Goal: Task Accomplishment & Management: Use online tool/utility

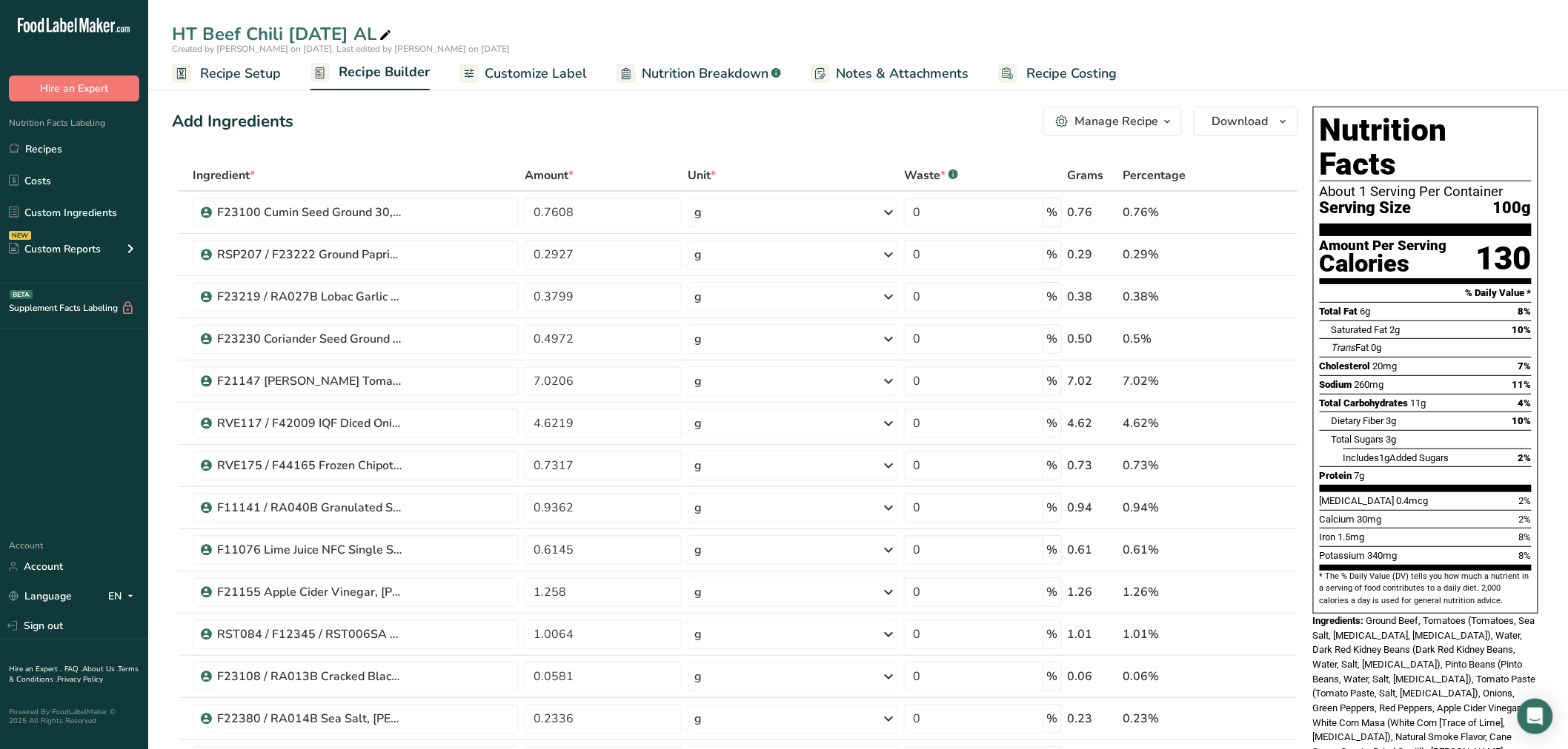
click at [245, 77] on span "Recipe Setup" at bounding box center [240, 74] width 81 height 20
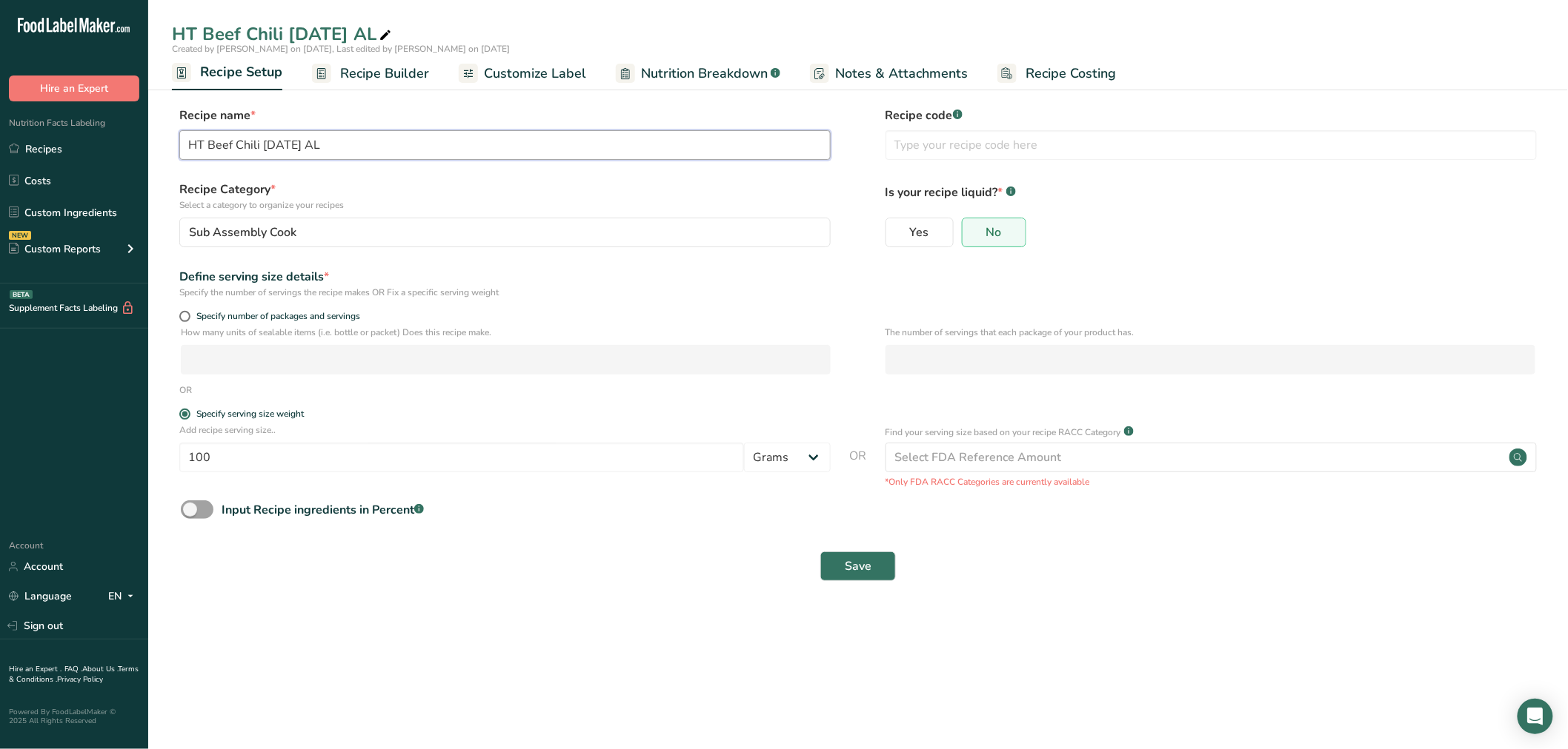
click at [186, 147] on input "HT Beef Chili 8-12-25 AL" at bounding box center [504, 145] width 651 height 30
click at [277, 145] on input "S10BS020-RW1 HT Beef Chili 8-12-25 AL" at bounding box center [504, 145] width 651 height 30
drag, startPoint x: 282, startPoint y: 149, endPoint x: 133, endPoint y: 149, distance: 149.0
click at [133, 149] on div ".a-20{fill:#fff;} Hire an Expert Nutrition Facts Labeling Recipes Costs Custom …" at bounding box center [784, 374] width 1568 height 749
type input "S10BS020-1RW HT Beef Chili [DATE] AL"
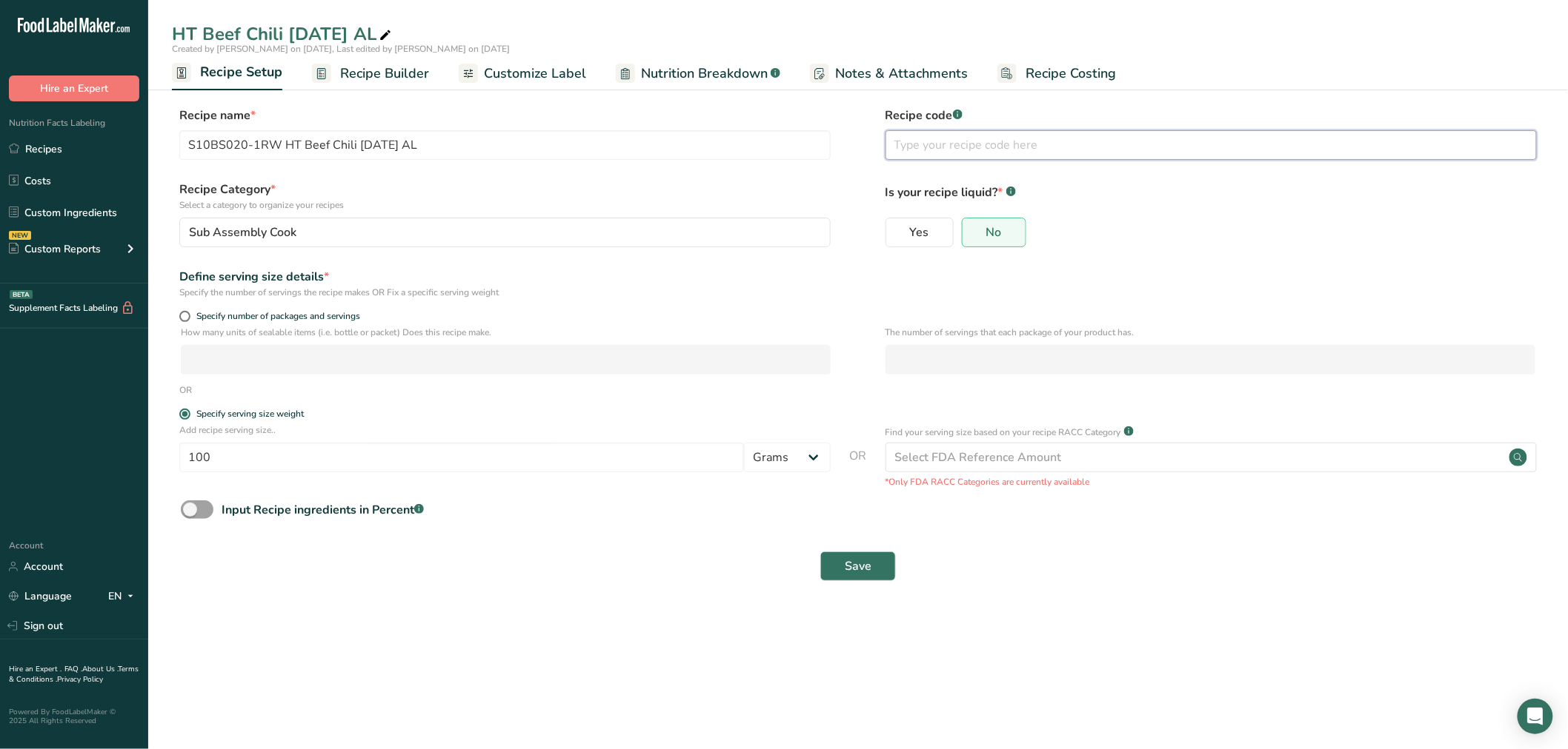
click at [950, 140] on input "text" at bounding box center [1210, 145] width 651 height 30
paste input "S10BS020-1RW"
click at [841, 562] on button "Save" at bounding box center [858, 566] width 76 height 30
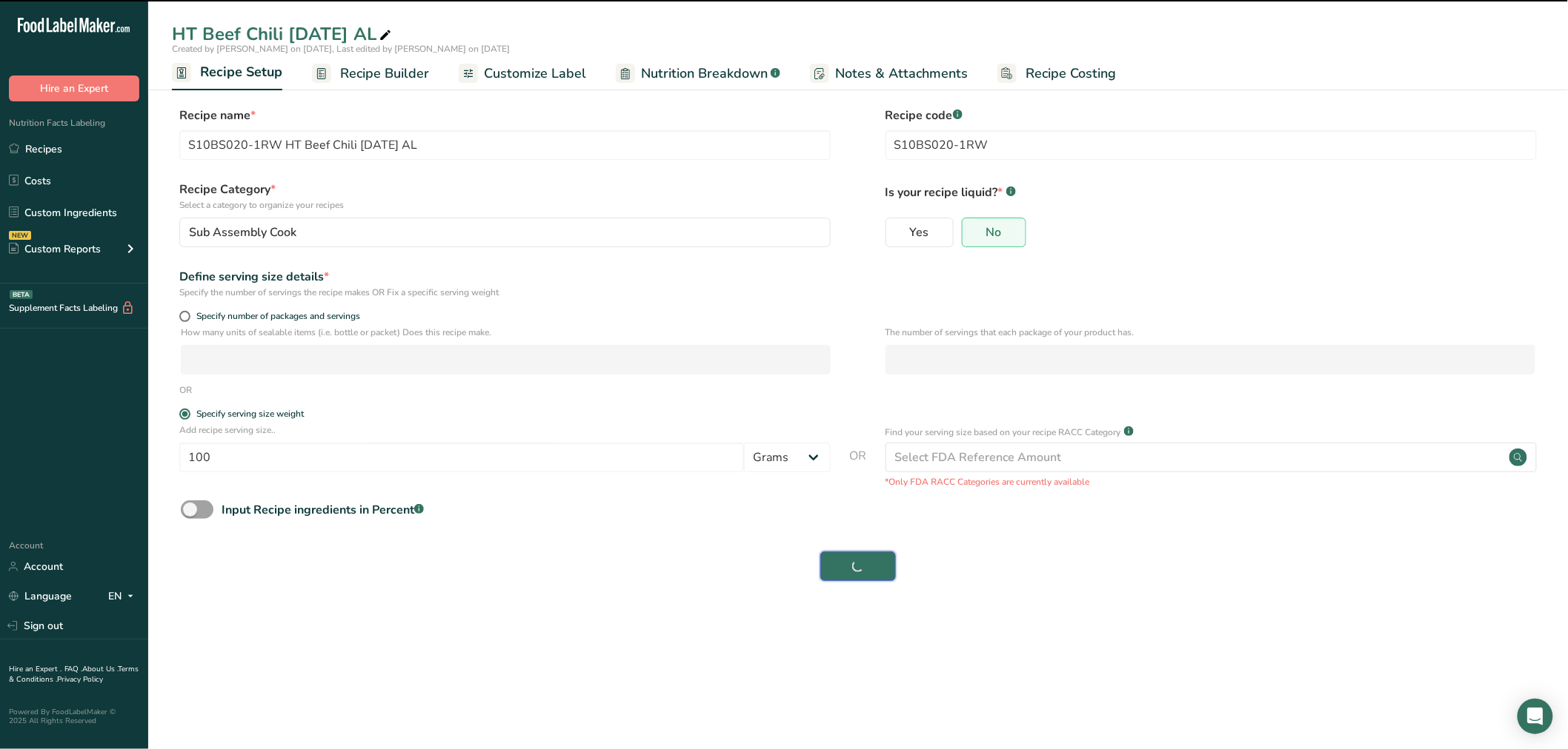
type input "S10BS020-1RW"
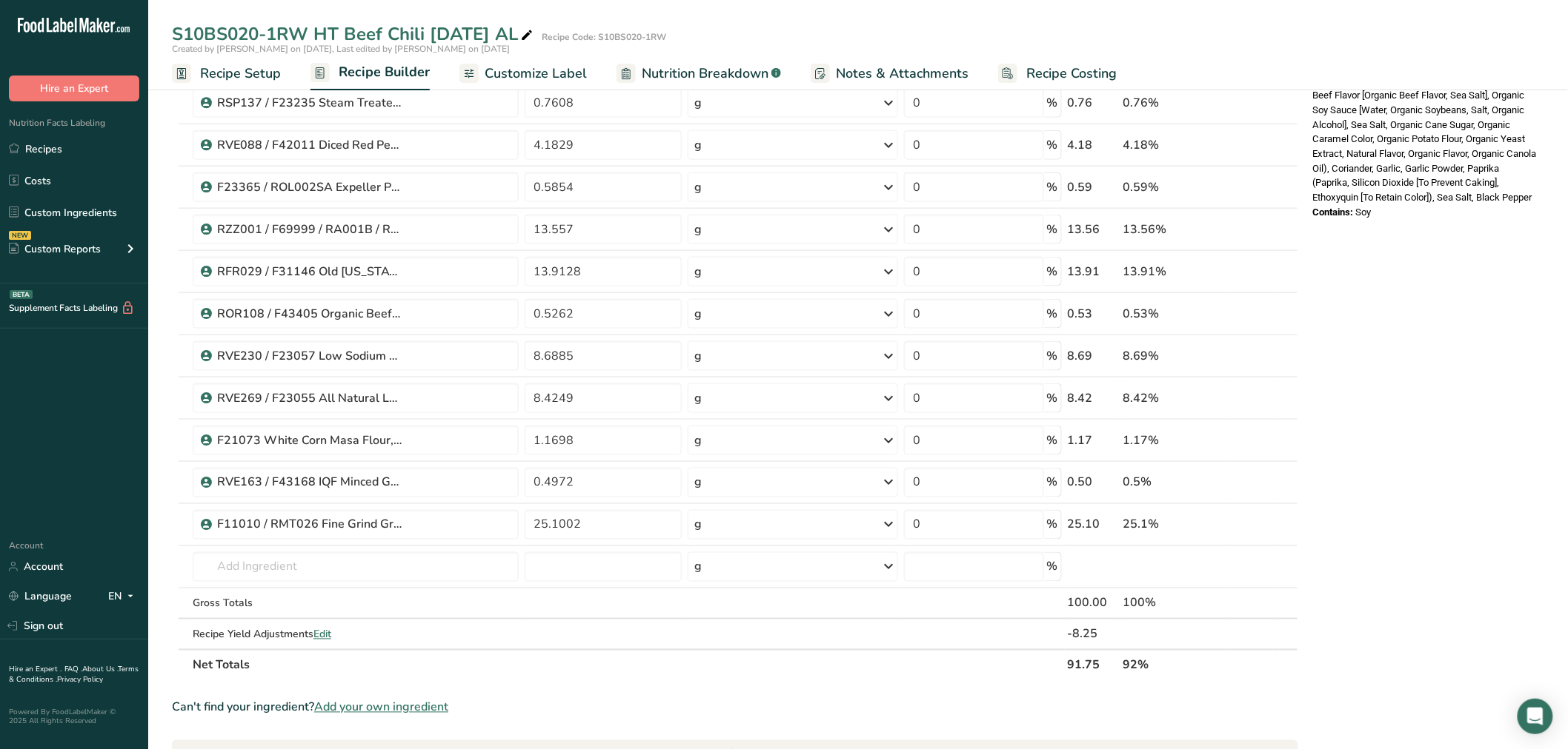
scroll to position [741, 0]
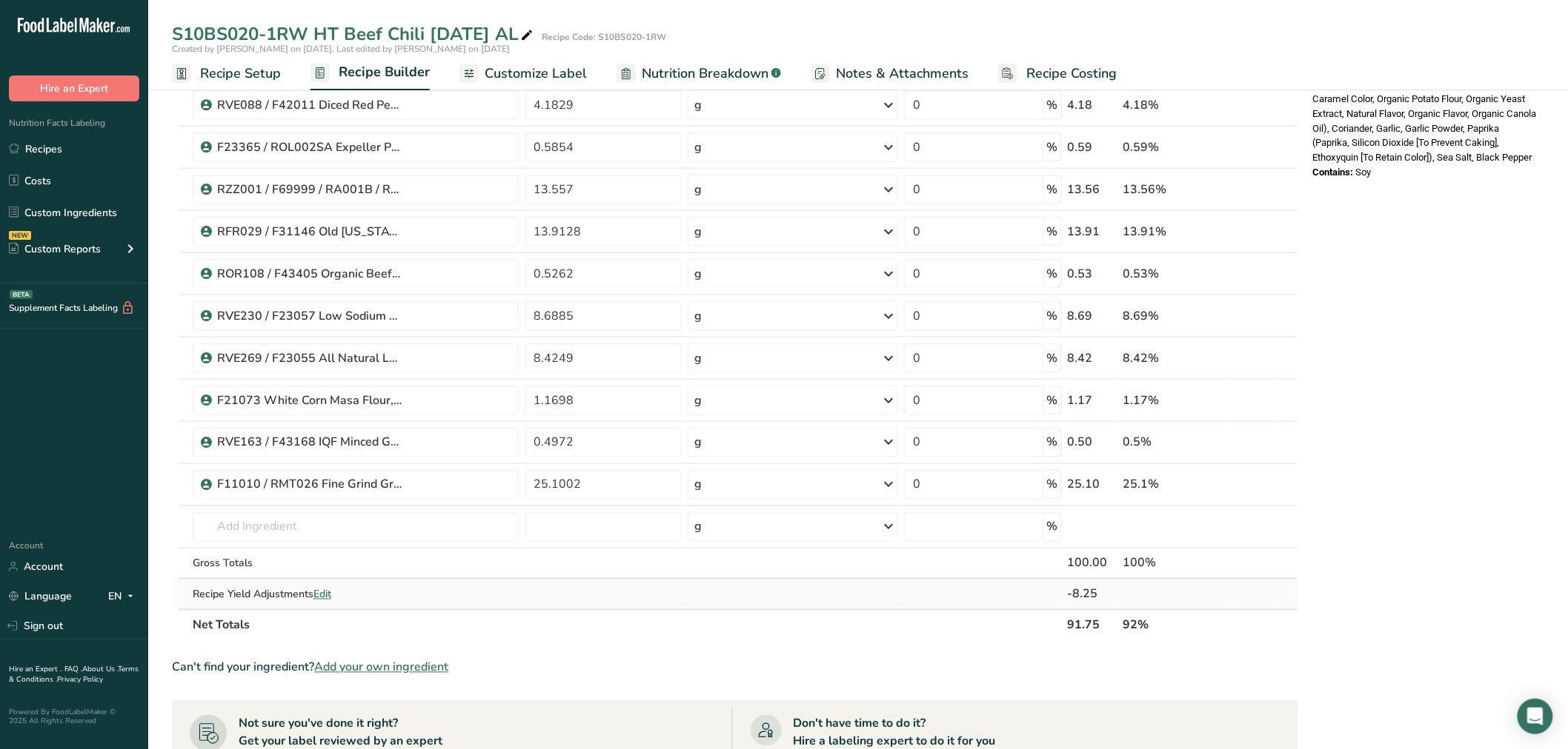
click at [323, 592] on span "Edit" at bounding box center [322, 595] width 18 height 14
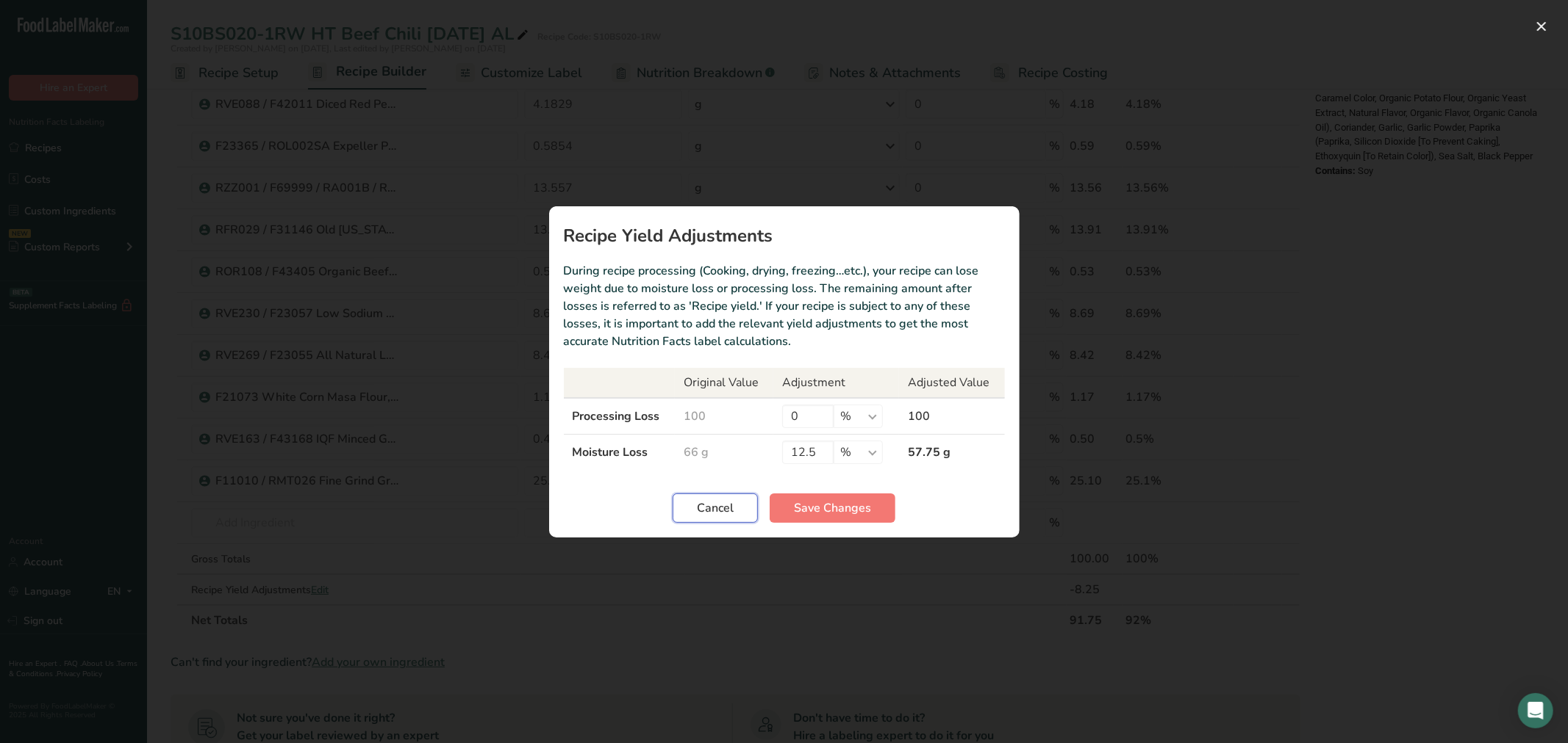
click at [707, 512] on span "Cancel" at bounding box center [715, 508] width 37 height 18
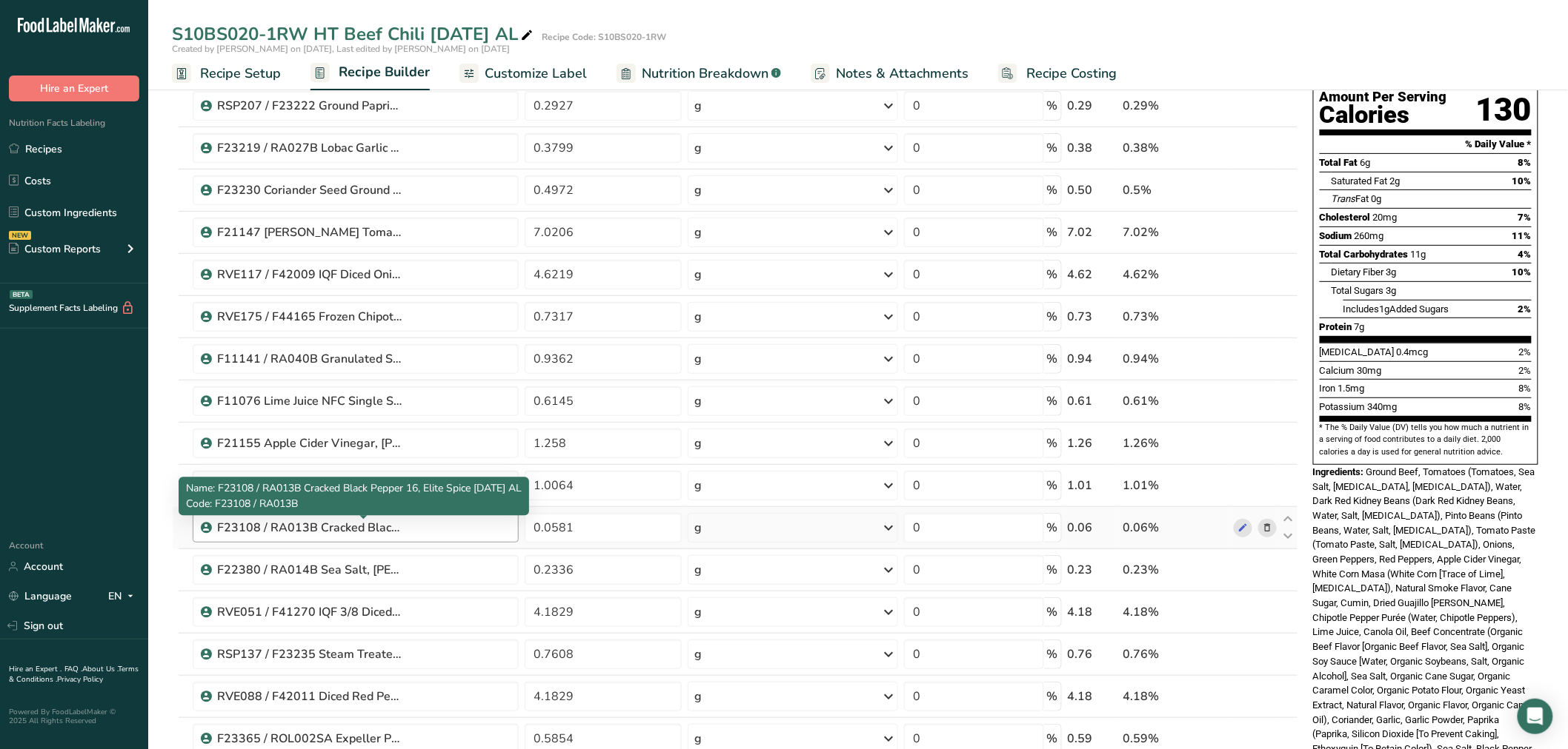
scroll to position [0, 0]
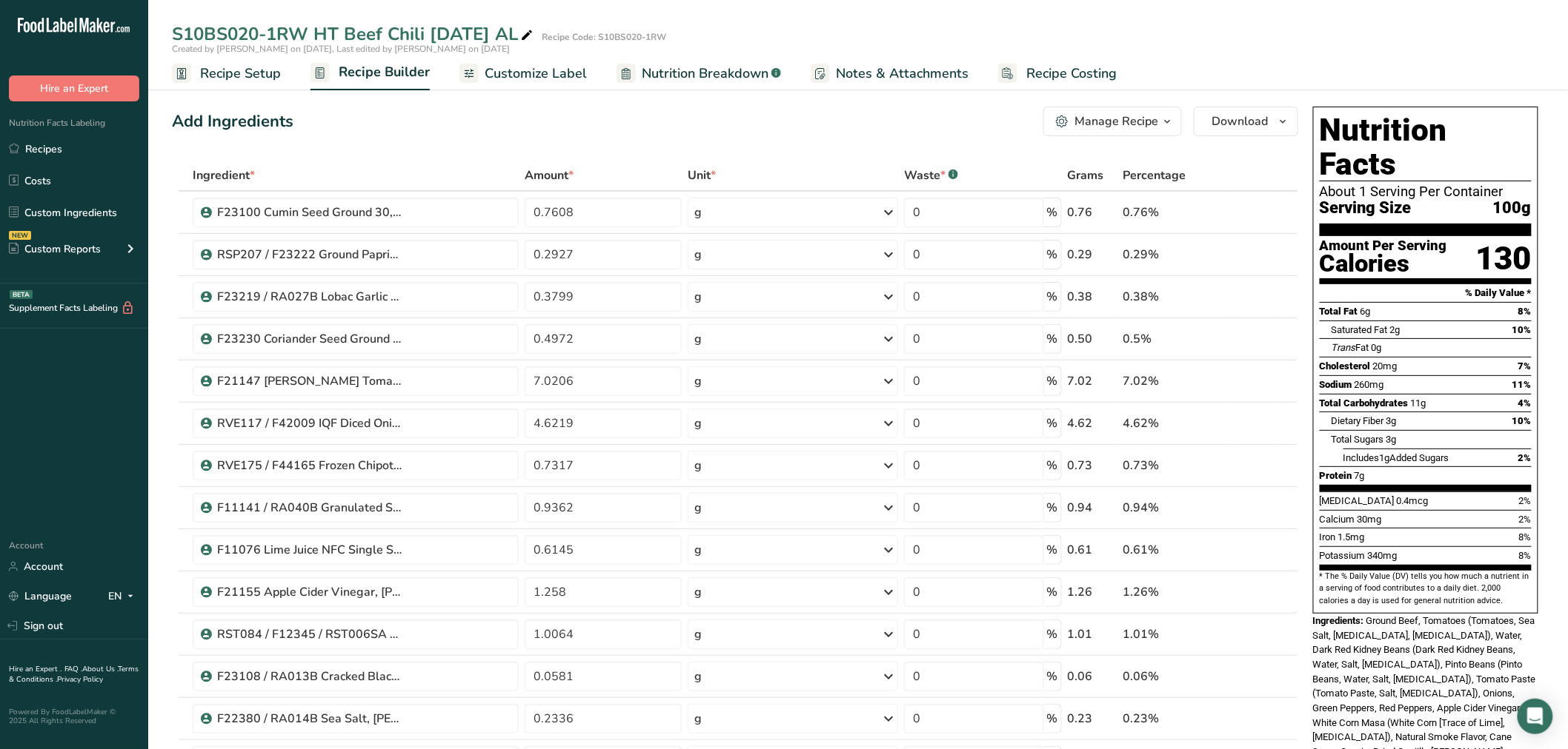
click at [253, 82] on span "Recipe Setup" at bounding box center [240, 74] width 81 height 20
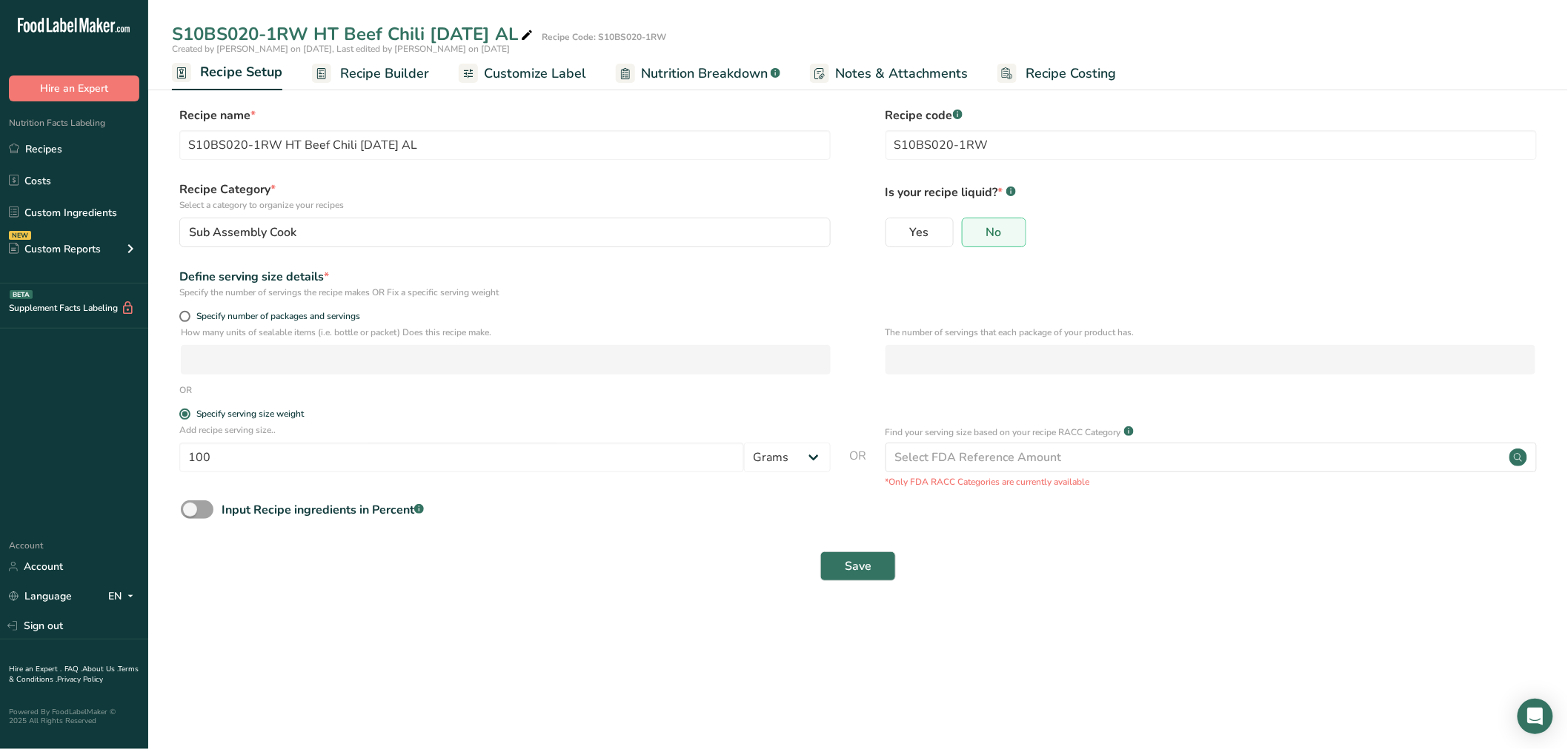
click at [369, 68] on span "Recipe Builder" at bounding box center [385, 74] width 89 height 20
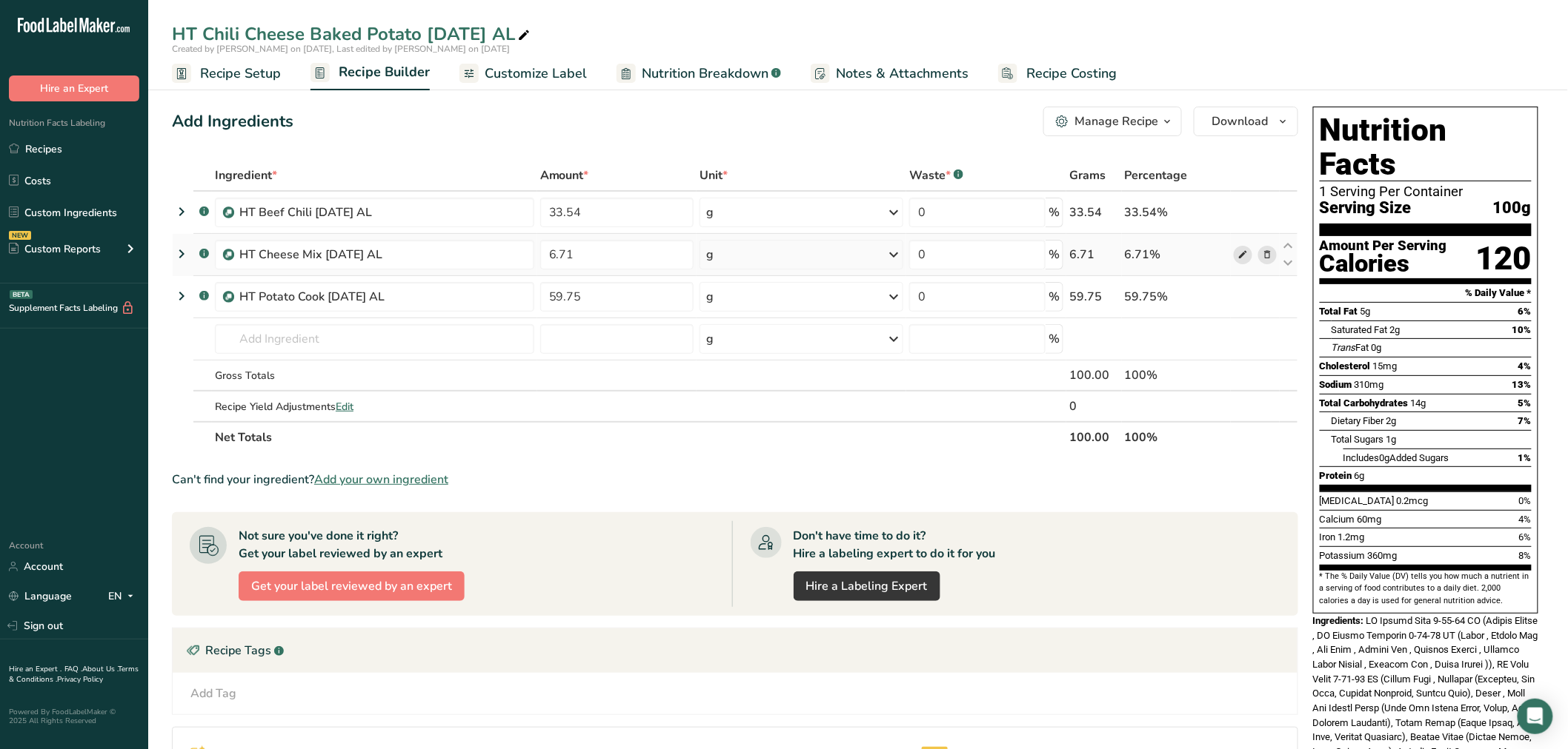
click at [1236, 259] on span at bounding box center [1243, 255] width 18 height 18
click at [1236, 292] on span at bounding box center [1243, 297] width 18 height 18
click at [1240, 211] on icon at bounding box center [1243, 212] width 11 height 15
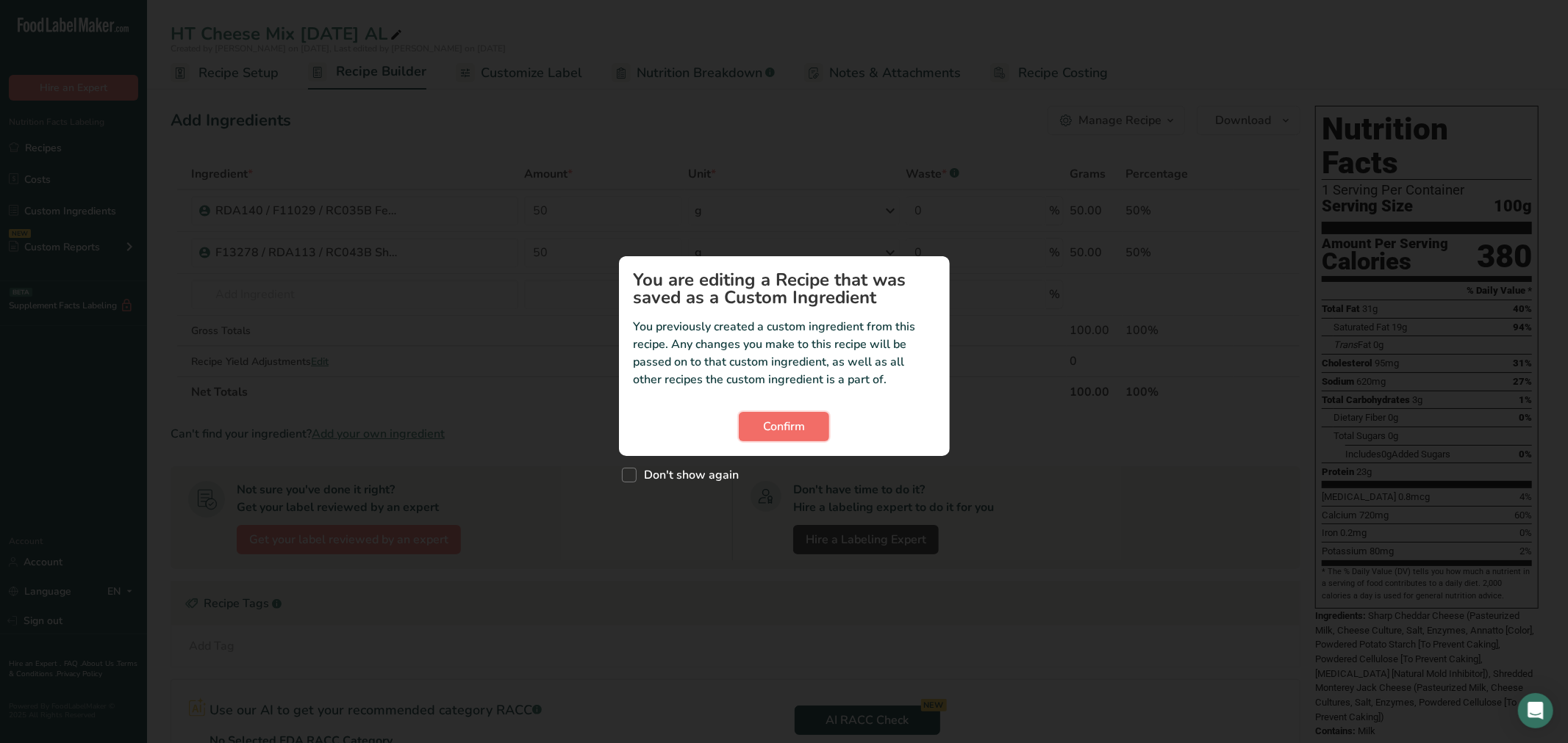
click at [783, 434] on span "Confirm" at bounding box center [784, 427] width 42 height 18
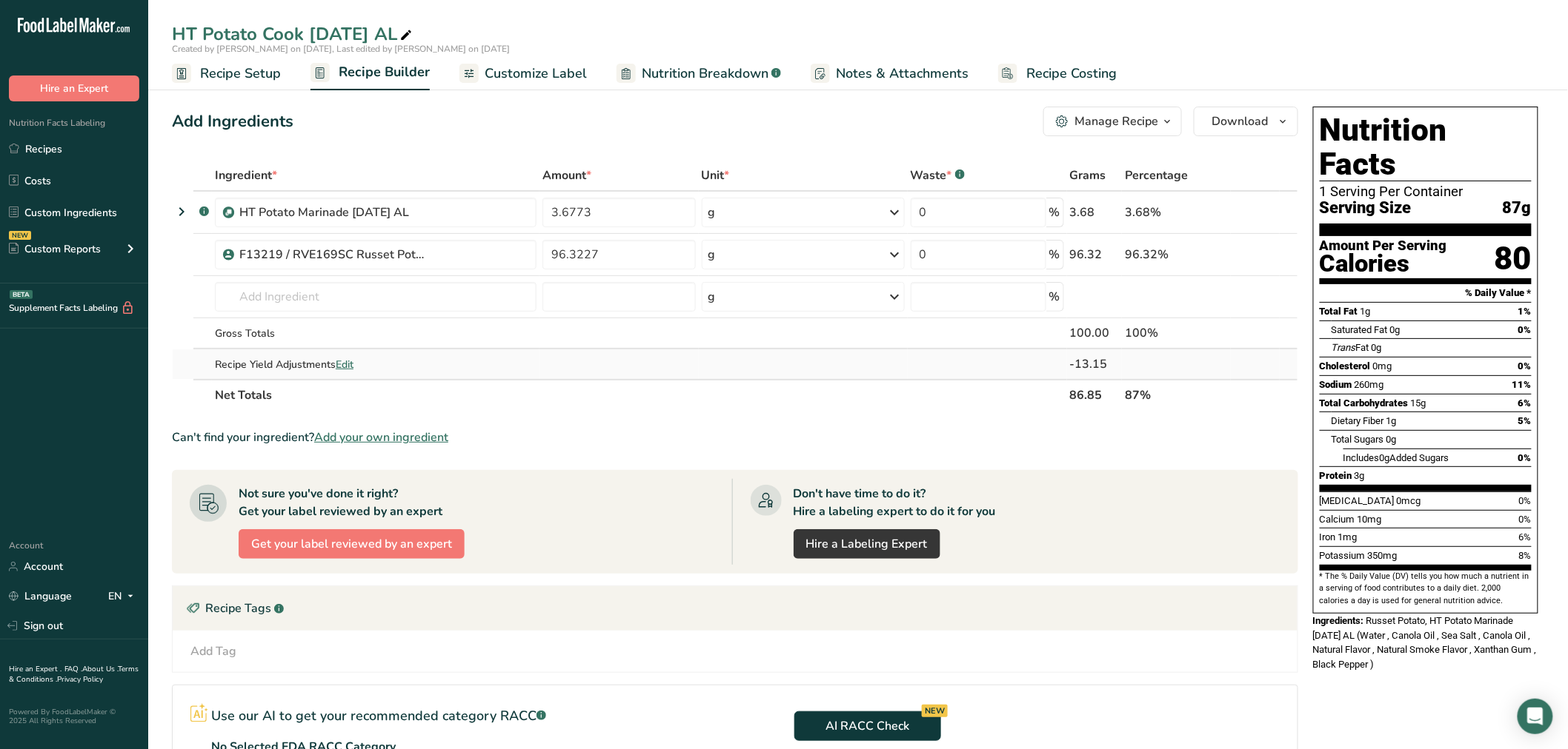
click at [345, 360] on span "Edit" at bounding box center [345, 365] width 18 height 14
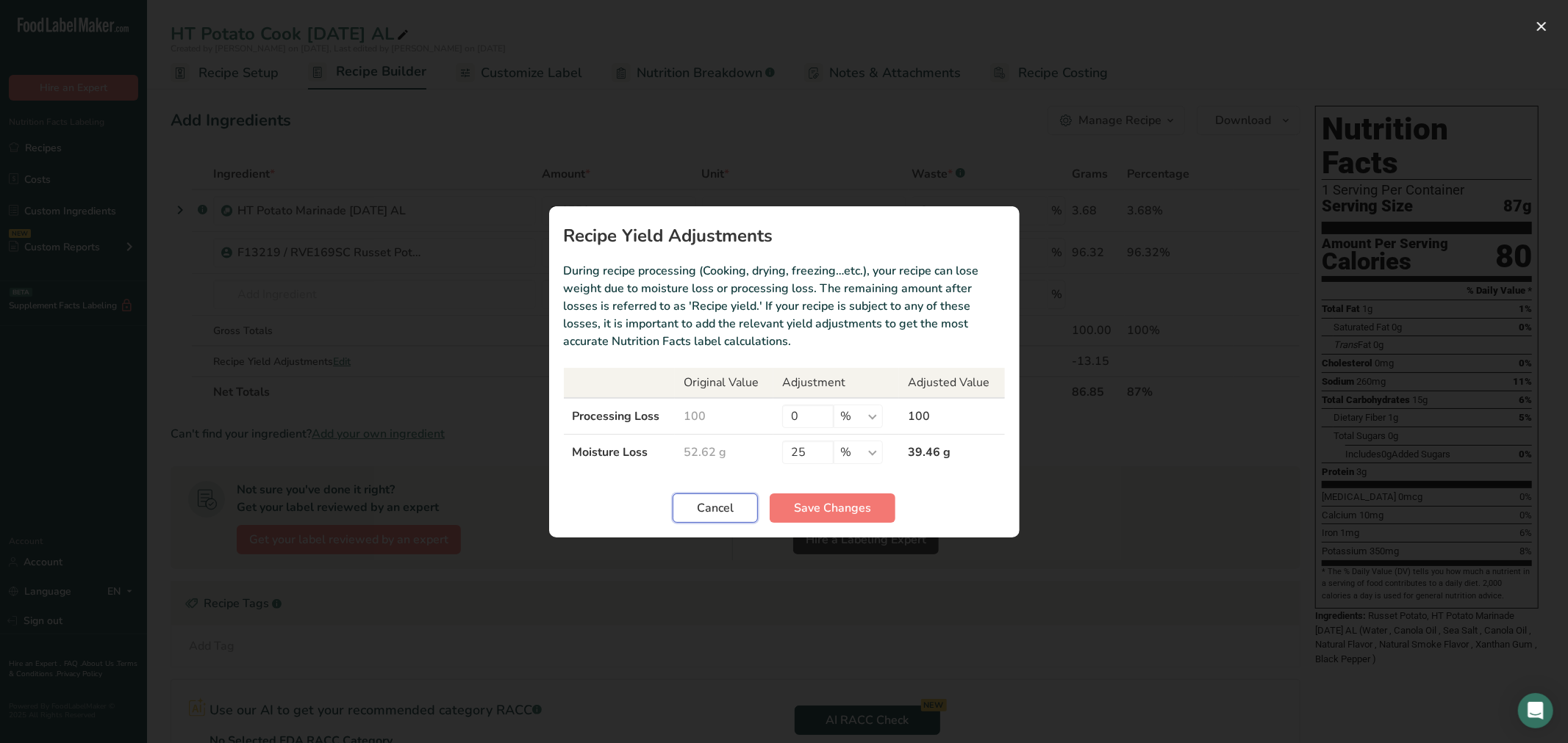
click at [715, 514] on span "Cancel" at bounding box center [715, 508] width 37 height 18
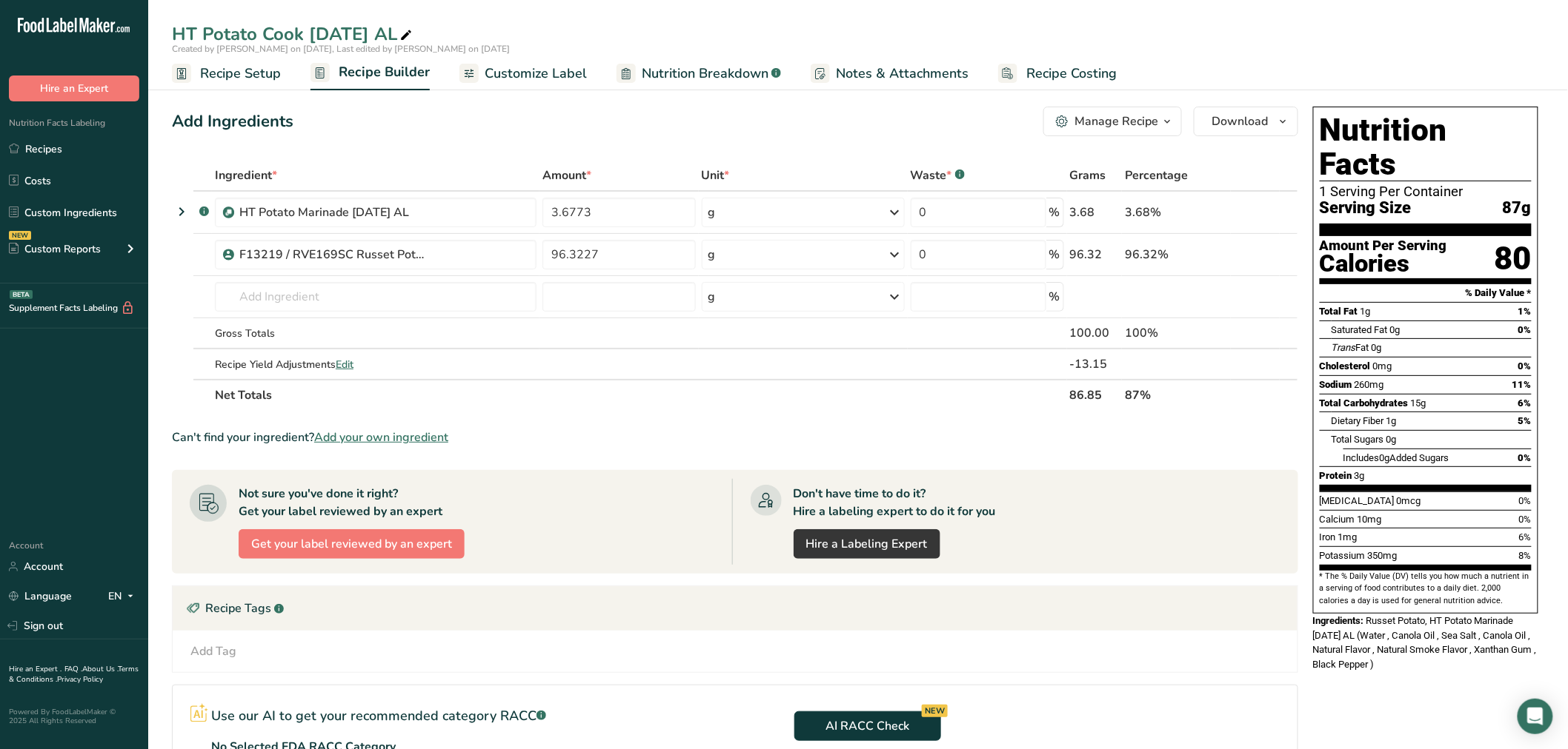
click at [274, 74] on span "Recipe Setup" at bounding box center [240, 74] width 81 height 20
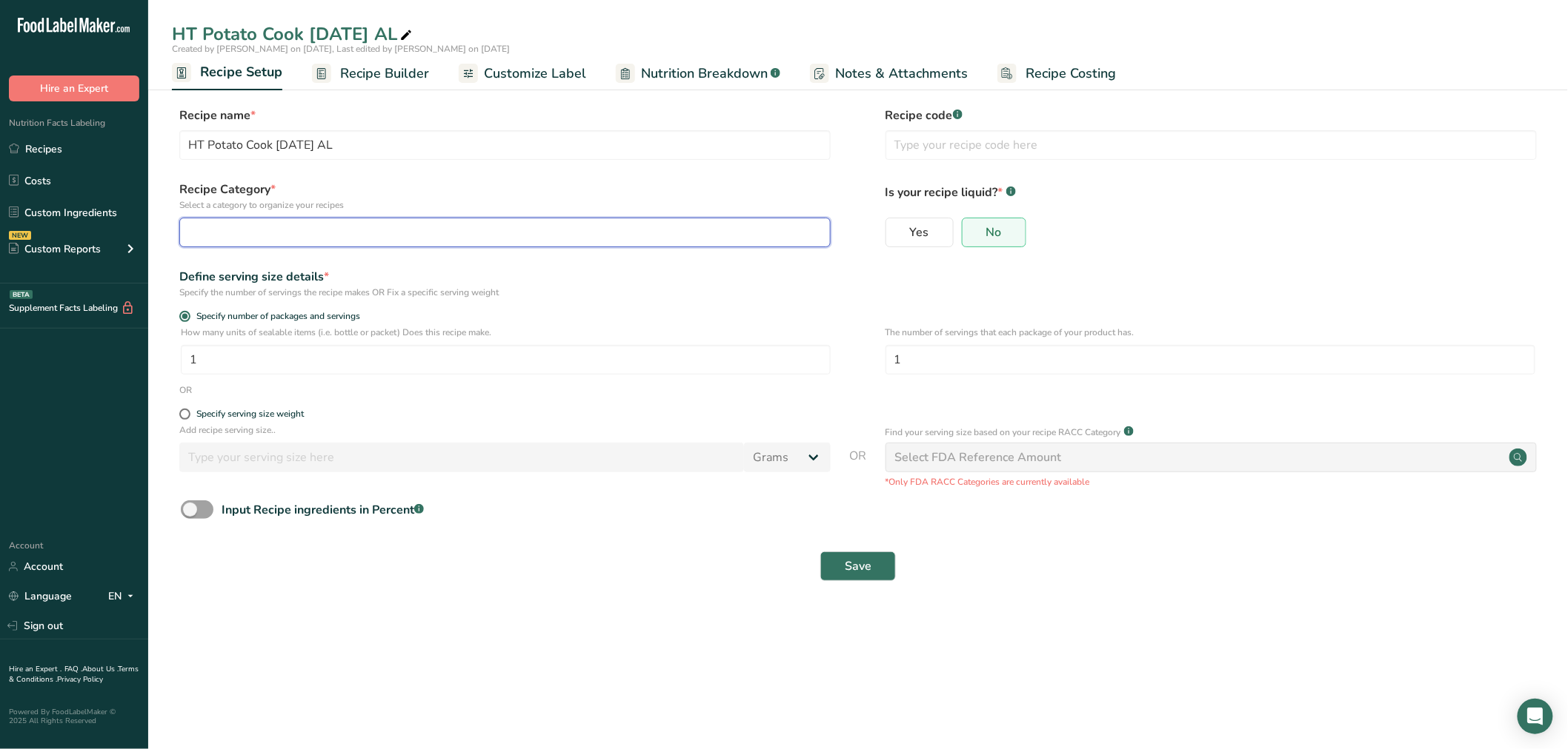
click at [332, 233] on div "button" at bounding box center [501, 232] width 623 height 18
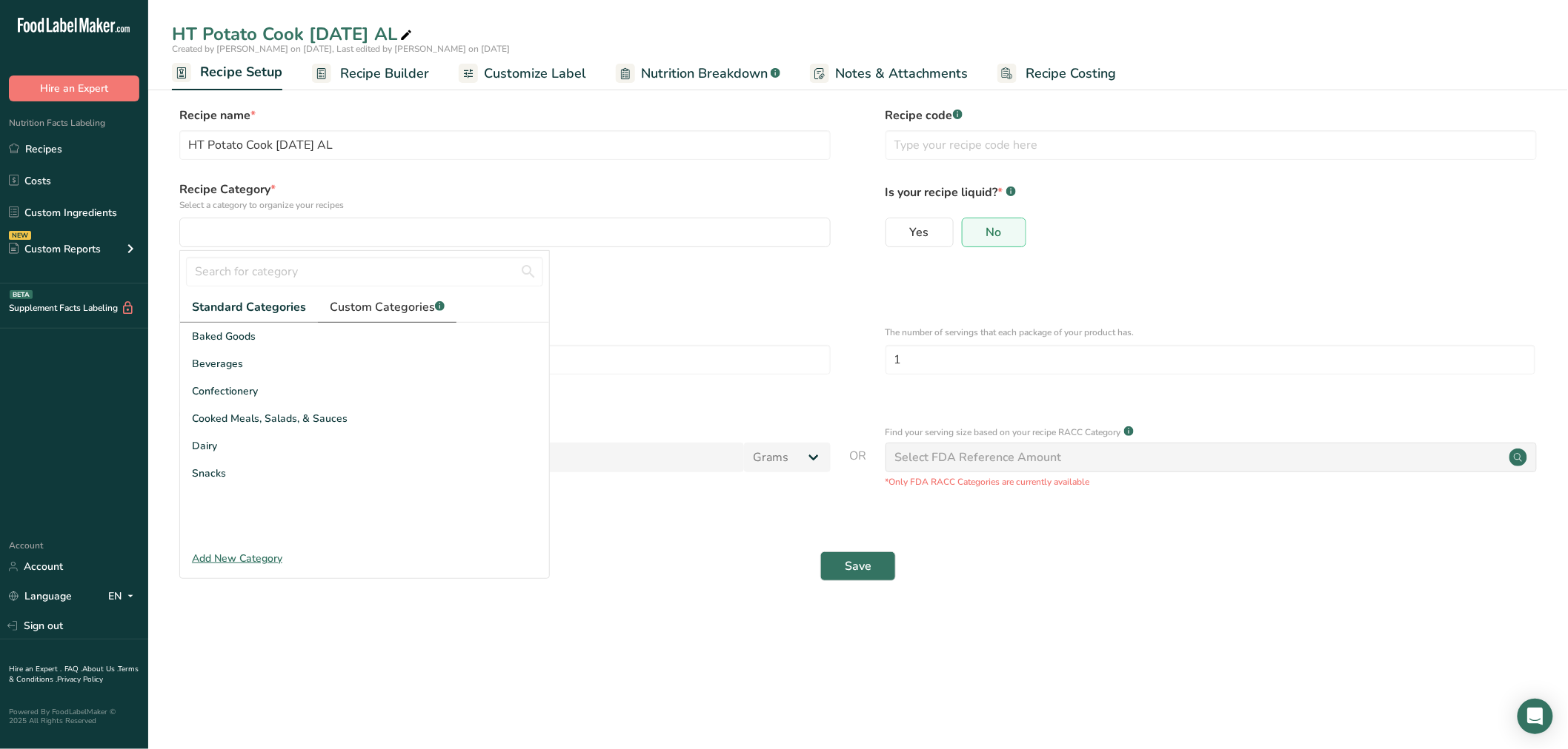
click at [344, 312] on span "Custom Categories .a-a{fill:#347362;}.b-a{fill:#fff;}" at bounding box center [387, 308] width 115 height 18
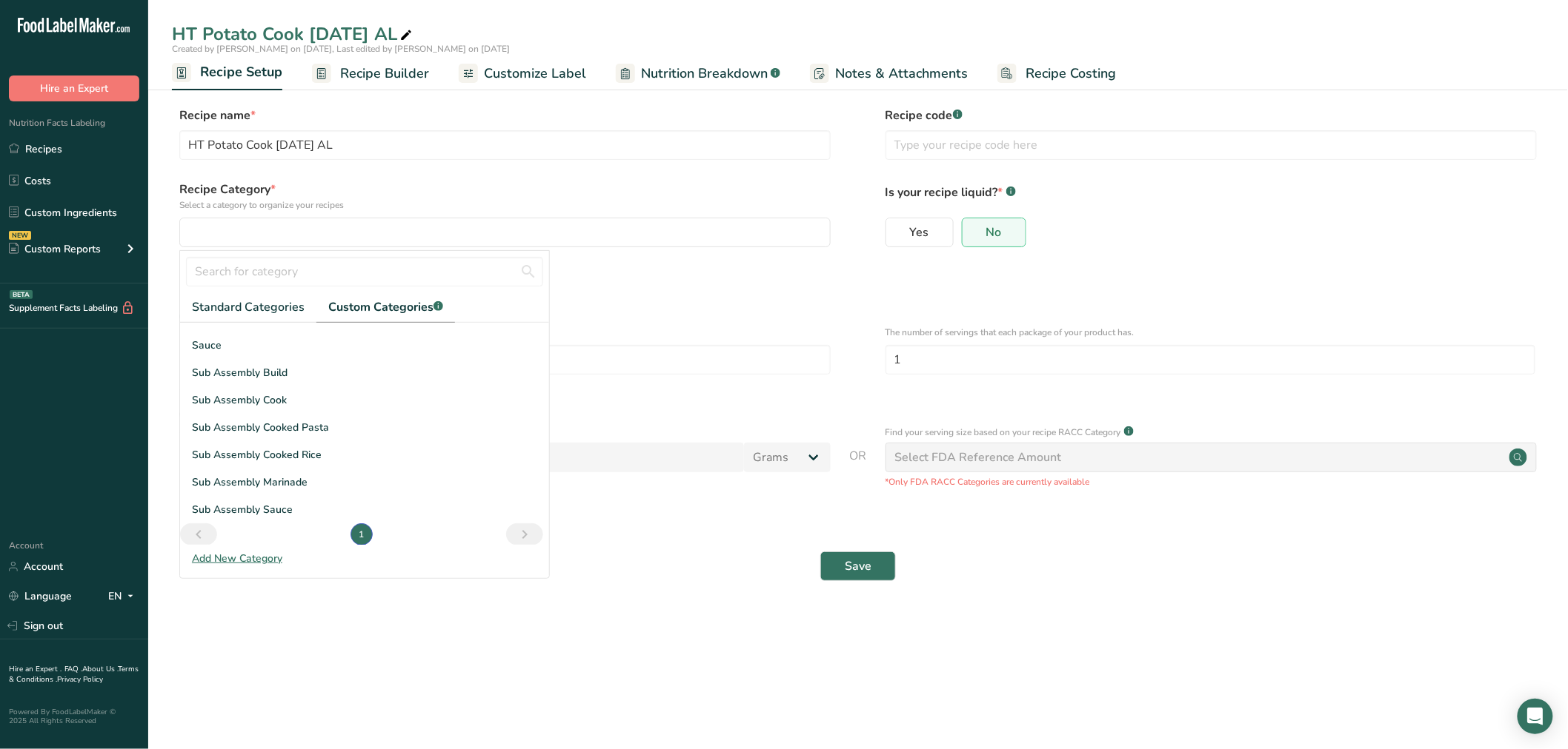
scroll to position [161, 0]
click at [239, 553] on div "Add New Category" at bounding box center [365, 558] width 369 height 15
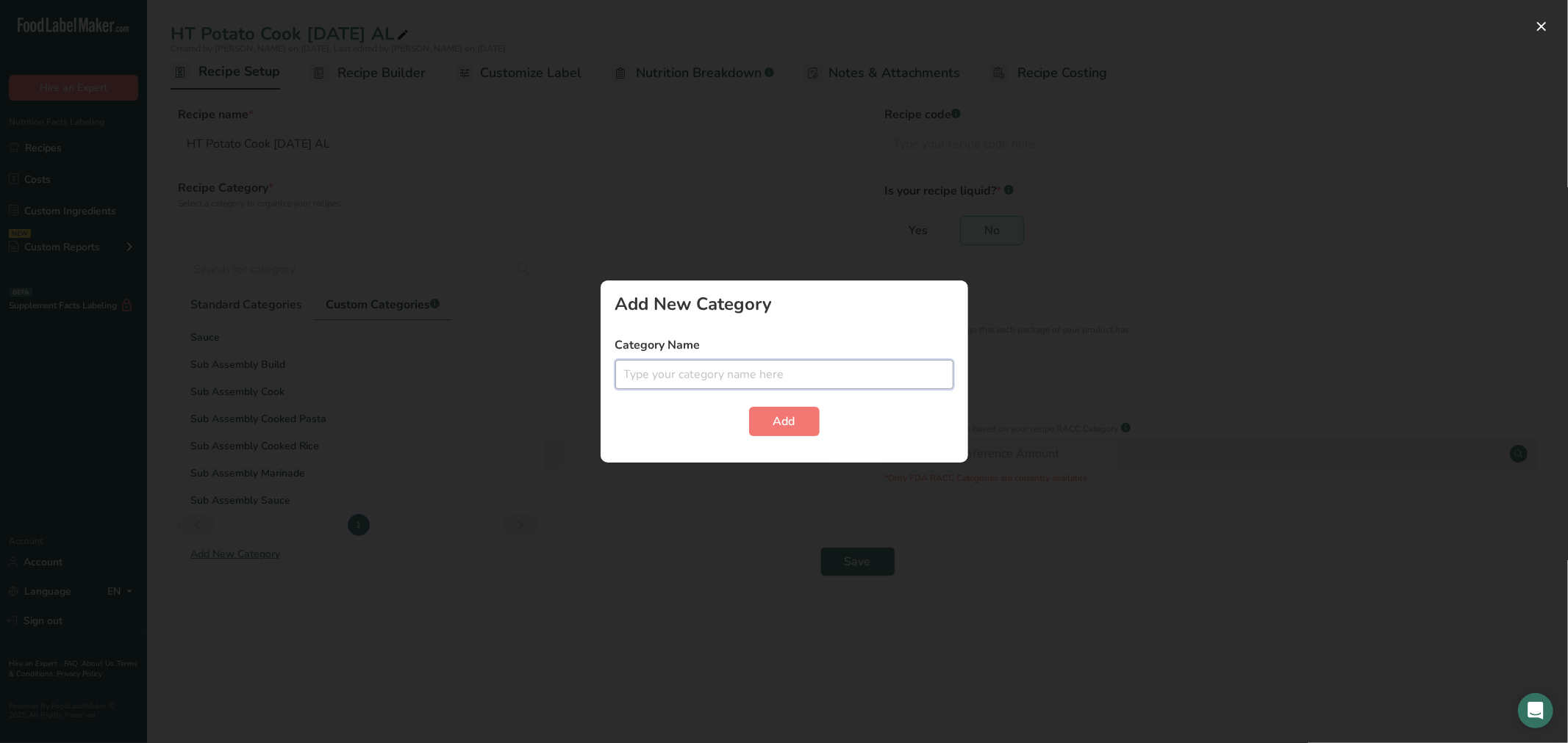
click at [660, 365] on input "text" at bounding box center [784, 374] width 338 height 29
type input "s"
drag, startPoint x: 686, startPoint y: 361, endPoint x: 689, endPoint y: 379, distance: 18.2
click at [686, 361] on input "Sub A" at bounding box center [784, 374] width 338 height 29
drag, startPoint x: 687, startPoint y: 379, endPoint x: 667, endPoint y: 383, distance: 20.4
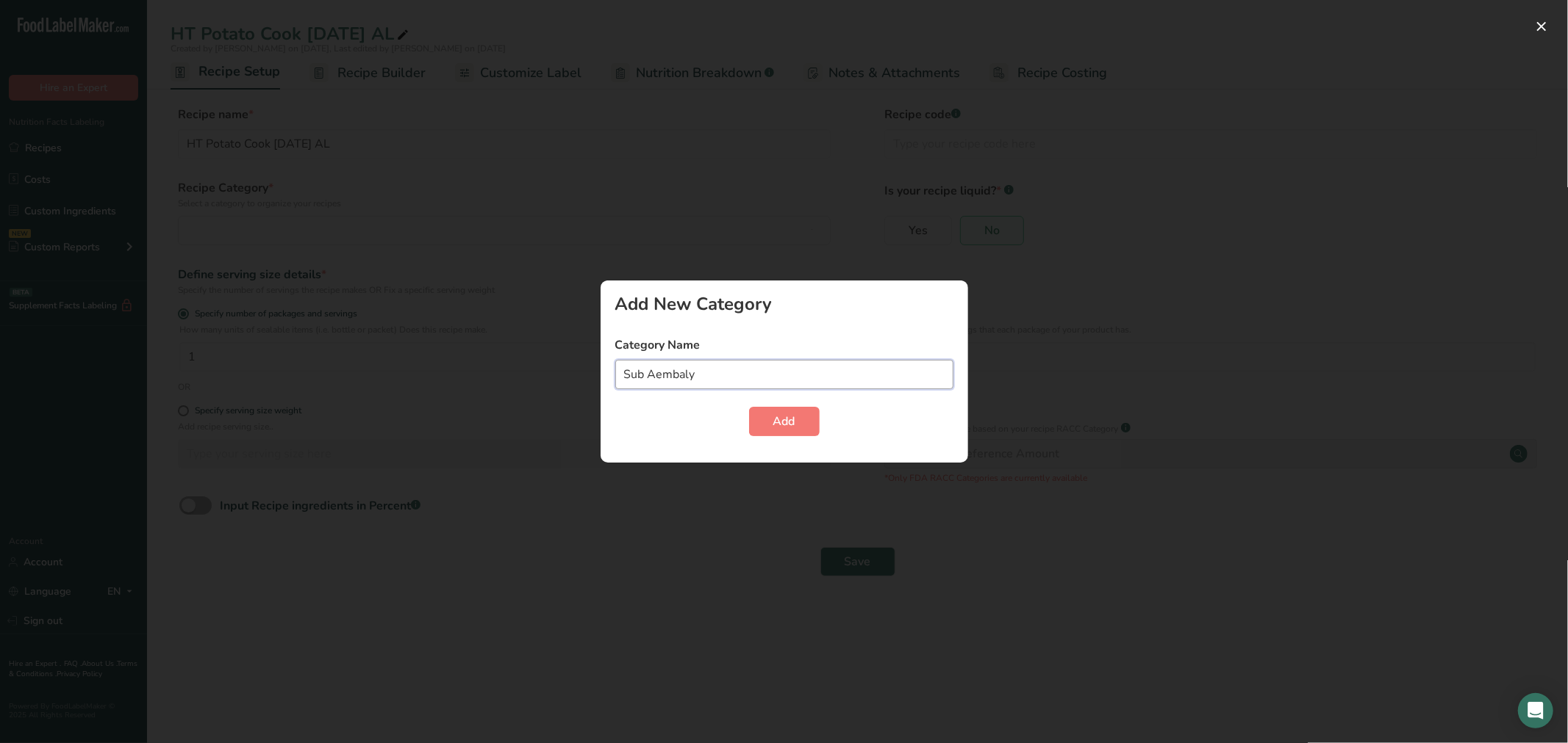
click at [667, 383] on input "Sub Aembaly" at bounding box center [784, 374] width 338 height 29
click at [699, 372] on input "Sub Aembaly" at bounding box center [784, 374] width 338 height 29
click at [760, 379] on input "Sub Assembly Potato" at bounding box center [784, 374] width 338 height 29
type input "Sub Assembly Potato Cook"
click at [798, 414] on button "Add" at bounding box center [784, 422] width 71 height 29
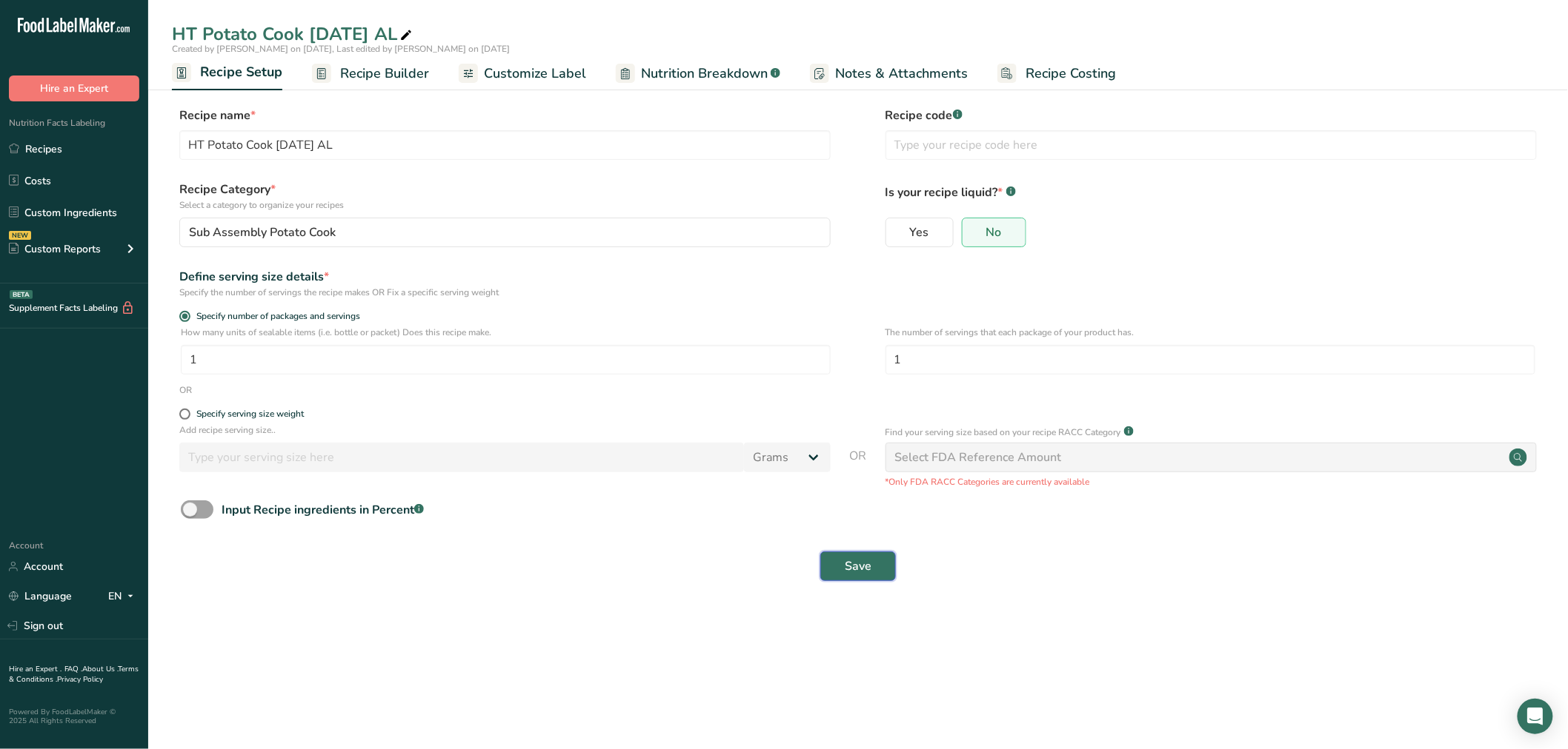
click at [884, 574] on button "Save" at bounding box center [858, 566] width 76 height 30
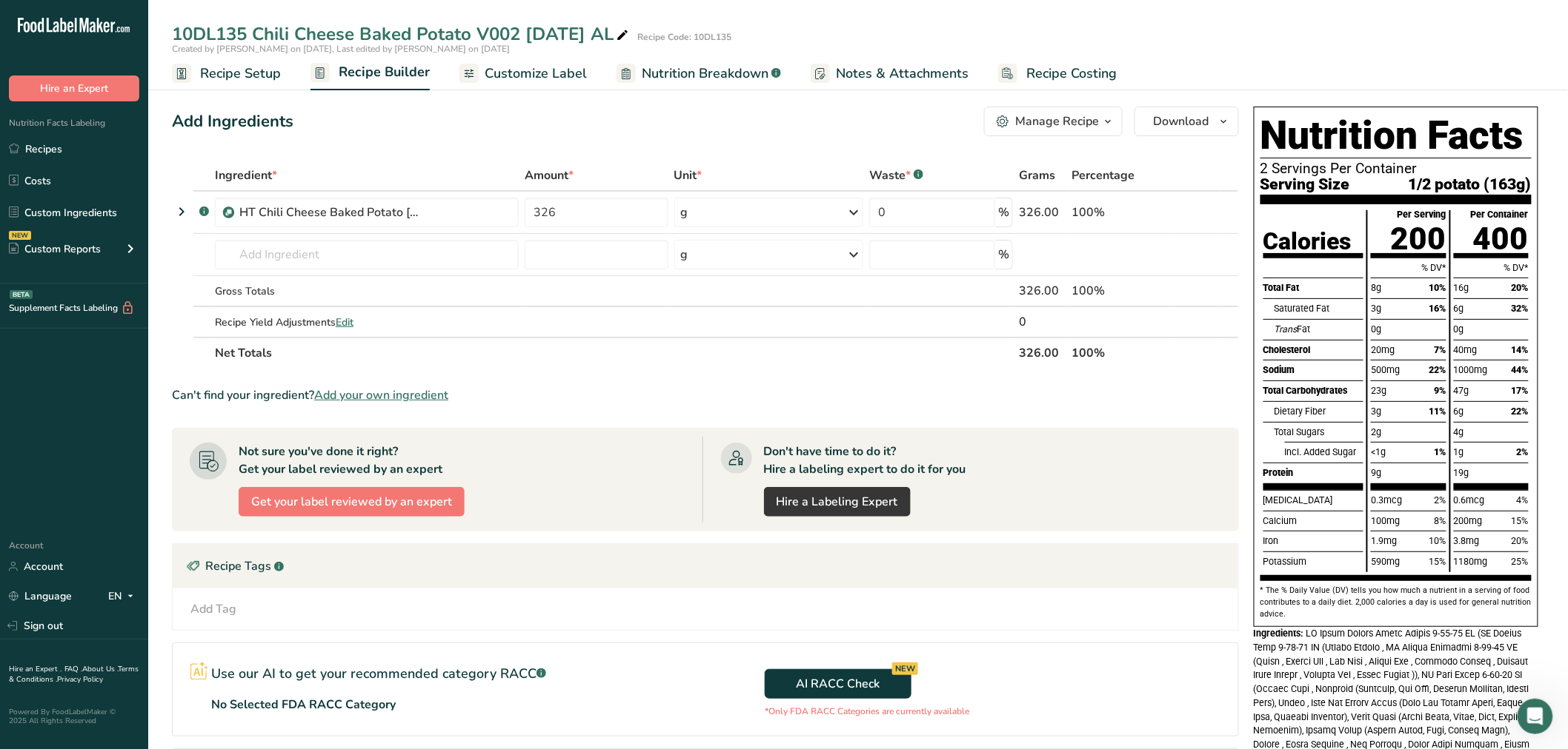
click at [576, 74] on span "Customize Label" at bounding box center [536, 74] width 103 height 20
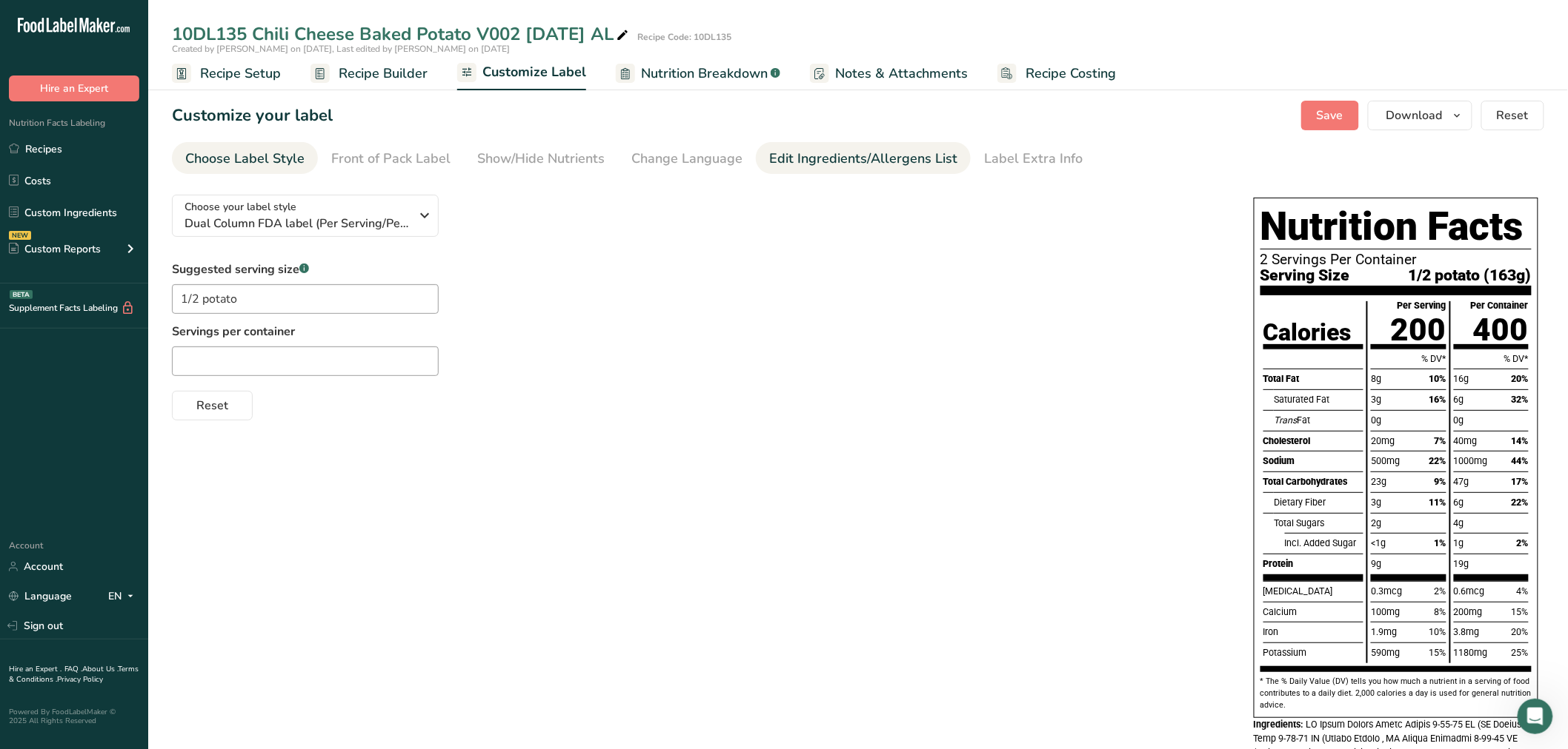
click at [788, 152] on div "Edit Ingredients/Allergens List" at bounding box center [863, 158] width 188 height 20
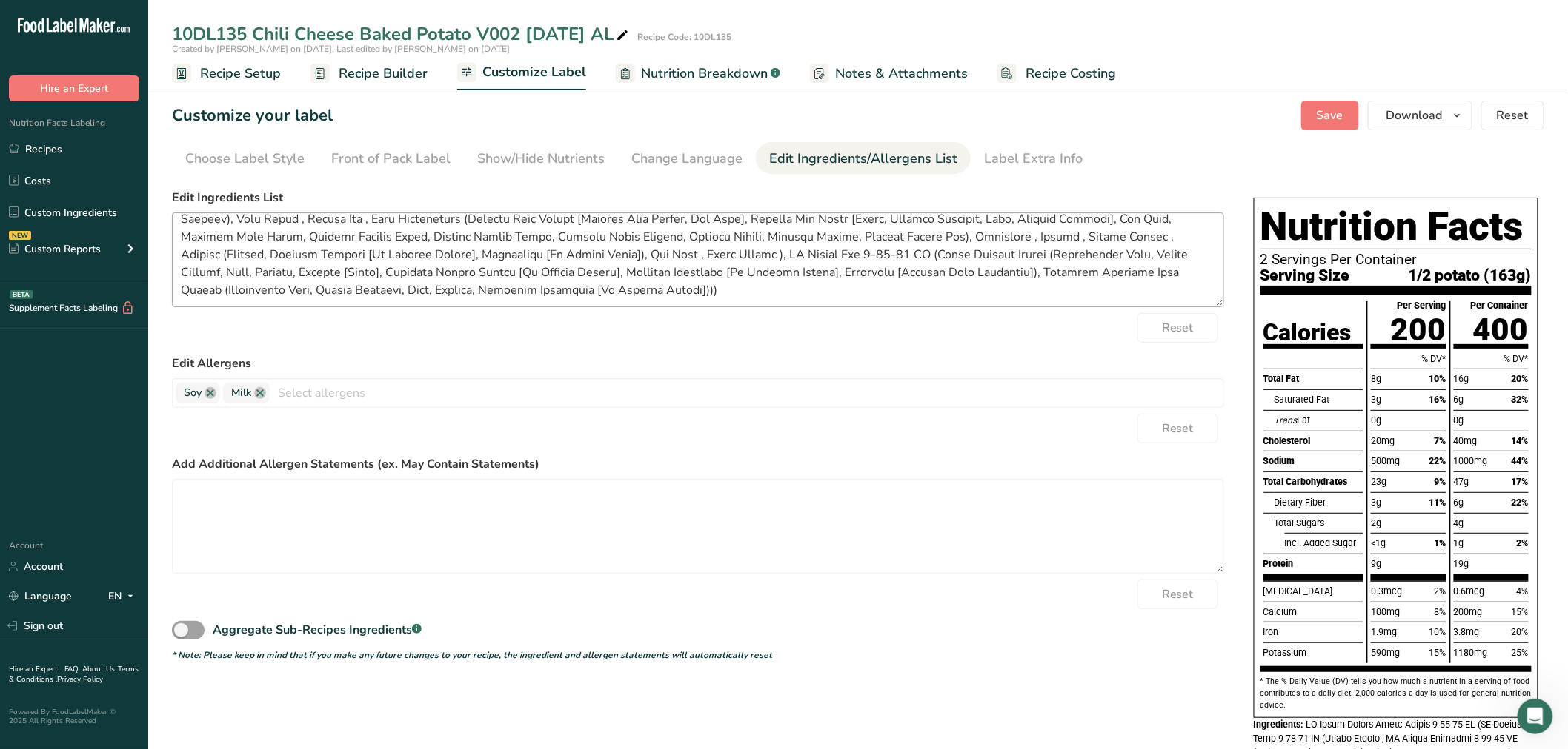
scroll to position [83, 0]
click at [353, 64] on span "Recipe Builder" at bounding box center [383, 74] width 89 height 20
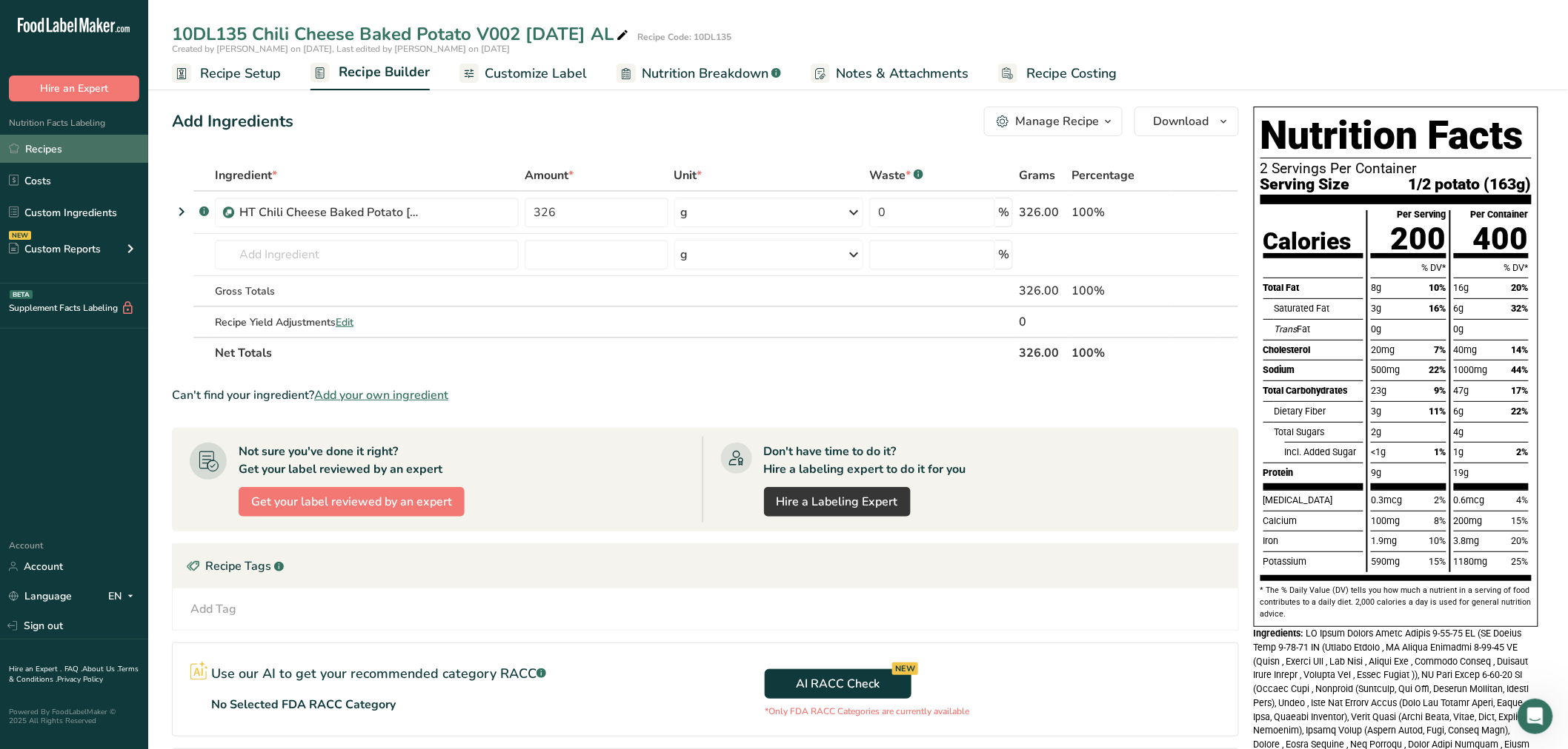
click at [77, 141] on link "Recipes" at bounding box center [74, 149] width 149 height 28
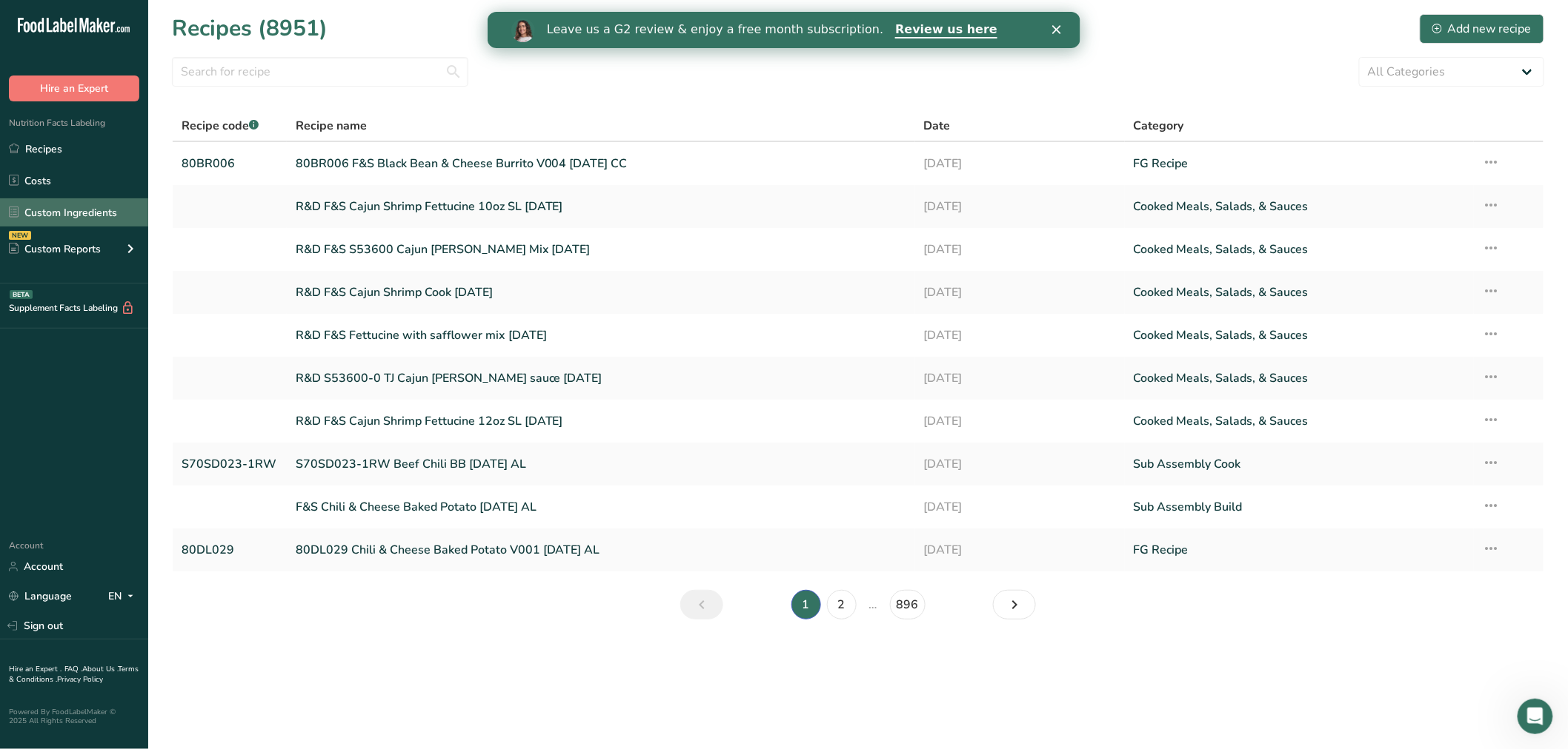
click at [73, 215] on link "Custom Ingredients" at bounding box center [74, 212] width 149 height 28
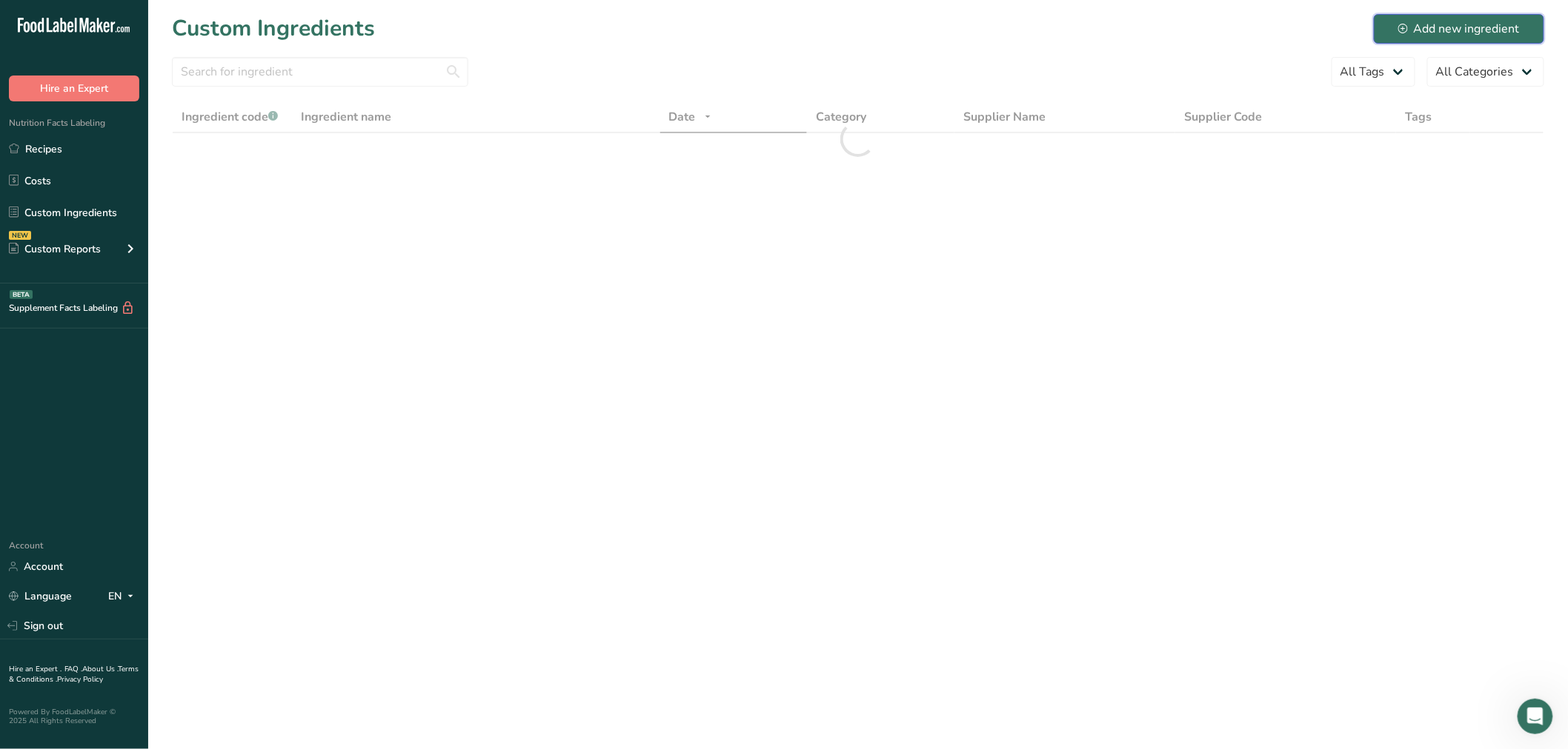
click at [1500, 27] on div "Add new ingredient" at bounding box center [1458, 29] width 122 height 18
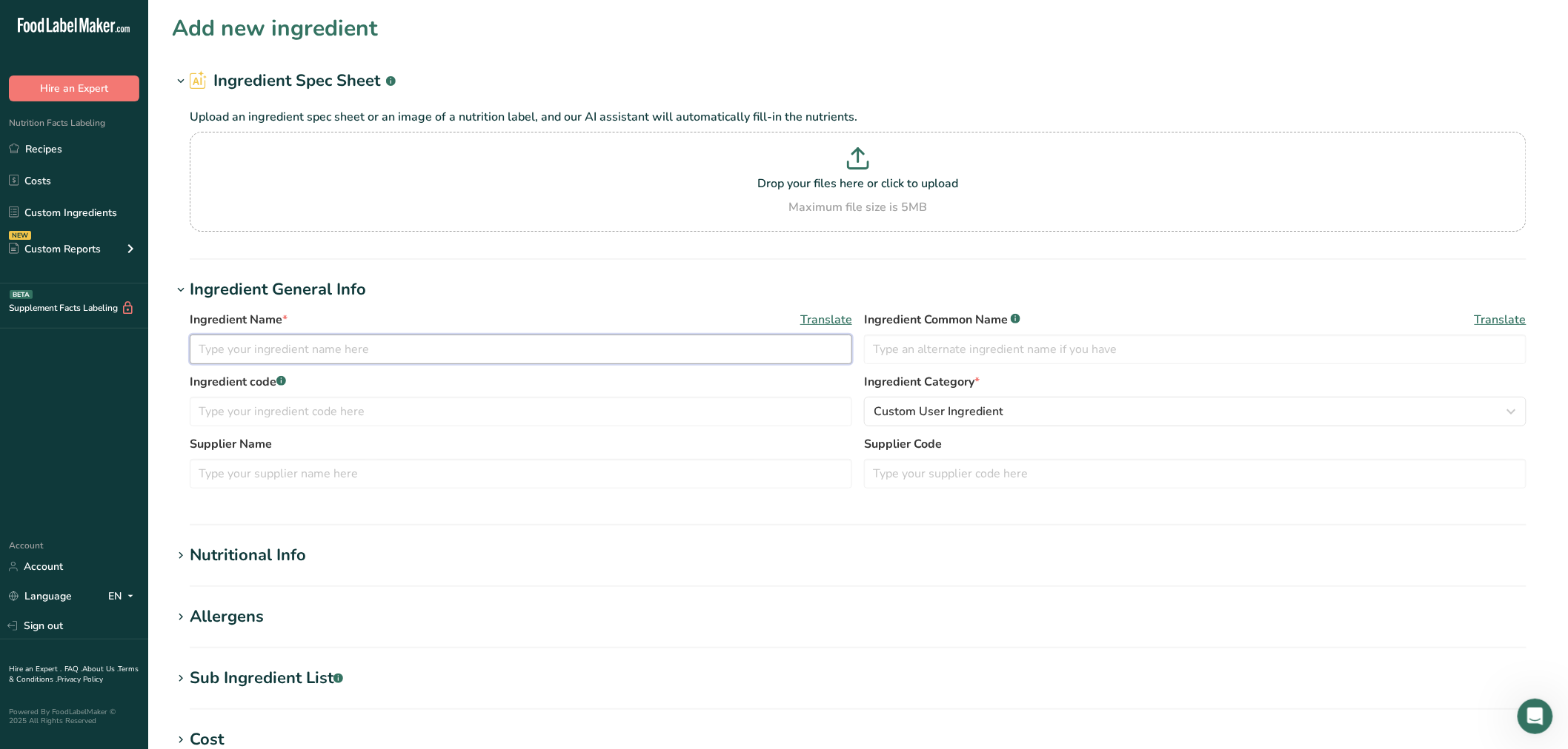
click at [310, 353] on input "text" at bounding box center [521, 349] width 662 height 30
paste input "Collard Greens Chopped"
click at [386, 344] on input "RVE324 Collard Greens Chopped, continental" at bounding box center [521, 349] width 662 height 30
click at [389, 349] on input "RVE324 Collard Greens Chopped, continental" at bounding box center [521, 349] width 662 height 30
click at [545, 357] on input "RVE324 Collard Greens Chopped, Continental" at bounding box center [521, 349] width 662 height 30
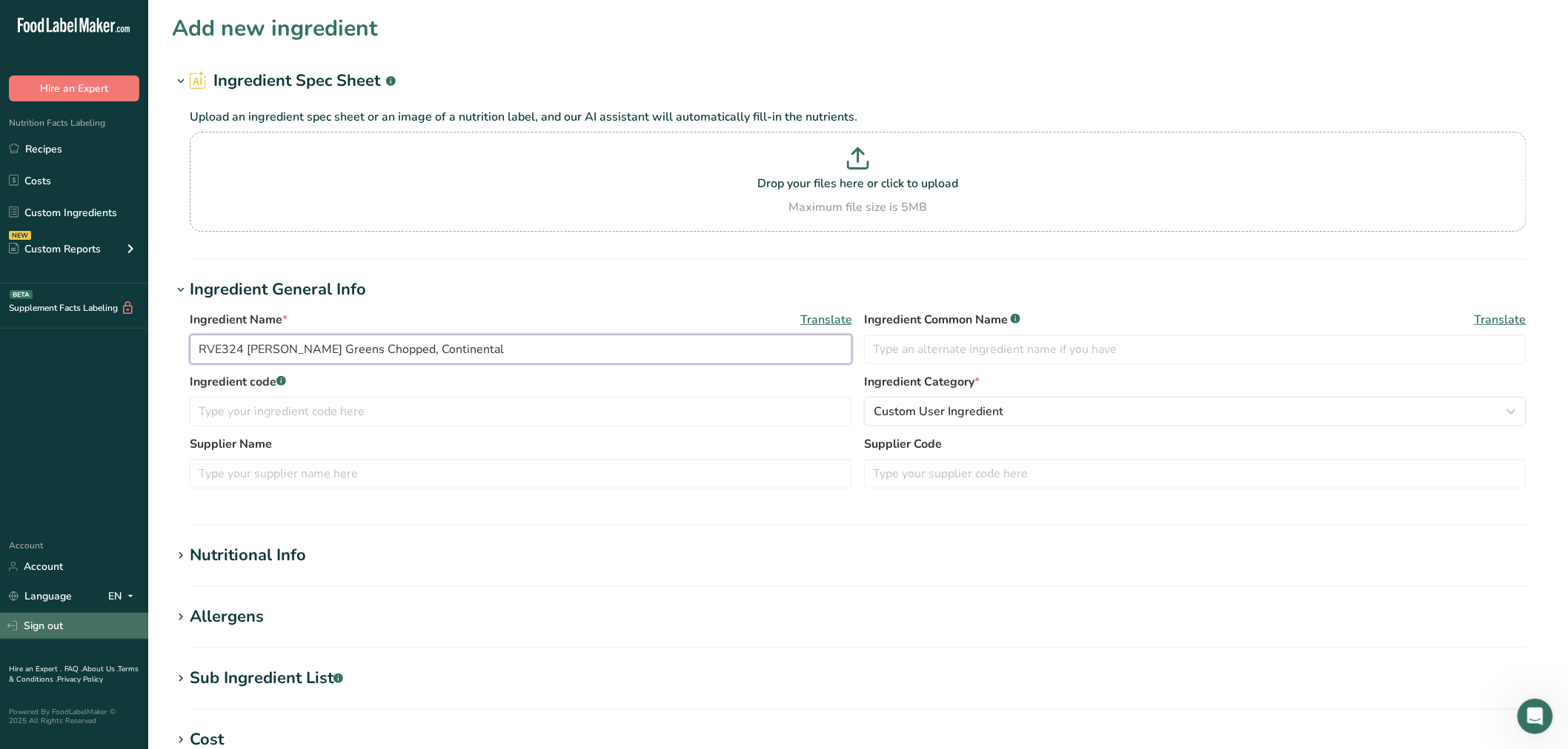
type input "RVE324 Collard Greens Chopped, Continental"
click at [327, 465] on input "text" at bounding box center [521, 474] width 662 height 30
paste input "Continental Processors"
type input "Continental Processors"
drag, startPoint x: 459, startPoint y: 345, endPoint x: 384, endPoint y: 350, distance: 75.2
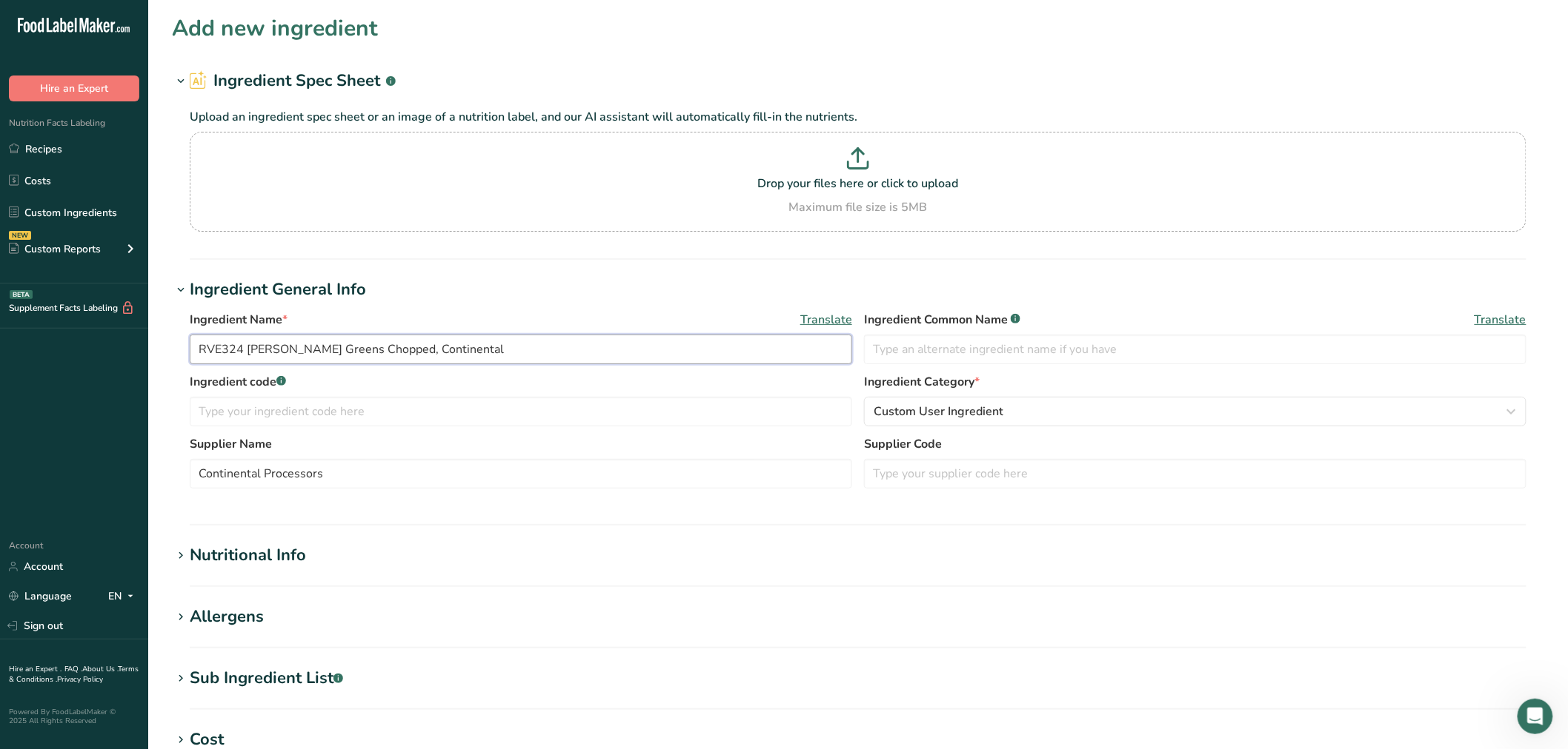
click at [384, 350] on input "RVE324 Collard Greens Chopped, Continental" at bounding box center [521, 349] width 662 height 30
paste input "Processors"
click at [537, 353] on input "RVE324 Collard Greens Chopped, Continental Processors" at bounding box center [521, 349] width 662 height 30
drag, startPoint x: 243, startPoint y: 342, endPoint x: 136, endPoint y: 348, distance: 107.2
click at [136, 348] on div ".a-20{fill:#fff;} Hire an Expert Nutrition Facts Labeling Recipes Costs Custom …" at bounding box center [784, 567] width 1568 height 1135
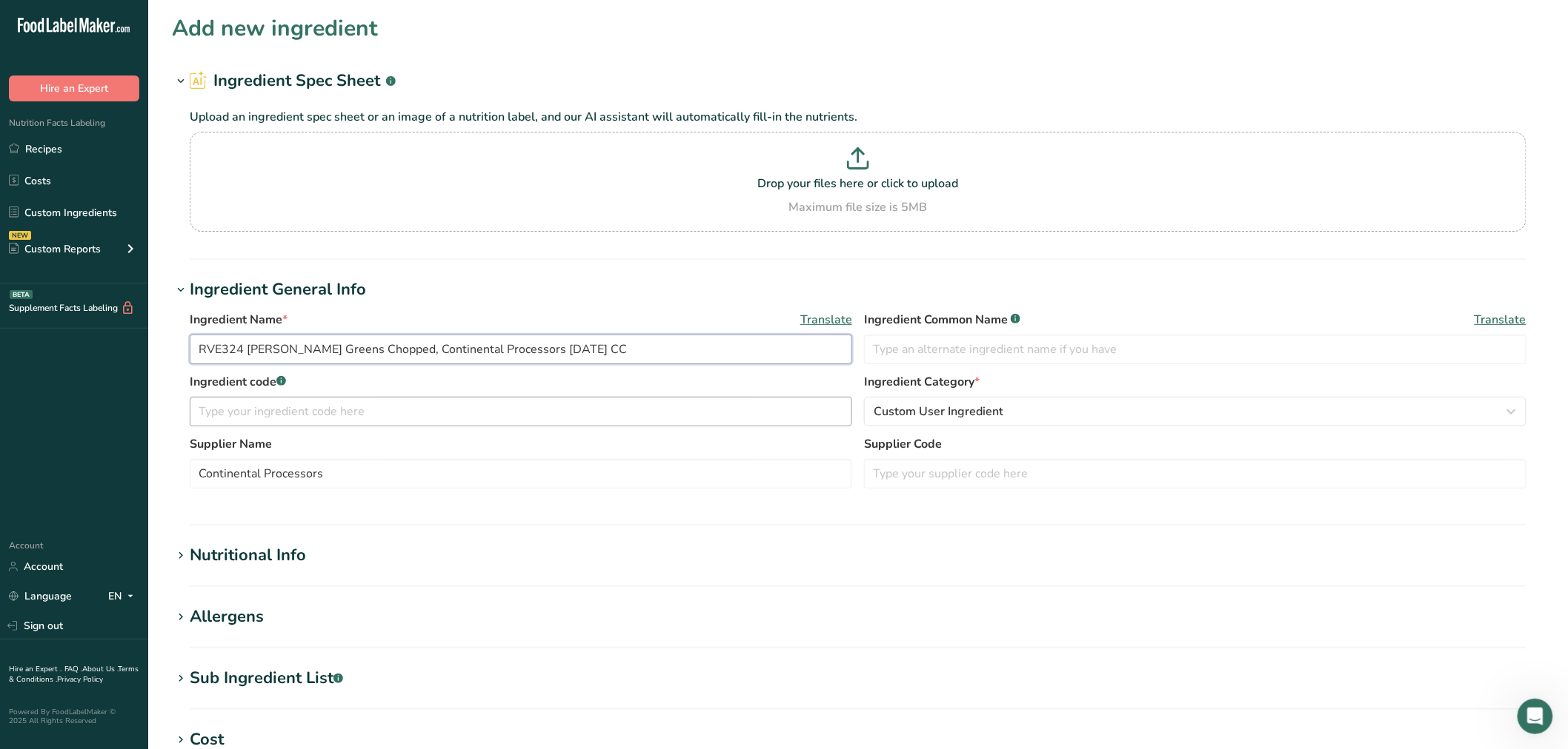
type input "RVE324 Collard Greens Chopped, Continental Processors 2/24/25 CC"
click at [307, 417] on input "text" at bounding box center [521, 411] width 662 height 30
paste input "RVE324"
type input "RVE324"
click at [979, 424] on button "Custom User Ingredient" at bounding box center [1194, 411] width 662 height 30
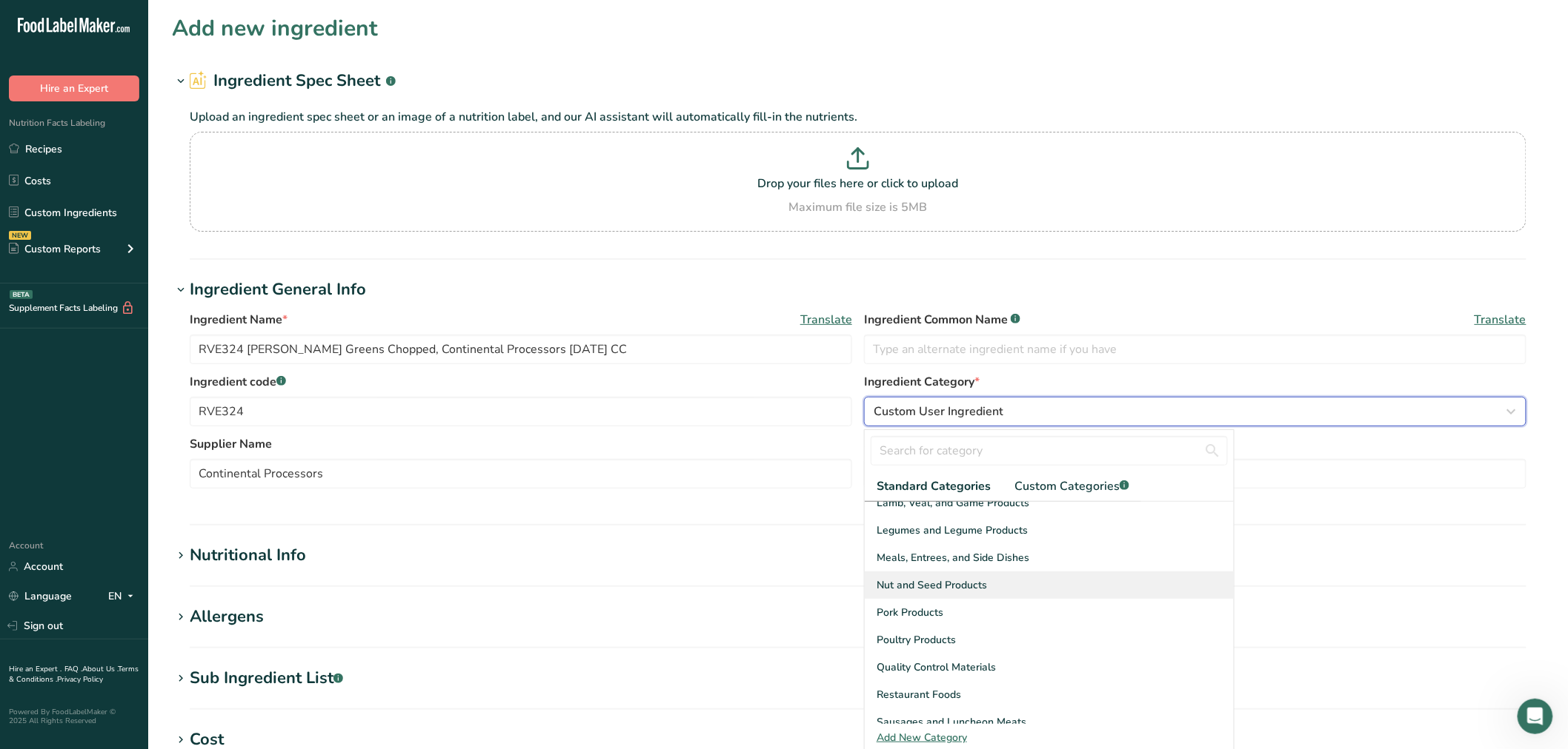
scroll to position [572, 0]
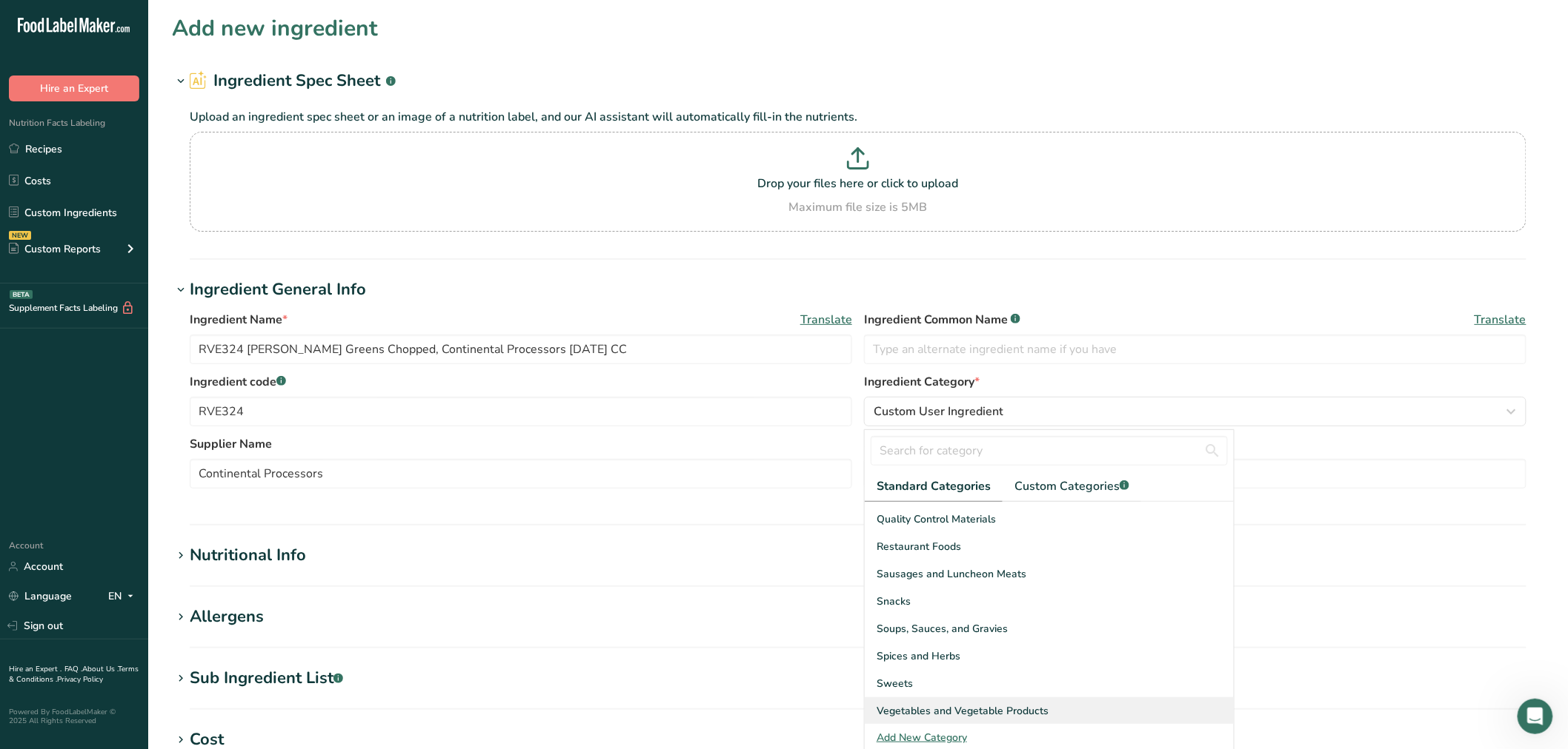
click at [955, 707] on span "Vegetables and Vegetable Products" at bounding box center [962, 710] width 172 height 15
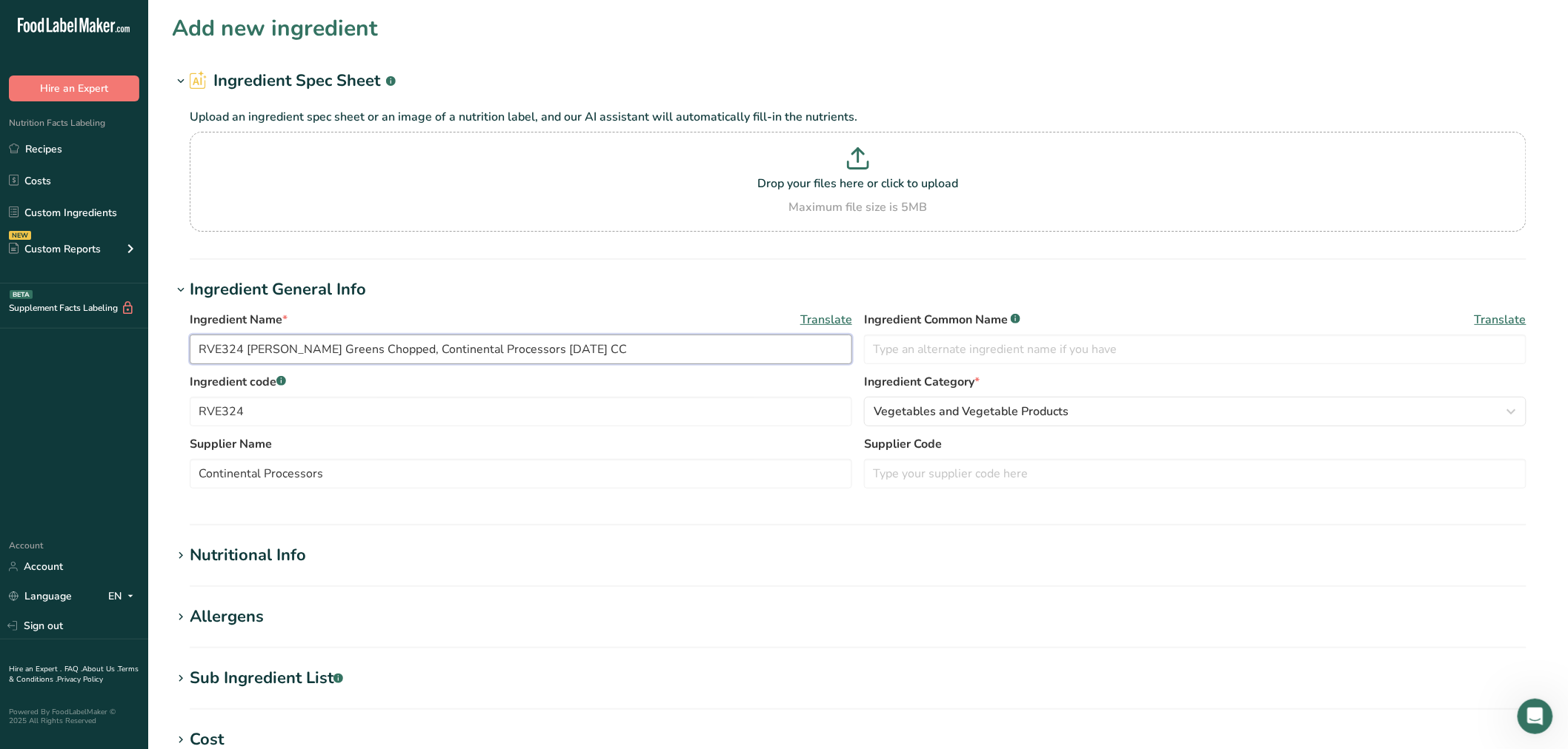
drag, startPoint x: 328, startPoint y: 349, endPoint x: 249, endPoint y: 348, distance: 79.0
click at [249, 348] on input "RVE324 Collard Greens Chopped, Continental Processors 2/24/25 CC" at bounding box center [521, 349] width 662 height 30
click at [947, 353] on input "text" at bounding box center [1194, 349] width 662 height 30
paste input "Collard Greens"
type input "Collard Greens"
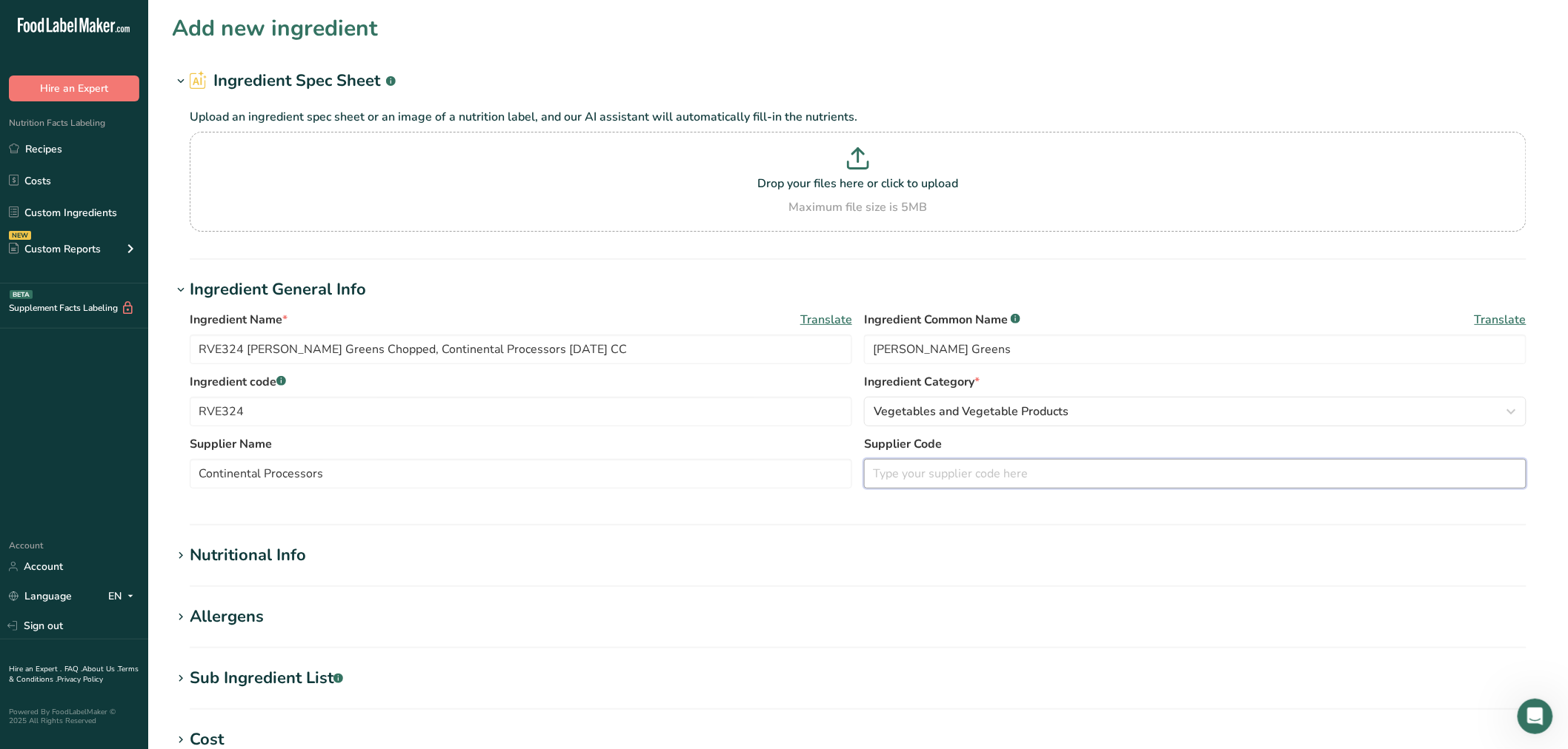
click at [886, 478] on input "text" at bounding box center [1194, 474] width 662 height 30
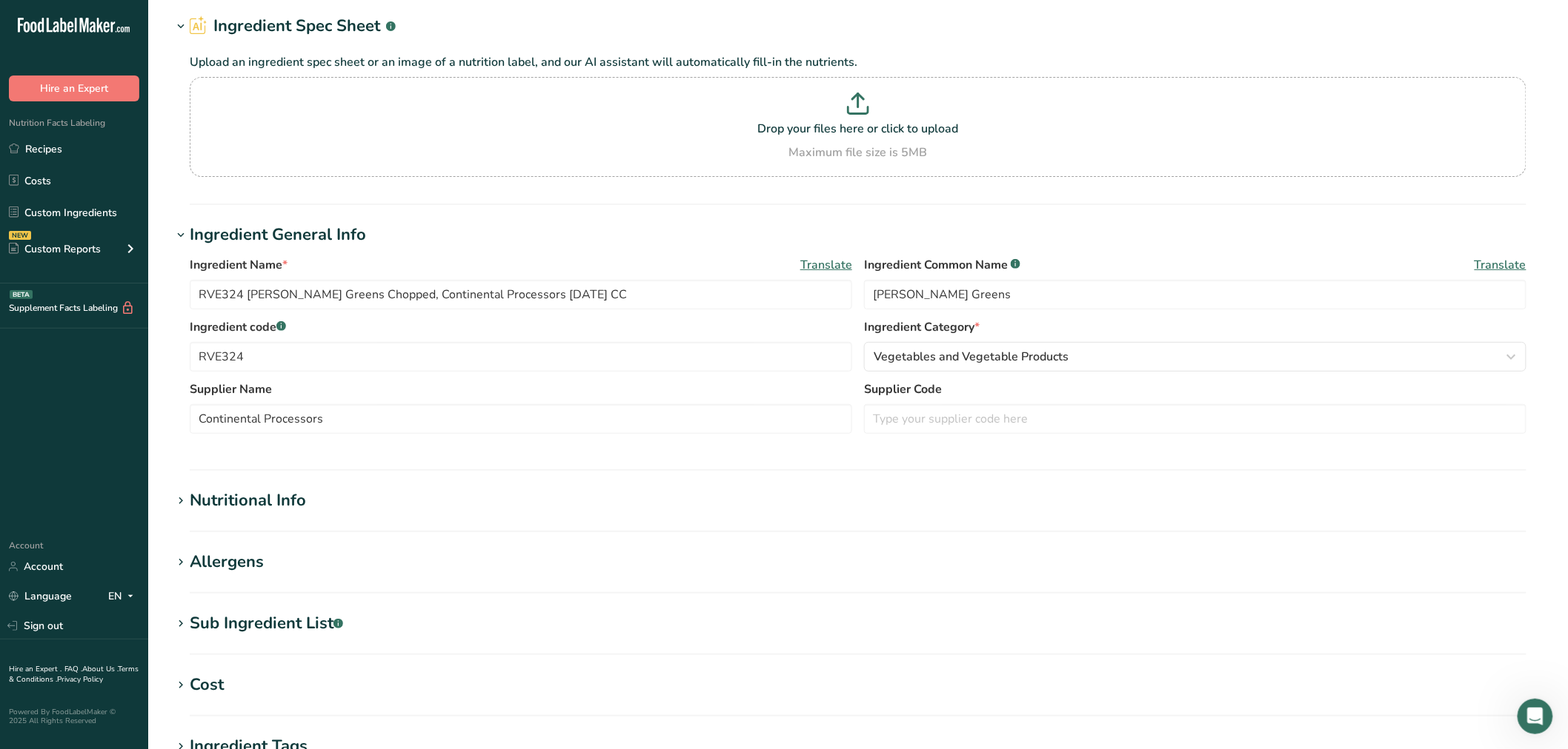
scroll to position [82, 0]
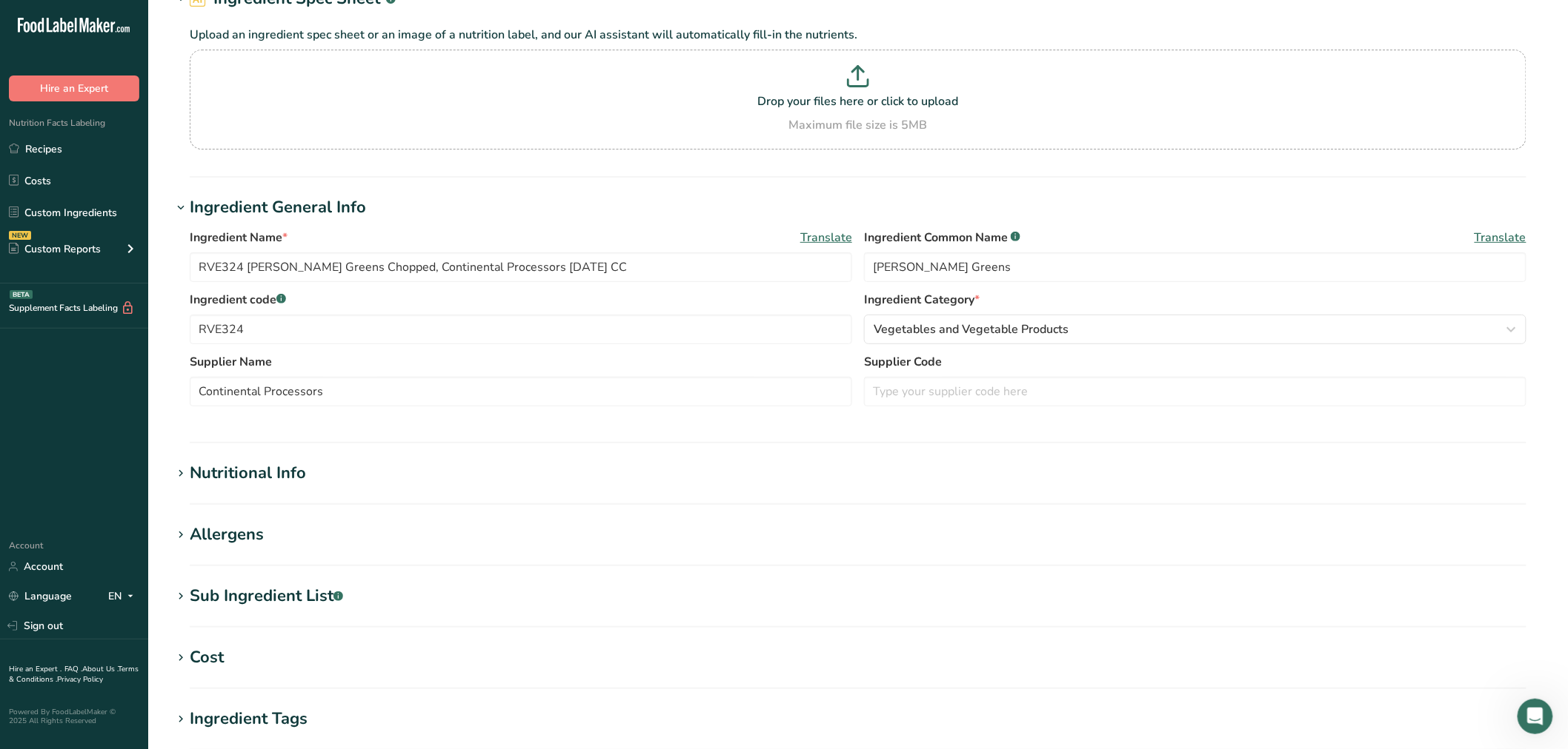
click at [287, 475] on div "Nutritional Info" at bounding box center [248, 473] width 116 height 24
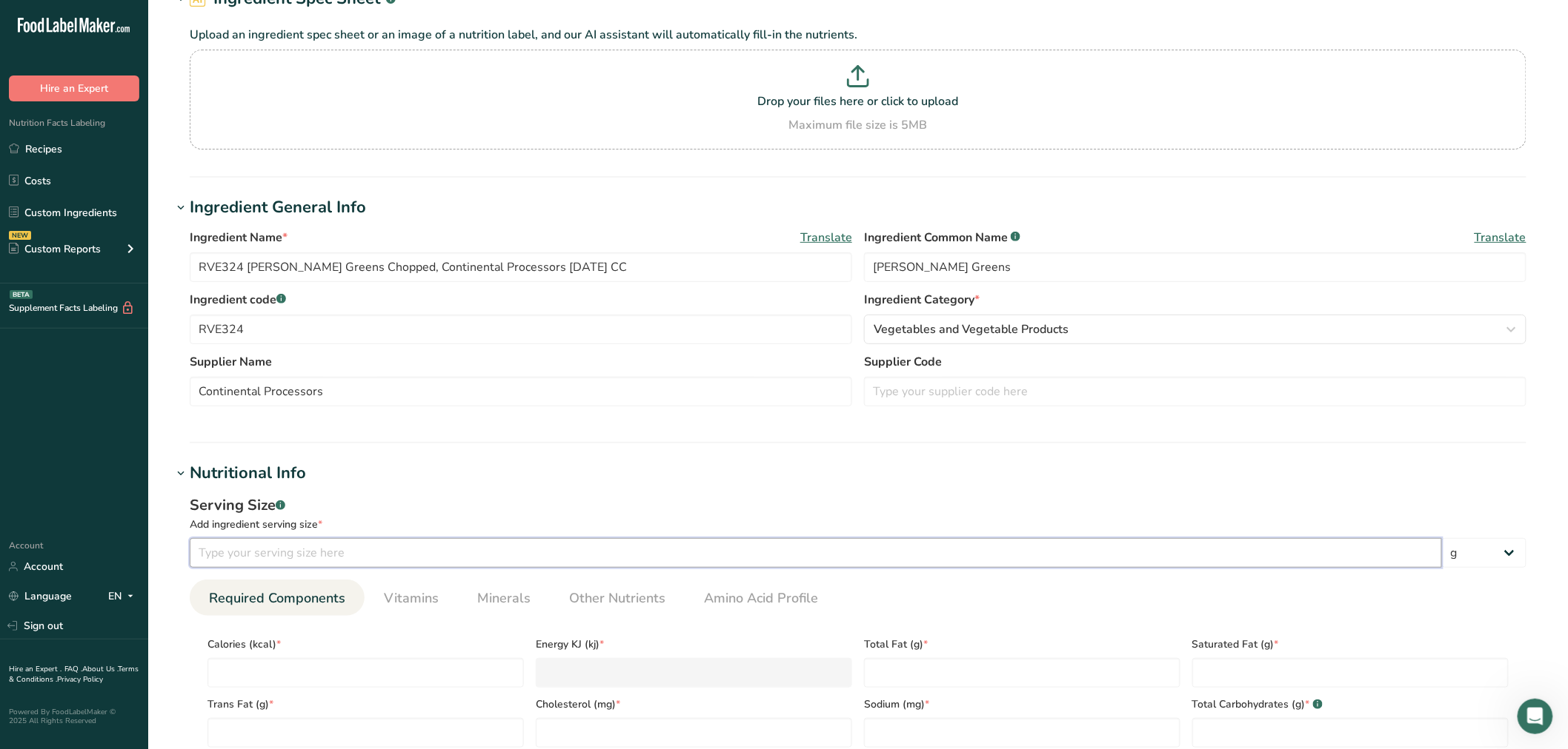
click at [287, 546] on input "number" at bounding box center [816, 553] width 1252 height 30
click at [287, 546] on input "1000" at bounding box center [816, 553] width 1252 height 30
type input "100"
click at [286, 672] on input "number" at bounding box center [365, 672] width 316 height 30
type input "3"
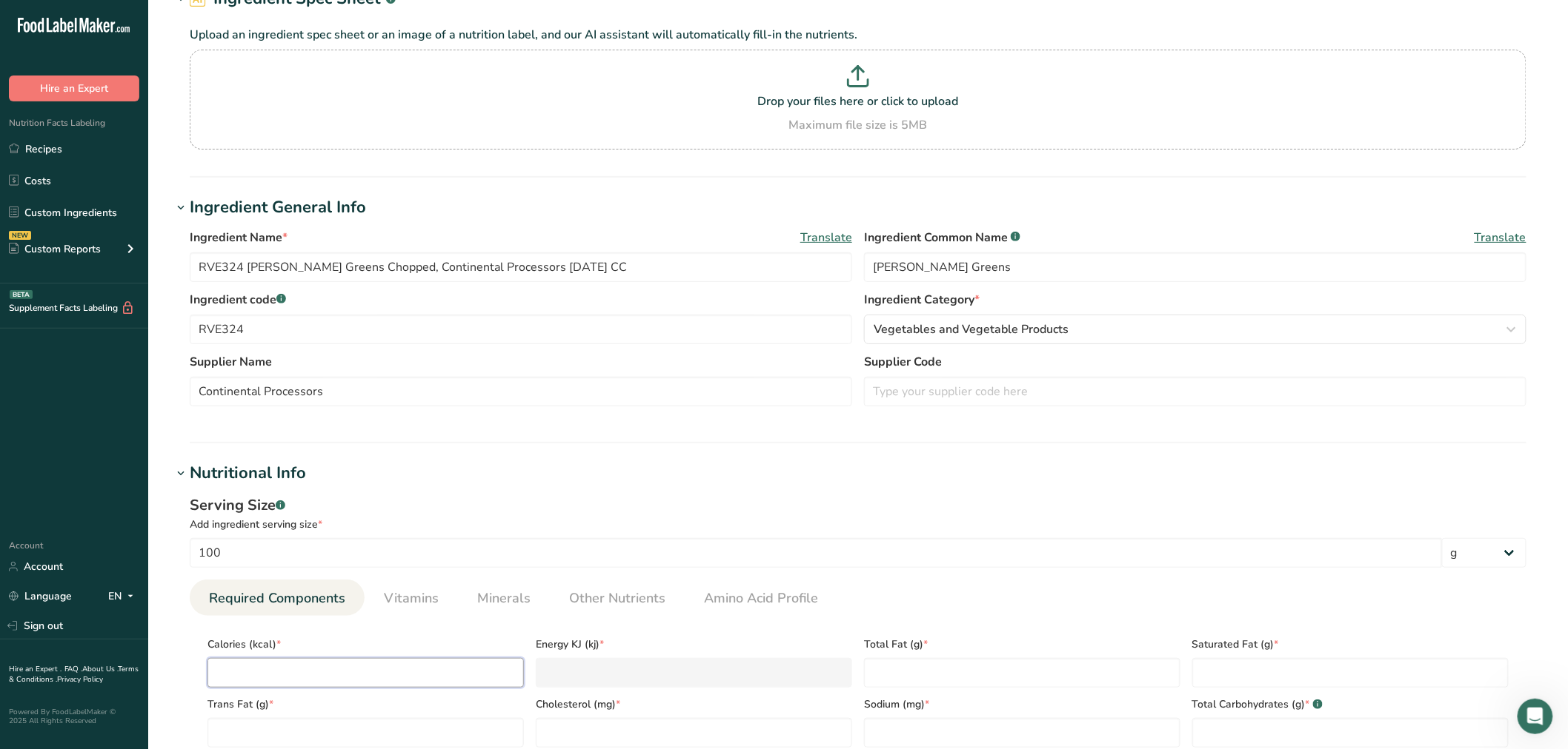
type KJ "12.6"
type input "34"
type KJ "142.3"
type input "34"
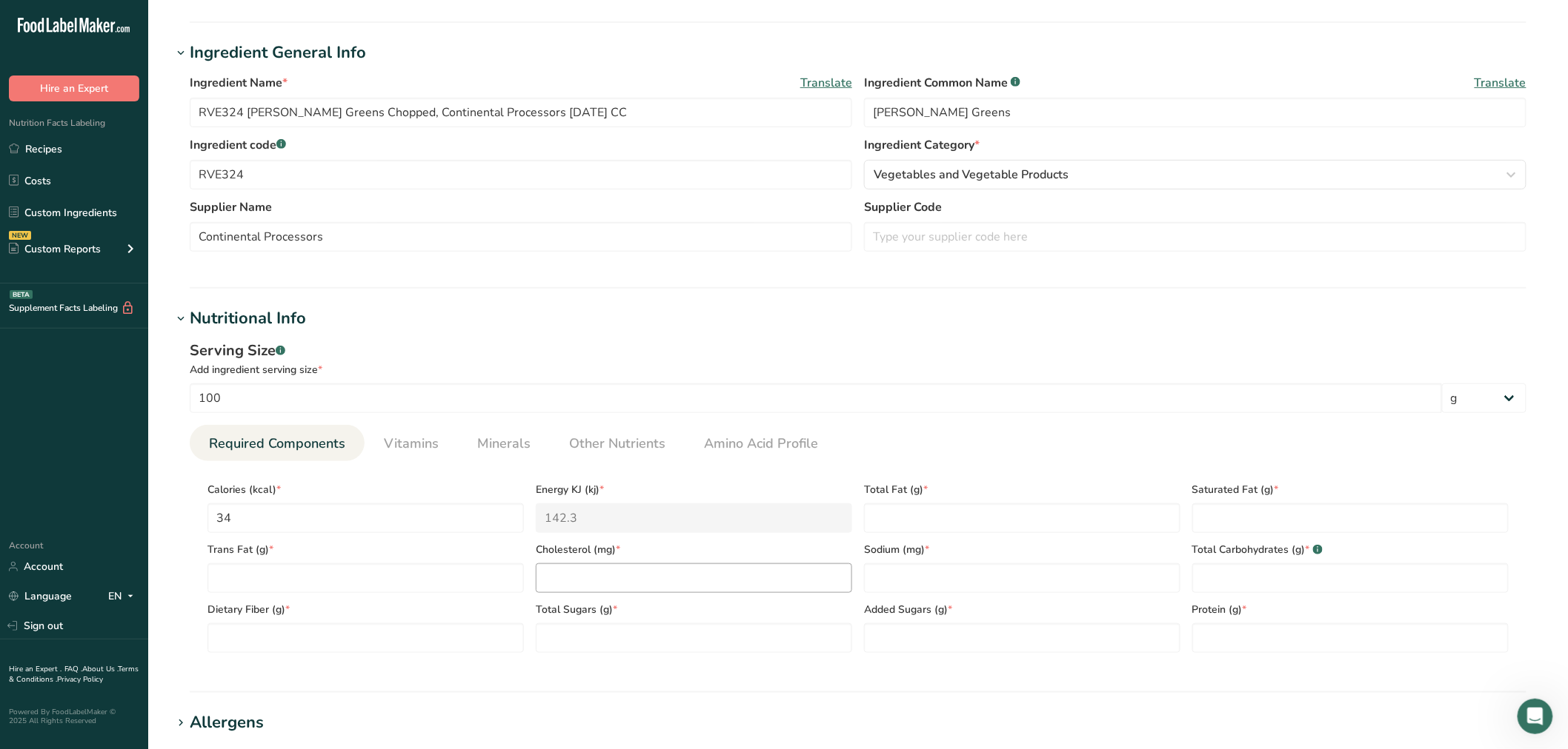
scroll to position [247, 0]
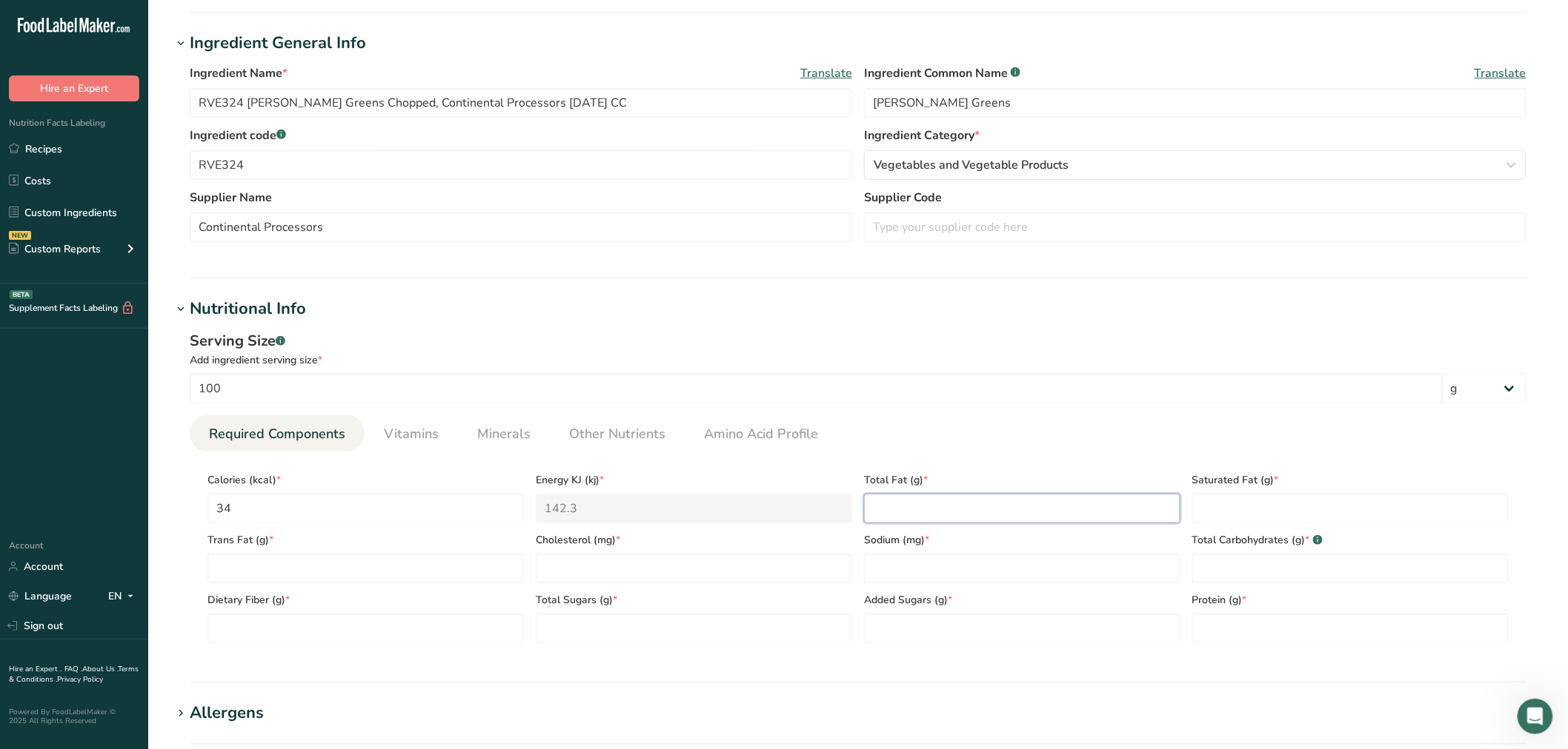
click at [913, 507] on Fat "number" at bounding box center [1021, 509] width 316 height 30
type Fat "0.61"
type Fat "0"
type input "0"
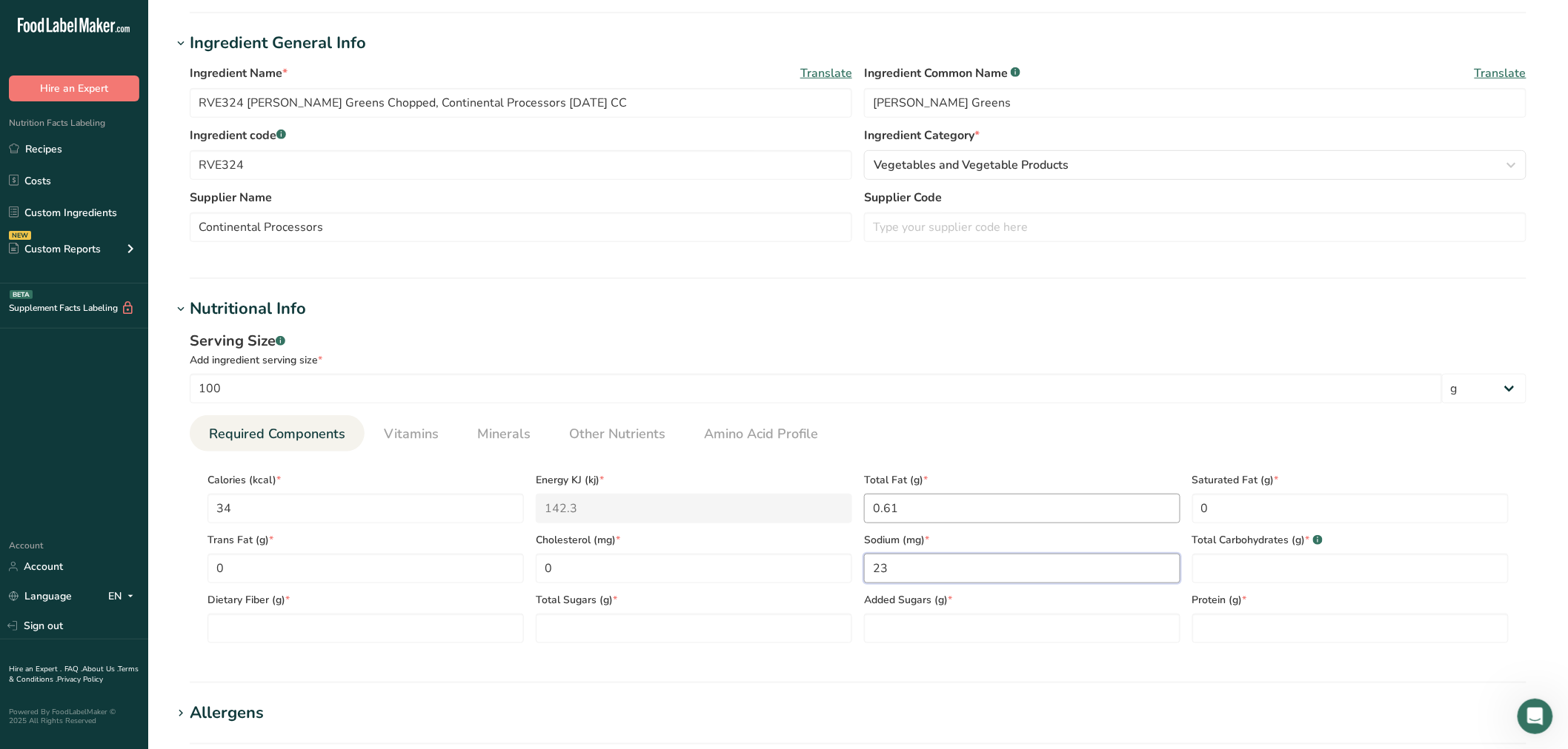
type input "23"
type Carbohydrates "6"
type Fiber "4"
click at [769, 633] on Sugars "number" at bounding box center [693, 628] width 316 height 30
type Sugars "0.46"
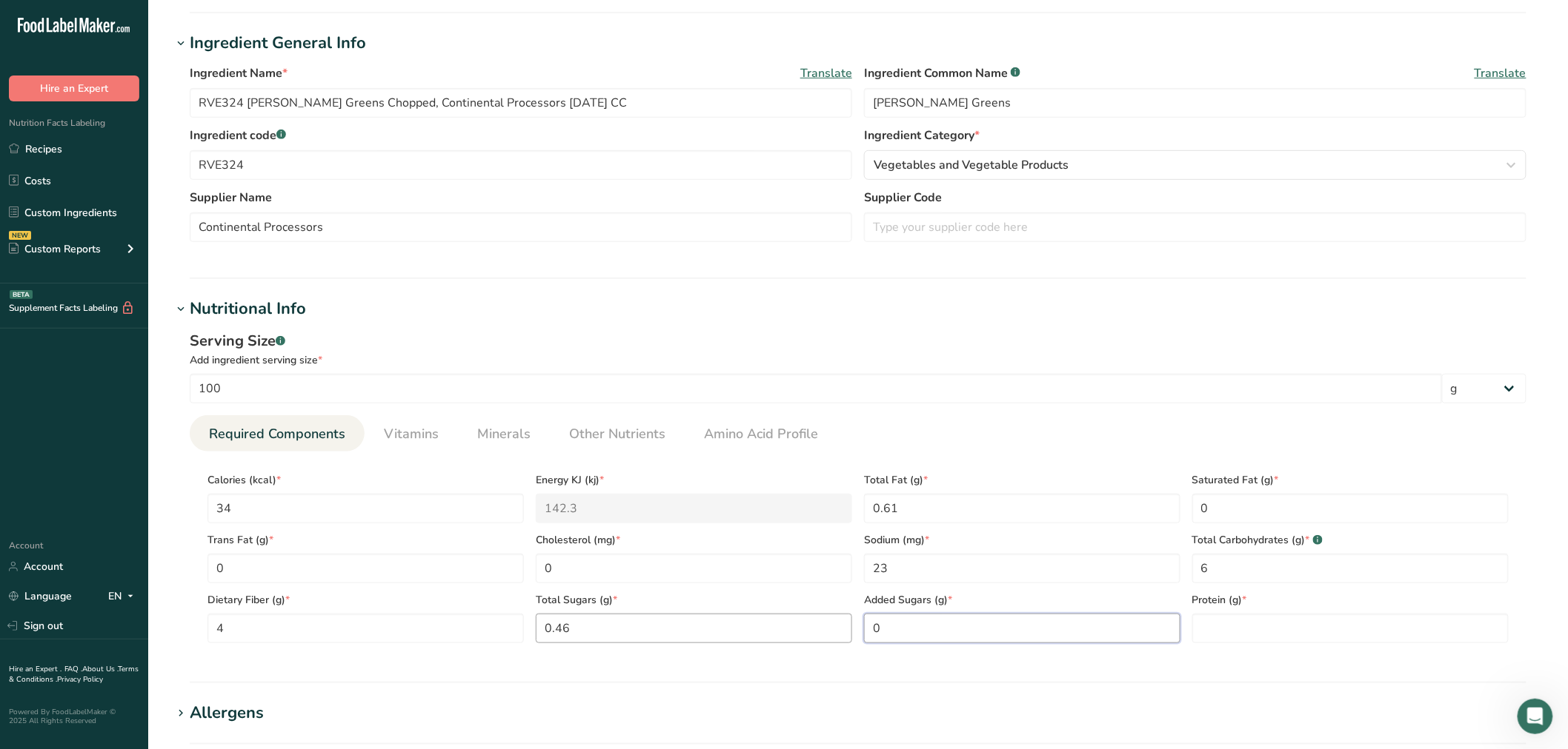
type Sugars "0"
type input "3"
click at [384, 435] on span "Vitamins" at bounding box center [411, 434] width 55 height 20
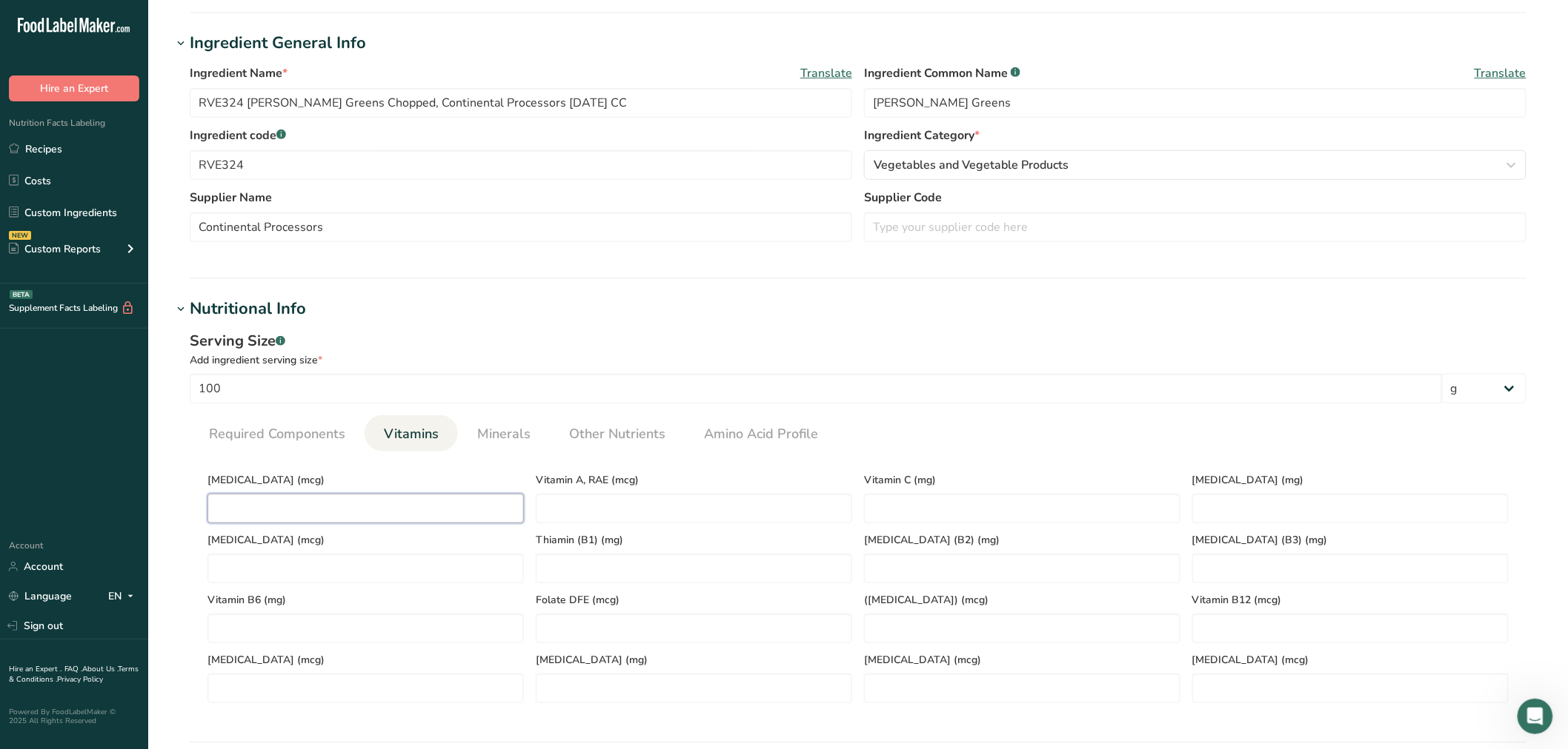
click at [354, 496] on D "number" at bounding box center [365, 509] width 316 height 30
click at [445, 526] on div "Vitamin K (mcg)" at bounding box center [366, 554] width 328 height 60
click at [445, 524] on div "Vitamin K (mcg)" at bounding box center [366, 554] width 328 height 60
click at [443, 516] on D "number" at bounding box center [365, 509] width 316 height 30
type D "0"
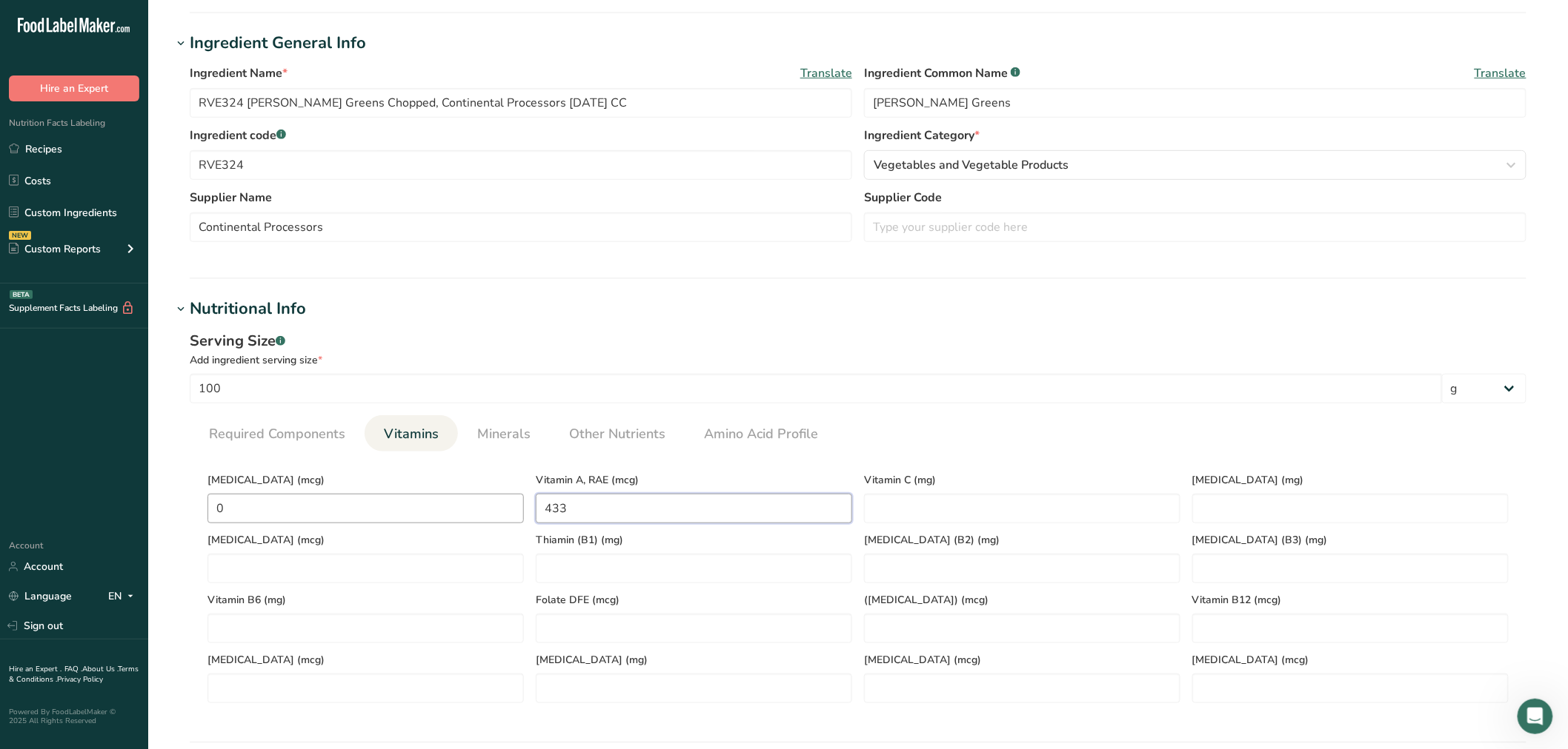
type RAE "433"
type C "40"
click at [512, 428] on span "Minerals" at bounding box center [503, 434] width 53 height 20
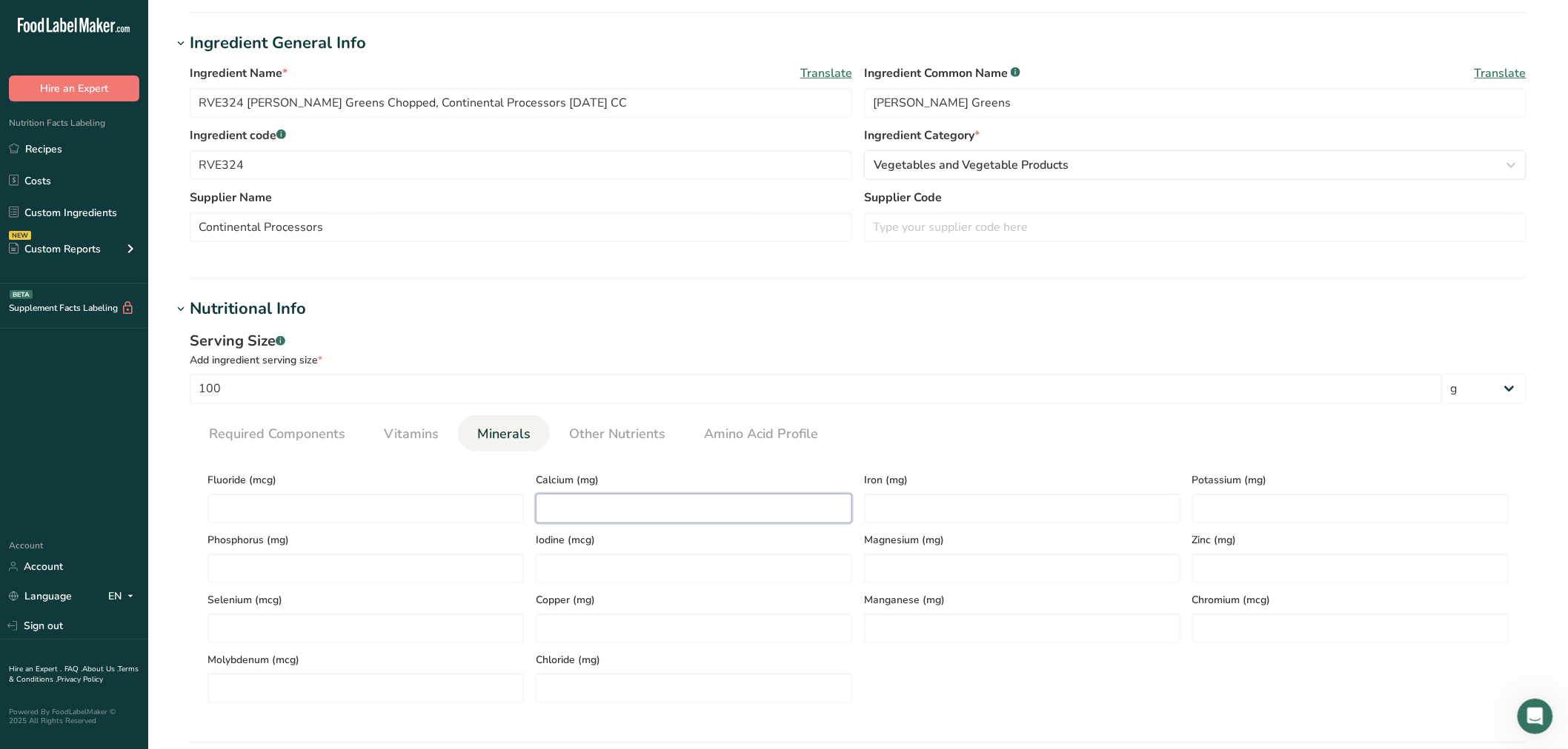
click at [591, 510] on input "number" at bounding box center [693, 509] width 316 height 30
type input "164"
type input "0.47"
type input "192"
click at [649, 442] on span "Other Nutrients" at bounding box center [617, 434] width 96 height 20
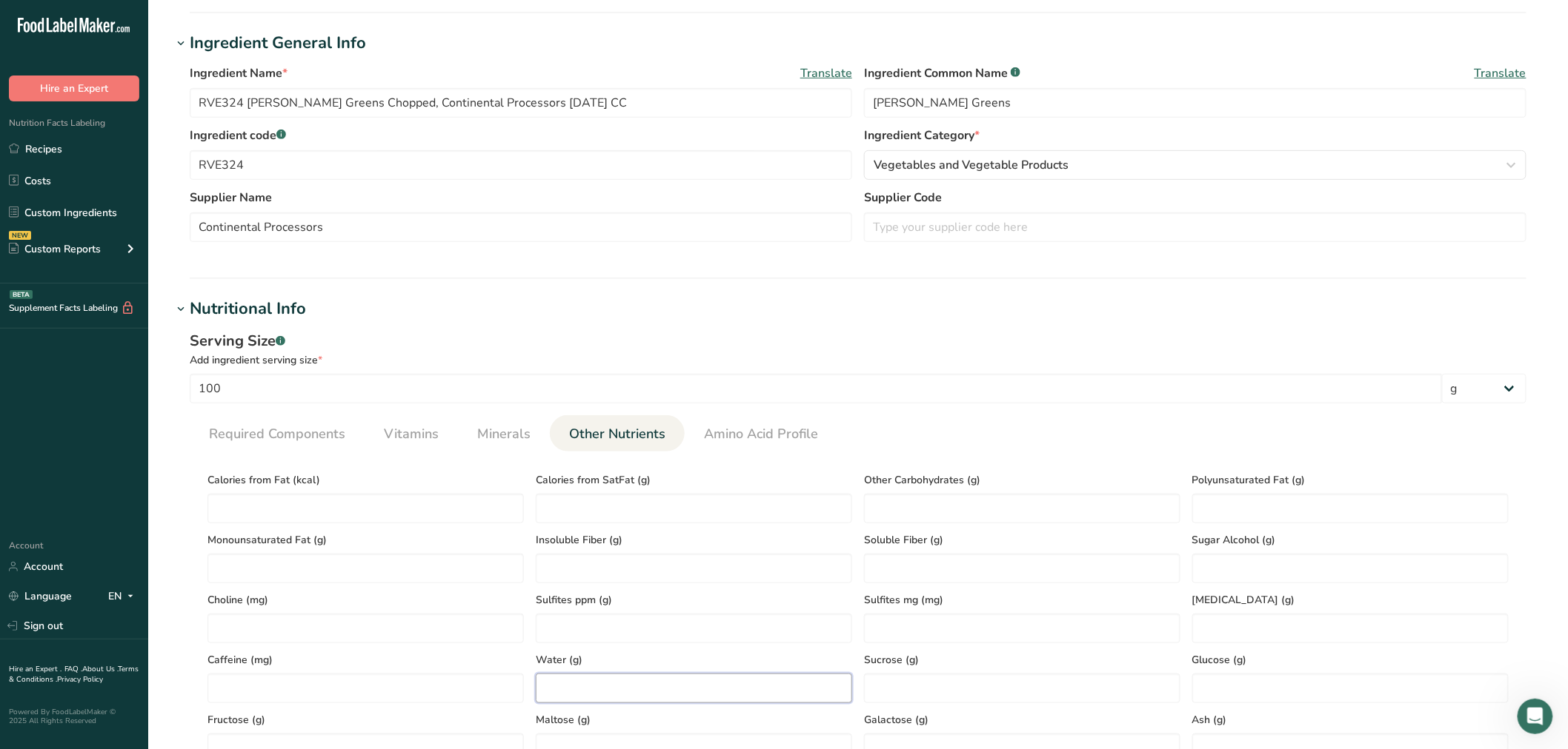
click at [624, 680] on input "number" at bounding box center [693, 689] width 316 height 30
type input "89.6"
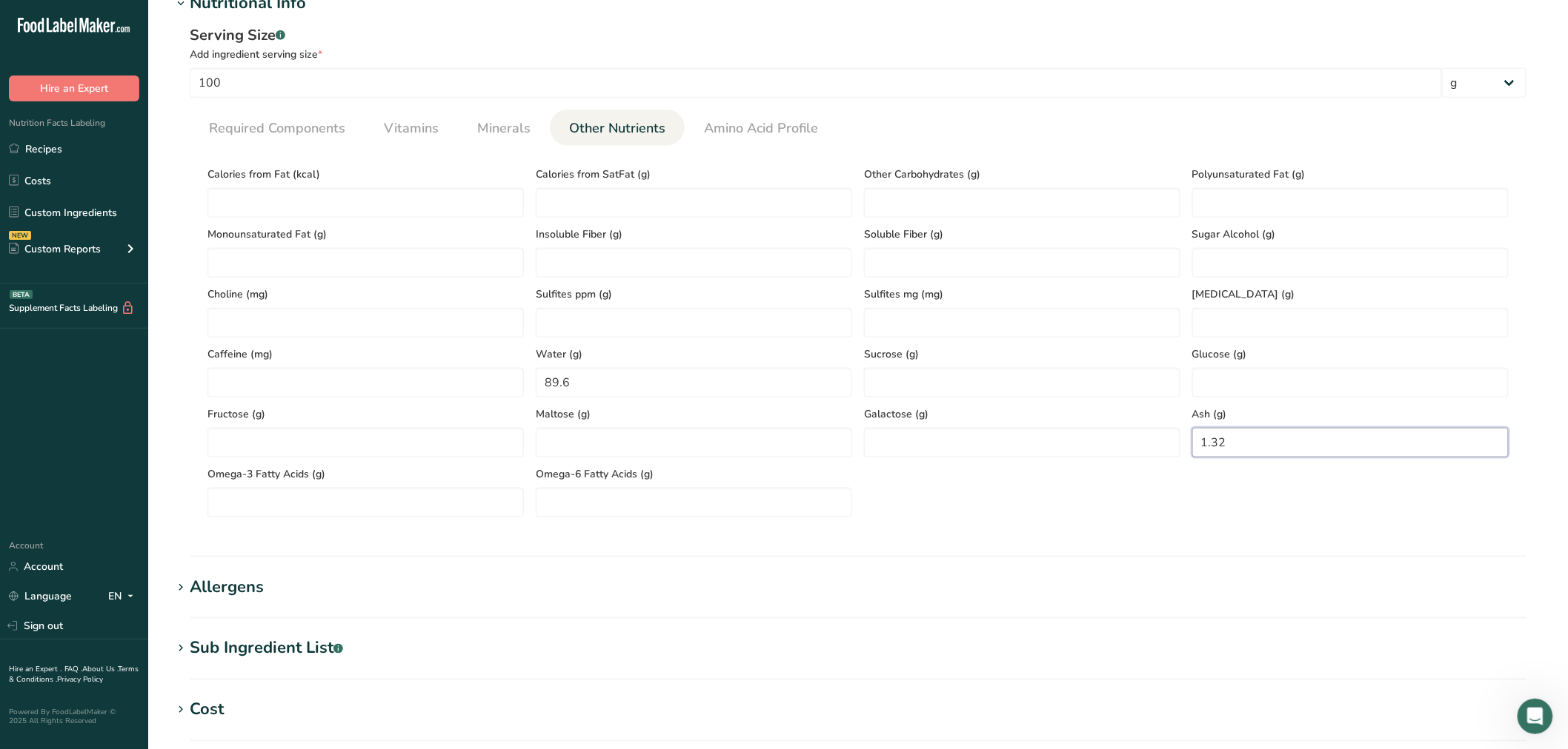
scroll to position [590, 0]
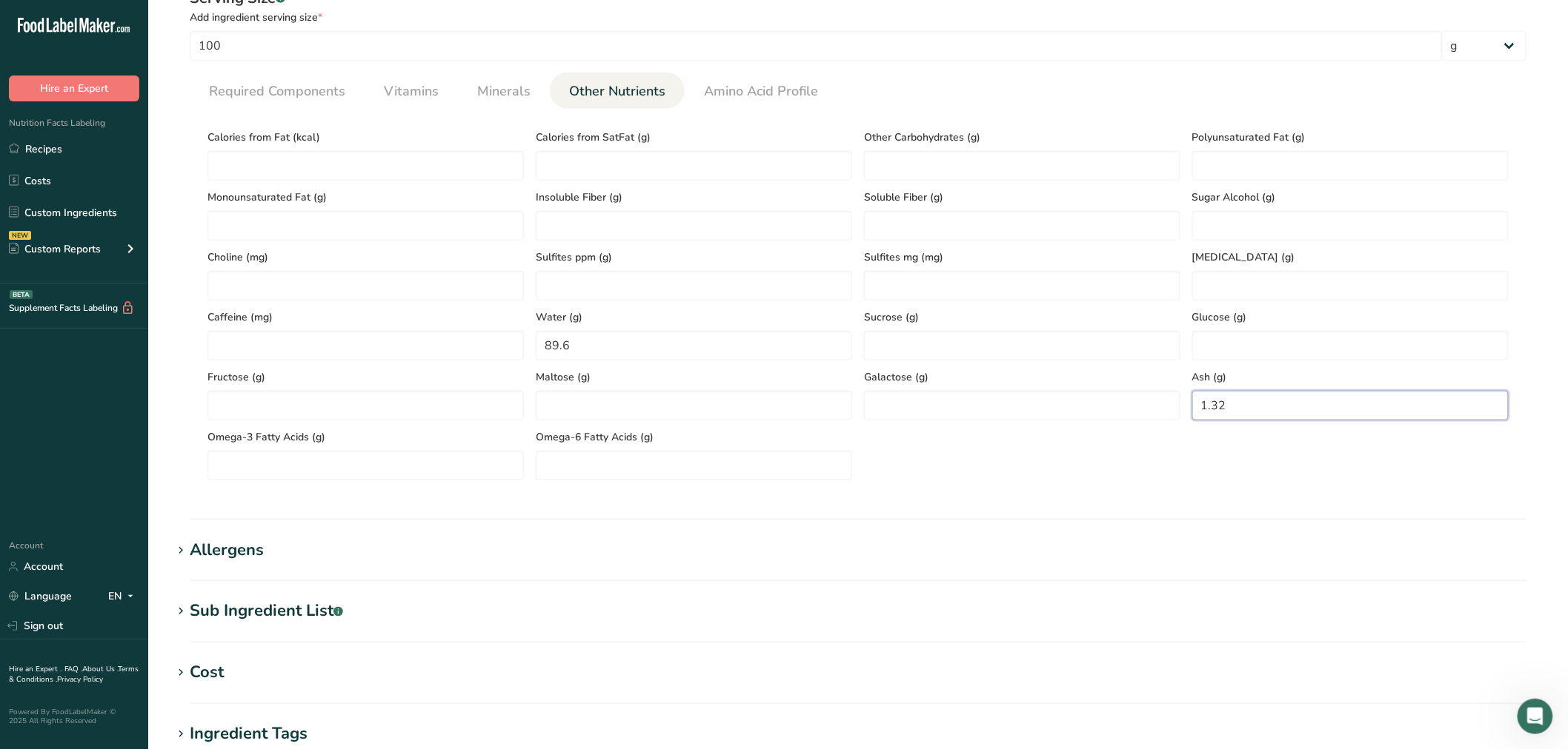
type input "1.32"
click at [253, 556] on div "Allergens" at bounding box center [227, 550] width 74 height 24
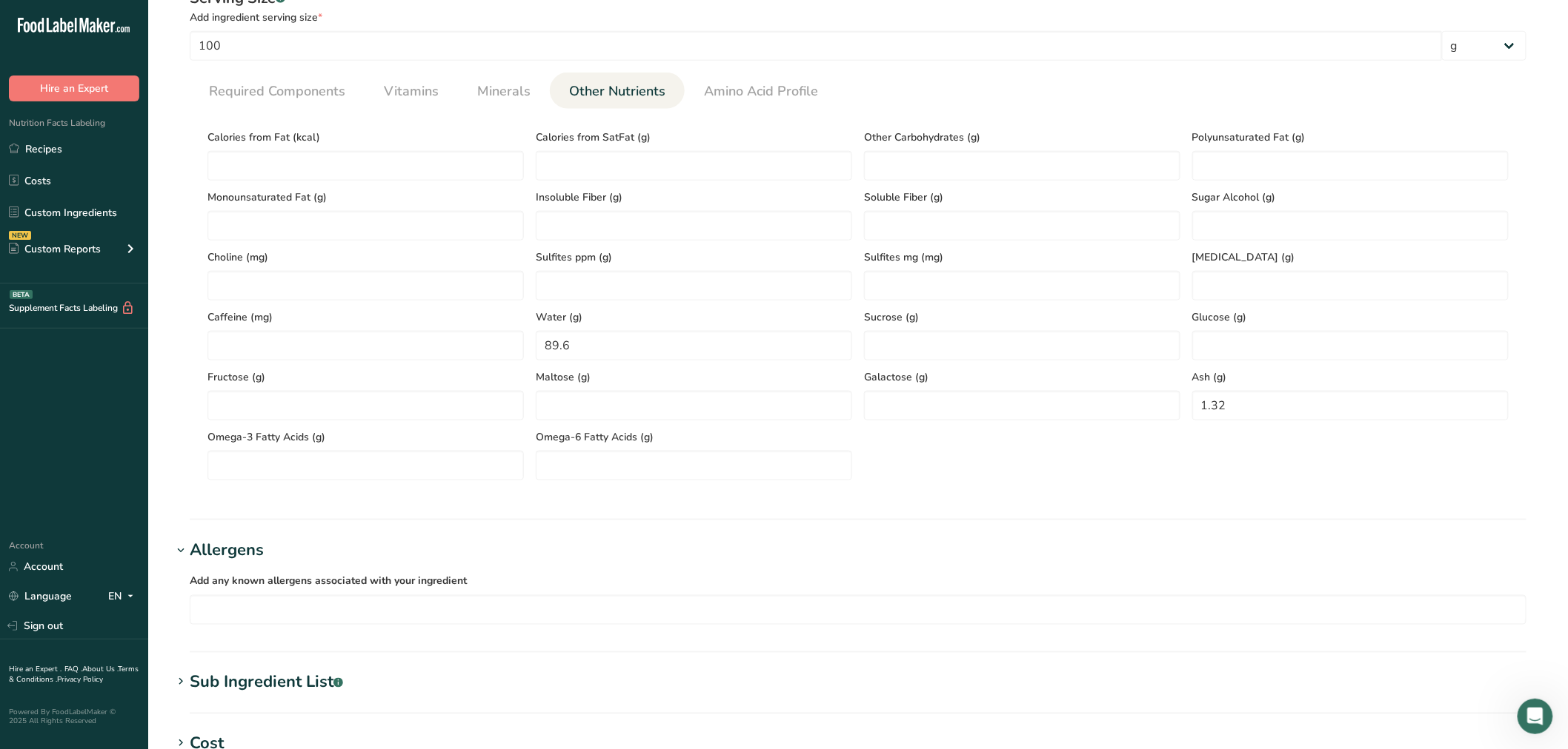
click at [244, 661] on section "Add new ingredient Ingredient Spec Sheet .a-a{fill:#347362;}.b-a{fill:#fff;} Up…" at bounding box center [858, 251] width 1419 height 1682
click at [246, 669] on section "Add new ingredient Ingredient Spec Sheet .a-a{fill:#347362;}.b-a{fill:#fff;} Up…" at bounding box center [858, 251] width 1419 height 1682
click at [252, 672] on div "Sub Ingredient List .a-a{fill:#347362;}.b-a{fill:#fff;}" at bounding box center [267, 682] width 153 height 24
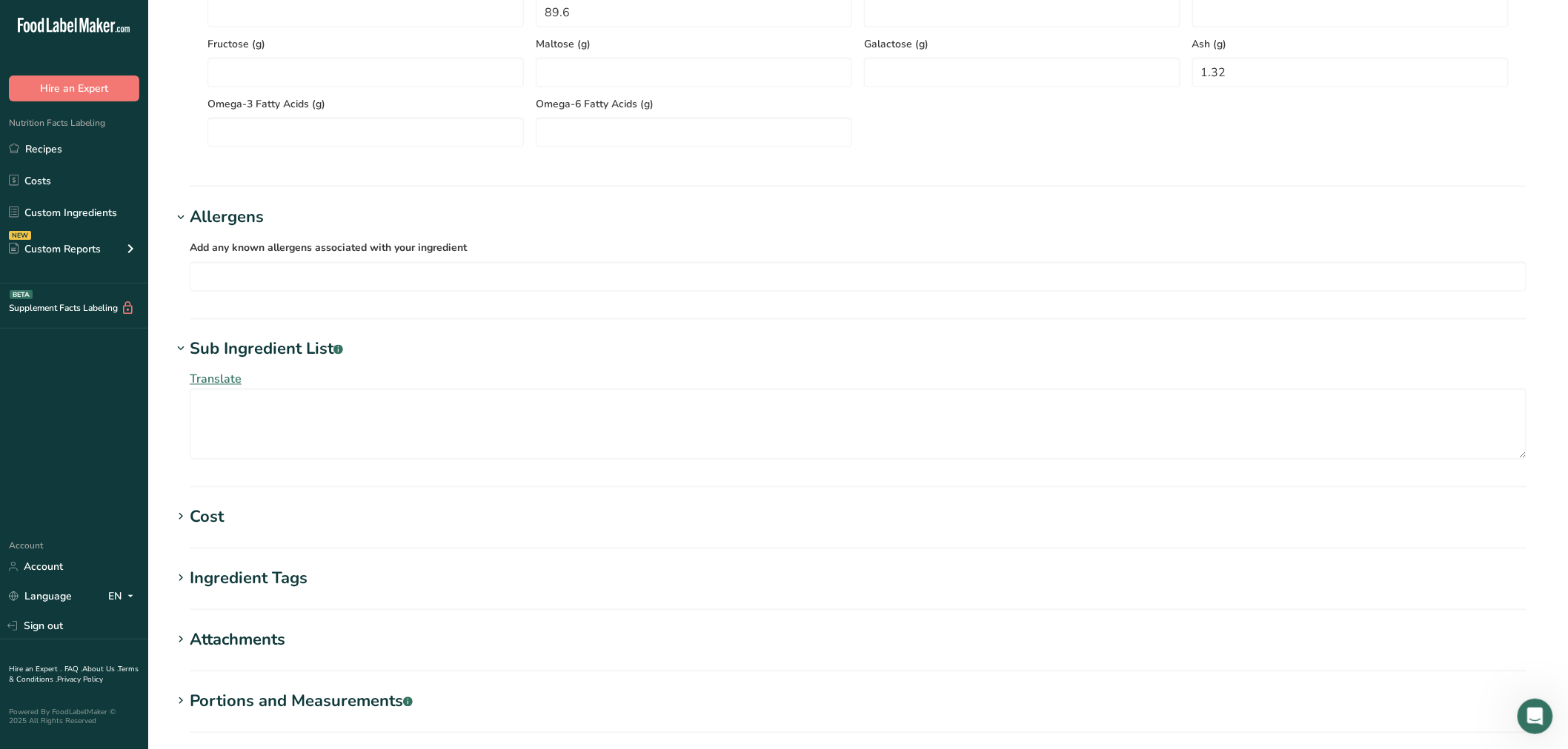
scroll to position [1086, 0]
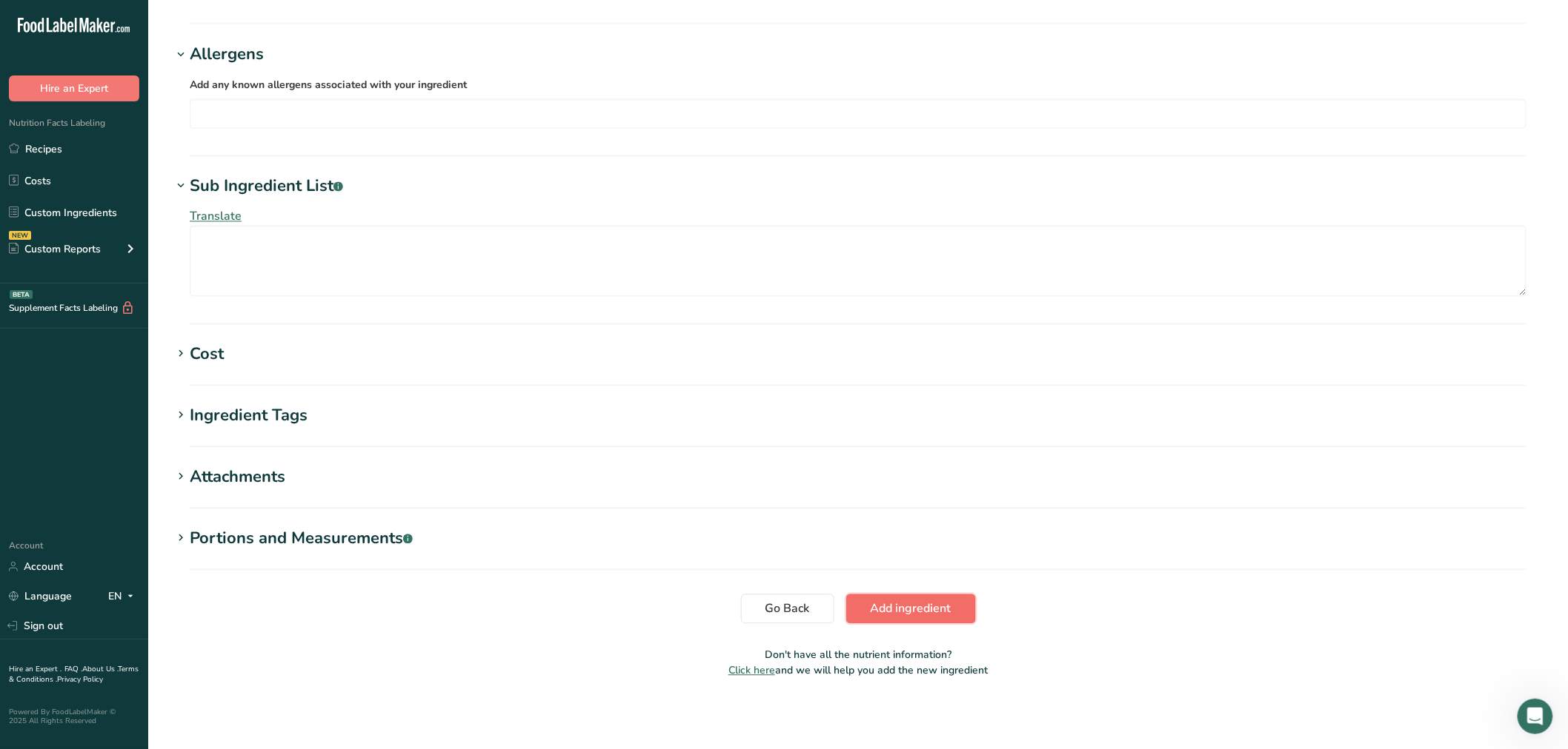
click at [891, 615] on span "Add ingredient" at bounding box center [911, 609] width 81 height 18
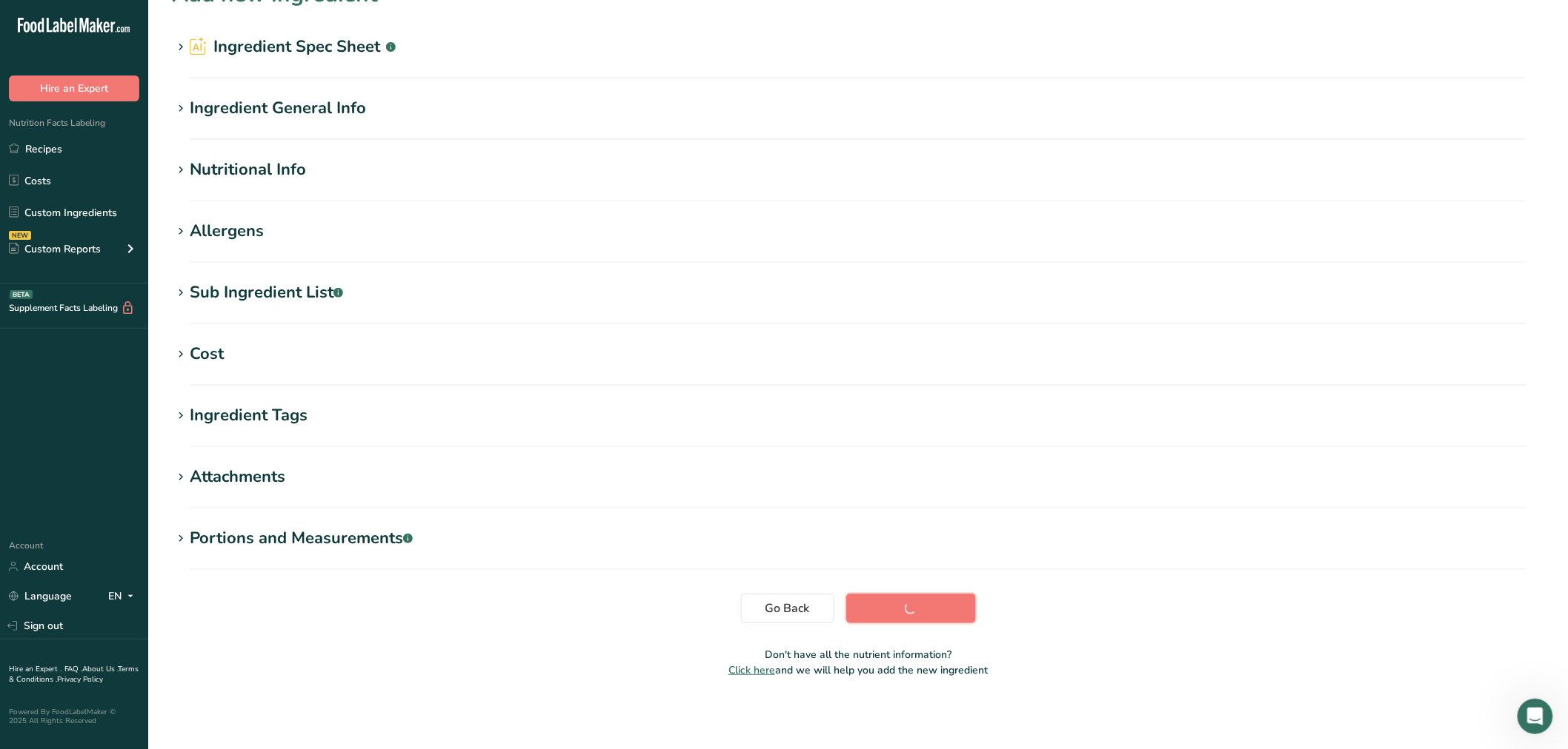
scroll to position [33, 0]
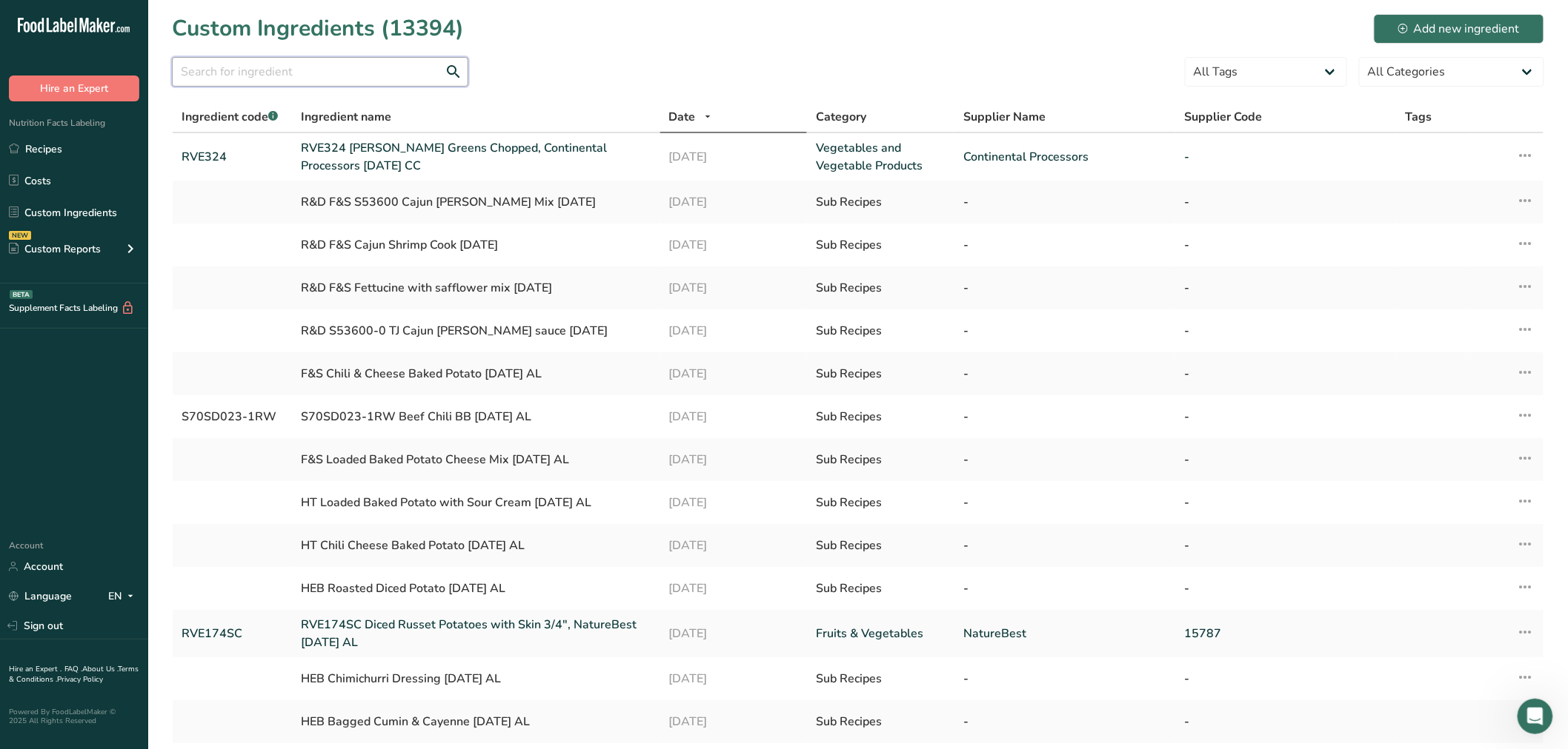
click at [231, 77] on input "text" at bounding box center [320, 71] width 296 height 30
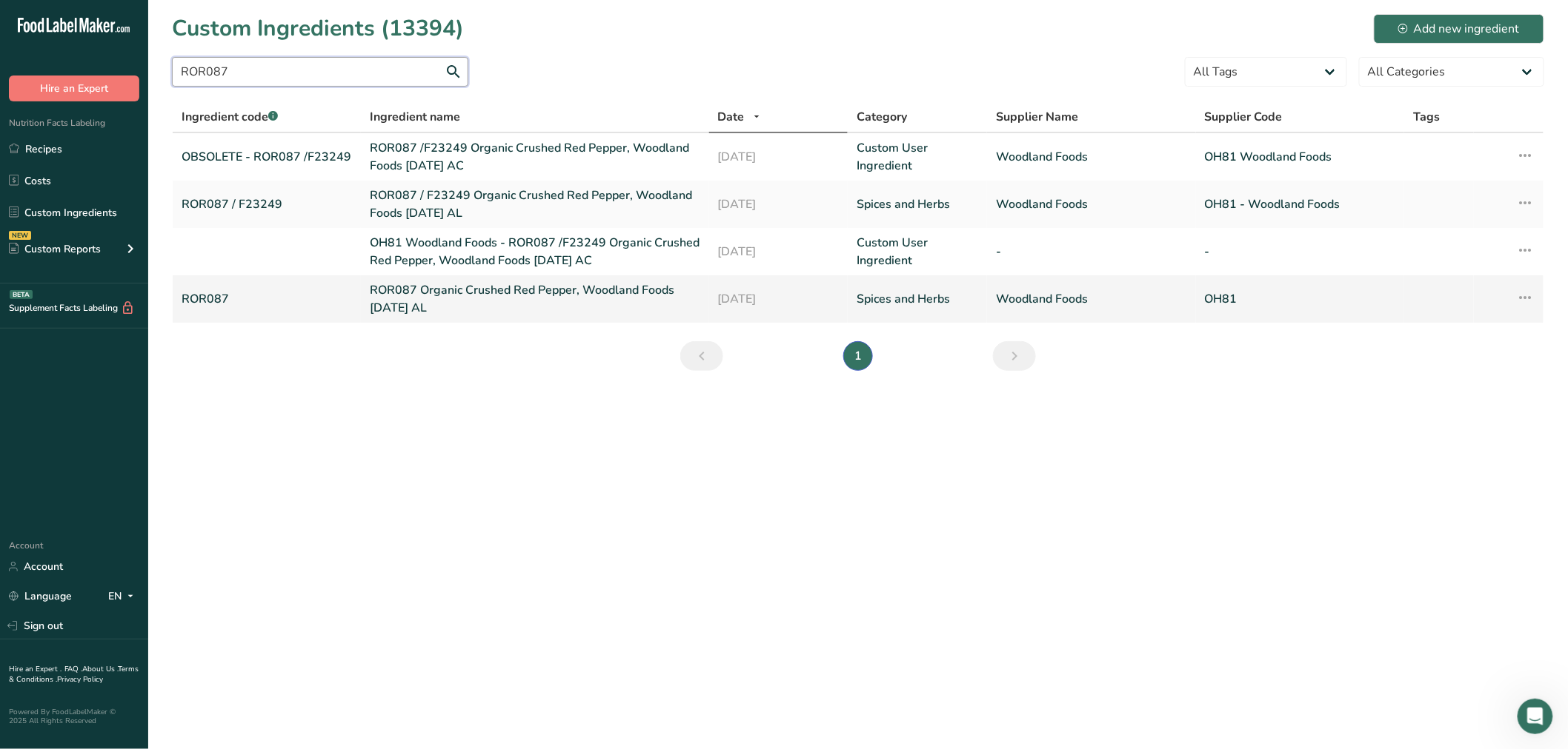
type input "ROR087"
click at [428, 294] on link "ROR087 Organic Crushed Red Pepper, Woodland Foods [DATE] AL" at bounding box center [534, 299] width 330 height 35
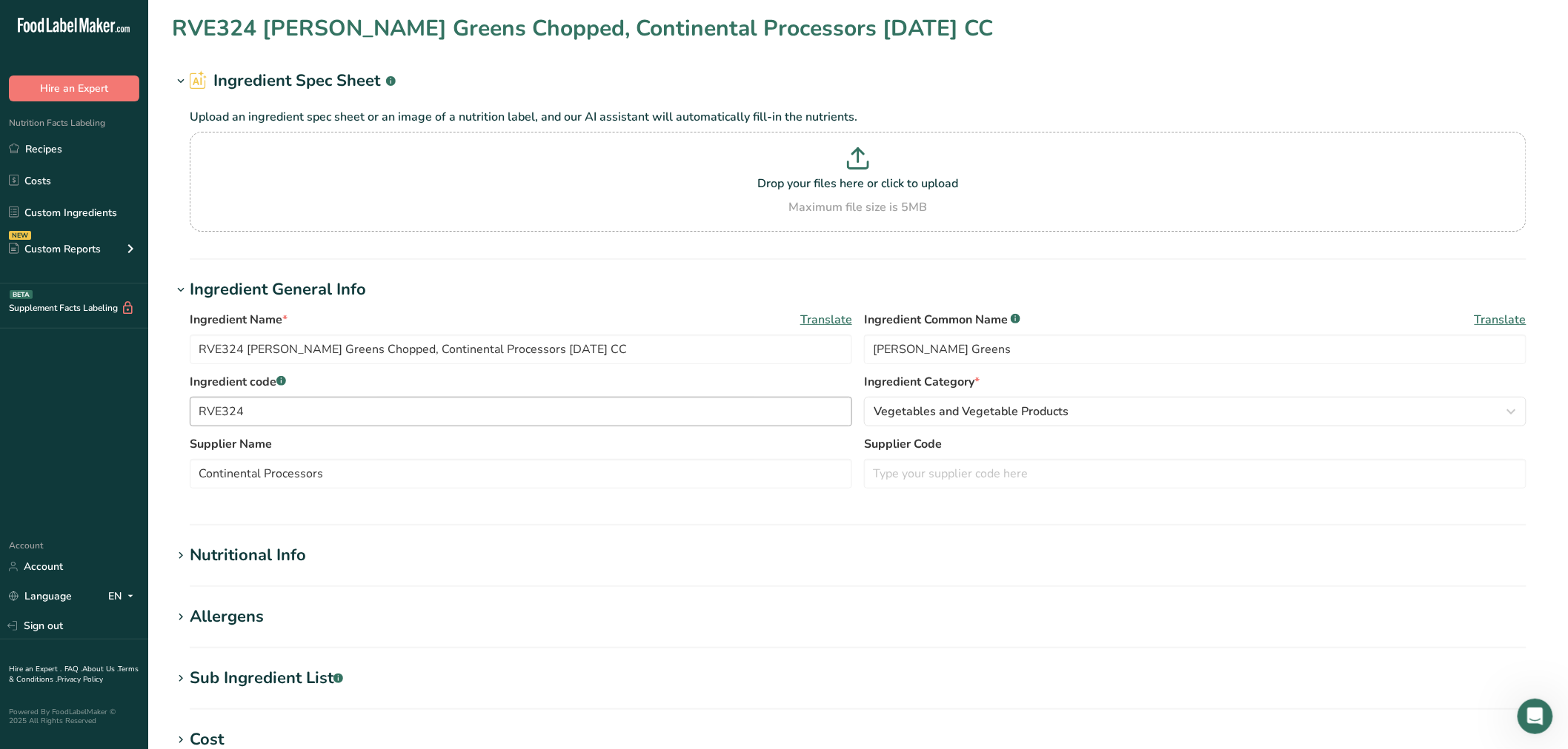
type input "ROR087 Organic Crushed Red Pepper, Woodland Foods [DATE] AL"
type input "Crushed Red Pepper"
type input "ROR087"
type input "Woodland Foods"
type input "OH81"
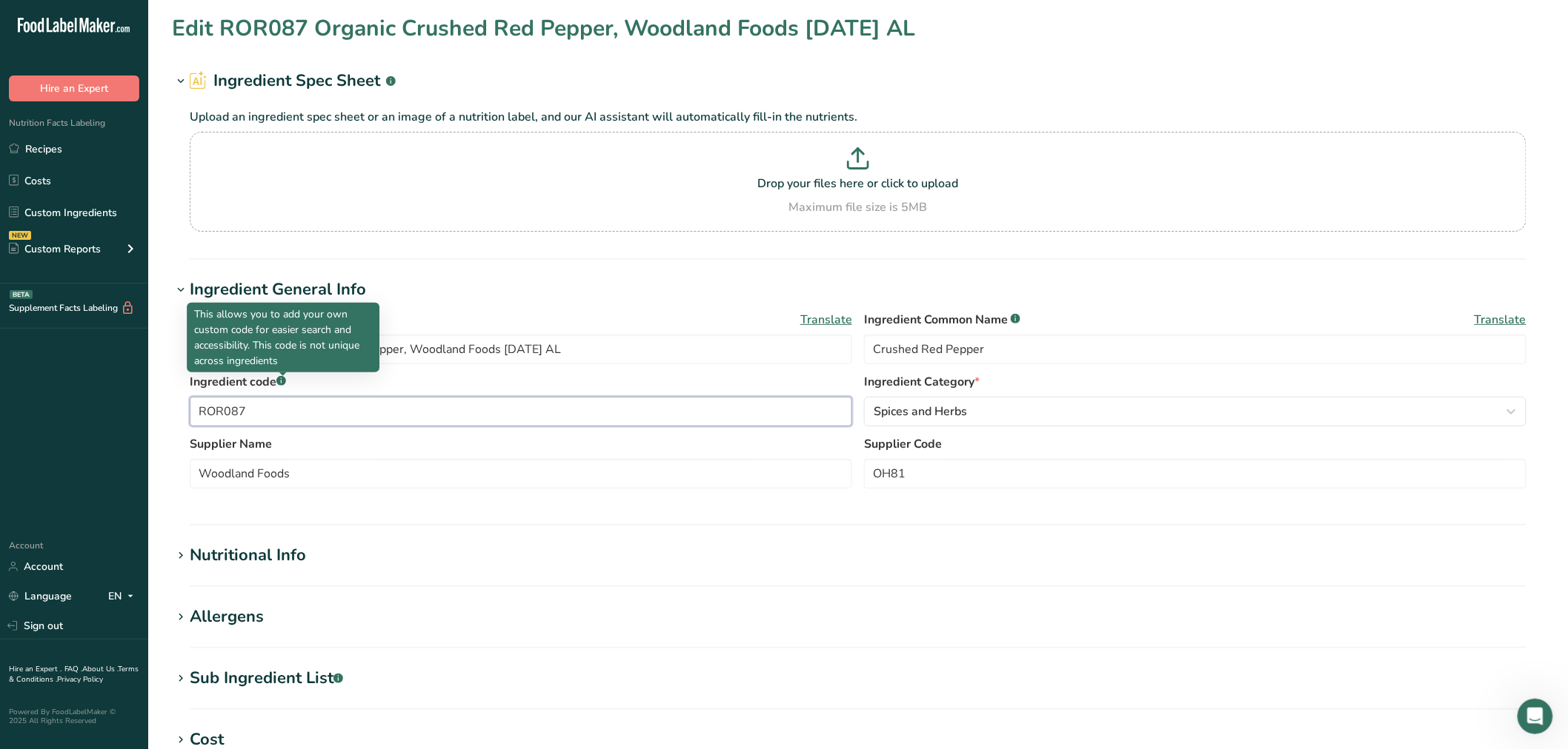
click at [201, 412] on input "ROR087" at bounding box center [521, 411] width 662 height 30
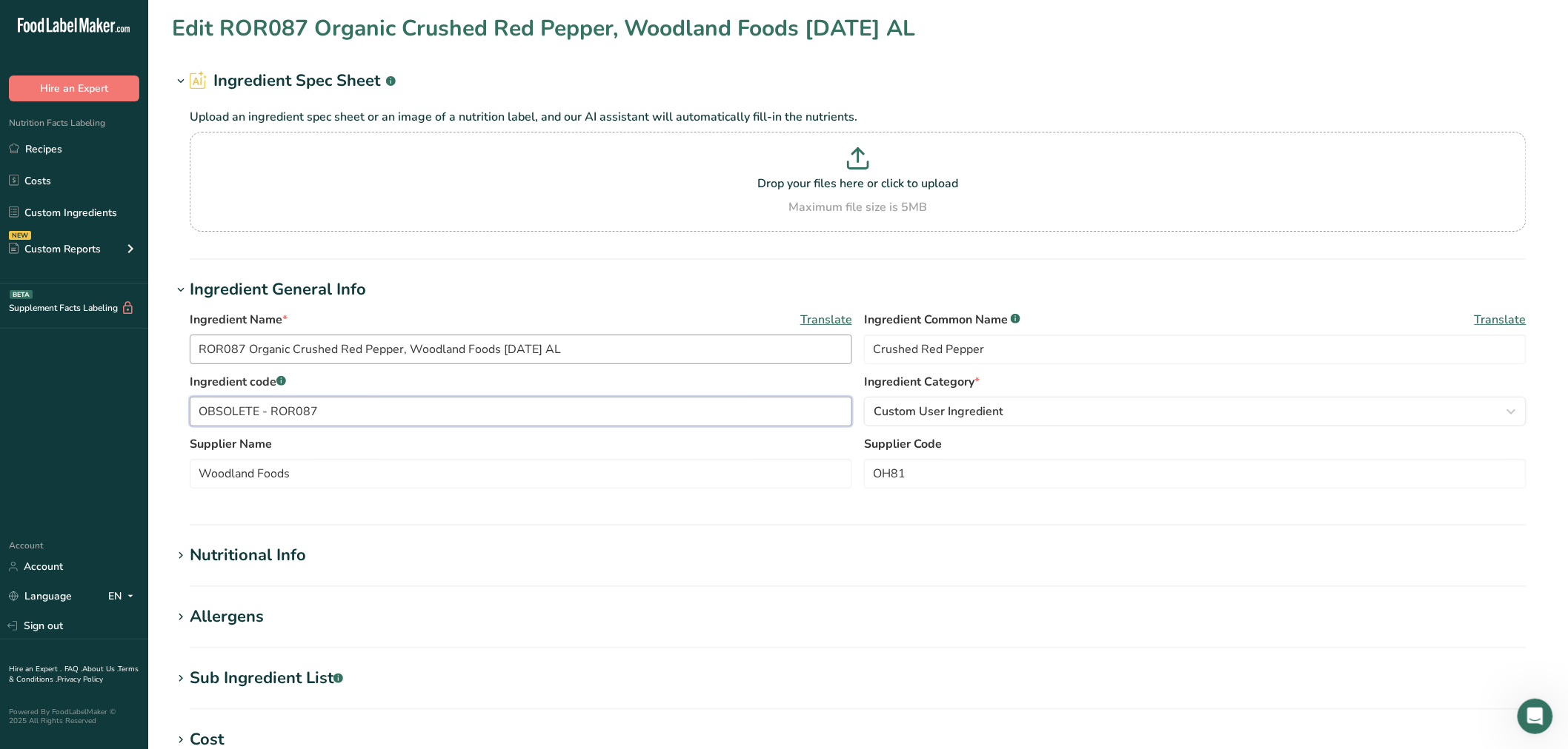
type input "OBSOLETE - ROR087"
drag, startPoint x: 412, startPoint y: 353, endPoint x: 461, endPoint y: 351, distance: 49.0
click at [461, 351] on input "ROR087 Organic Crushed Red Pepper, Woodland Foods [DATE] AL" at bounding box center [521, 349] width 662 height 30
click at [460, 491] on div "Supplier Name Woodland Foods Supplier Code OH81" at bounding box center [858, 466] width 1337 height 62
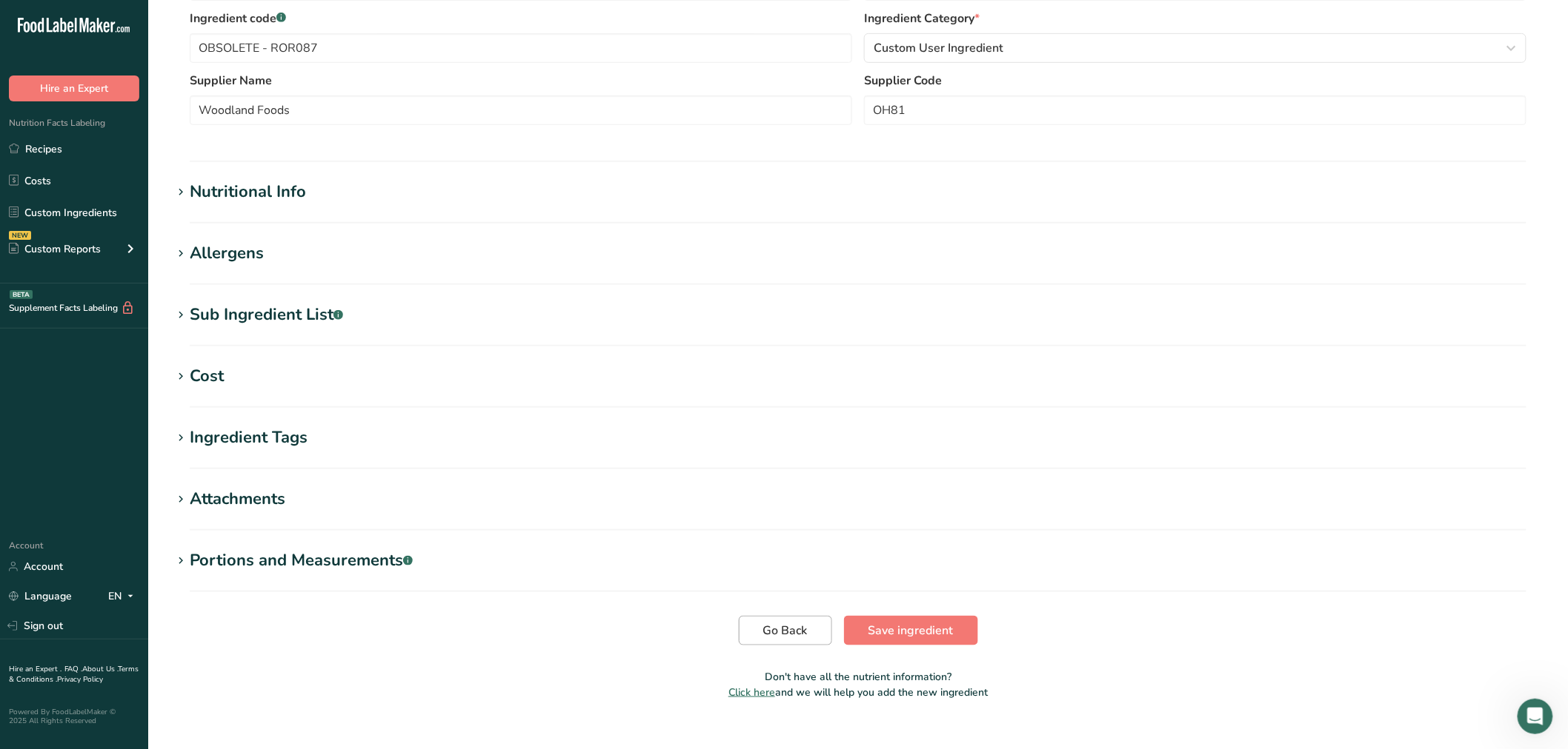
scroll to position [386, 0]
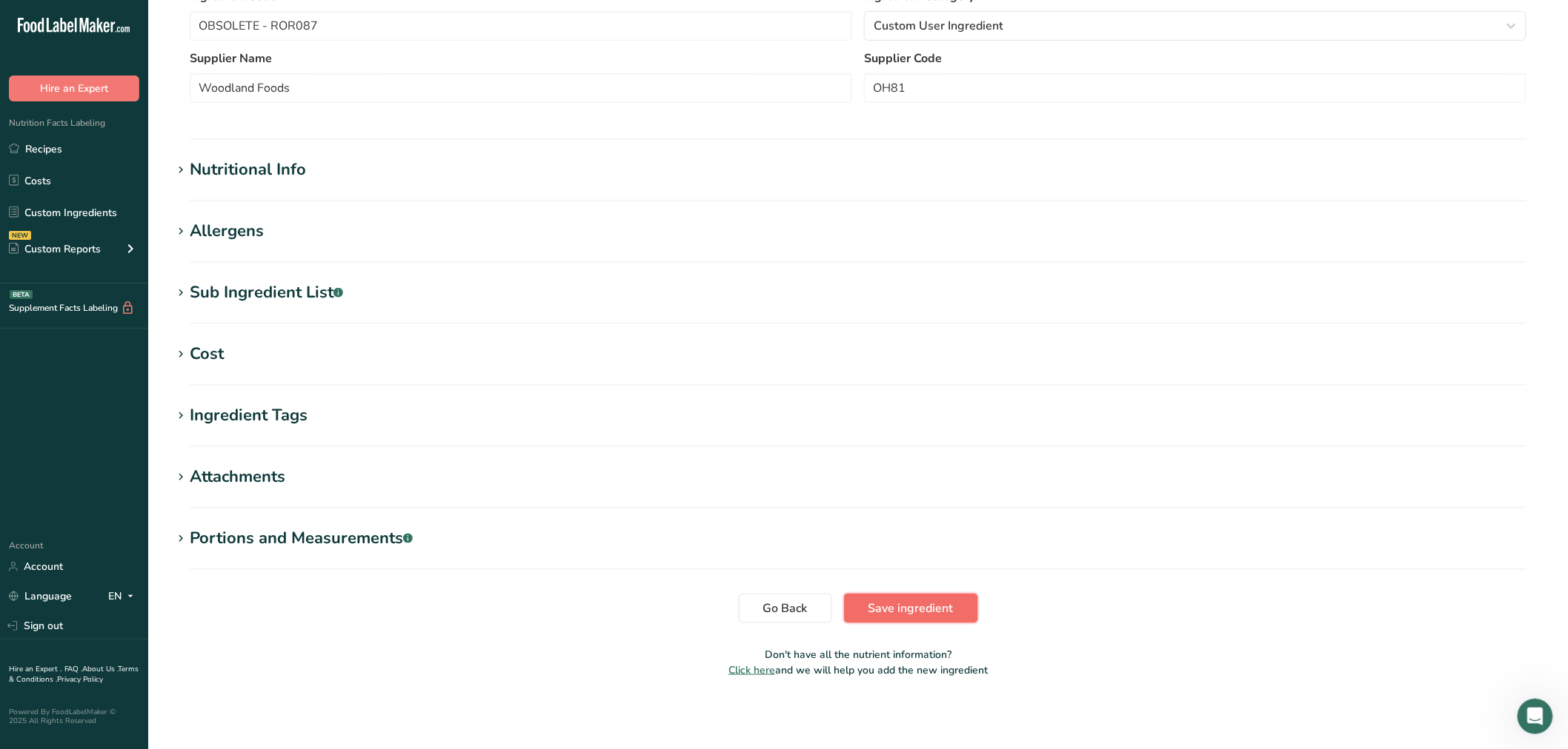
click at [899, 609] on span "Save ingredient" at bounding box center [911, 609] width 86 height 18
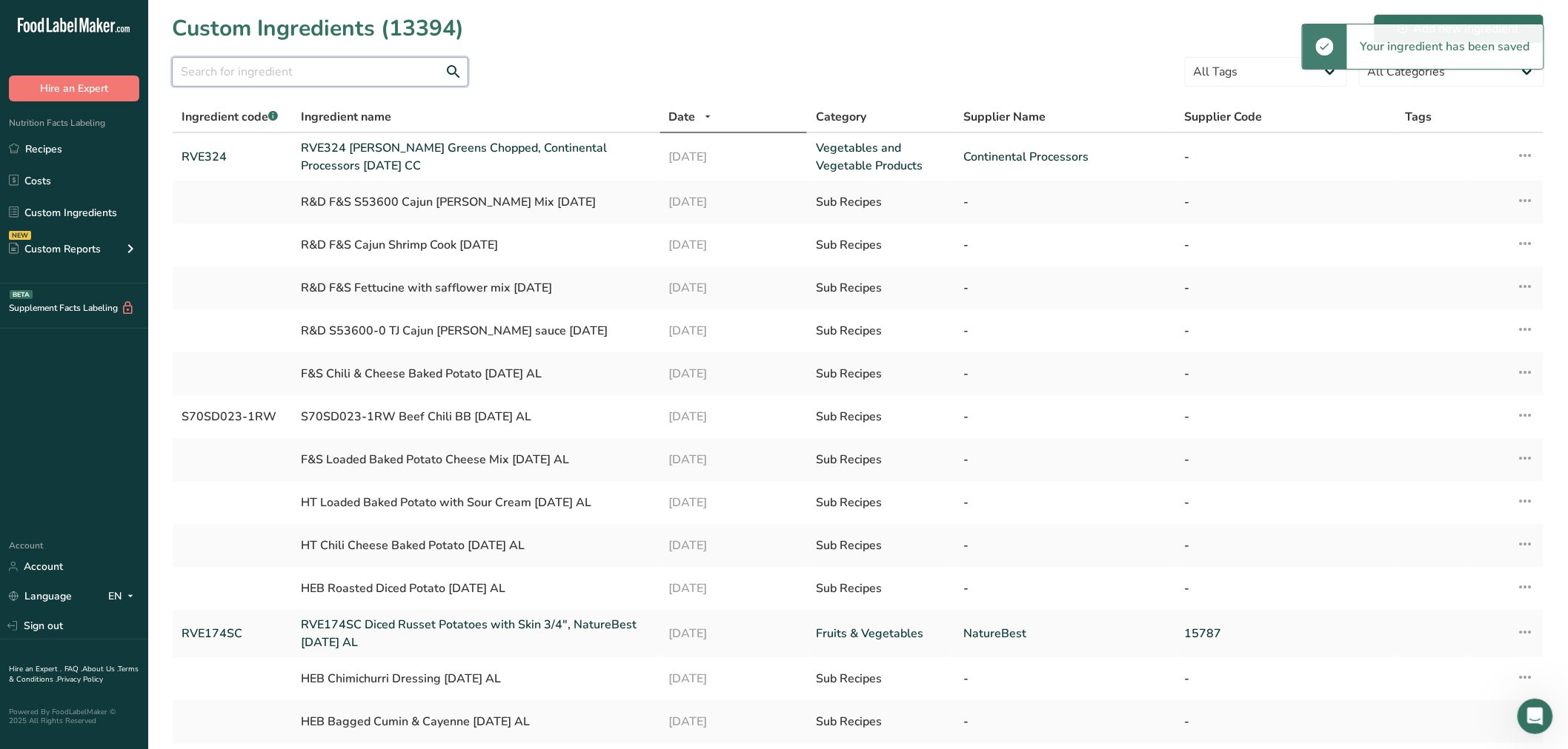
click at [211, 67] on input "text" at bounding box center [320, 71] width 296 height 30
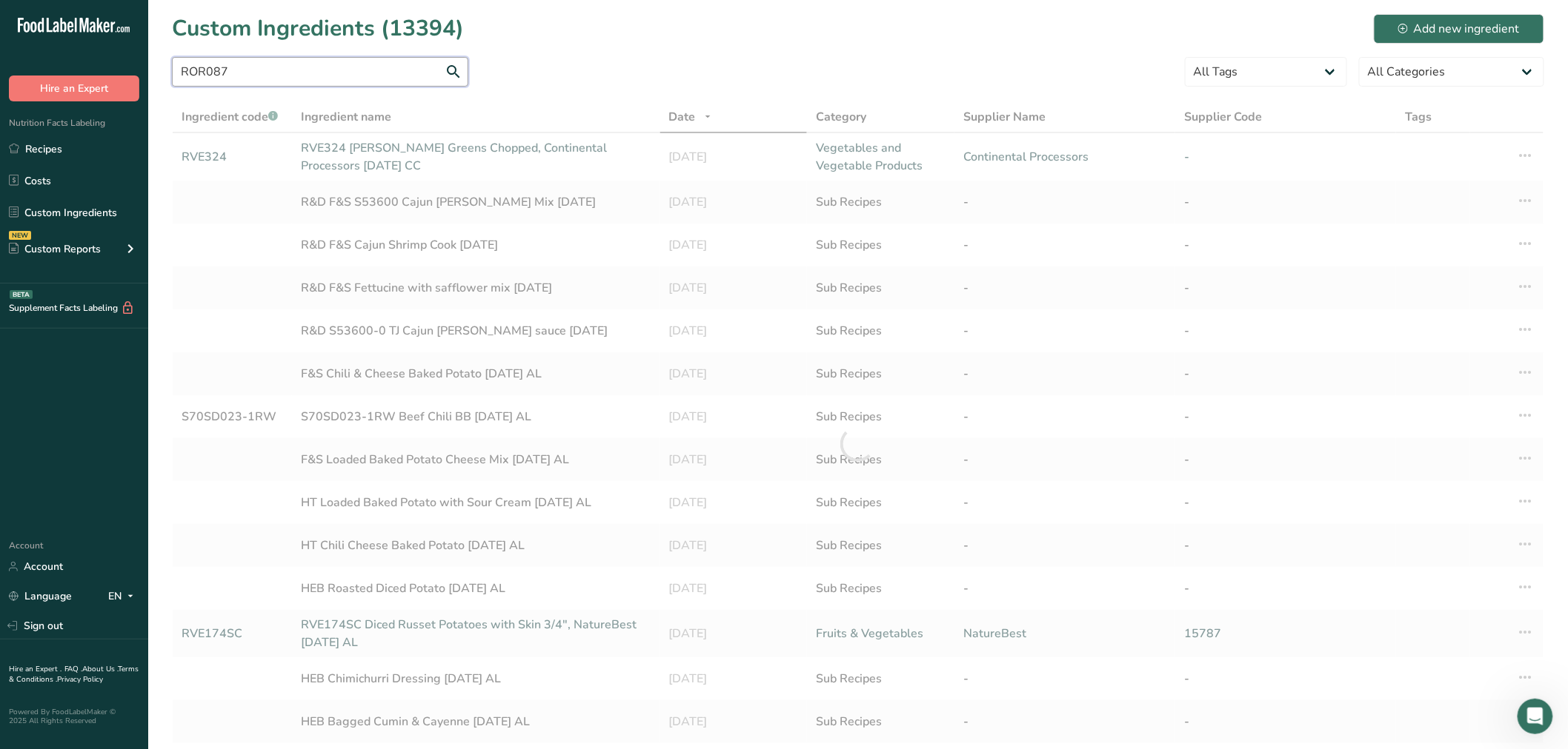
type input "ROR087"
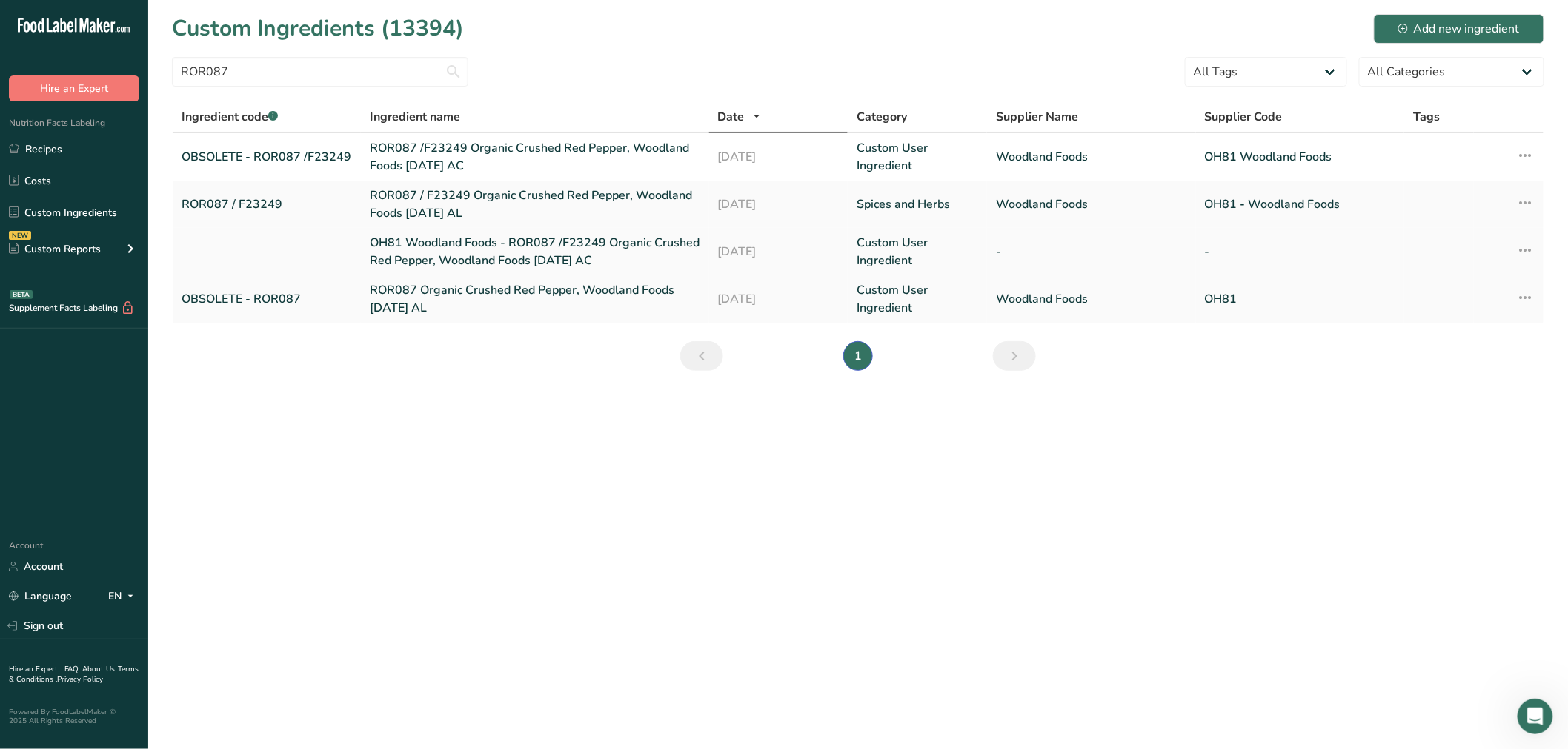
click at [423, 252] on link "OH81 Woodland Foods - ROR087 /F23249 Organic Crushed Red Pepper, Woodland Foods…" at bounding box center [534, 251] width 330 height 35
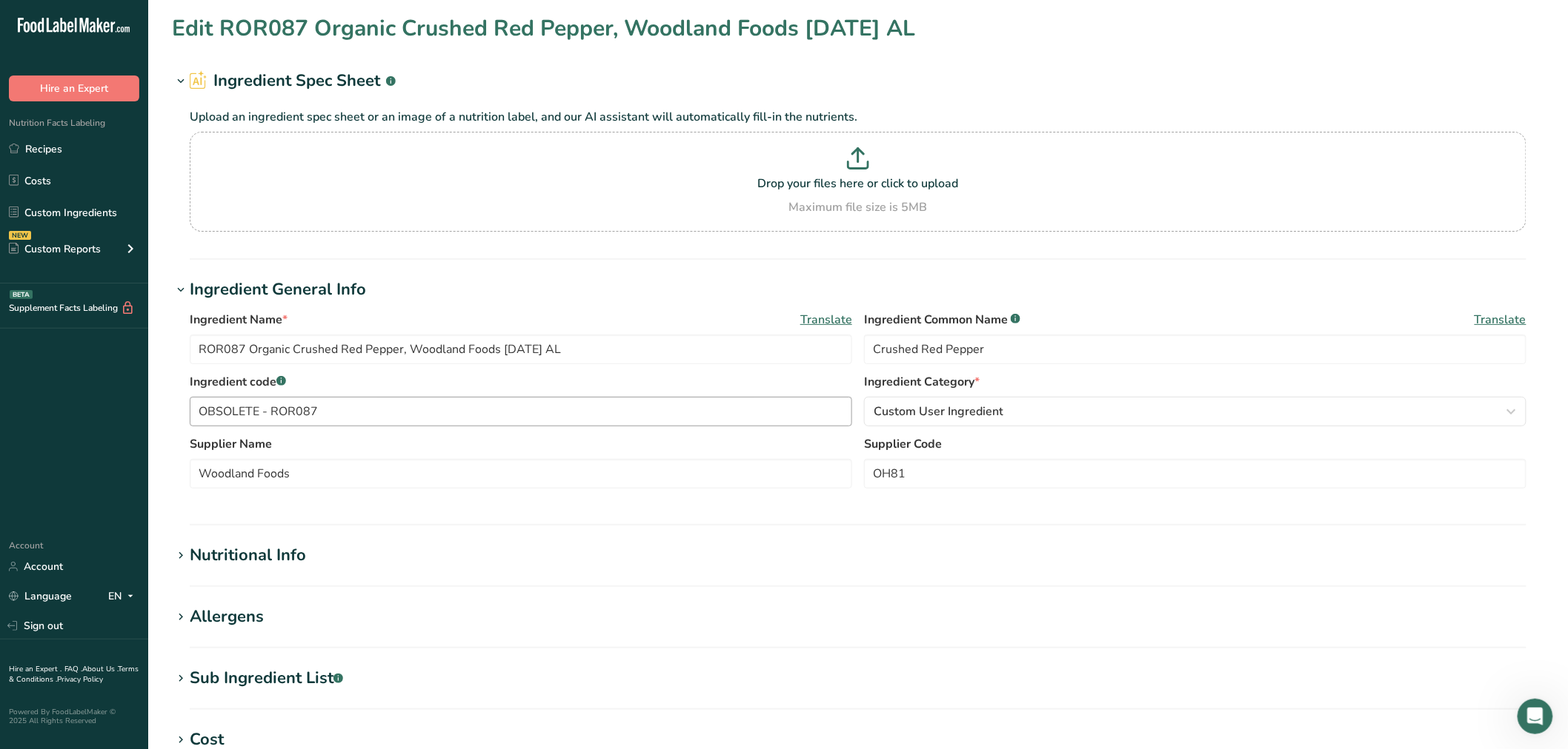
type input "OH81 Woodland Foods - ROR087 /F23249 Organic Crushed Red Pepper, Woodland Foods…"
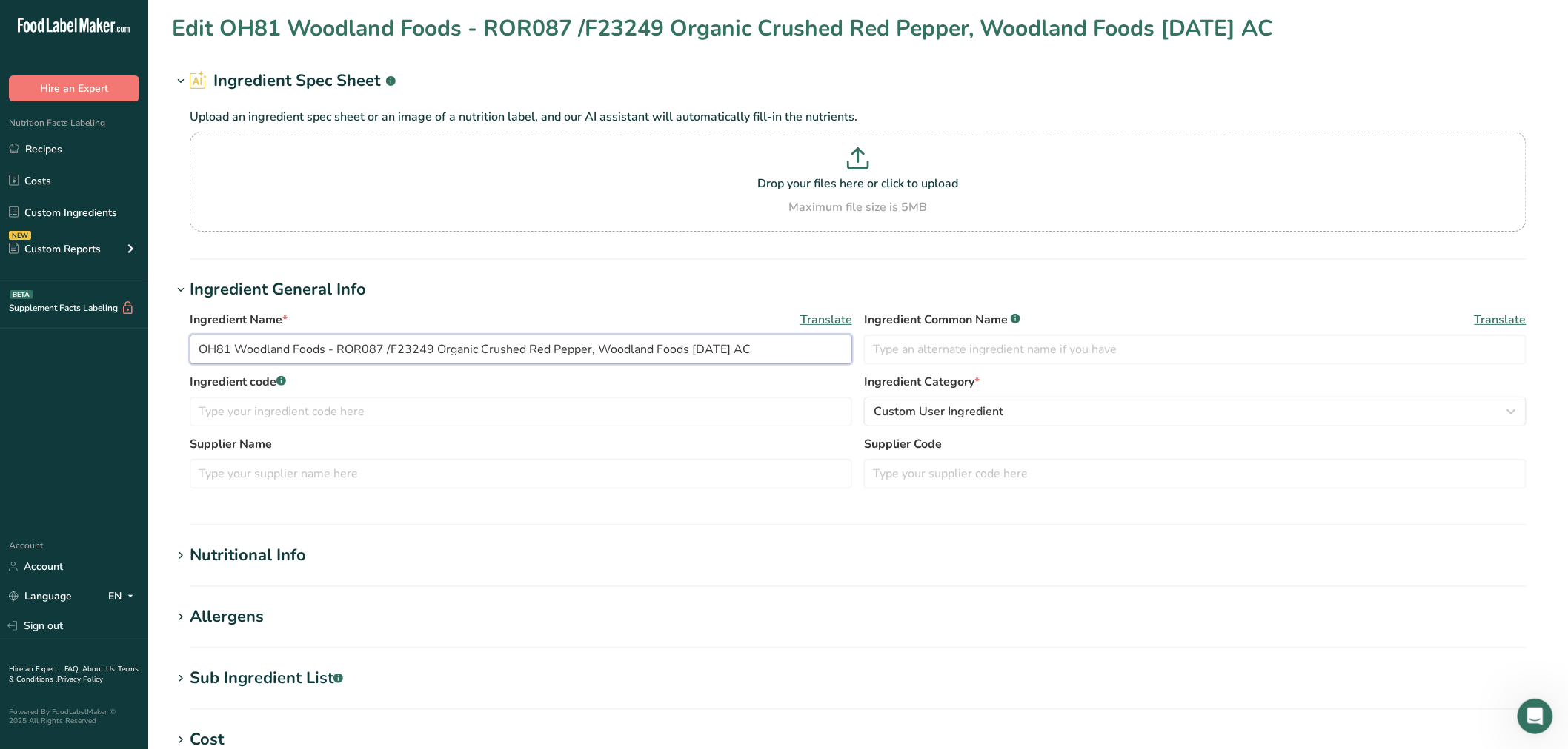
drag, startPoint x: 336, startPoint y: 351, endPoint x: 43, endPoint y: 321, distance: 294.5
click at [43, 321] on div ".a-20{fill:#fff;} Hire an Expert Nutrition Facts Labeling Recipes Costs Custom …" at bounding box center [784, 567] width 1568 height 1135
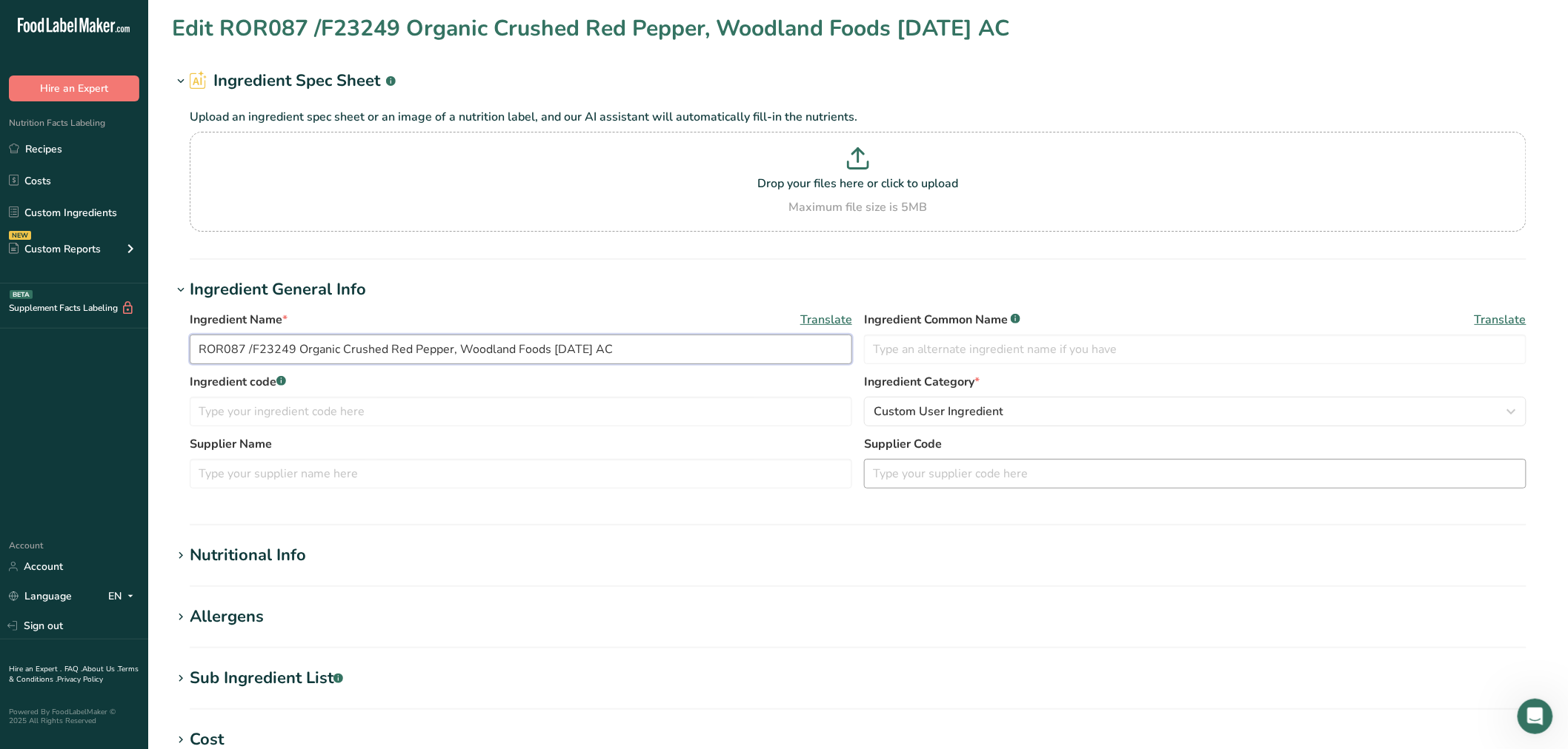
type input "ROR087 /F23249 Organic Crushed Red Pepper, Woodland Foods [DATE] AC"
click at [938, 474] on input "text" at bounding box center [1194, 474] width 662 height 30
paste input "OH81 Woodland Foods -"
type input "OH81 Woodland Foods -"
click at [290, 348] on input "ROR087 /F23249 Organic Crushed Red Pepper, Woodland Foods [DATE] AC" at bounding box center [521, 349] width 662 height 30
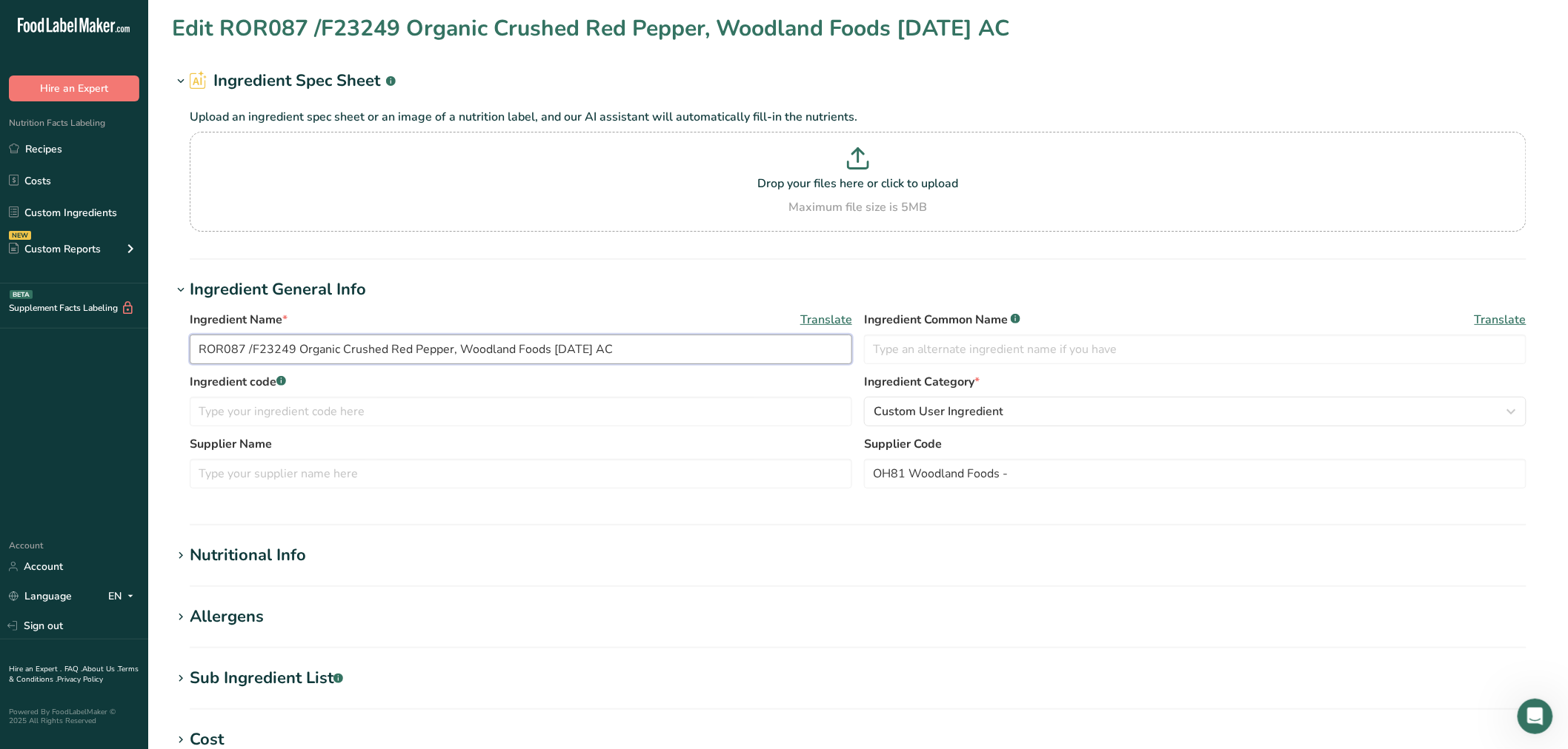
click at [290, 348] on input "ROR087 /F23249 Organic Crushed Red Pepper, Woodland Foods [DATE] AC" at bounding box center [521, 349] width 662 height 30
drag, startPoint x: 294, startPoint y: 346, endPoint x: 45, endPoint y: 342, distance: 249.0
click at [45, 342] on div ".a-20{fill:#fff;} Hire an Expert Nutrition Facts Labeling Recipes Costs Custom …" at bounding box center [784, 567] width 1568 height 1135
drag, startPoint x: 243, startPoint y: 412, endPoint x: 250, endPoint y: 408, distance: 8.1
click at [243, 413] on input "text" at bounding box center [521, 411] width 662 height 30
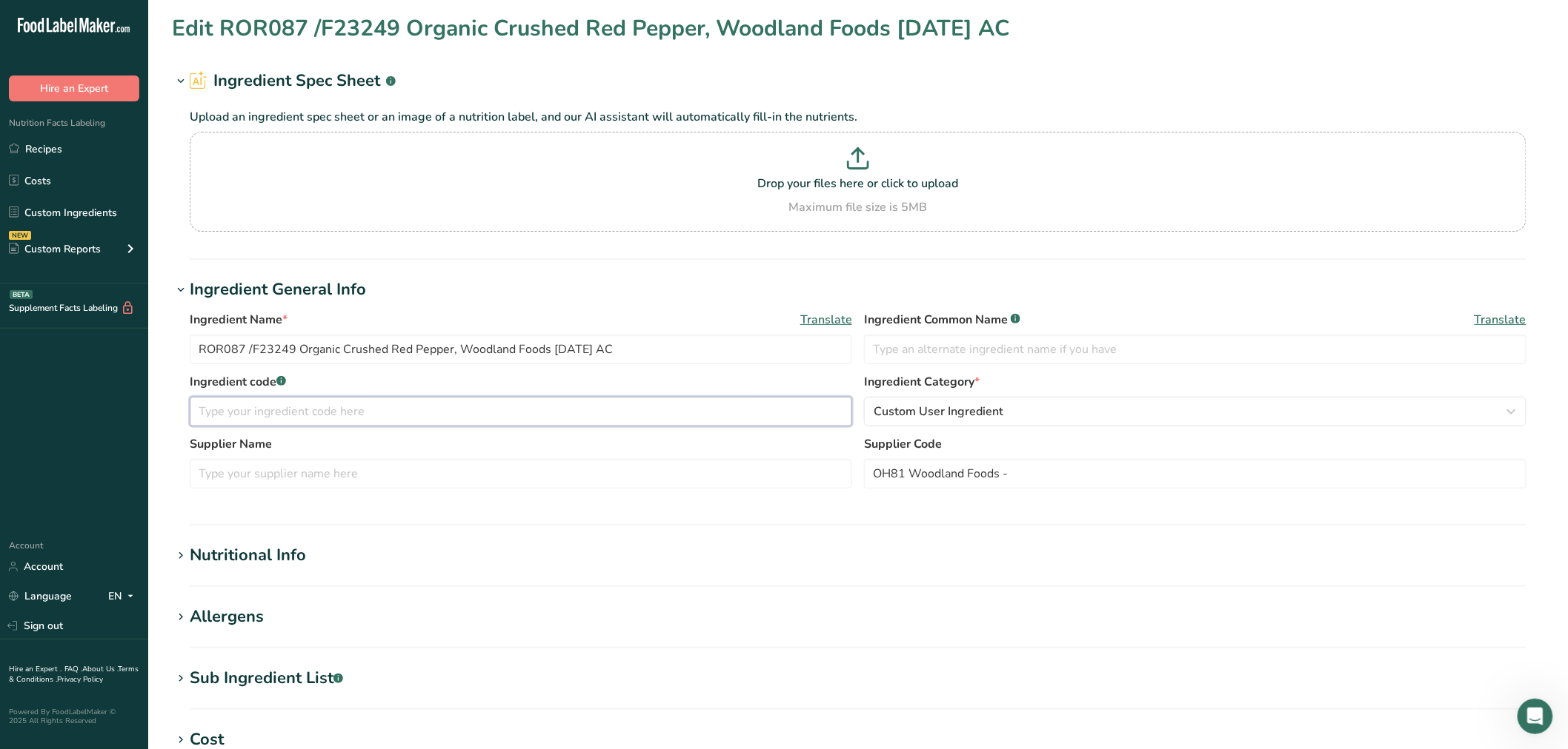
paste input "ROR087 /F23249"
click at [195, 418] on input "ROR087 /F23249" at bounding box center [521, 411] width 662 height 30
type input "OBSOLSTE - ROR087 /F23249"
drag, startPoint x: 459, startPoint y: 350, endPoint x: 545, endPoint y: 352, distance: 86.0
click at [545, 352] on input "ROR087 /F23249 Organic Crushed Red Pepper, Woodland Foods 01-10-19 AC" at bounding box center [521, 349] width 662 height 30
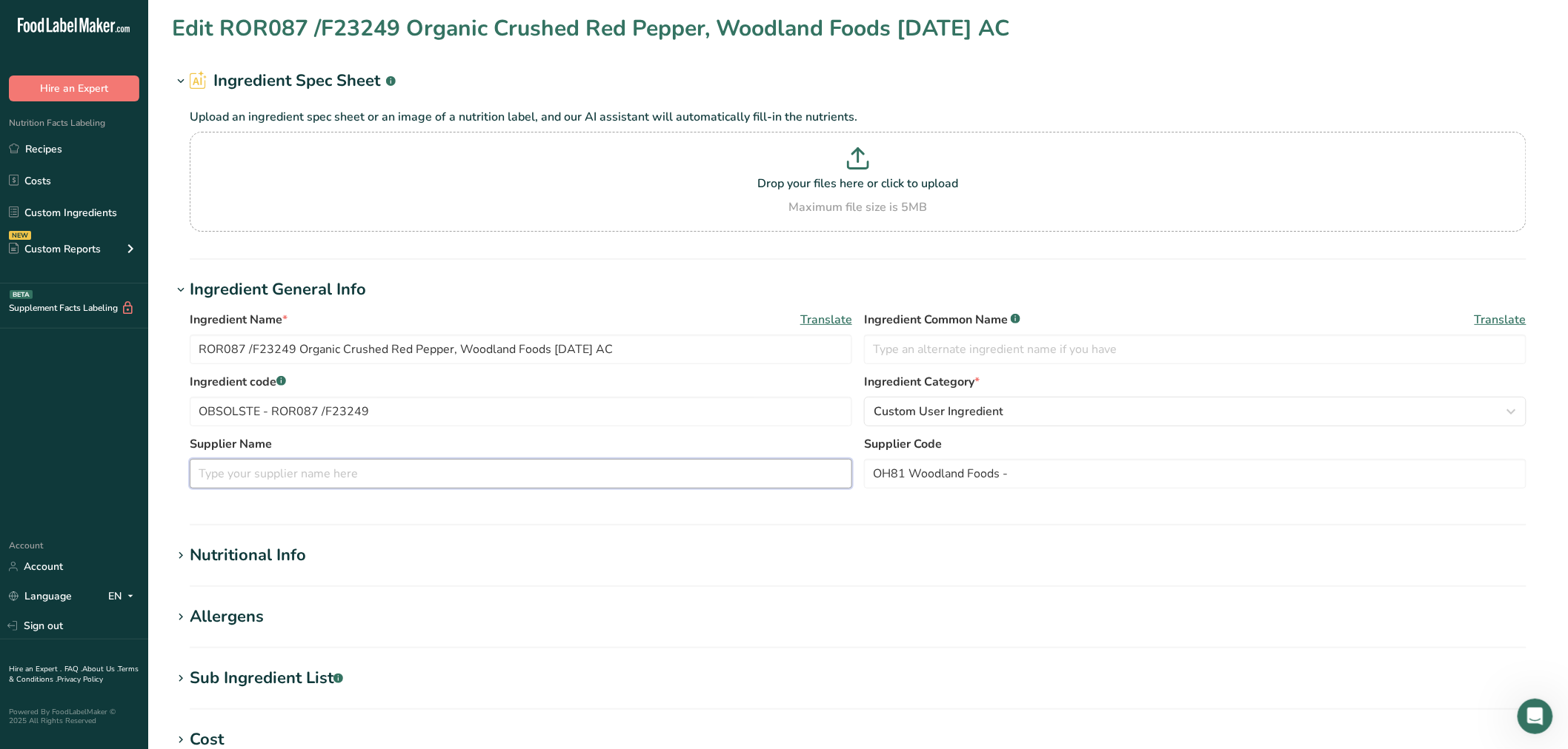
click at [328, 463] on input "text" at bounding box center [521, 474] width 662 height 30
paste input "Woodland Foods"
type input "Woodland Foods"
click at [276, 558] on div "Nutritional Info" at bounding box center [248, 555] width 116 height 24
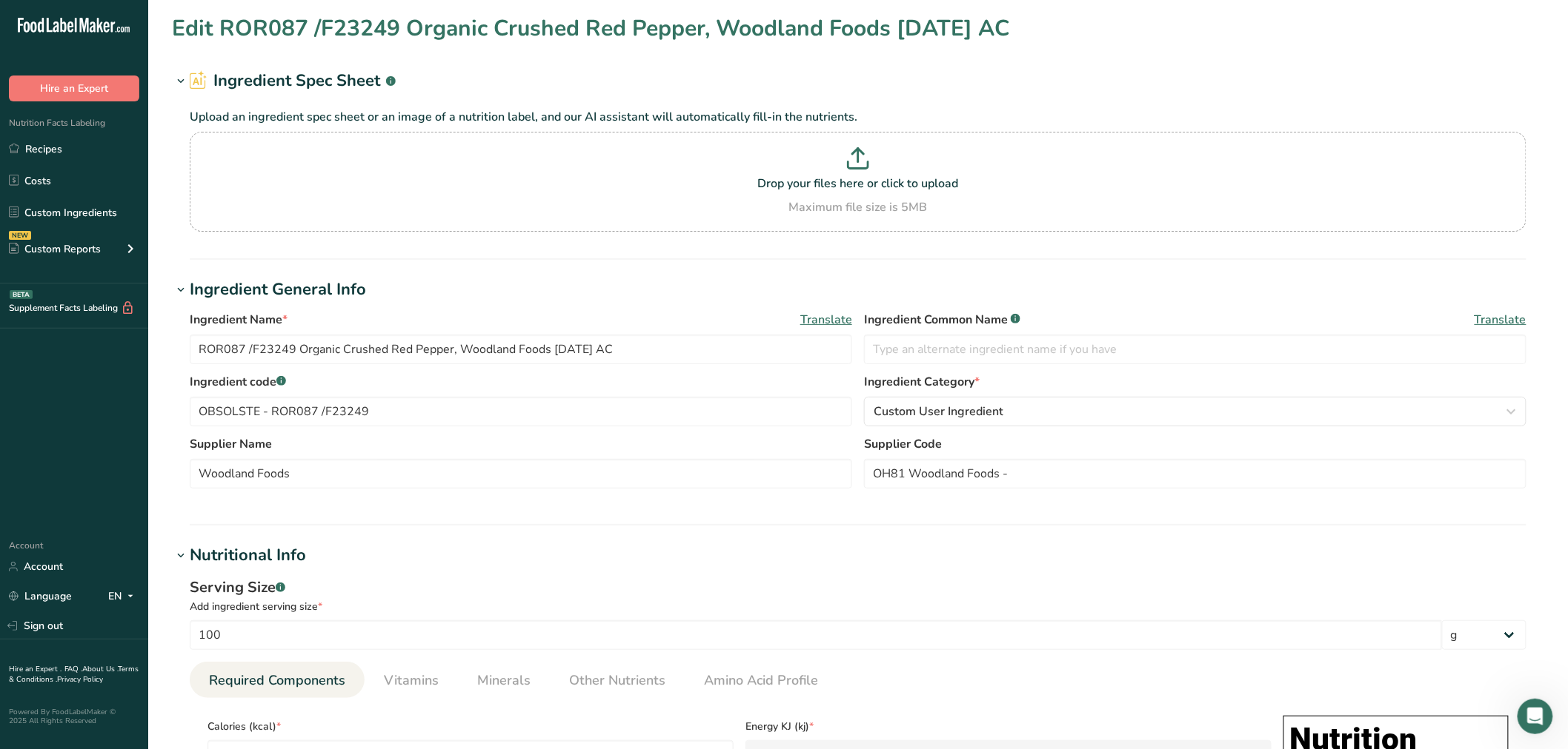
scroll to position [411, 0]
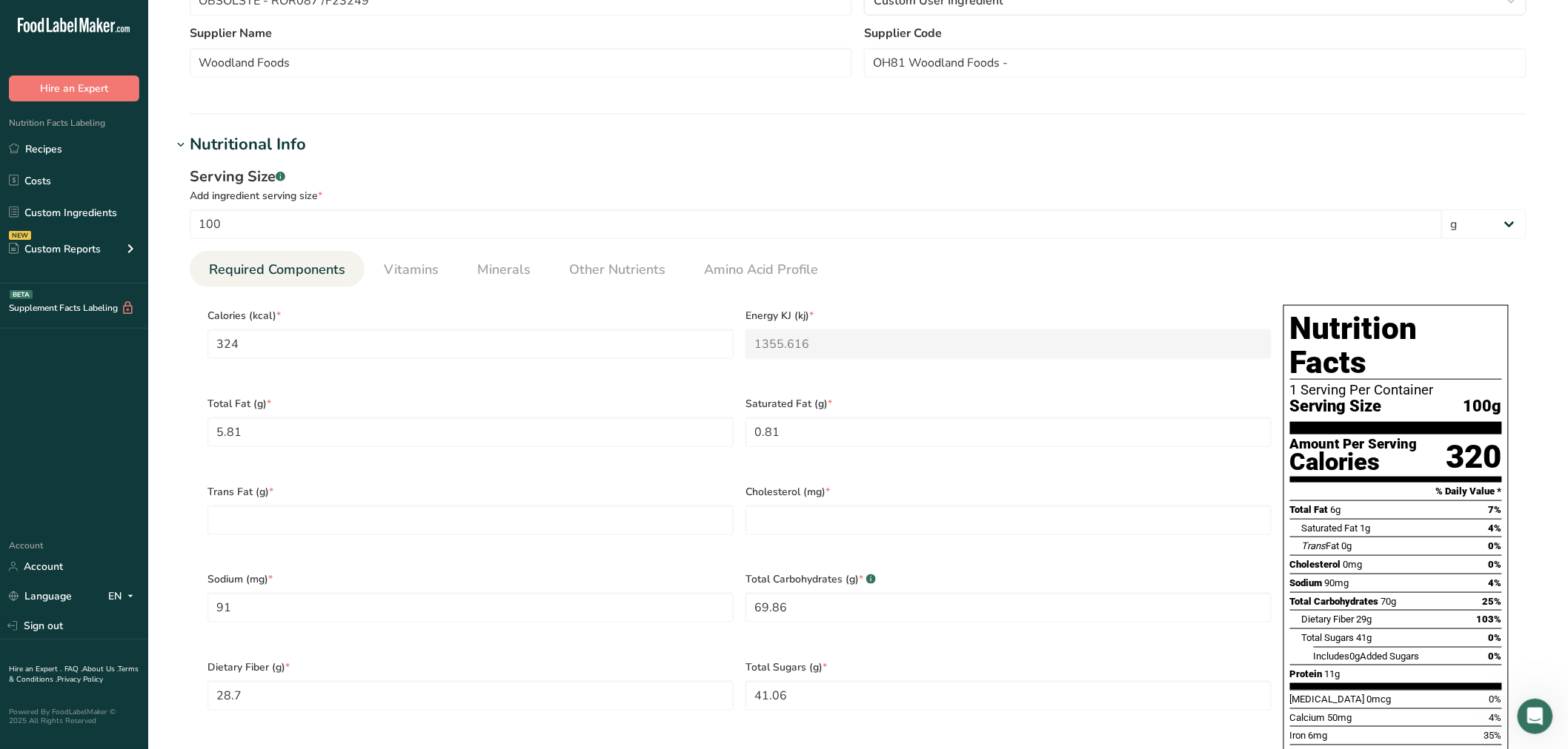
click at [403, 528] on div "Trans Fat (g) *" at bounding box center [470, 519] width 538 height 88
click at [403, 515] on Fat "number" at bounding box center [470, 520] width 526 height 30
type Fat "0"
click at [773, 506] on input "number" at bounding box center [1009, 520] width 526 height 30
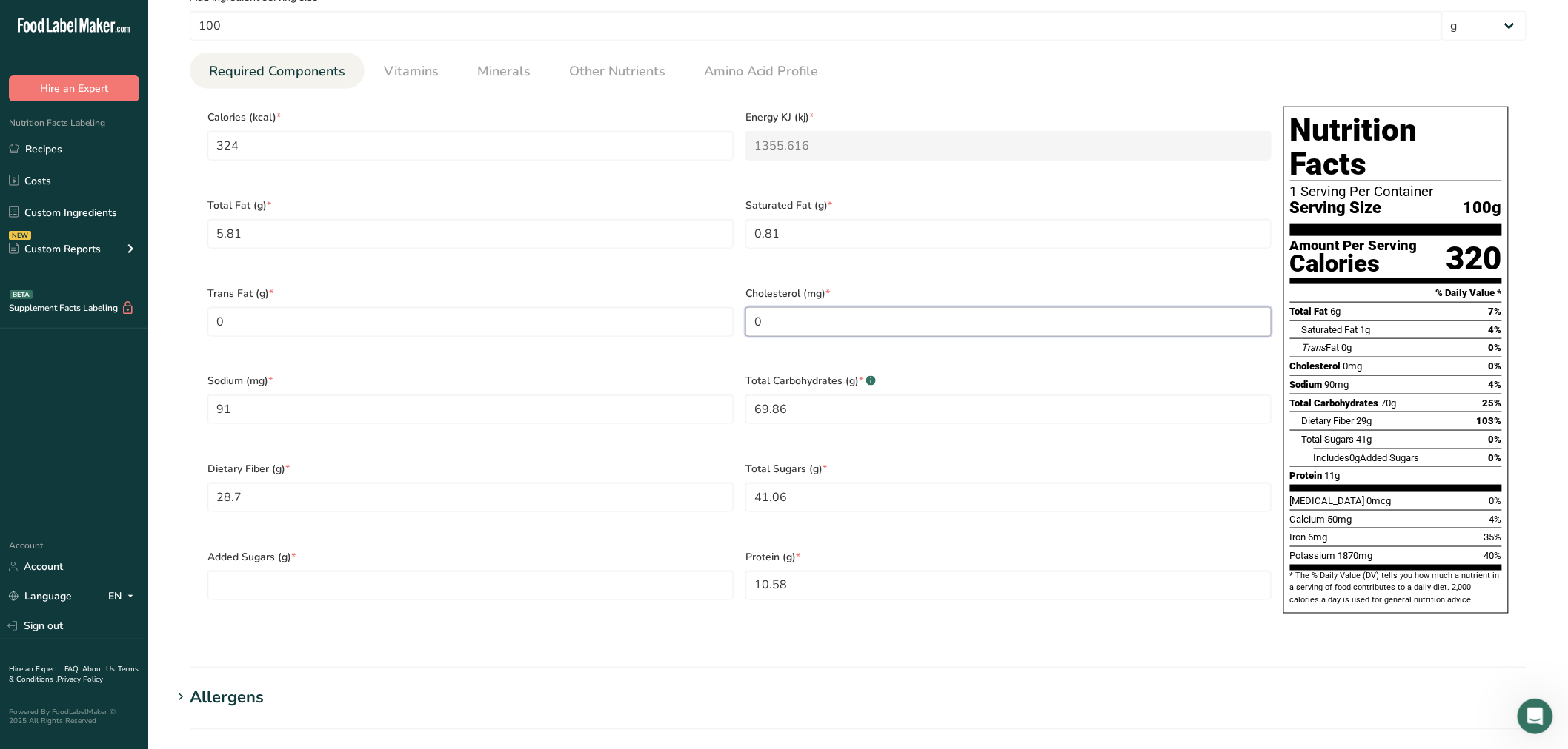
scroll to position [741, 0]
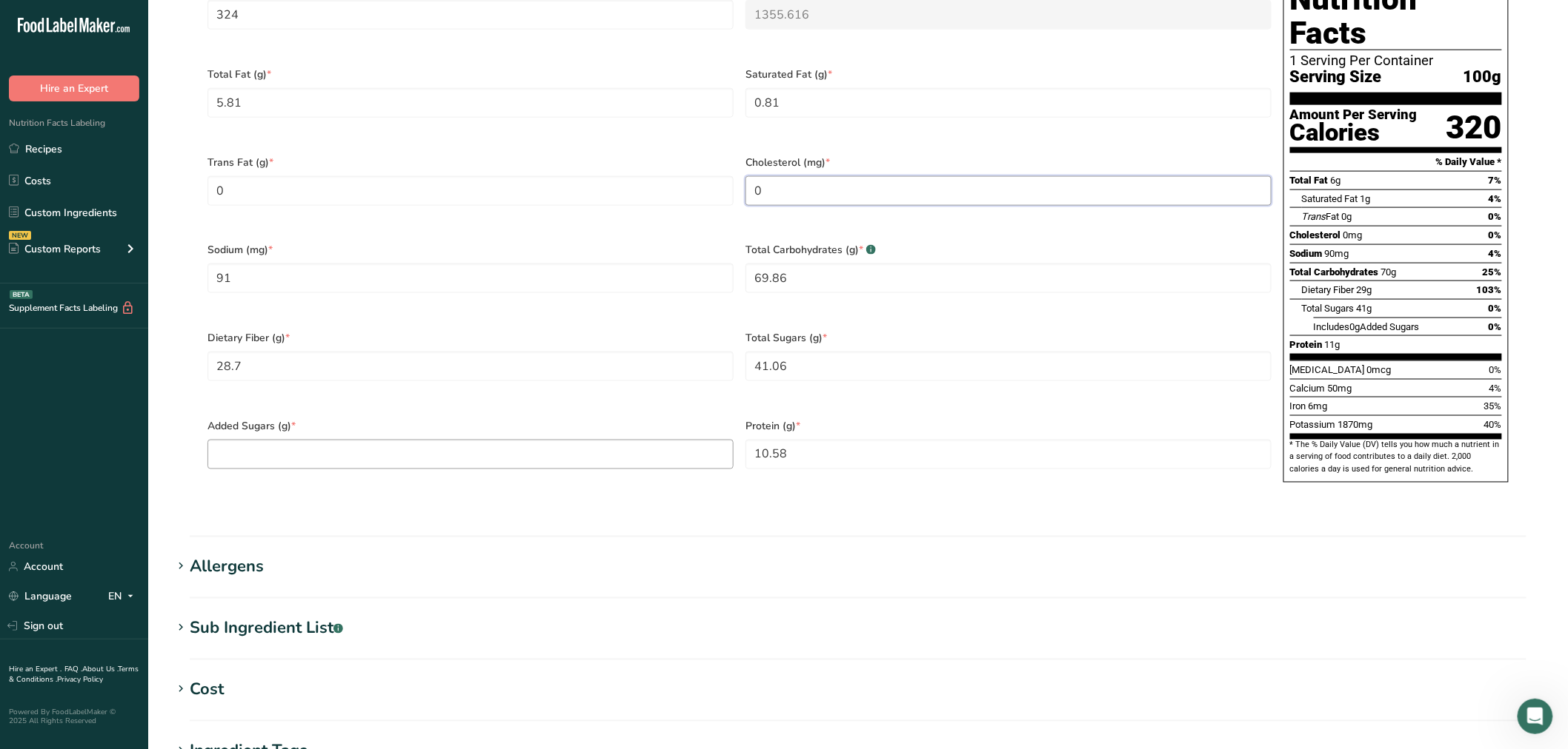
type input "0"
click at [332, 440] on Sugars "number" at bounding box center [470, 455] width 526 height 30
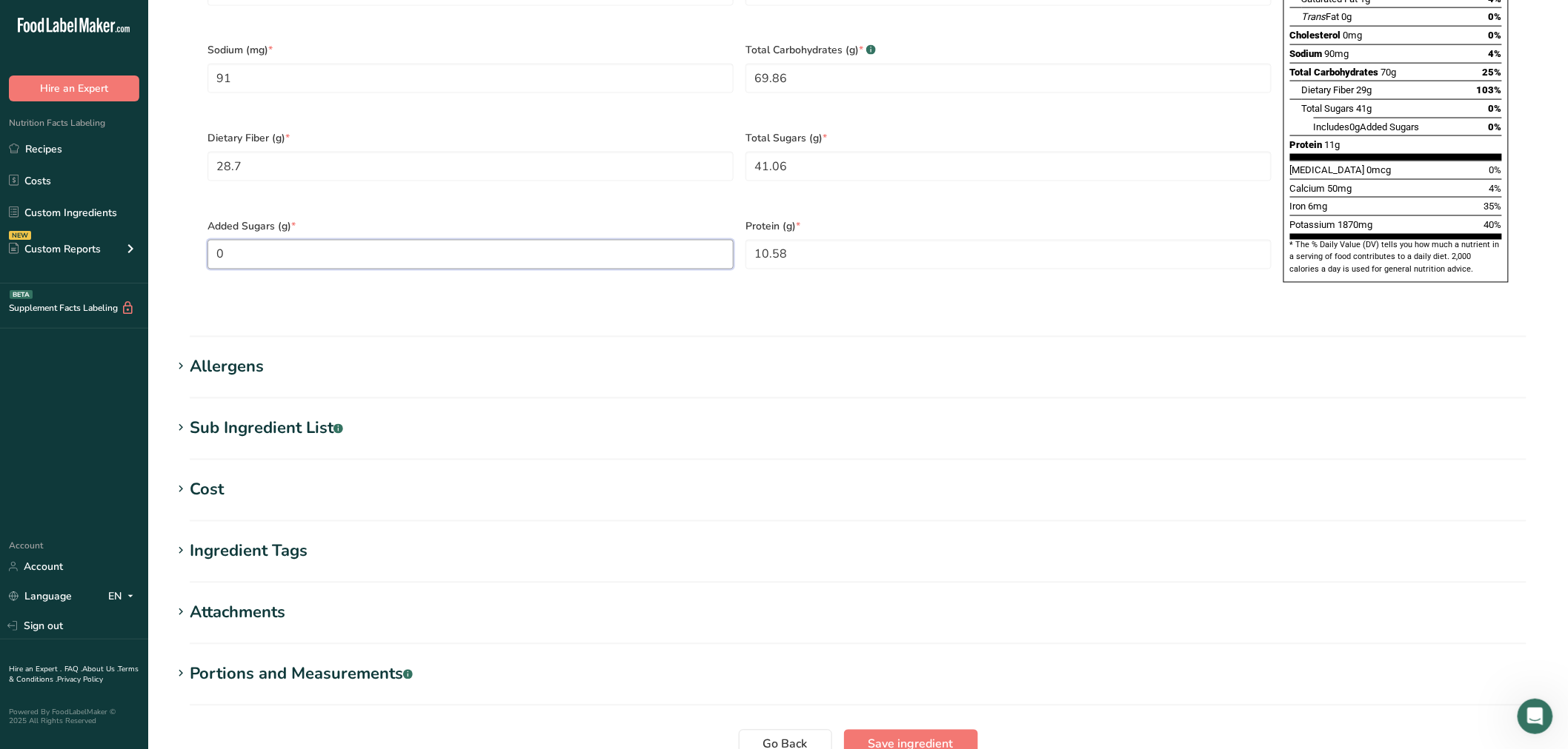
scroll to position [988, 0]
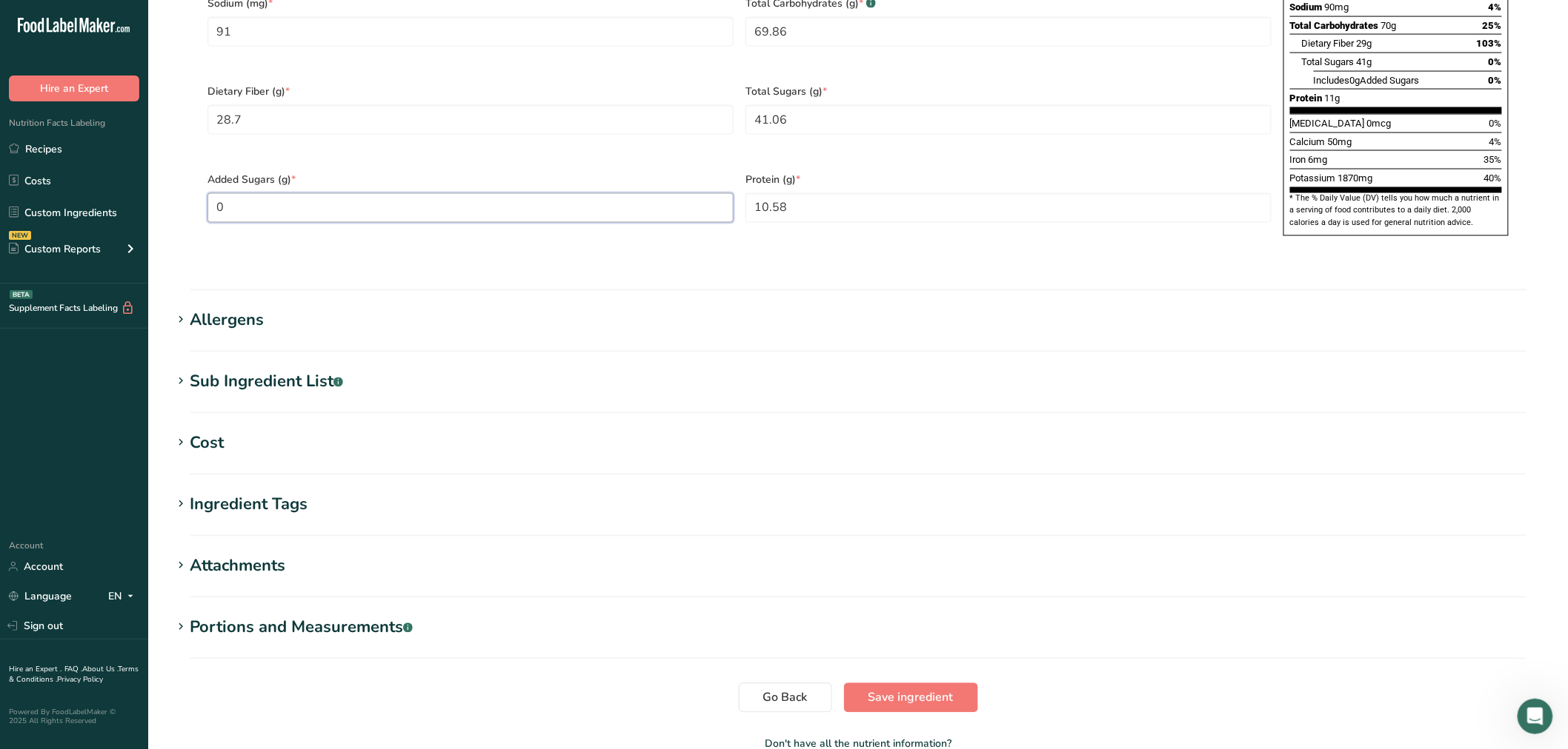
type Sugars "0"
click at [301, 370] on div "Sub Ingredient List .a-a{fill:#347362;}.b-a{fill:#fff;}" at bounding box center [267, 382] width 153 height 24
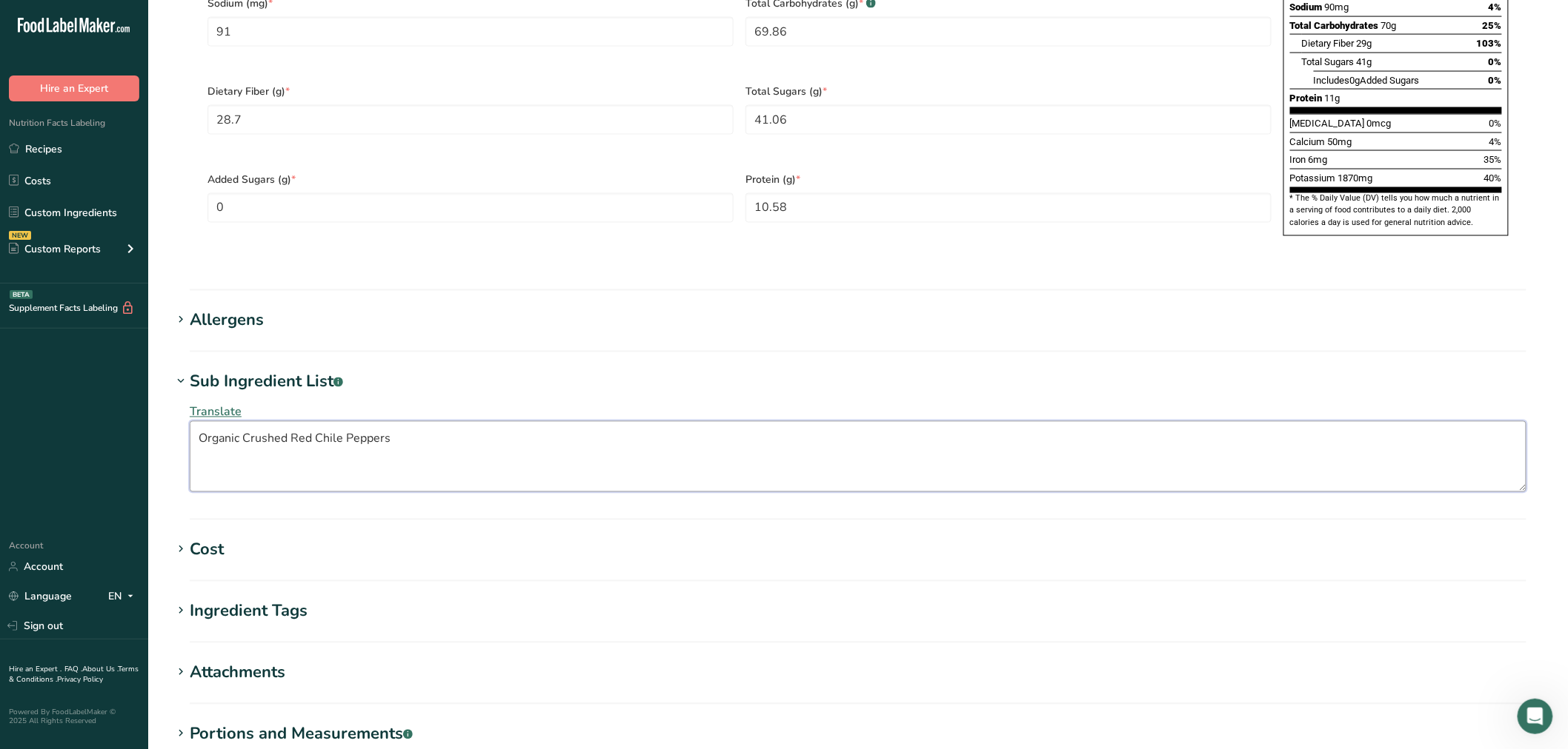
drag, startPoint x: 486, startPoint y: 416, endPoint x: -95, endPoint y: 391, distance: 581.5
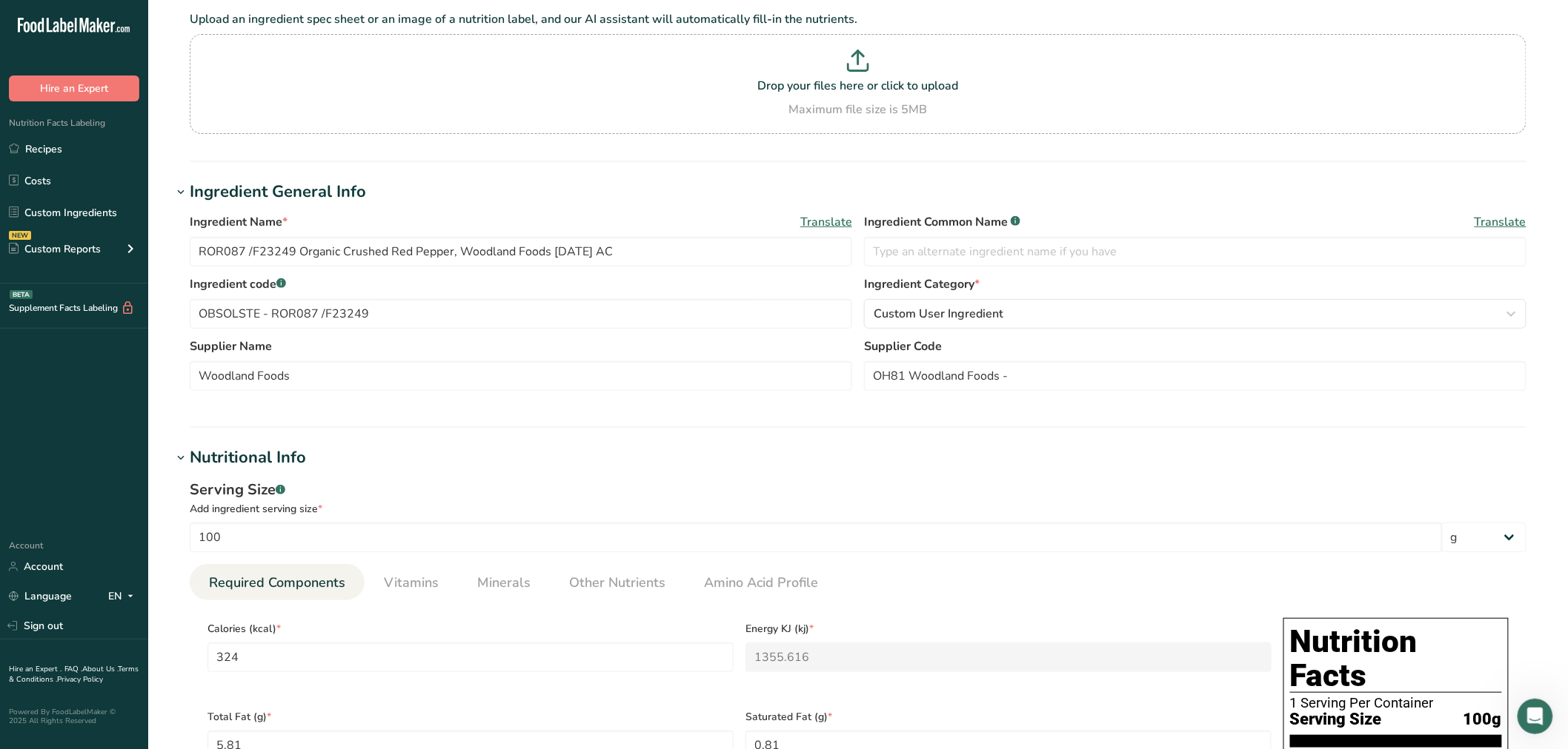
scroll to position [82, 0]
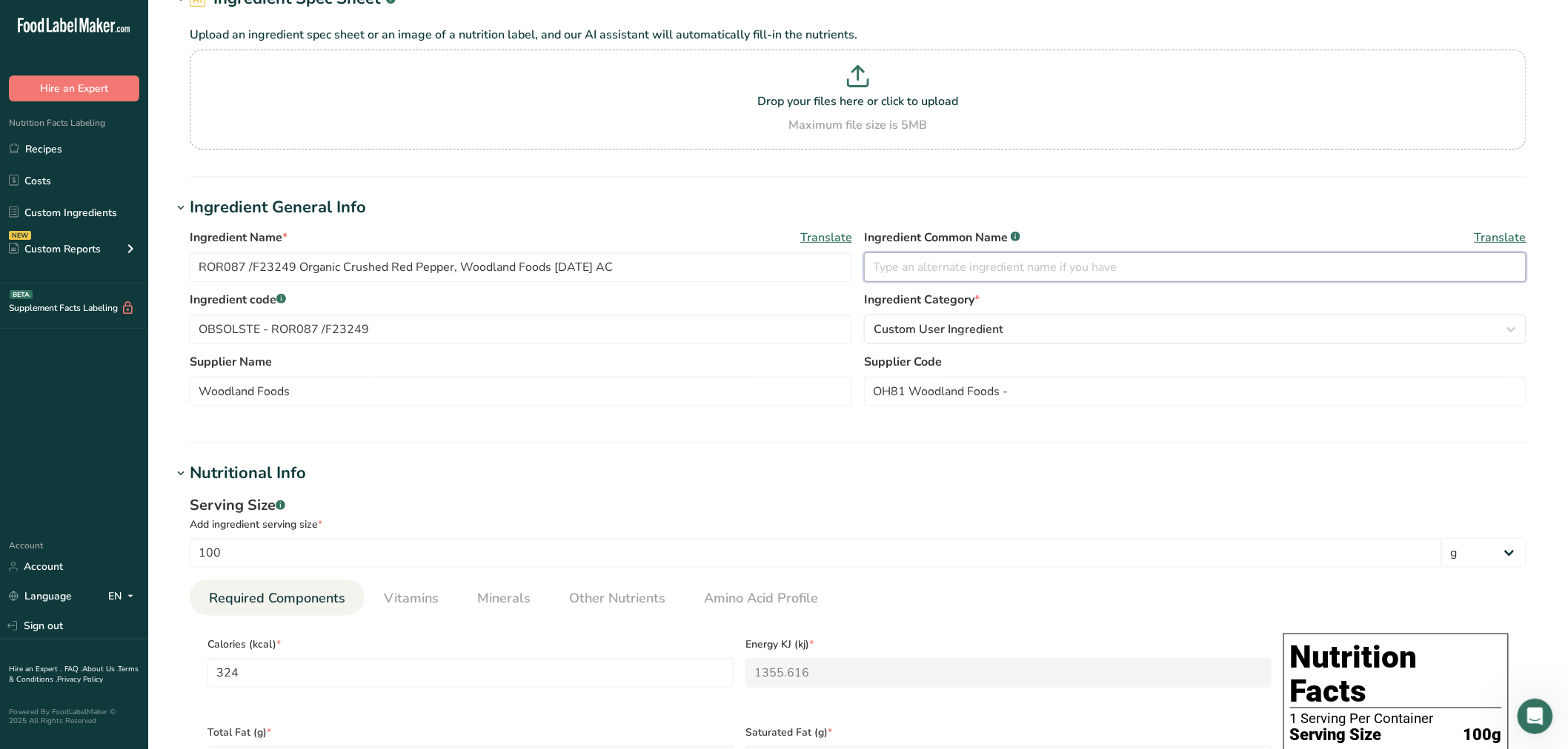
click at [950, 268] on input "text" at bounding box center [1194, 267] width 662 height 30
paste input "Organic Crushed Red Chile Peppers"
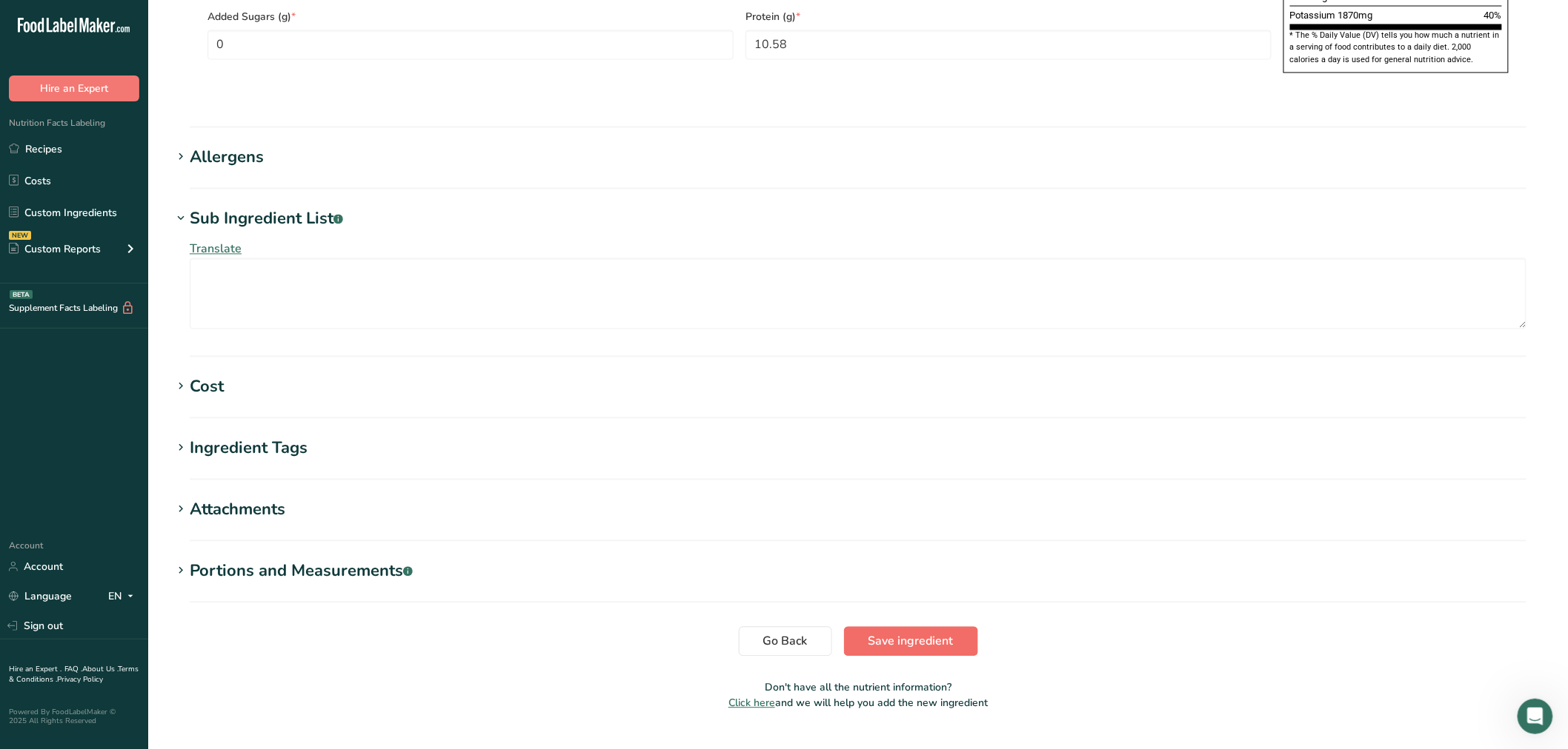
type input "Organic Crushed Red Chile Peppers"
click at [894, 627] on button "Save ingredient" at bounding box center [911, 642] width 134 height 30
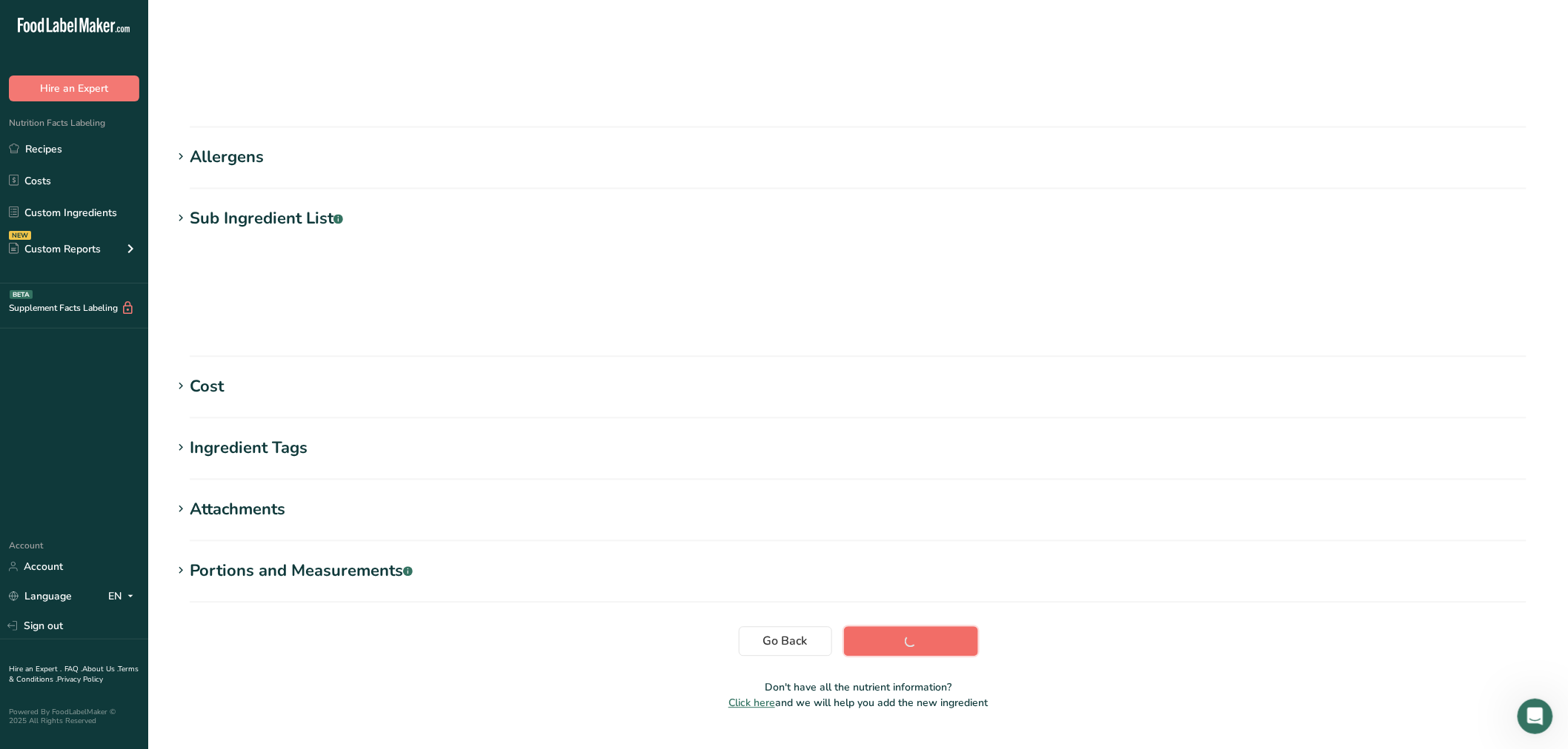
scroll to position [33, 0]
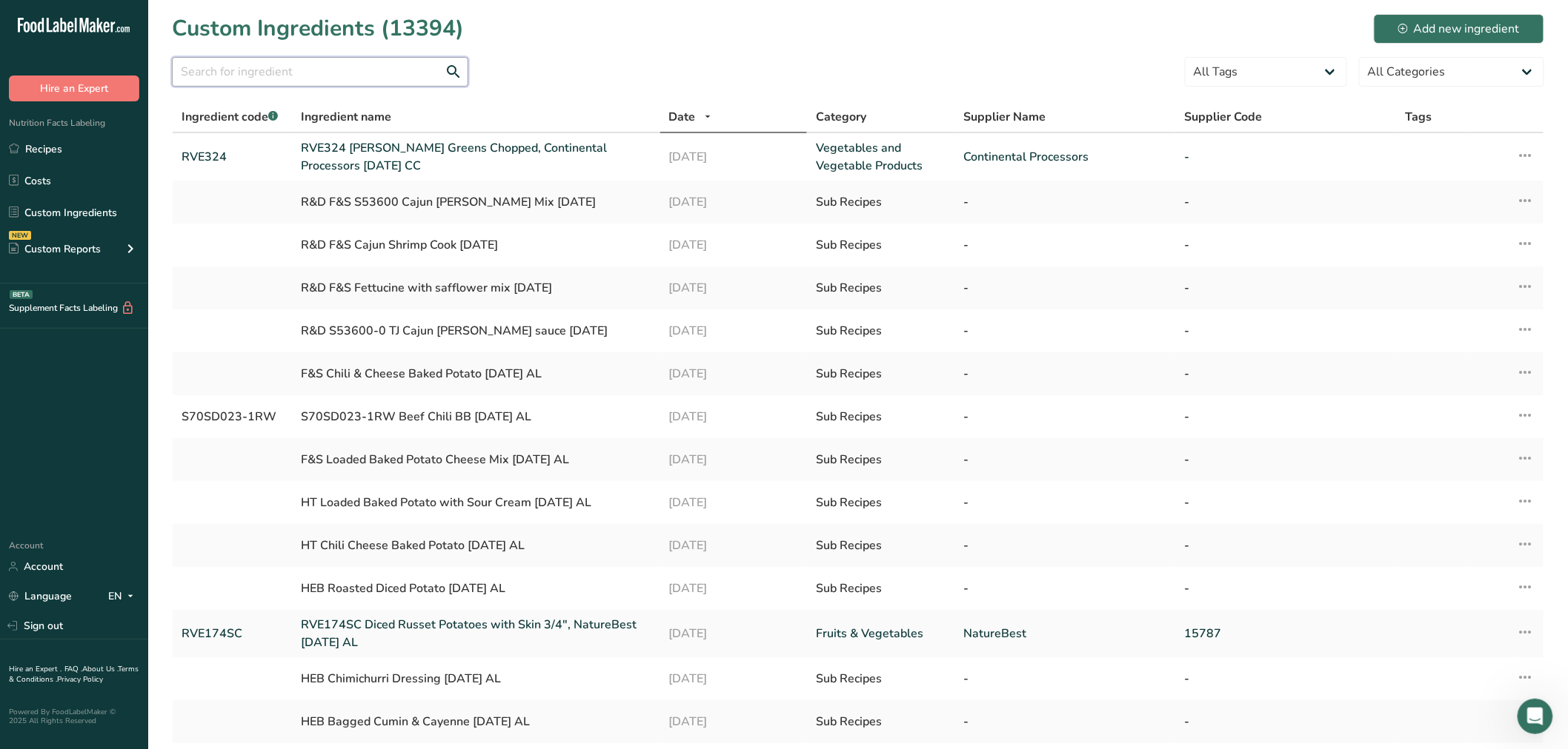
click at [222, 65] on input "text" at bounding box center [320, 71] width 296 height 30
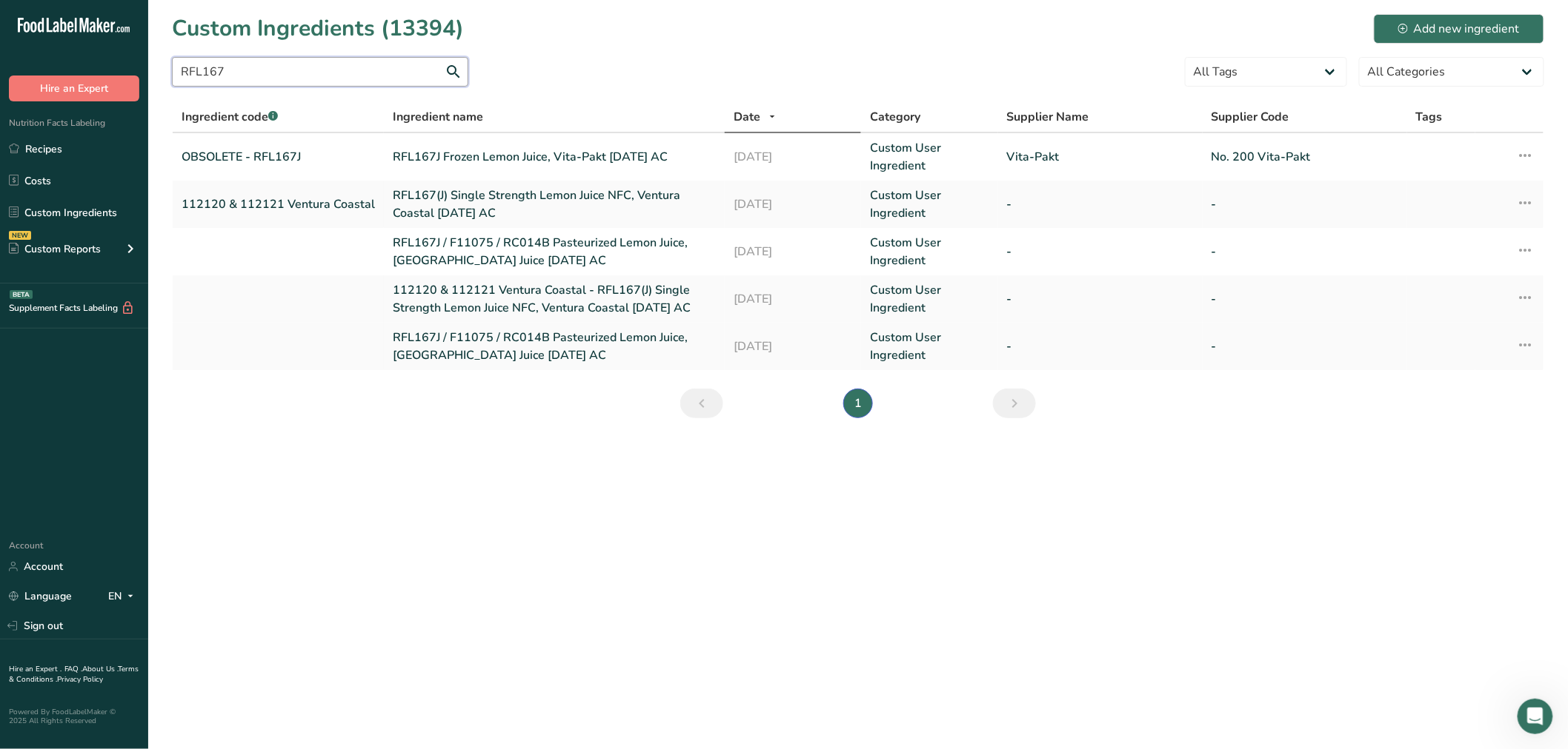
type input "RFL167"
click at [530, 342] on link "RFL167J / F11075 / RC014B Pasteurized Lemon Juice, Orchid Island Juice 09-20-19…" at bounding box center [554, 346] width 323 height 35
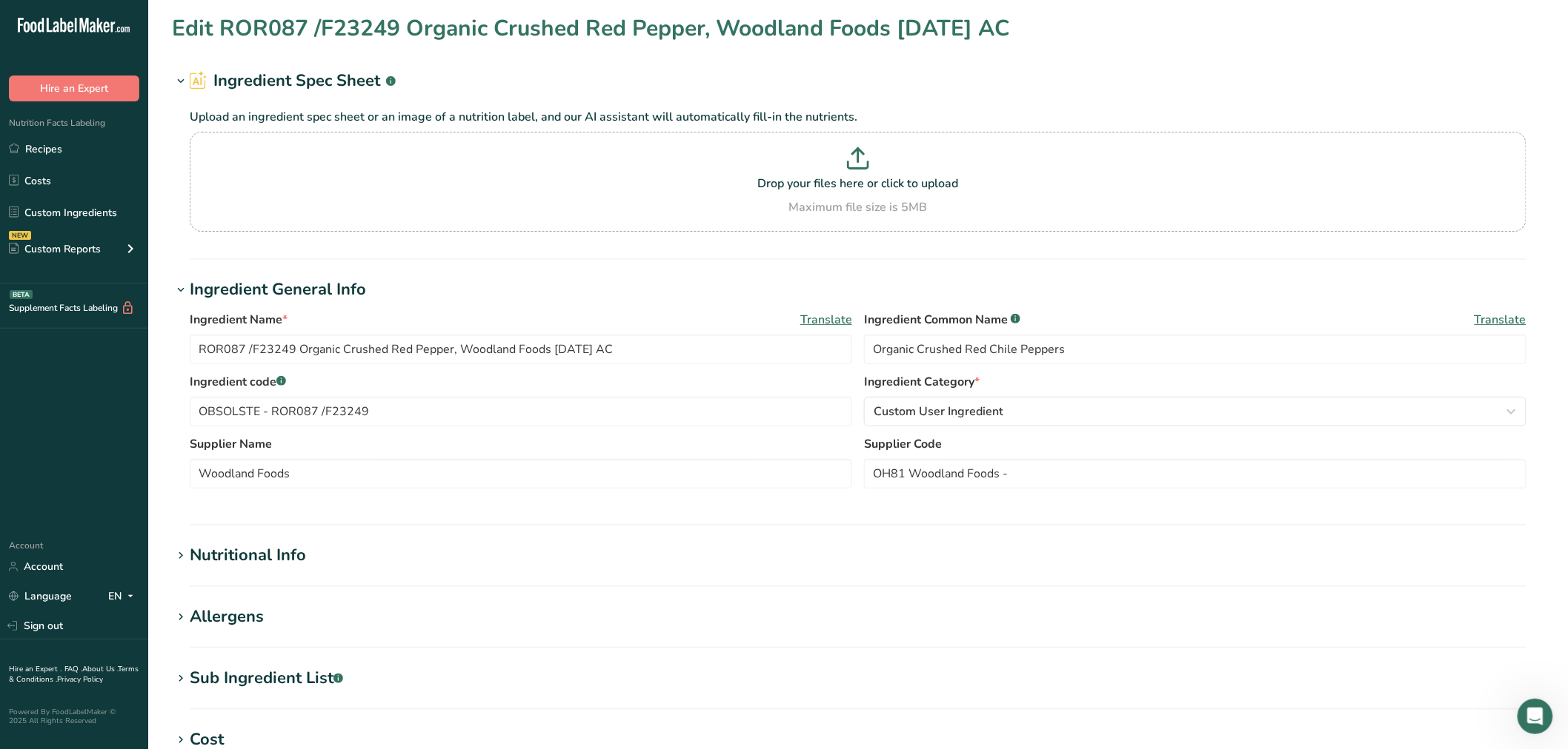
type input "RFL167J / F11075 / RC014B Pasteurized Lemon Juice, Orchid Island Juice 09-20-19…"
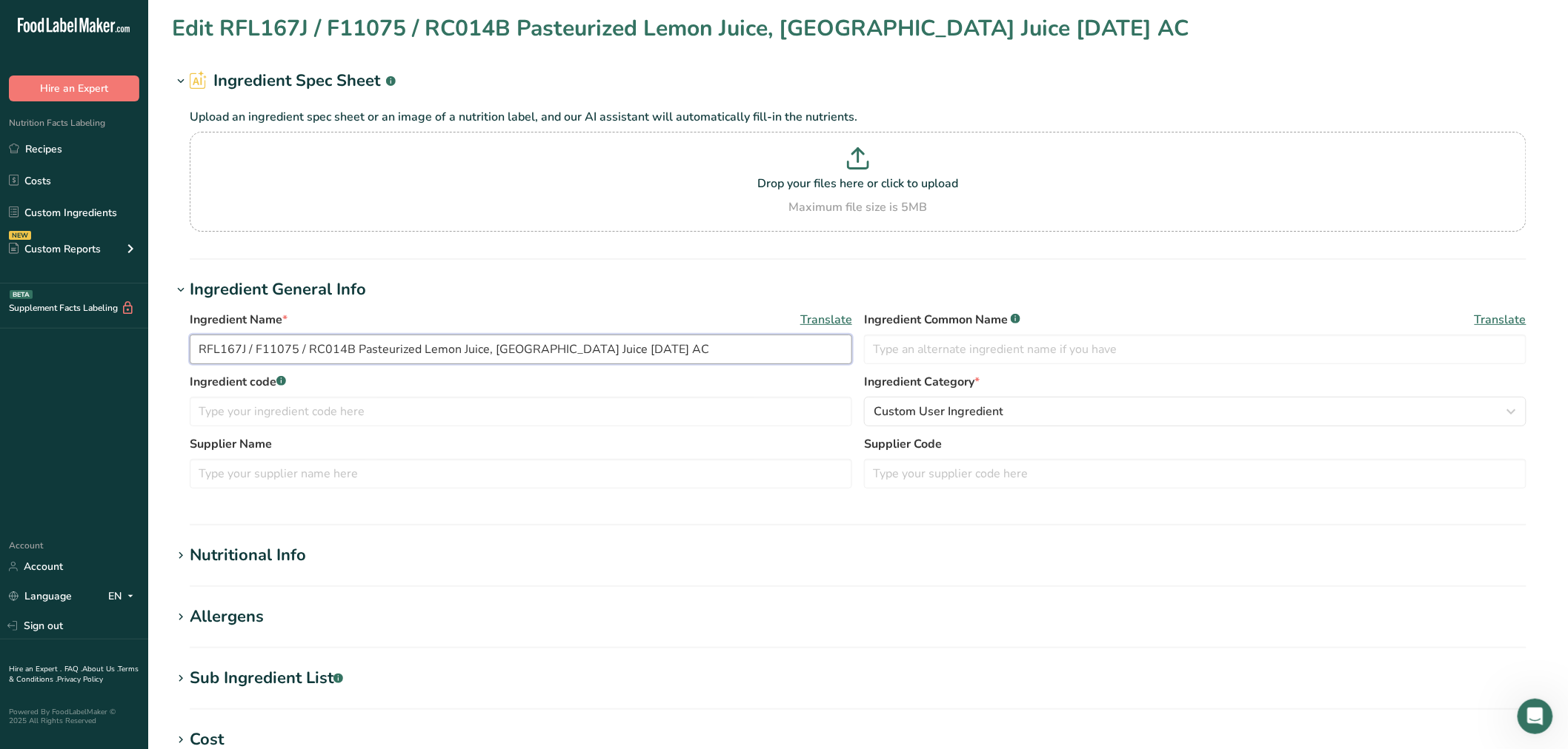
drag, startPoint x: 356, startPoint y: 352, endPoint x: 105, endPoint y: 334, distance: 251.6
click at [105, 334] on div ".a-20{fill:#fff;} Hire an Expert Nutrition Facts Labeling Recipes Costs Custom …" at bounding box center [784, 567] width 1568 height 1135
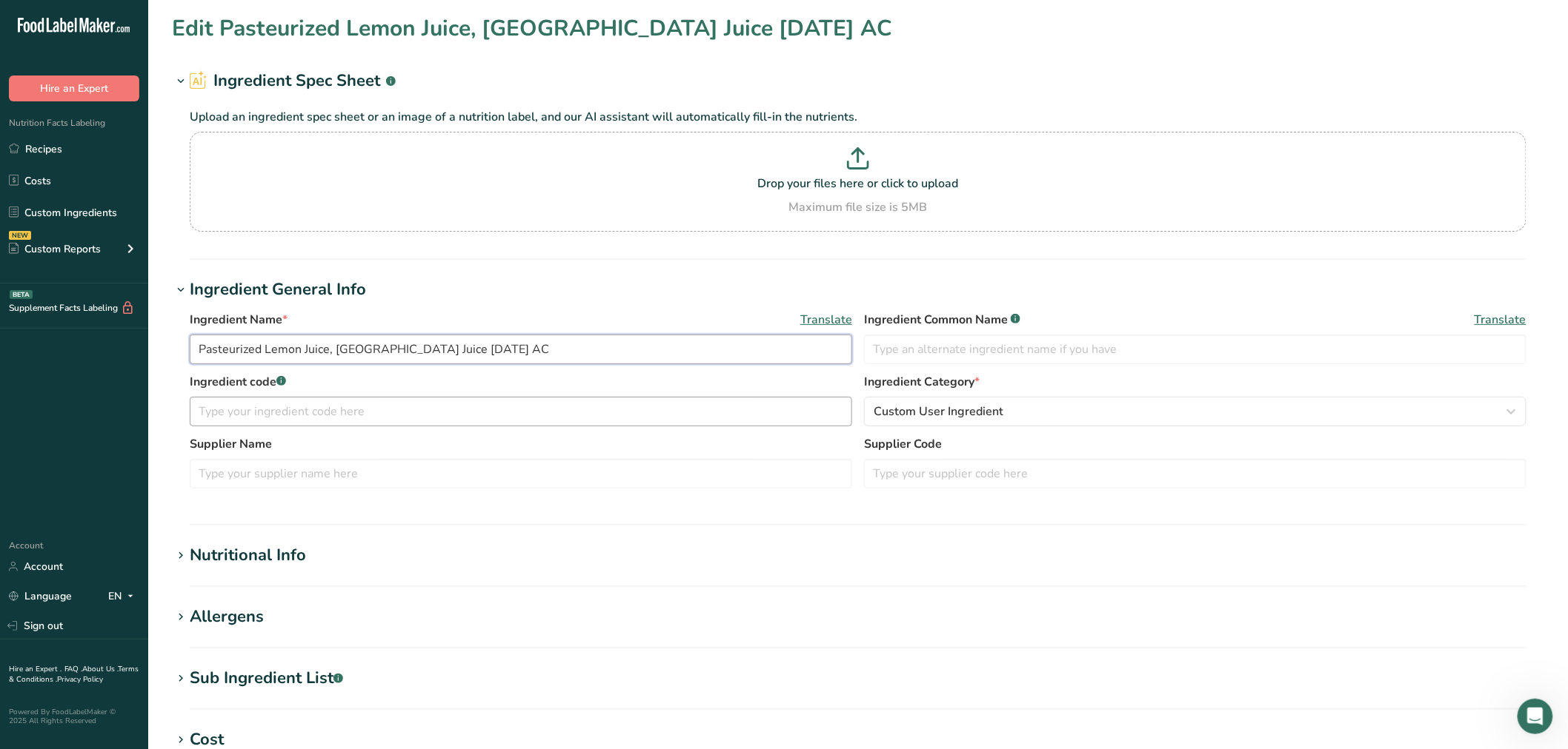
paste input "RFL167J / F11075 / RC014B"
type input "RFL167J / F11075 / RC014B Pasteurized Lemon Juice, Orchid Island Juice 09-20-19…"
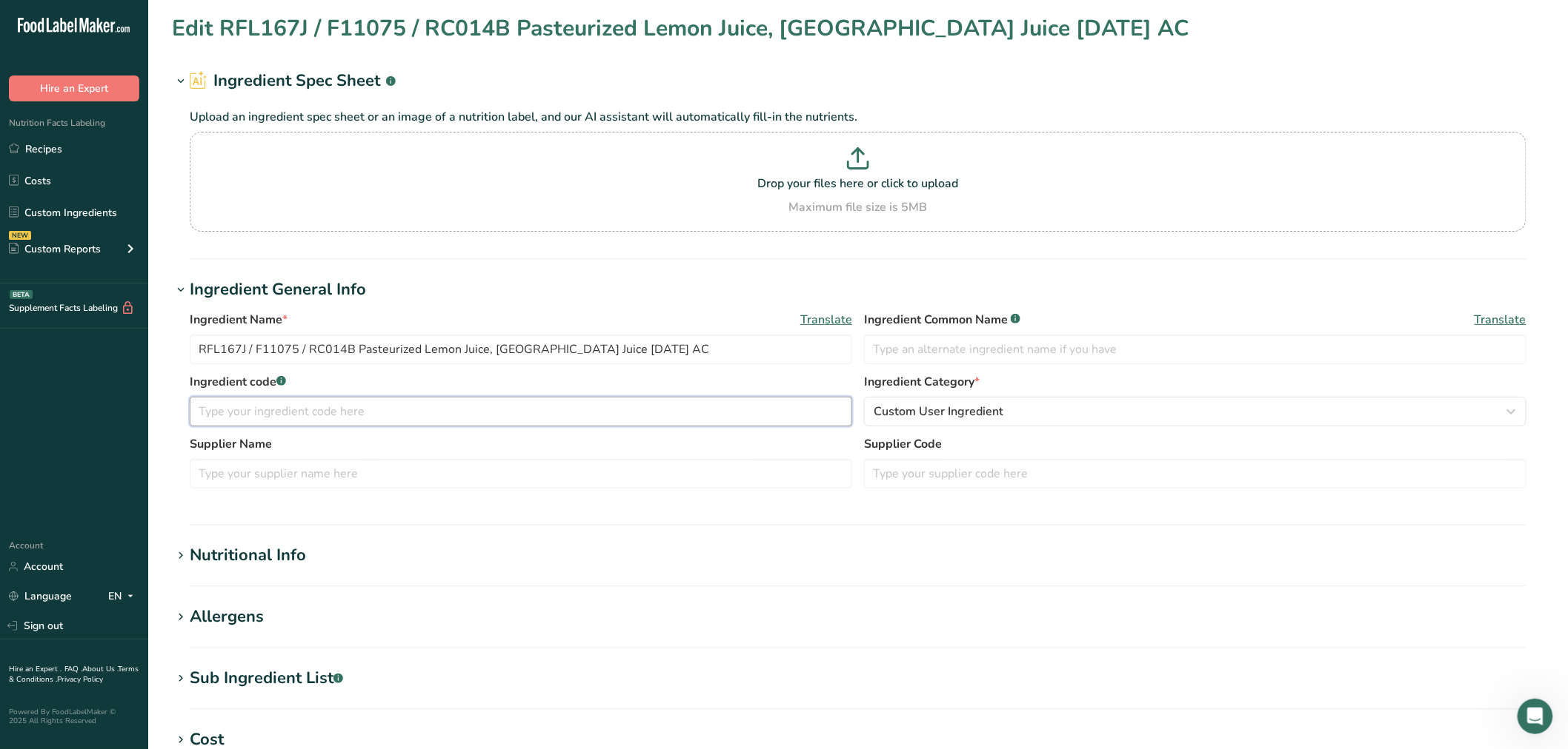
click at [249, 409] on input "text" at bounding box center [521, 411] width 662 height 30
paste input "RFL167J / F11075 / RC014B"
type input "OBSOLETE - RFL167J / F11075 / RC014B"
drag, startPoint x: 490, startPoint y: 352, endPoint x: 587, endPoint y: 348, distance: 97.1
click at [587, 348] on input "RFL167J / F11075 / RC014B Pasteurized Lemon Juice, Orchid Island Juice 09-20-19…" at bounding box center [521, 349] width 662 height 30
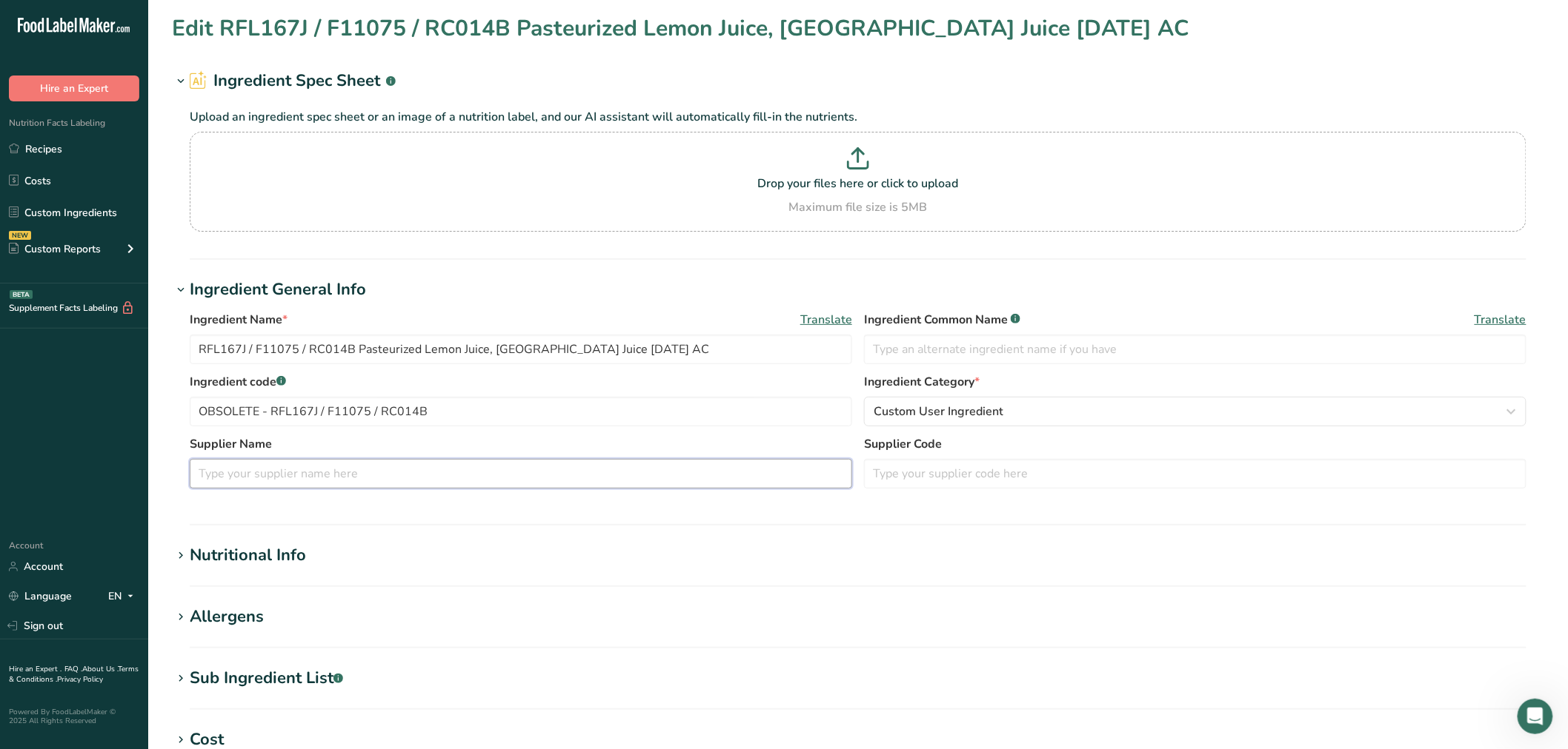
click at [395, 465] on input "text" at bounding box center [521, 474] width 662 height 30
paste input "Orchid Island Juice"
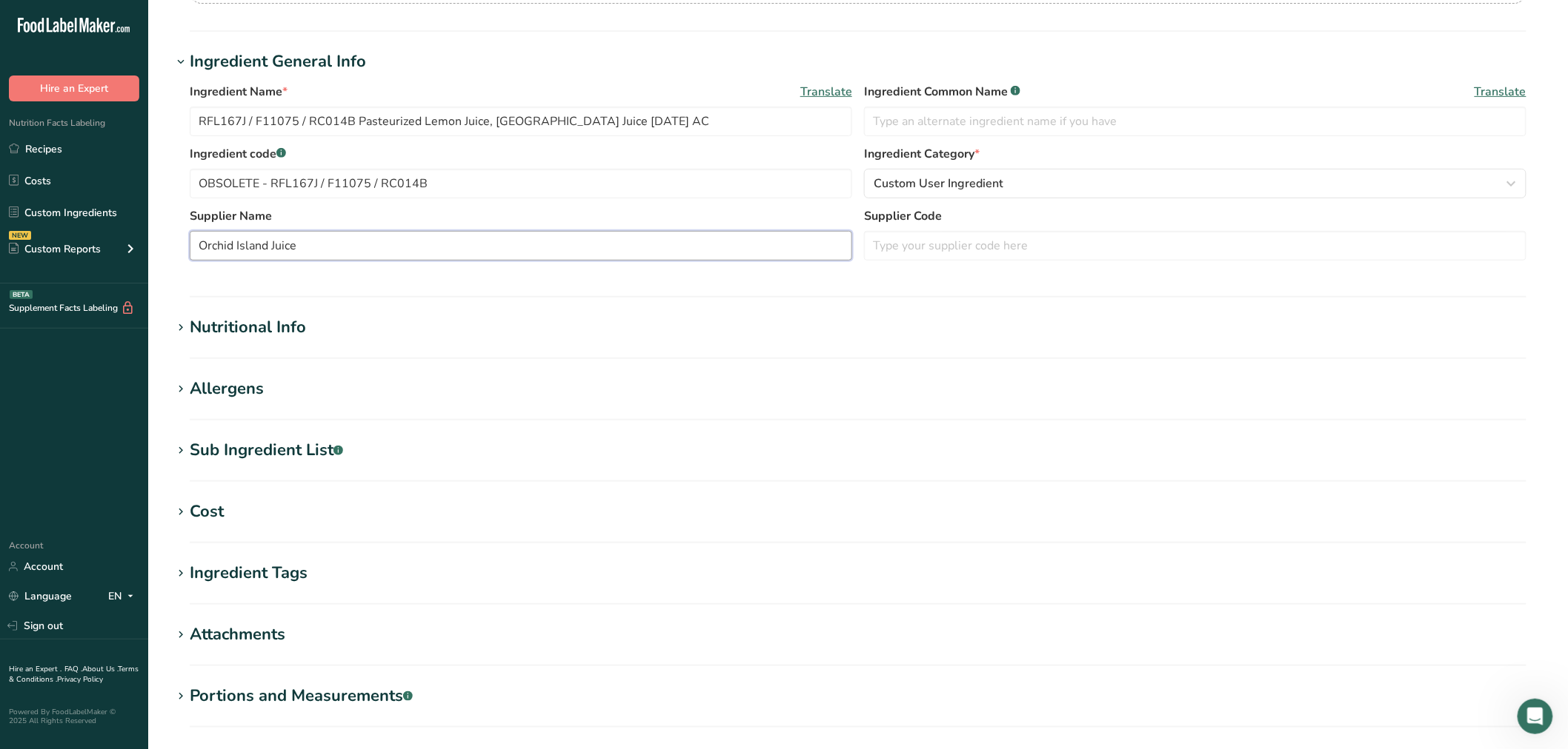
scroll to position [247, 0]
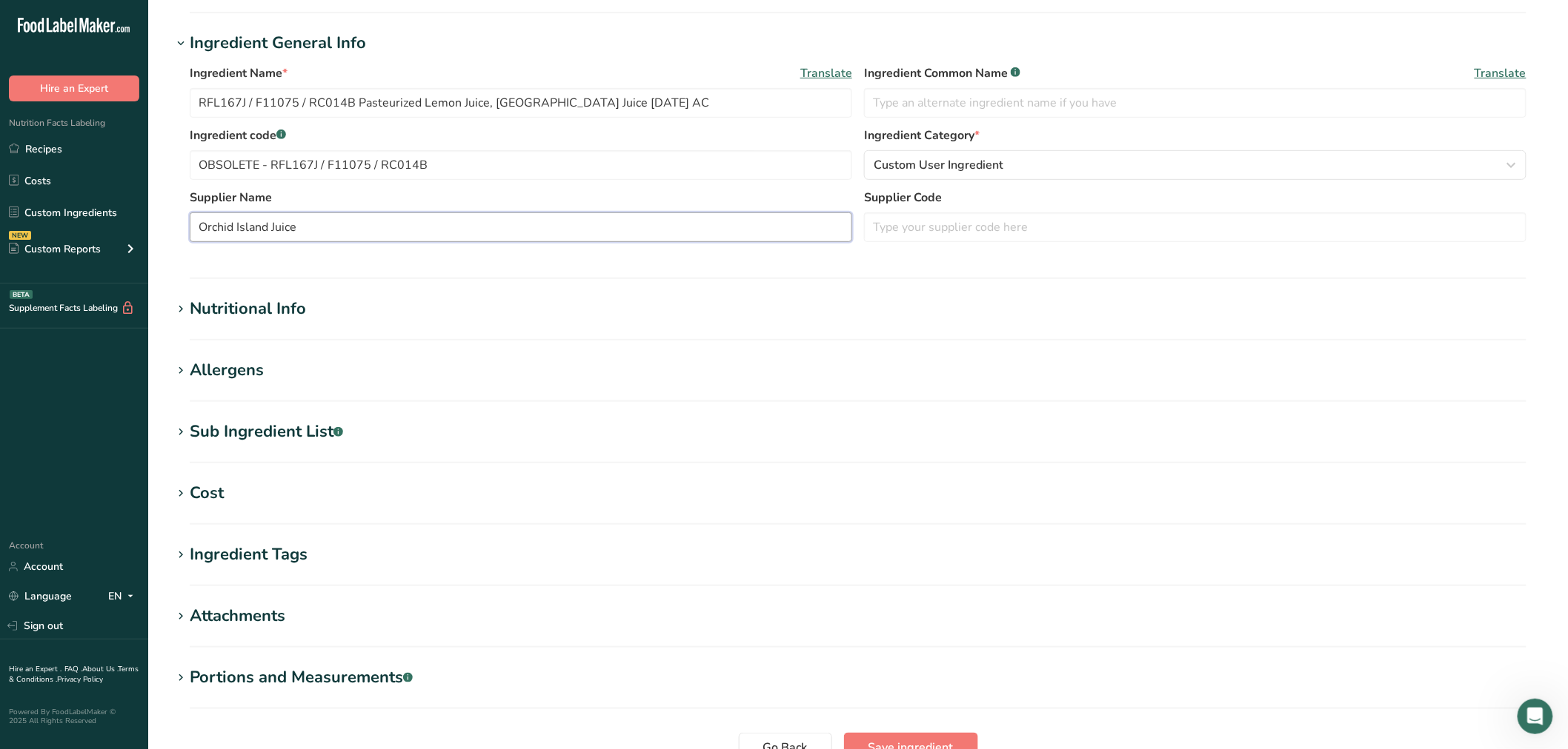
type input "Orchid Island Juice"
click at [284, 448] on section "Sub Ingredient List .a-a{fill:#347362;}.b-a{fill:#fff;} Translate Lemon Juice" at bounding box center [857, 441] width 1372 height 44
click at [286, 440] on div "Sub Ingredient List .a-a{fill:#347362;}.b-a{fill:#fff;}" at bounding box center [267, 431] width 153 height 24
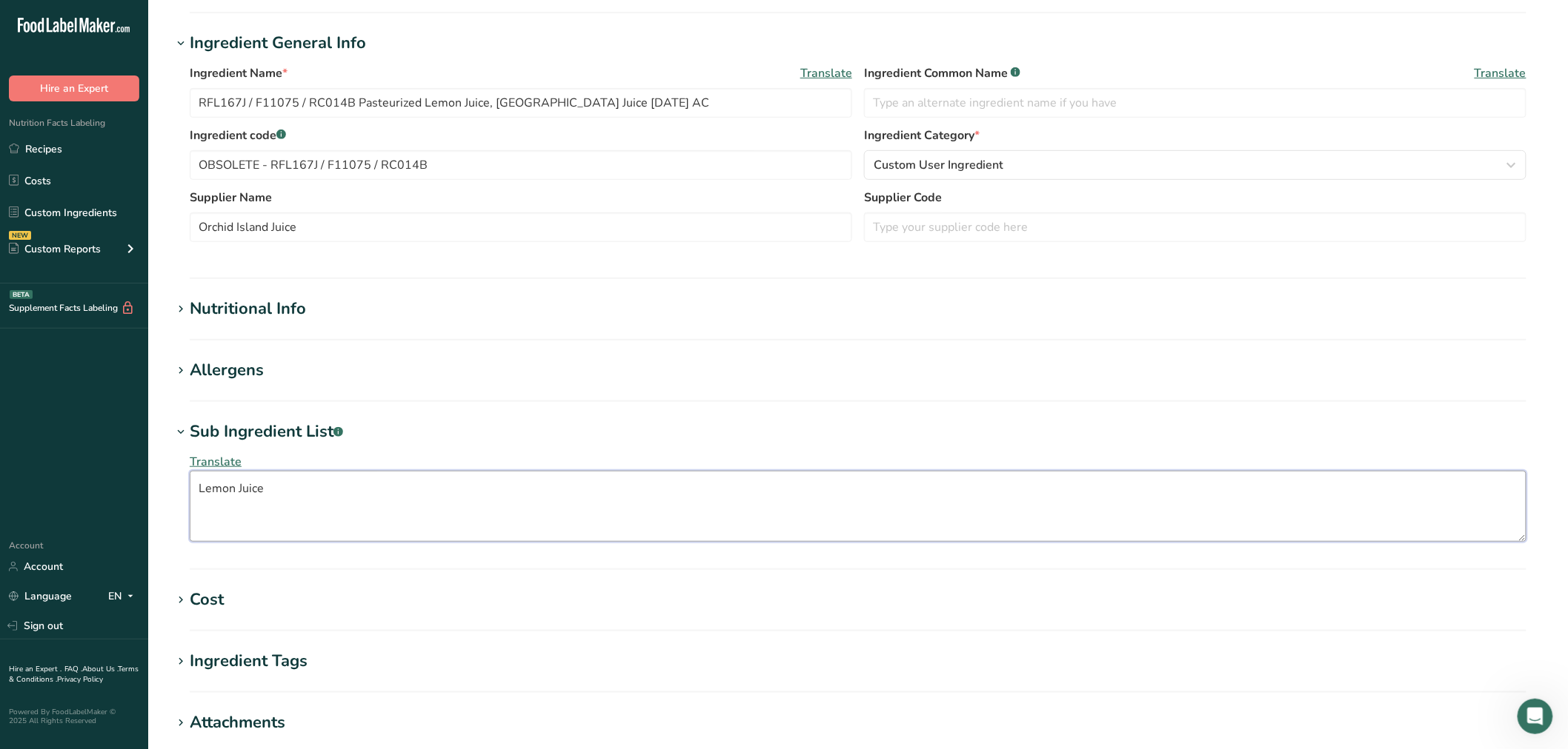
drag, startPoint x: 379, startPoint y: 477, endPoint x: 19, endPoint y: 459, distance: 360.4
click at [14, 460] on div ".a-20{fill:#fff;} Hire an Expert Nutrition Facts Labeling Recipes Costs Custom …" at bounding box center [784, 374] width 1568 height 1242
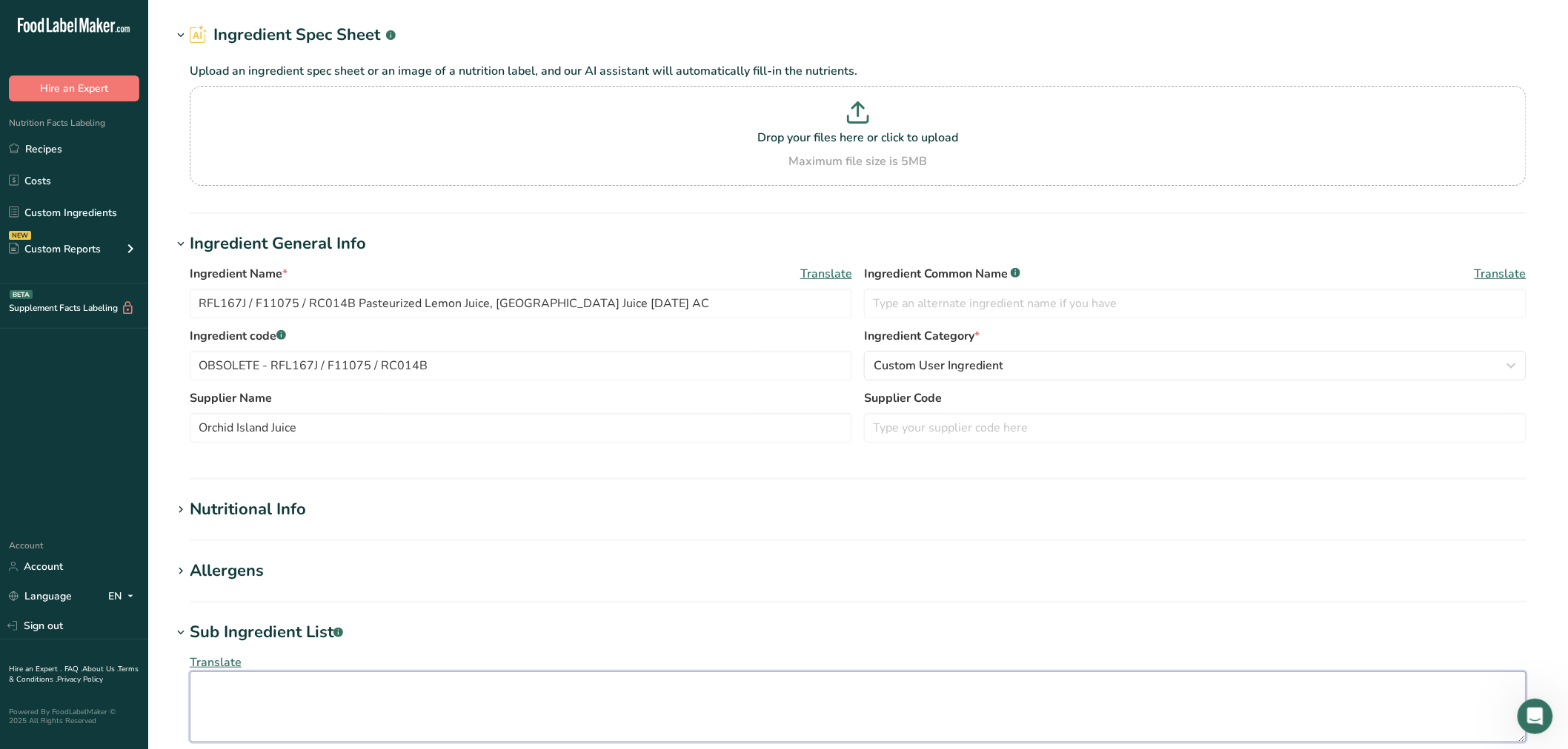
scroll to position [0, 0]
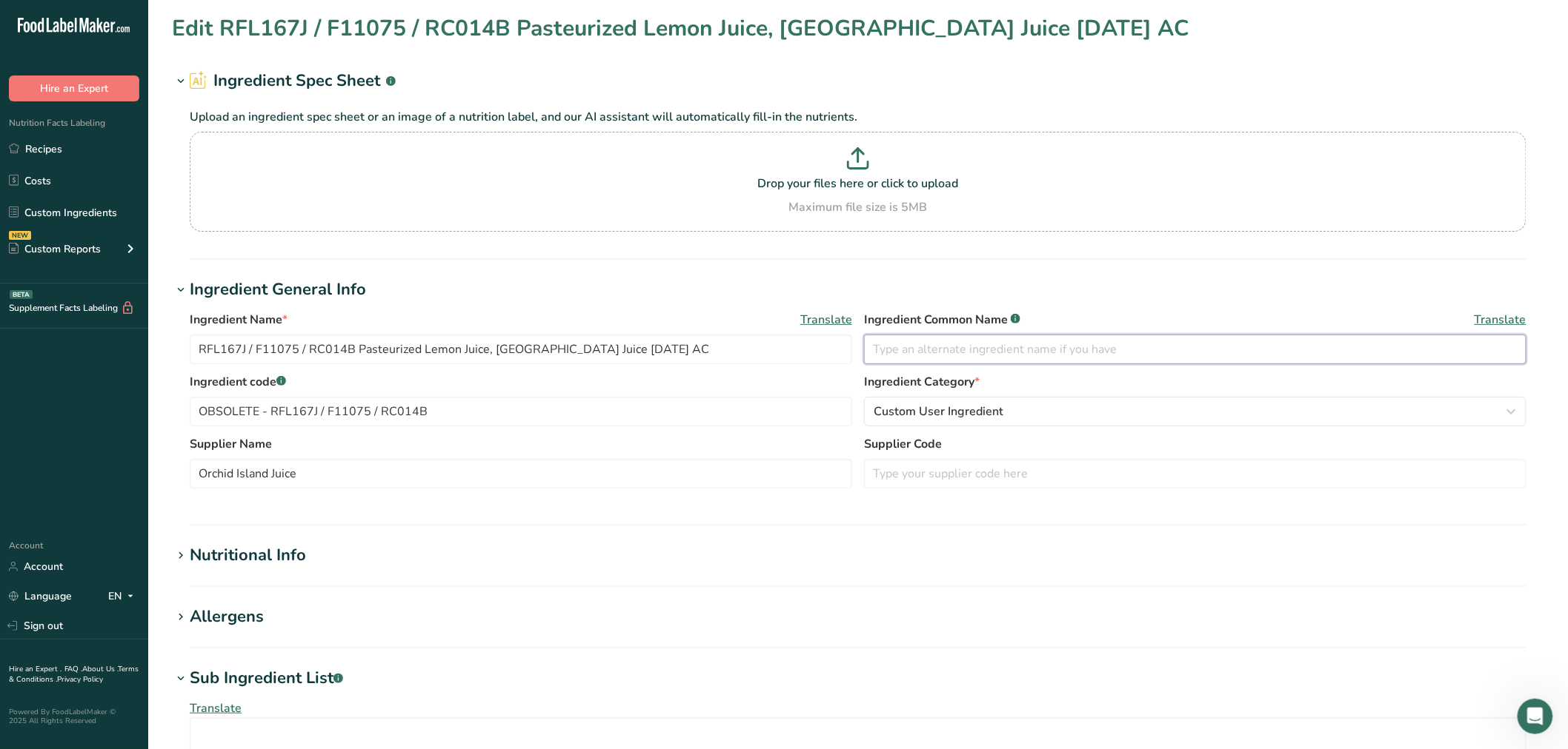
click at [933, 347] on input "text" at bounding box center [1194, 349] width 662 height 30
paste input "Lemon Juice"
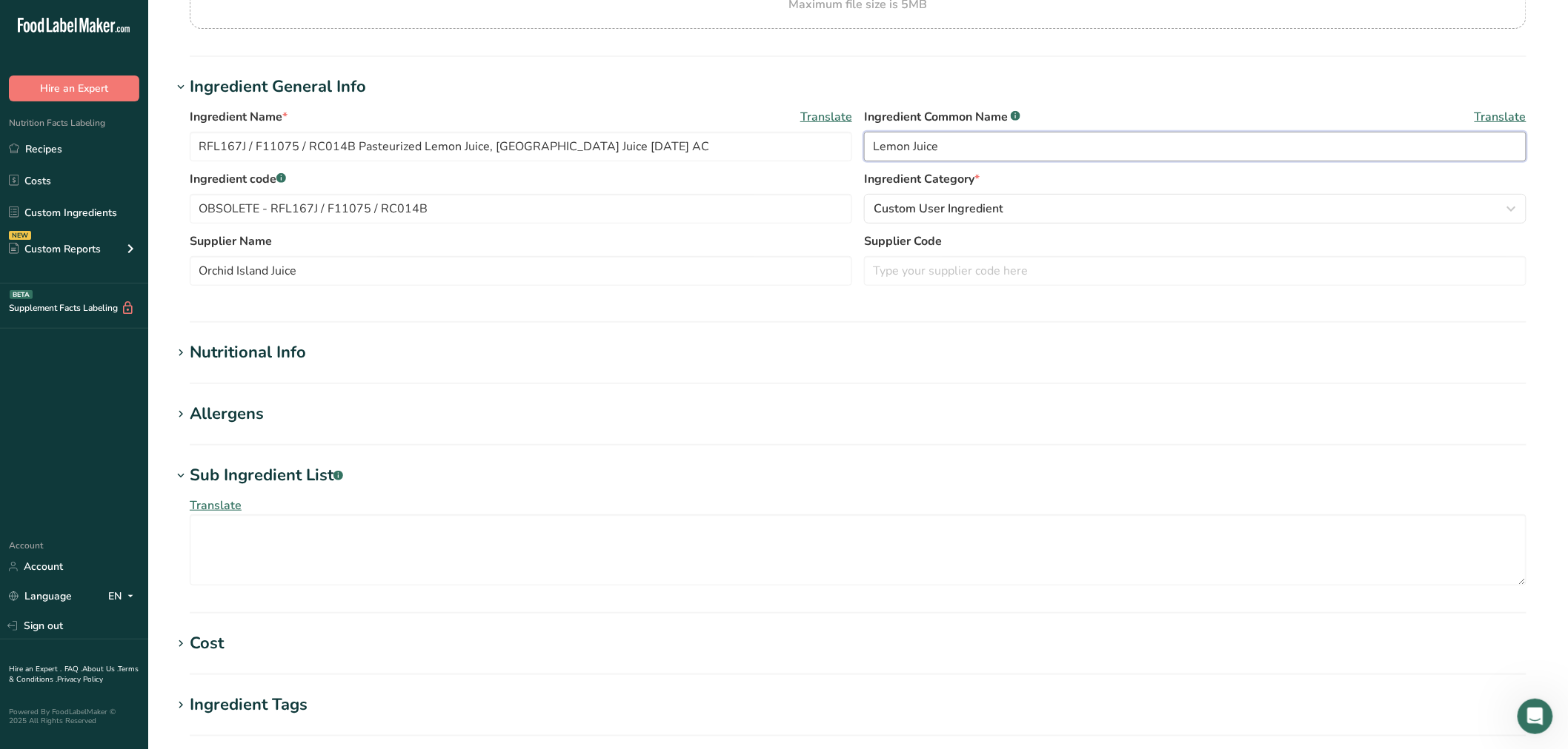
scroll to position [247, 0]
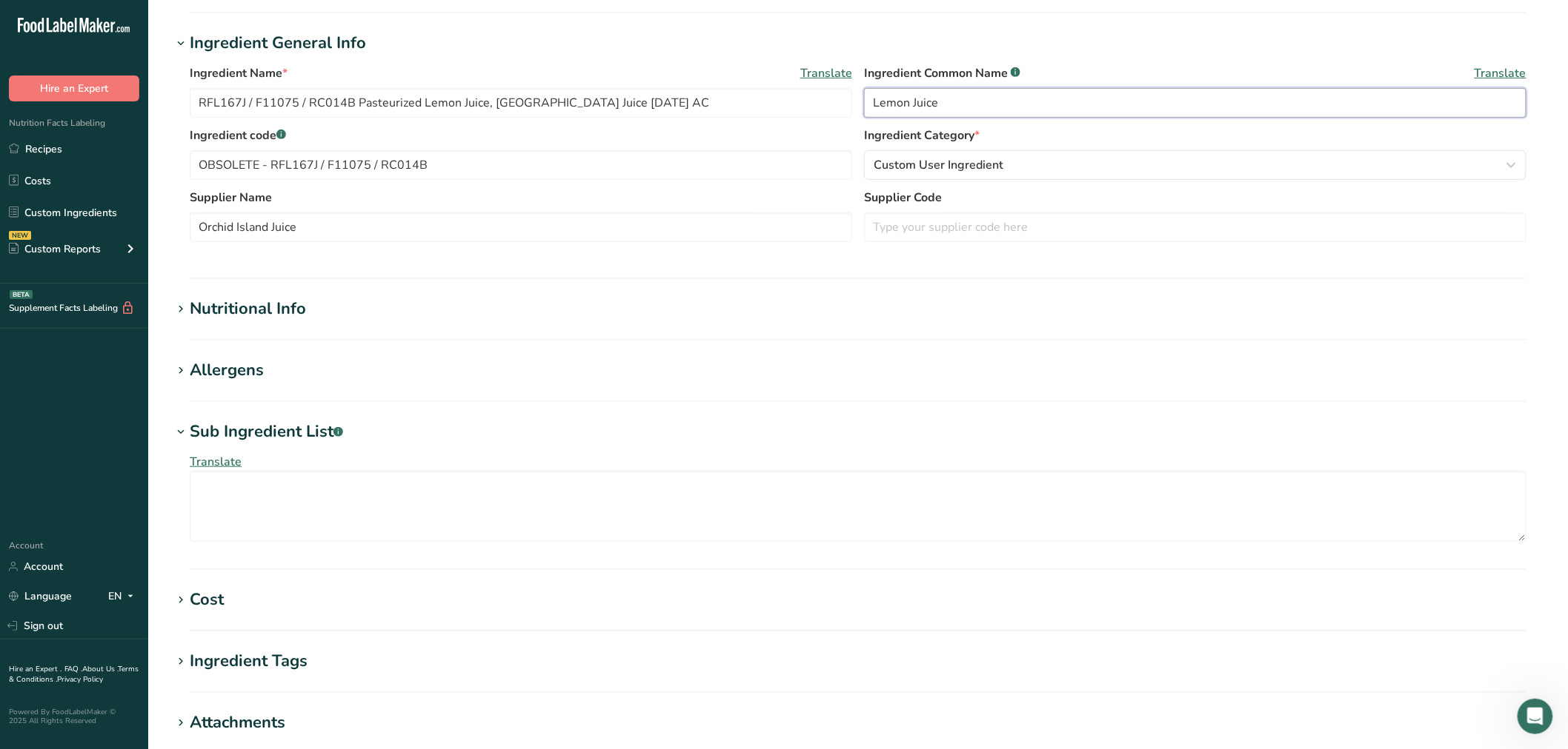
type input "Lemon Juice"
click at [269, 307] on div "Nutritional Info" at bounding box center [248, 309] width 116 height 24
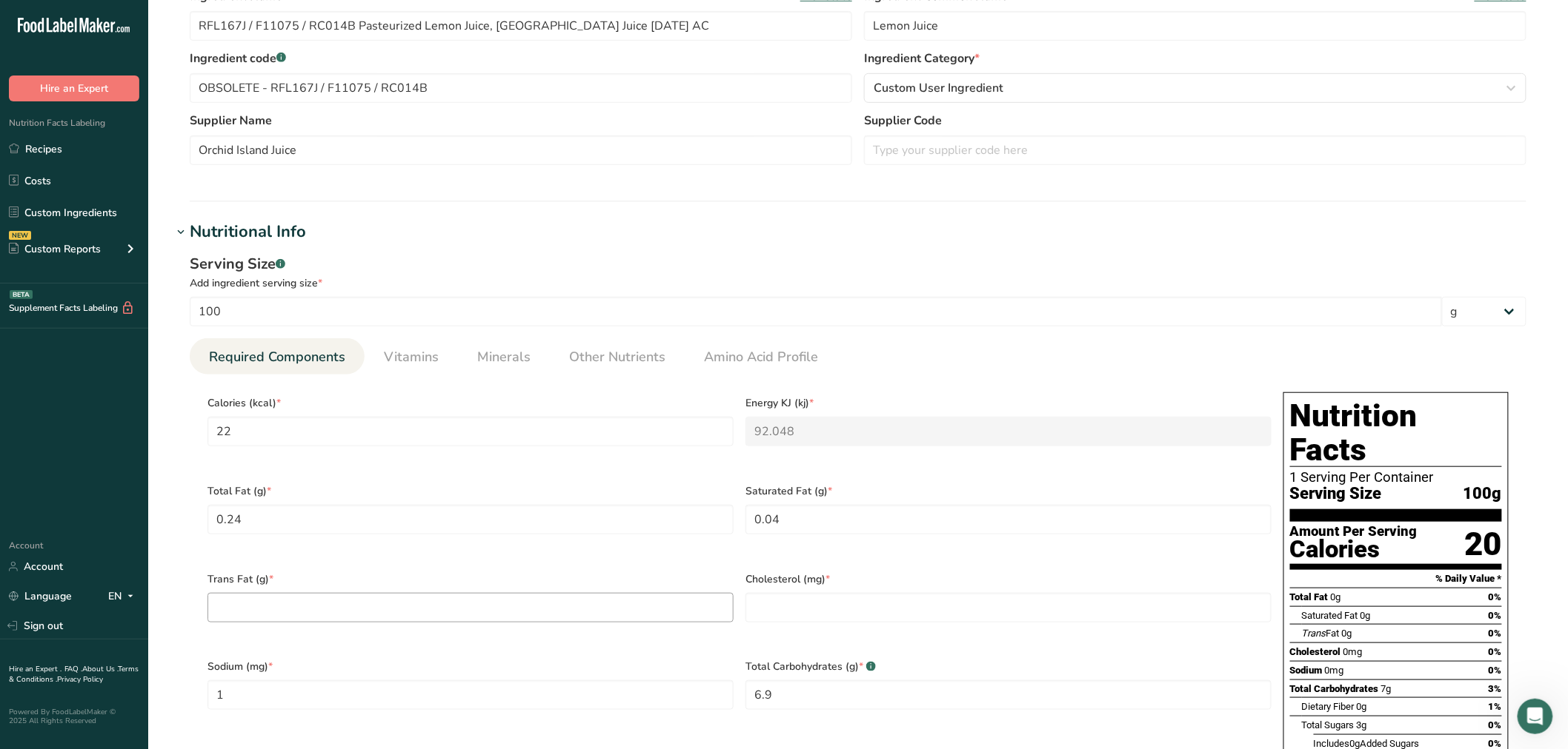
scroll to position [493, 0]
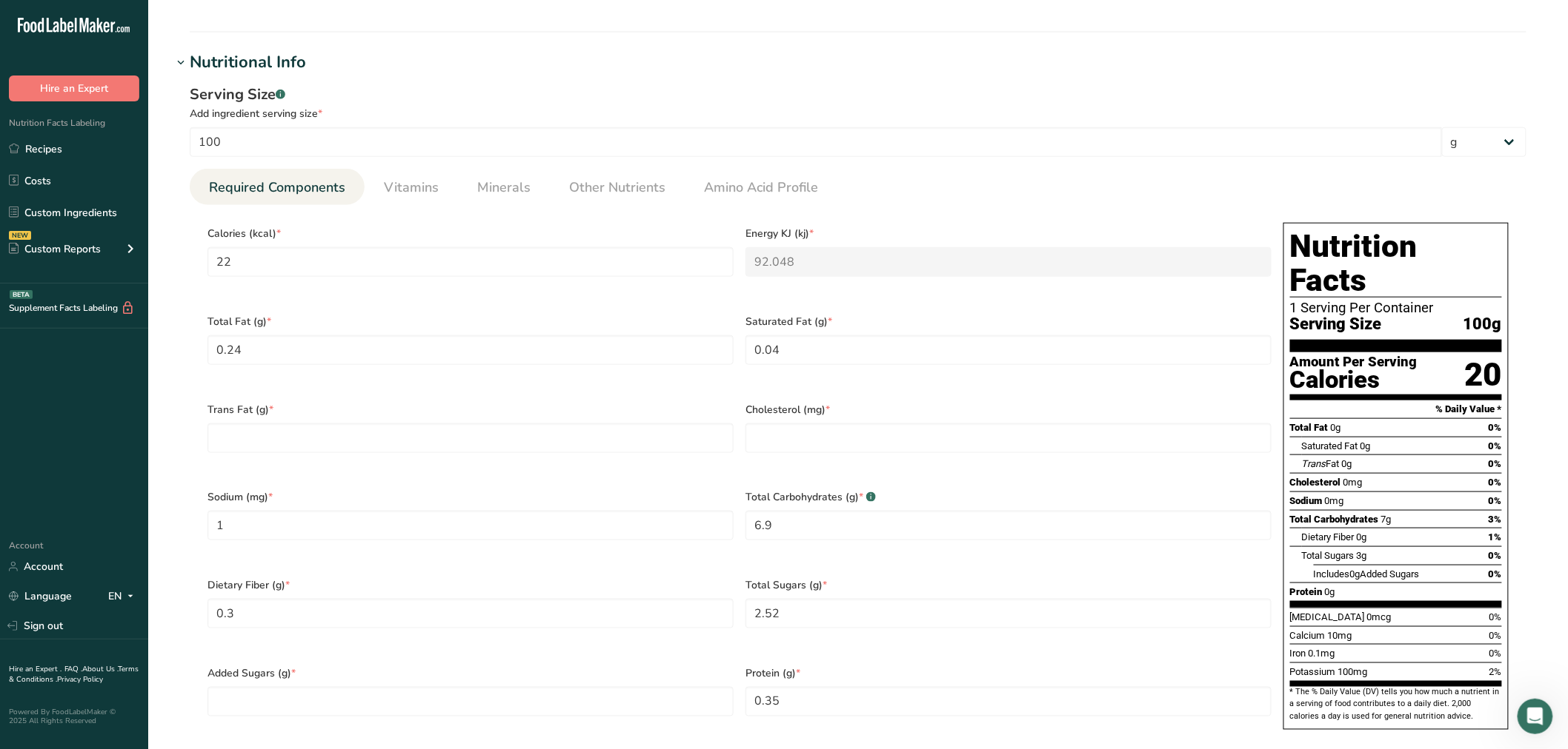
click at [284, 441] on div "Trans Fat (g) *" at bounding box center [470, 438] width 538 height 88
click at [285, 440] on Fat "number" at bounding box center [470, 438] width 526 height 30
type Fat "0"
click at [829, 443] on div "Cholesterol (mg) *" at bounding box center [1008, 438] width 538 height 88
click at [825, 432] on input "number" at bounding box center [1009, 438] width 526 height 30
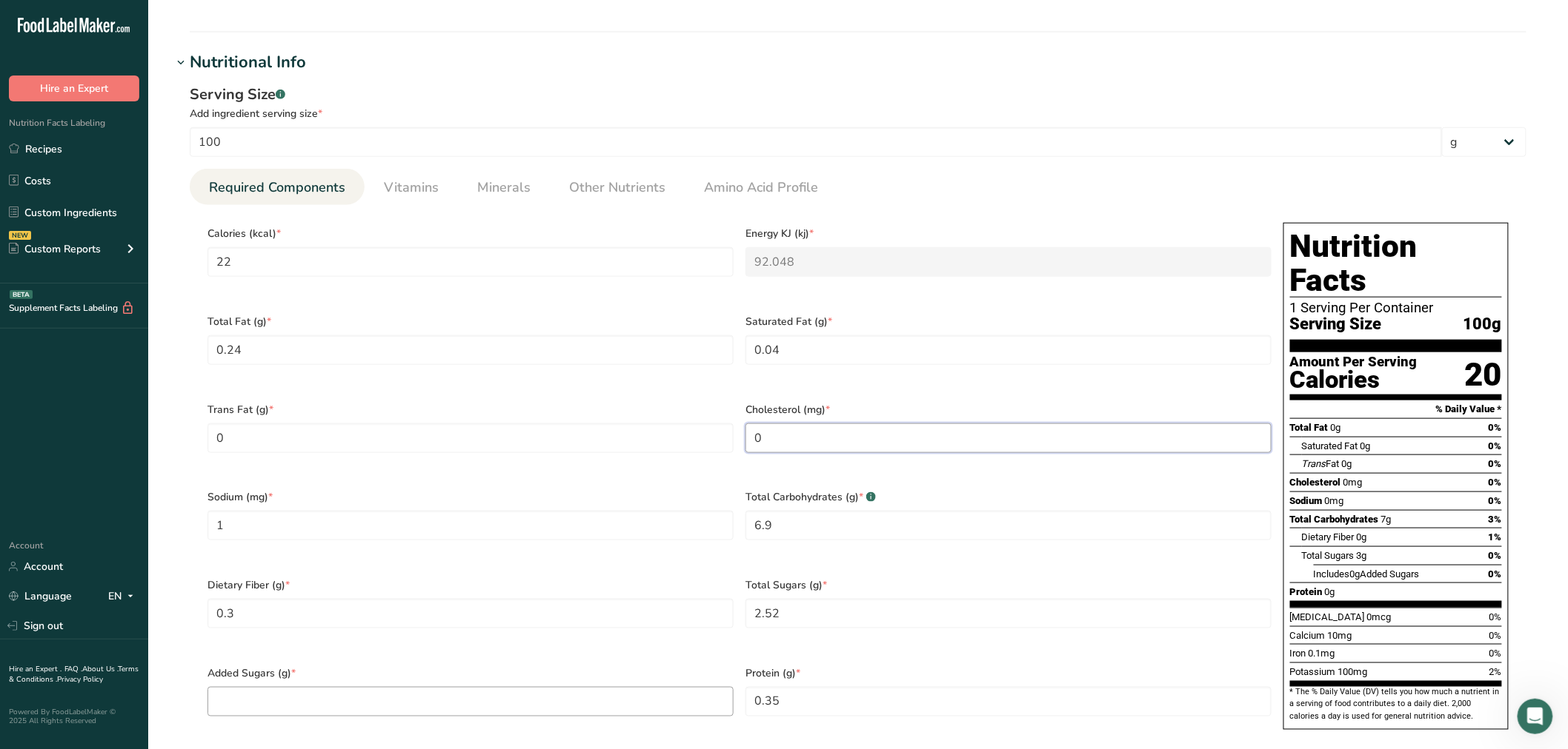
type input "0"
click at [487, 687] on Sugars "number" at bounding box center [470, 701] width 526 height 30
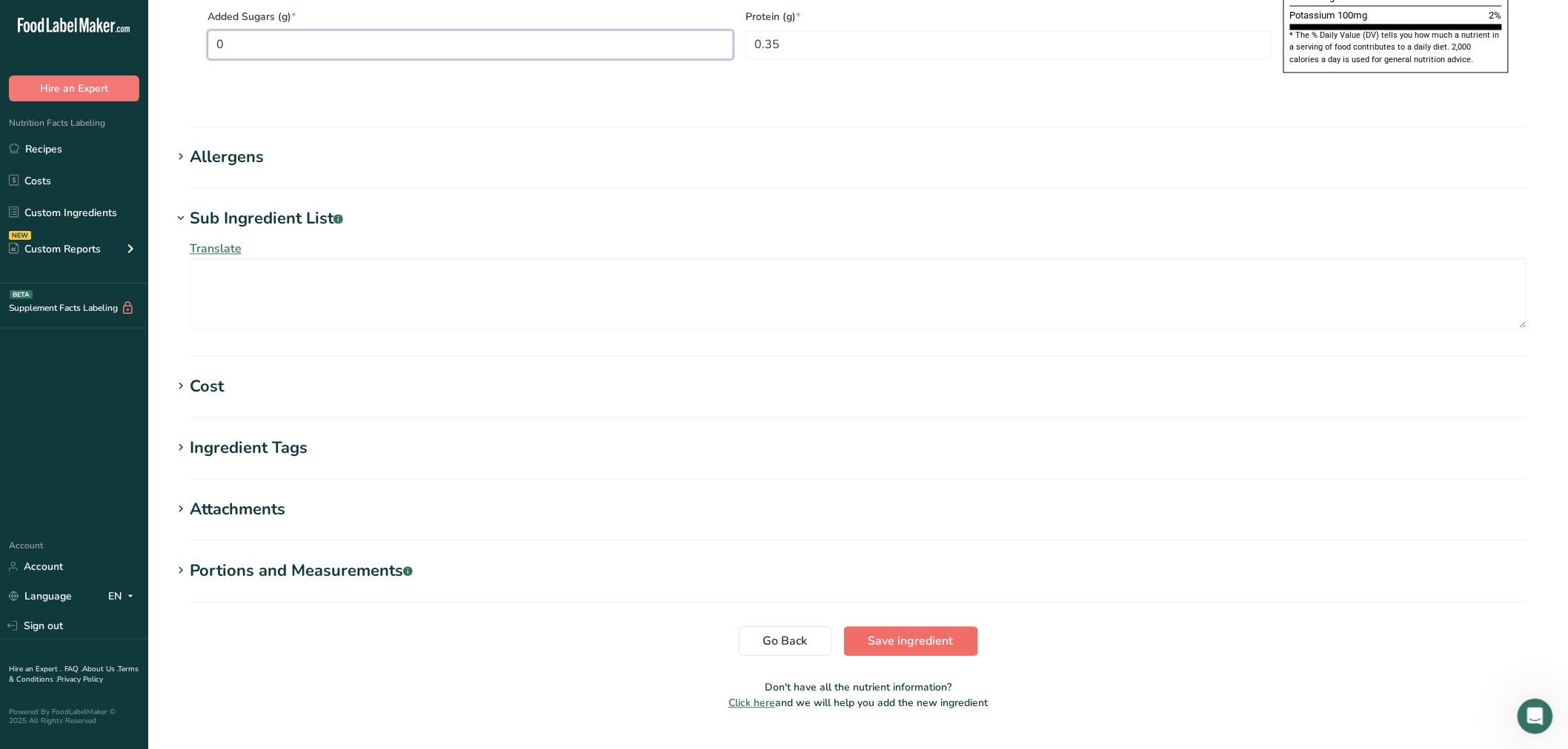
type Sugars "0"
click at [871, 627] on button "Save ingredient" at bounding box center [911, 642] width 134 height 30
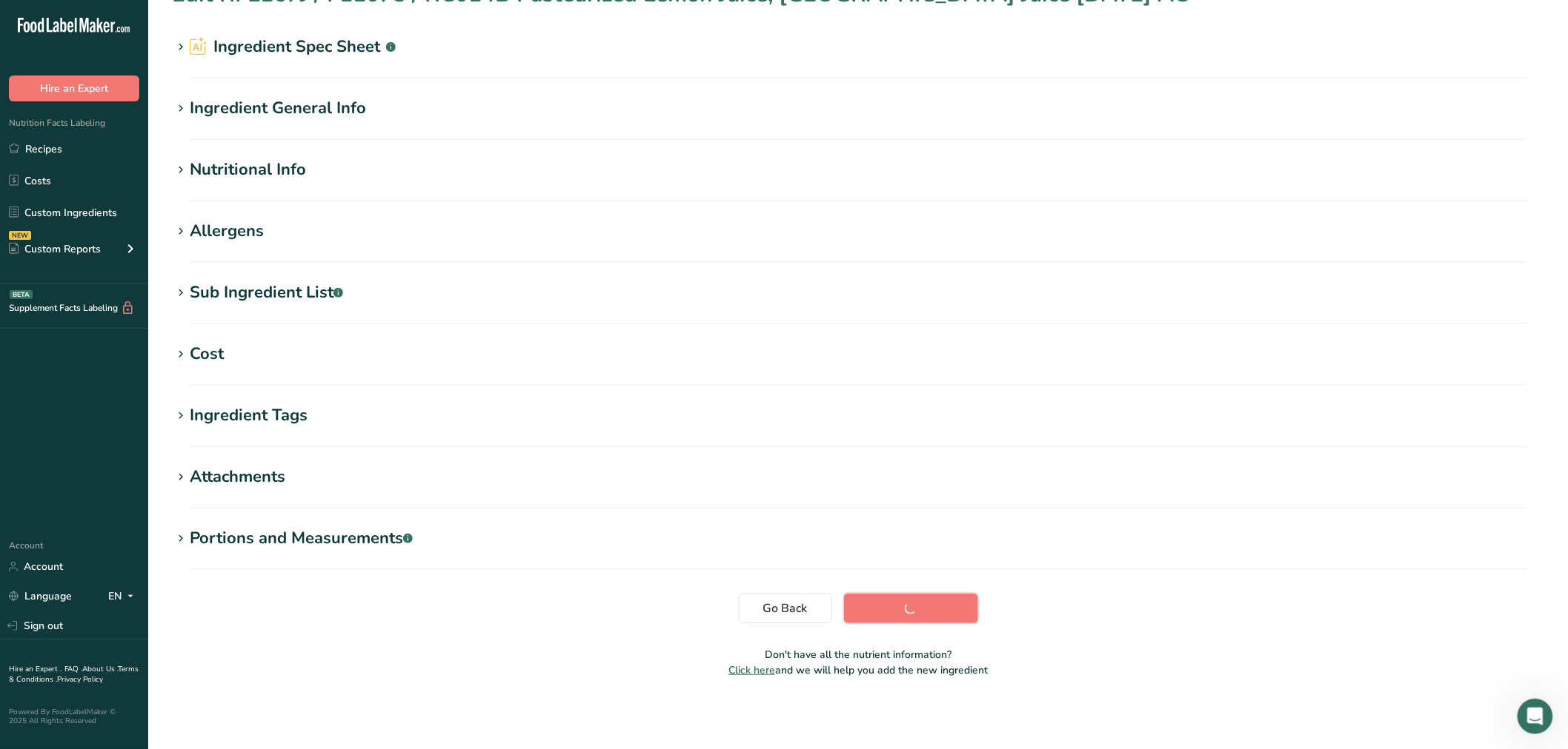
scroll to position [33, 0]
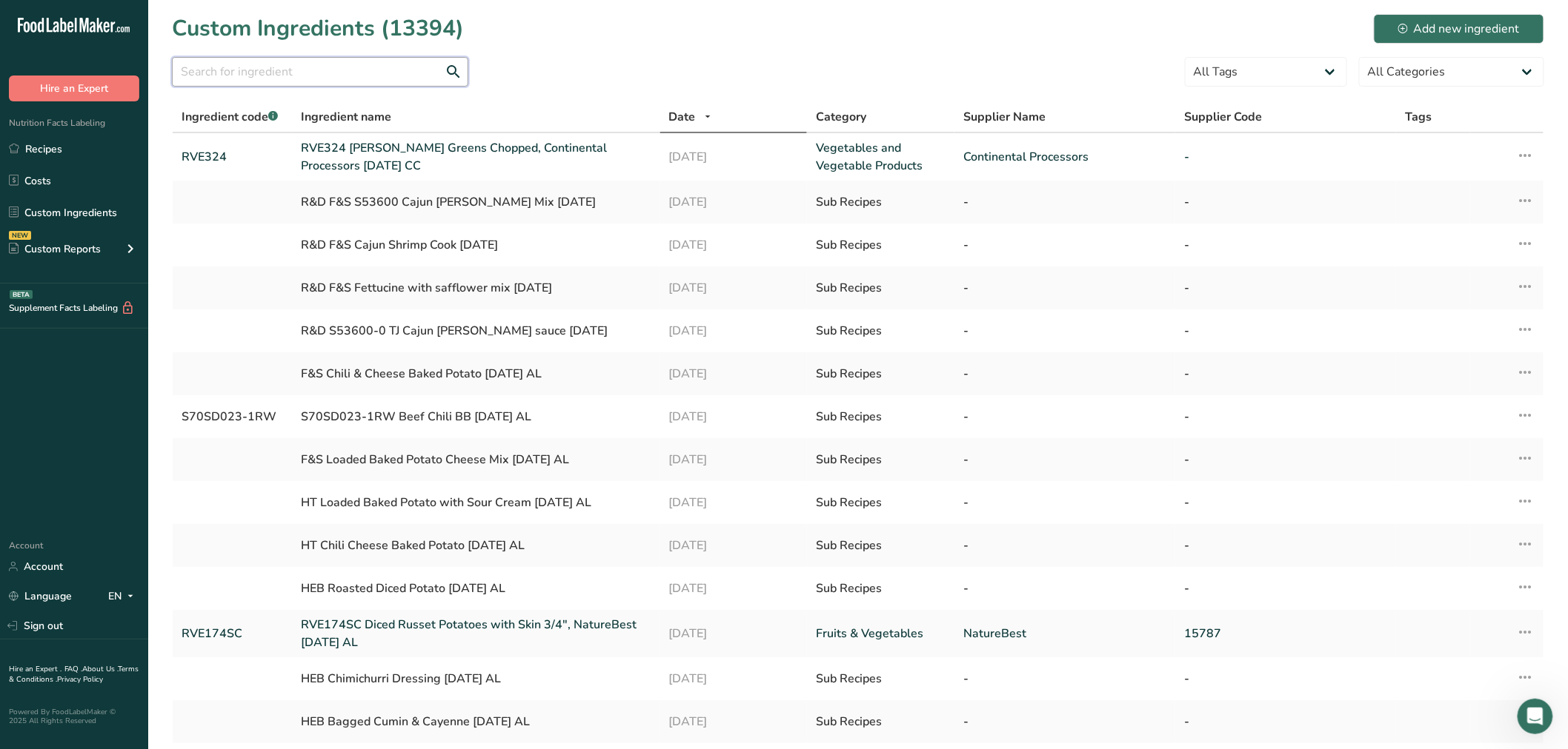
click at [242, 77] on input "text" at bounding box center [320, 71] width 296 height 30
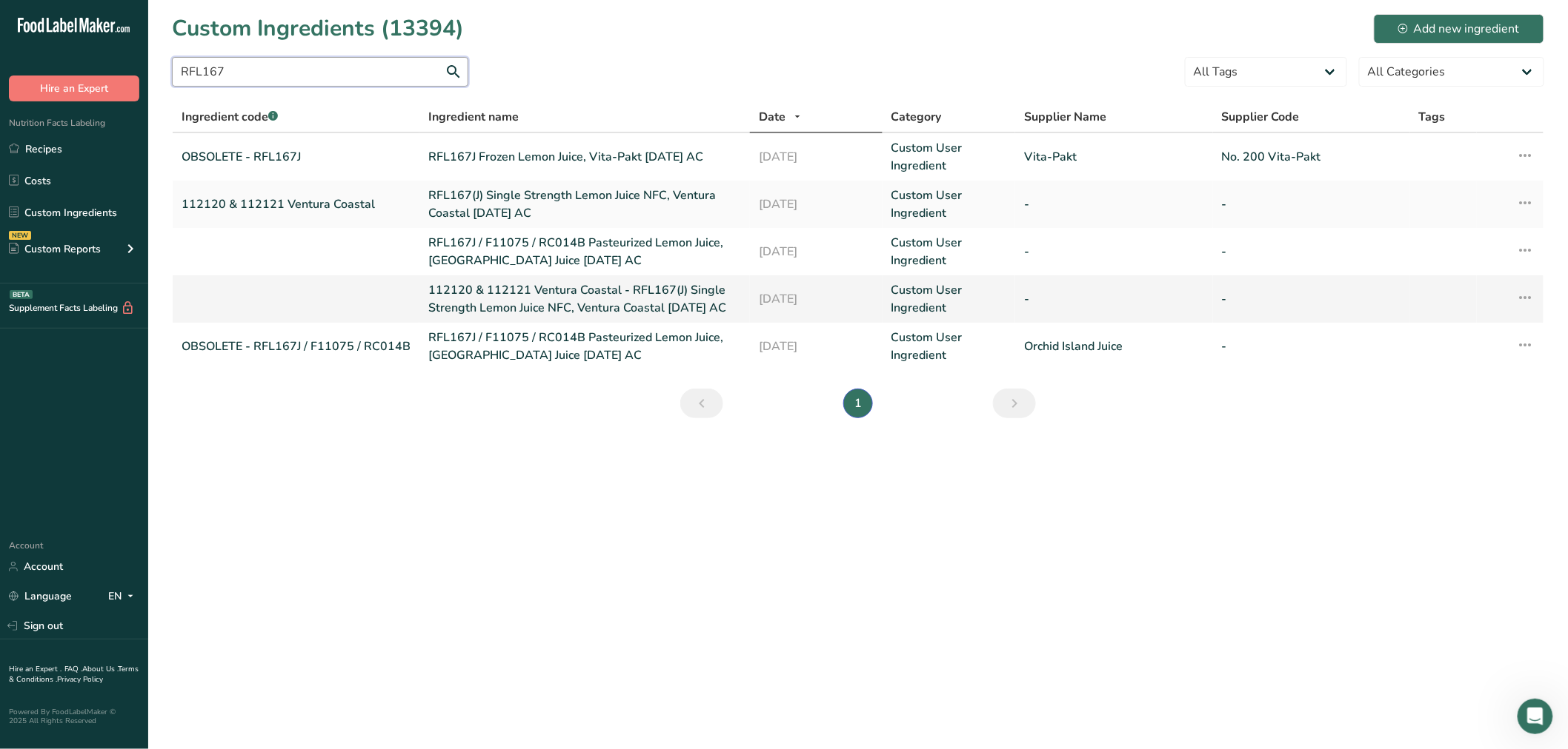
type input "RFL167"
click at [483, 291] on link "112120 & 112121 Ventura Coastal - RFL167(J) Single Strength Lemon Juice NFC, Ve…" at bounding box center [584, 299] width 313 height 35
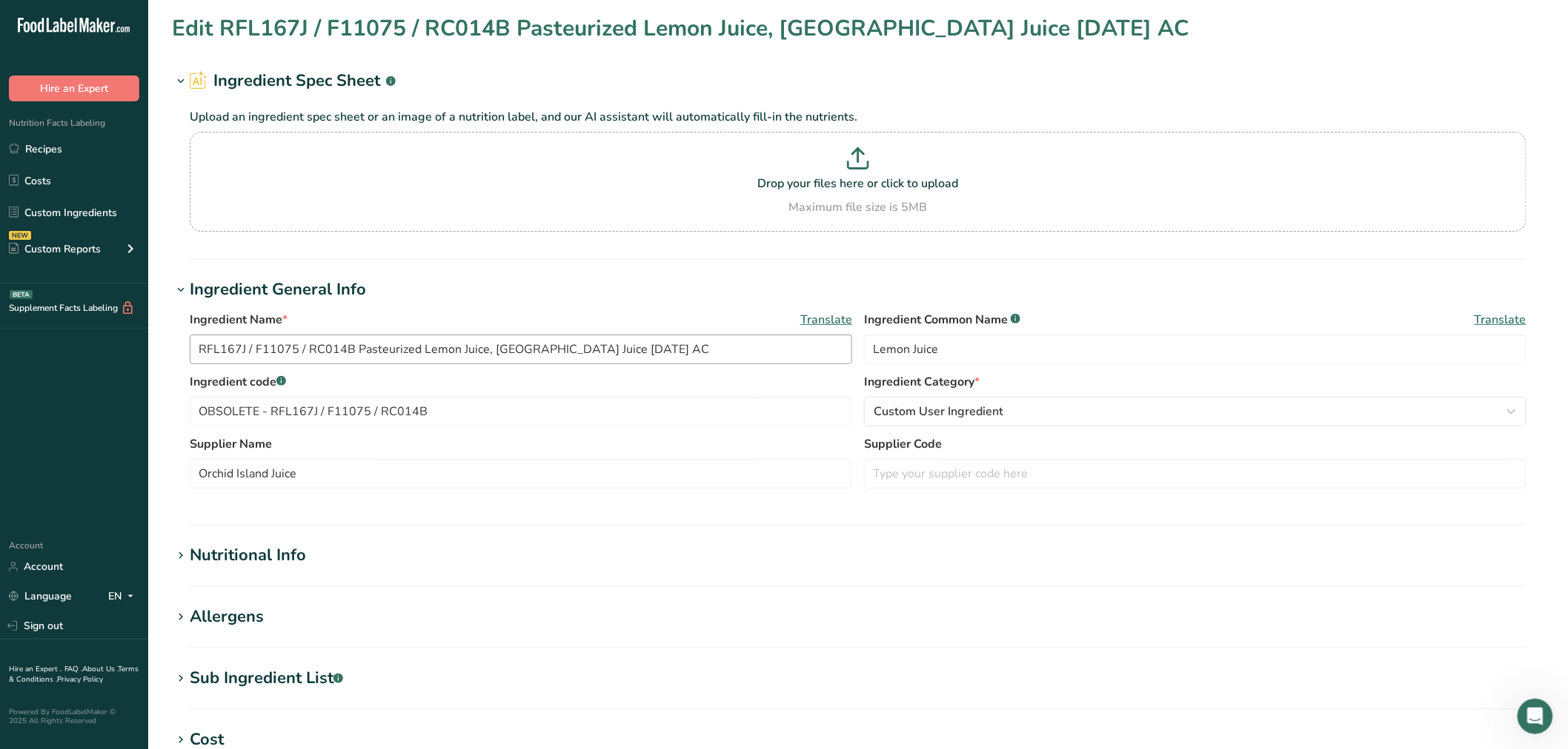
type input "112120 & 112121 Ventura Coastal - RFL167(J) Single Strength Lemon Juice NFC, Ve…"
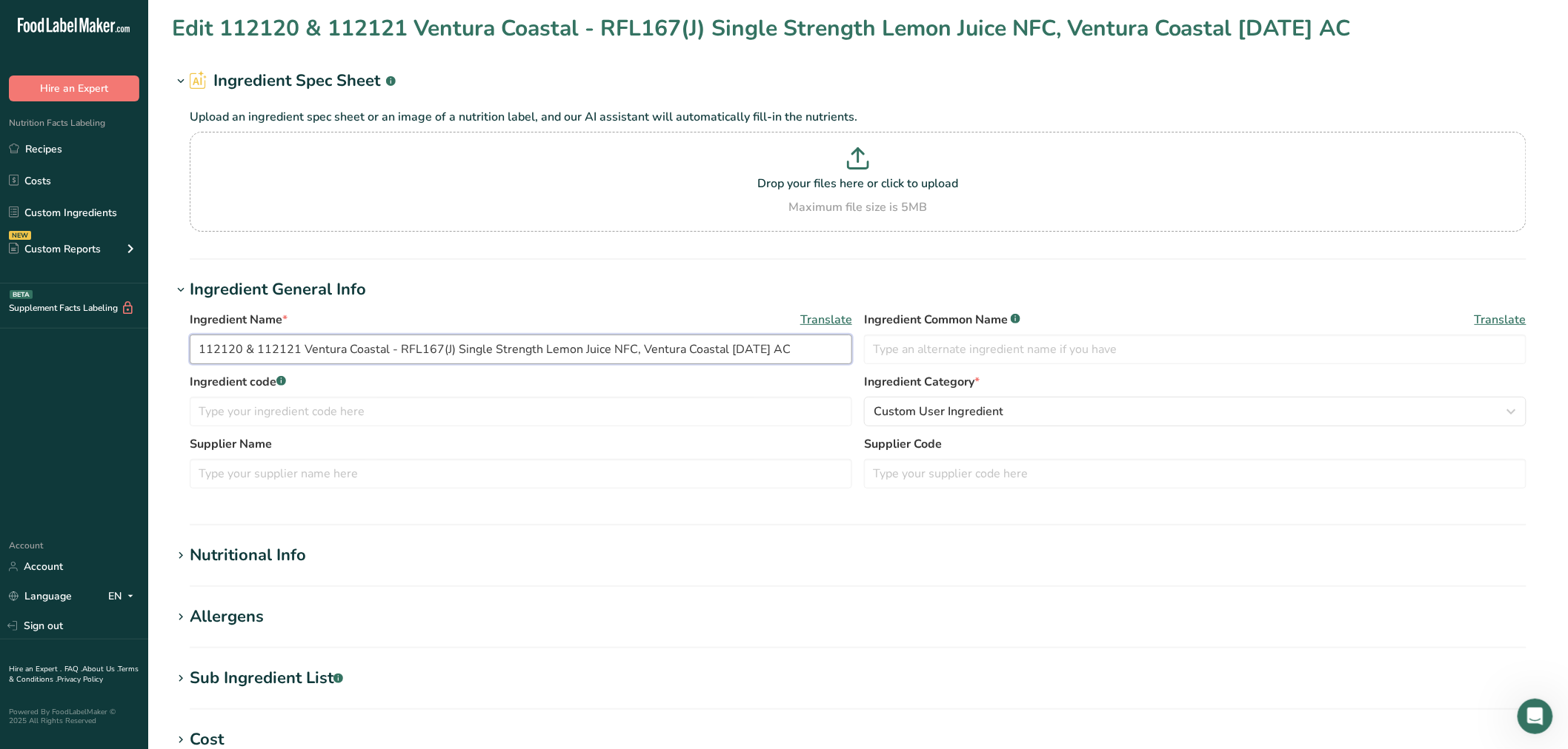
drag, startPoint x: 391, startPoint y: 348, endPoint x: 114, endPoint y: 339, distance: 277.1
click at [114, 339] on div ".a-20{fill:#fff;} Hire an Expert Nutrition Facts Labeling Recipes Costs Custom …" at bounding box center [784, 567] width 1568 height 1135
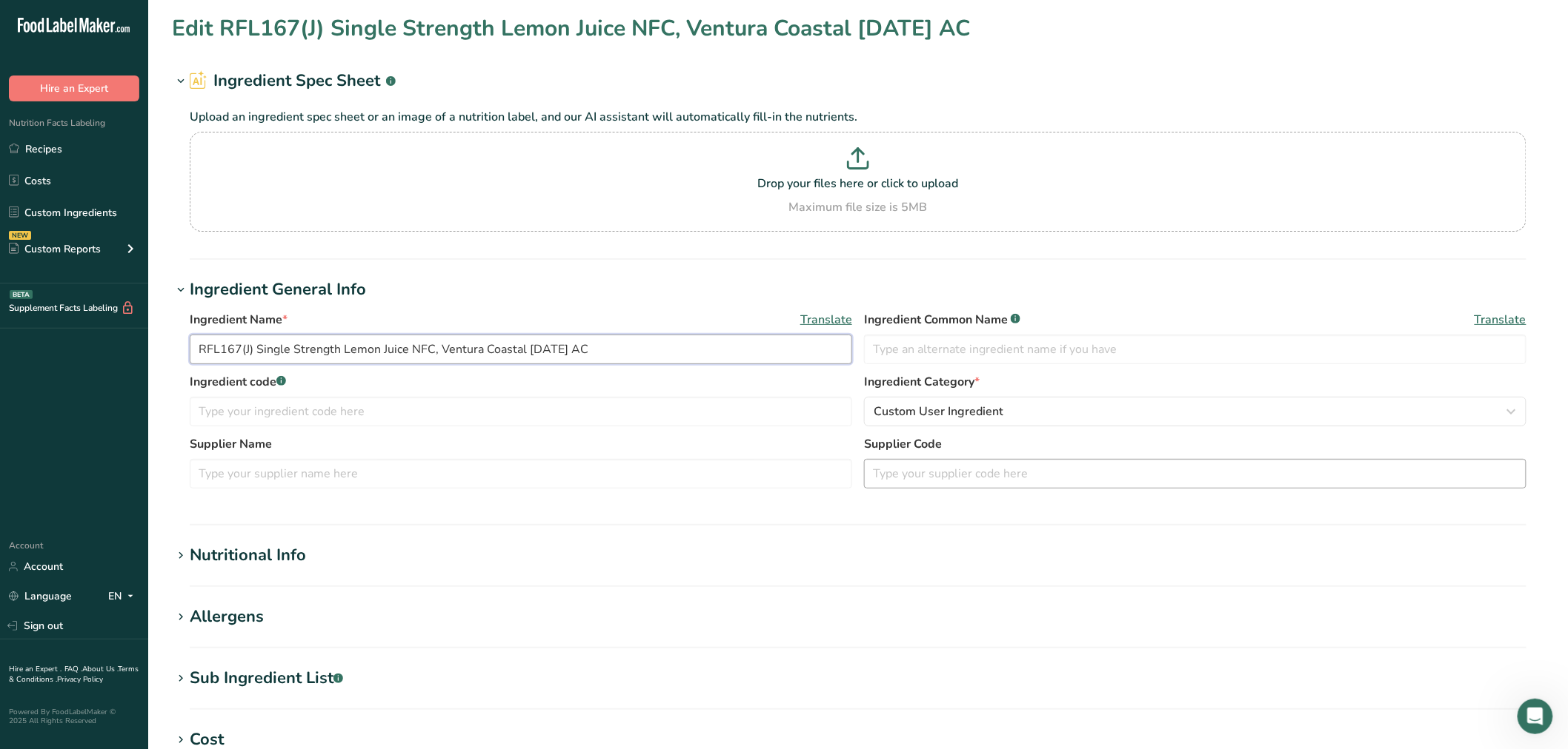
type input "RFL167(J) Single Strength Lemon Juice NFC, Ventura Coastal 07-11-18 AC"
click at [929, 469] on input "text" at bounding box center [1194, 474] width 662 height 30
paste input "112120 & 112121 Ventura Coastal -"
type input "112120 & 112121 Ventura Coastal -"
click at [262, 417] on input "text" at bounding box center [521, 411] width 662 height 30
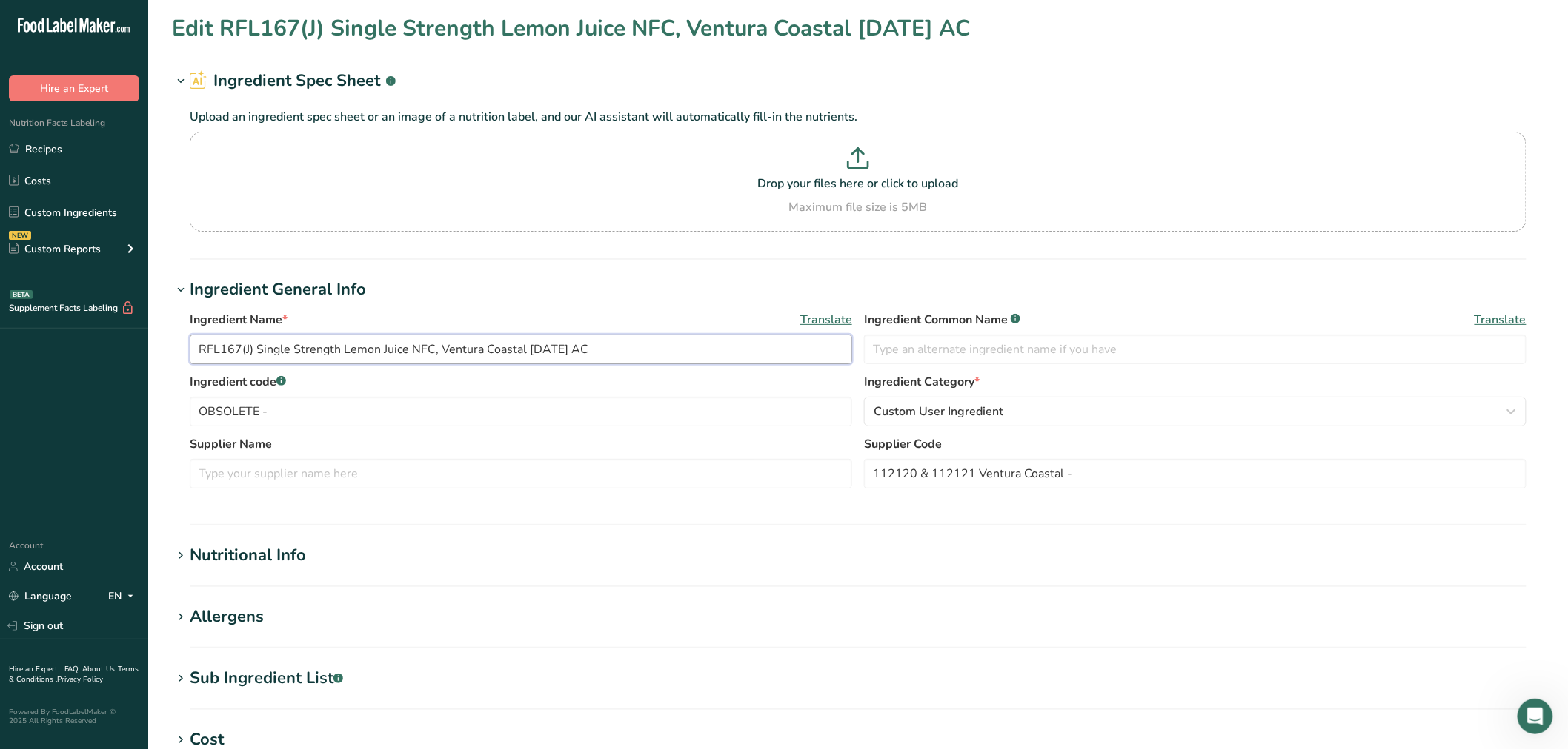
drag, startPoint x: 252, startPoint y: 354, endPoint x: 116, endPoint y: 354, distance: 136.0
click at [116, 354] on div ".a-20{fill:#fff;} Hire an Expert Nutrition Facts Labeling Recipes Costs Custom …" at bounding box center [784, 567] width 1568 height 1135
drag, startPoint x: 307, startPoint y: 394, endPoint x: 308, endPoint y: 420, distance: 26.0
click at [307, 394] on div "Ingredient code .a-a{fill:#347362;}.b-a{fill:#fff;} OBSOLETE -" at bounding box center [521, 400] width 662 height 53
click at [308, 420] on input "OBSOLETE -" at bounding box center [521, 411] width 662 height 30
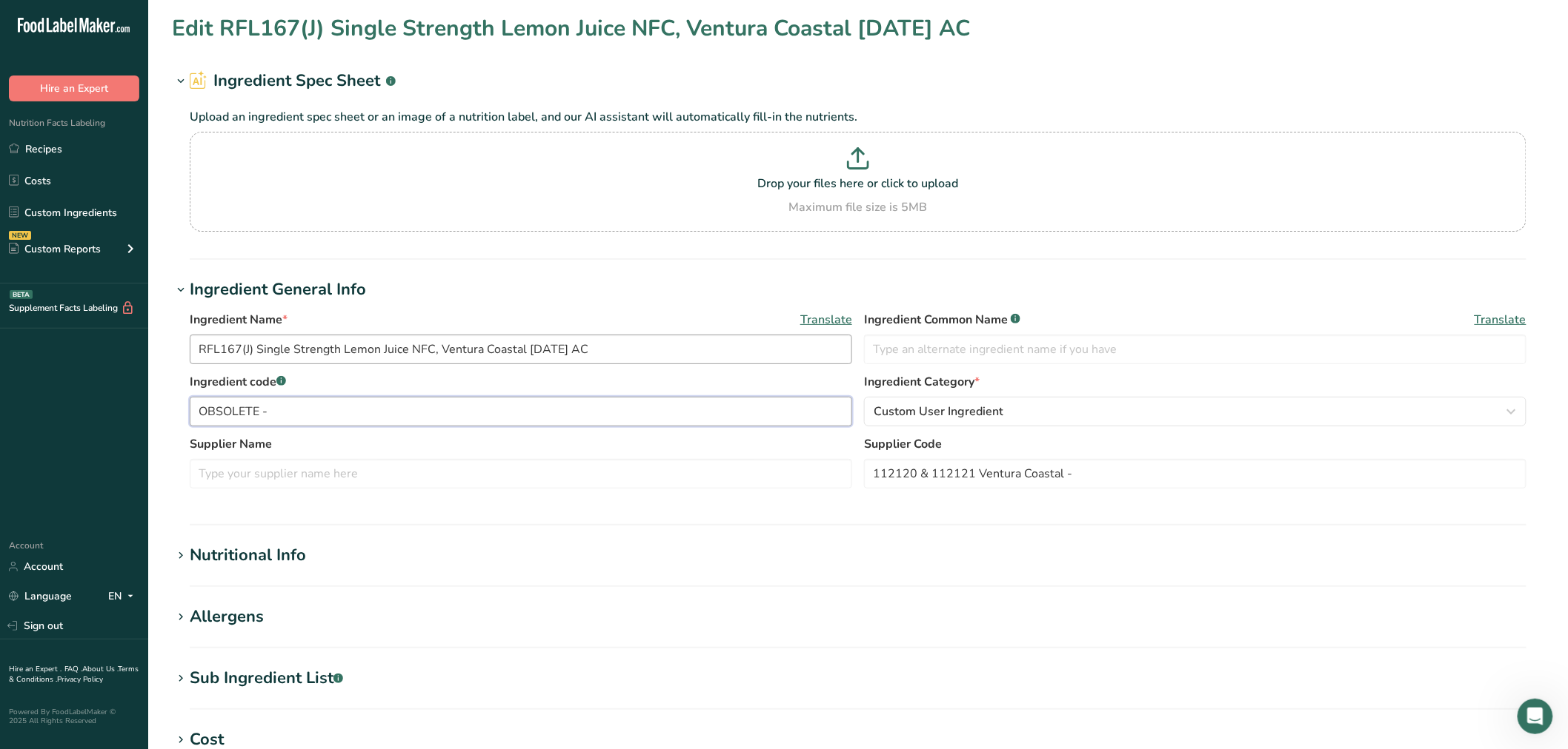
paste input "RFL167(J)"
type input "OBSOLETE - RFL167(J)"
drag, startPoint x: 440, startPoint y: 356, endPoint x: 523, endPoint y: 354, distance: 83.0
click at [523, 354] on input "RFL167(J) Single Strength Lemon Juice NFC, Ventura Coastal 07-11-18 AC" at bounding box center [521, 349] width 662 height 30
click at [297, 478] on input "text" at bounding box center [521, 474] width 662 height 30
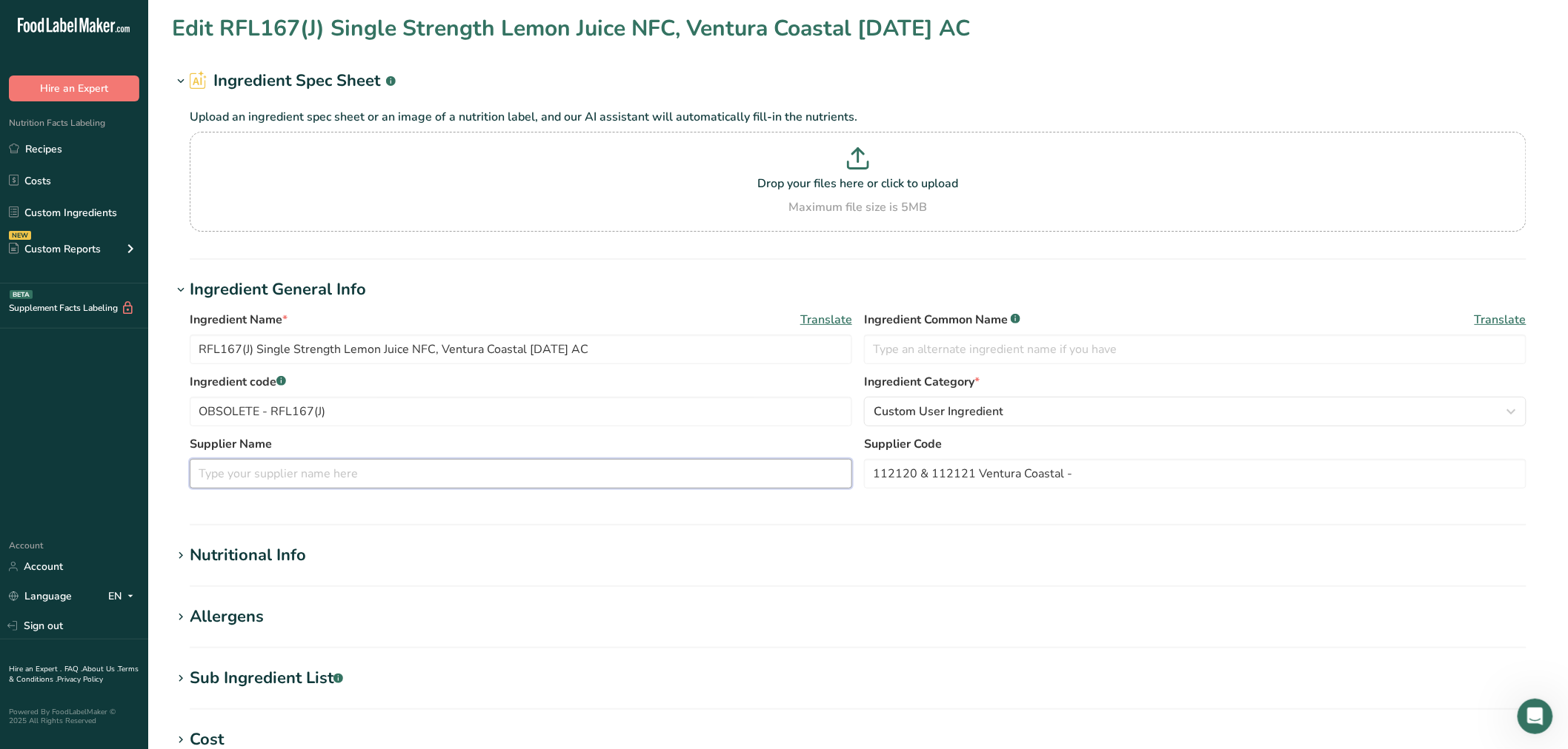
paste input "Ventura Coastal"
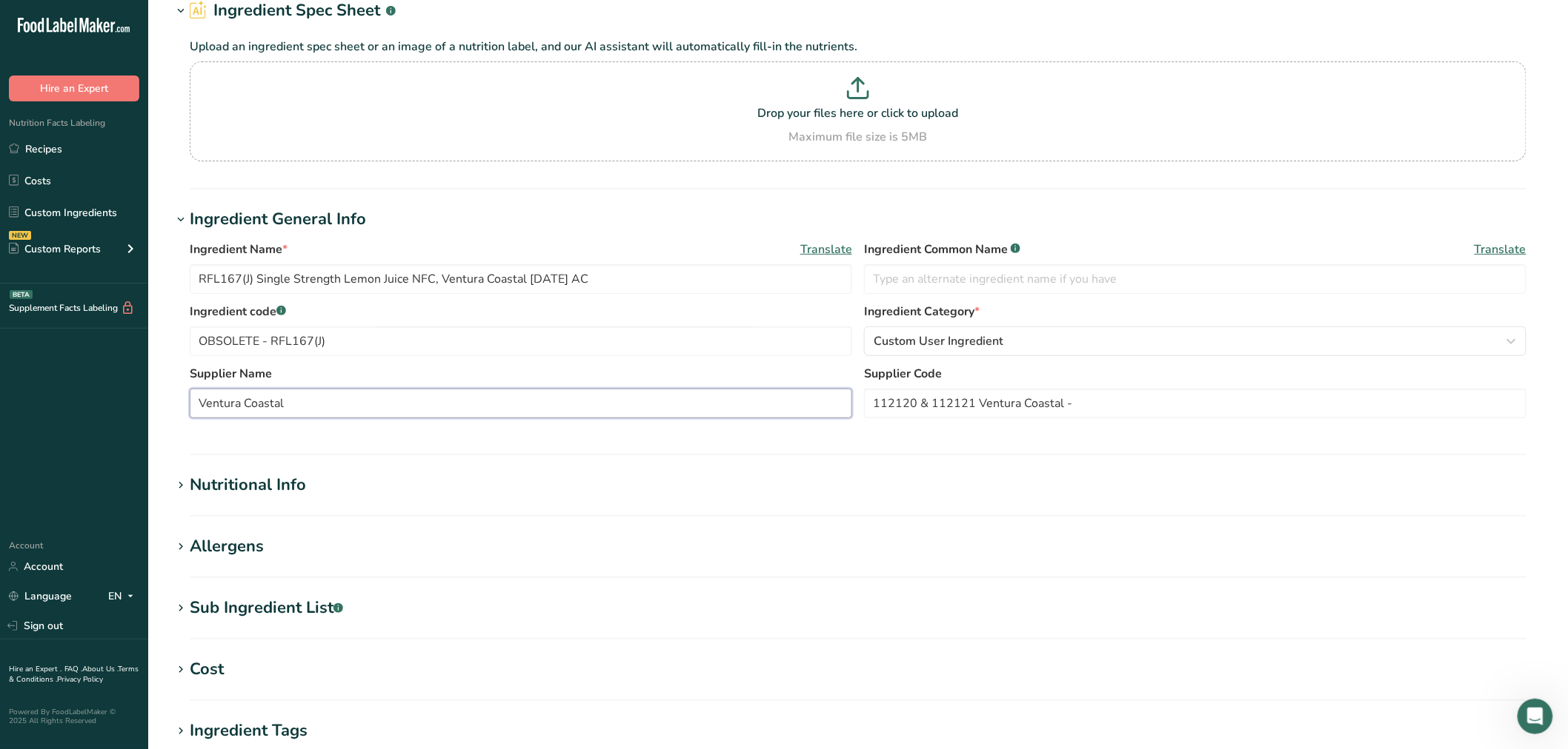
scroll to position [165, 0]
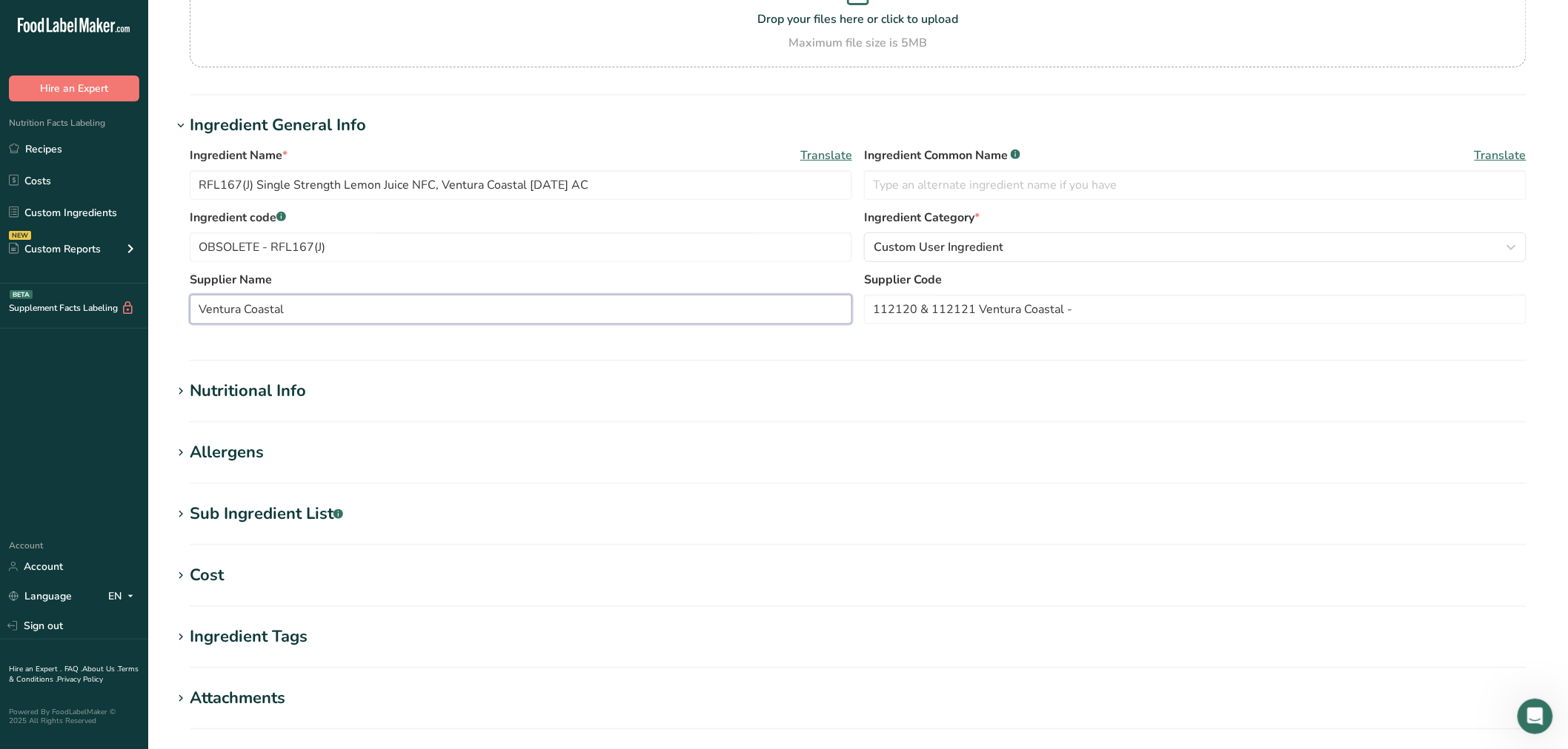
type input "Ventura Coastal"
click at [315, 528] on section "Sub Ingredient List .a-a{fill:#347362;}.b-a{fill:#fff;} Translate Lemon Juice" at bounding box center [857, 524] width 1372 height 44
click at [315, 511] on div "Sub Ingredient List .a-a{fill:#347362;}.b-a{fill:#fff;}" at bounding box center [267, 514] width 153 height 24
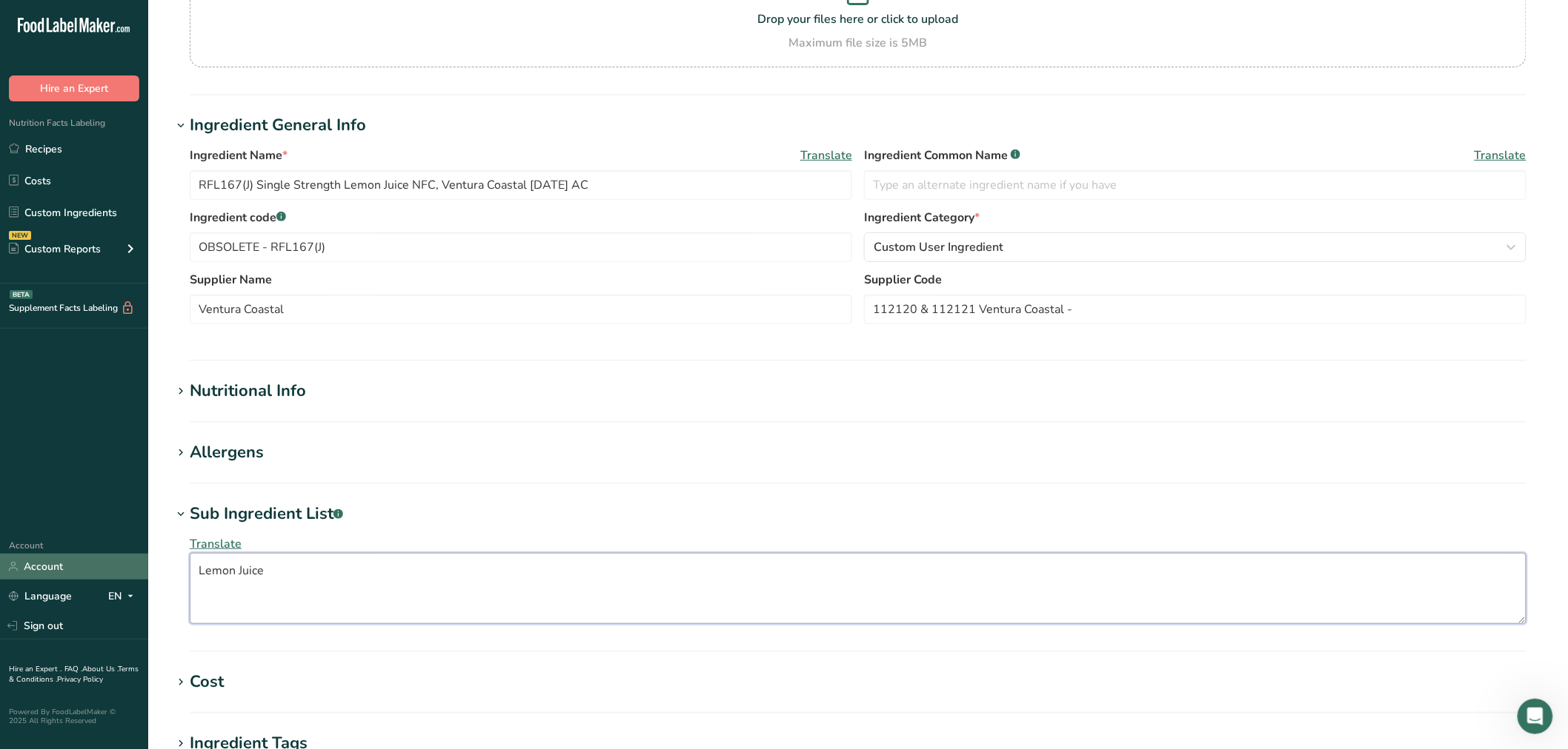
drag, startPoint x: 304, startPoint y: 569, endPoint x: 3, endPoint y: 560, distance: 301.1
click at [3, 561] on div ".a-20{fill:#fff;} Hire an Expert Nutrition Facts Labeling Recipes Costs Custom …" at bounding box center [784, 456] width 1568 height 1242
click at [1017, 194] on input "text" at bounding box center [1194, 185] width 662 height 30
paste input "Lemon Juice"
type input "Lemon Juice"
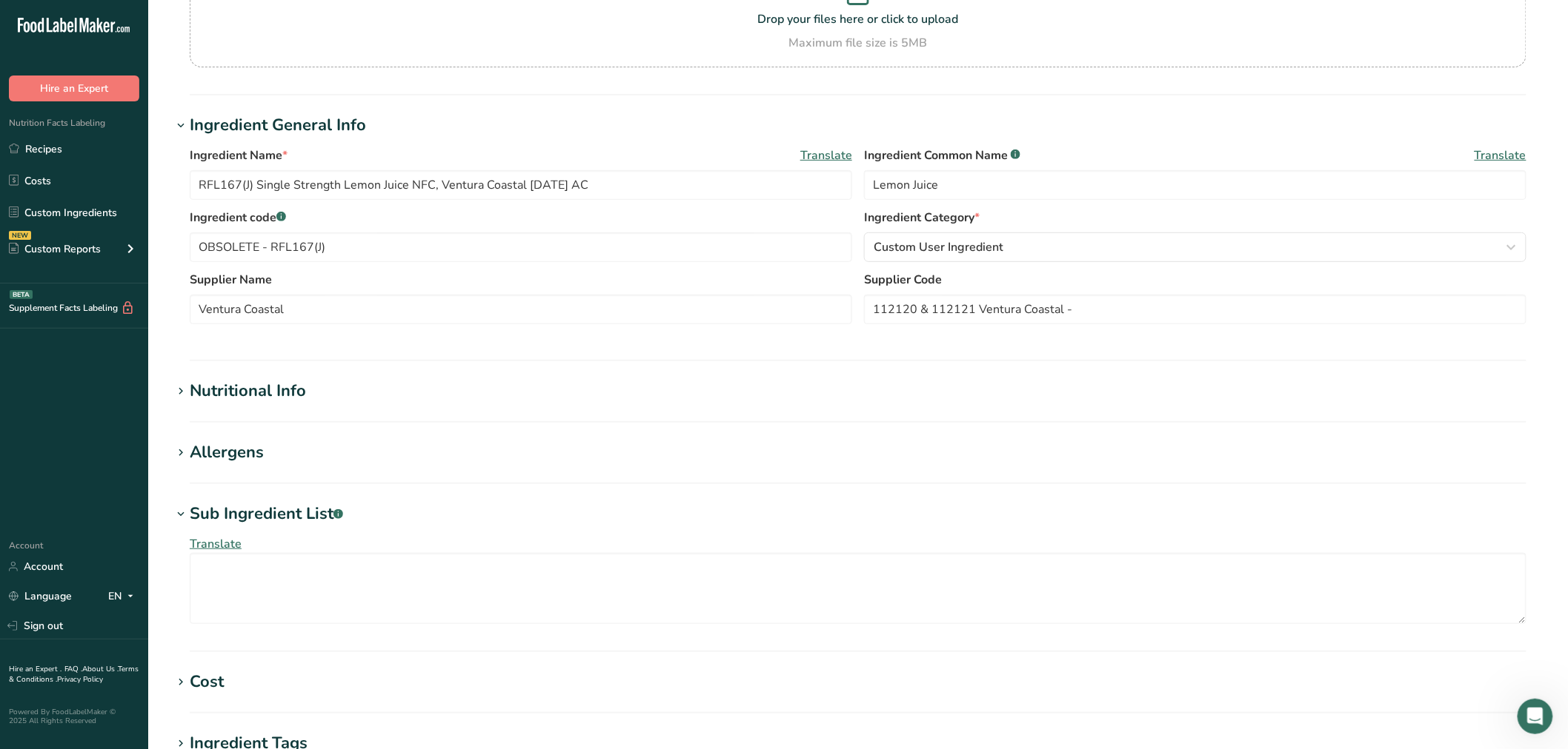
click at [245, 446] on div "Allergens" at bounding box center [227, 452] width 74 height 24
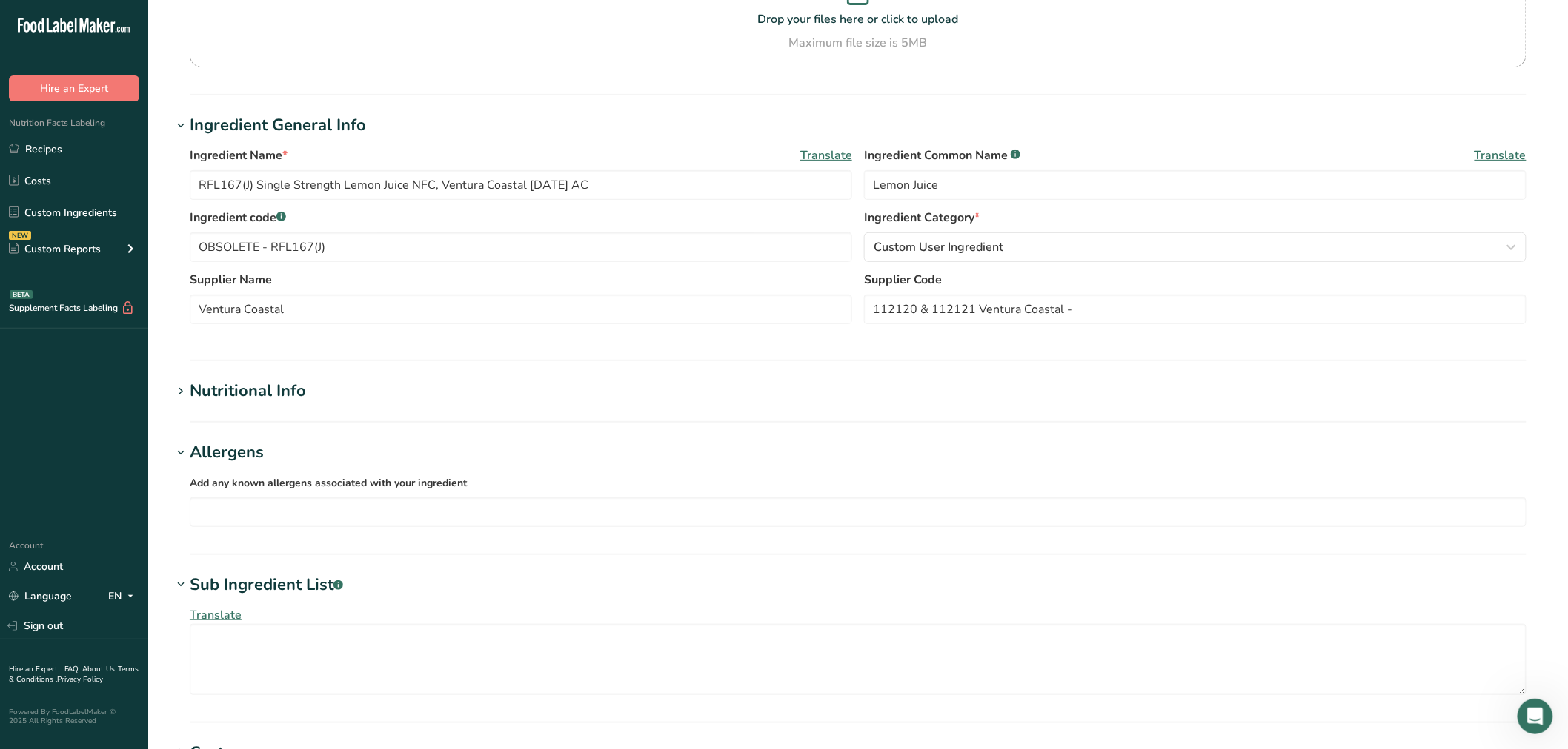
click at [245, 365] on section "Edit RFL167(J) Single Strength Lemon Juice NFC, Ventura Coastal 07-11-18 AC Ing…" at bounding box center [858, 468] width 1419 height 1266
click at [250, 402] on div "Nutritional Info" at bounding box center [248, 391] width 116 height 24
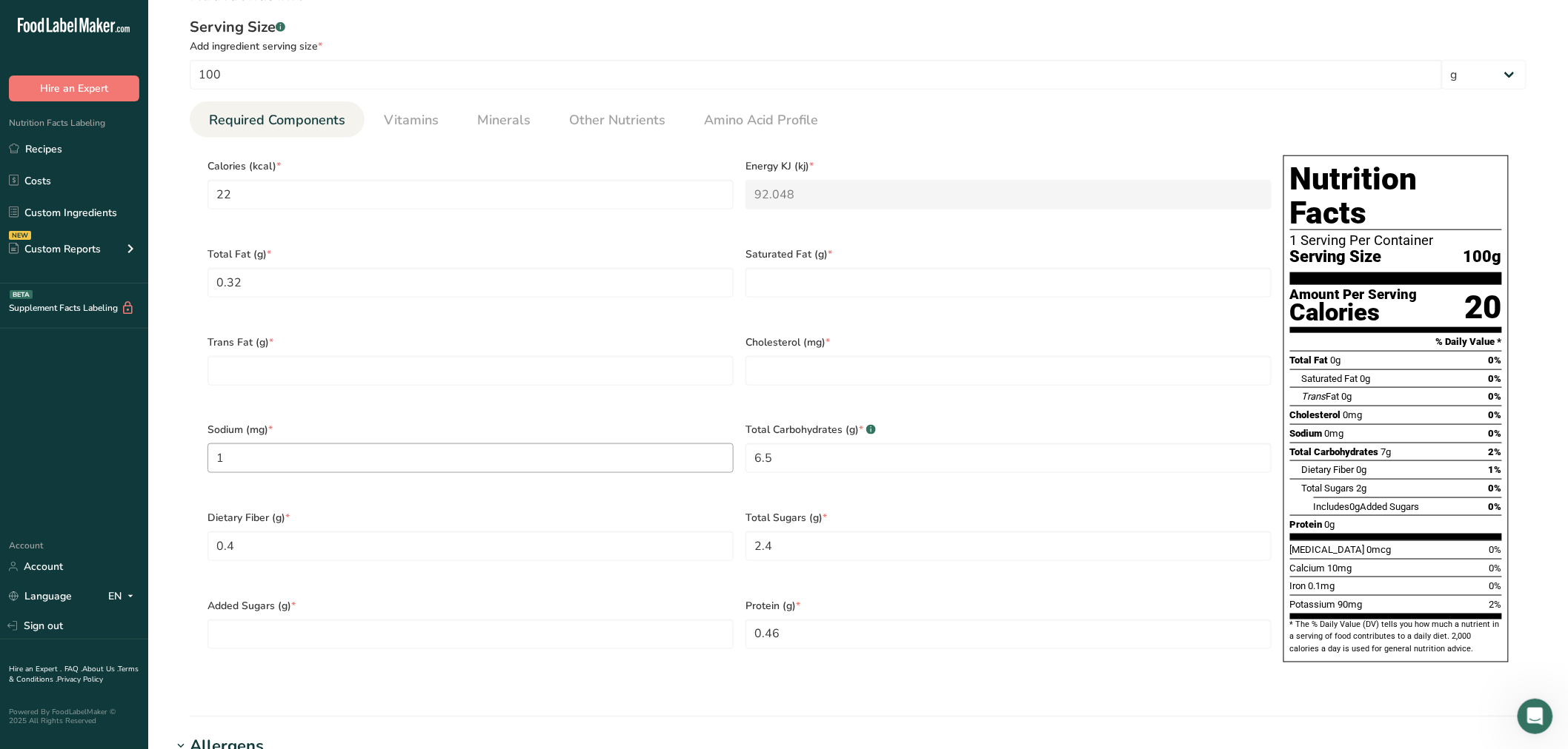
scroll to position [575, 0]
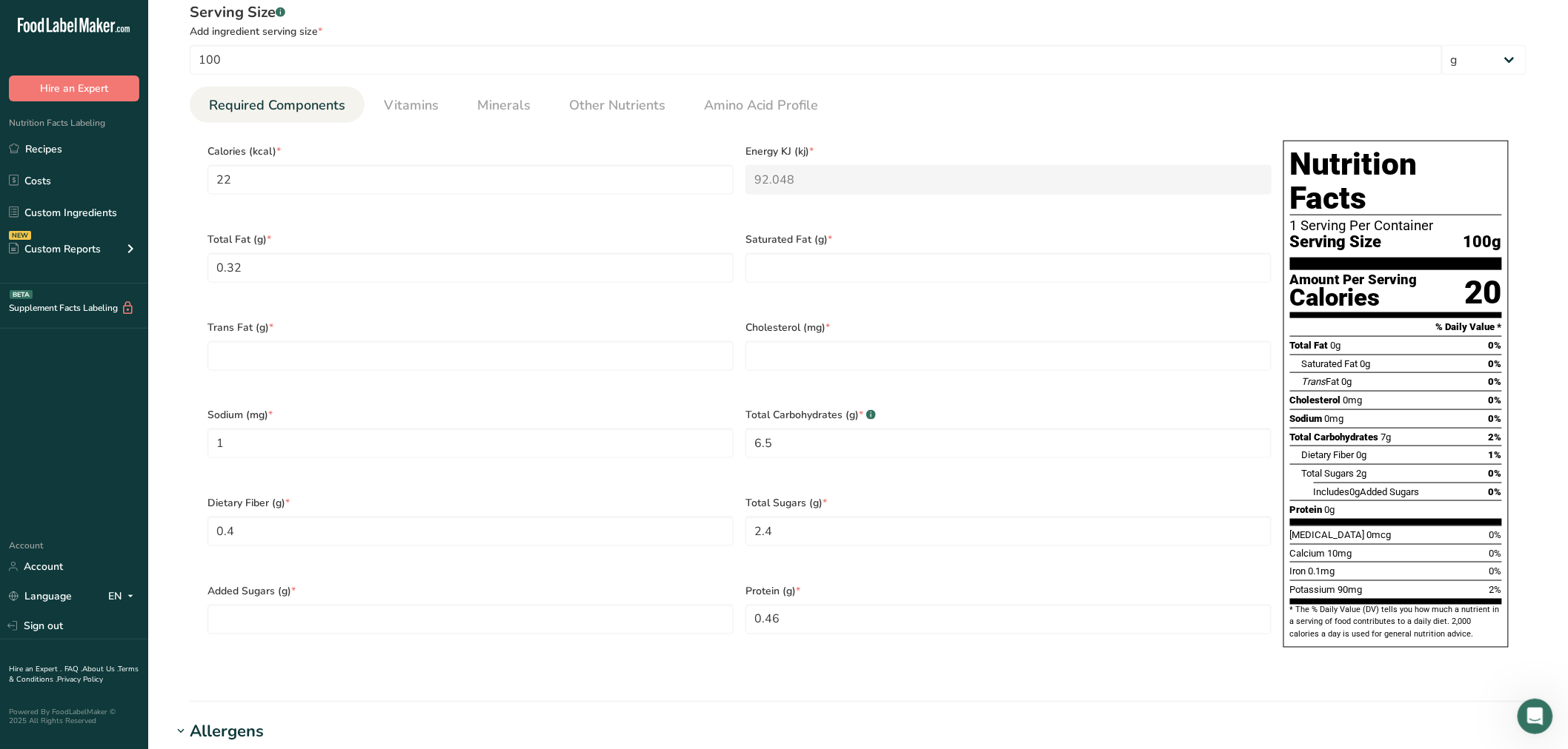
click at [274, 360] on div "Trans Fat (g) *" at bounding box center [470, 355] width 538 height 88
click at [274, 354] on Fat "number" at bounding box center [470, 356] width 526 height 30
type Fat "0"
click at [846, 341] on input "number" at bounding box center [1009, 356] width 526 height 30
type input "0"
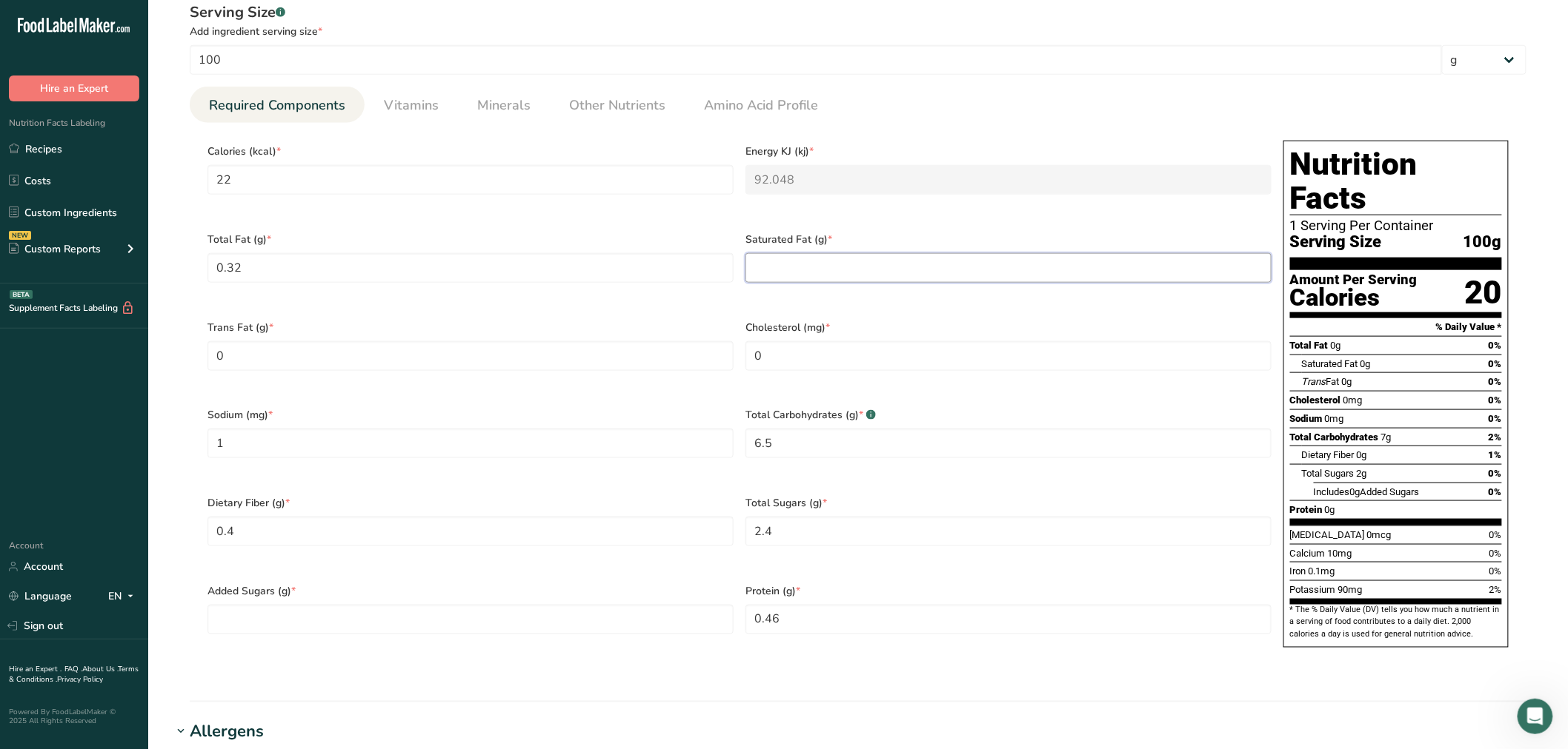
click at [829, 271] on Fat "number" at bounding box center [1009, 267] width 526 height 30
type Fat "0"
click at [298, 605] on Sugars "number" at bounding box center [470, 619] width 526 height 30
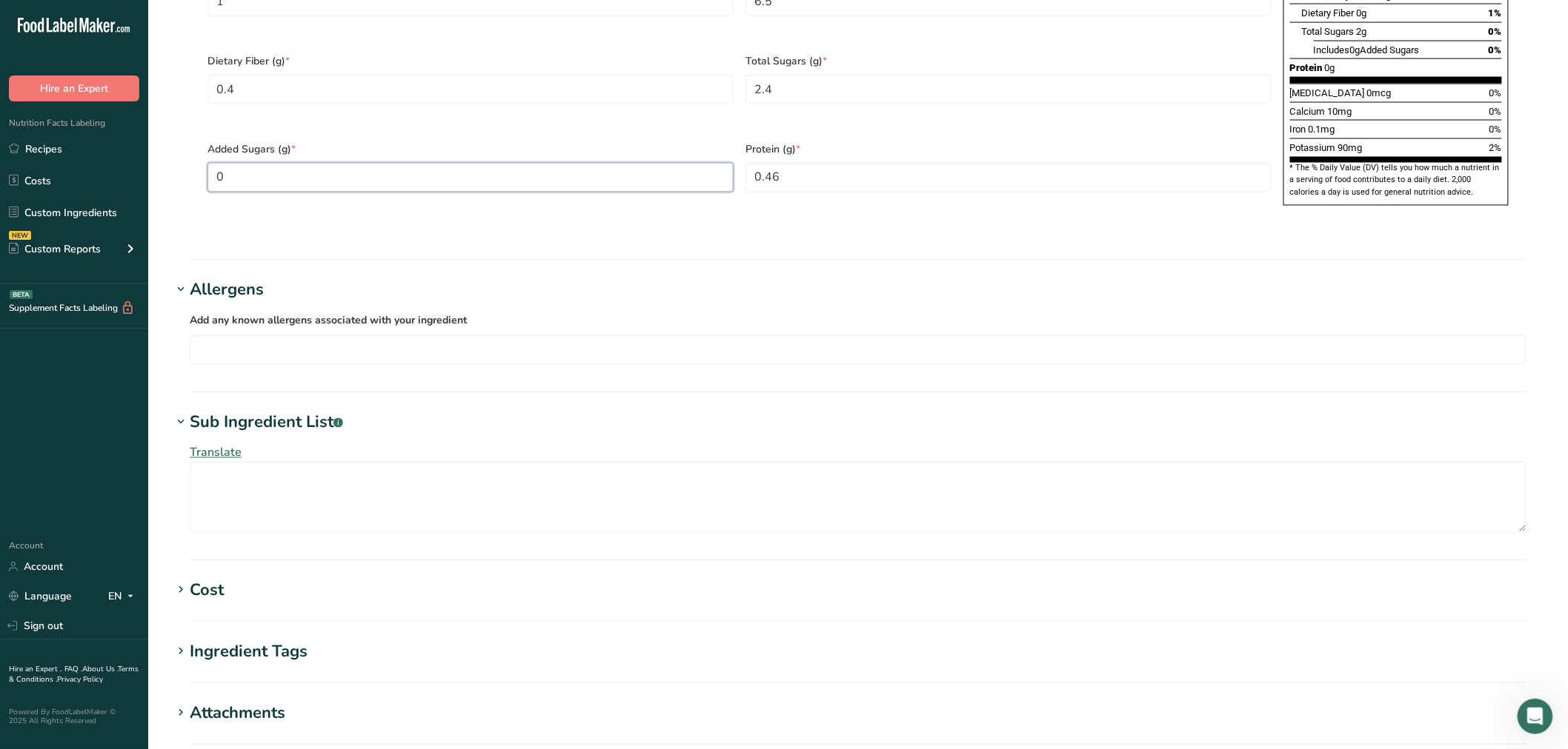
scroll to position [1221, 0]
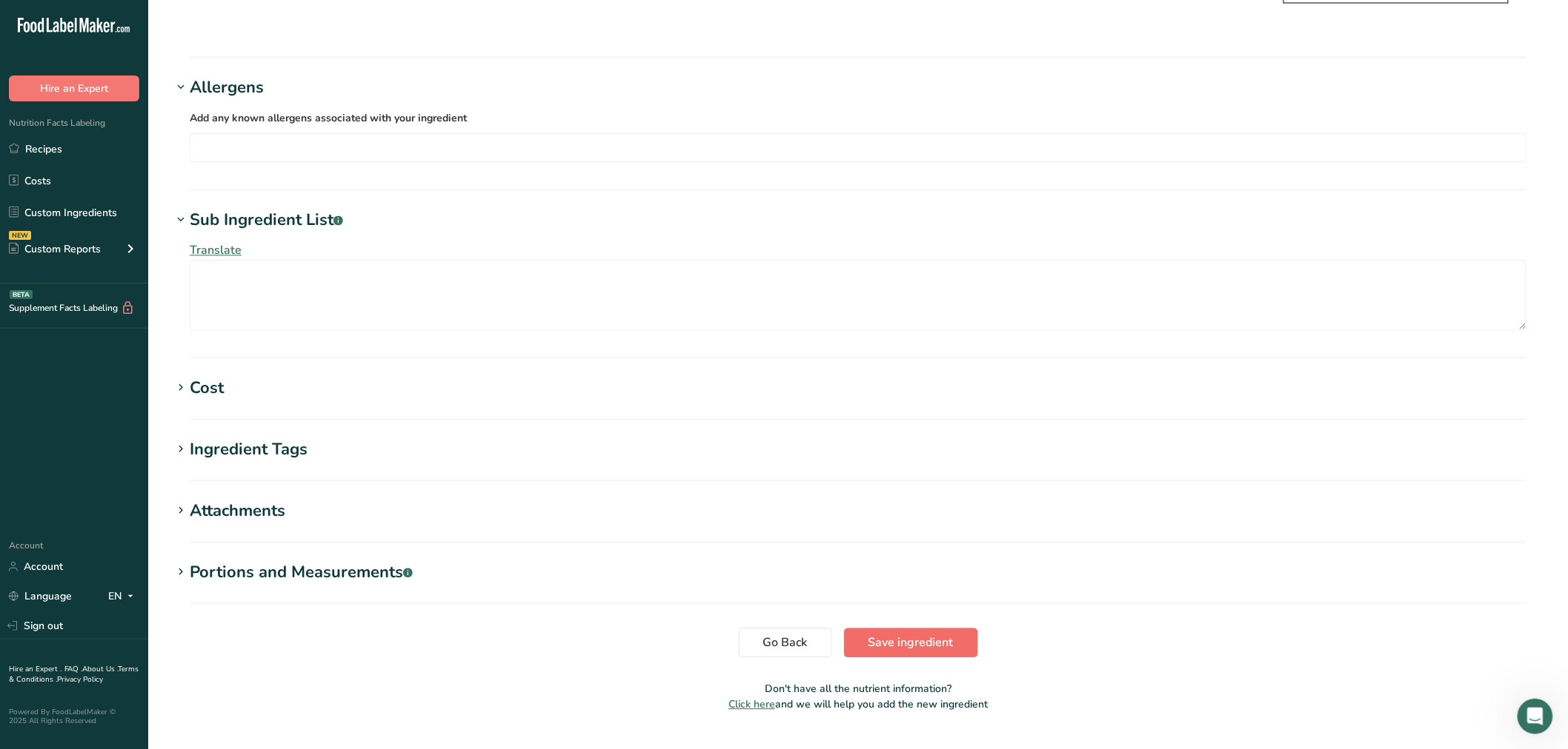
type Sugars "0"
click at [875, 634] on span "Save ingredient" at bounding box center [911, 643] width 86 height 18
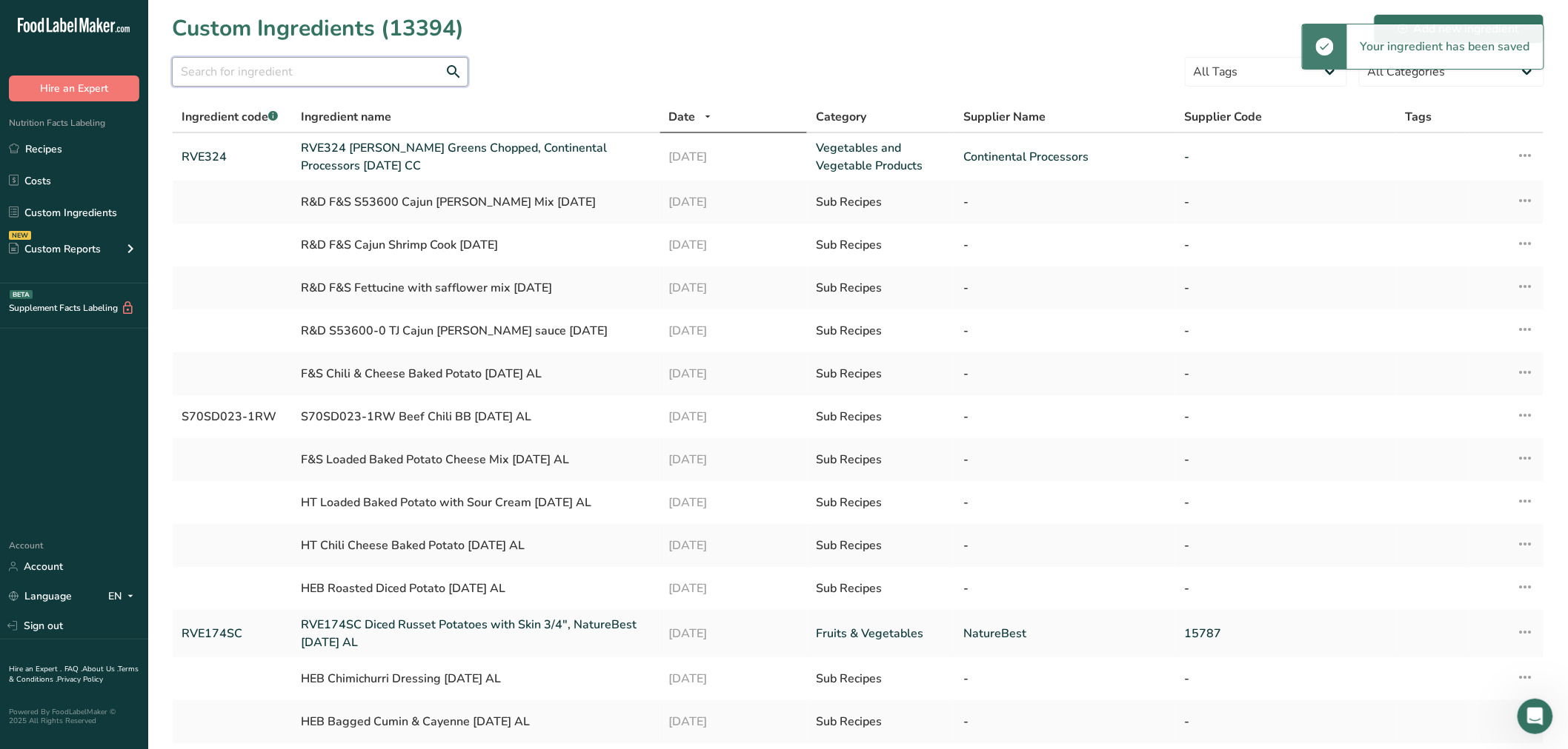
click at [261, 69] on input "text" at bounding box center [320, 71] width 296 height 30
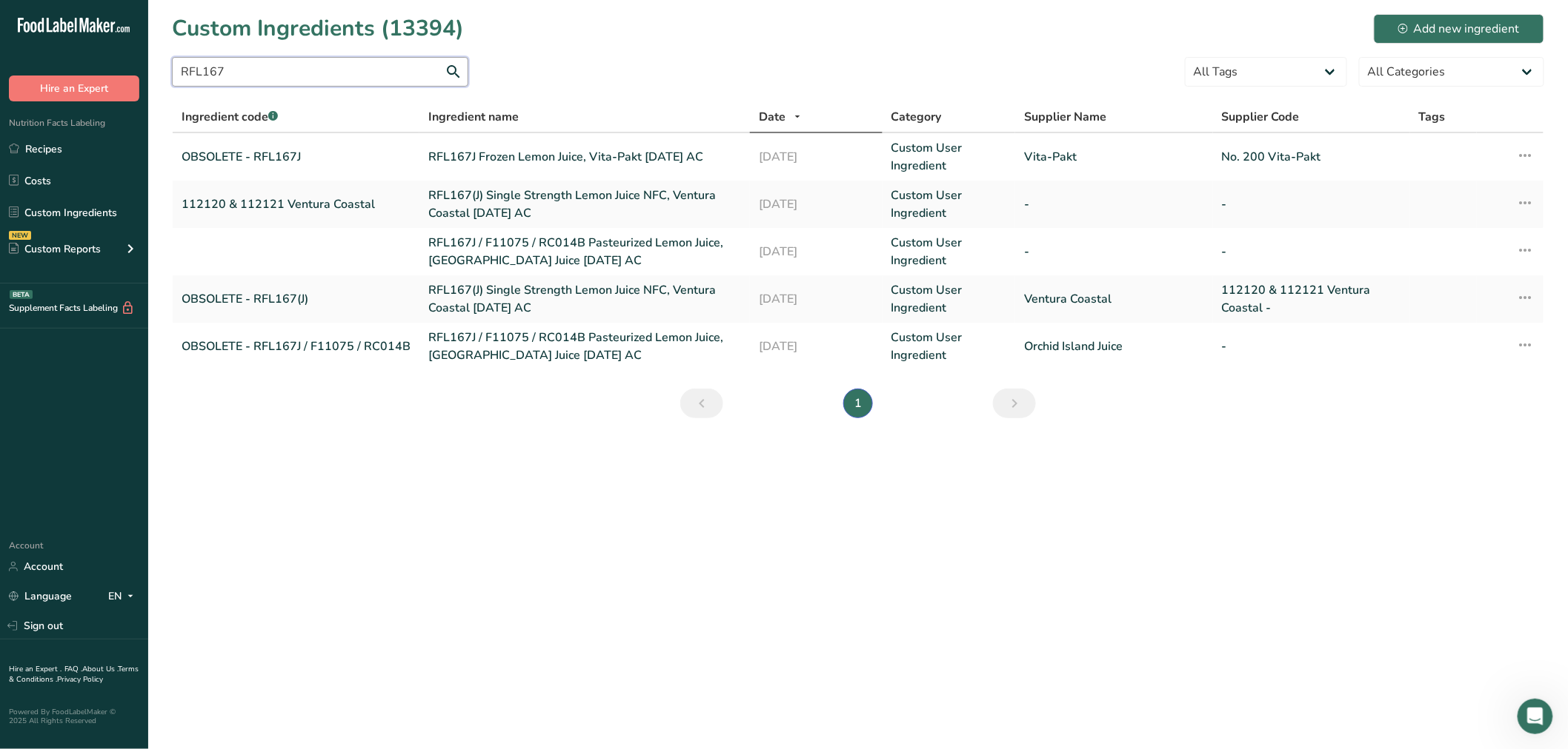
type input "RFL167"
click at [512, 231] on td "RFL167J / F11075 / RC014B Pasteurized Lemon Juice, Orchid Island Juice 09-20-19…" at bounding box center [585, 251] width 331 height 48
click at [513, 239] on link "RFL167J / F11075 / RC014B Pasteurized Lemon Juice, Orchid Island Juice 09-20-19…" at bounding box center [584, 251] width 313 height 35
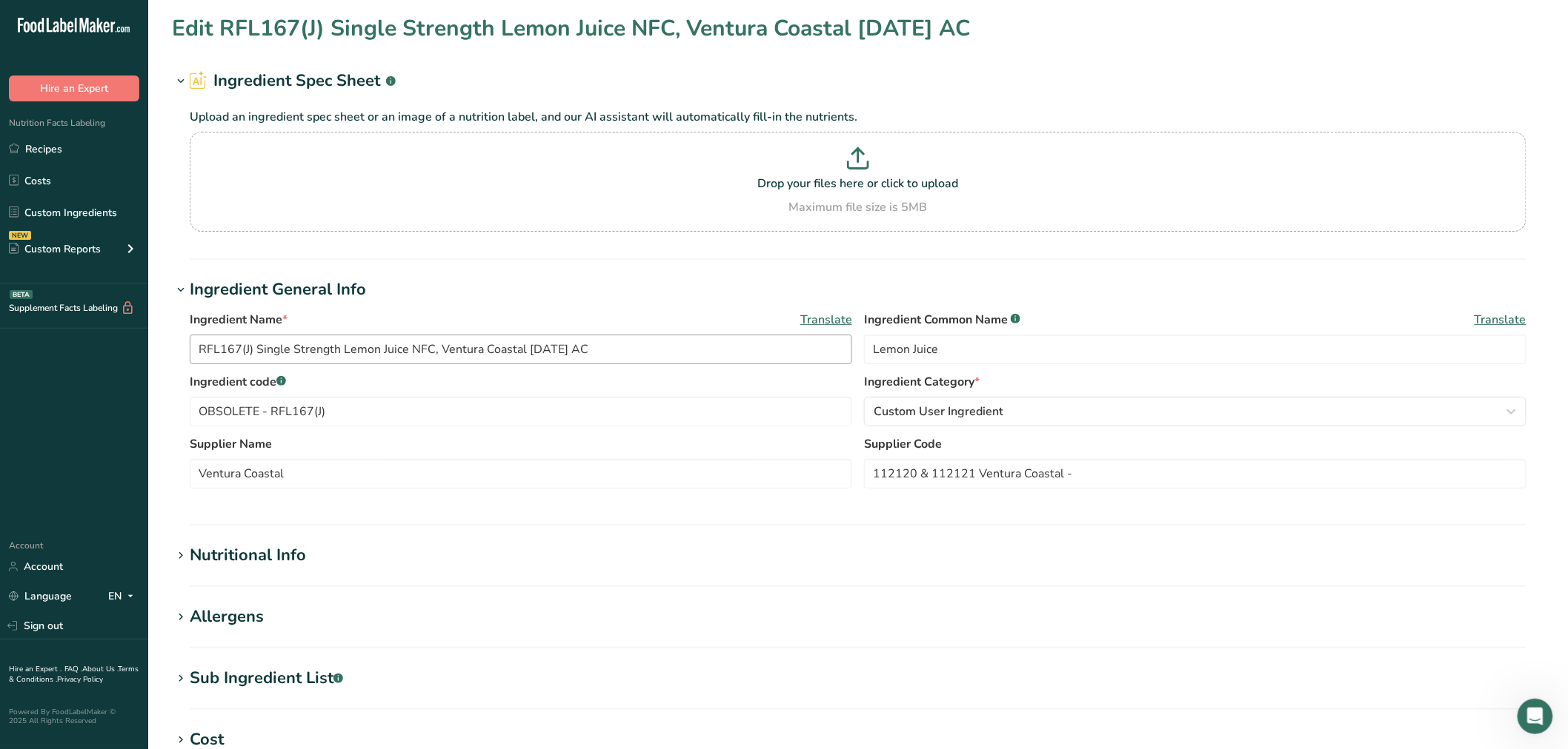
type input "RFL167J / F11075 / RC014B Pasteurized Lemon Juice, Orchid Island Juice 09-20-19…"
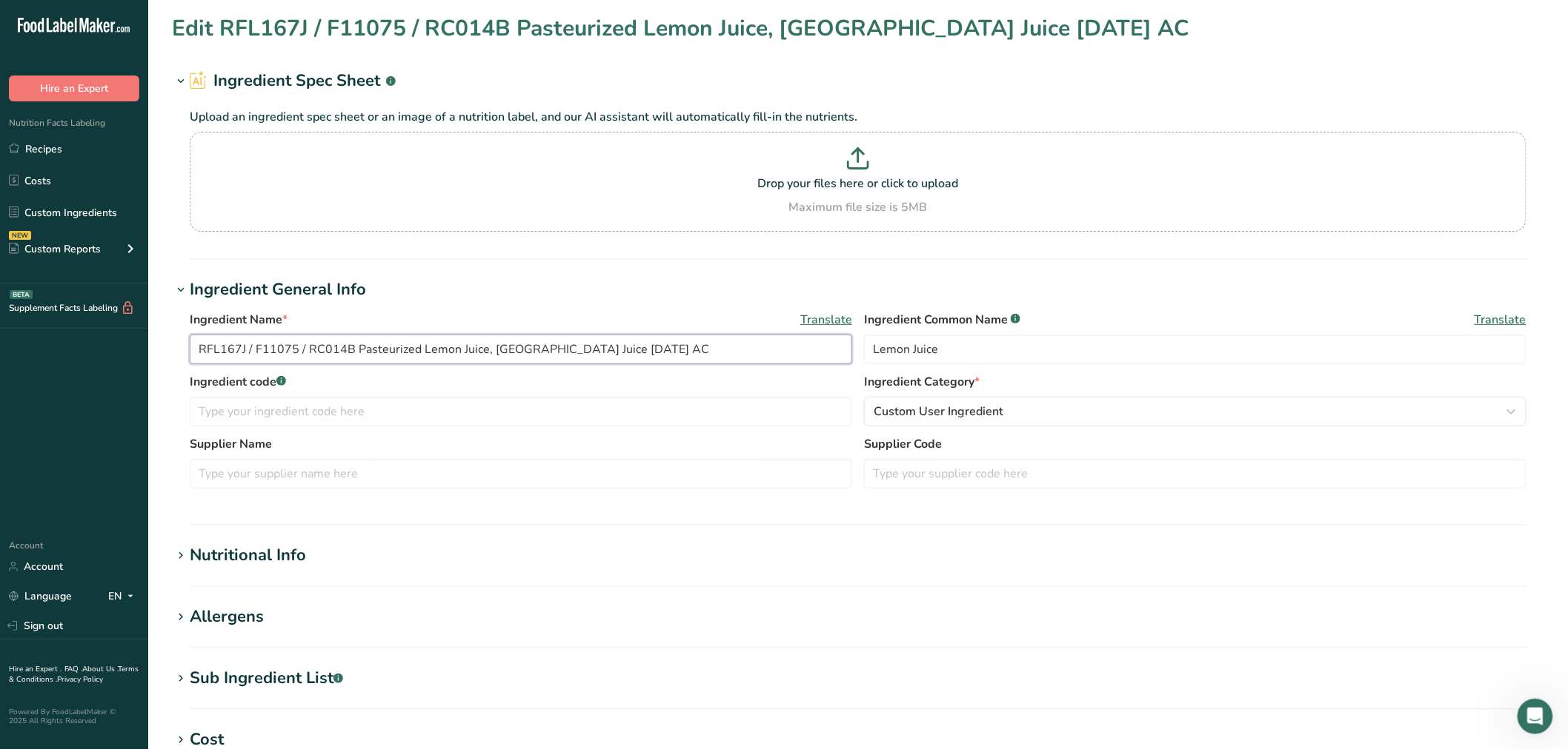
drag, startPoint x: 350, startPoint y: 348, endPoint x: 23, endPoint y: 352, distance: 327.0
click at [23, 352] on div ".a-20{fill:#fff;} Hire an Expert Nutrition Facts Labeling Recipes Costs Custom …" at bounding box center [784, 567] width 1568 height 1135
click at [198, 398] on input "text" at bounding box center [521, 411] width 662 height 30
paste input "RFL167J / F11075 / RC014B"
type input "OBSOLETE - RFL167J / F11075 / RC014B"
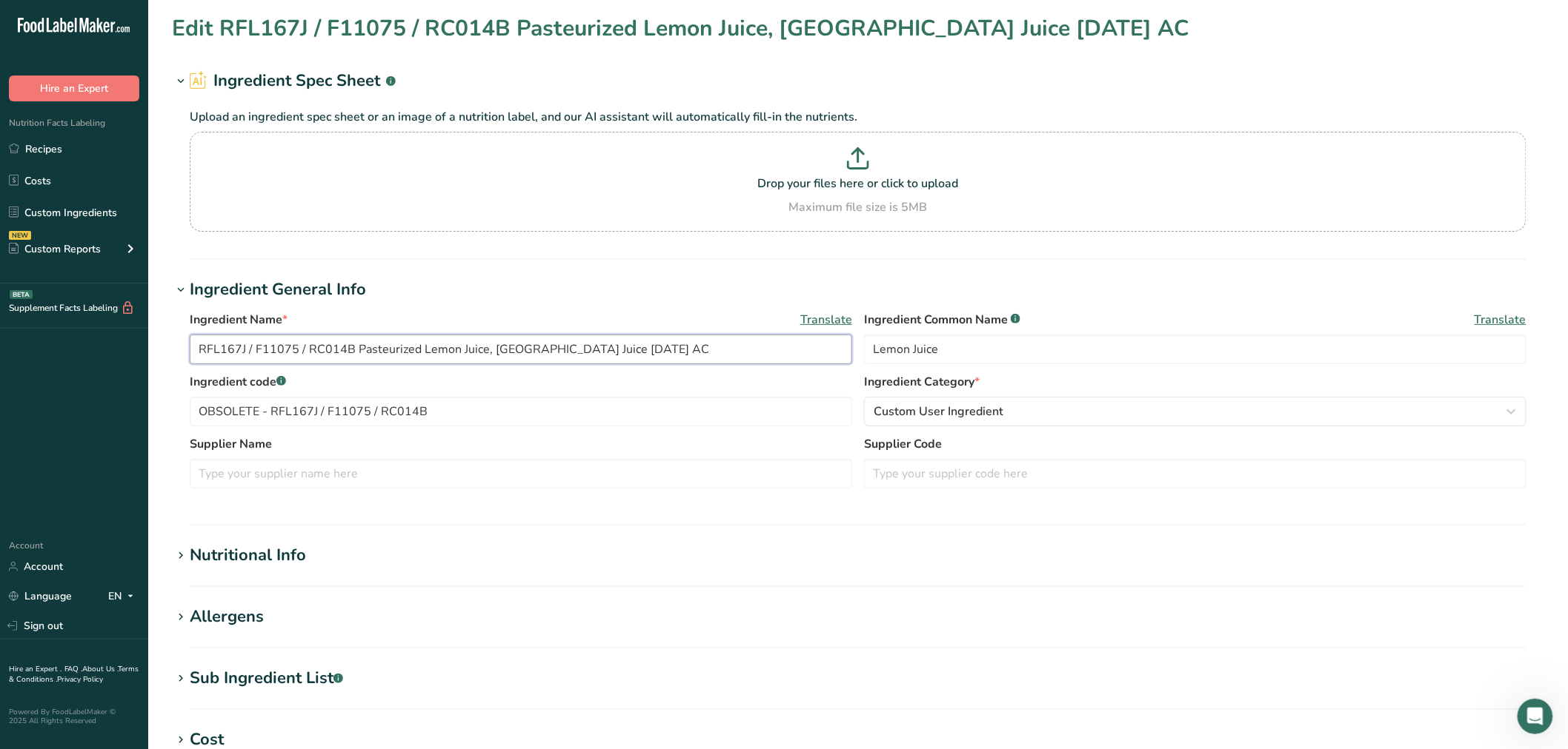
drag, startPoint x: 492, startPoint y: 352, endPoint x: 588, endPoint y: 353, distance: 96.0
click at [588, 353] on input "RFL167J / F11075 / RC014B Pasteurized Lemon Juice, Orchid Island Juice 09-20-19…" at bounding box center [521, 349] width 662 height 30
click at [422, 478] on input "text" at bounding box center [521, 474] width 662 height 30
paste input "Orchid Island Juice"
type input "Orchid Island Juice"
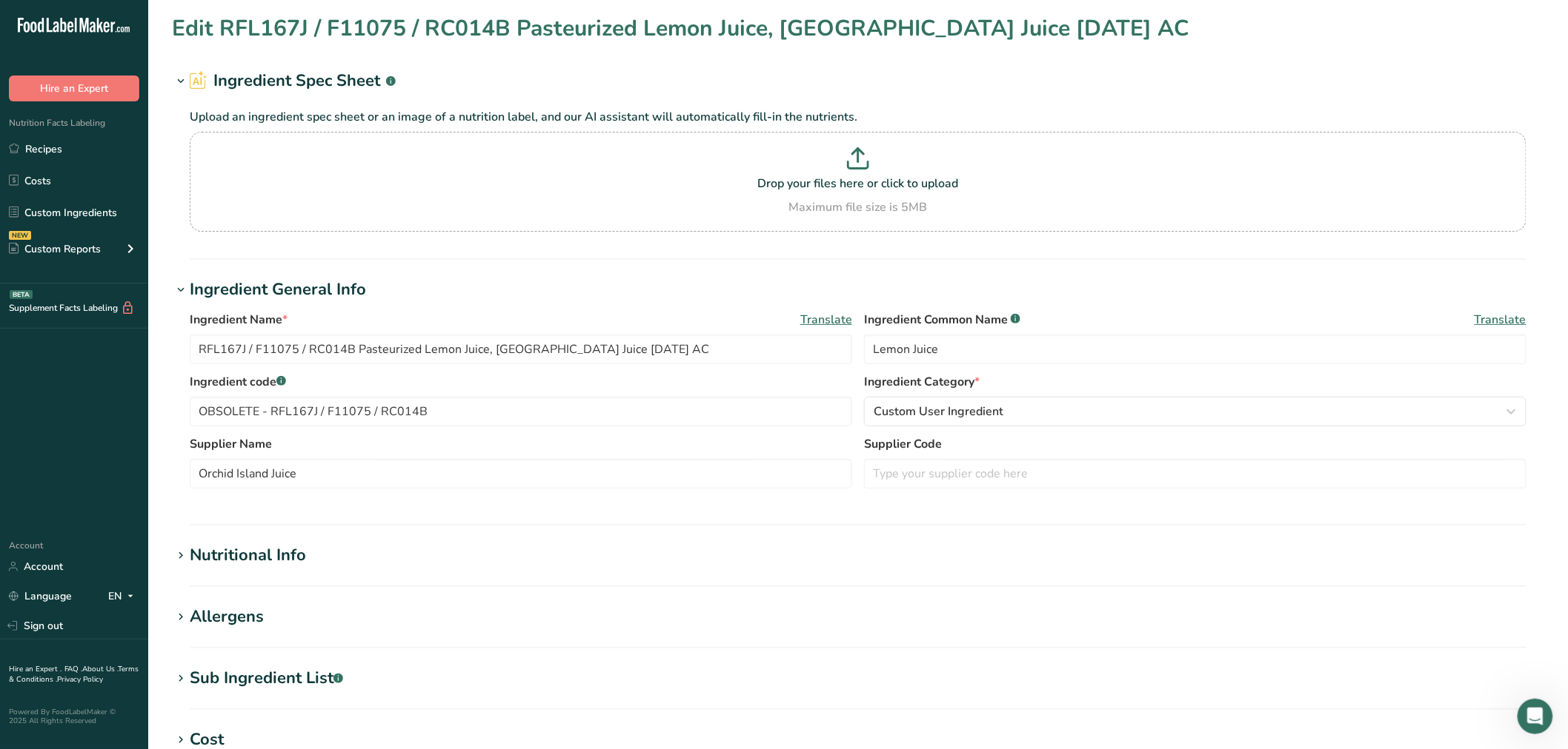
click at [263, 647] on section "Allergens Add any known allergens associated with your ingredient Soy Tree Nuts…" at bounding box center [857, 627] width 1372 height 44
click at [274, 670] on div "Sub Ingredient List .a-a{fill:#347362;}.b-a{fill:#fff;}" at bounding box center [267, 678] width 153 height 24
drag, startPoint x: 328, startPoint y: 735, endPoint x: 141, endPoint y: 715, distance: 188.1
click at [141, 715] on div ".a-20{fill:#fff;} Hire an Expert Nutrition Facts Labeling Recipes Costs Custom …" at bounding box center [784, 621] width 1568 height 1242
click at [276, 564] on div "Nutritional Info" at bounding box center [248, 555] width 116 height 24
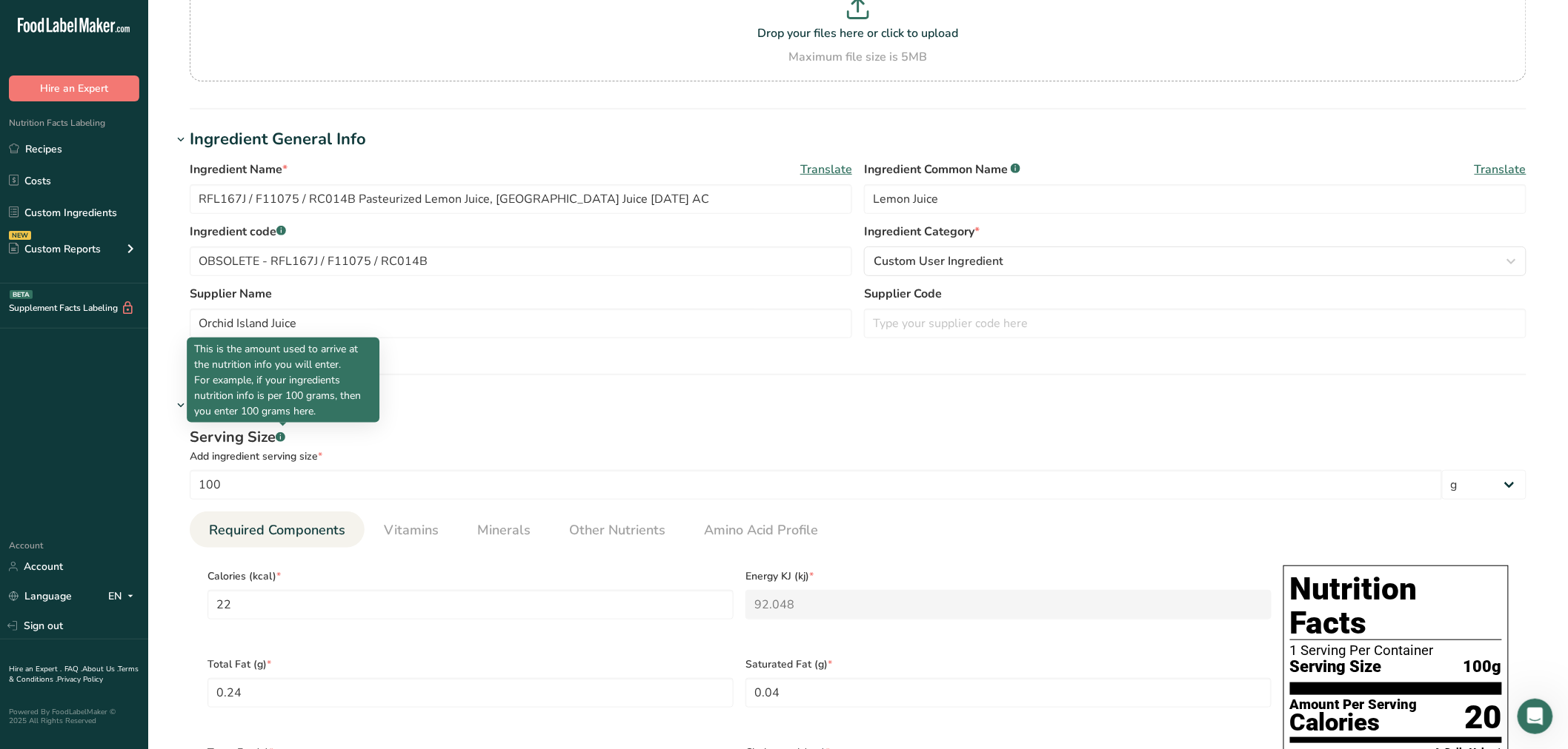
scroll to position [329, 0]
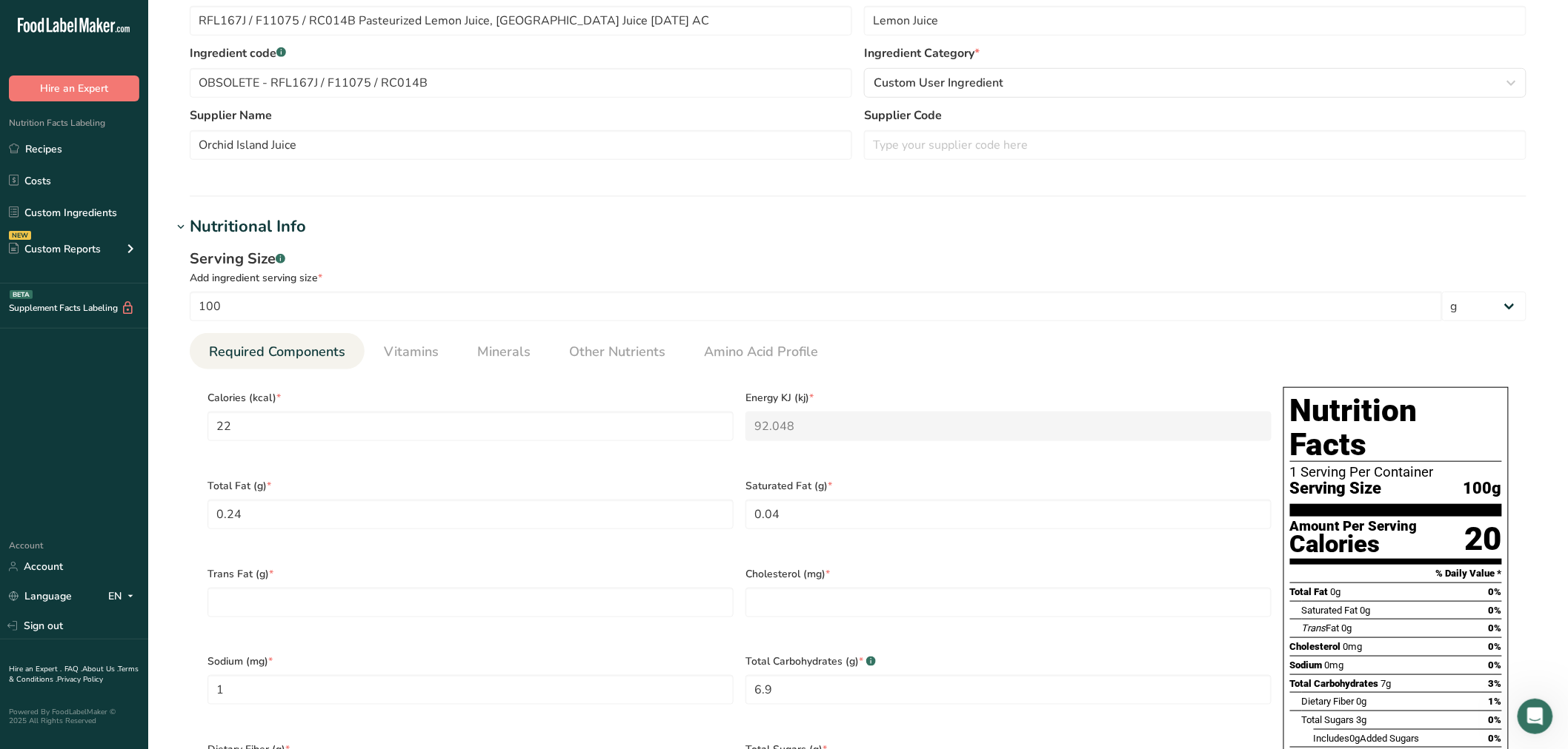
click at [390, 606] on div "Trans Fat (g) *" at bounding box center [470, 601] width 538 height 88
click at [395, 602] on Fat "number" at bounding box center [470, 602] width 526 height 30
type Fat "0"
click at [815, 588] on input "number" at bounding box center [1009, 602] width 526 height 30
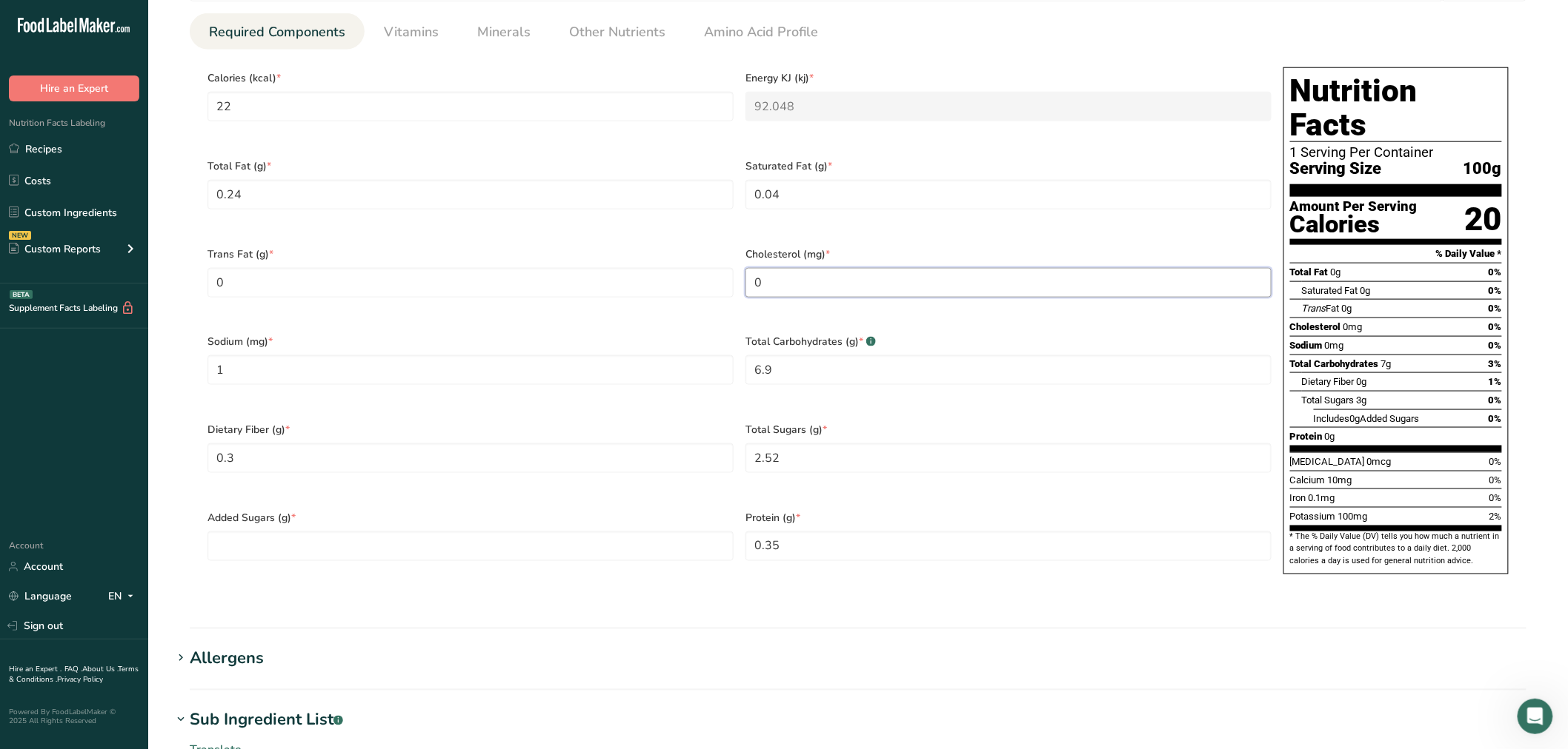
scroll to position [657, 0]
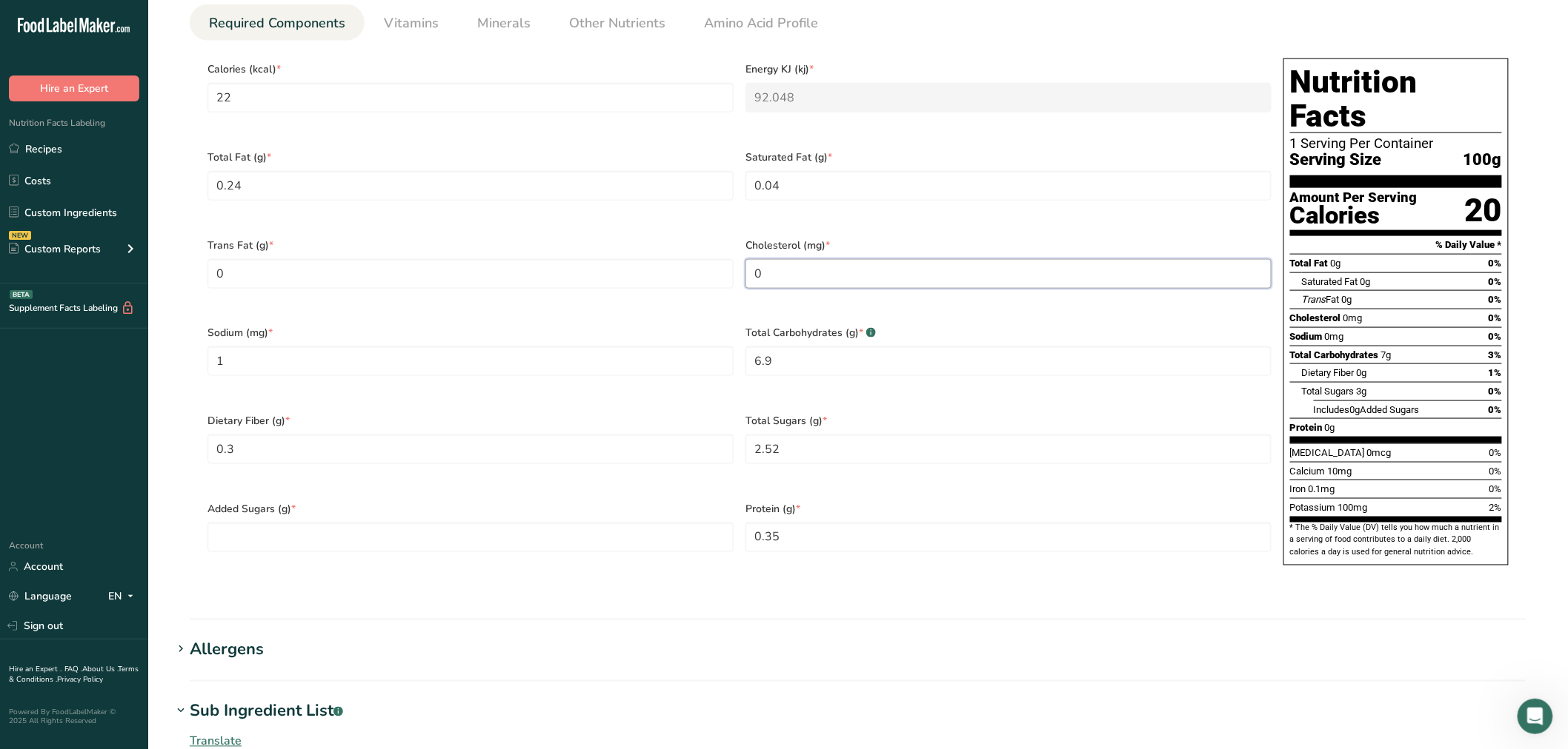
type input "0"
click at [314, 534] on div "Added Sugars (g) *" at bounding box center [470, 537] width 538 height 88
click at [315, 523] on Sugars "number" at bounding box center [470, 537] width 526 height 30
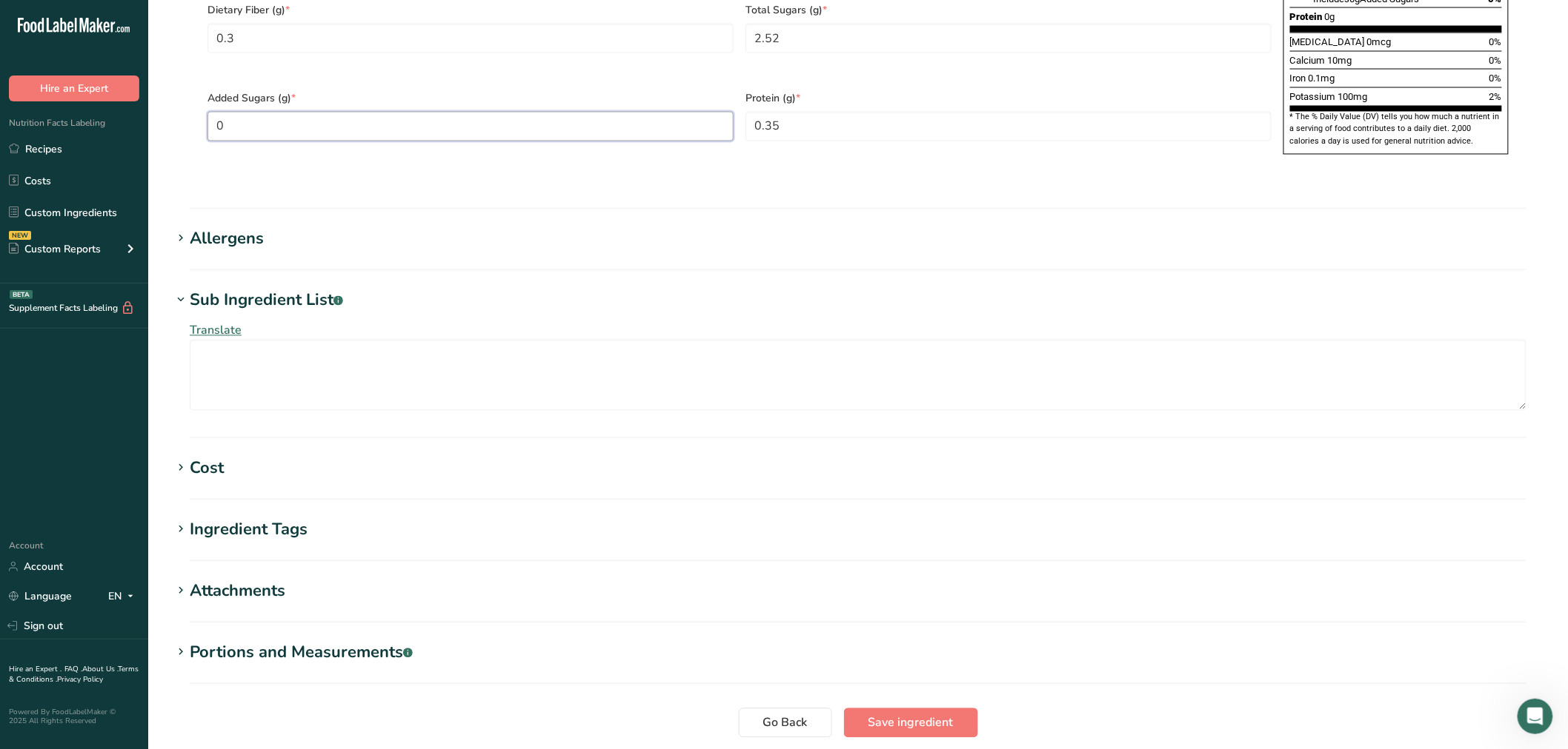
scroll to position [1069, 0]
type Sugars "0"
click at [917, 714] on span "Save ingredient" at bounding box center [911, 723] width 86 height 18
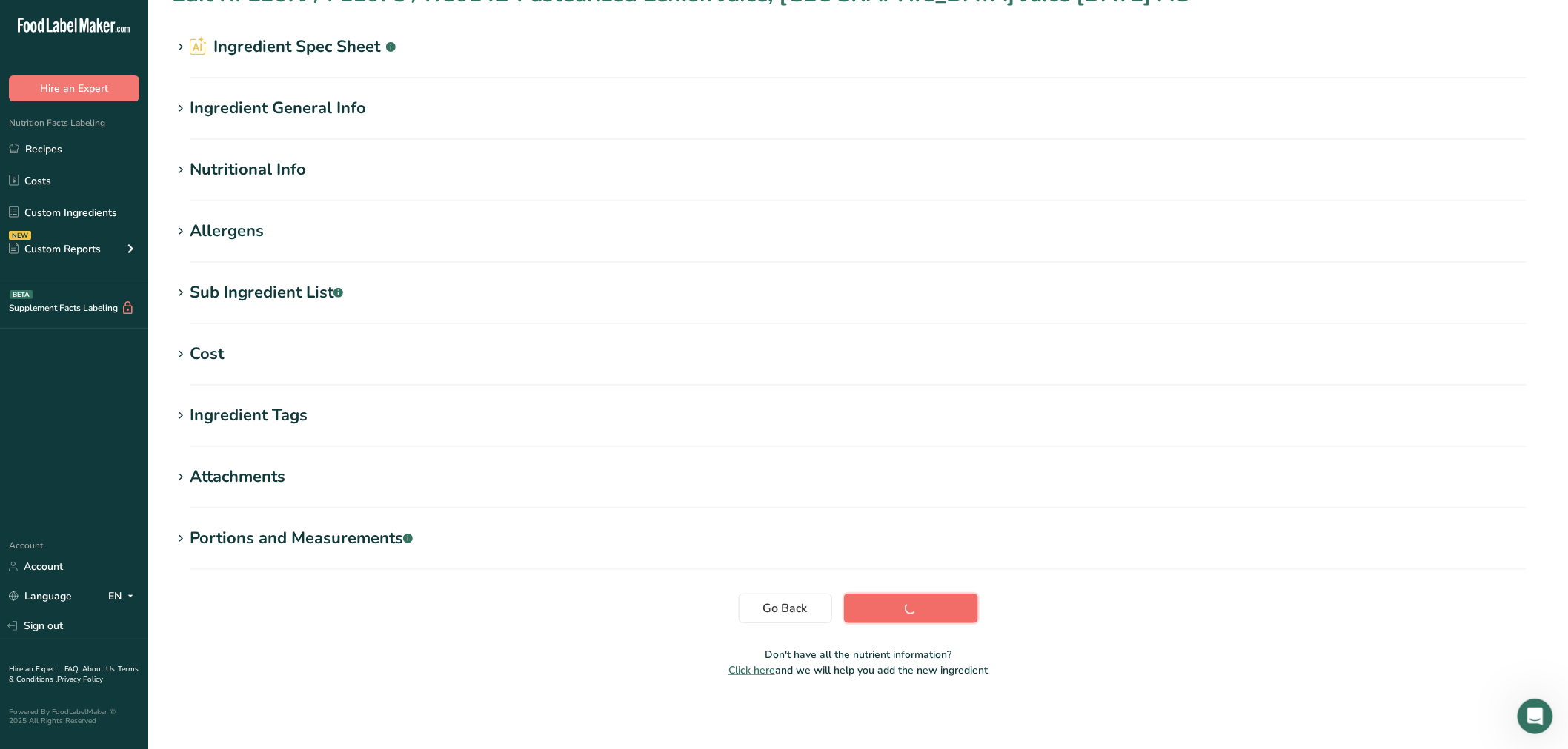
scroll to position [33, 0]
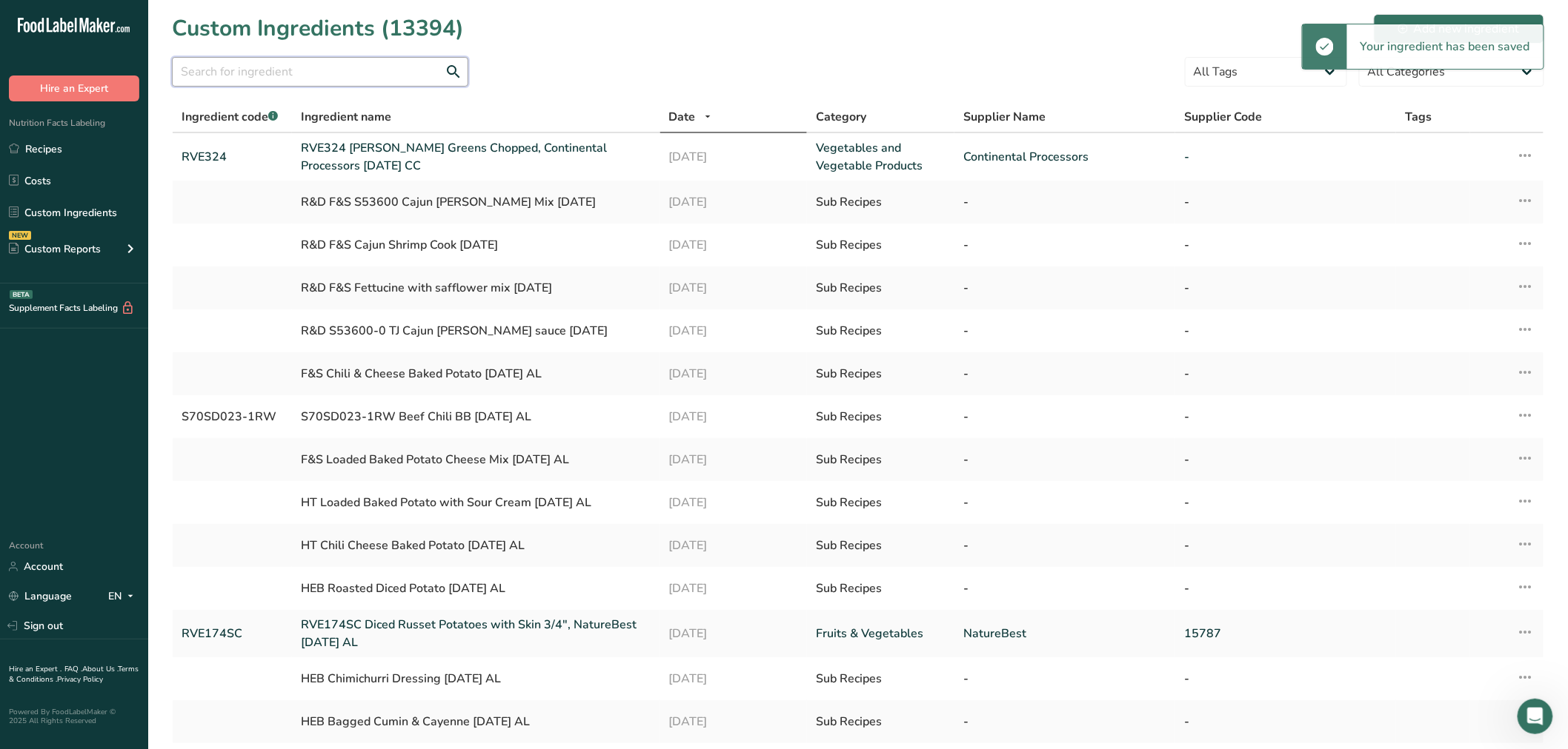
click at [328, 69] on input "text" at bounding box center [320, 71] width 296 height 30
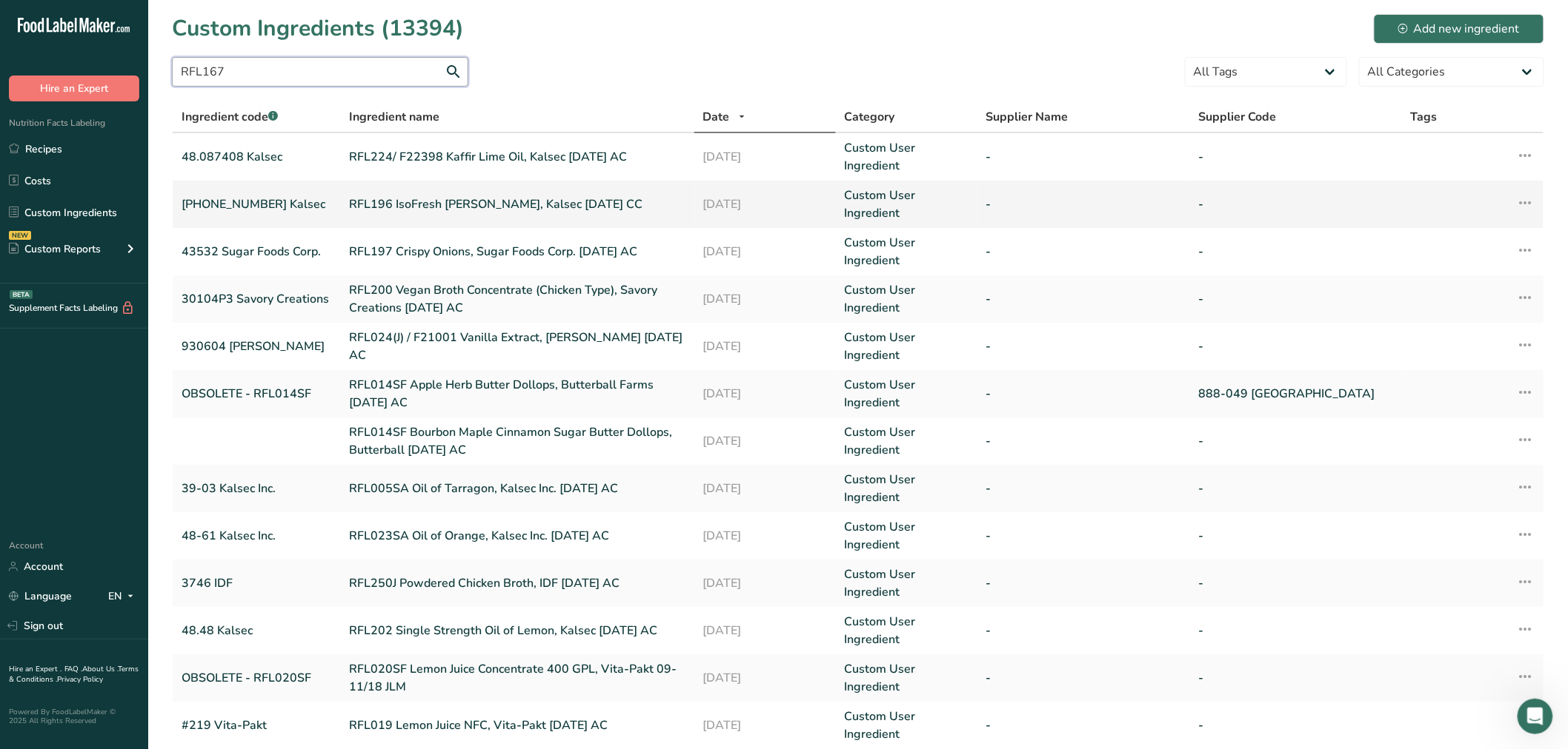
type input "RFL167"
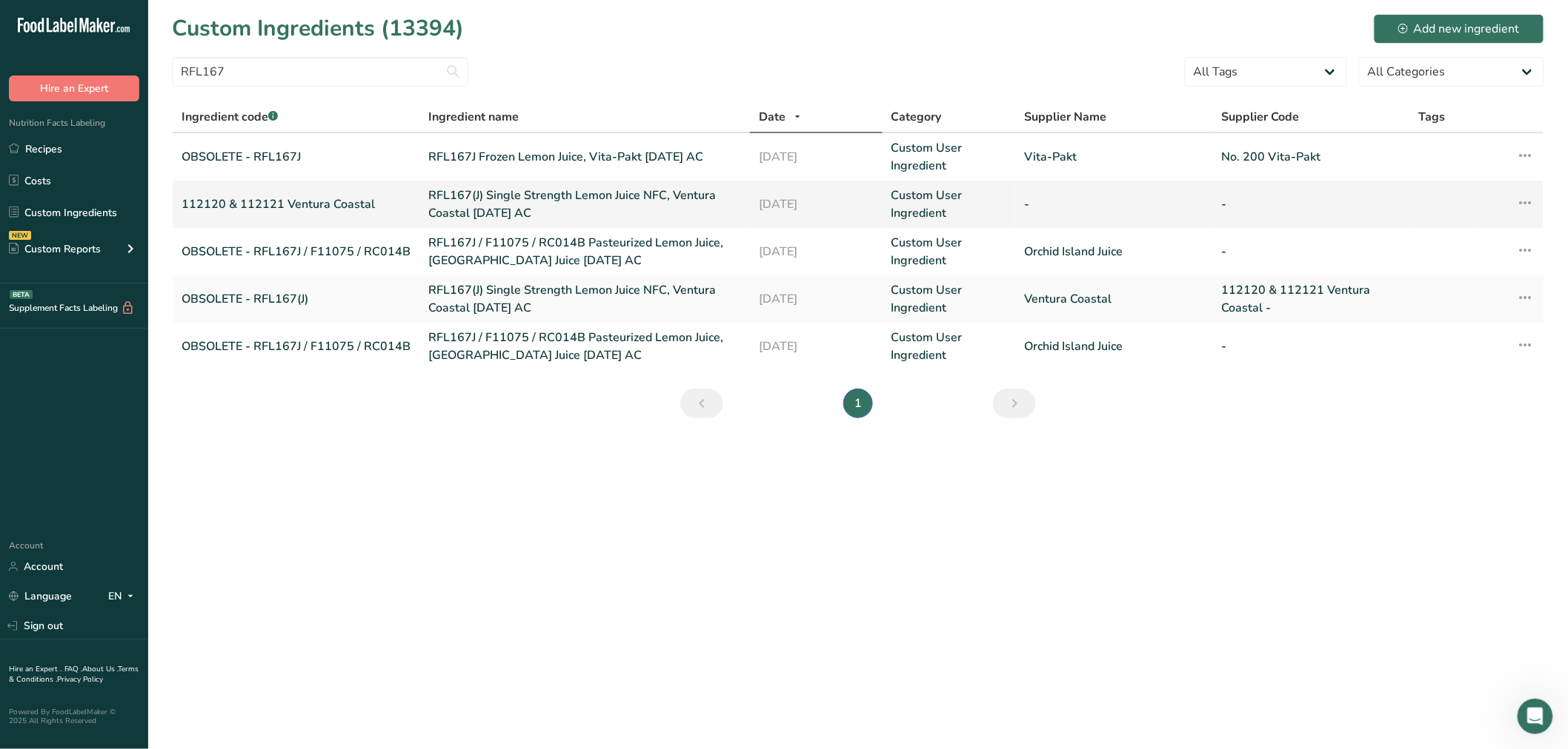
click at [491, 203] on link "RFL167(J) Single Strength Lemon Juice NFC, Ventura Coastal 07-11-18 AC" at bounding box center [584, 203] width 313 height 35
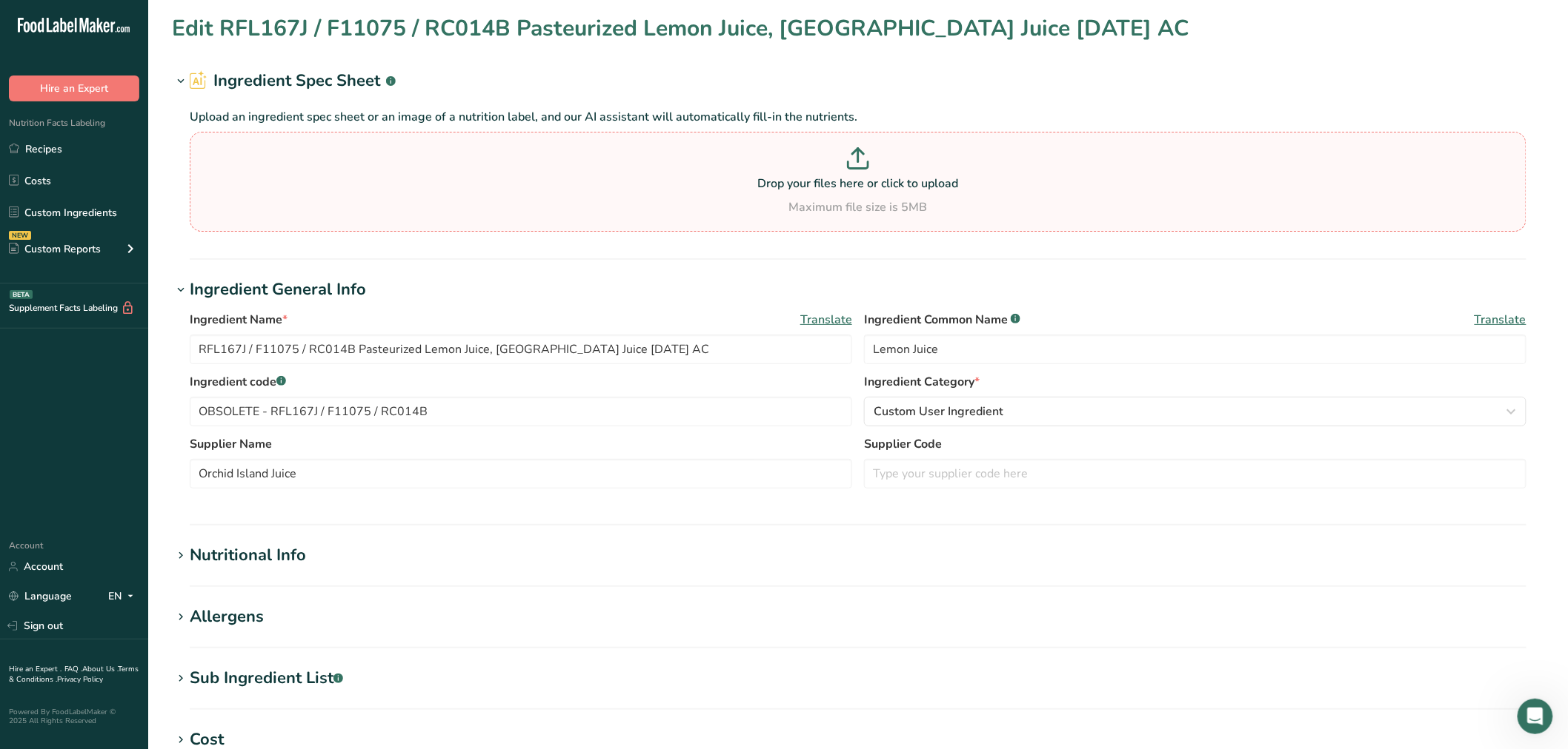
type input "RFL167(J) Single Strength Lemon Juice NFC, Ventura Coastal 07-11-18 AC"
type input "112120 & 112121 Ventura Coastal"
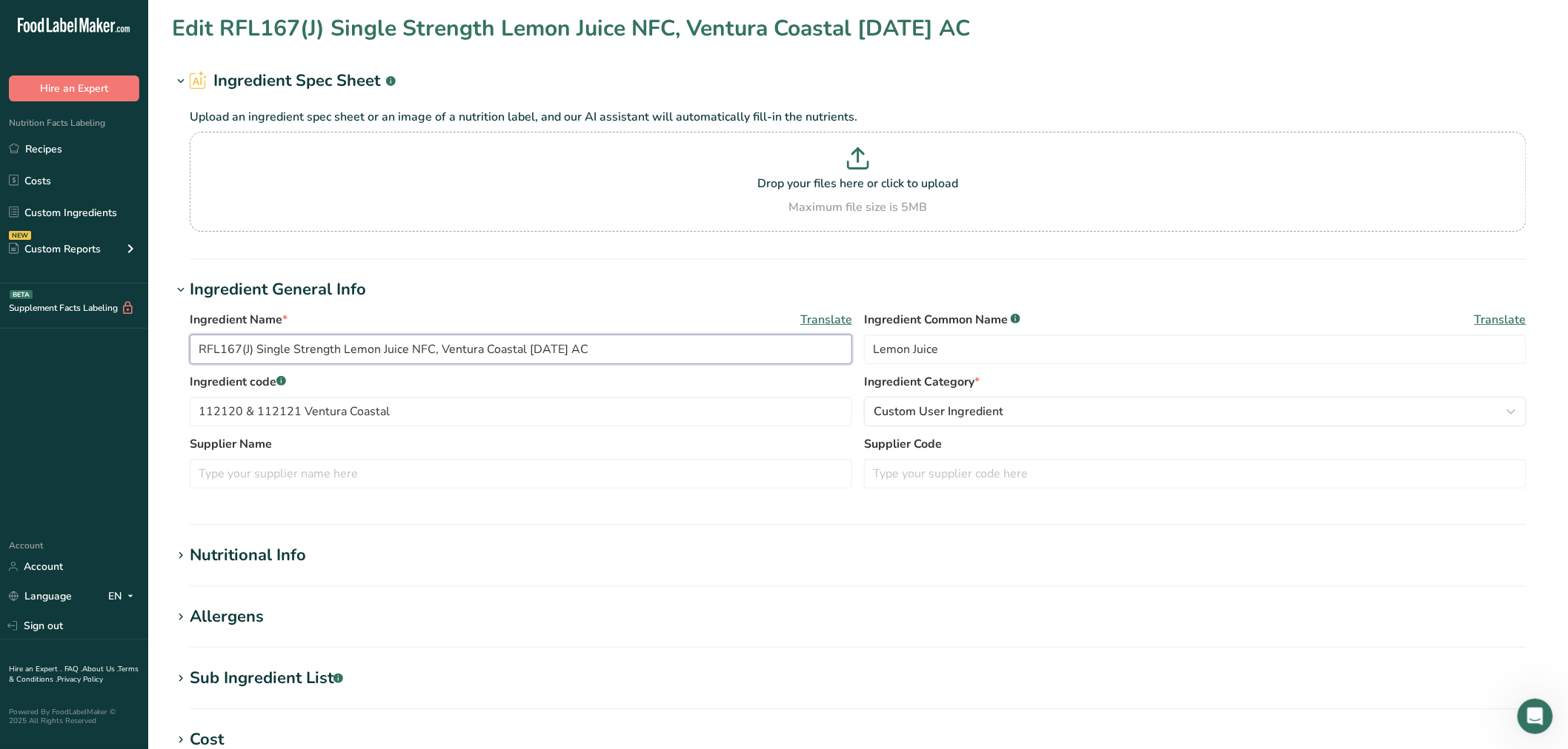
click at [253, 352] on input "RFL167(J) Single Strength Lemon Juice NFC, Ventura Coastal 07-11-18 AC" at bounding box center [521, 349] width 662 height 30
type input "RFL167 Single Strength Lemon Juice NFC, Ventura Coastal 07-11-18 AC"
drag, startPoint x: 412, startPoint y: 411, endPoint x: 123, endPoint y: 410, distance: 289.0
click at [123, 410] on div ".a-20{fill:#fff;} Hire an Expert Nutrition Facts Labeling Recipes Costs Custom …" at bounding box center [784, 567] width 1568 height 1135
click at [922, 466] on input "text" at bounding box center [1194, 474] width 662 height 30
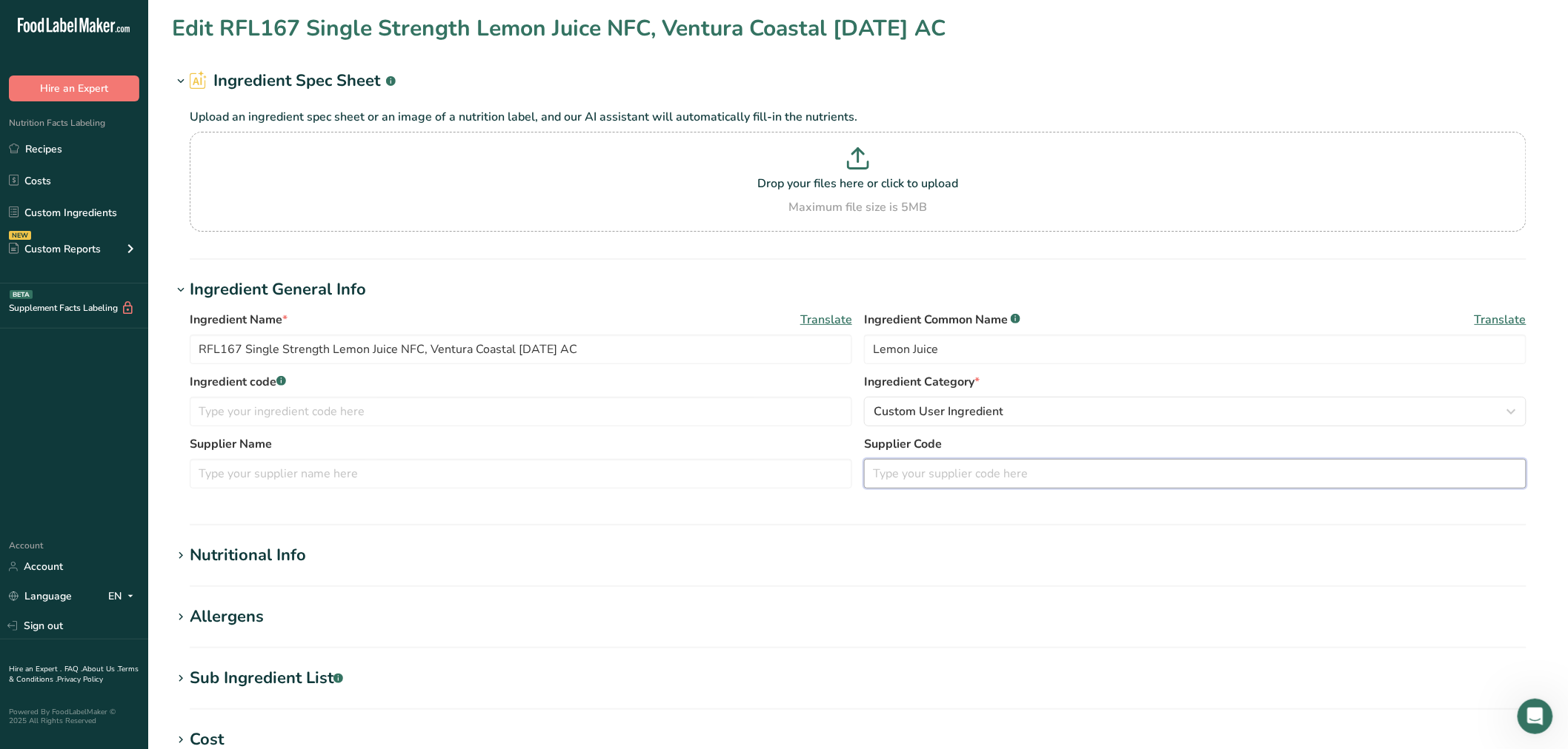
paste input "112120 & 112121 Ventura Coastal"
type input "112120 & 112121 Ventura Coastal"
click at [263, 486] on input "text" at bounding box center [521, 474] width 662 height 30
paste input "Real Food Marketing, LLC - Ventura Coastal, Tipton CA"
click at [341, 474] on input "Real Food Marketing, LLC - Ventura Coastal, Tipton CA" at bounding box center [521, 474] width 662 height 30
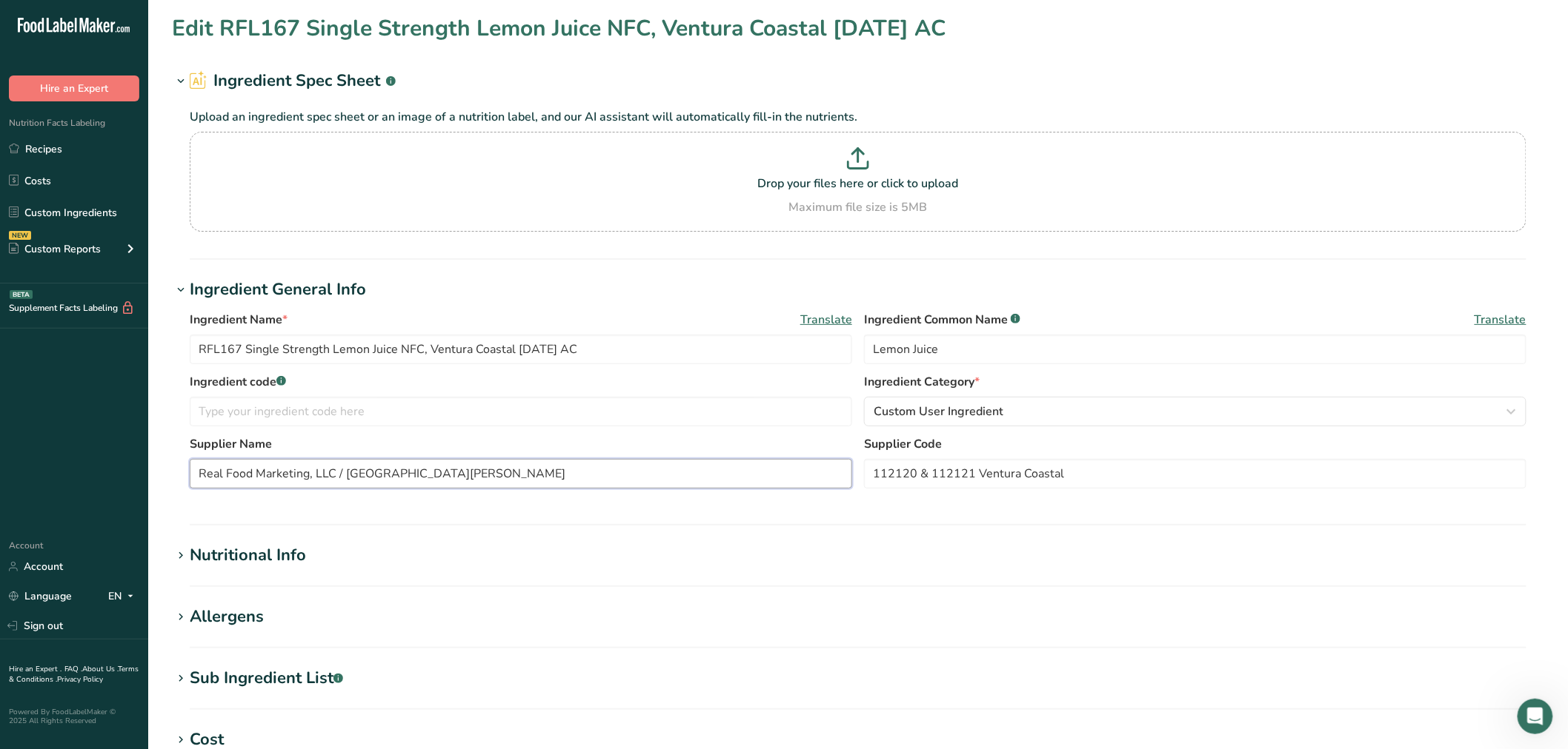
drag, startPoint x: 499, startPoint y: 473, endPoint x: 431, endPoint y: 480, distance: 68.4
click at [431, 480] on input "Real Food Marketing, LLC / Ventura Coastal, Tipton CA" at bounding box center [521, 474] width 662 height 30
click at [336, 478] on input "Real Food Marketing, LLC / Ventura Coastal" at bounding box center [521, 474] width 662 height 30
type input "Real Food Marketing / Ventura Coastal"
drag, startPoint x: 240, startPoint y: 348, endPoint x: 152, endPoint y: 344, distance: 88.1
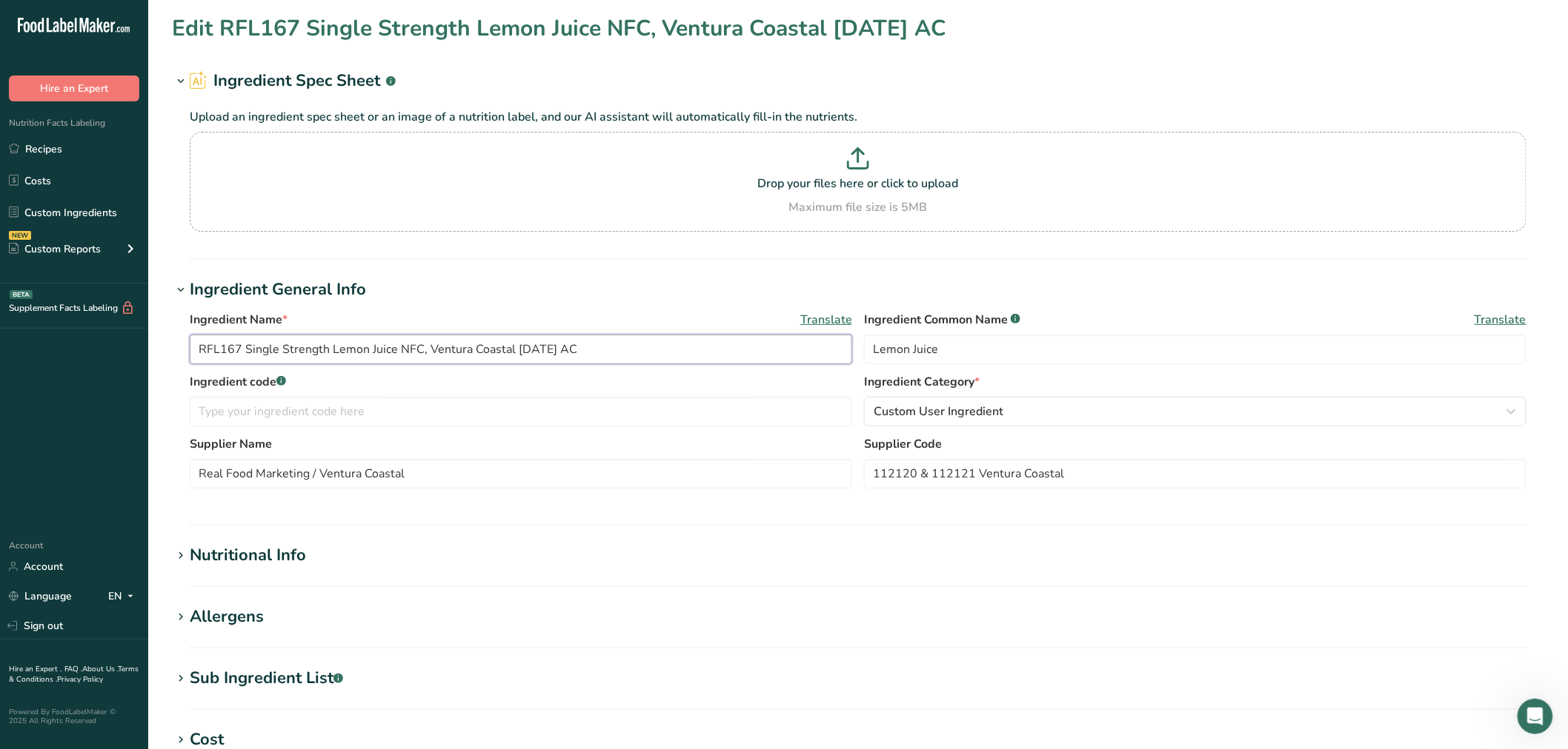
click at [152, 344] on section "Edit RFL167 Single Strength Lemon Juice NFC, Ventura Coastal 07-11-18 AC Ingred…" at bounding box center [858, 544] width 1419 height 1087
click at [344, 420] on input "text" at bounding box center [521, 411] width 662 height 30
paste input "RFL167"
type input "RFL167"
click at [938, 400] on button "Custom User Ingredient" at bounding box center [1194, 411] width 662 height 30
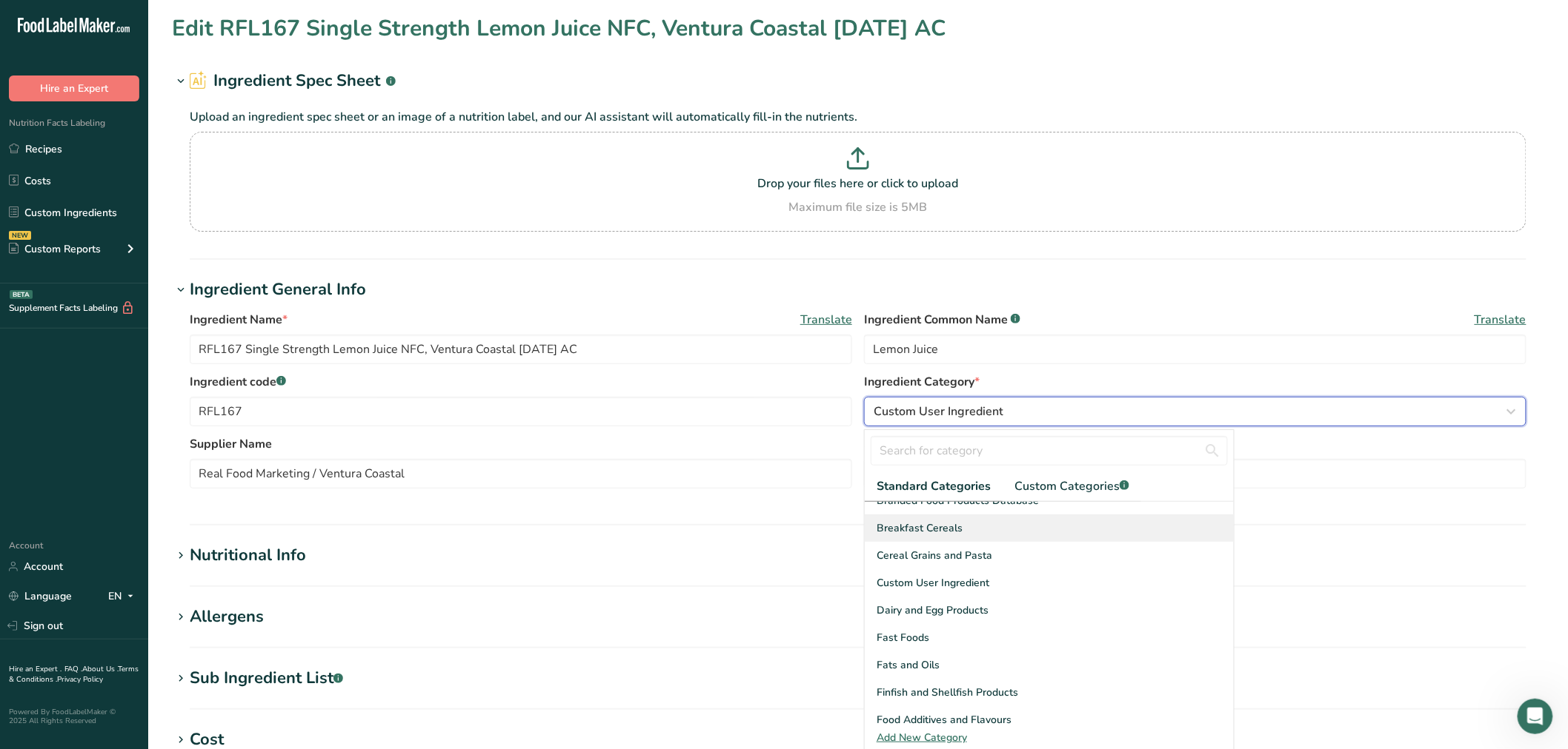
scroll to position [165, 0]
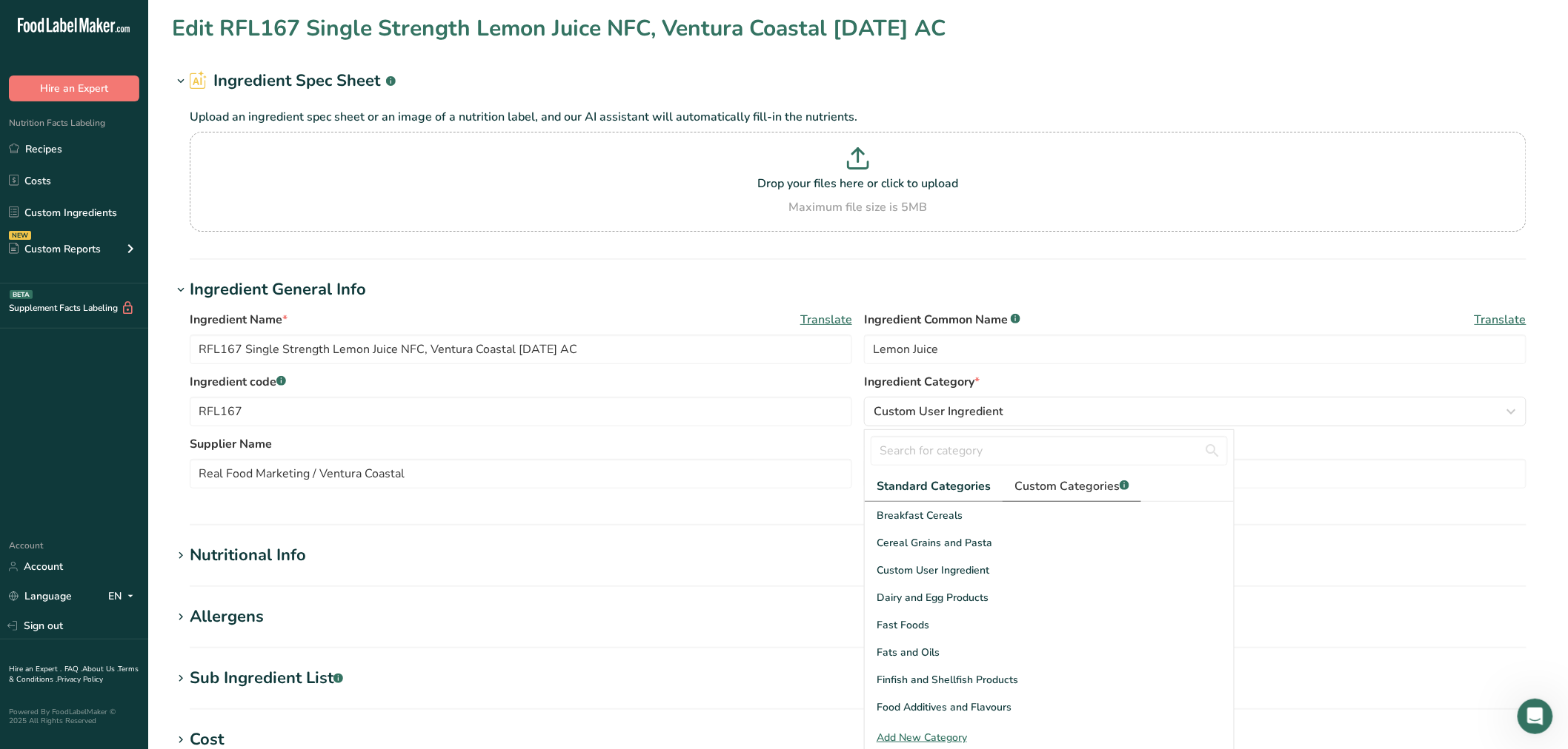
click at [1043, 497] on link "Custom Categories .a-a{fill:#347362;}.b-a{fill:#fff;}" at bounding box center [1072, 487] width 139 height 31
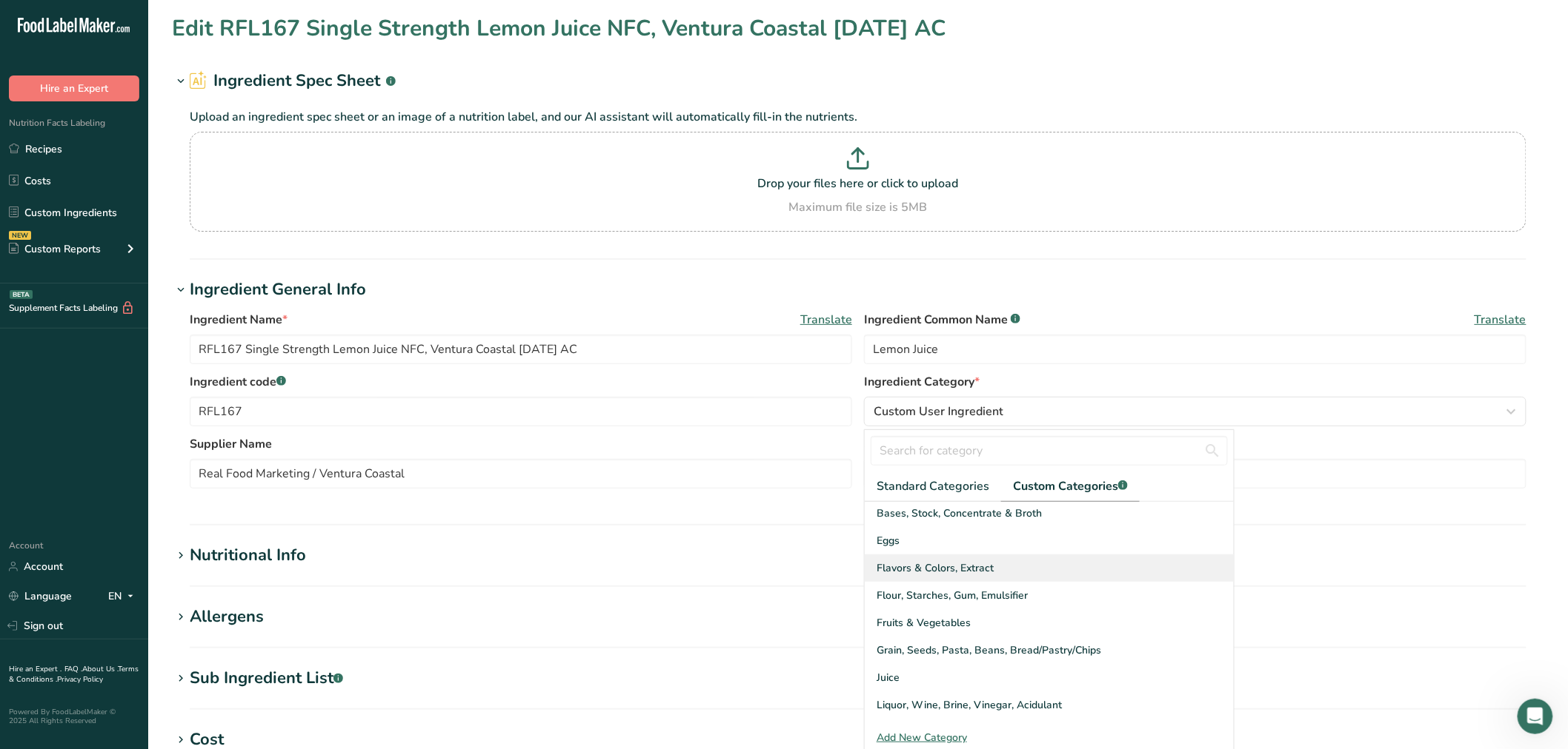
scroll to position [82, 0]
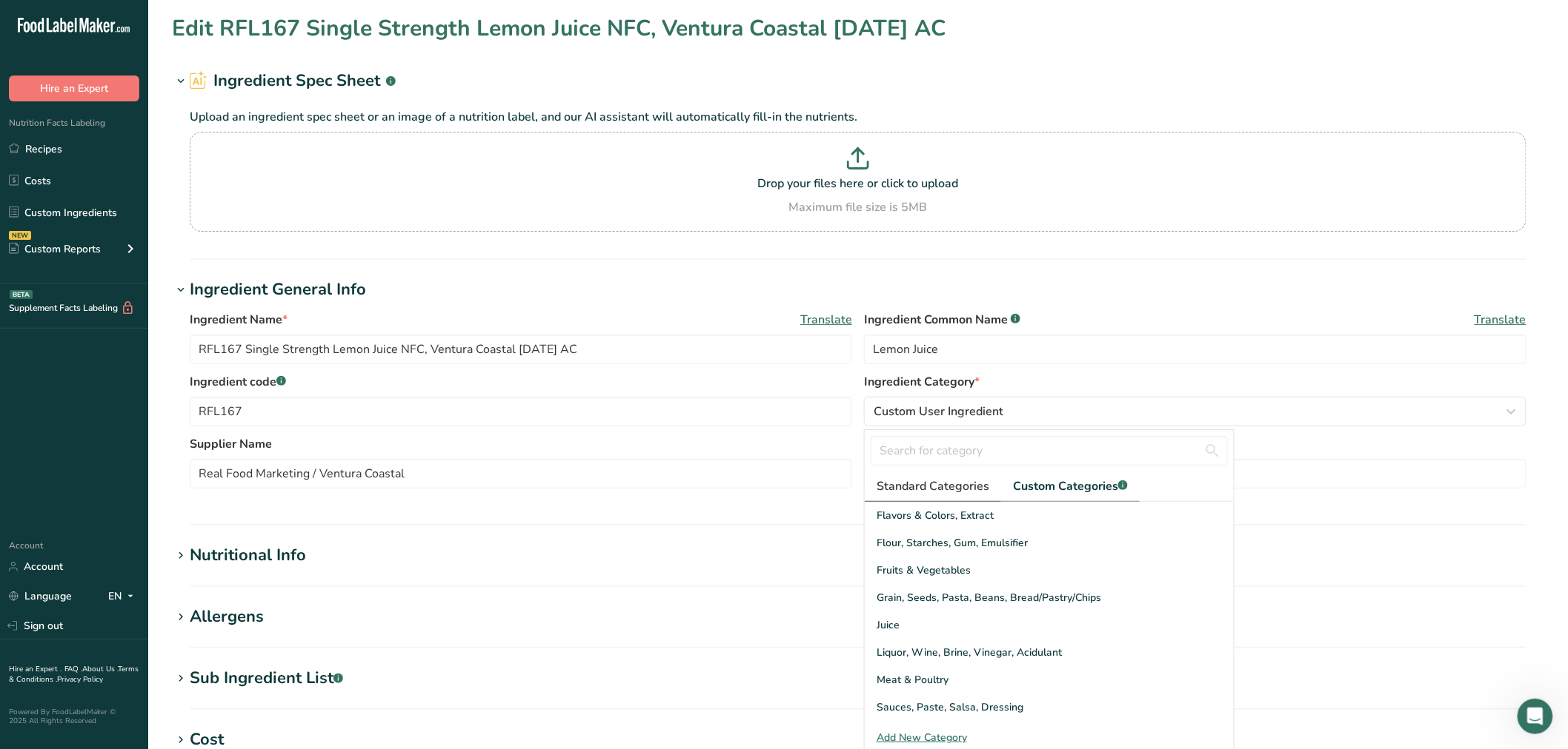
click at [974, 491] on span "Standard Categories" at bounding box center [932, 487] width 113 height 18
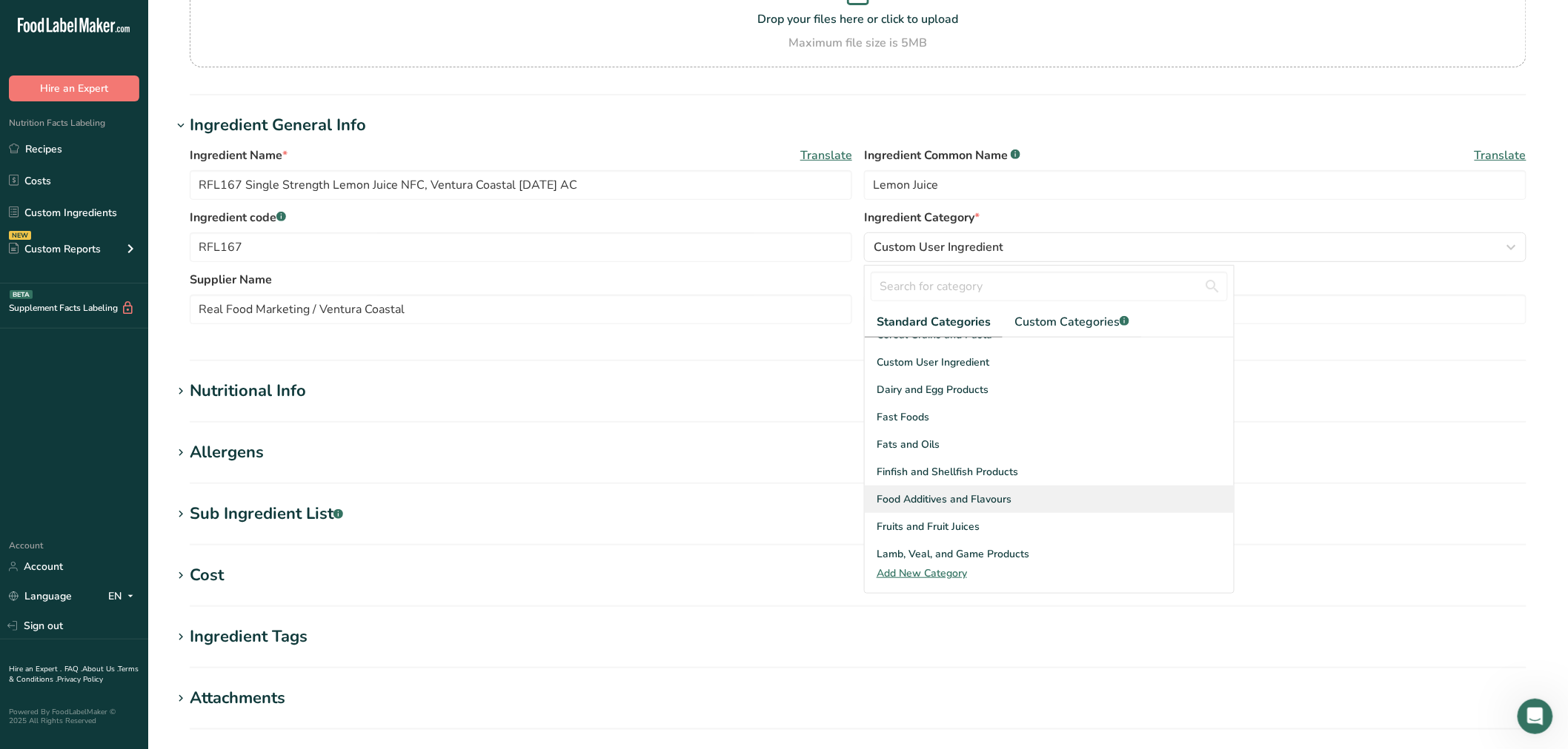
scroll to position [247, 0]
click at [950, 491] on span "Fruits and Fruit Juices" at bounding box center [928, 488] width 103 height 15
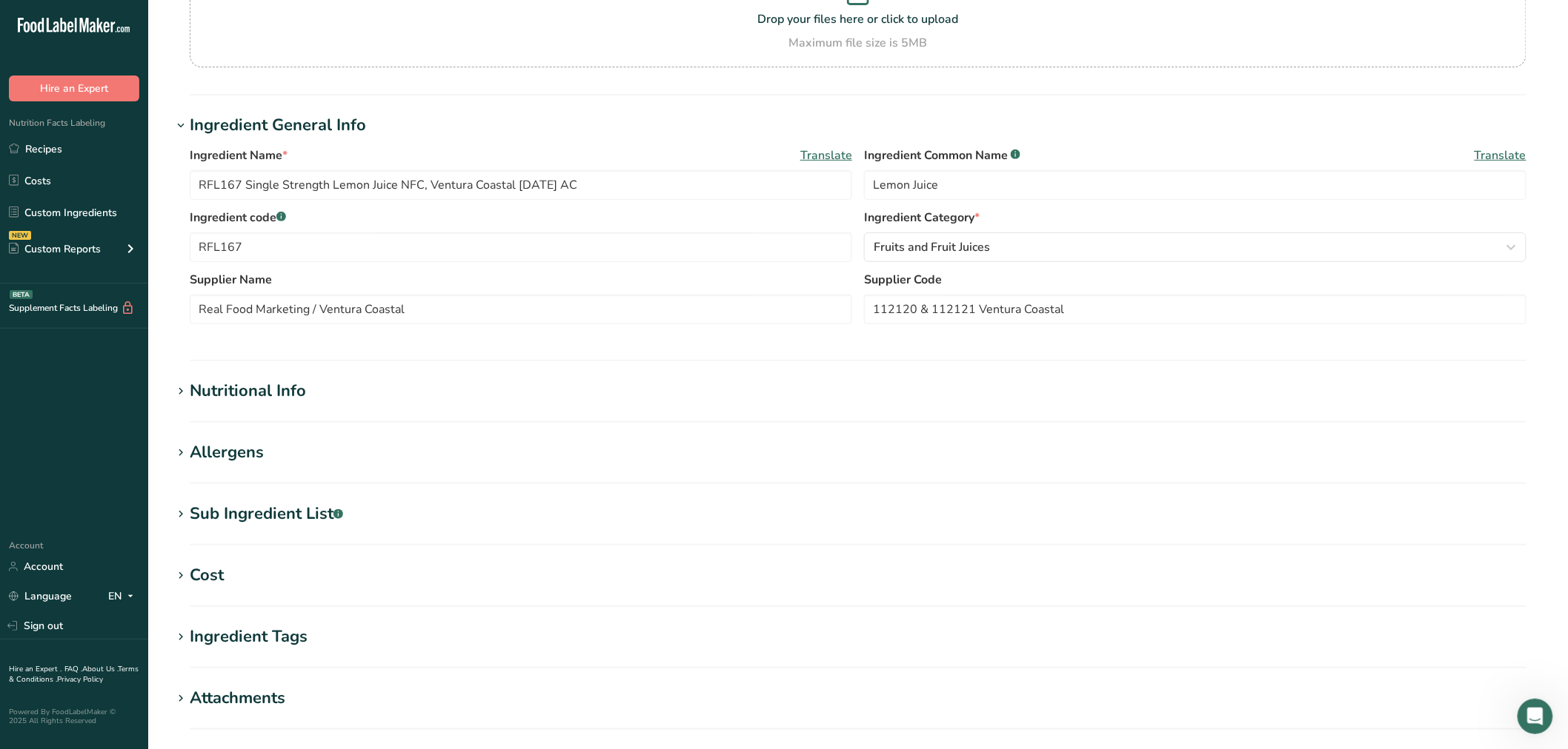
click at [277, 385] on div "Nutritional Info" at bounding box center [248, 391] width 116 height 24
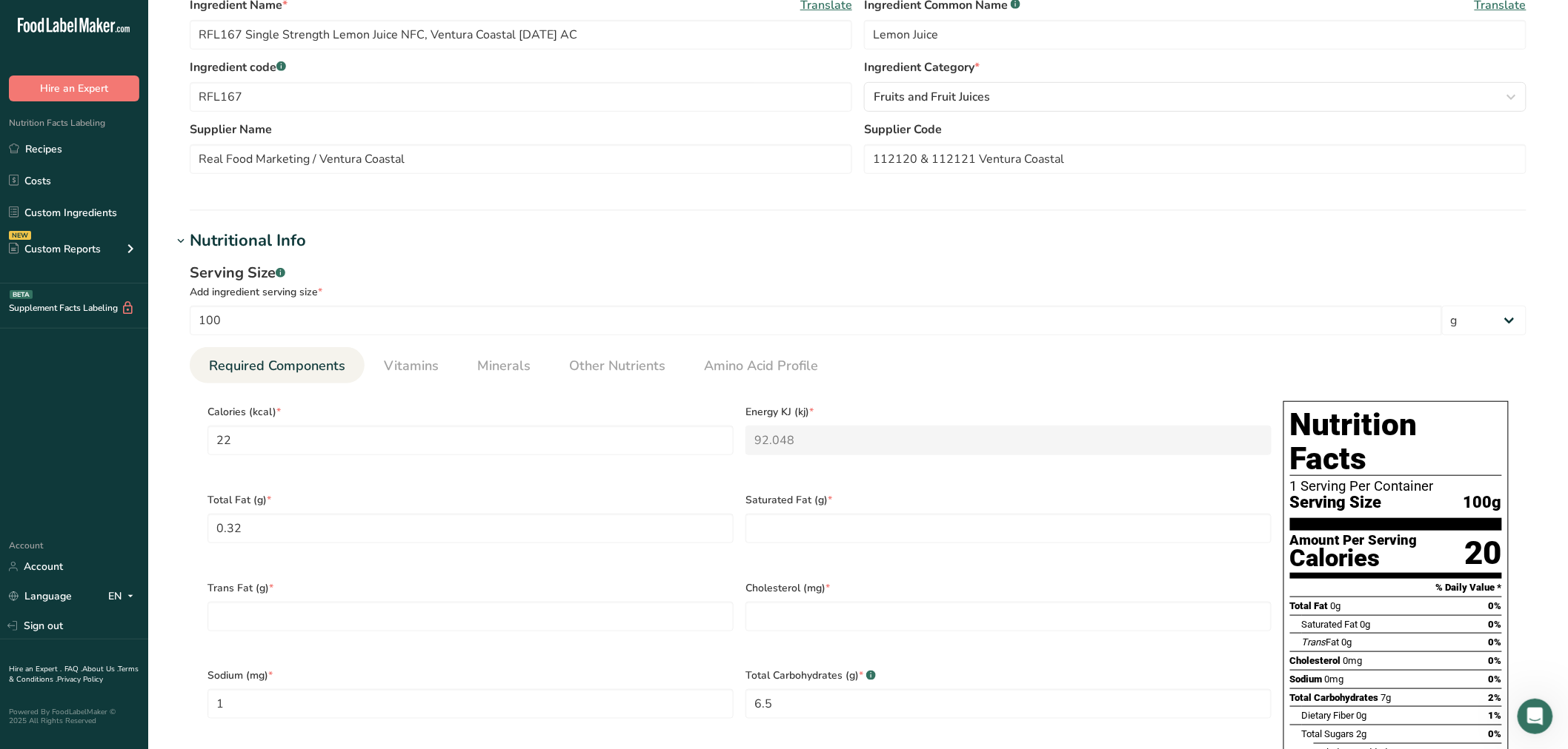
scroll to position [329, 0]
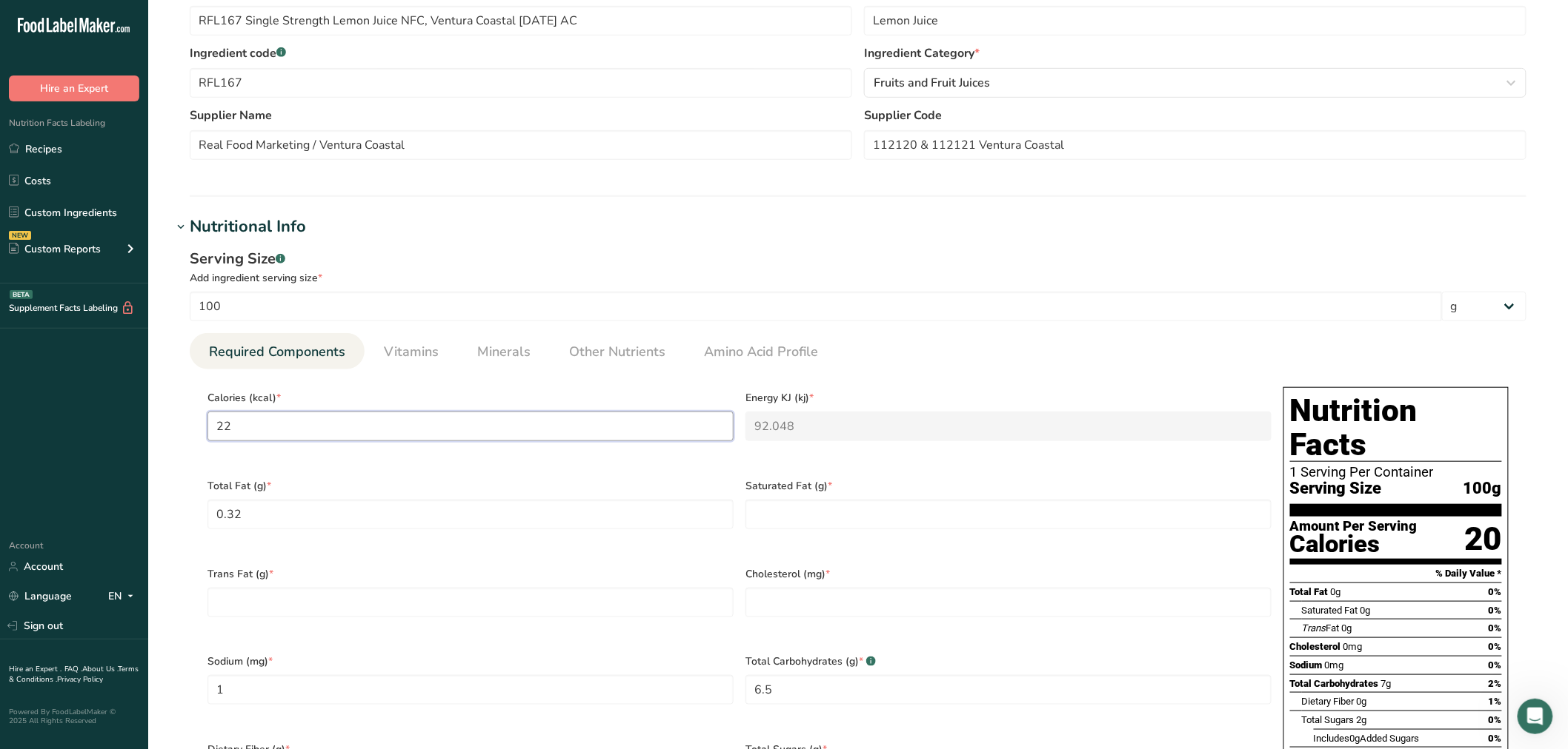
click at [560, 433] on input "22" at bounding box center [470, 426] width 526 height 30
type input "2"
type KJ "8.4"
type input "29"
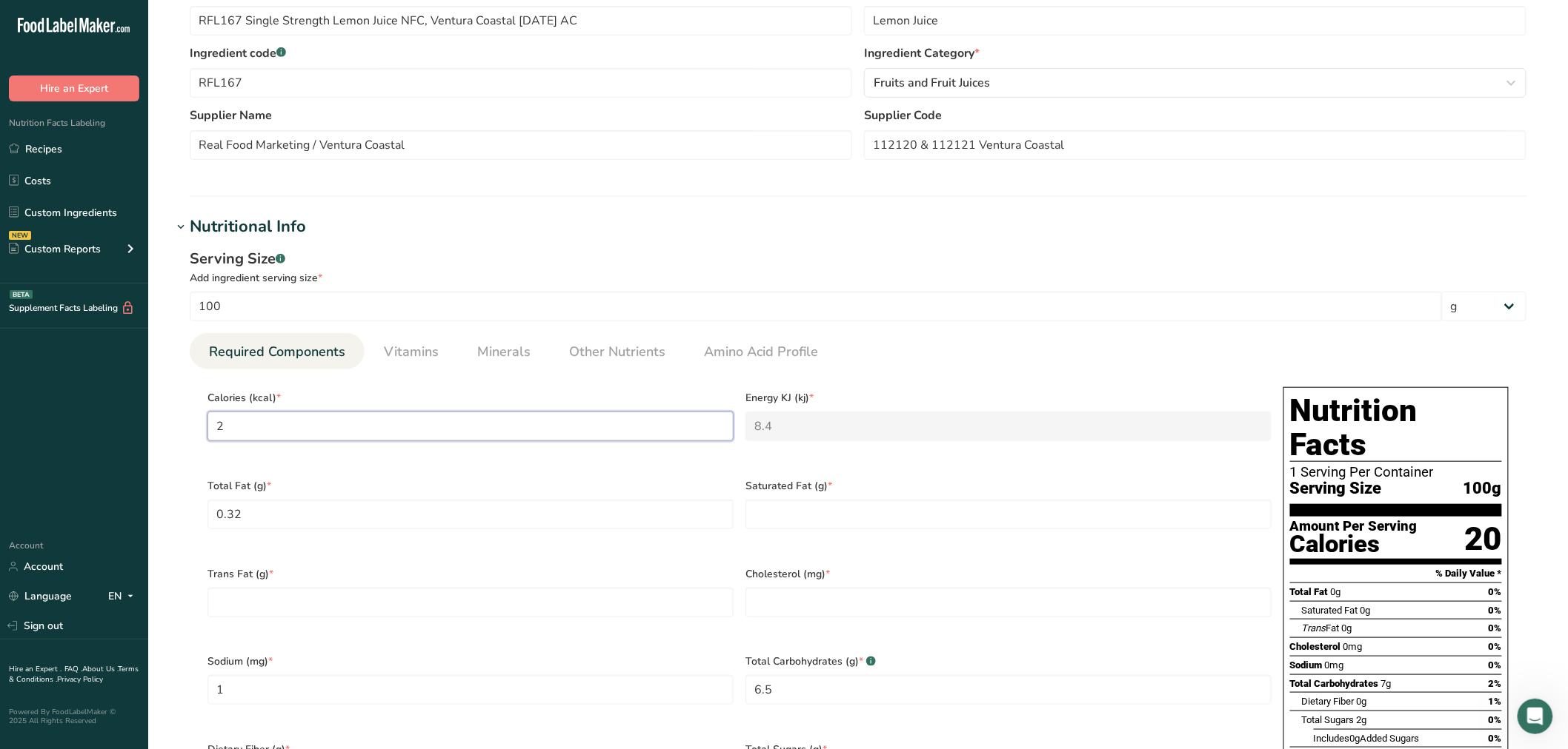
type KJ "121.3"
type input "29.1"
type KJ "121.8"
type input "29.1"
type Fat "0.025"
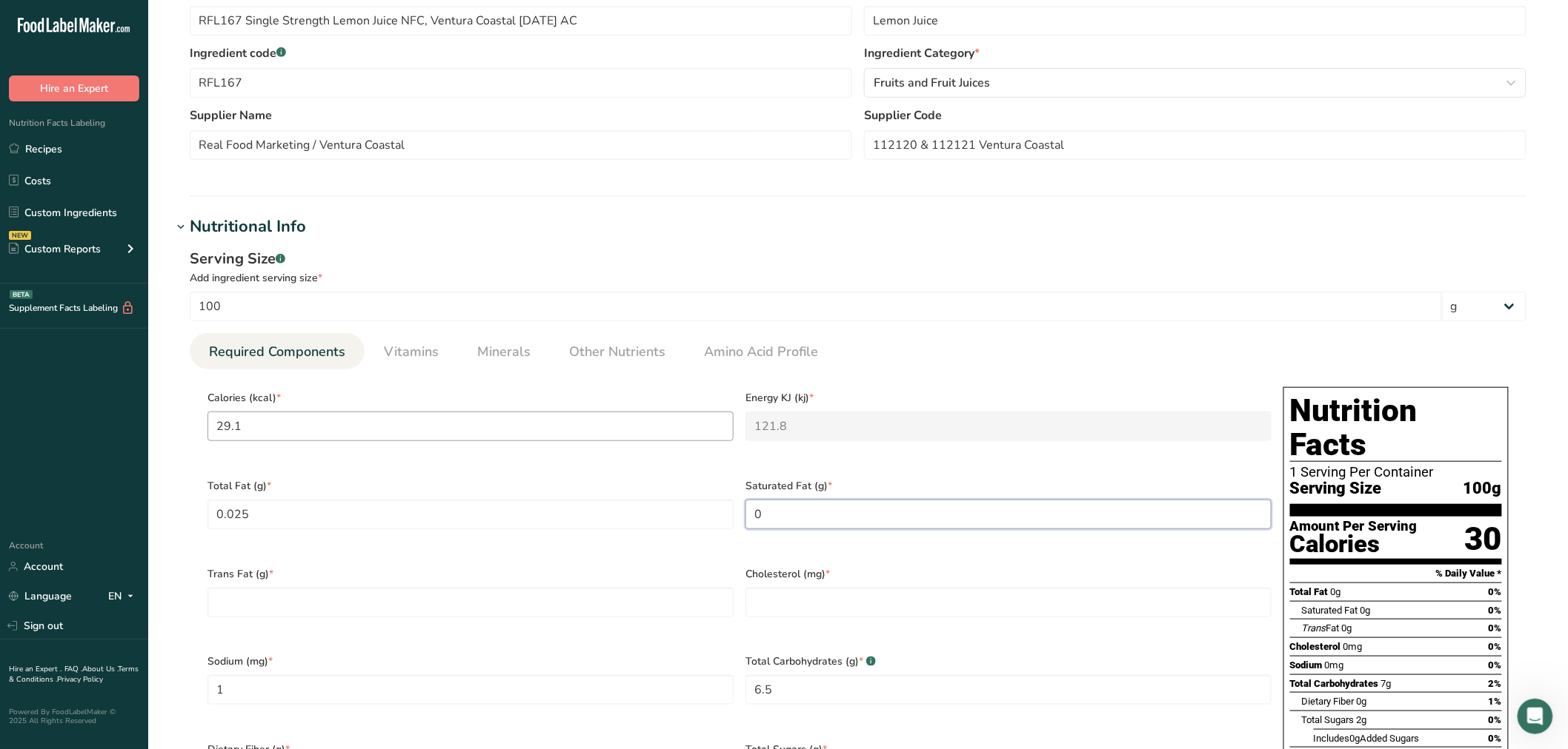
type Fat "0"
type input "1"
type input "1.88"
type Carbohydrates "6.8"
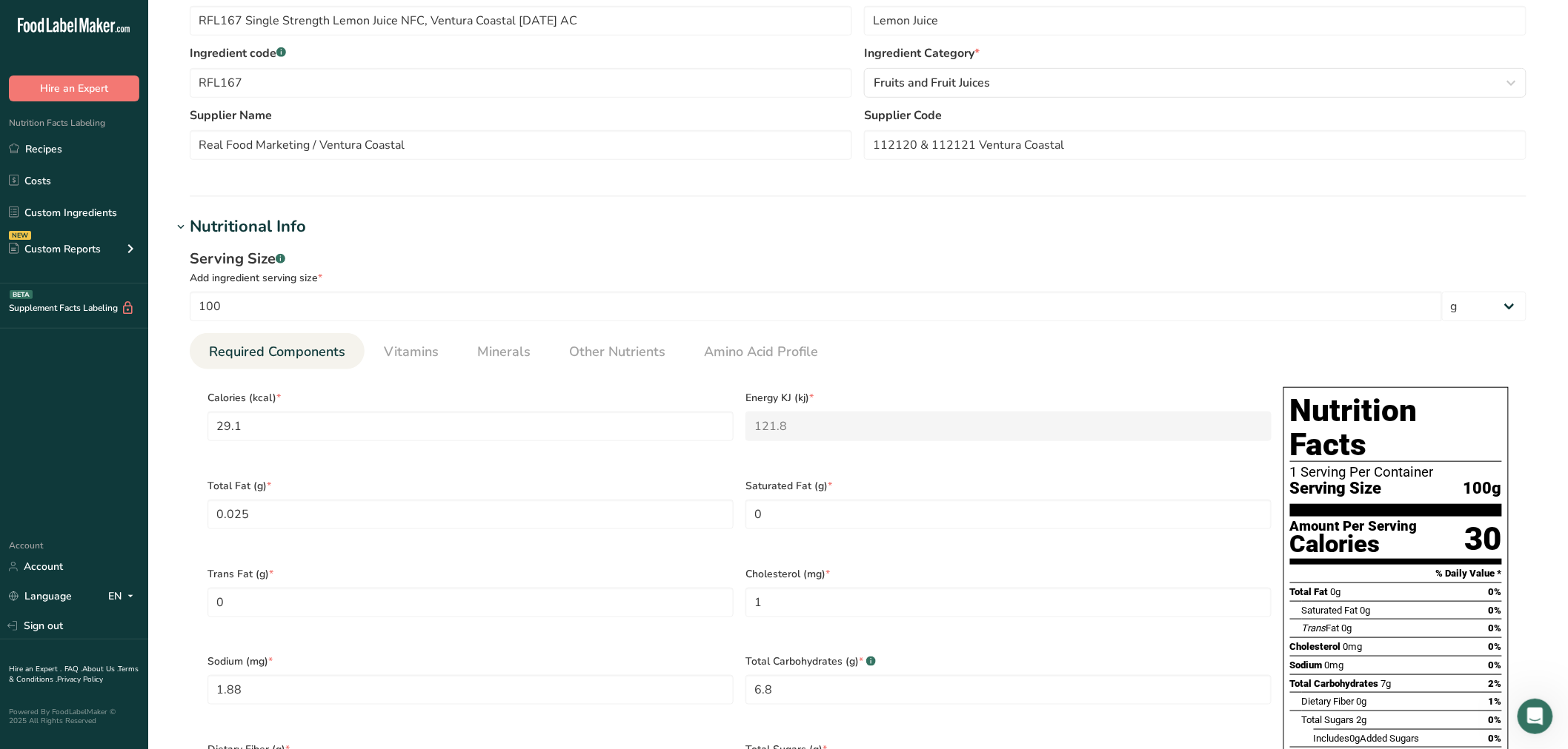
scroll to position [350, 0]
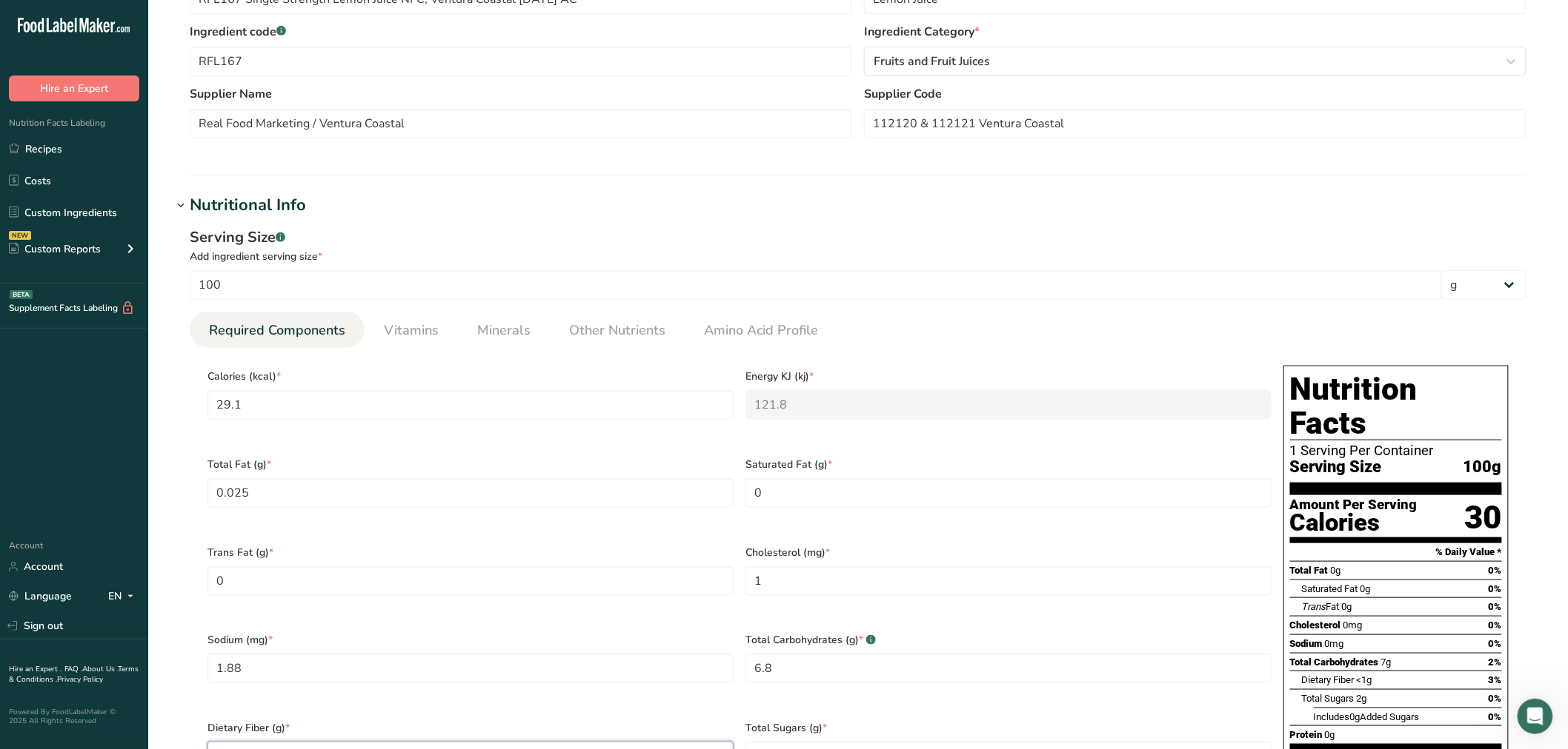
type Fiber "0.75"
type Sugars "2.1"
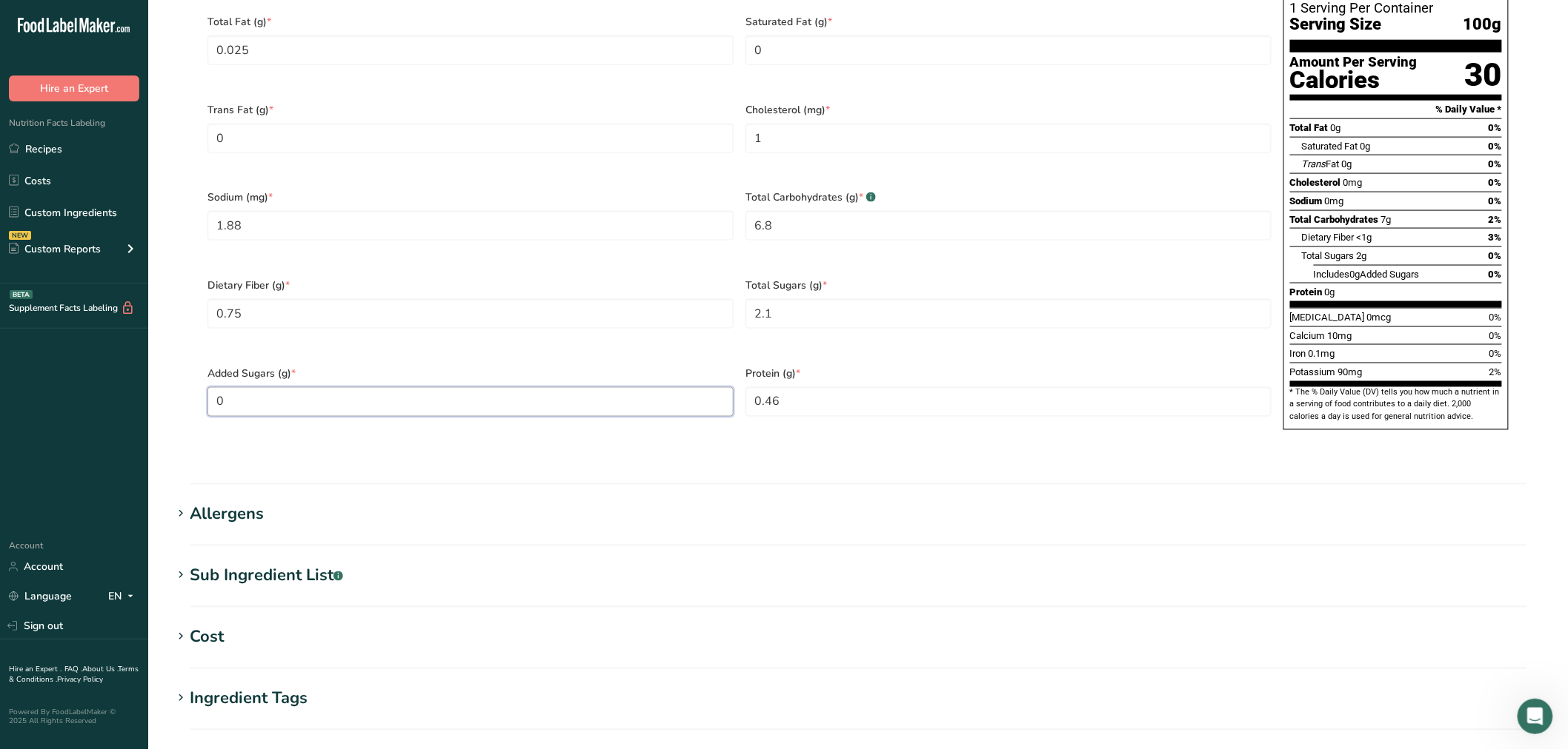
type Sugars "0"
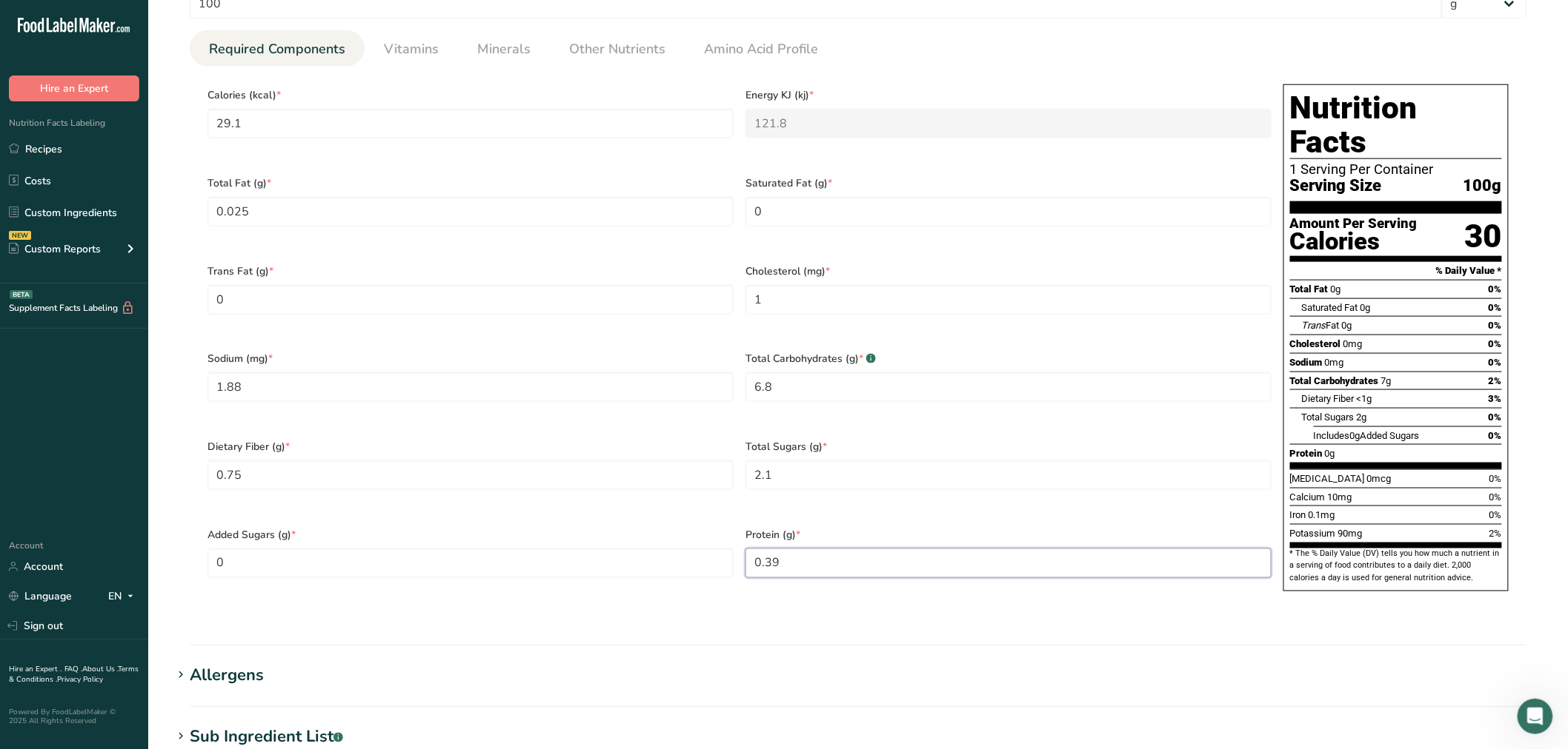
scroll to position [546, 0]
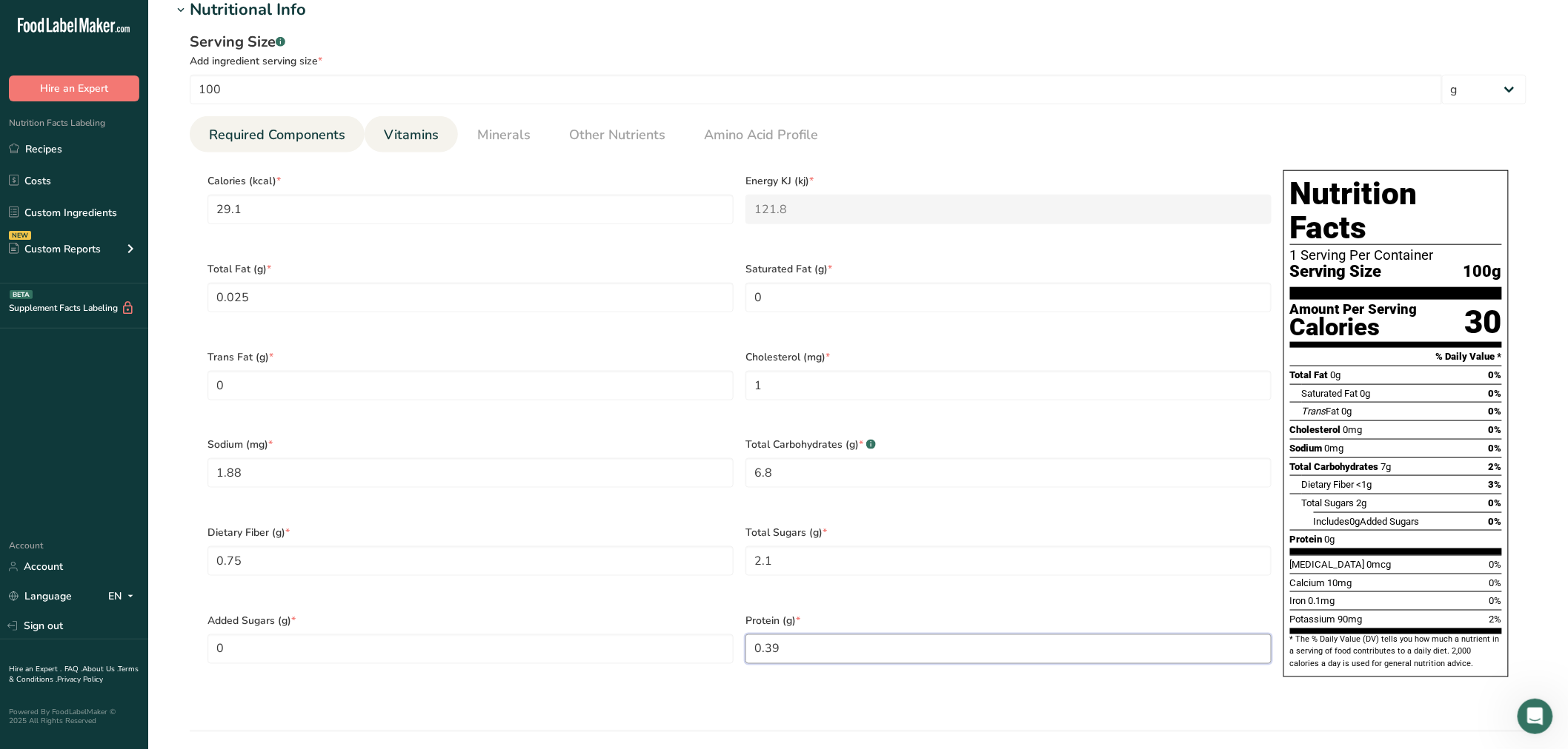
type input "0.39"
click at [428, 134] on span "Vitamins" at bounding box center [411, 135] width 55 height 20
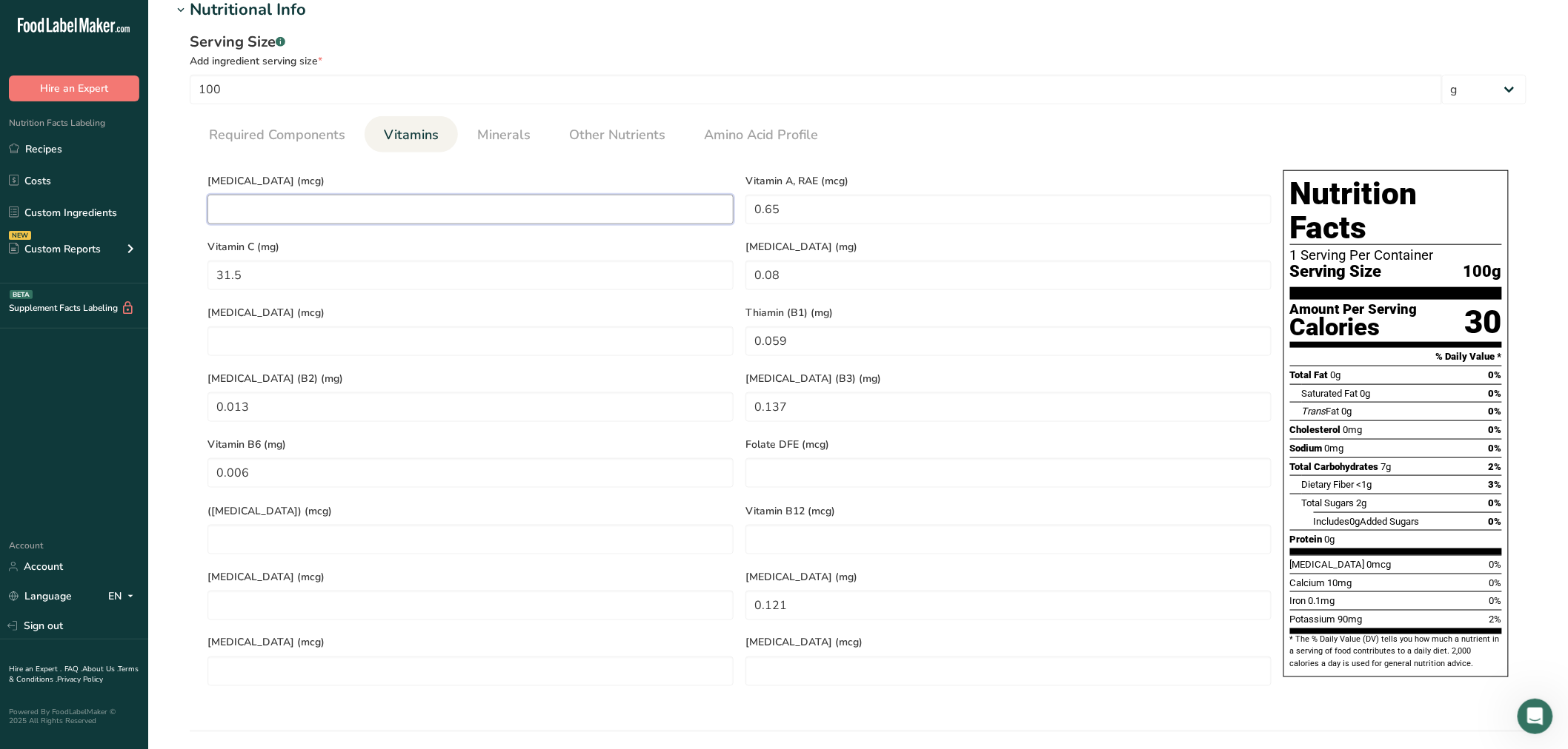
click at [387, 203] on D "number" at bounding box center [470, 209] width 526 height 30
type D "0.0002"
type RAE "0"
type C "0"
type E "0"
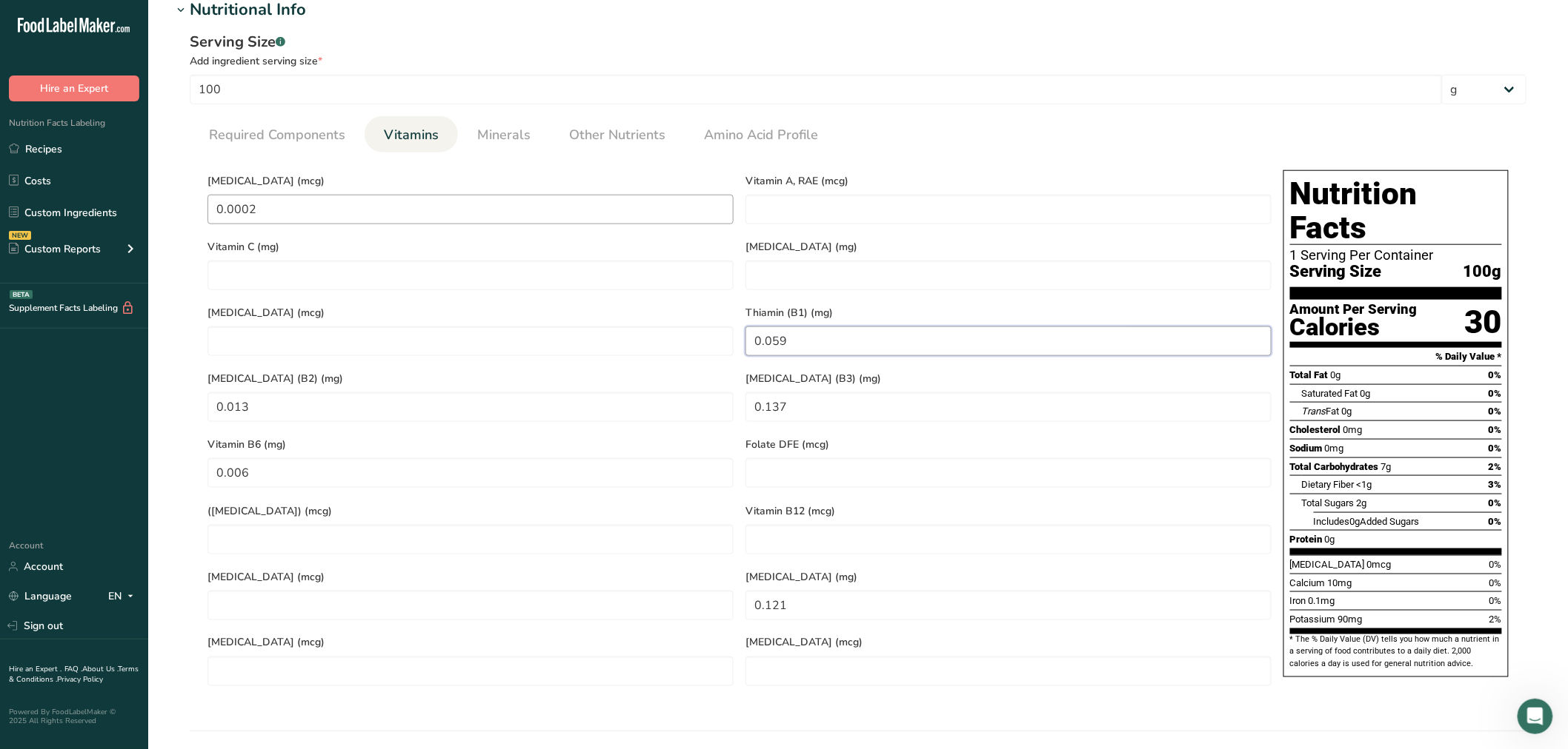
type \(B1\) "0"
type \(B2\) "0"
type \(B3\) "0"
type B6 "0"
type acid "0"
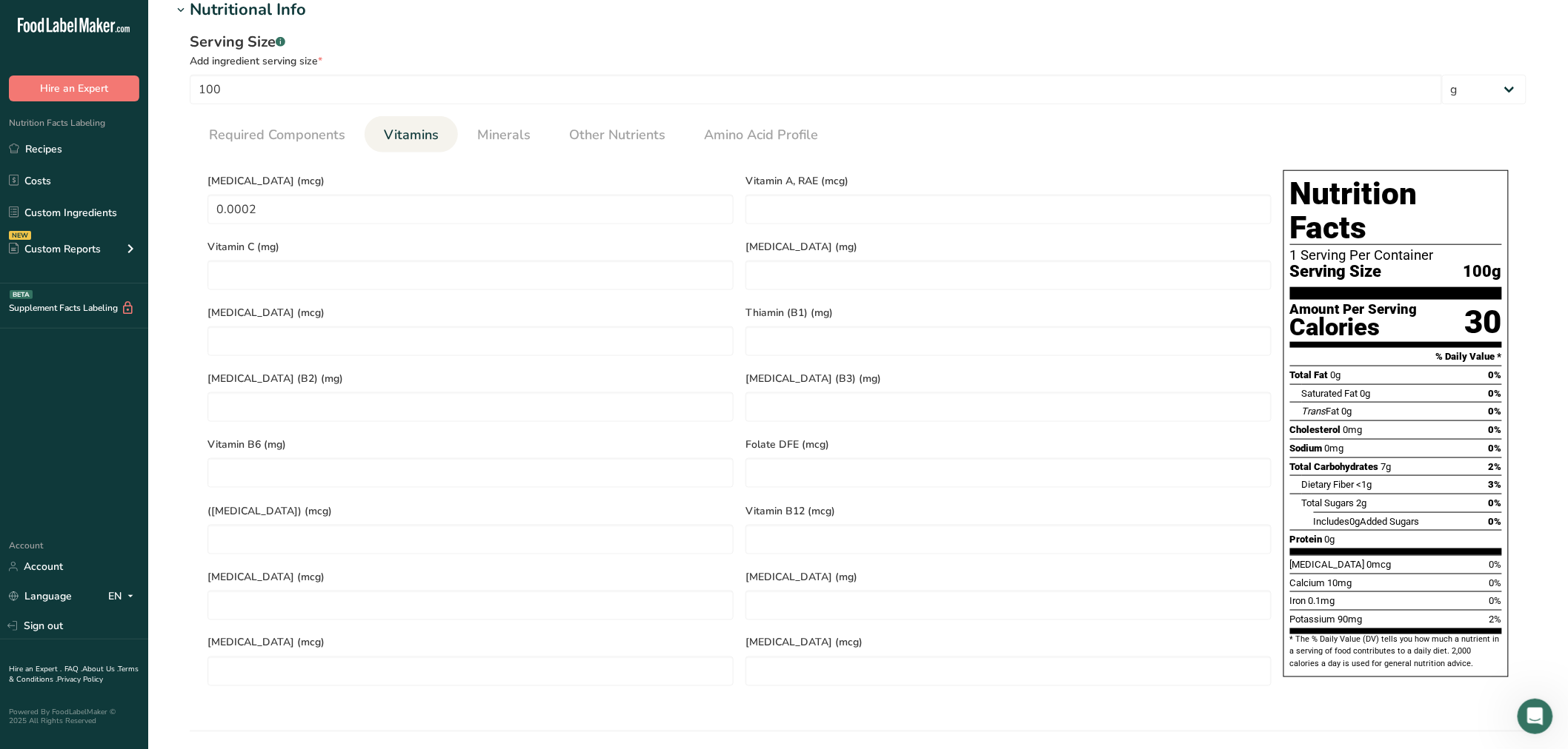
click at [470, 152] on section "Calories (kcal) * 29.1 Energy KJ (kj) * 121.8 Total Fat (g) * 0.025 Saturated F…" at bounding box center [858, 428] width 1337 height 552
click at [493, 137] on span "Minerals" at bounding box center [503, 135] width 53 height 20
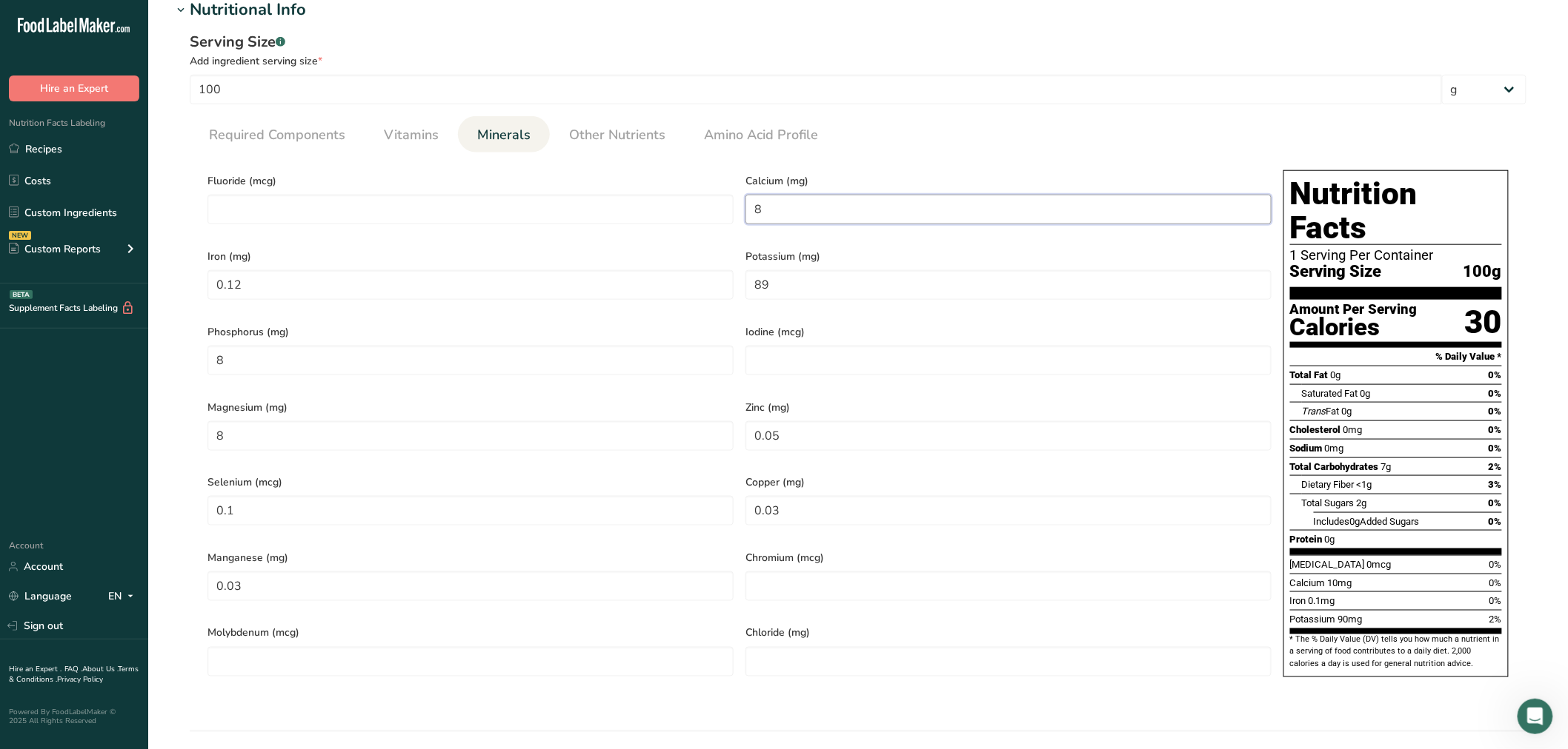
click at [806, 222] on input "8" at bounding box center [1009, 209] width 526 height 30
drag, startPoint x: 896, startPoint y: 203, endPoint x: 640, endPoint y: 203, distance: 256.0
click at [640, 203] on div "Fluoride (mcg) Calcium (mg) 8 Iron (mg) 0.12 Potassium (mg) 89 Phosphorus (mg) …" at bounding box center [739, 429] width 1075 height 528
type input "10.9"
type input "0.0984"
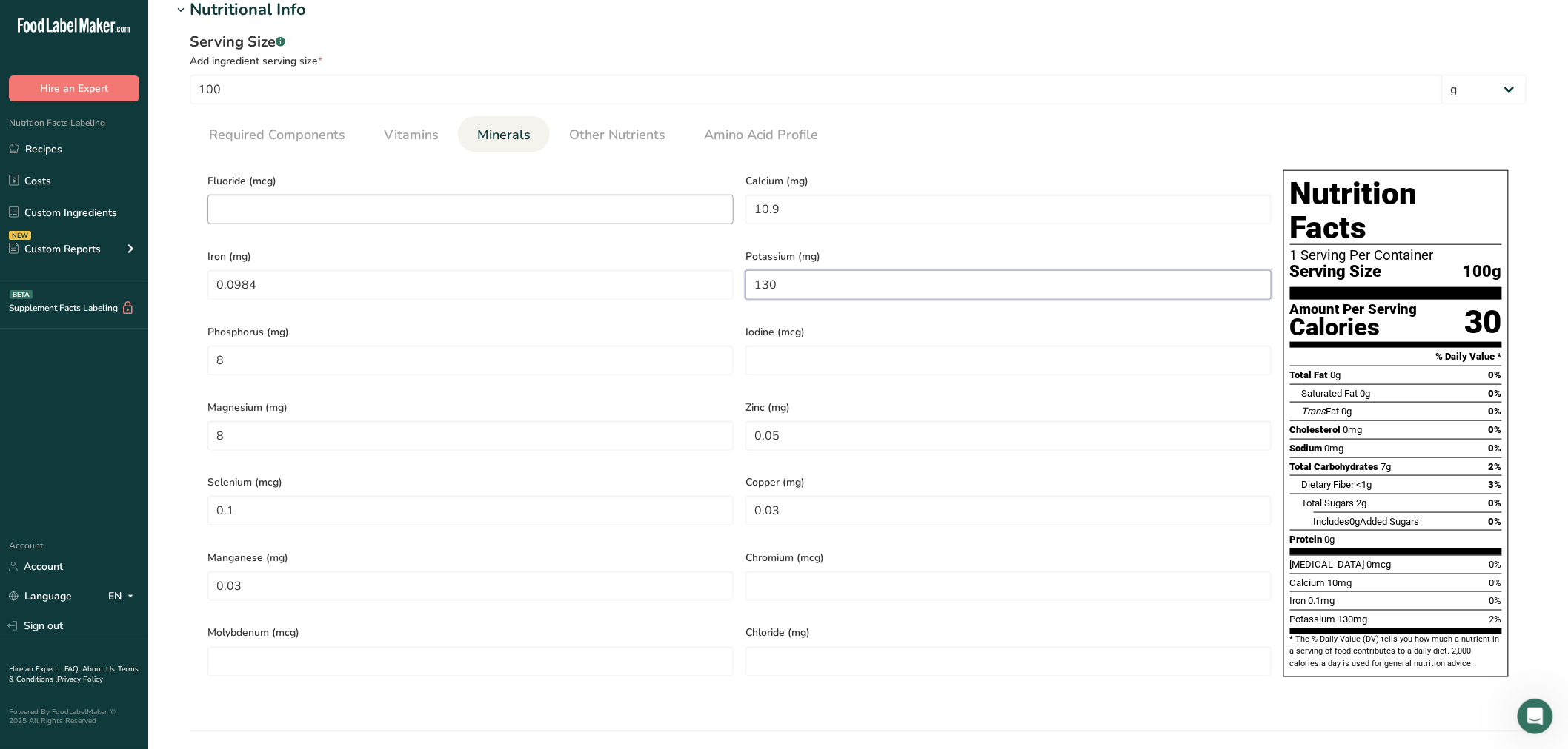
type input "130"
type input "0"
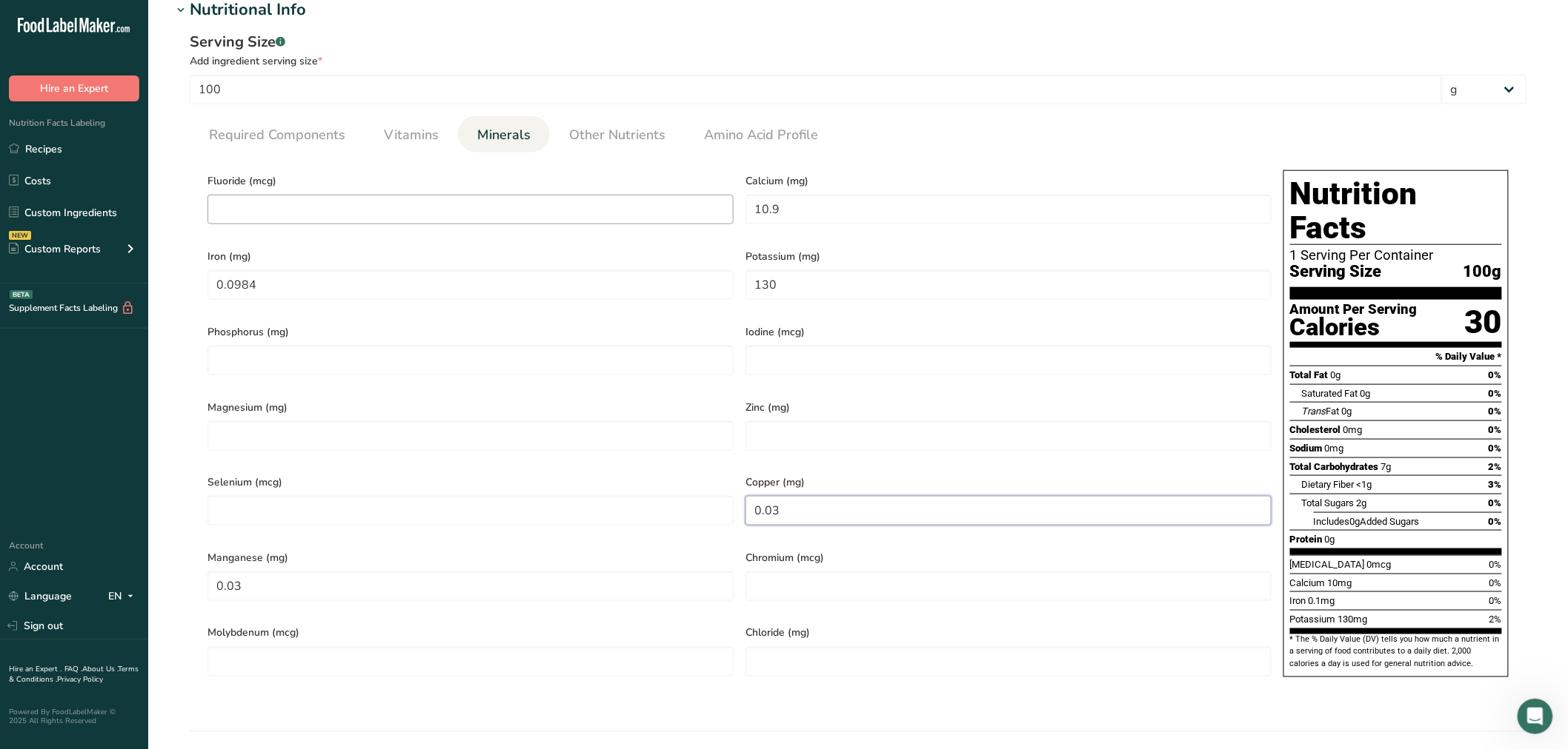
type input "0"
click at [633, 140] on span "Other Nutrients" at bounding box center [617, 135] width 96 height 20
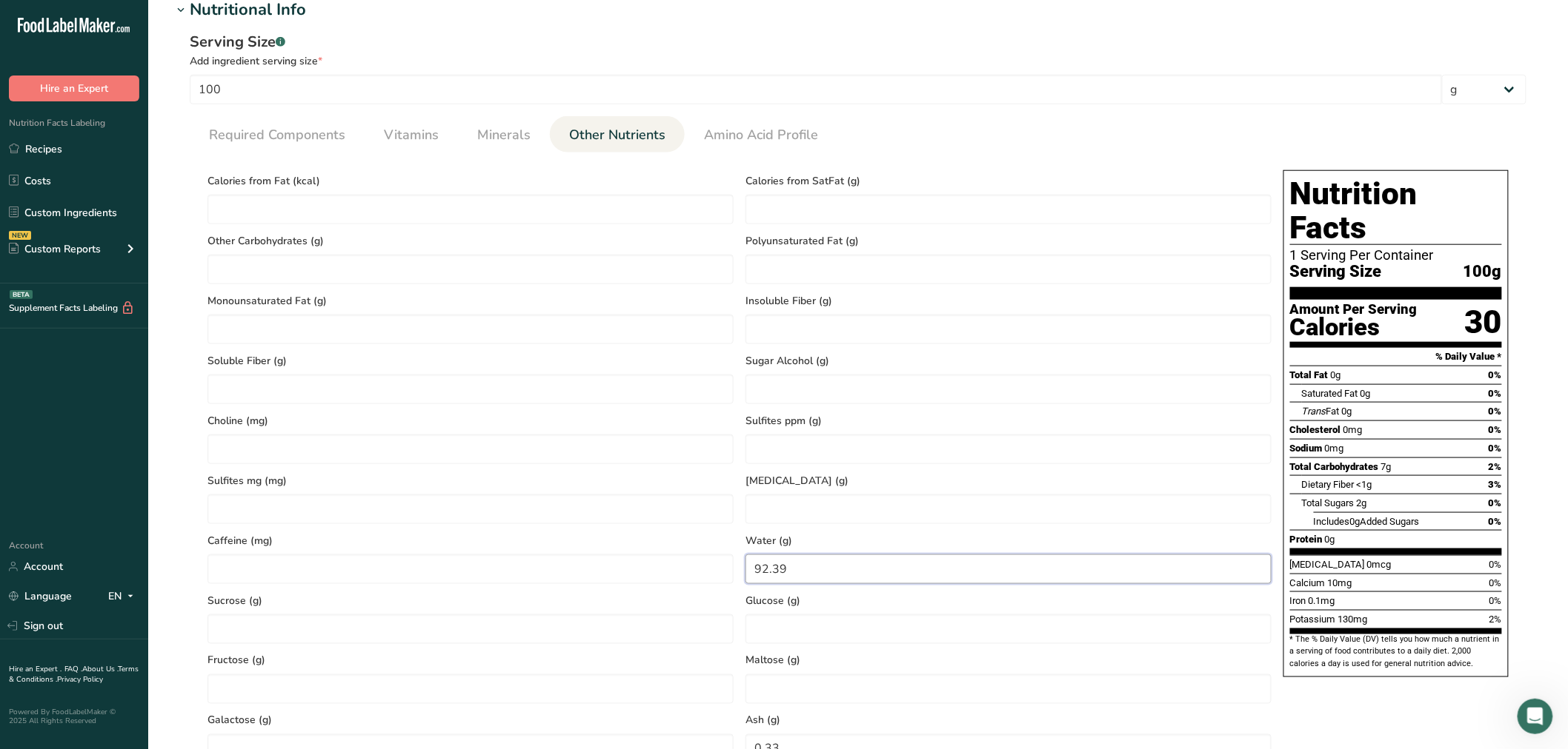
click at [820, 564] on input "92.39" at bounding box center [1009, 569] width 526 height 30
type input "92.5"
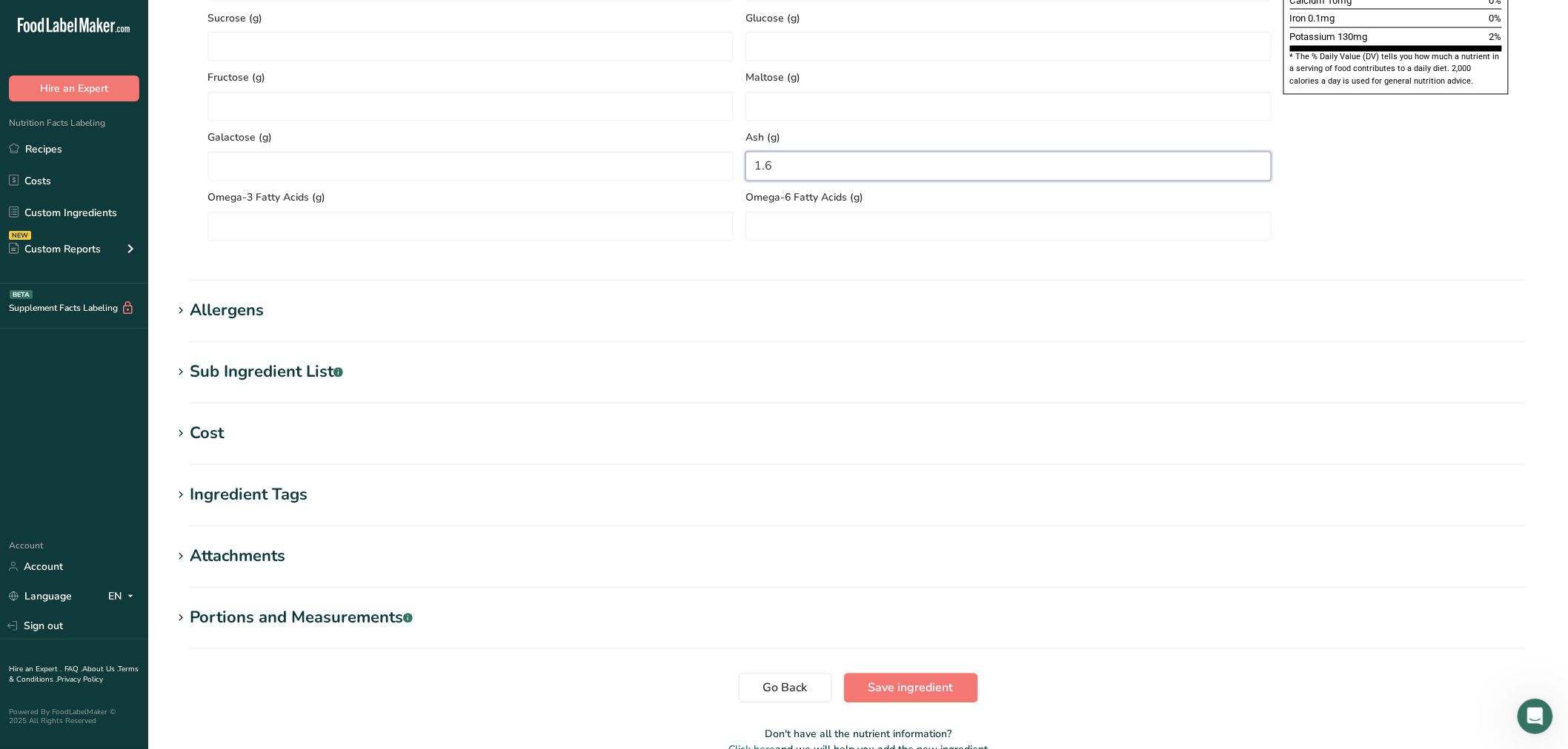
scroll to position [1136, 0]
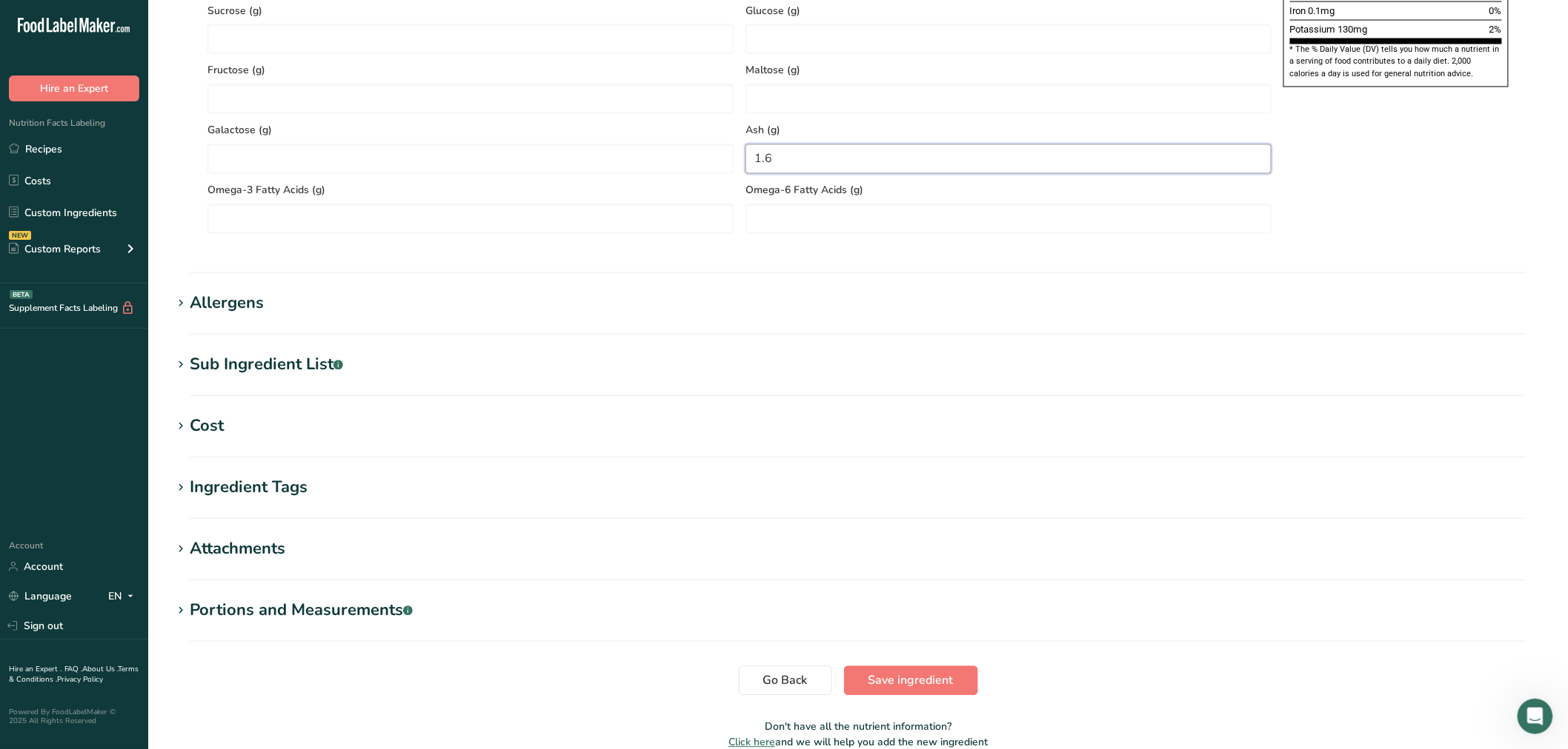
type input "1.6"
click at [299, 376] on div "Sub Ingredient List .a-a{fill:#347362;}.b-a{fill:#fff;}" at bounding box center [267, 365] width 153 height 24
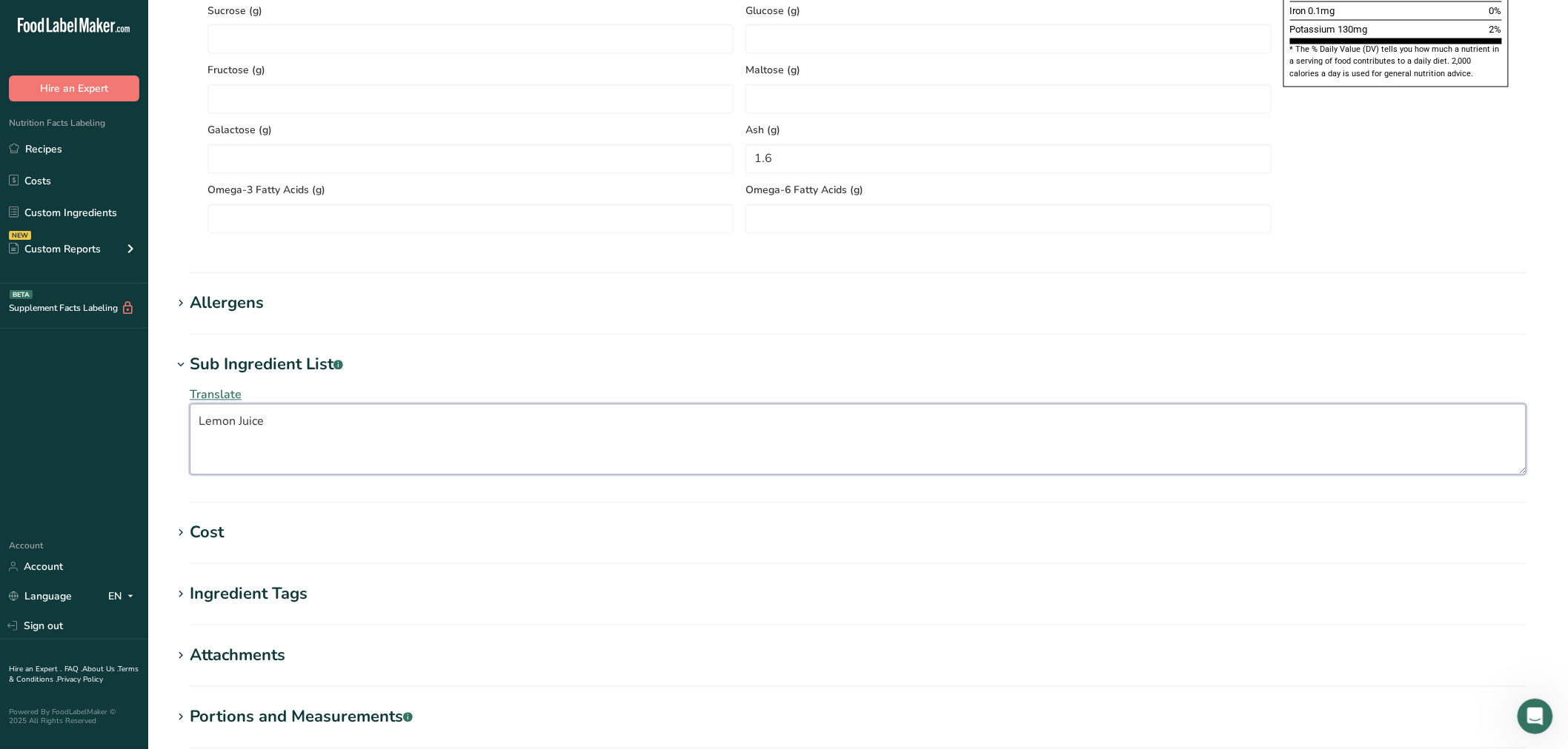
drag, startPoint x: 347, startPoint y: 420, endPoint x: 72, endPoint y: 411, distance: 275.1
click at [275, 302] on h1 "Allergens" at bounding box center [857, 303] width 1372 height 24
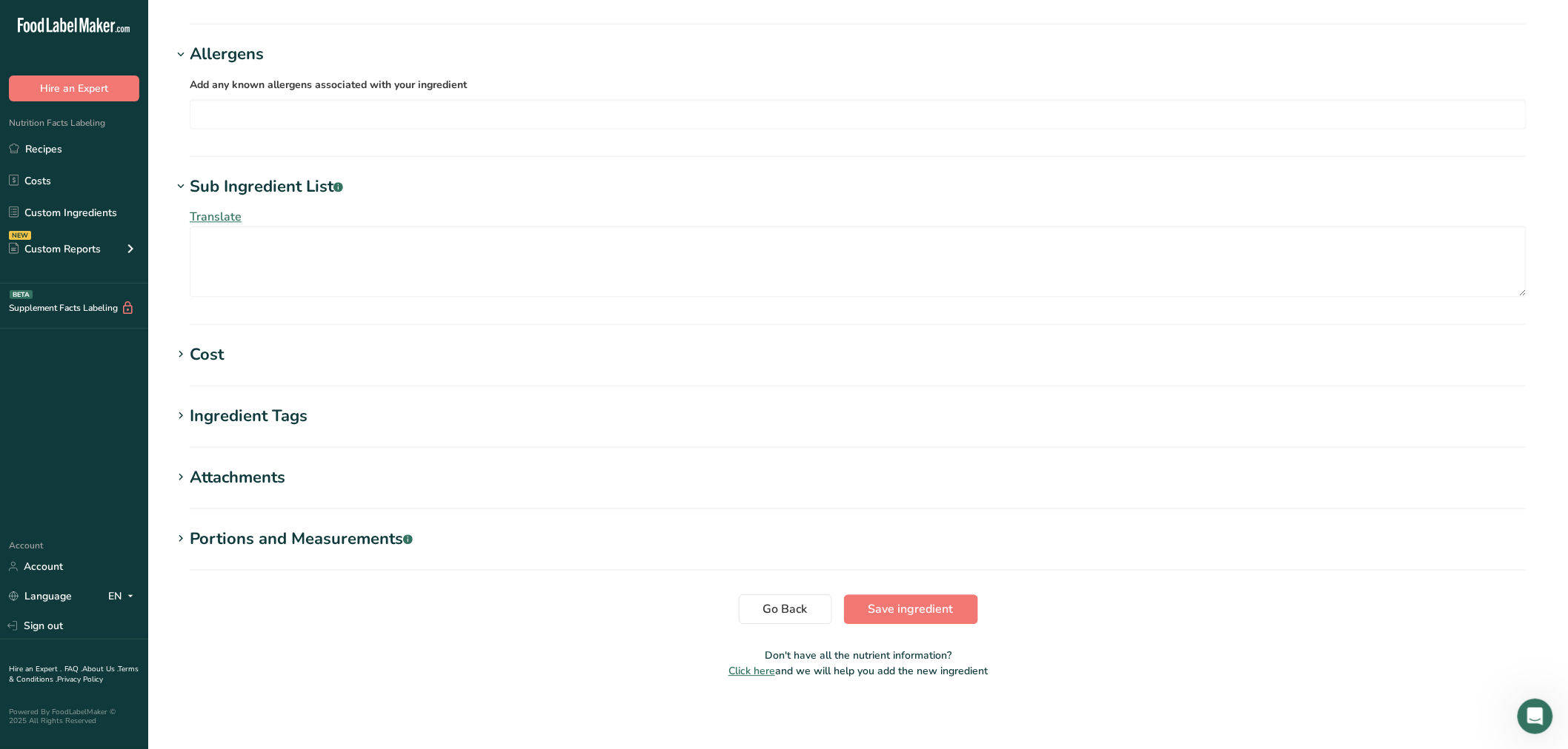
scroll to position [1386, 0]
click at [890, 609] on span "Save ingredient" at bounding box center [911, 609] width 86 height 18
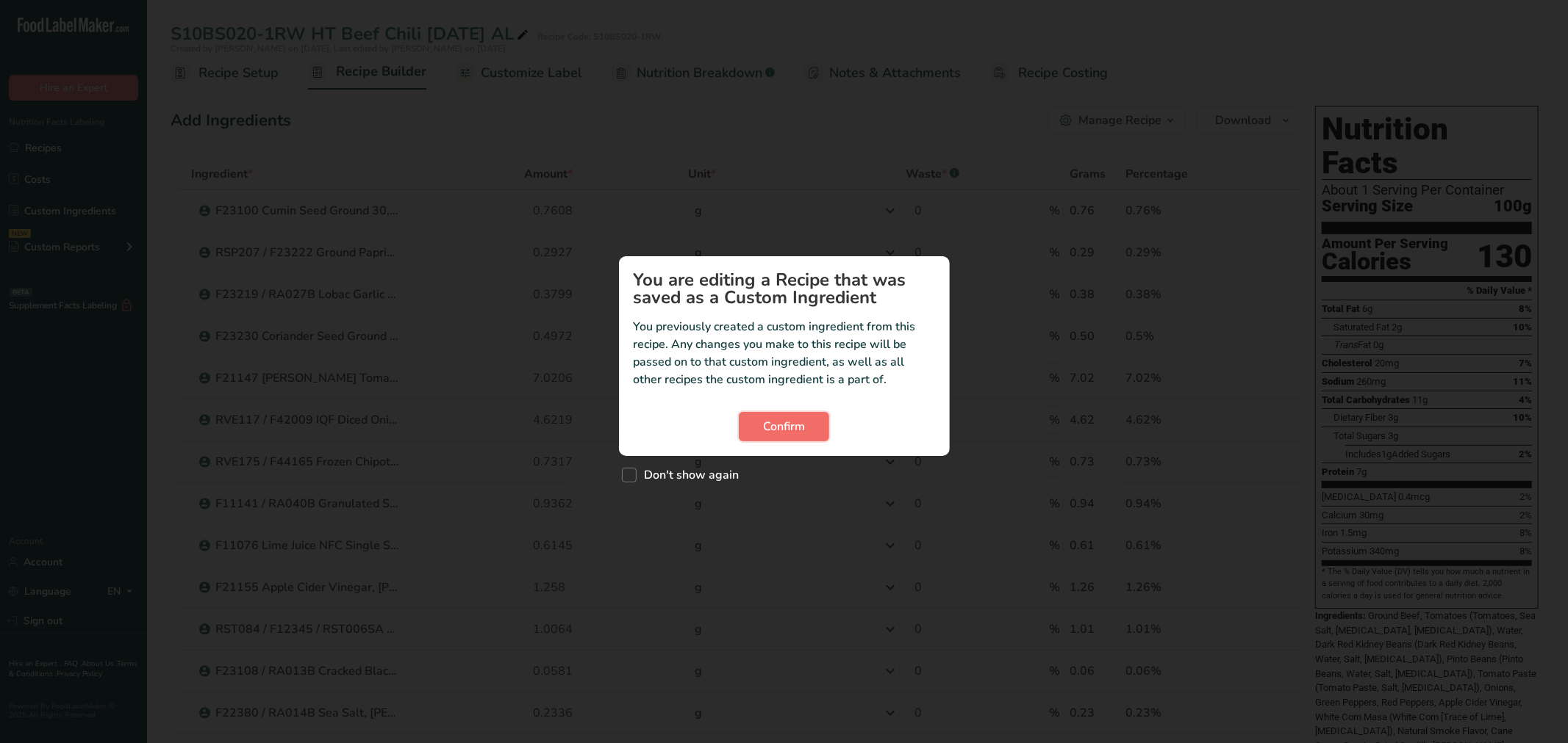
click at [757, 427] on button "Confirm" at bounding box center [784, 426] width 90 height 29
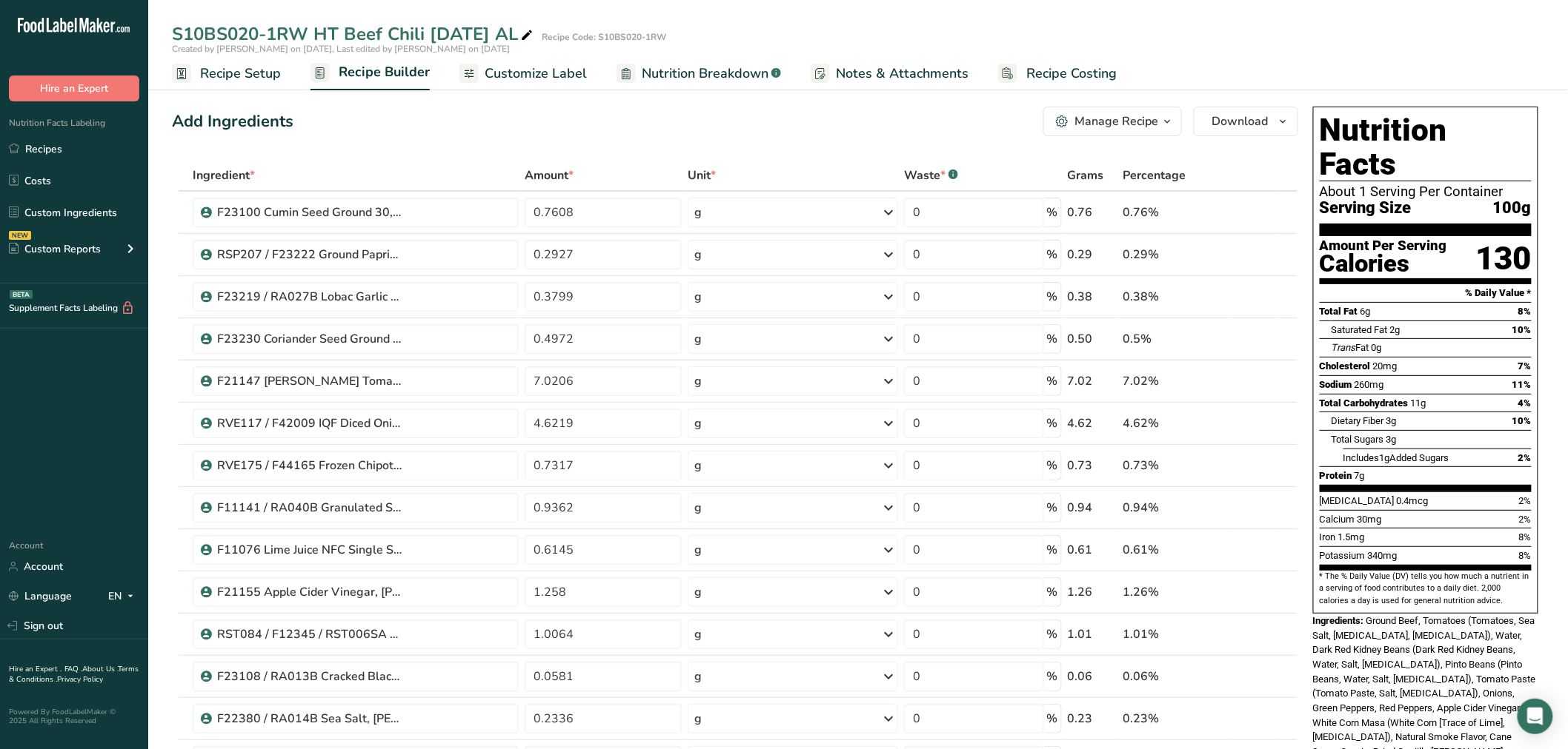
drag, startPoint x: 664, startPoint y: 57, endPoint x: 666, endPoint y: 73, distance: 16.1
click at [664, 60] on link "Nutrition Breakdown .a-a{fill:#347362;}.b-a{fill:#fff;}" at bounding box center [698, 73] width 165 height 33
click at [666, 73] on span "Nutrition Breakdown" at bounding box center [704, 74] width 127 height 20
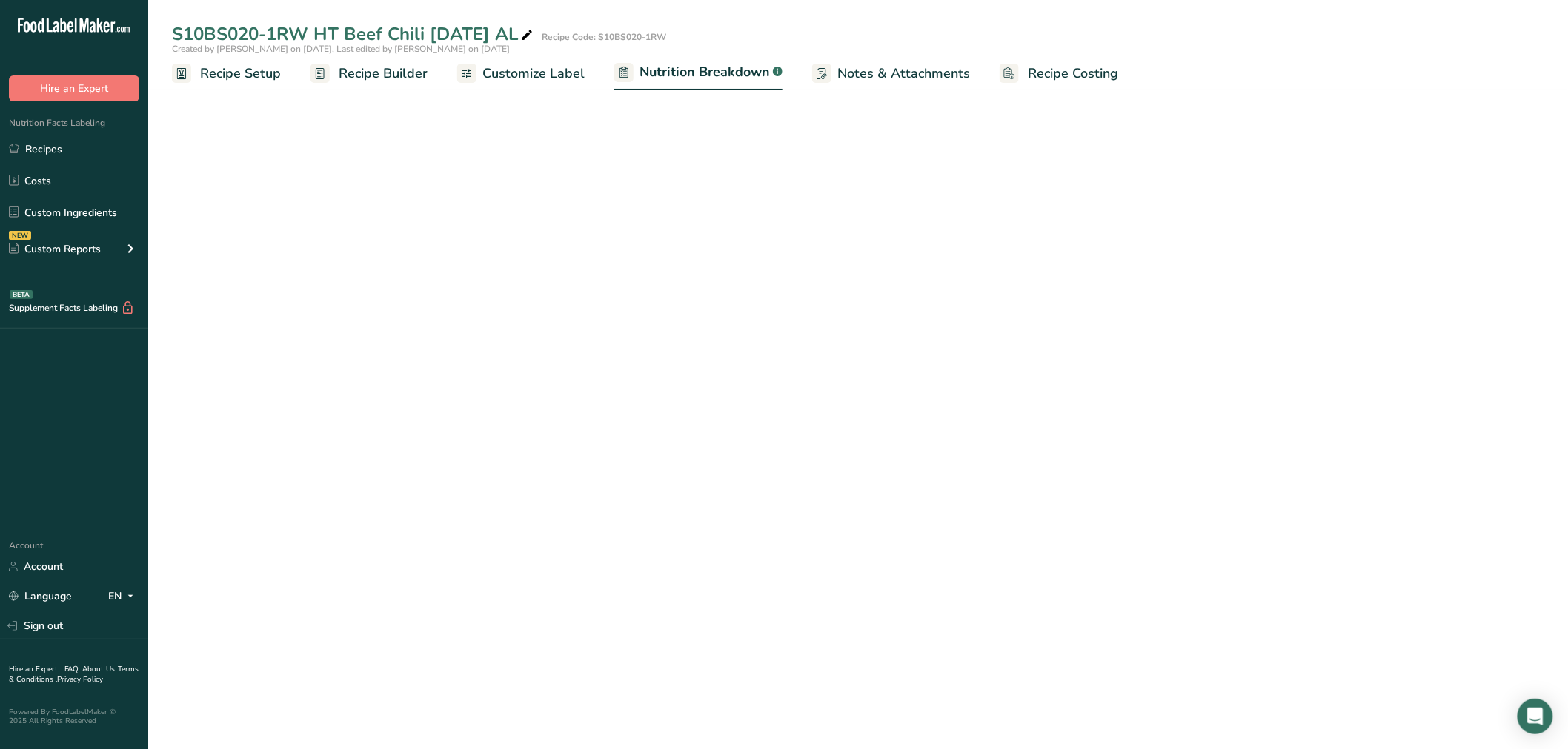
select select "Calories"
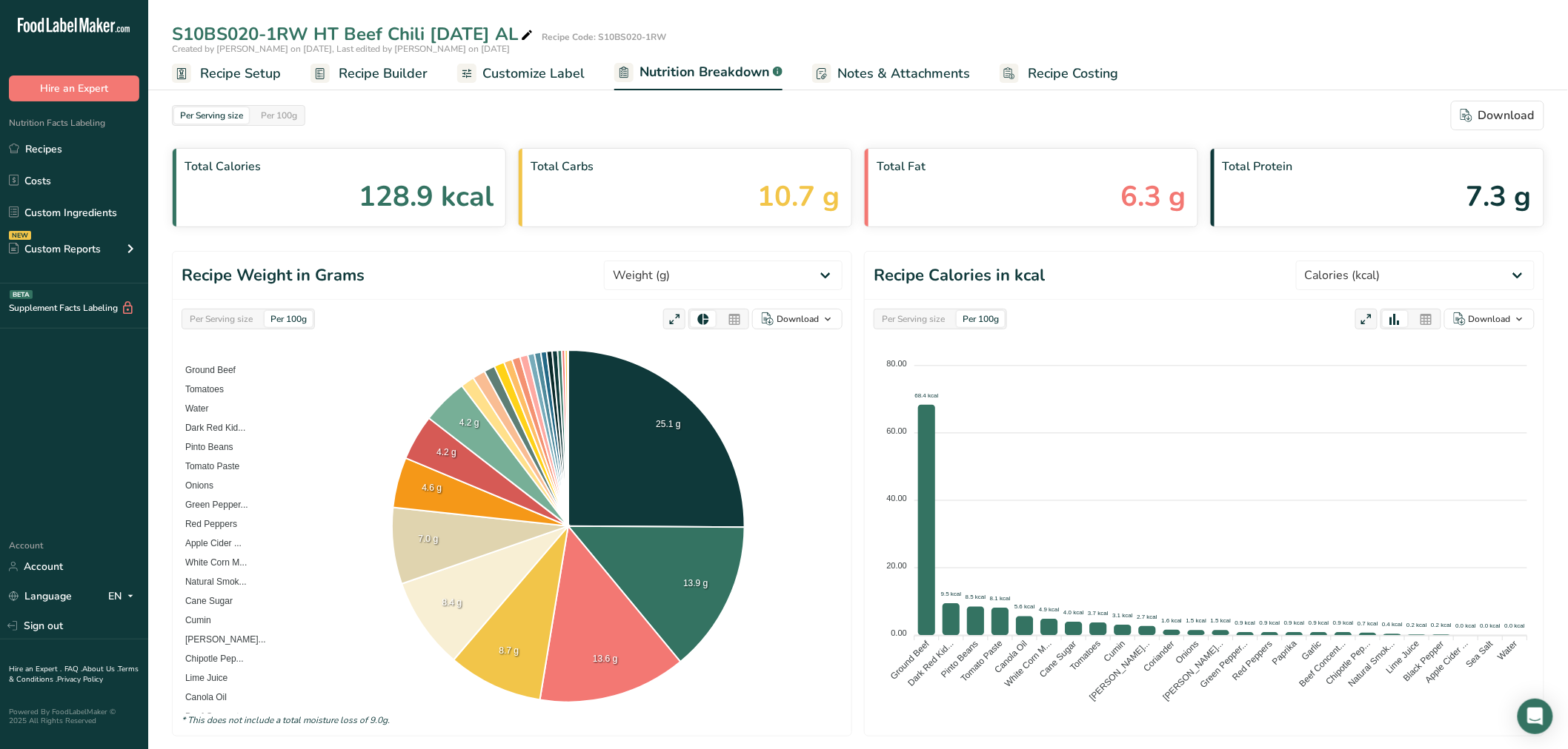
click at [738, 317] on icon at bounding box center [734, 320] width 14 height 21
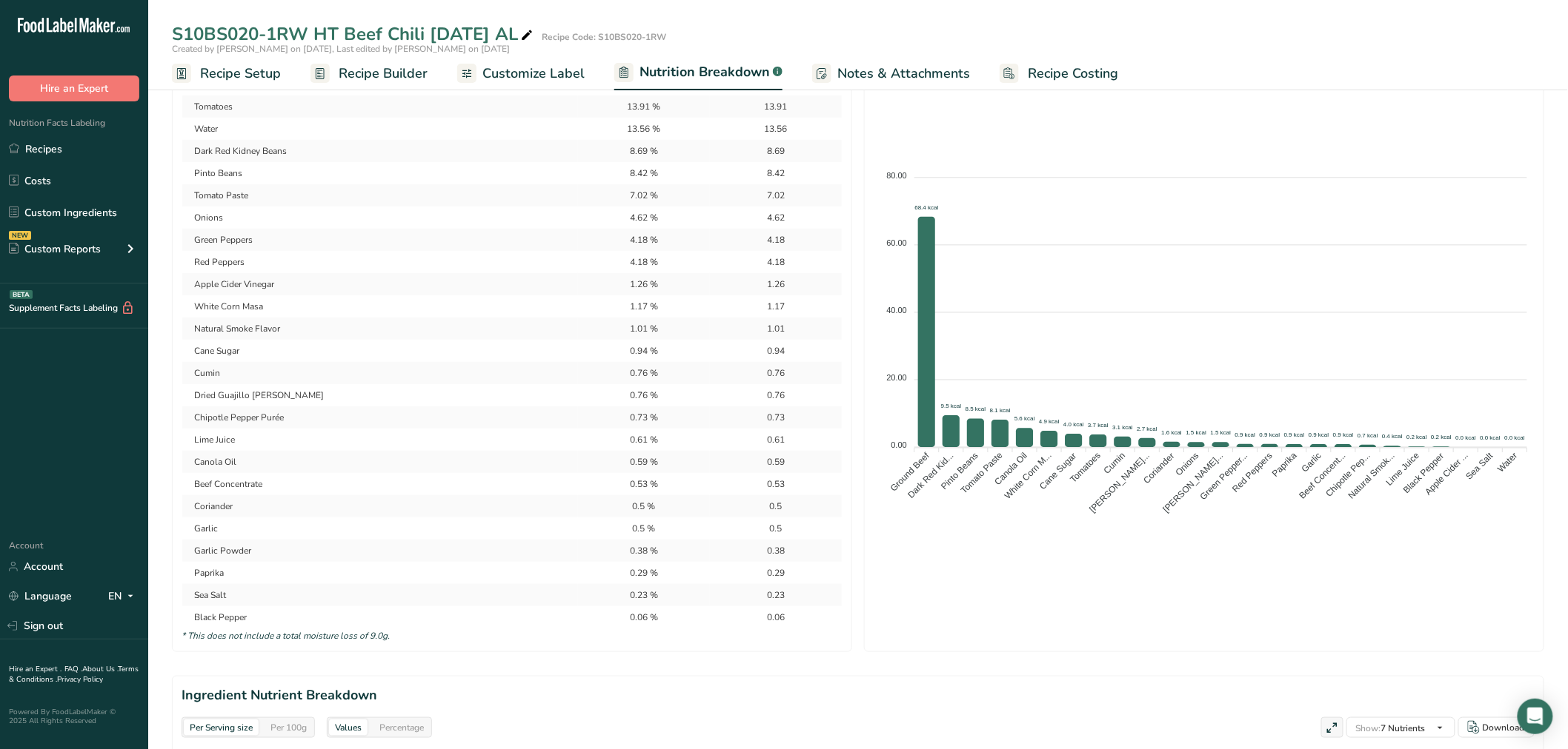
scroll to position [329, 0]
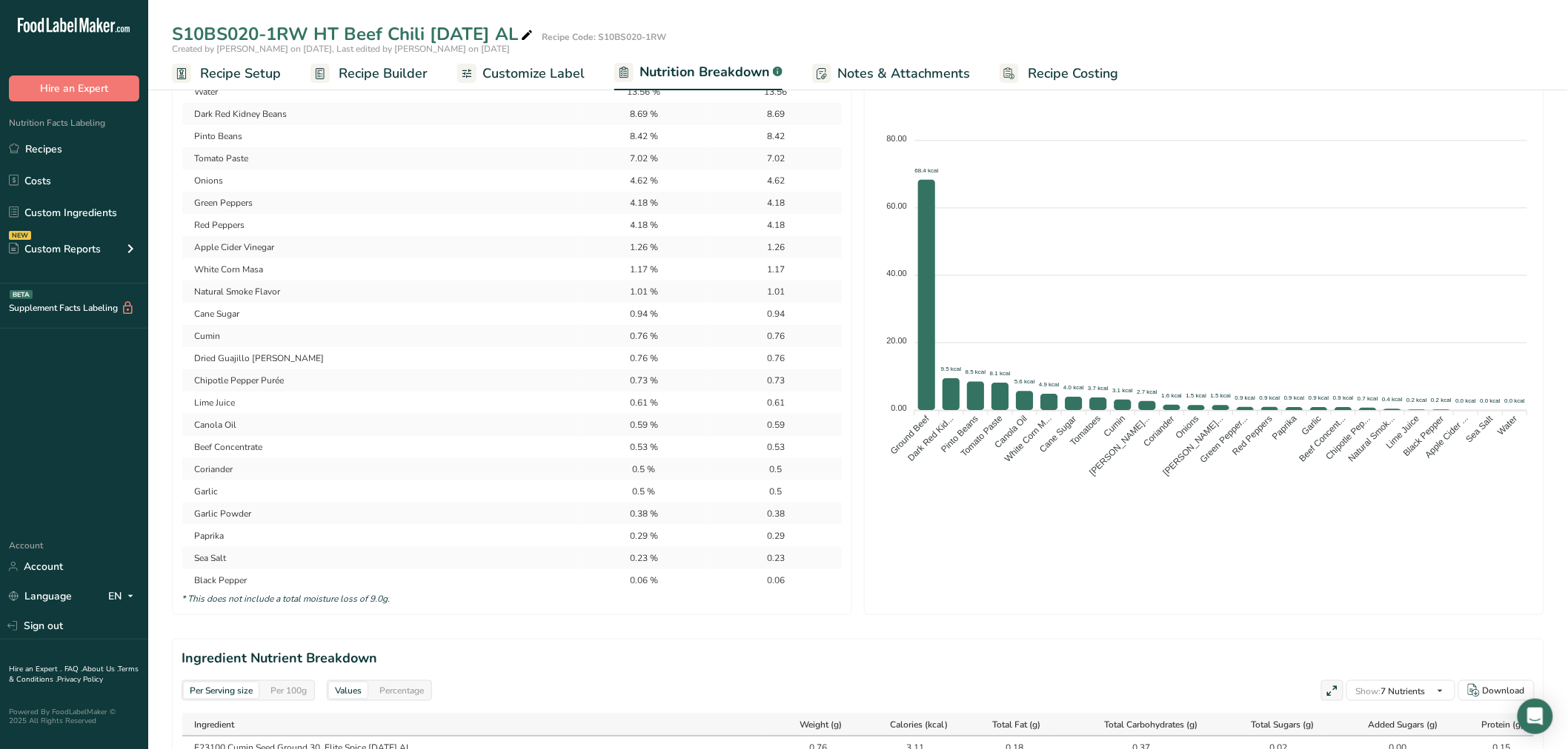
click at [369, 72] on span "Recipe Builder" at bounding box center [383, 74] width 89 height 20
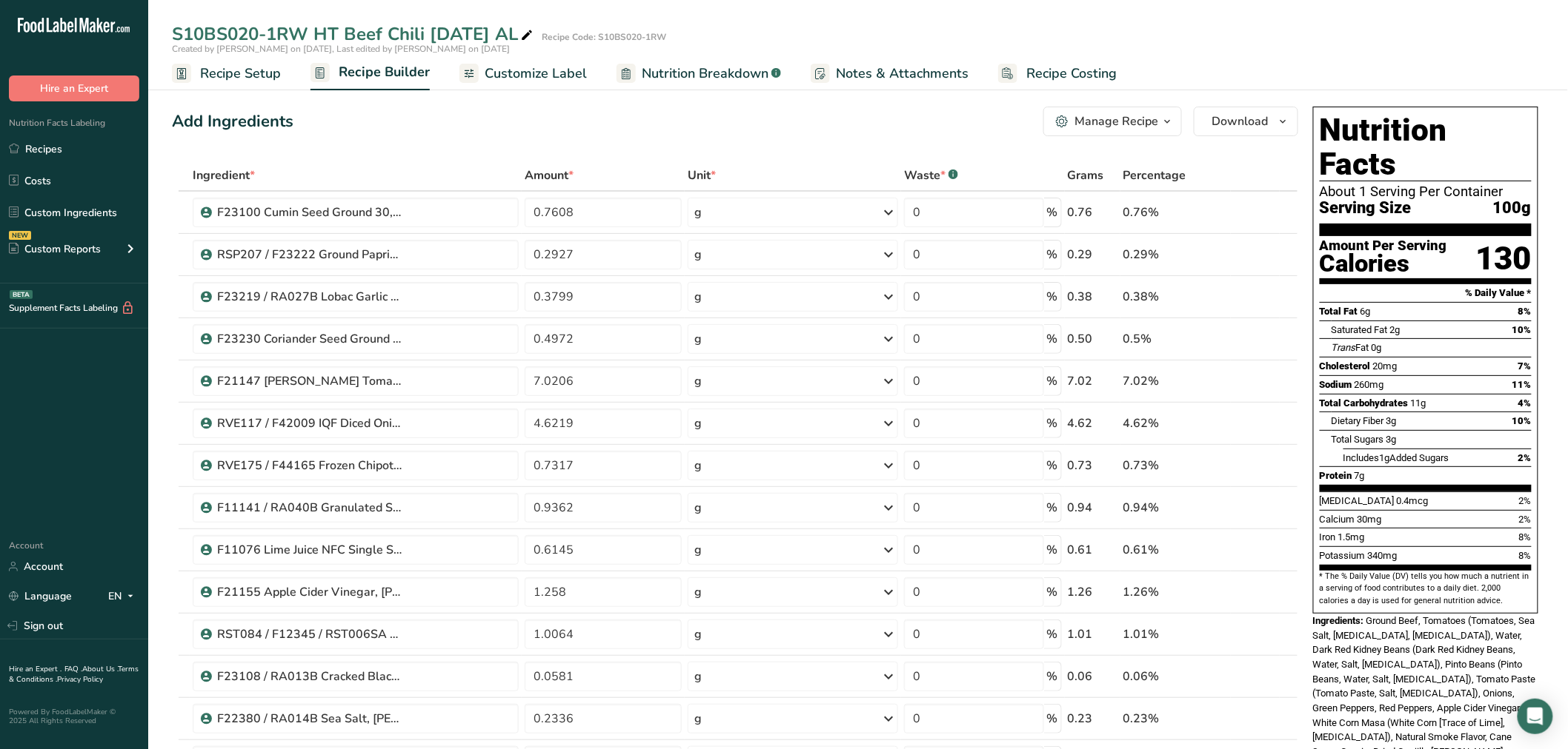
click at [539, 75] on span "Customize Label" at bounding box center [536, 74] width 103 height 20
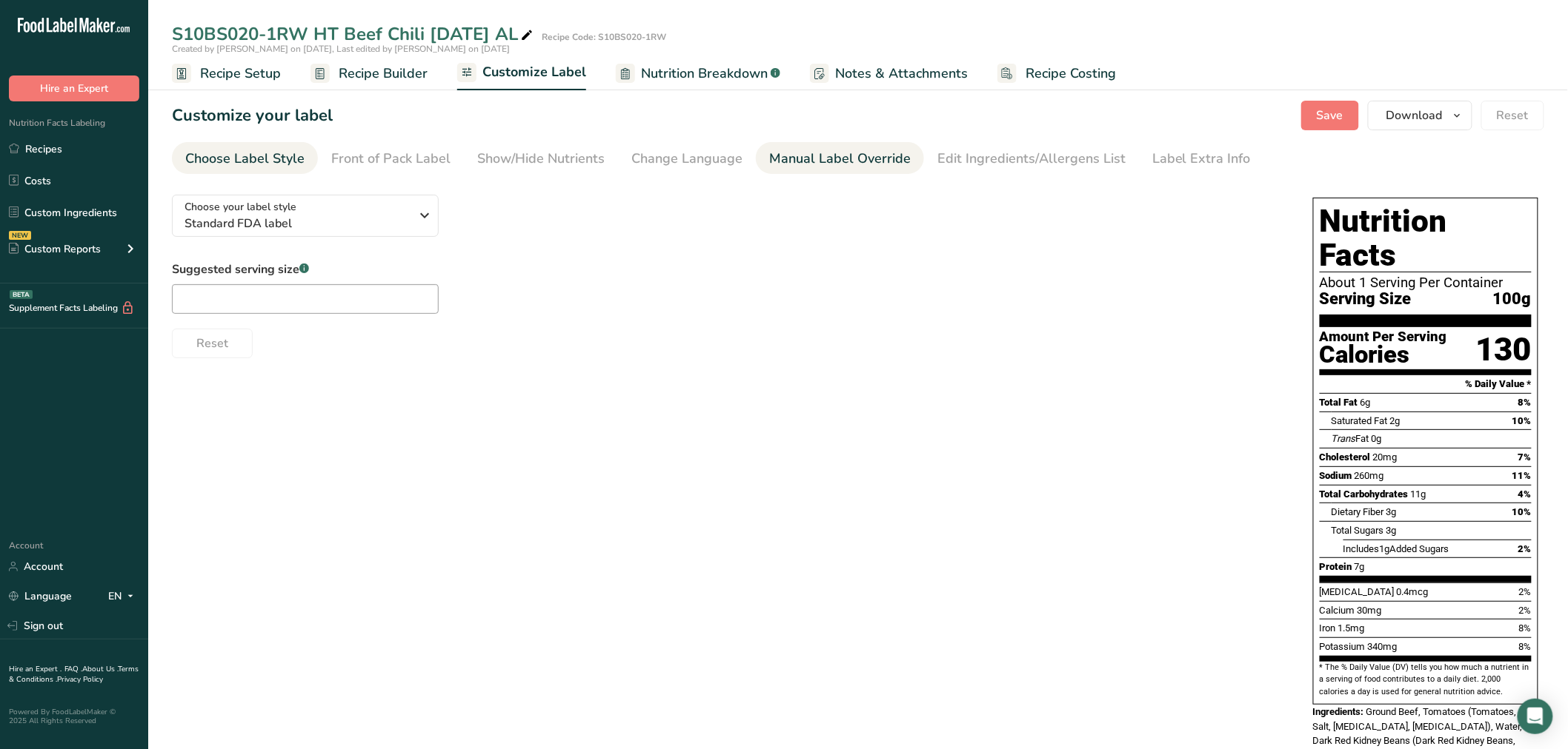
click at [771, 154] on div "Manual Label Override" at bounding box center [839, 158] width 141 height 20
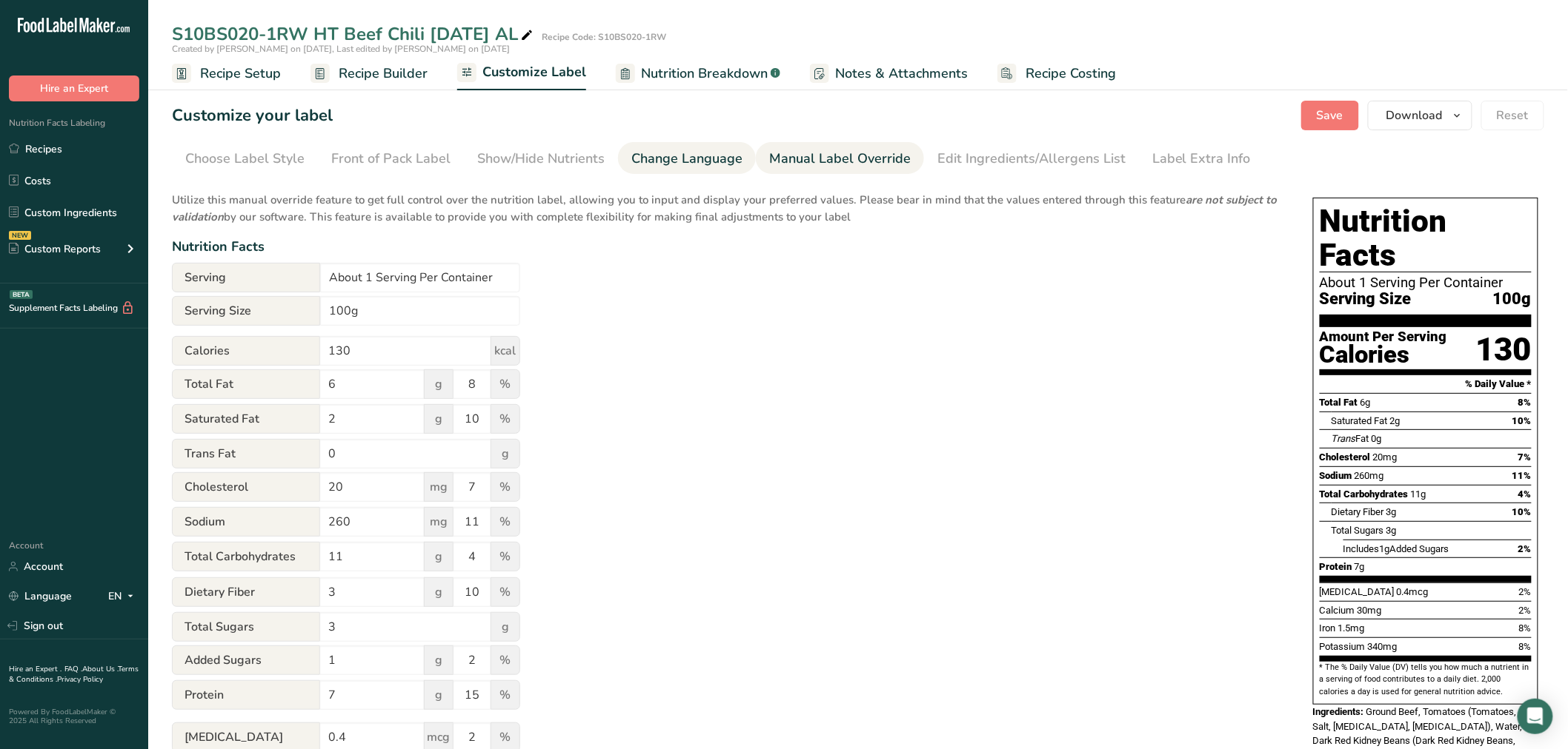
click at [682, 154] on div "Change Language" at bounding box center [686, 158] width 111 height 20
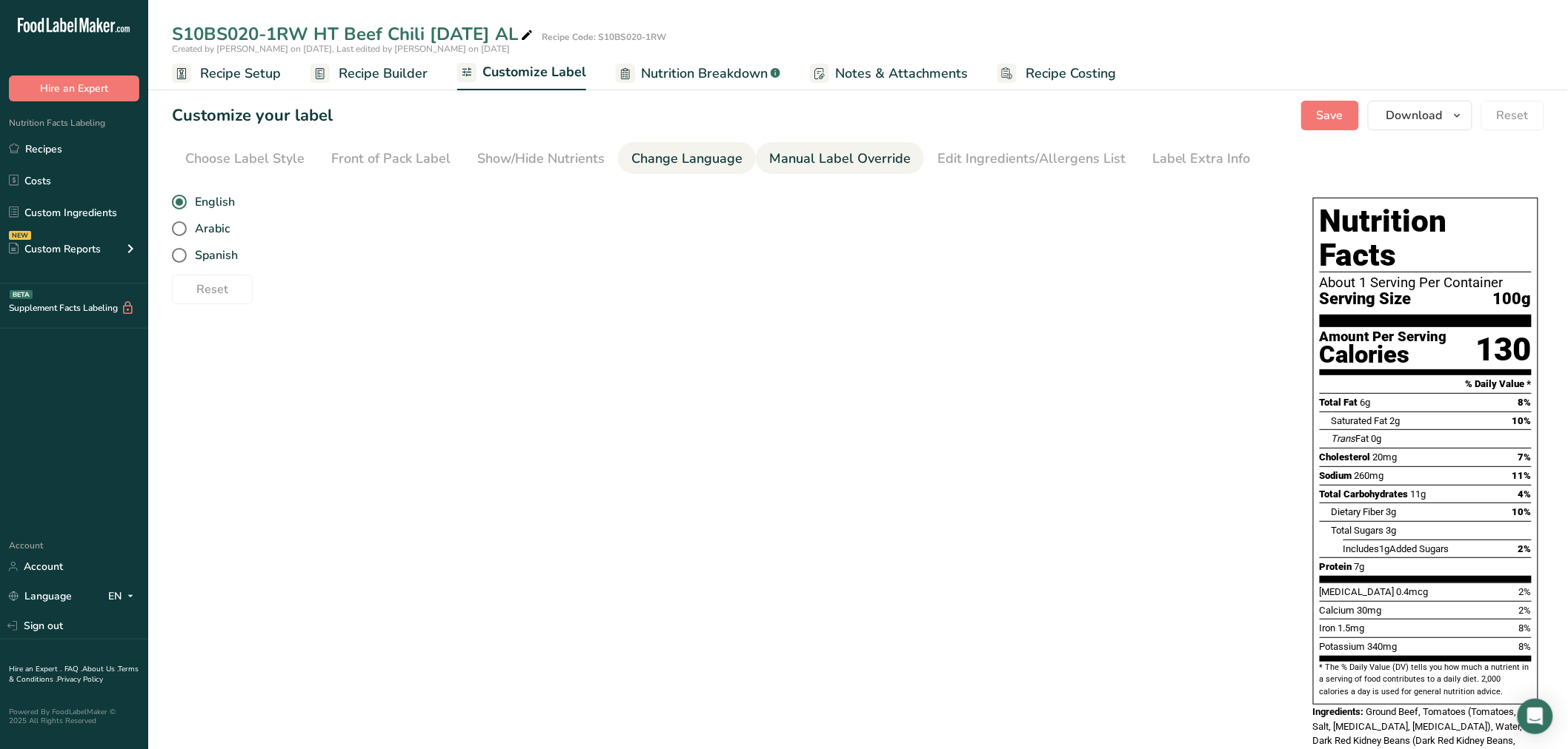
click at [869, 154] on div "Manual Label Override" at bounding box center [839, 158] width 141 height 20
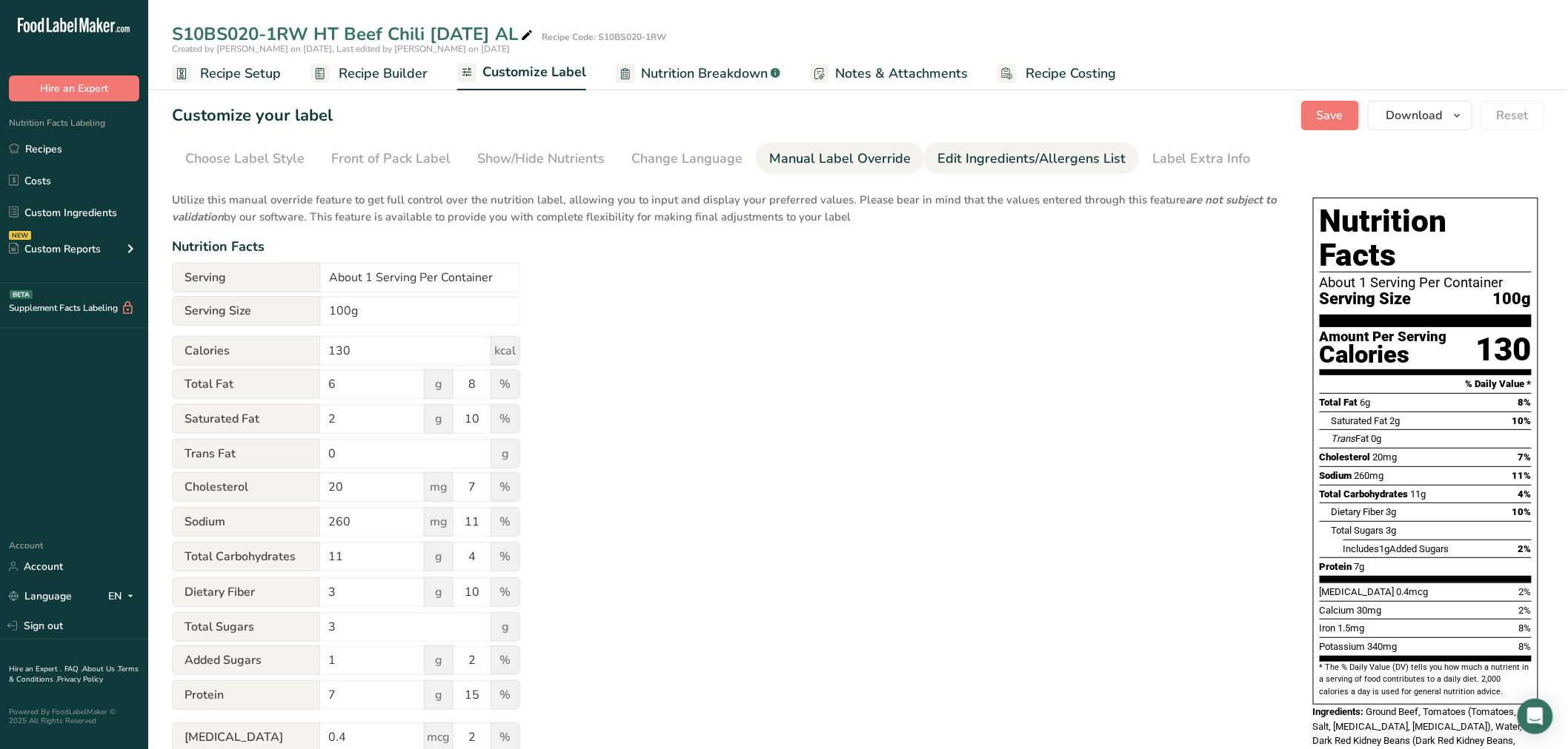
click at [1005, 165] on div "Edit Ingredients/Allergens List" at bounding box center [1031, 158] width 188 height 20
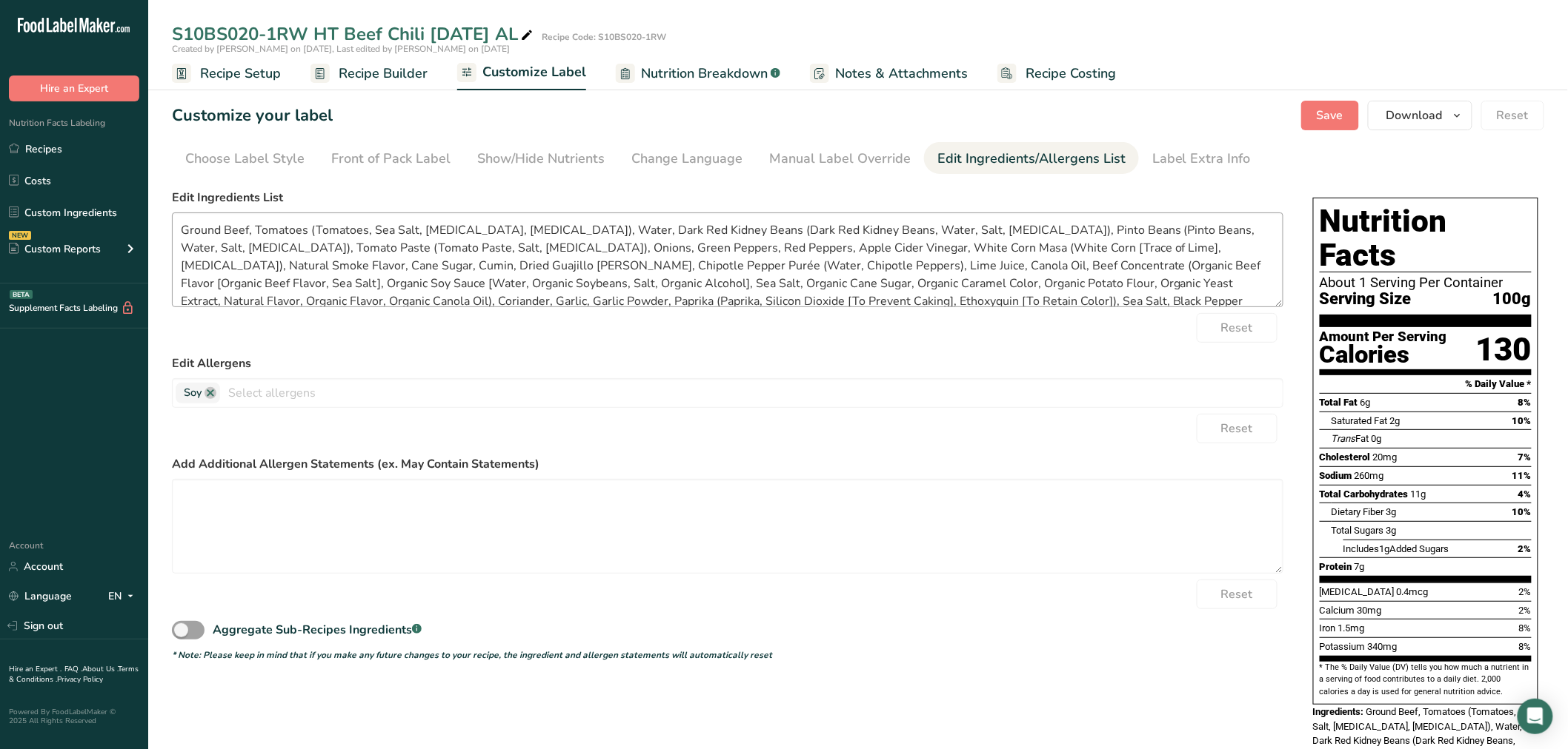
scroll to position [12, 0]
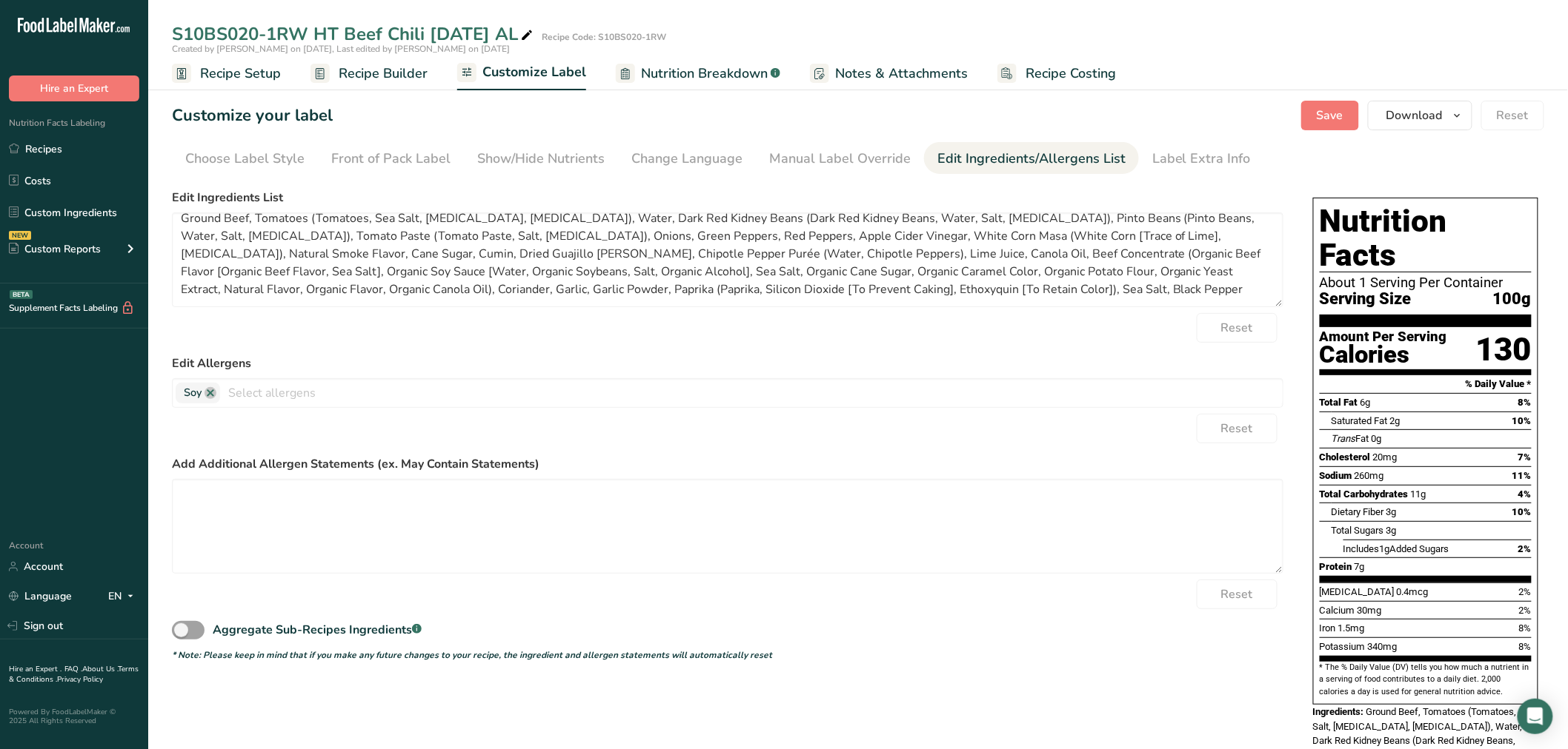
click at [673, 72] on span "Nutrition Breakdown" at bounding box center [704, 74] width 127 height 20
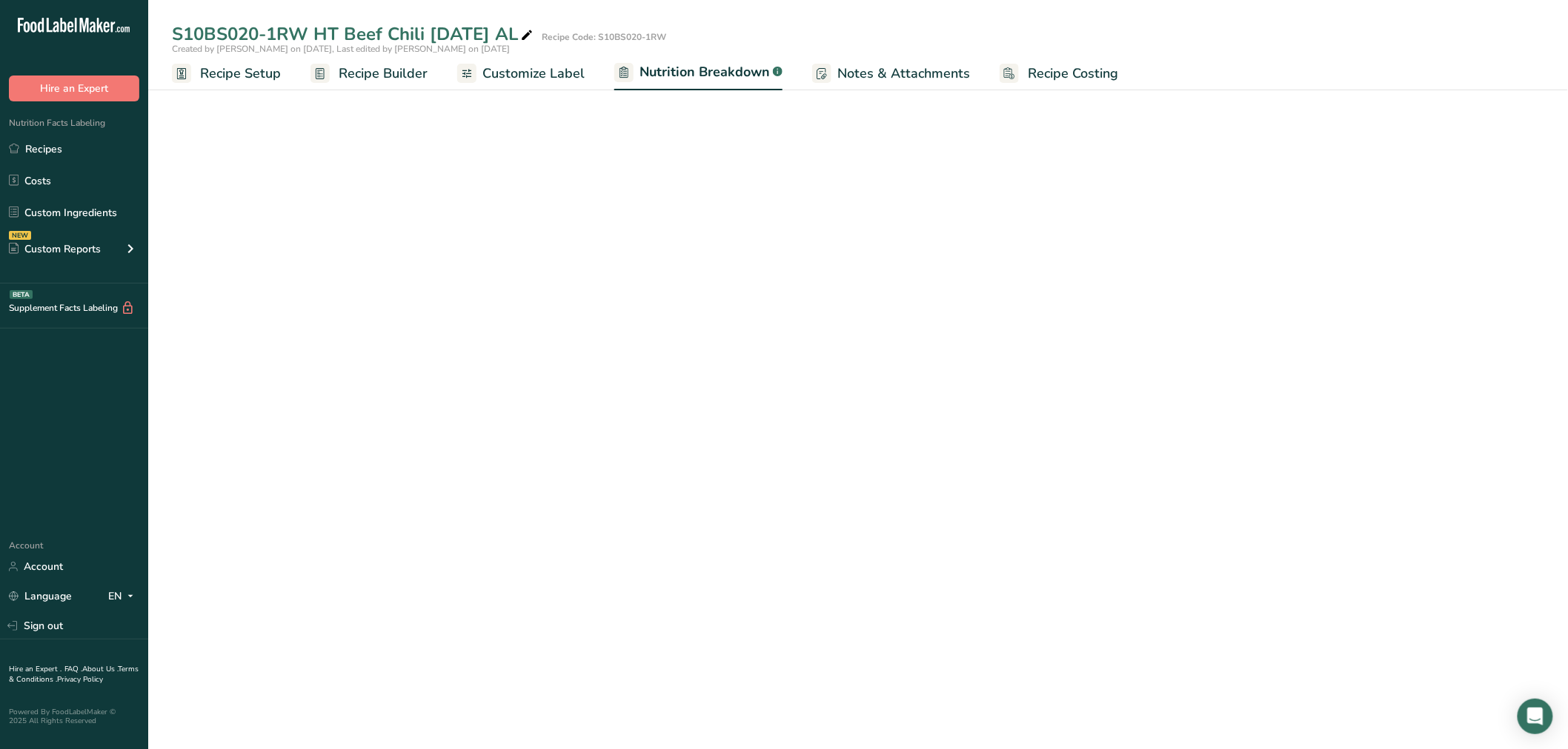
select select "Calories"
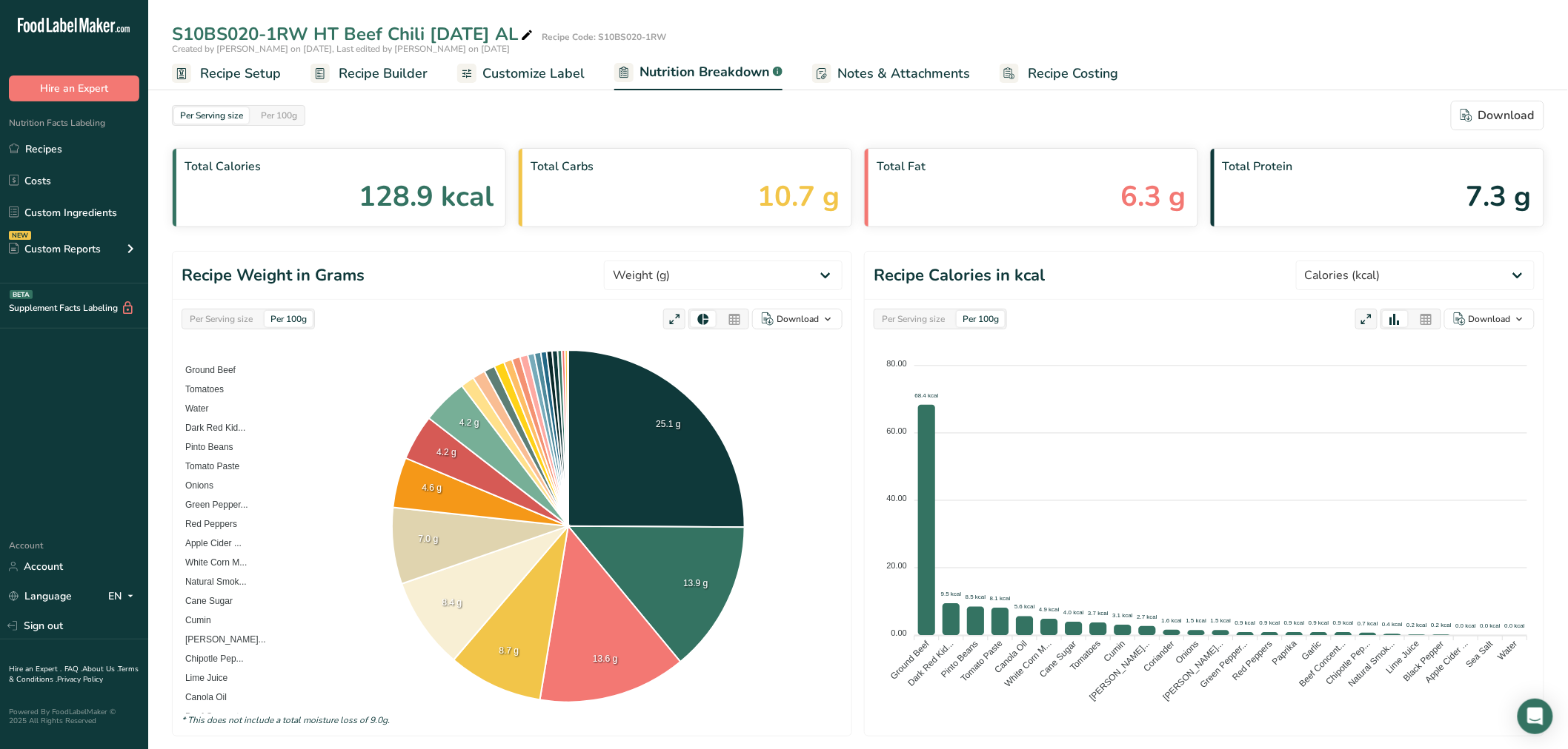
click at [731, 320] on icon at bounding box center [734, 320] width 14 height 21
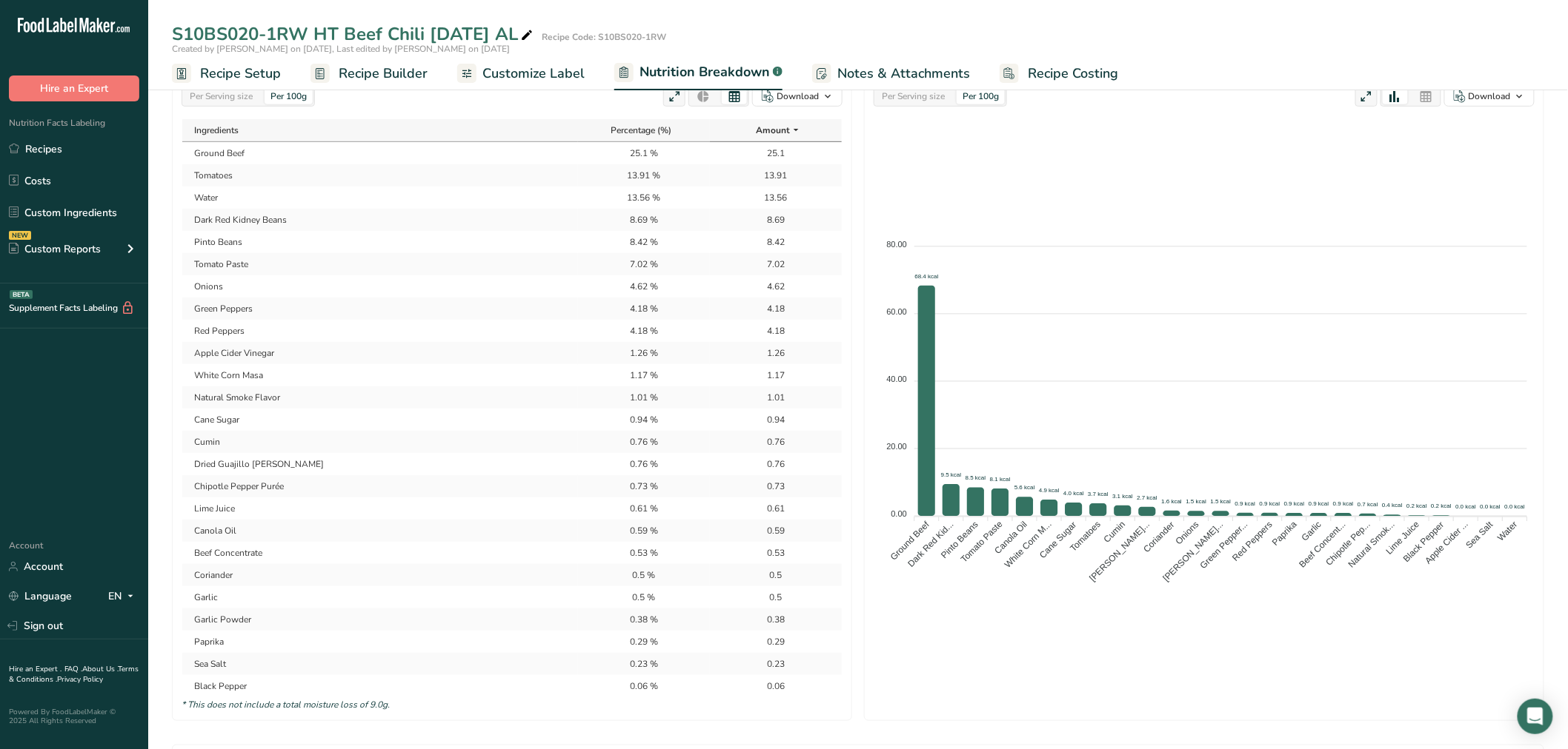
scroll to position [247, 0]
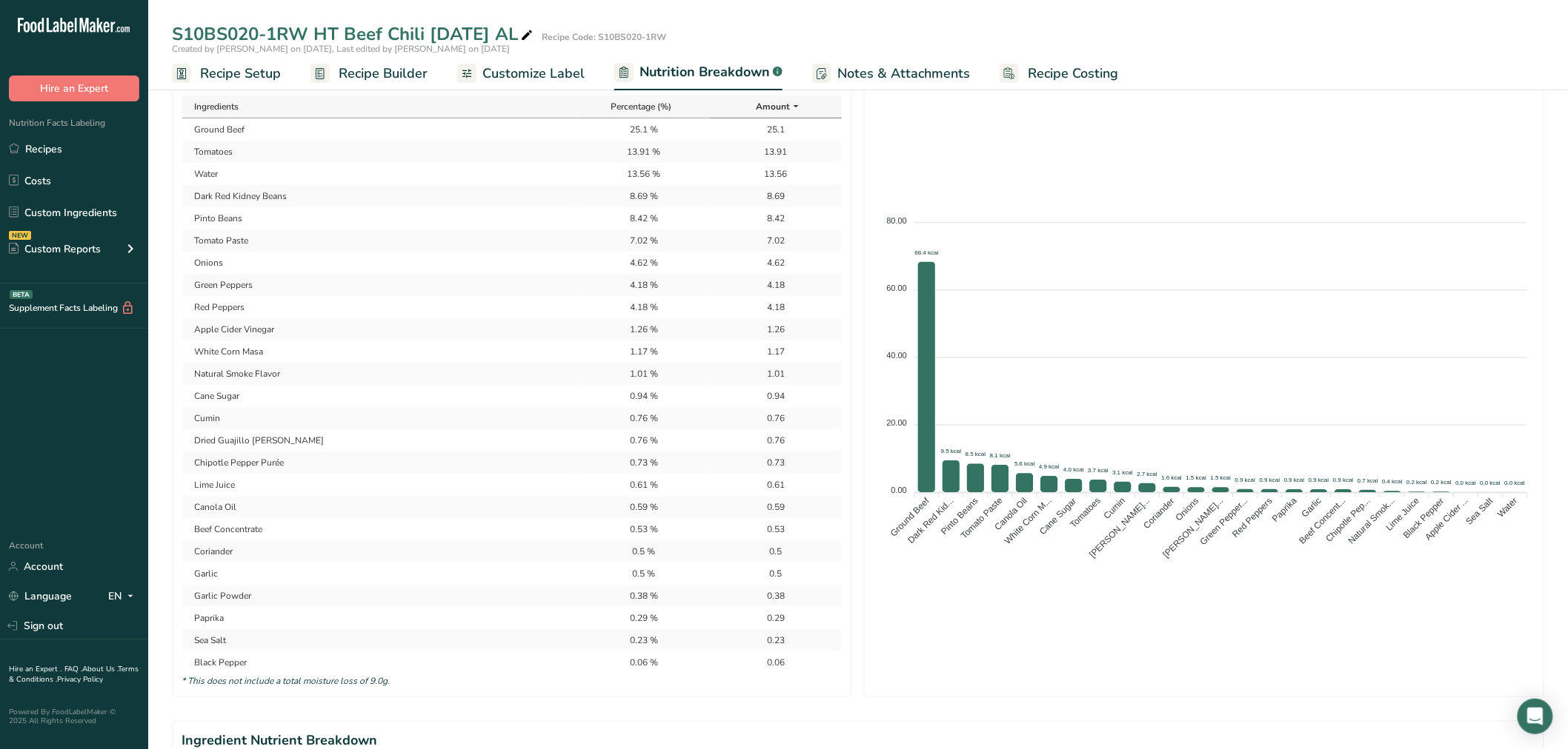
click at [267, 549] on td "Coriander" at bounding box center [379, 552] width 395 height 23
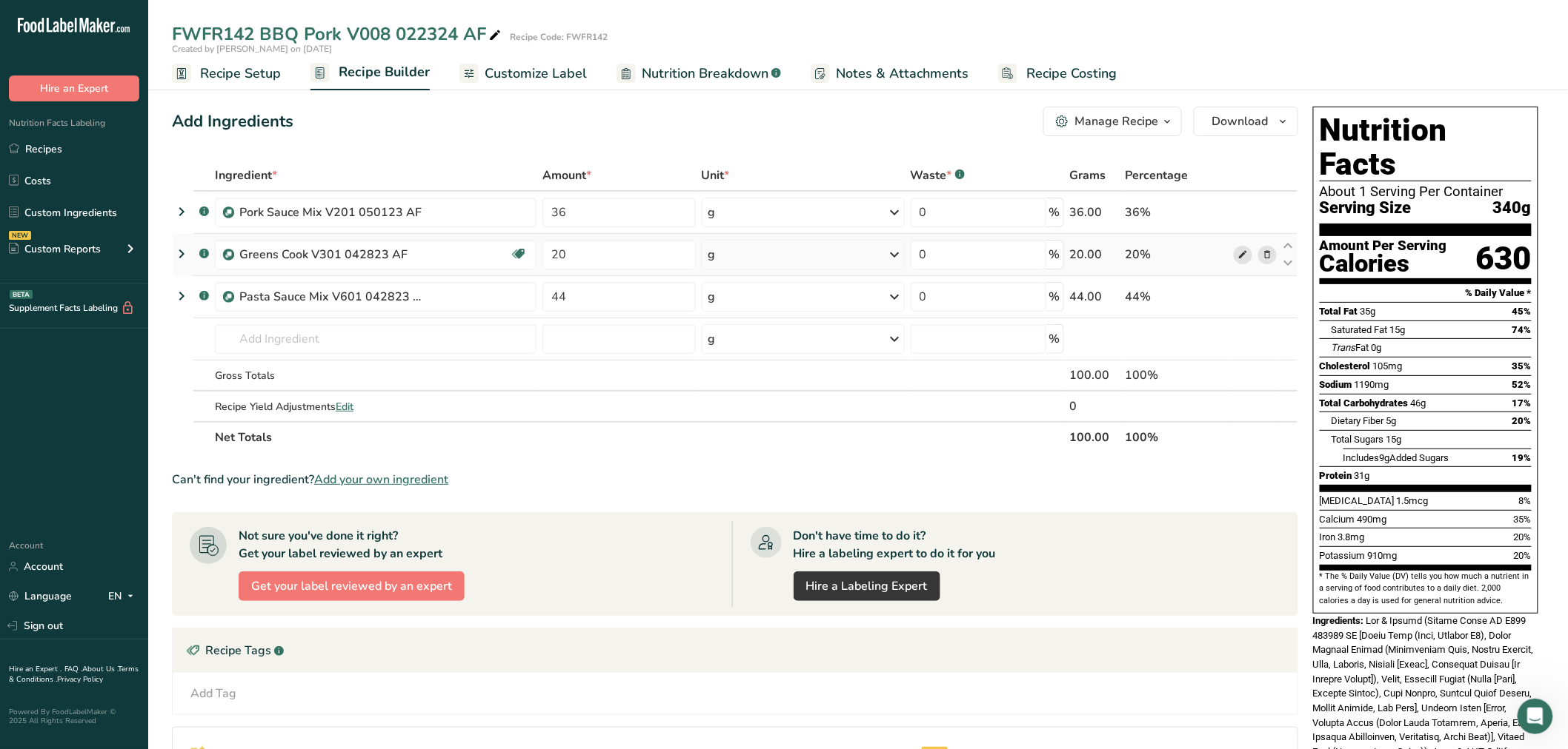
click at [1241, 248] on icon at bounding box center [1243, 255] width 11 height 15
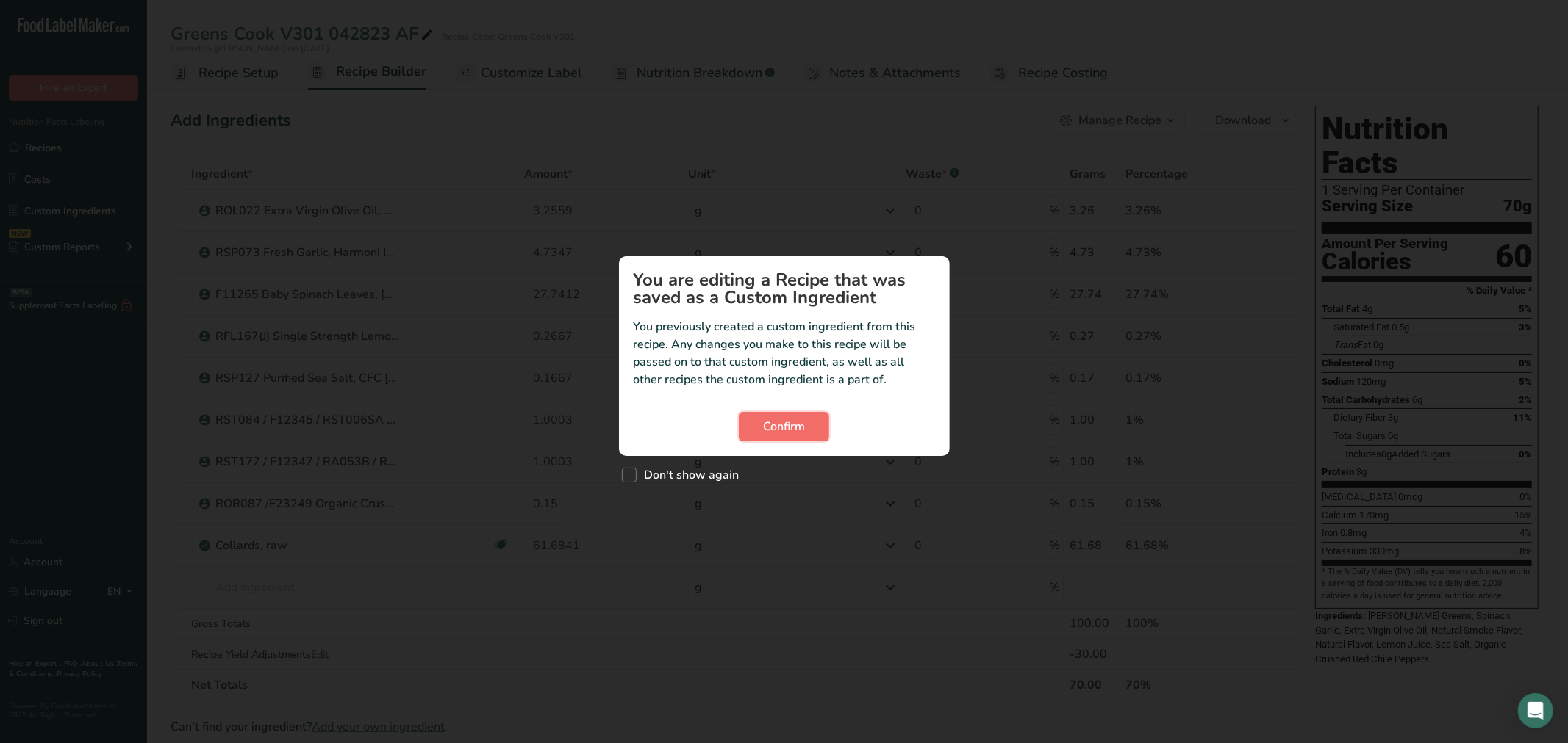
click at [765, 416] on button "Confirm" at bounding box center [784, 426] width 90 height 29
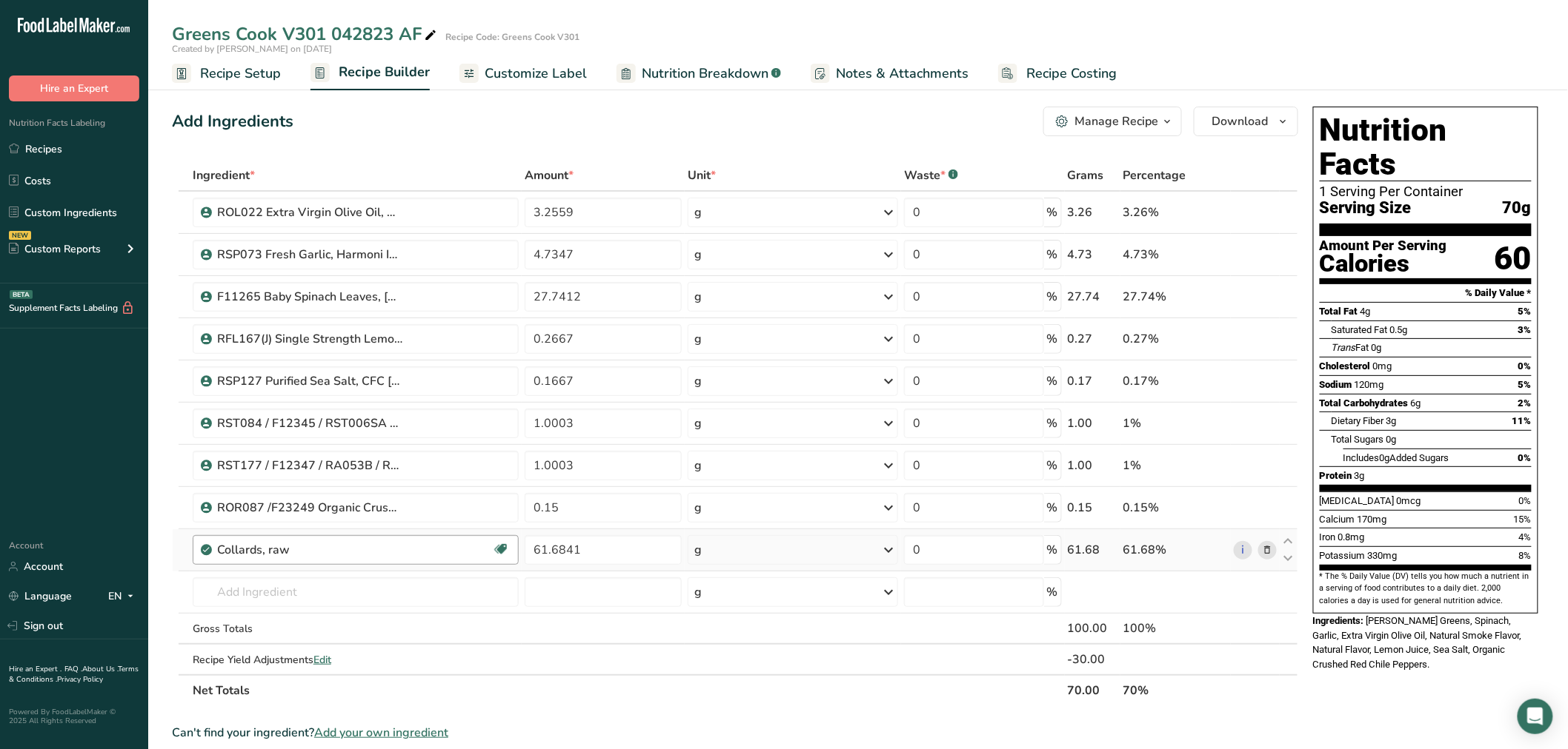
drag, startPoint x: 384, startPoint y: 563, endPoint x: 382, endPoint y: 553, distance: 10.2
click at [384, 558] on div "Collards, raw Dairy free Gluten free Vegan Vegetarian Soy free" at bounding box center [356, 550] width 326 height 30
click at [263, 605] on input "text" at bounding box center [356, 592] width 326 height 30
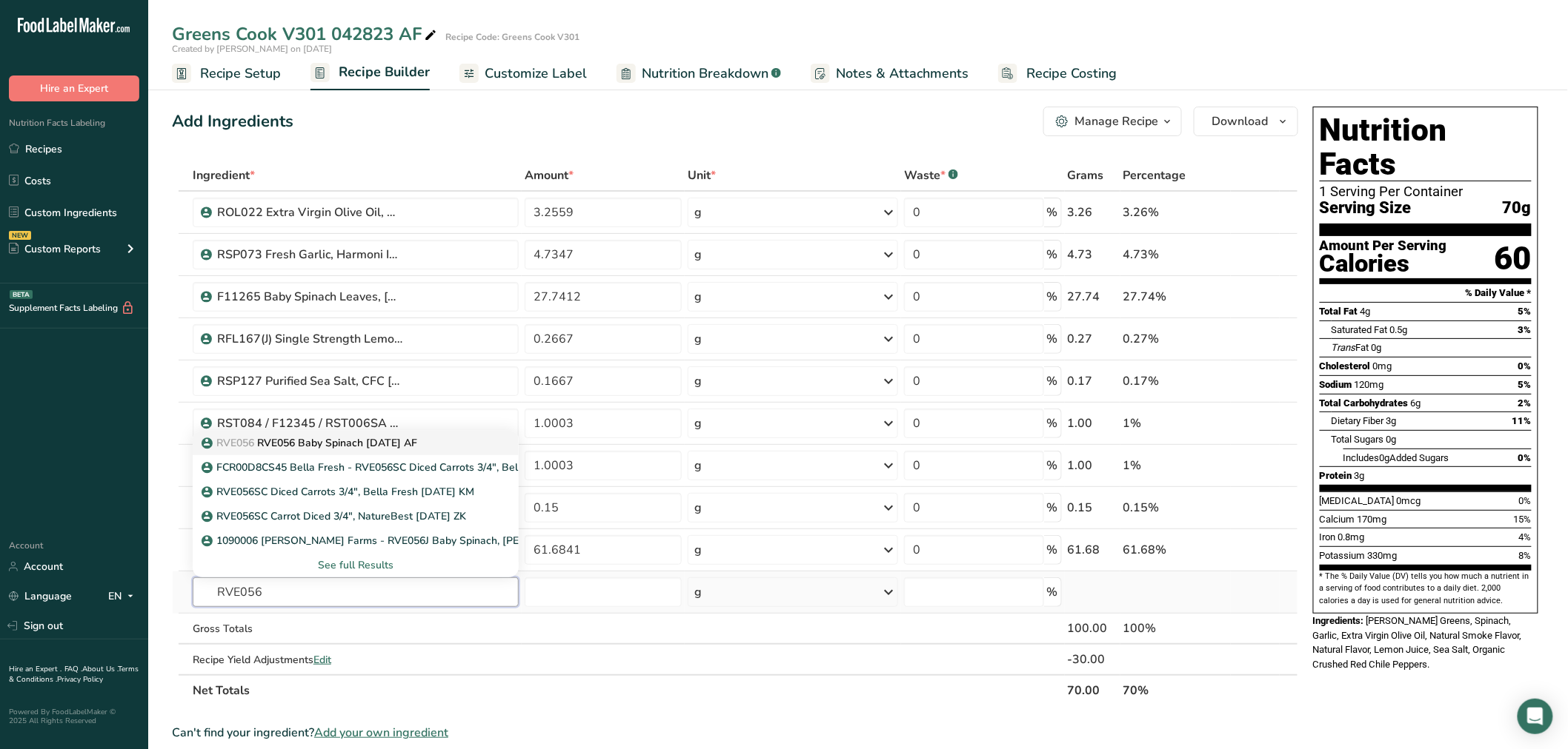
type input "RVE056"
click at [347, 446] on p "RVE056 RVE056 Baby Spinach 01.24.25 AF" at bounding box center [311, 443] width 213 height 15
type input "RVE056 Baby Spinach [DATE] AF"
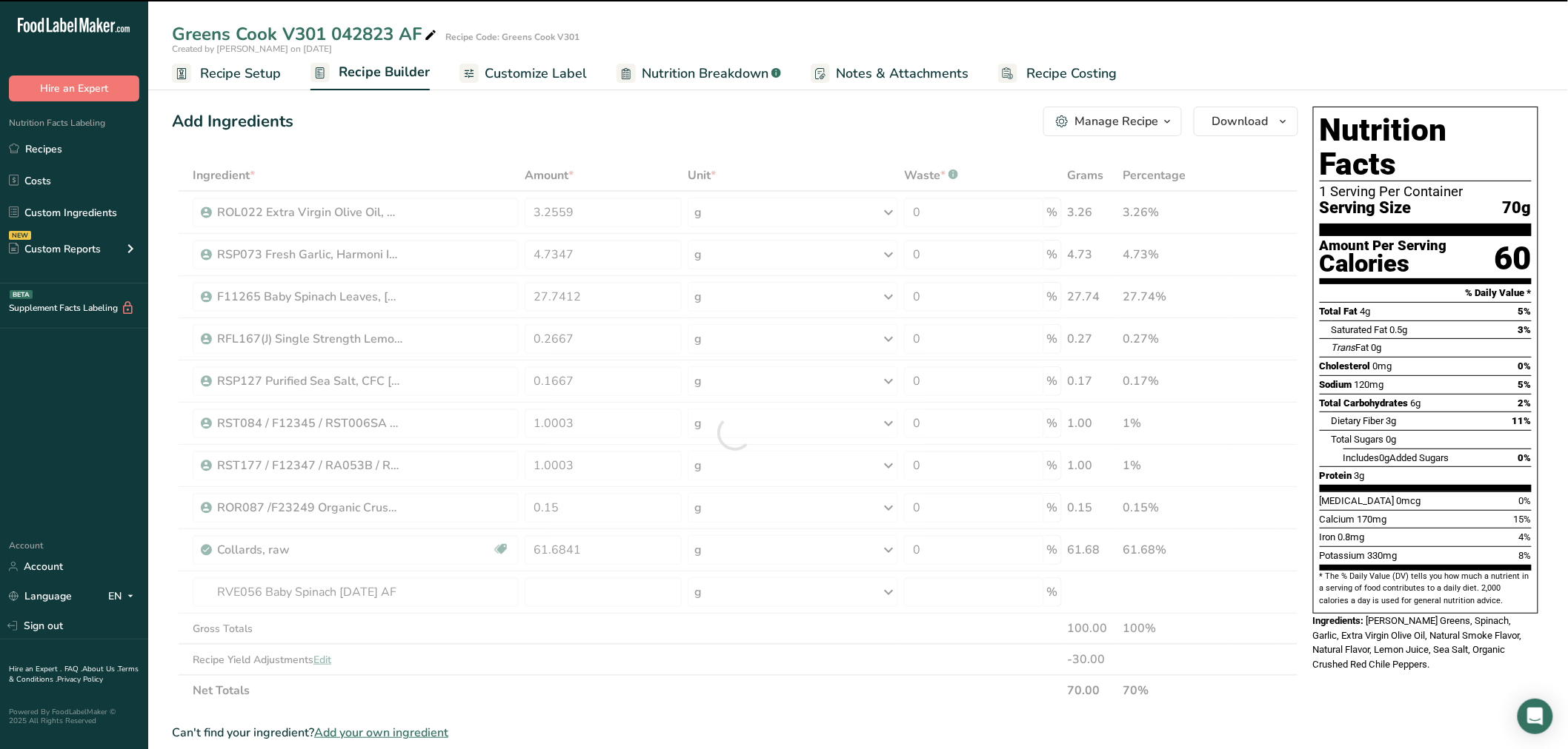
type input "0"
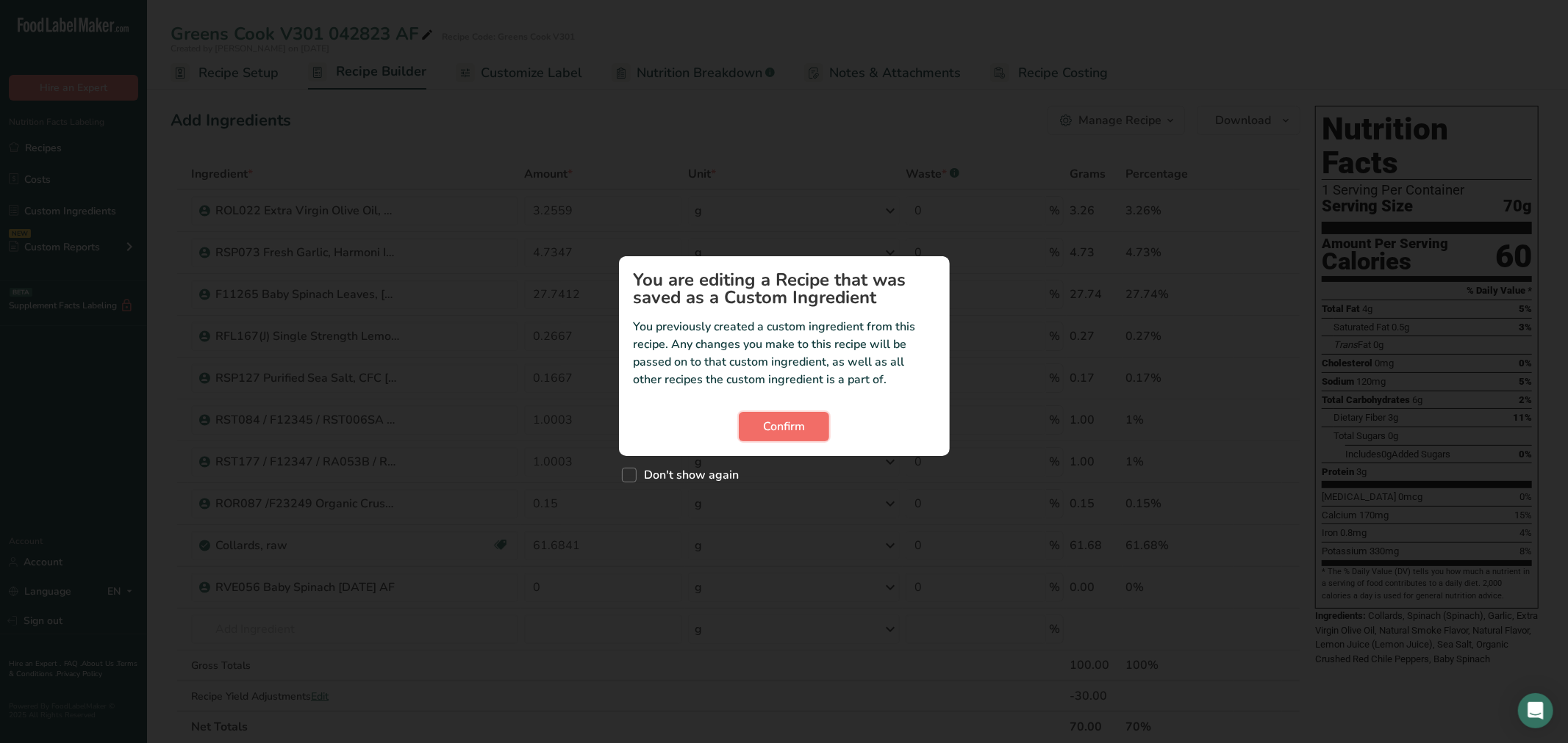
click at [814, 430] on button "Confirm" at bounding box center [784, 426] width 90 height 29
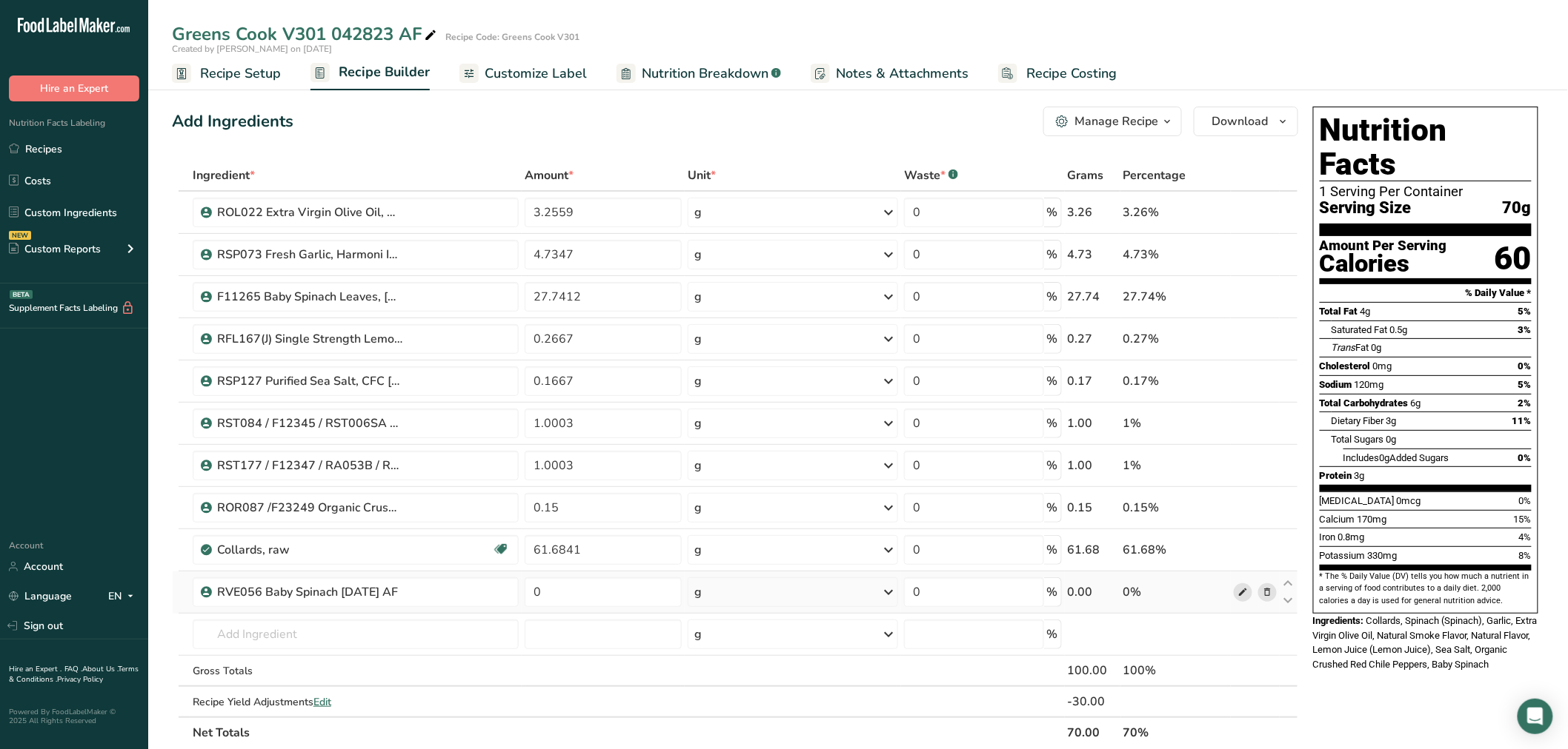
click at [1240, 596] on icon at bounding box center [1243, 592] width 11 height 15
click at [1286, 582] on icon at bounding box center [1289, 583] width 18 height 11
type input "0"
type input "61.6841"
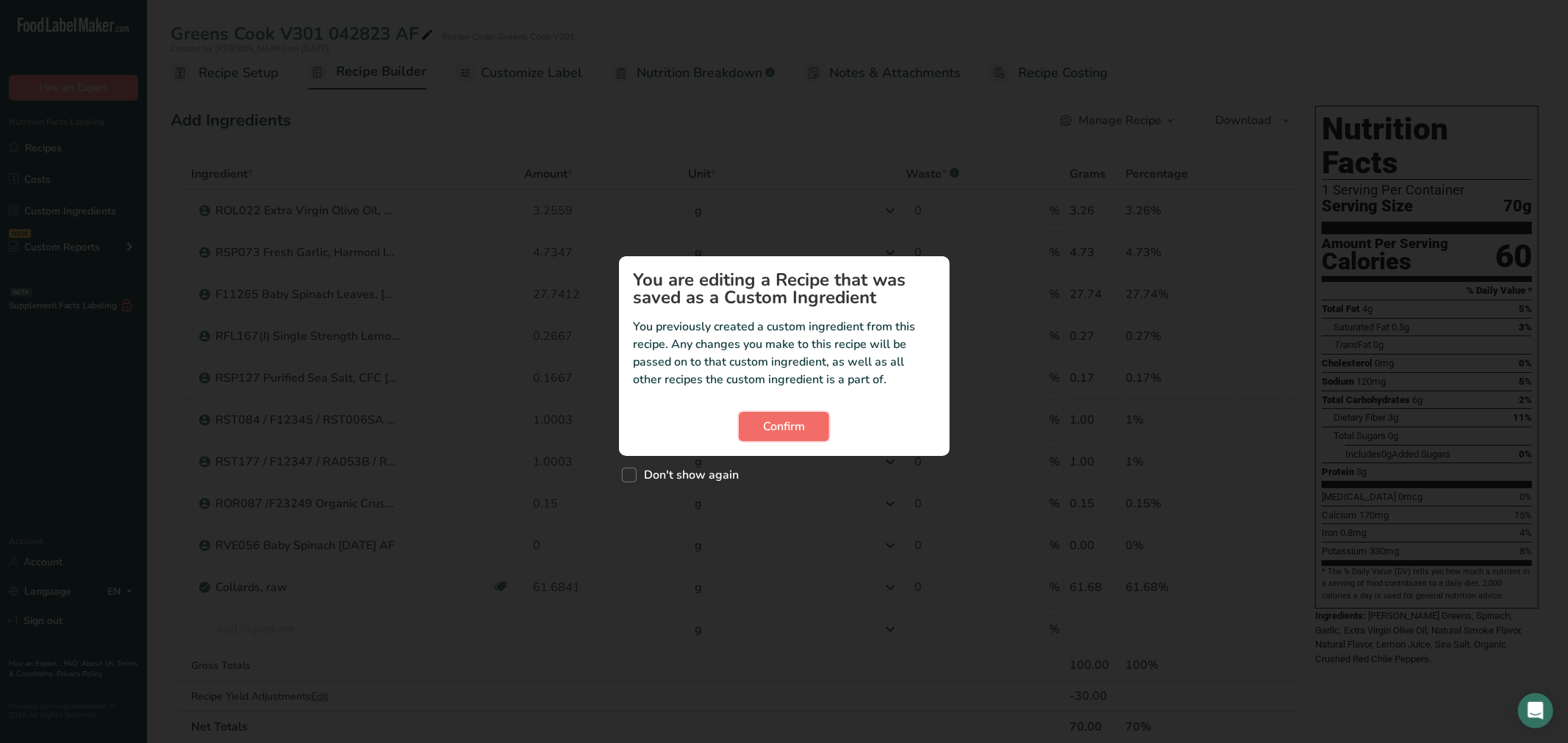
click at [767, 426] on span "Confirm" at bounding box center [784, 427] width 42 height 18
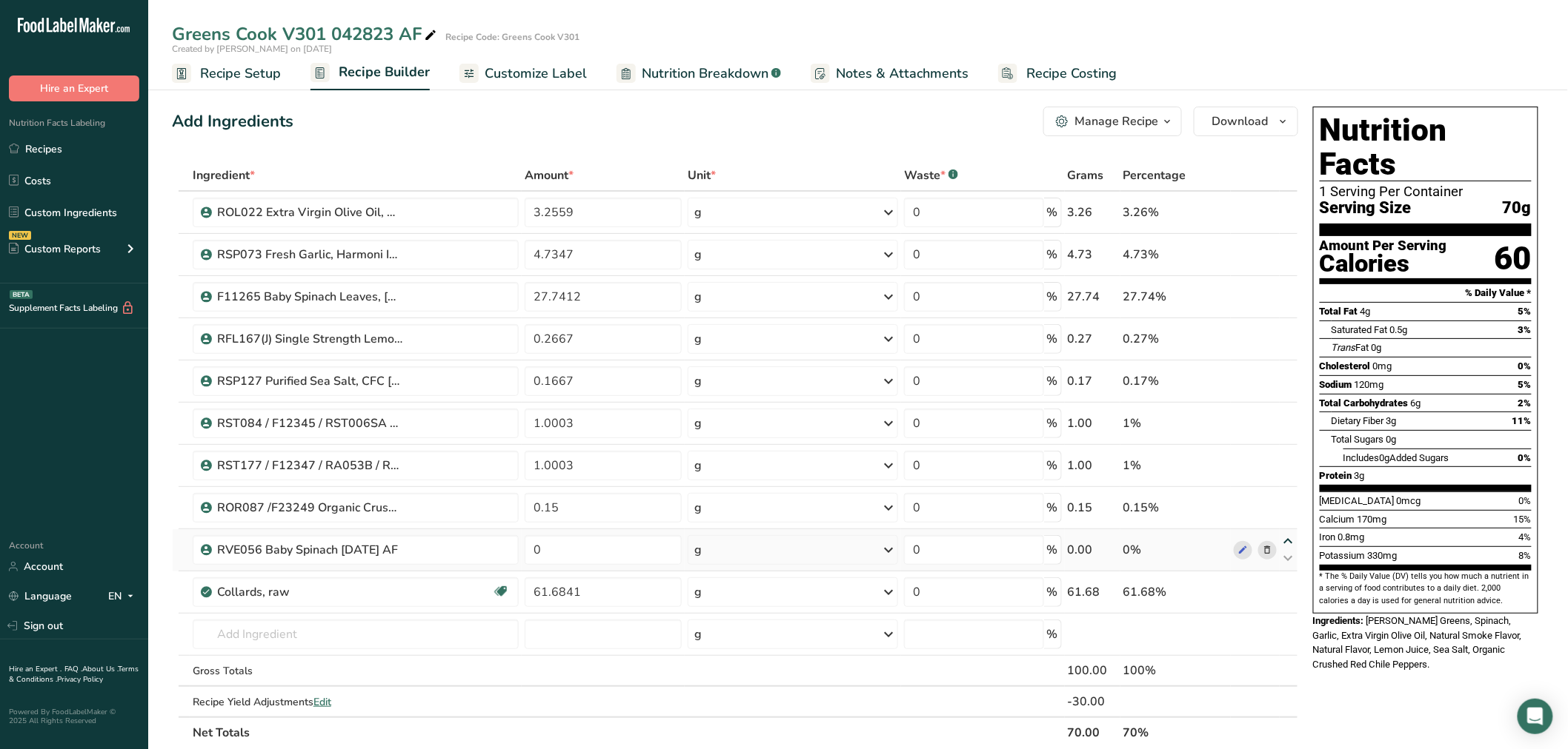
click at [1285, 538] on icon at bounding box center [1289, 542] width 18 height 11
type input "0"
type input "0.15"
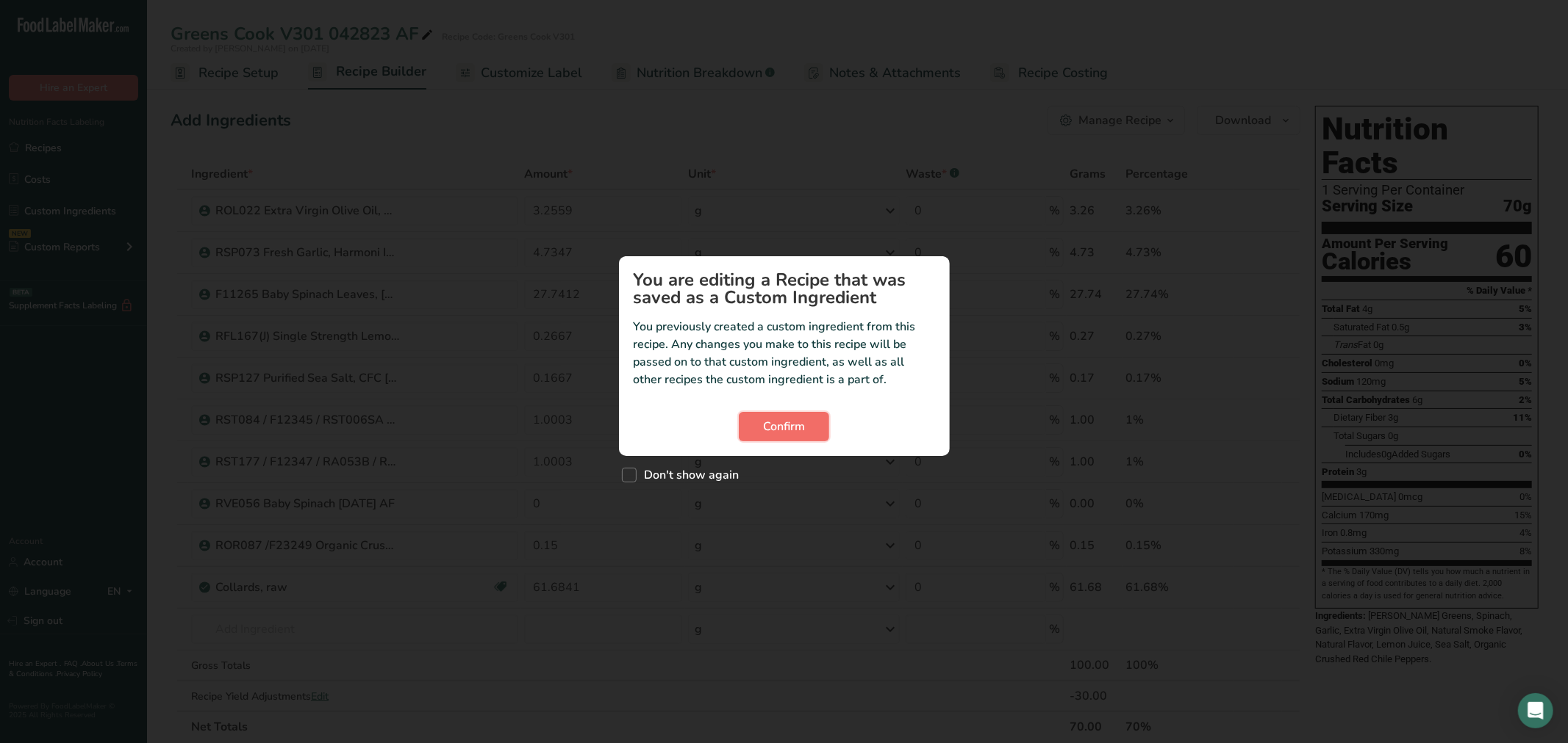
click at [799, 435] on span "Confirm" at bounding box center [784, 427] width 42 height 18
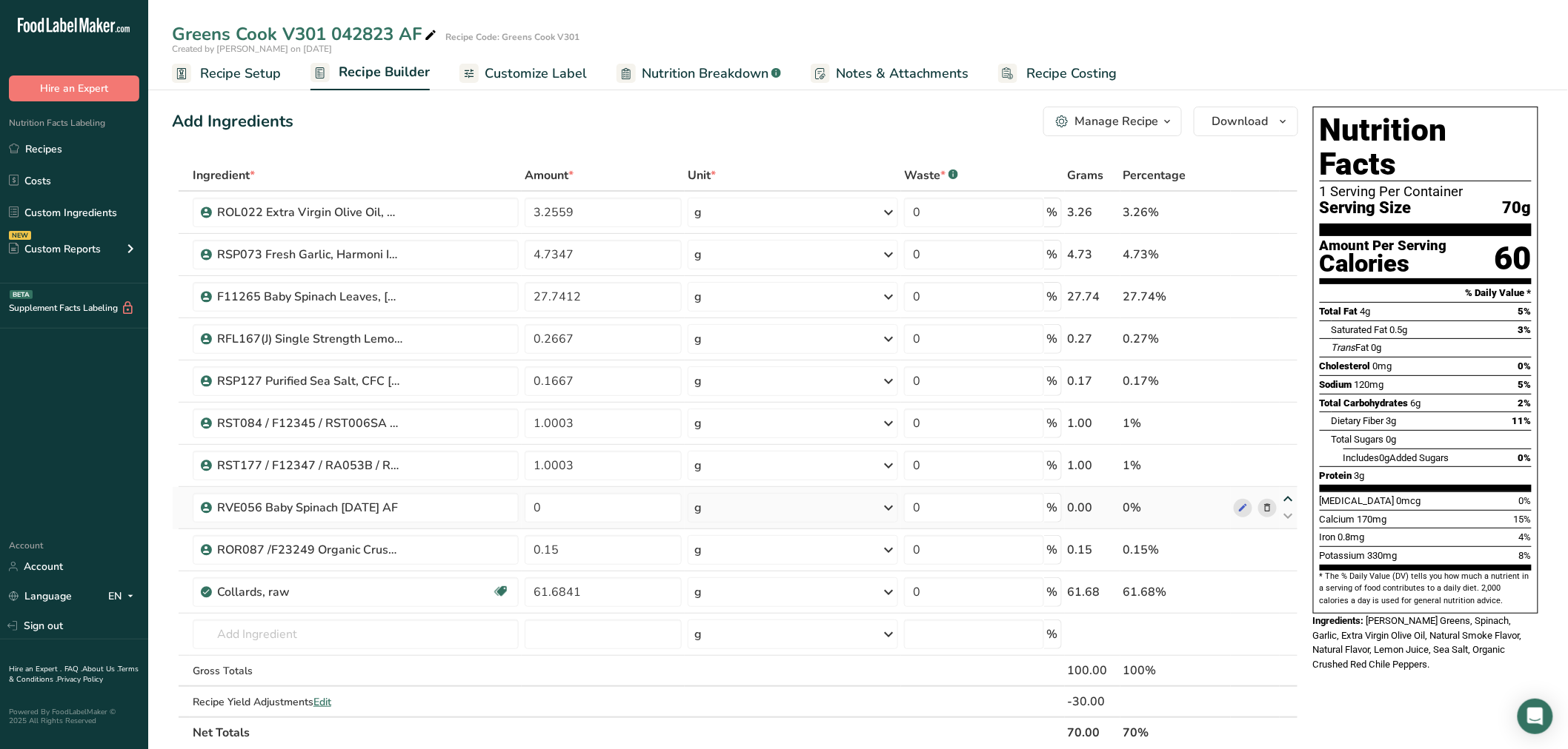
click at [1292, 494] on icon at bounding box center [1289, 500] width 18 height 11
type input "0"
type input "1.0003"
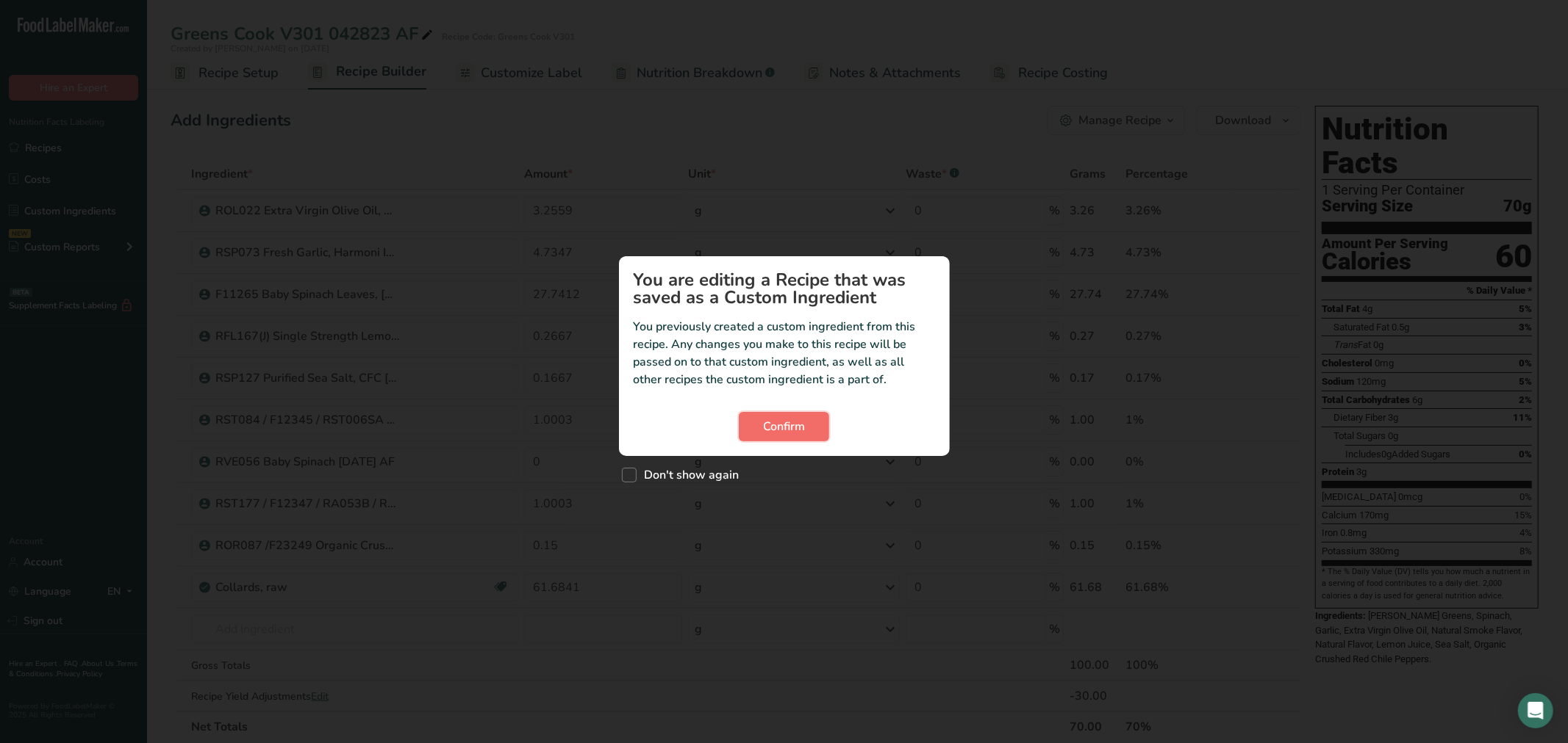
click at [803, 439] on button "Confirm" at bounding box center [784, 426] width 90 height 29
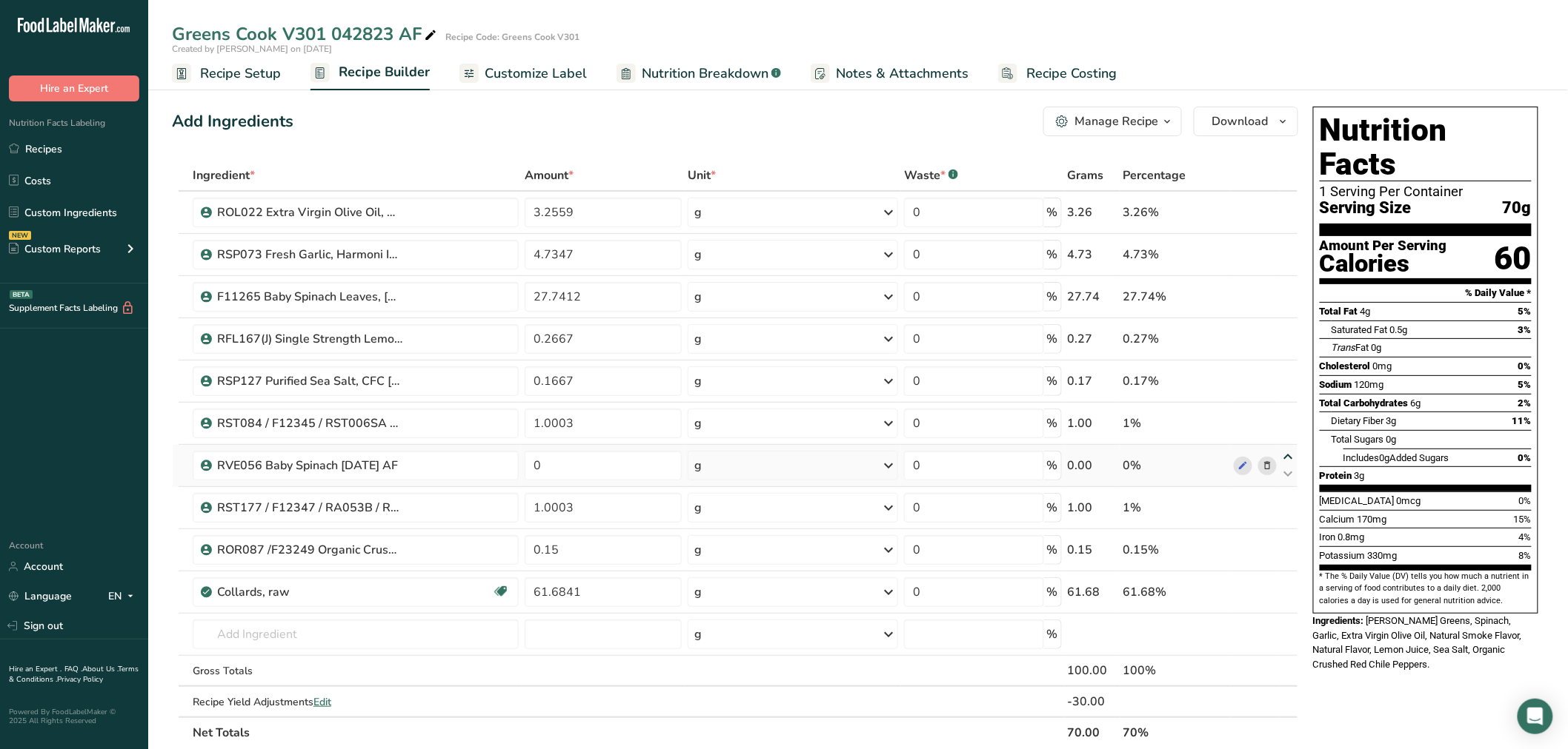
click at [1286, 456] on icon at bounding box center [1289, 457] width 18 height 11
type input "0"
type input "1.0003"
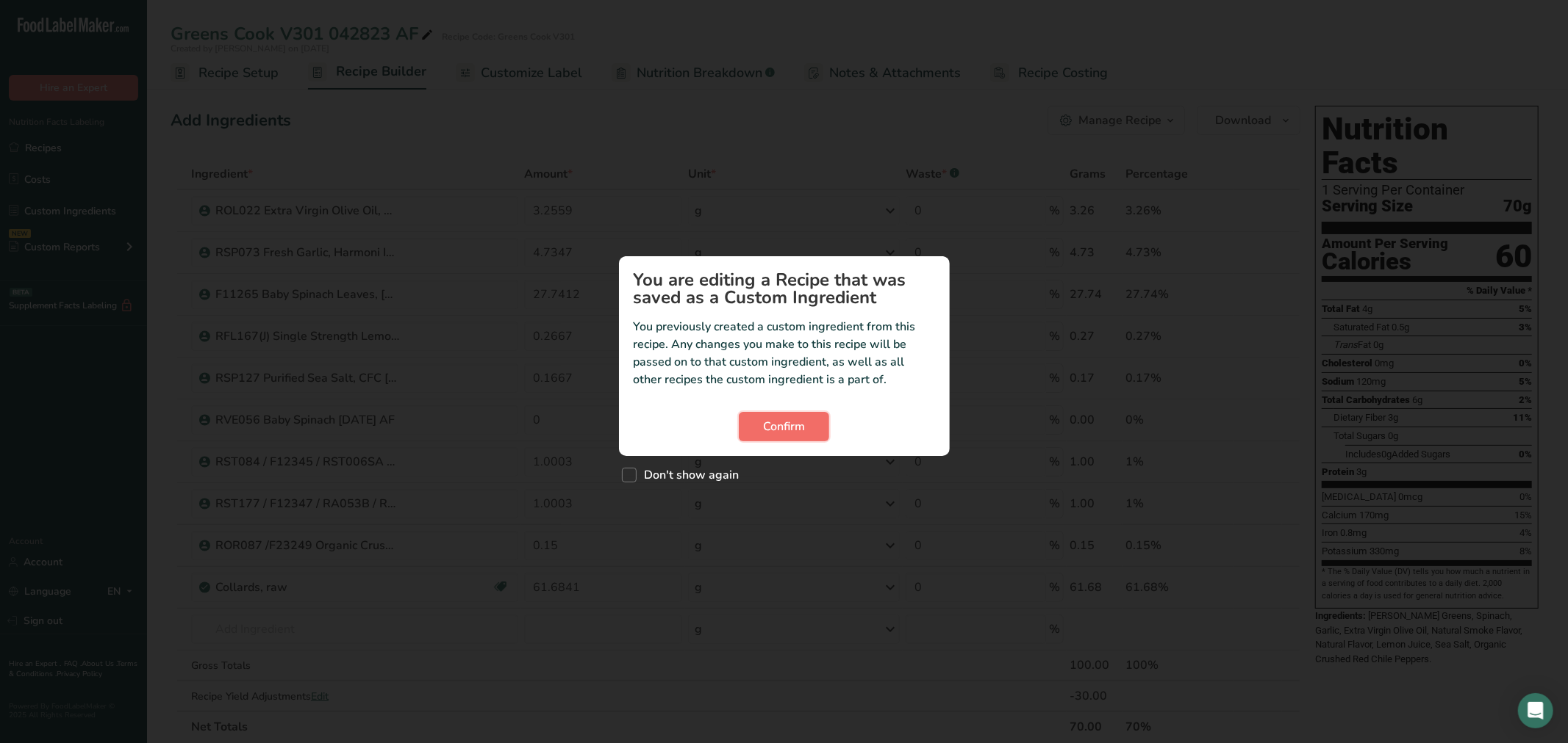
click at [792, 428] on span "Confirm" at bounding box center [784, 427] width 42 height 18
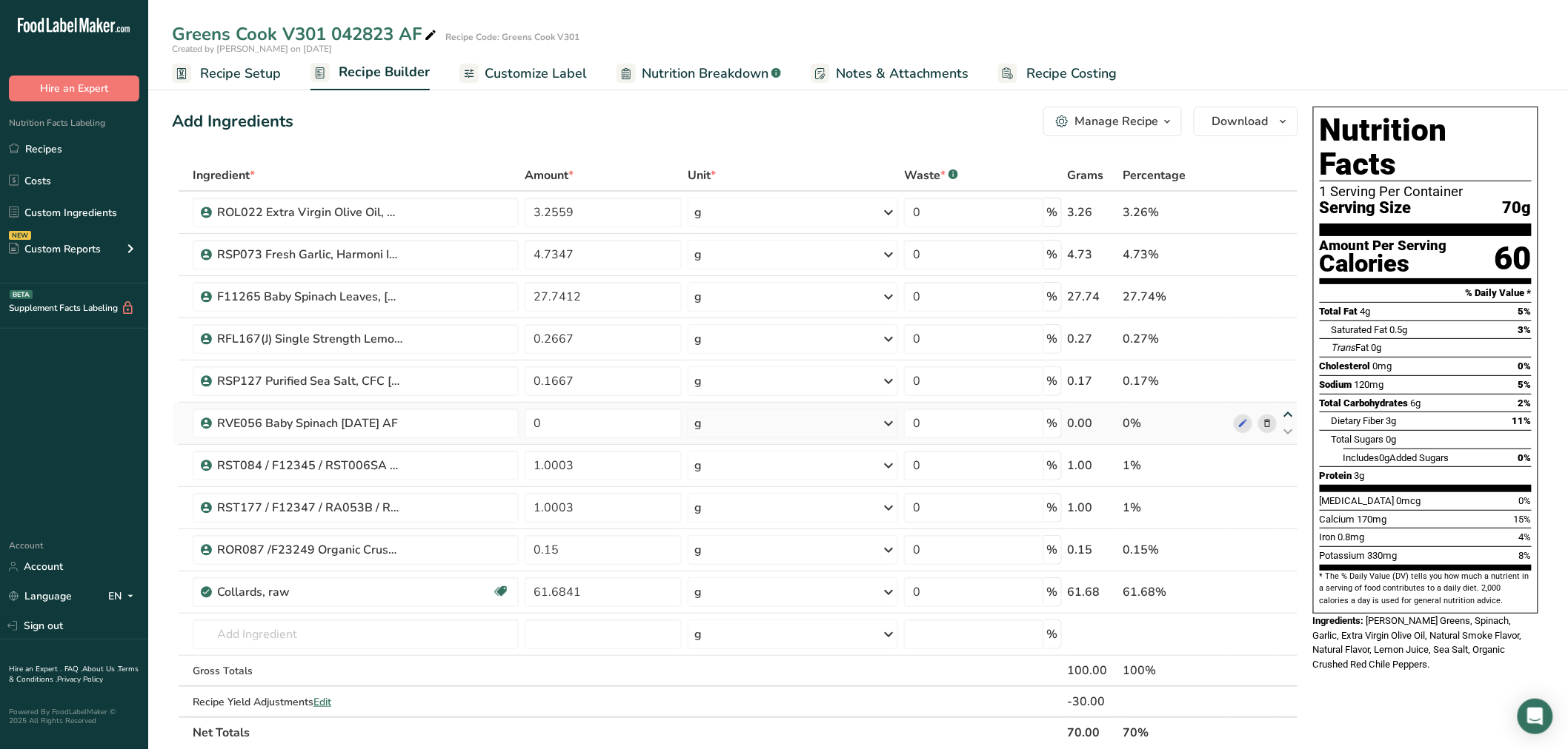
click at [1292, 413] on icon at bounding box center [1289, 415] width 18 height 11
type input "0"
type input "0.1667"
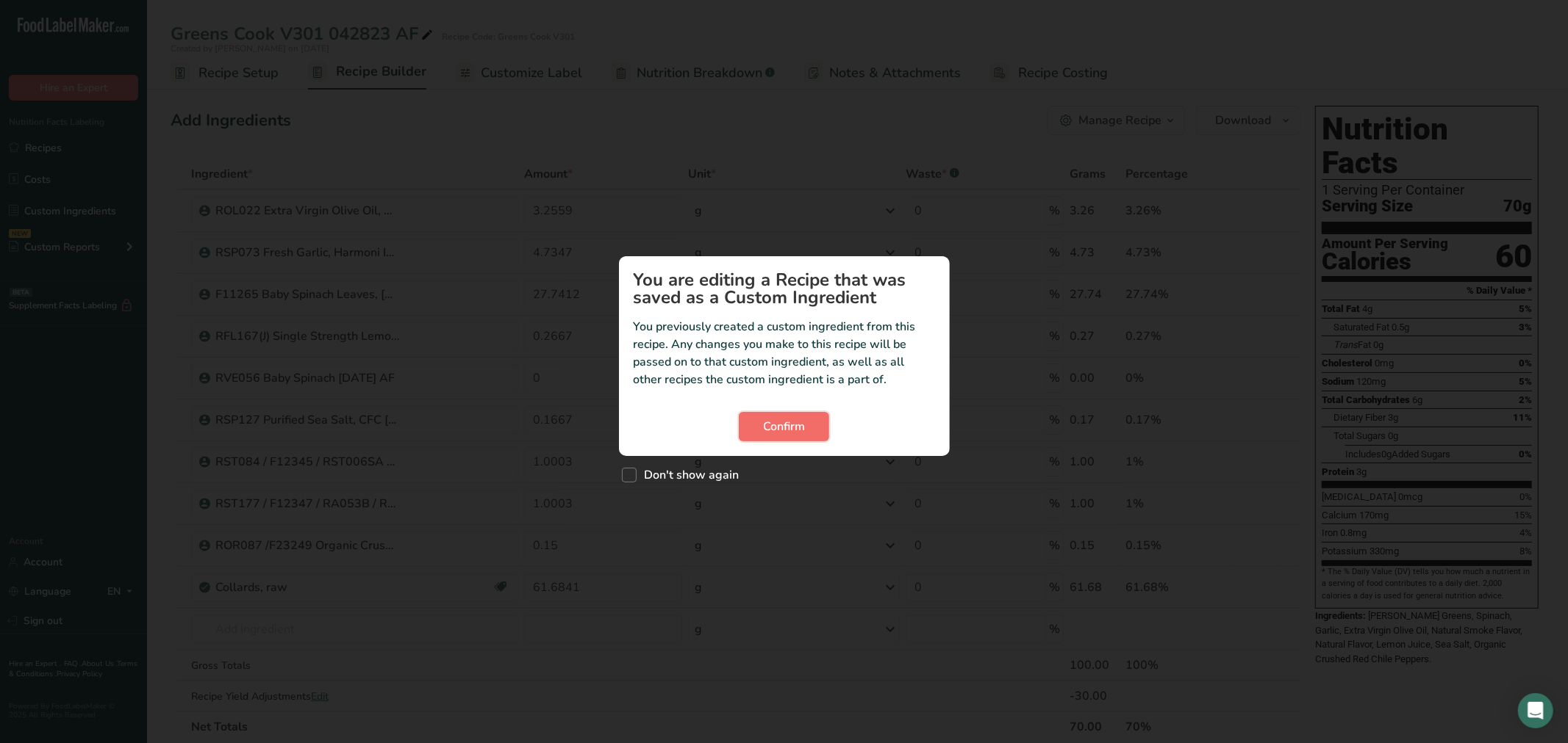
click at [765, 435] on span "Confirm" at bounding box center [784, 427] width 42 height 18
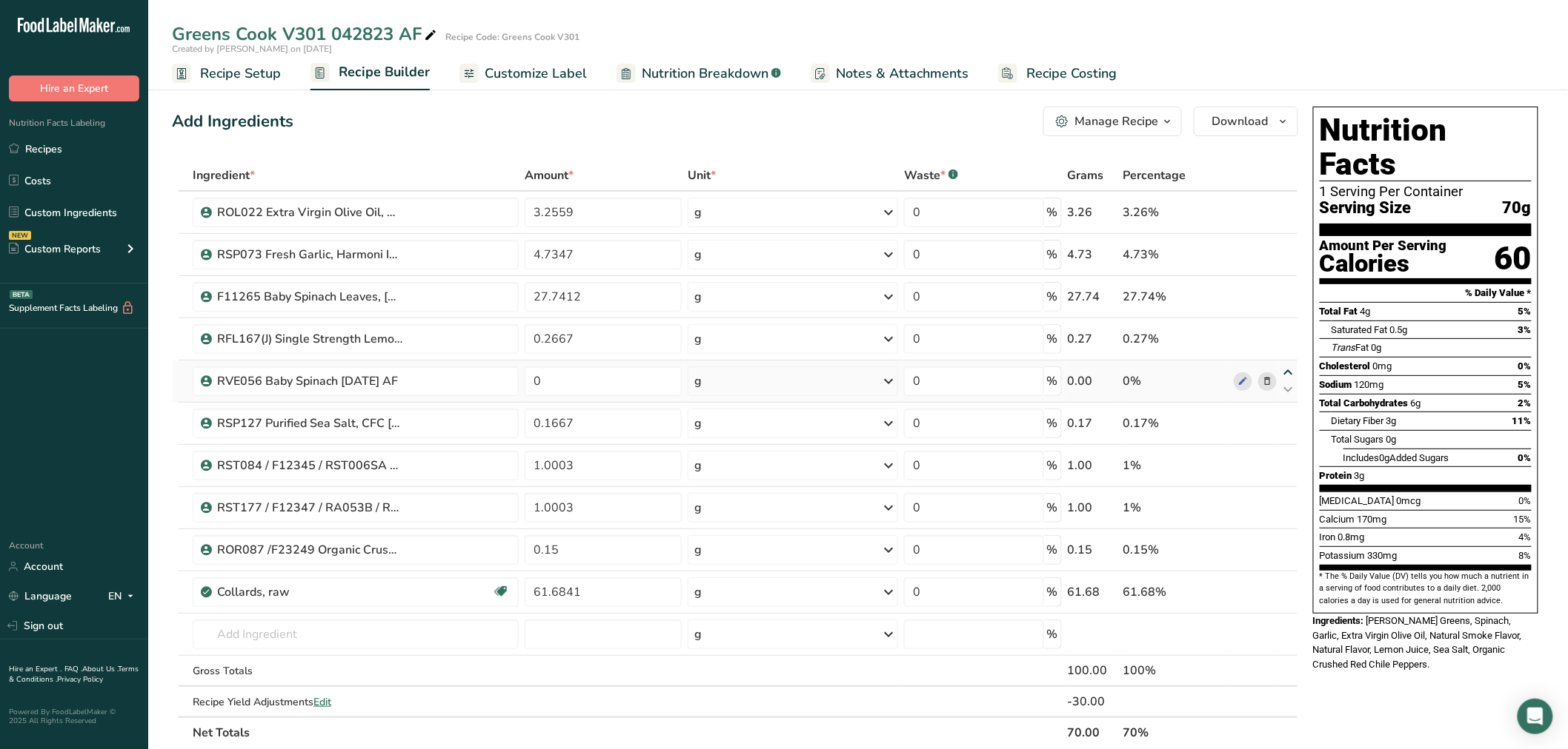
click at [1288, 373] on icon at bounding box center [1289, 373] width 18 height 11
type input "0"
type input "0.2667"
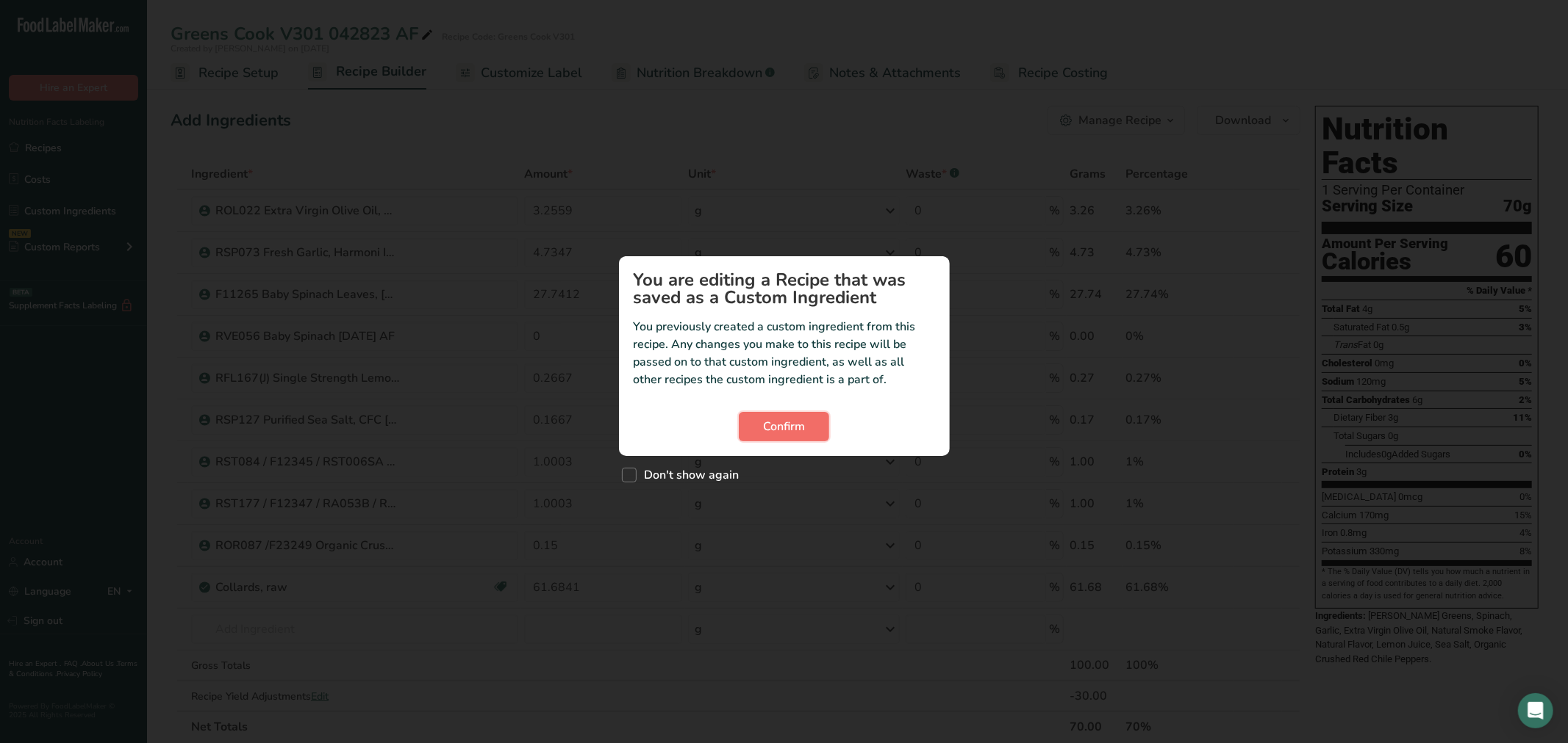
click at [789, 426] on span "Confirm" at bounding box center [784, 427] width 42 height 18
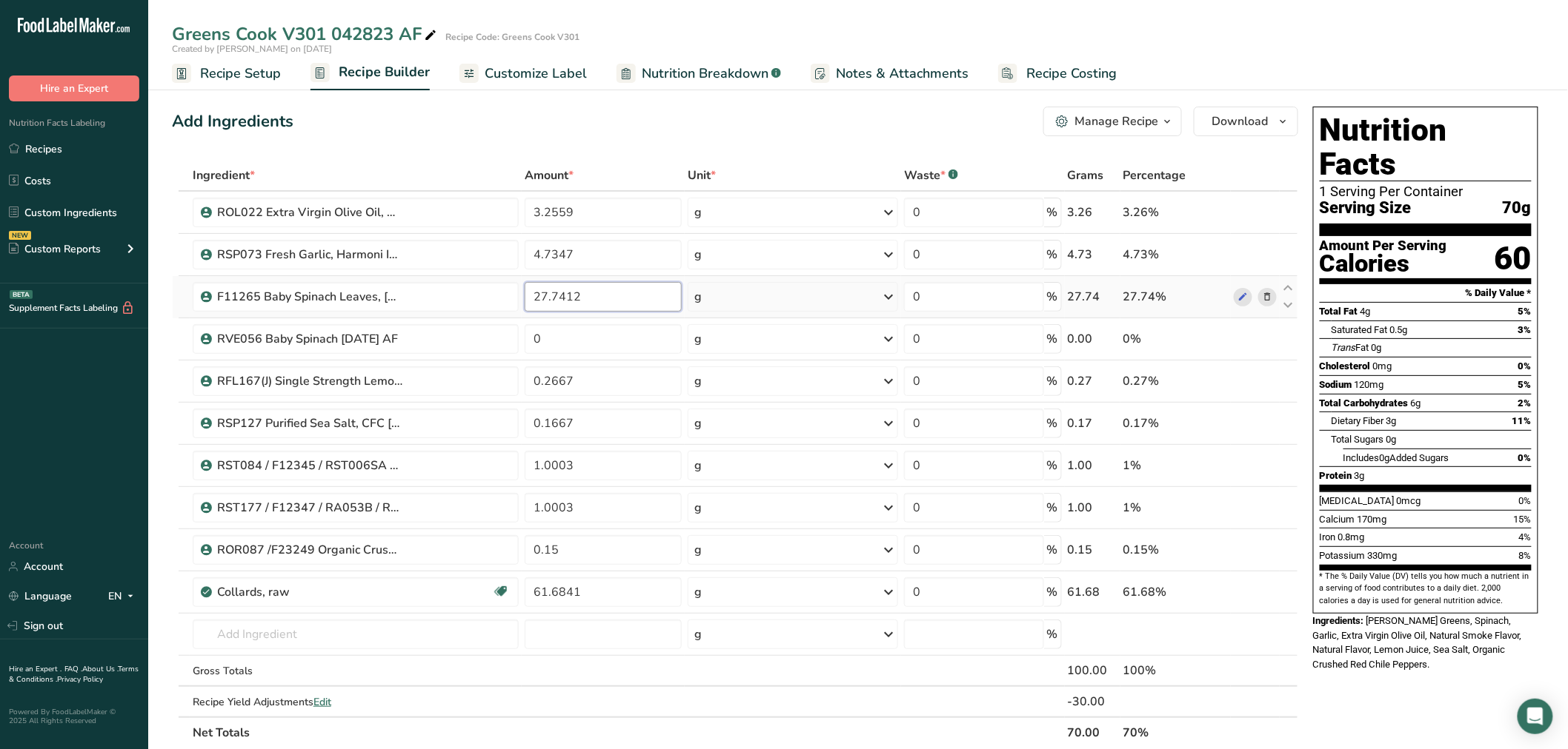
click at [655, 302] on input "27.7412" at bounding box center [603, 296] width 157 height 30
type input "0"
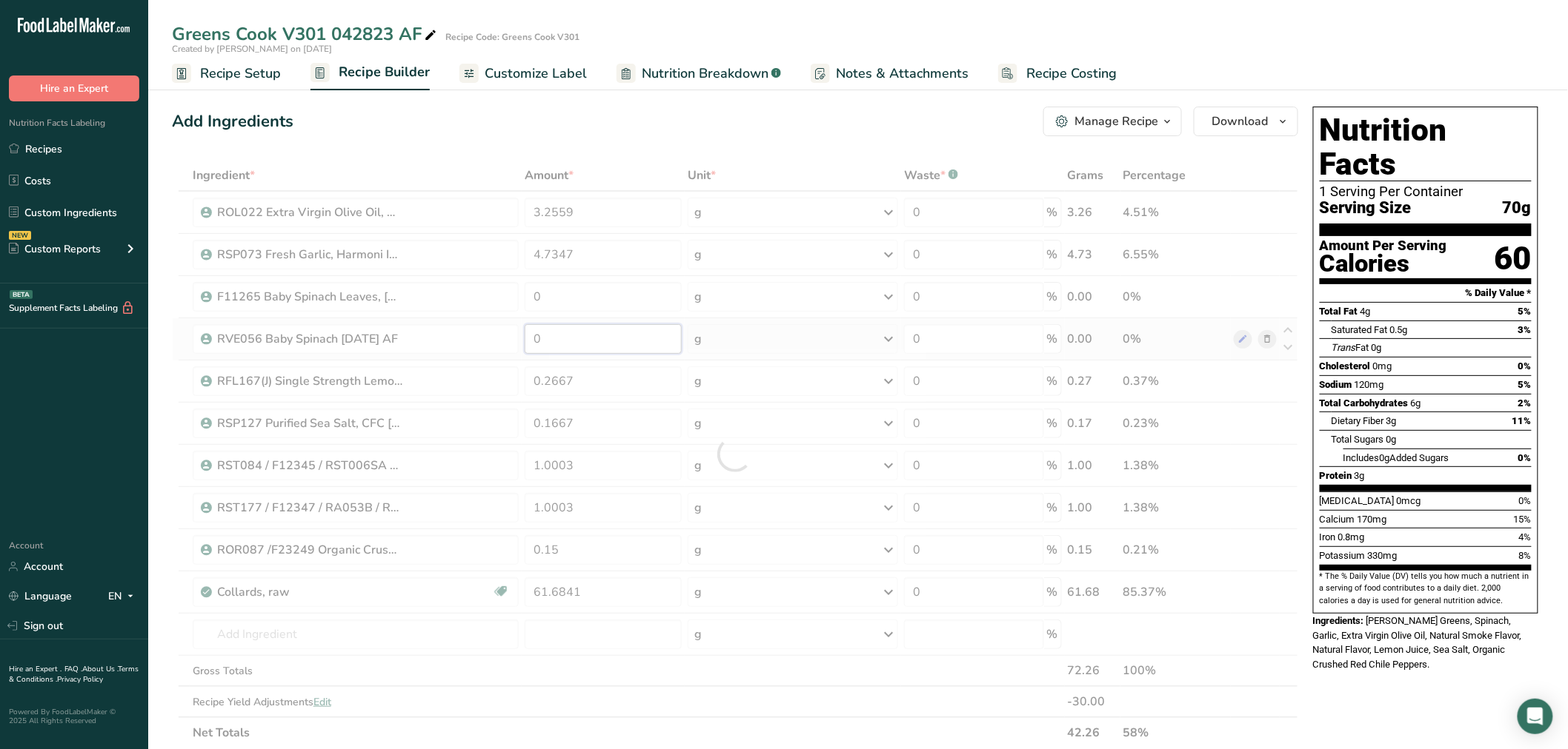
click at [648, 329] on div "Ingredient * Amount * Unit * Waste * .a-a{fill:#347362;}.b-a{fill:#fff;} Grams …" at bounding box center [735, 455] width 1126 height 589
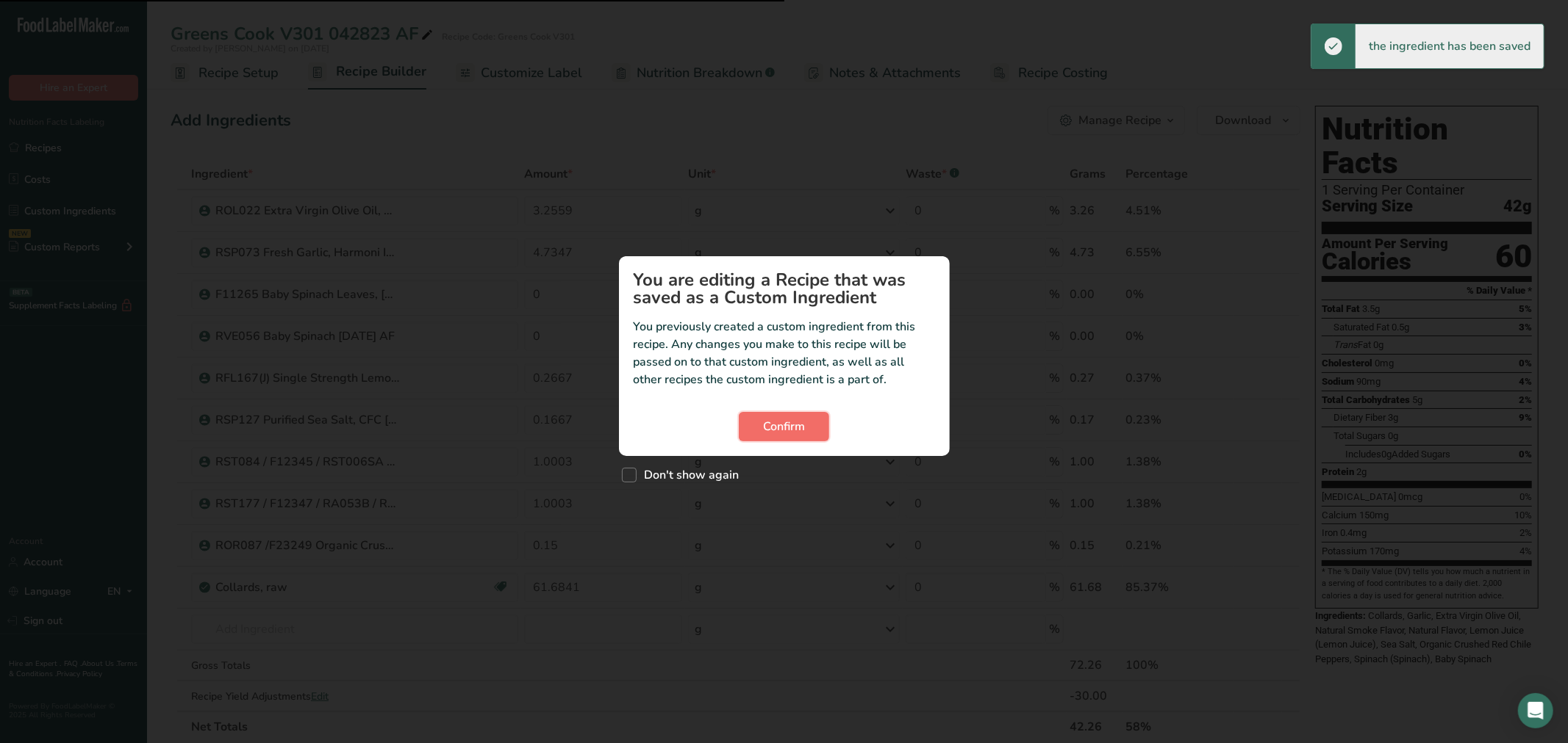
click at [803, 429] on span "Confirm" at bounding box center [784, 427] width 42 height 18
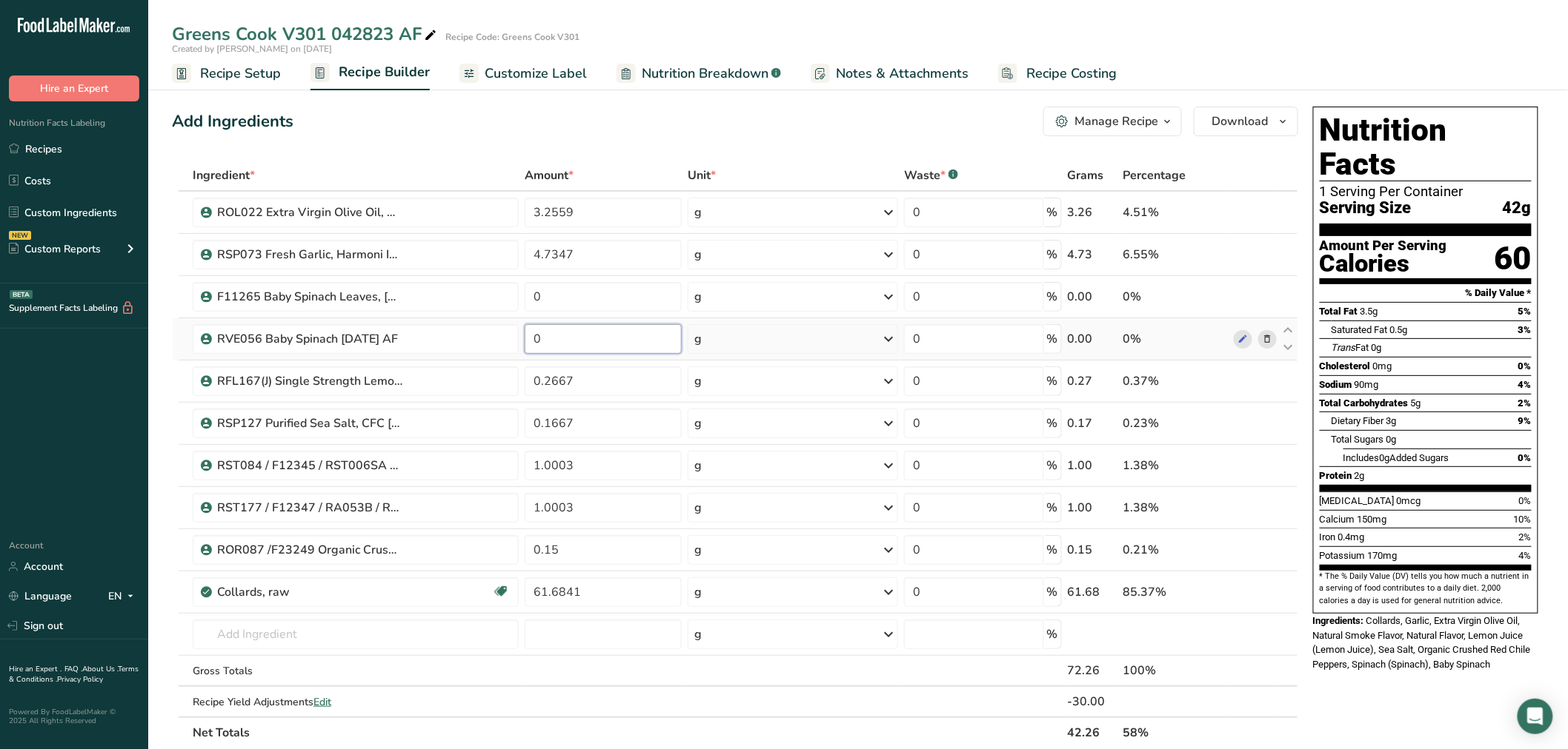
click at [641, 346] on input "0" at bounding box center [603, 338] width 157 height 30
paste input "27.7412"
type input "27.7412"
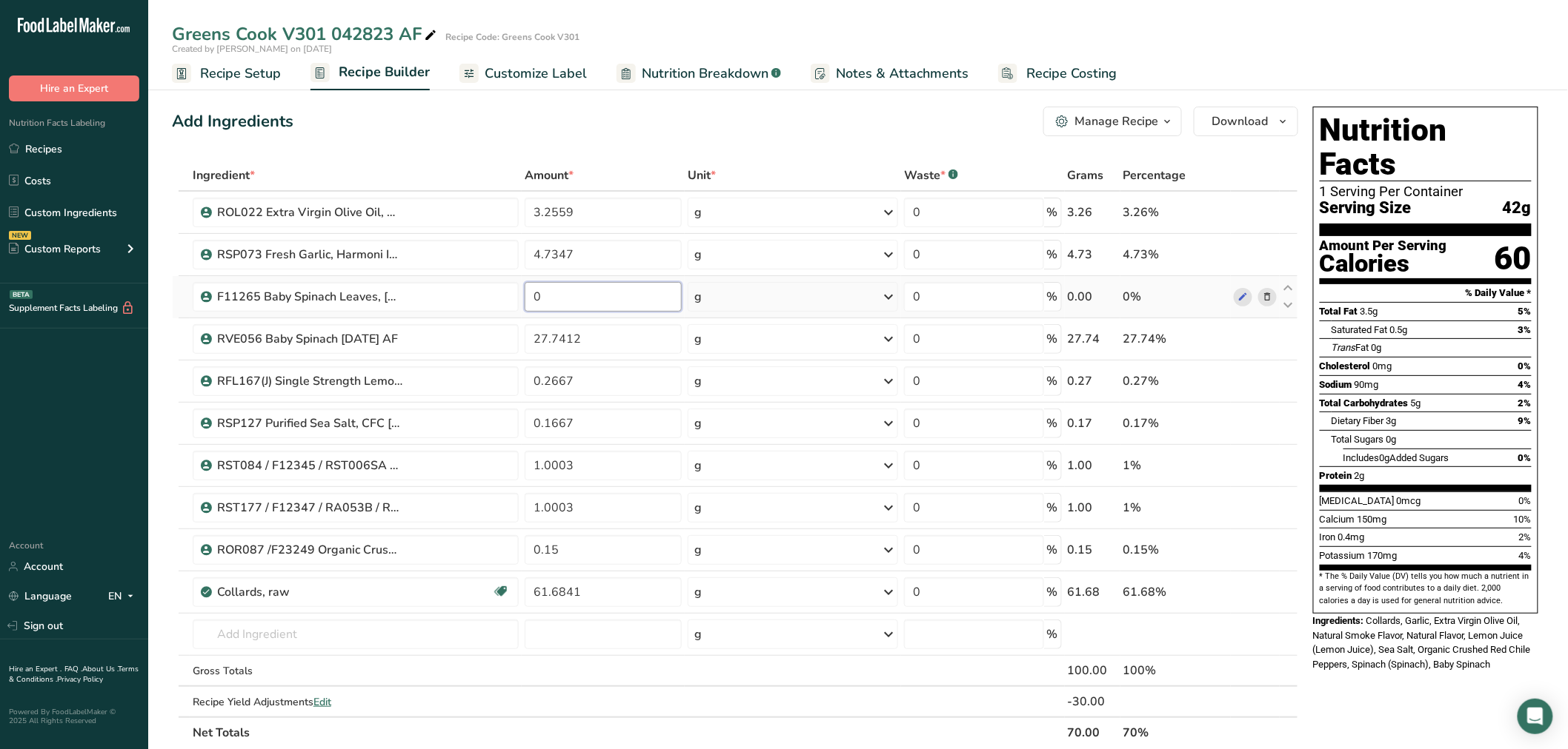
click at [595, 290] on div "Ingredient * Amount * Unit * Waste * .a-a{fill:#347362;}.b-a{fill:#fff;} Grams …" at bounding box center [735, 455] width 1126 height 589
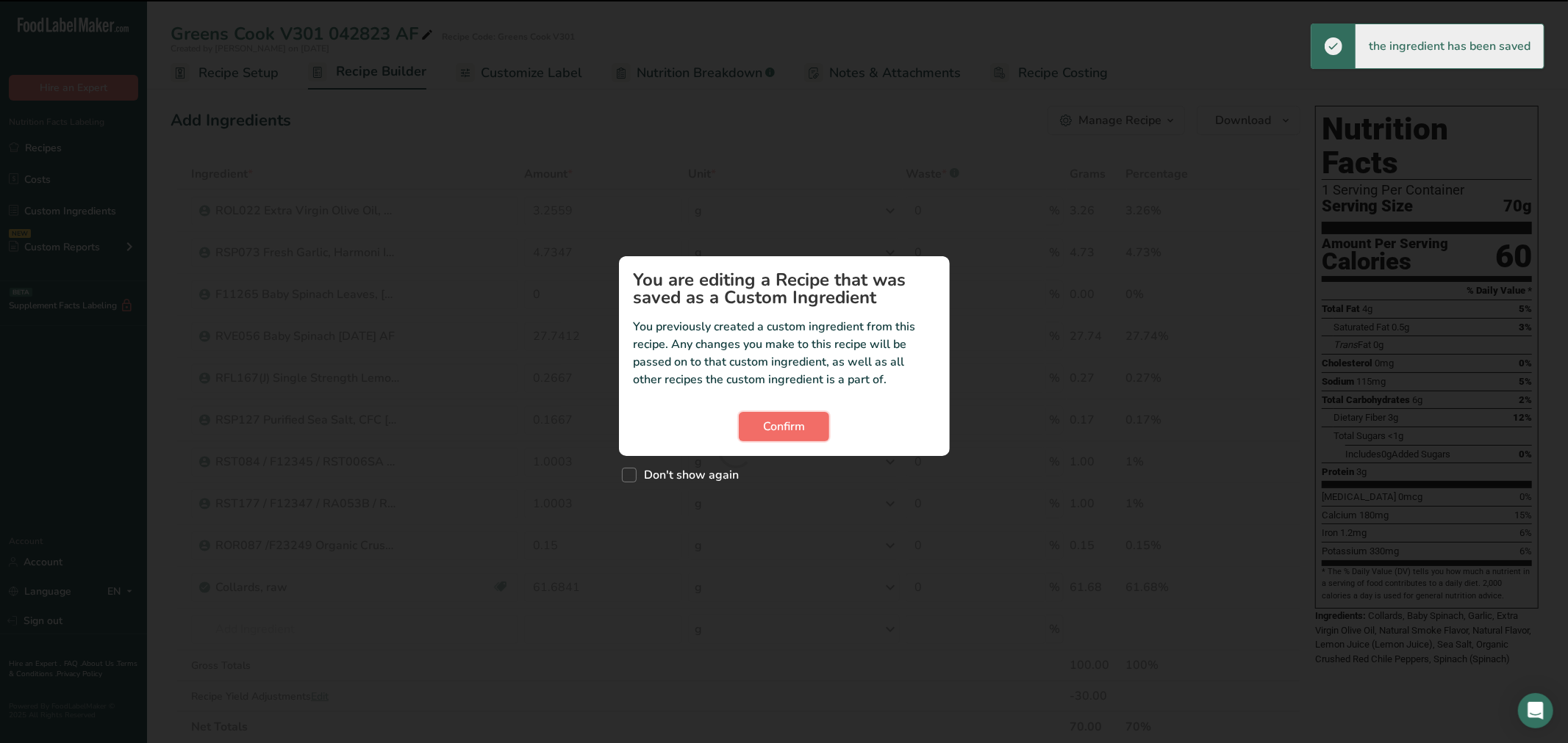
click at [766, 432] on span "Confirm" at bounding box center [784, 427] width 42 height 18
click at [753, 423] on button "Confirm" at bounding box center [784, 426] width 90 height 29
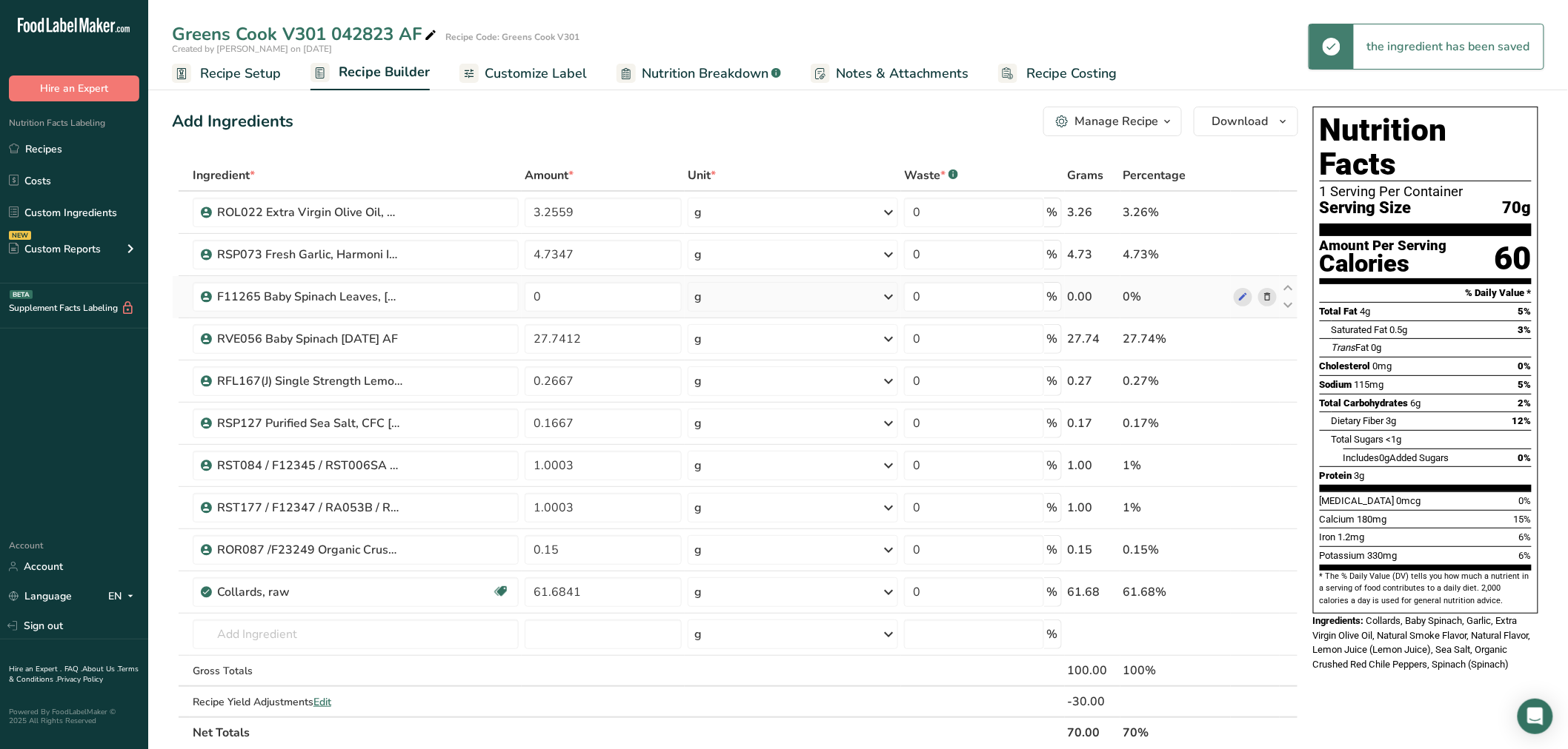
click at [1265, 290] on icon at bounding box center [1267, 297] width 11 height 15
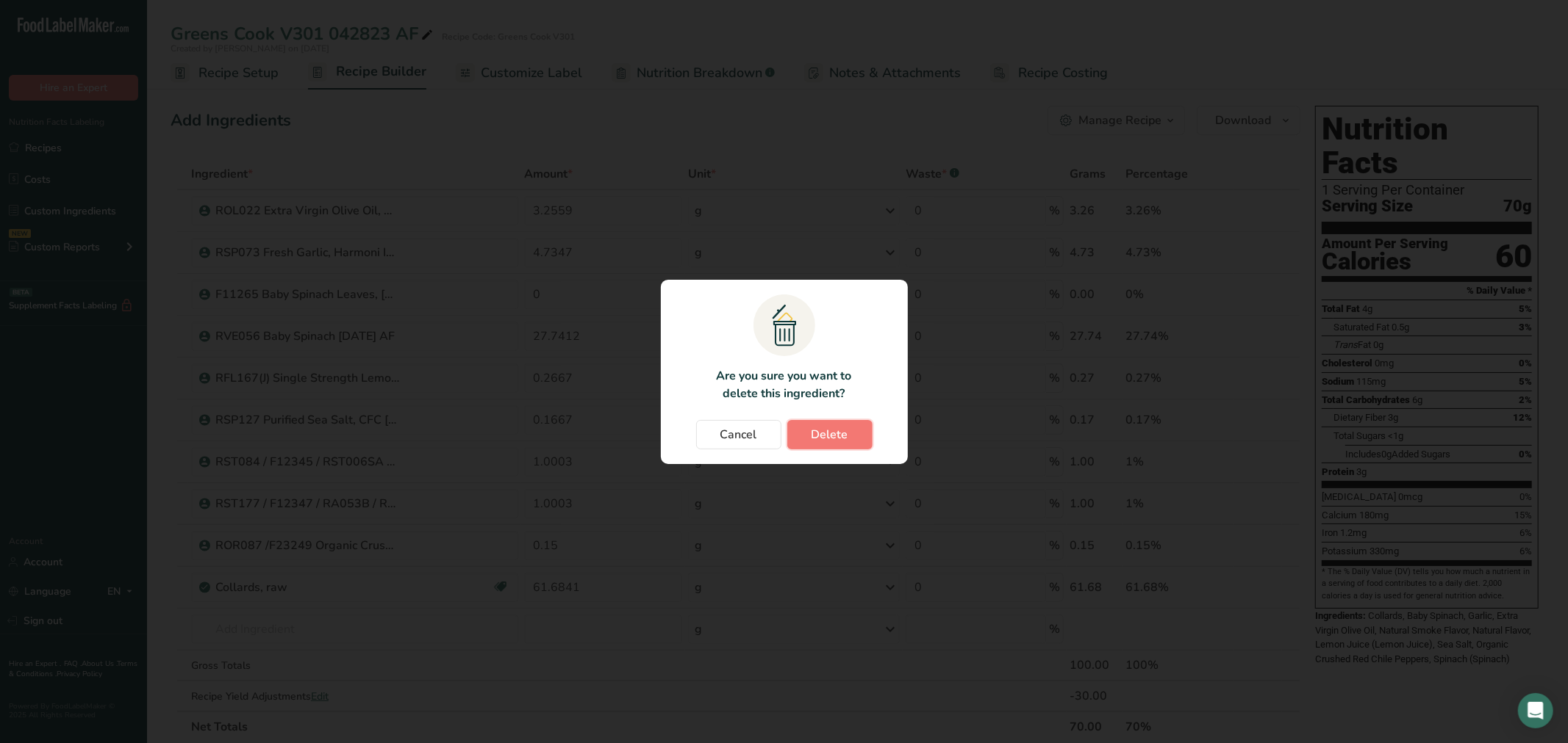
click at [846, 429] on span "Delete" at bounding box center [829, 435] width 37 height 18
type input "27.7412"
type input "0.2667"
type input "0.1667"
type input "1.0003"
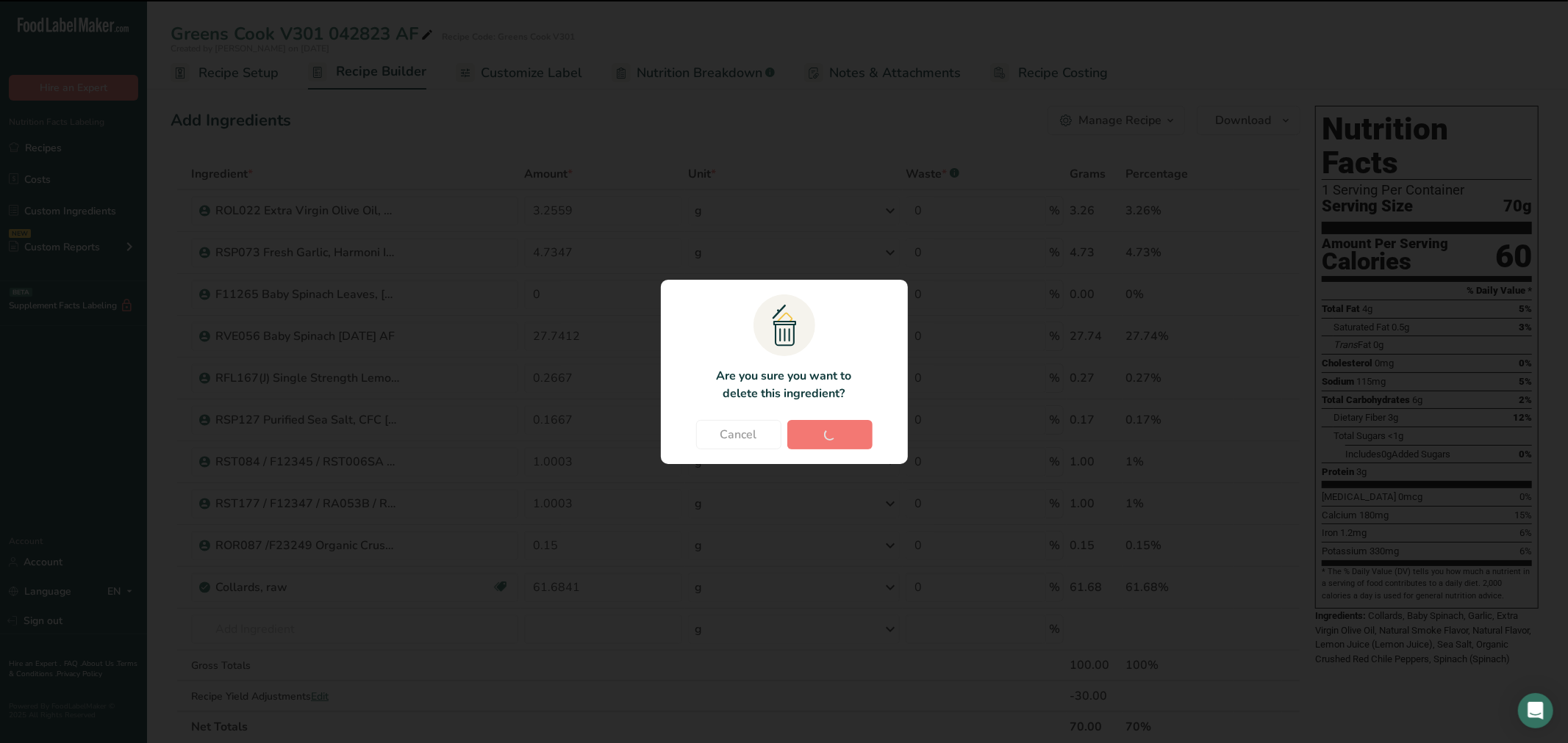
type input "0.15"
type input "61.6841"
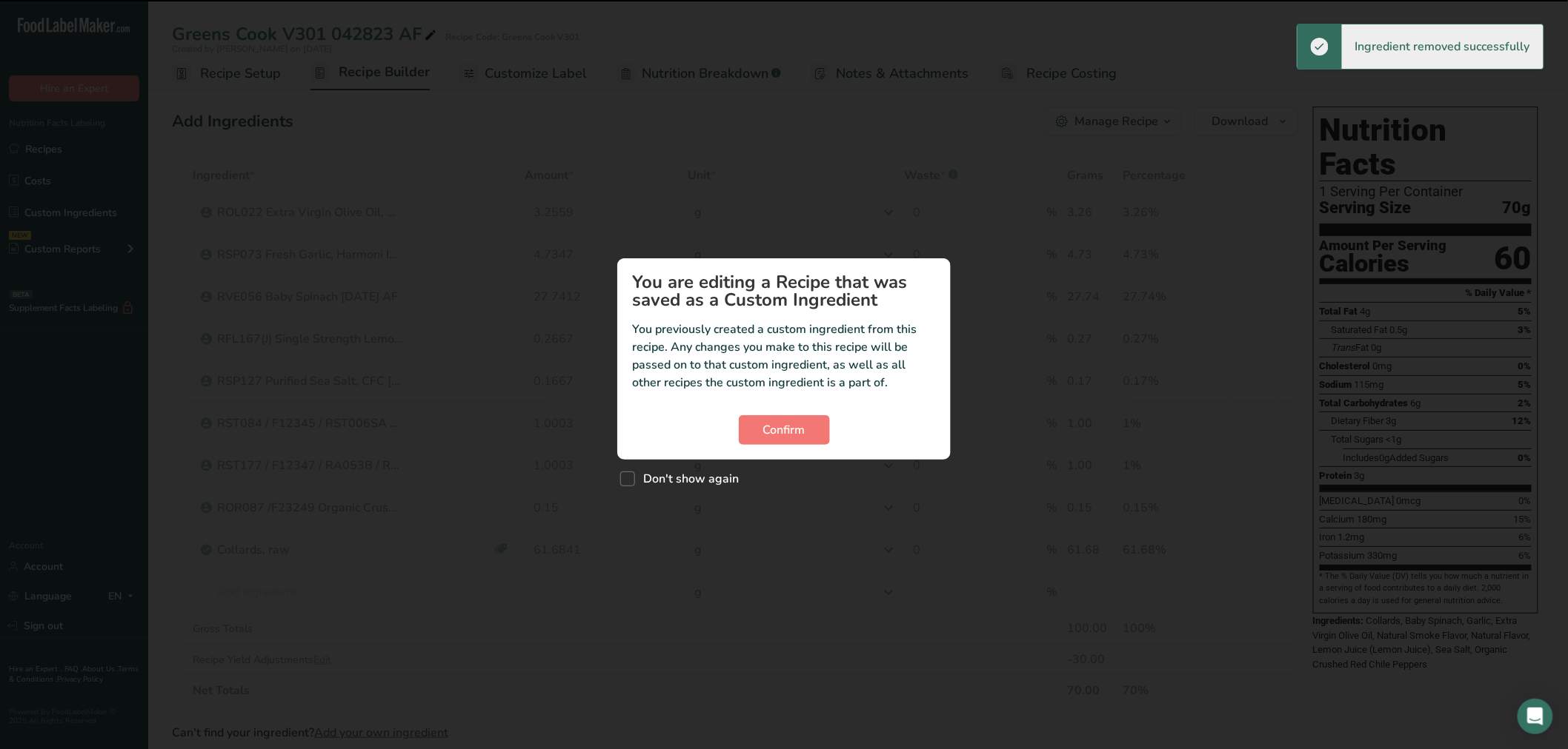
click at [835, 425] on div "Confirm" at bounding box center [784, 429] width 304 height 30
click at [817, 432] on button "Confirm" at bounding box center [784, 429] width 91 height 30
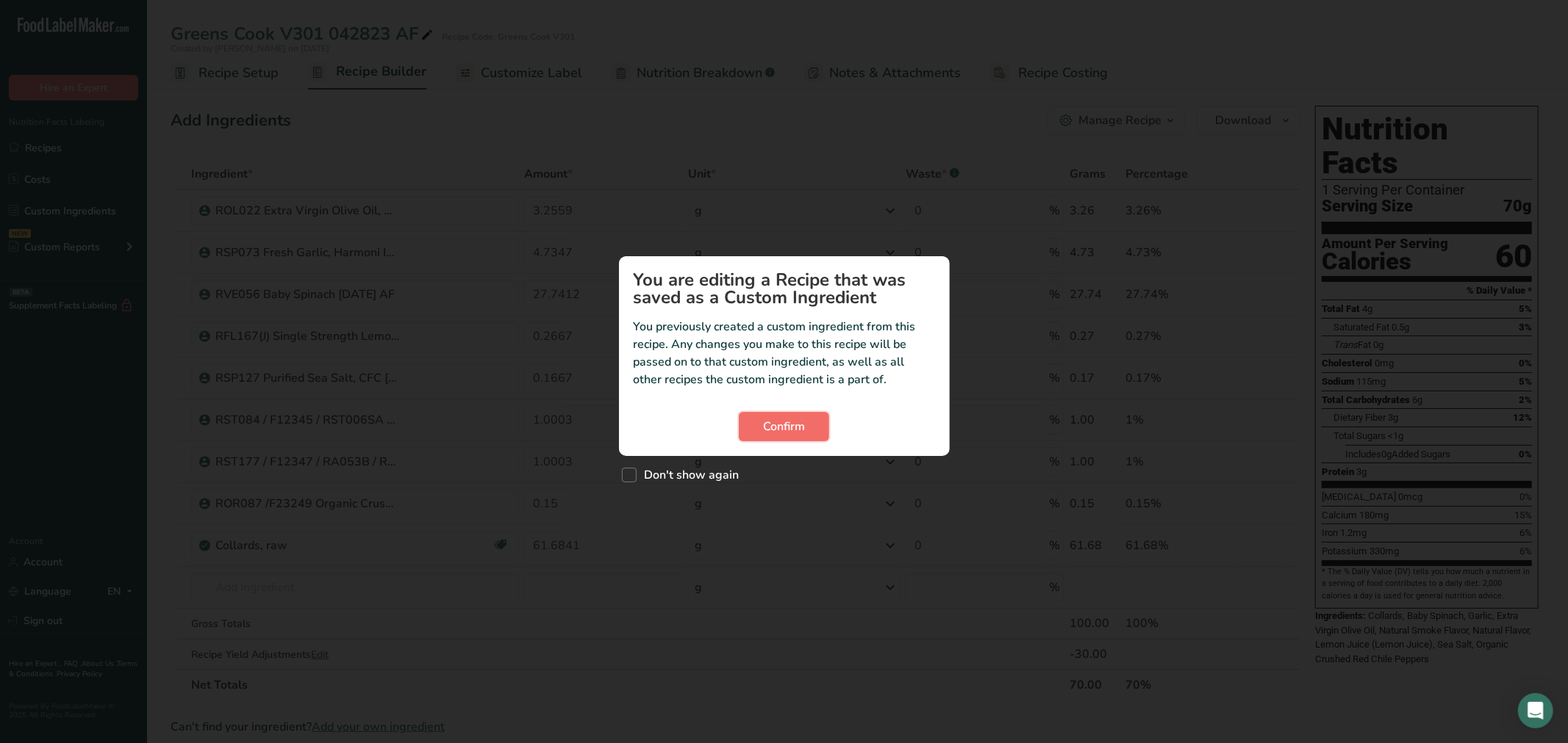
click at [809, 421] on button "Confirm" at bounding box center [784, 426] width 90 height 29
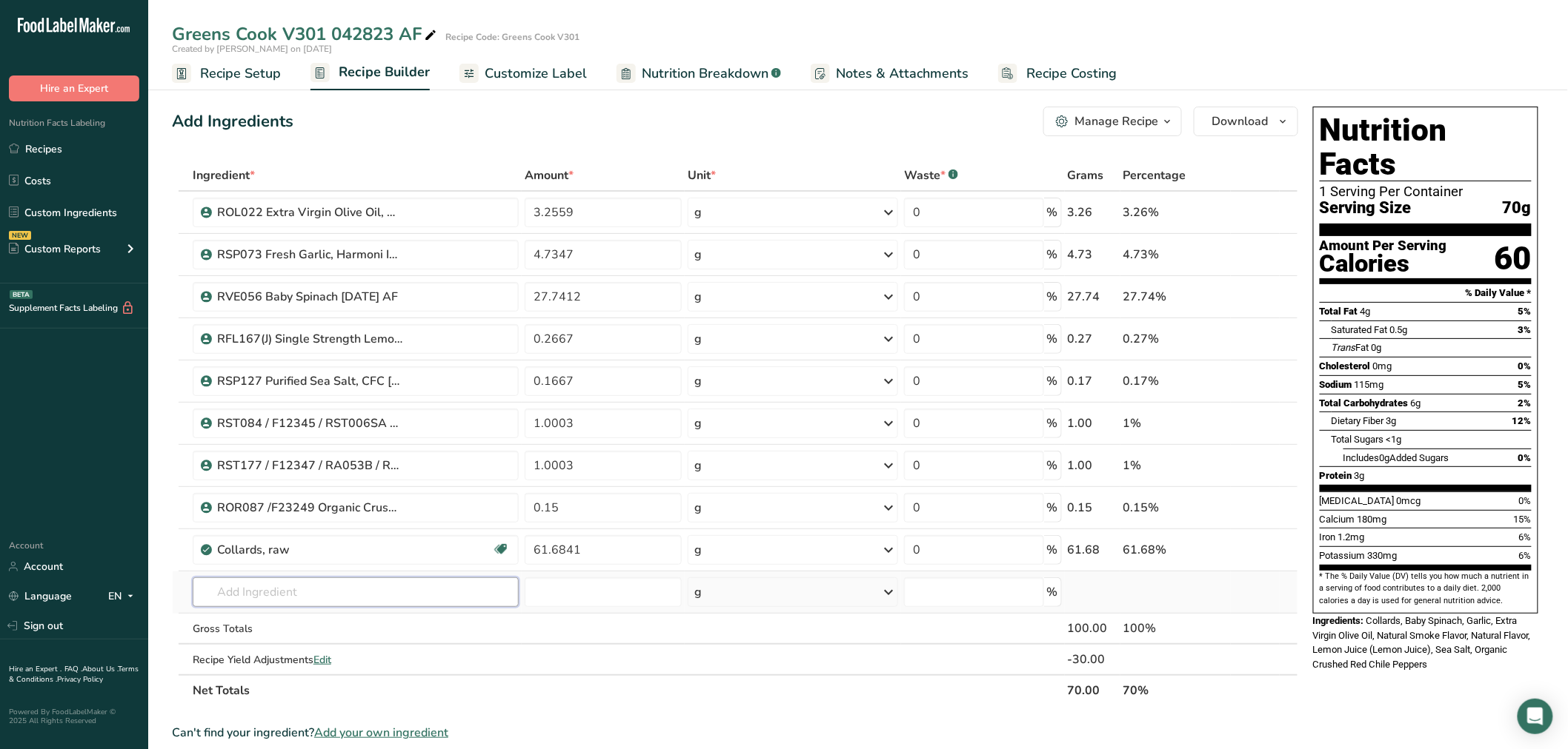
click at [275, 578] on input "text" at bounding box center [356, 592] width 326 height 30
click at [307, 587] on input "text" at bounding box center [356, 592] width 326 height 30
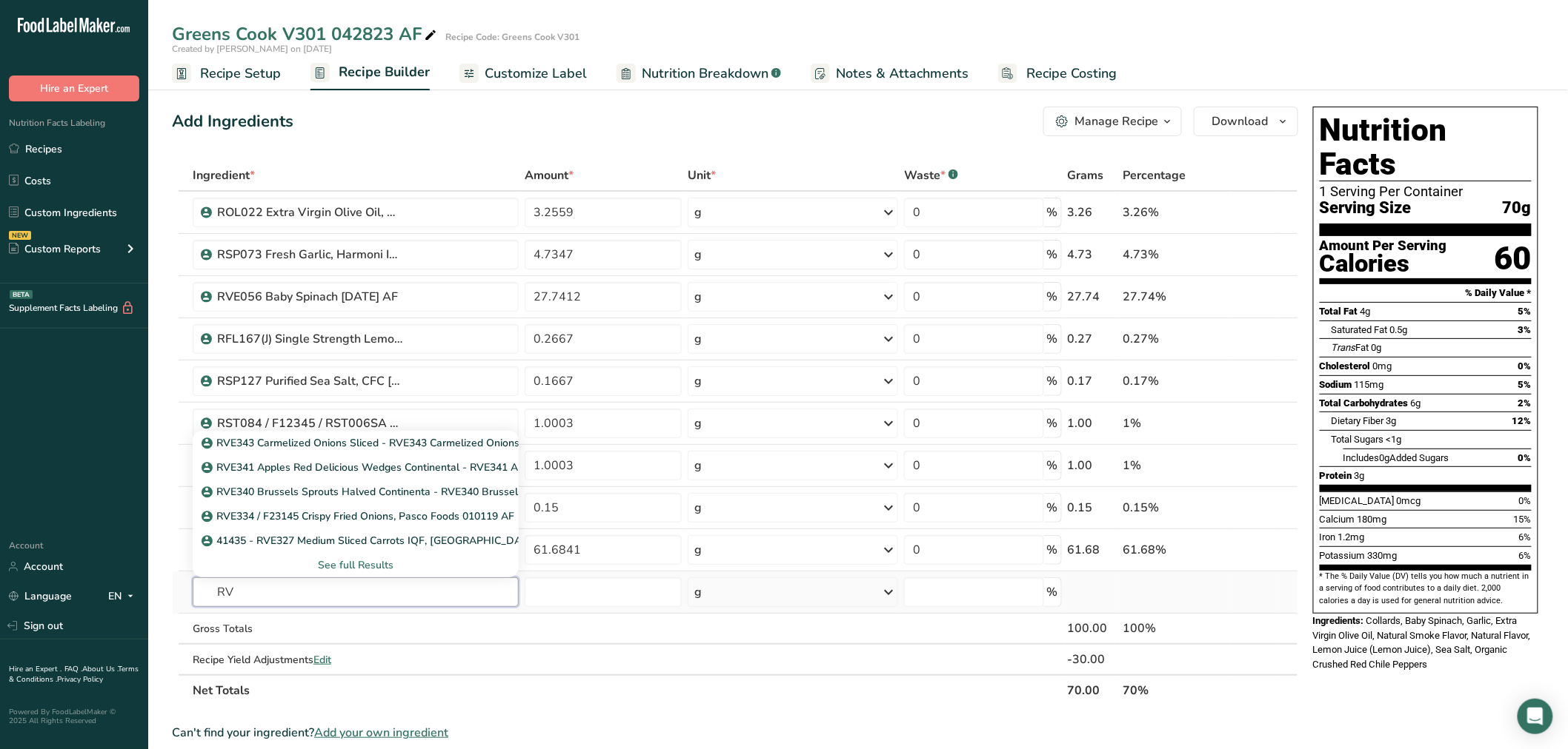
type input "R"
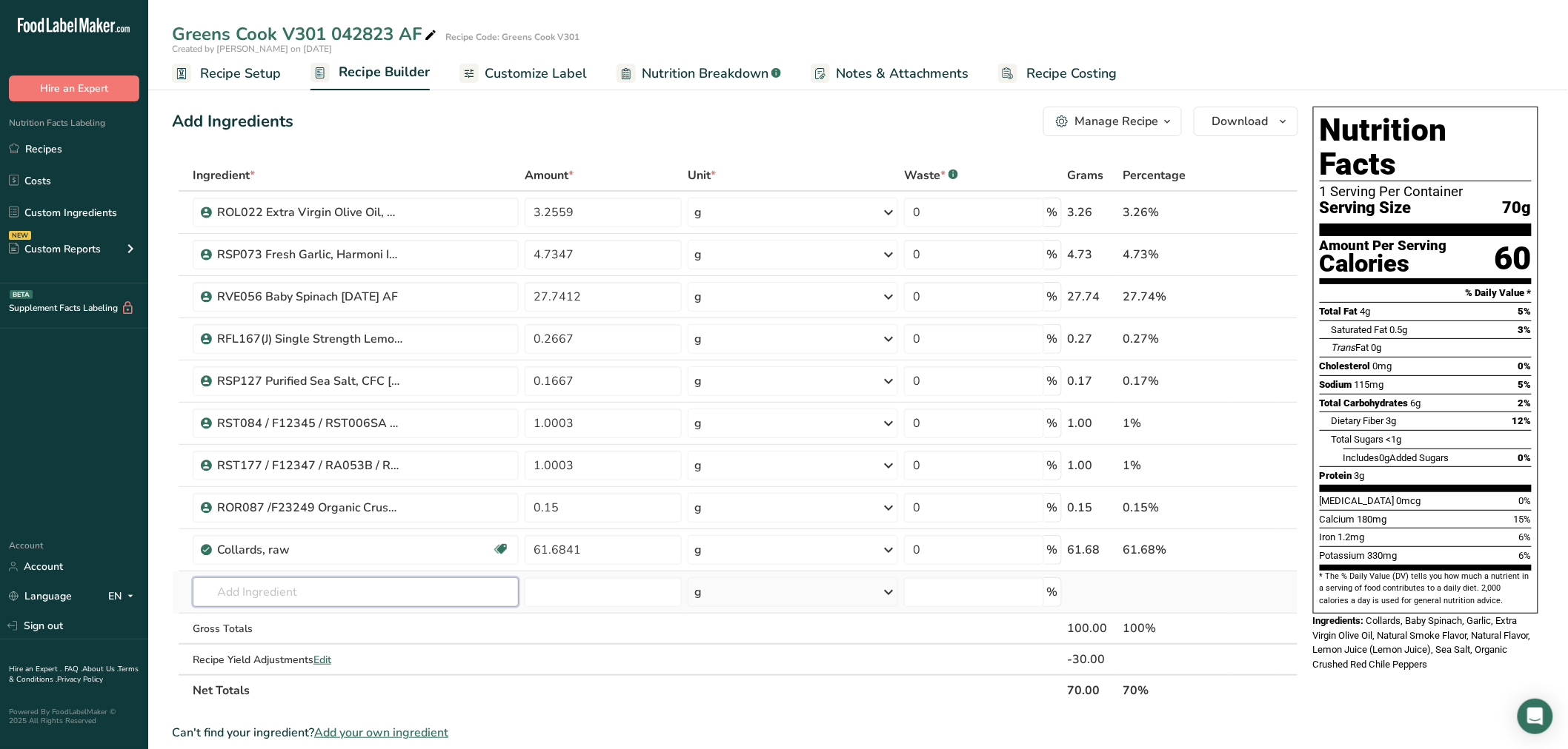
click at [330, 587] on input "text" at bounding box center [356, 592] width 326 height 30
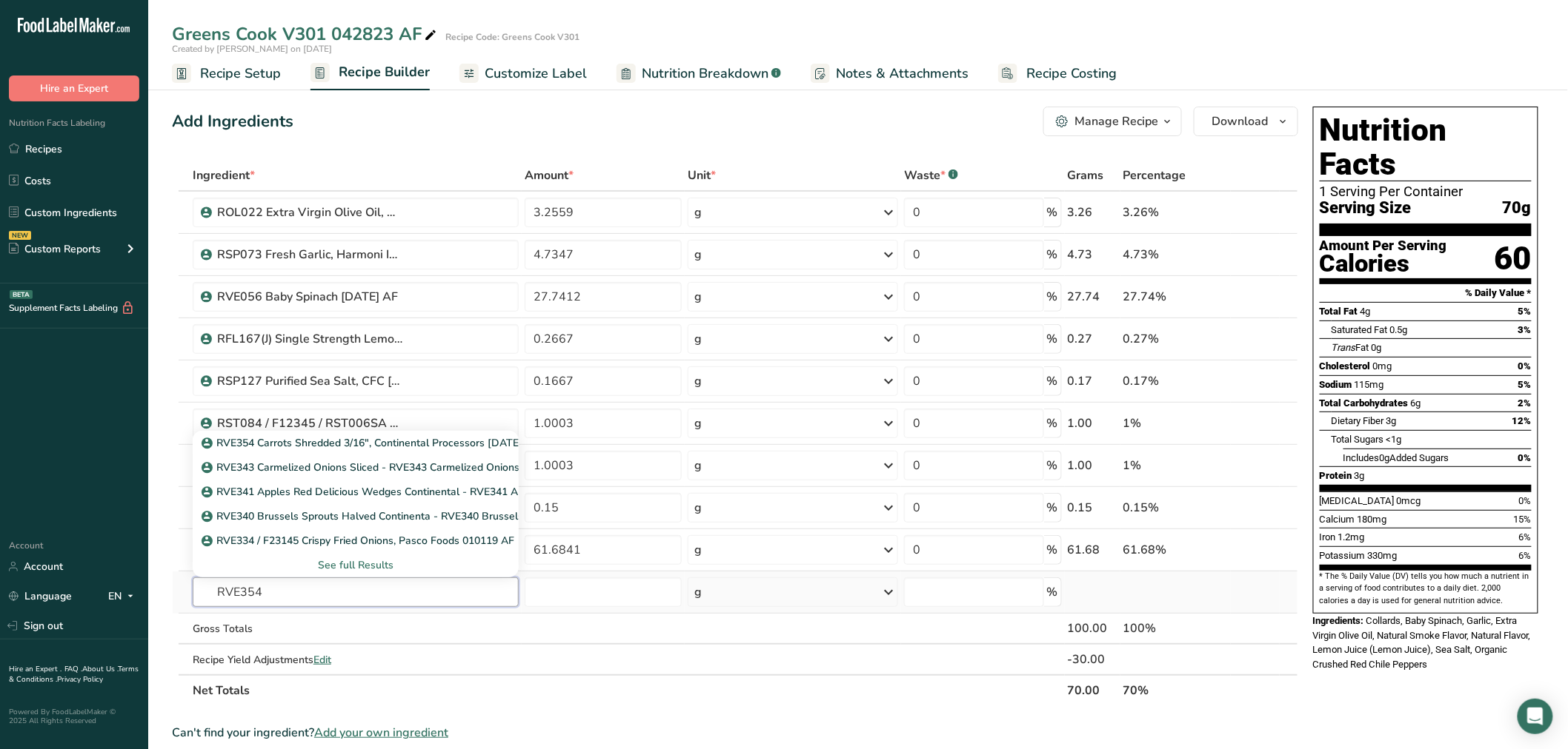
click at [283, 585] on input "RVE354" at bounding box center [356, 592] width 326 height 30
type input "RVE3524"
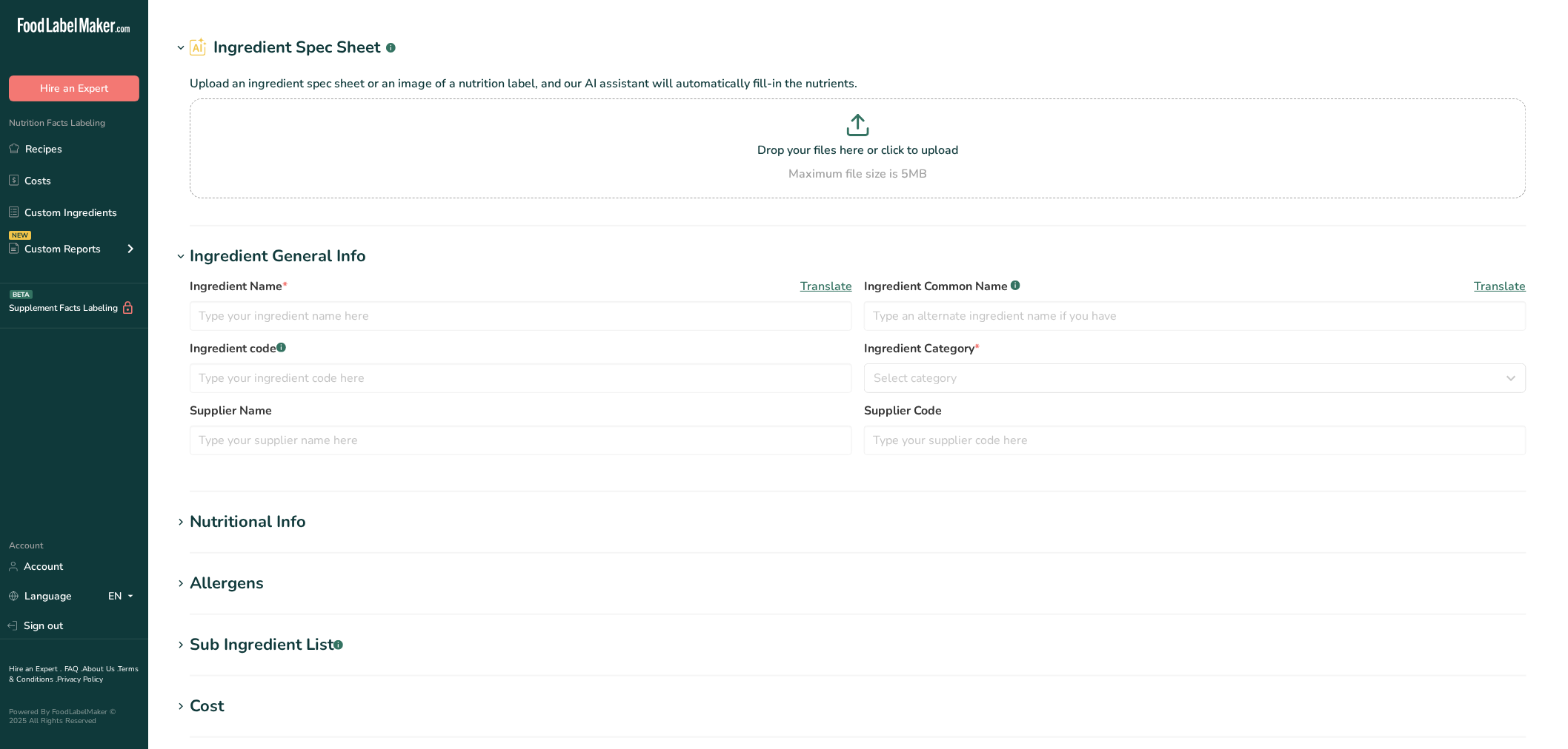
type input "RVE056 Baby Spinach [DATE] AF"
type input "Baby Spinach"
type input "RVE056"
type input "Church Brothers Farms"
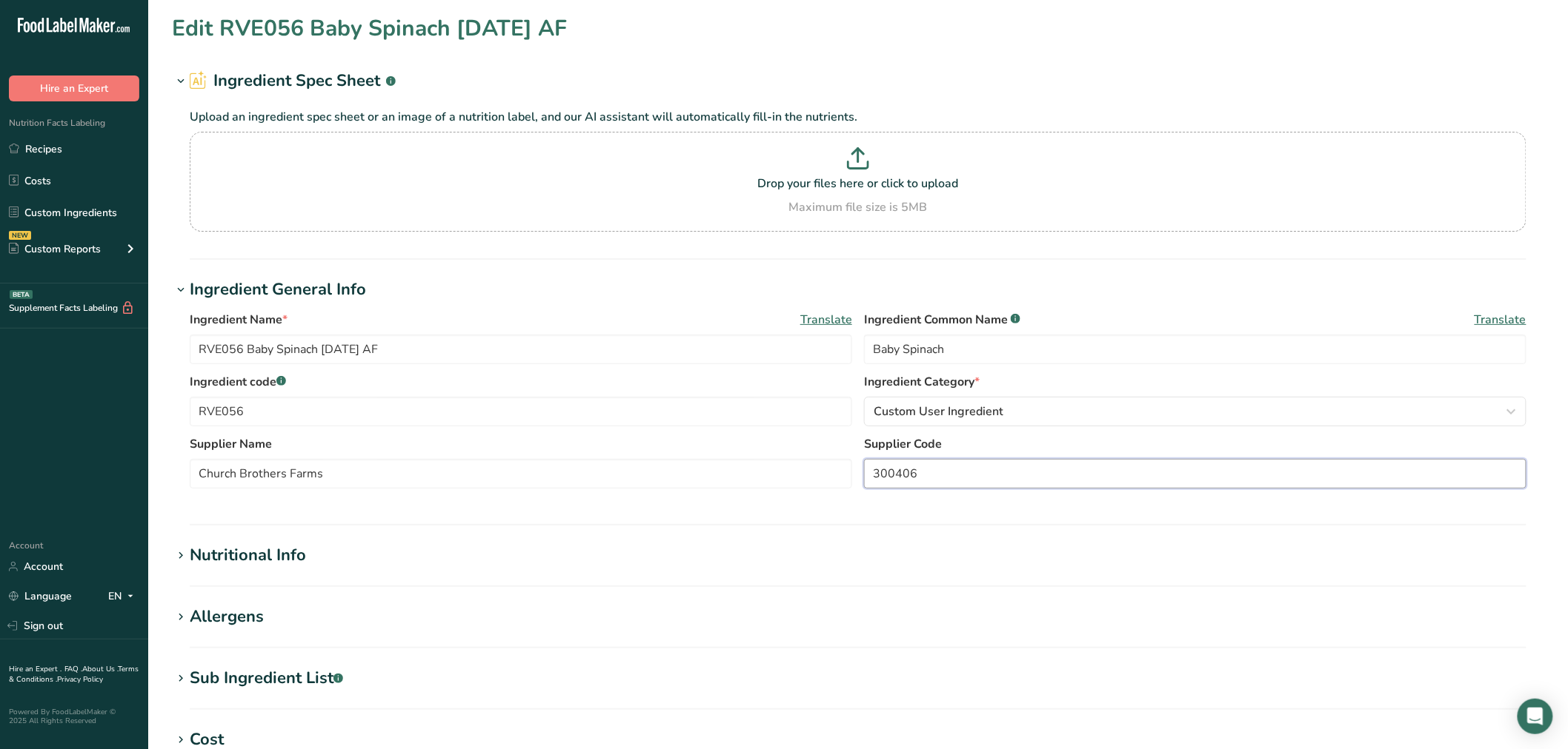
click at [993, 479] on input "300406" at bounding box center [1194, 474] width 662 height 30
click at [875, 475] on input "300406" at bounding box center [1194, 474] width 662 height 30
click at [992, 473] on input "SKU: 300406" at bounding box center [1194, 474] width 662 height 30
paste input "GTIN: 00885460004948"
type input "SKU: 300406 / GTIN: 00885460004948"
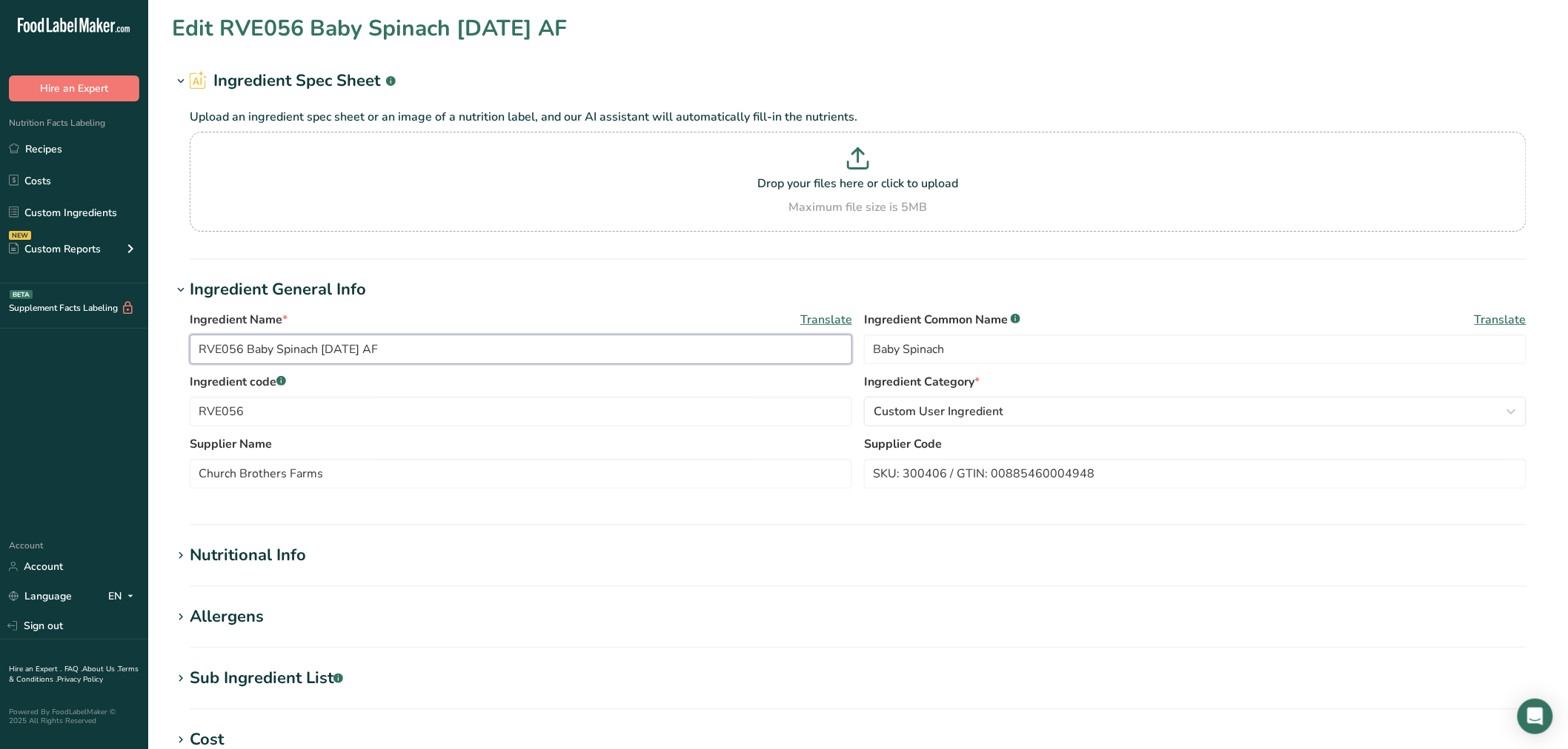
drag, startPoint x: 370, startPoint y: 348, endPoint x: 394, endPoint y: 365, distance: 29.4
click at [370, 348] on input "RVE056 Baby Spinach [DATE] AF" at bounding box center [521, 349] width 662 height 30
drag, startPoint x: 338, startPoint y: 352, endPoint x: 356, endPoint y: 369, distance: 24.8
click at [340, 353] on input "RVE056 Baby Spinach [DATE] AF" at bounding box center [521, 349] width 662 height 30
click at [360, 357] on input "RVE056 Baby Spinach 01-24.24 AF" at bounding box center [521, 349] width 662 height 30
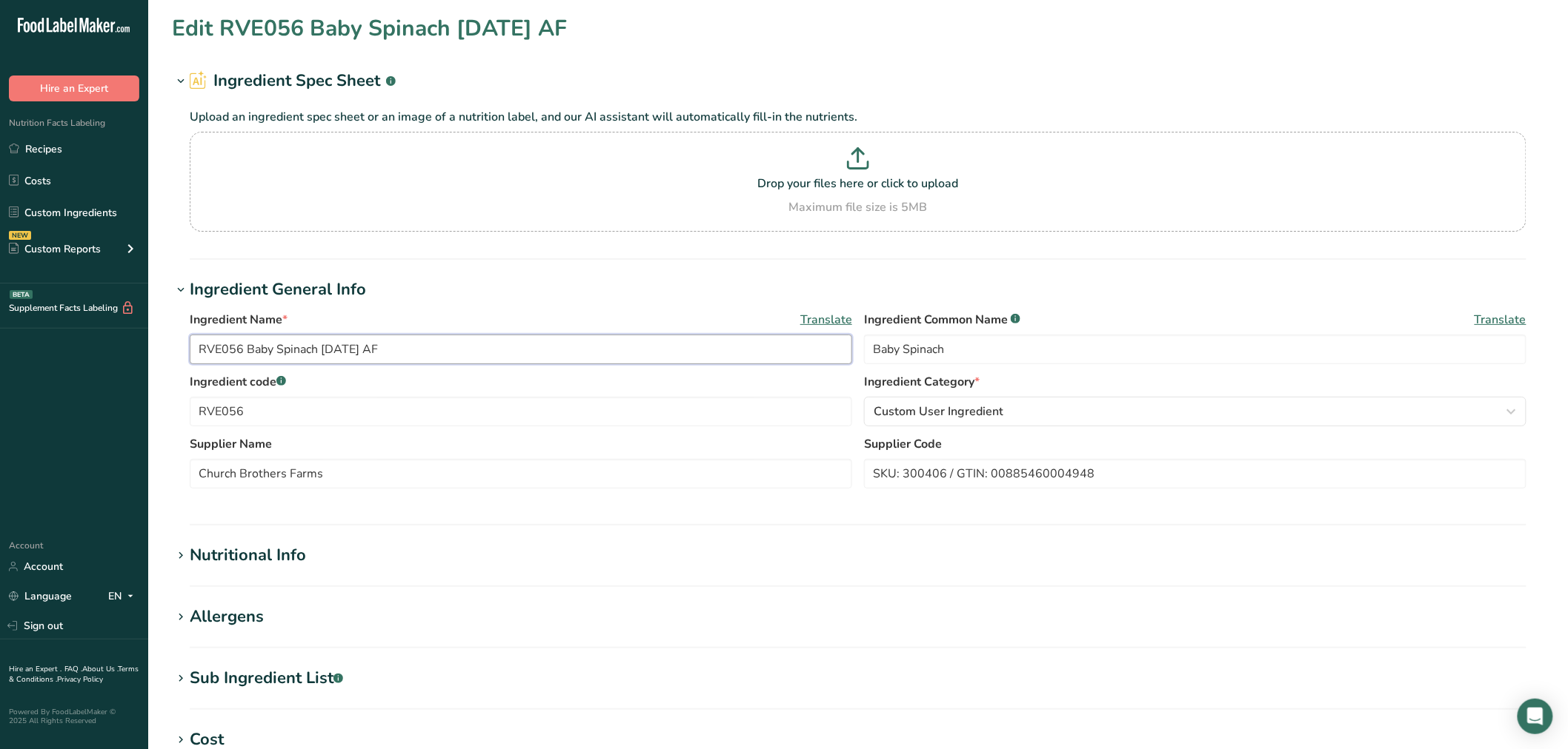
click at [328, 359] on input "RVE056 Baby Spinach [DATE] AF" at bounding box center [521, 349] width 662 height 30
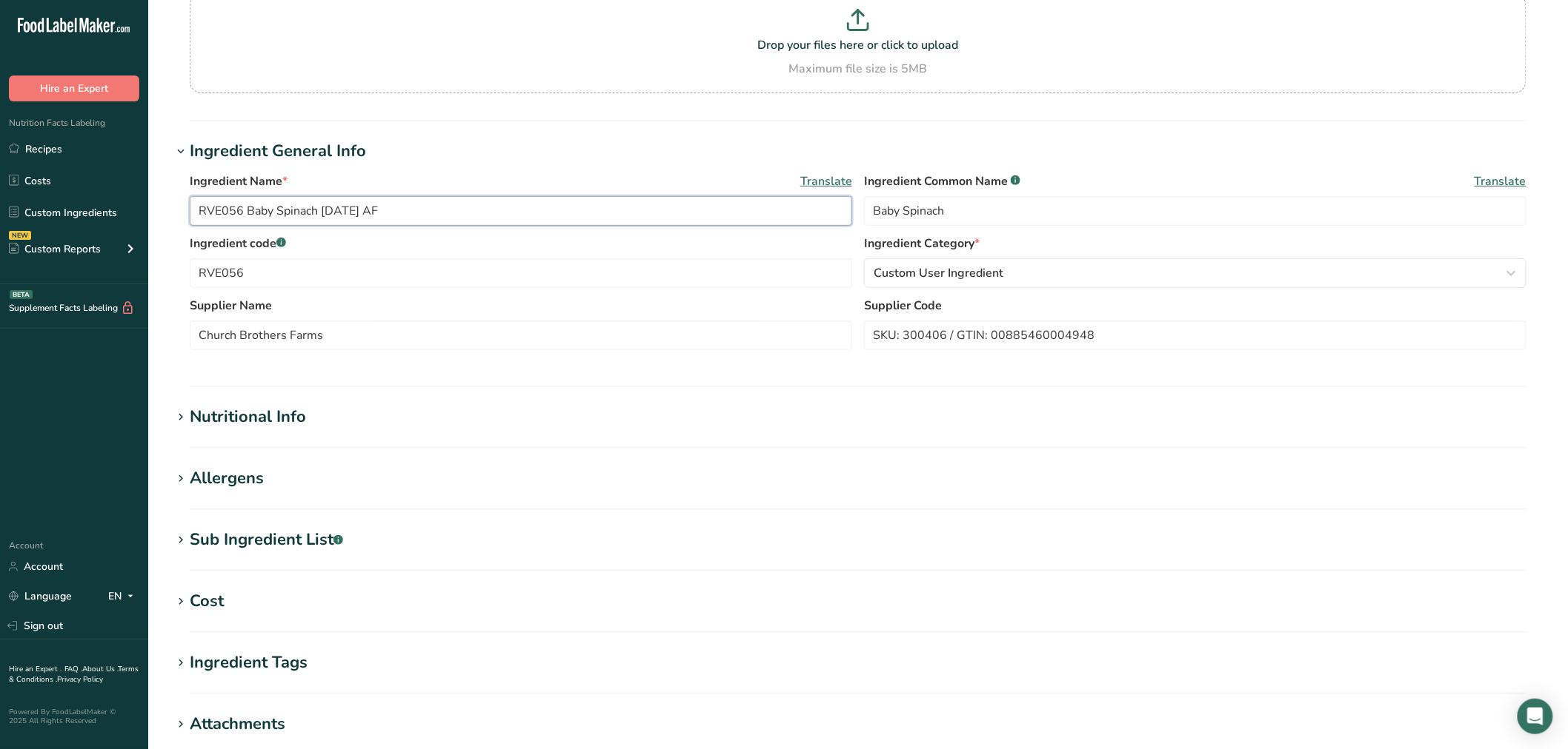
scroll to position [165, 0]
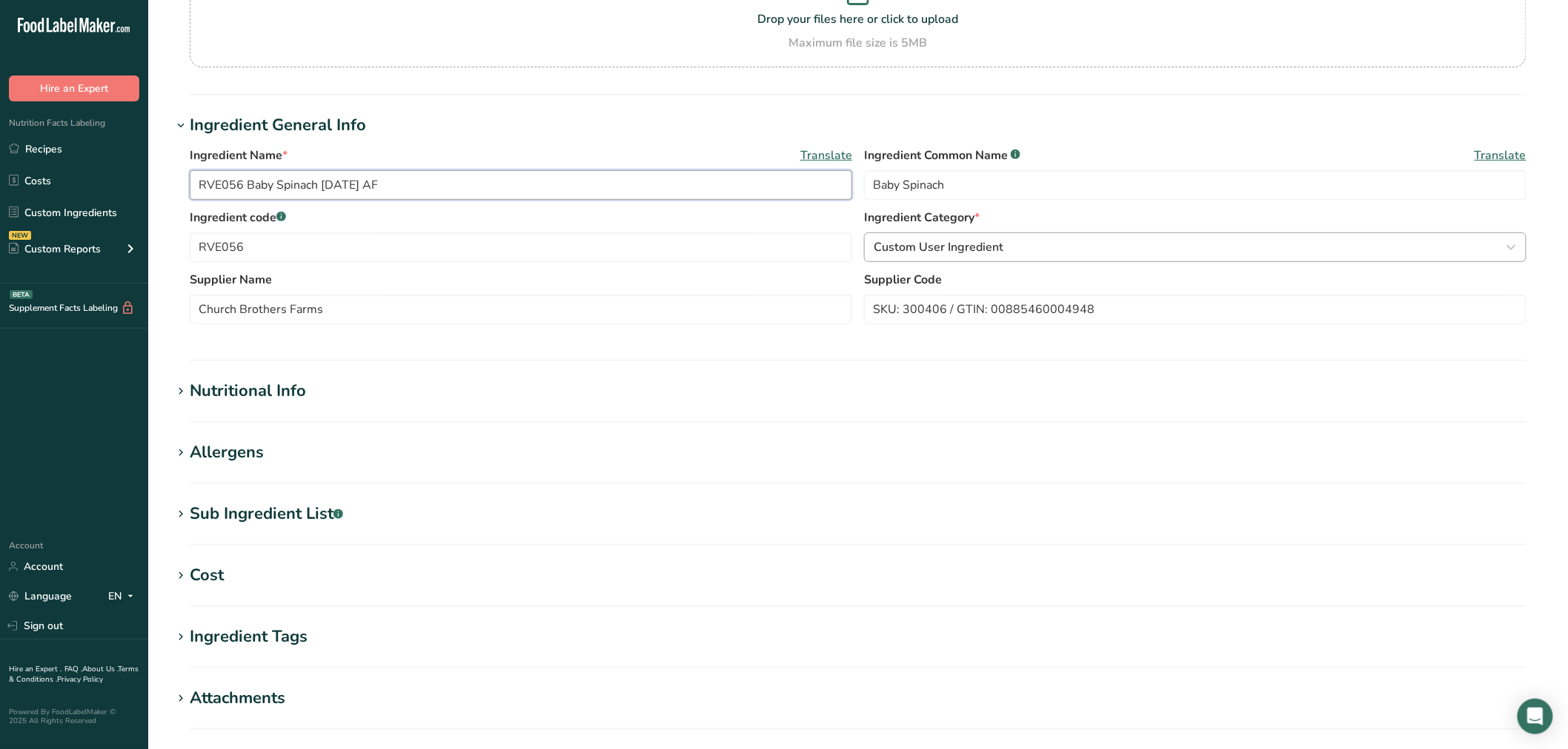
type input "RVE056 Baby Spinach [DATE] AF"
click at [931, 254] on span "Custom User Ingredient" at bounding box center [938, 248] width 130 height 18
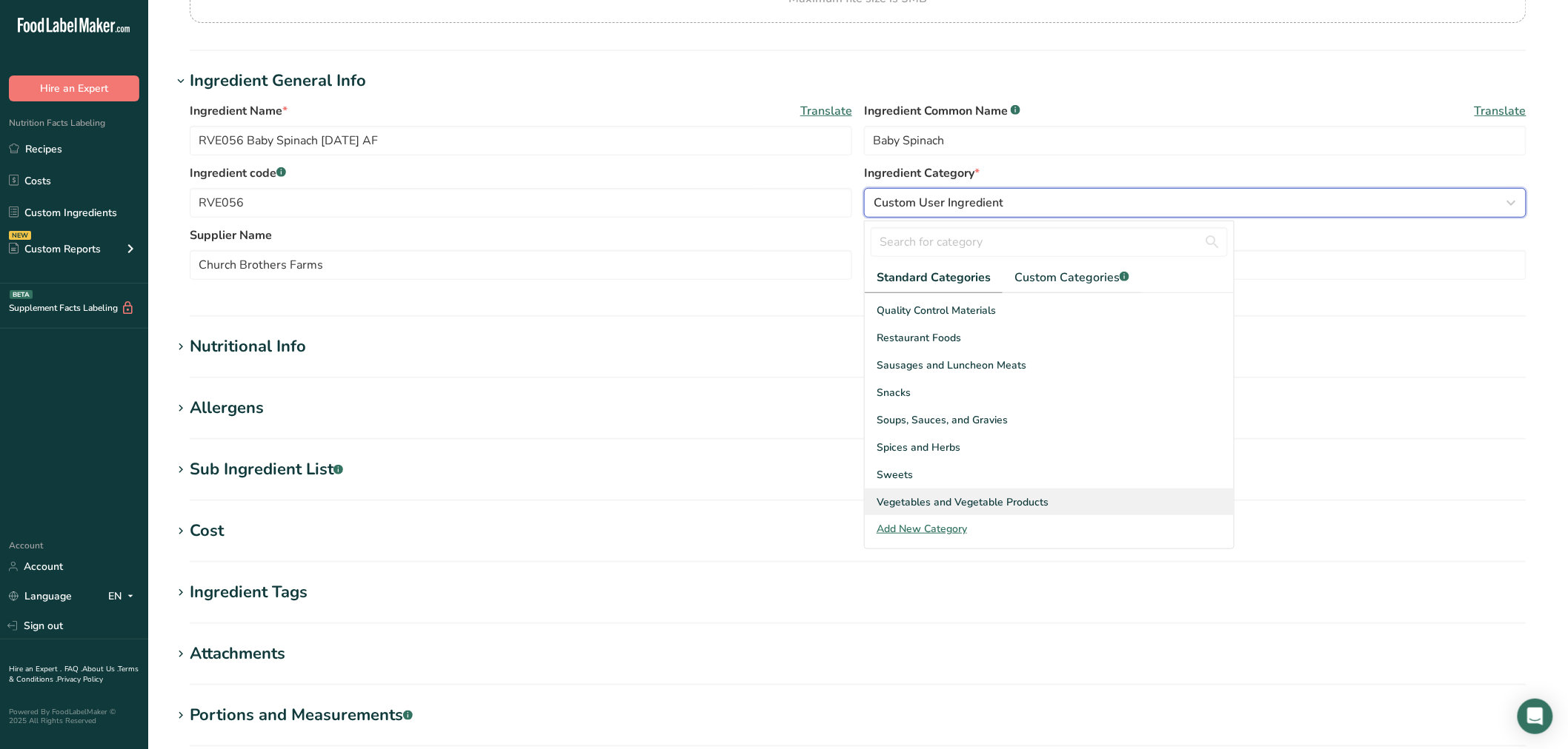
scroll to position [247, 0]
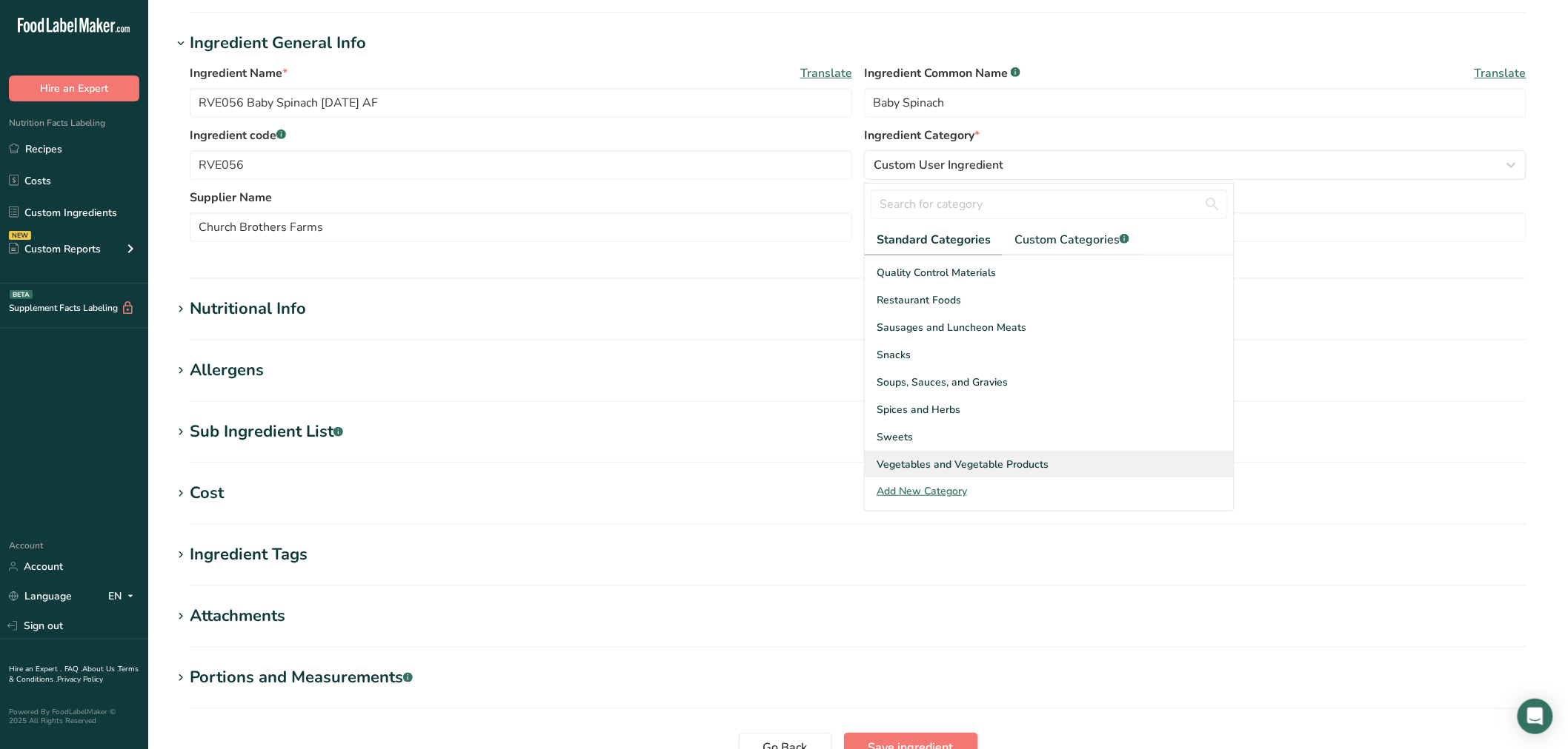
click at [957, 454] on div "Vegetables and Vegetable Products" at bounding box center [1049, 465] width 369 height 27
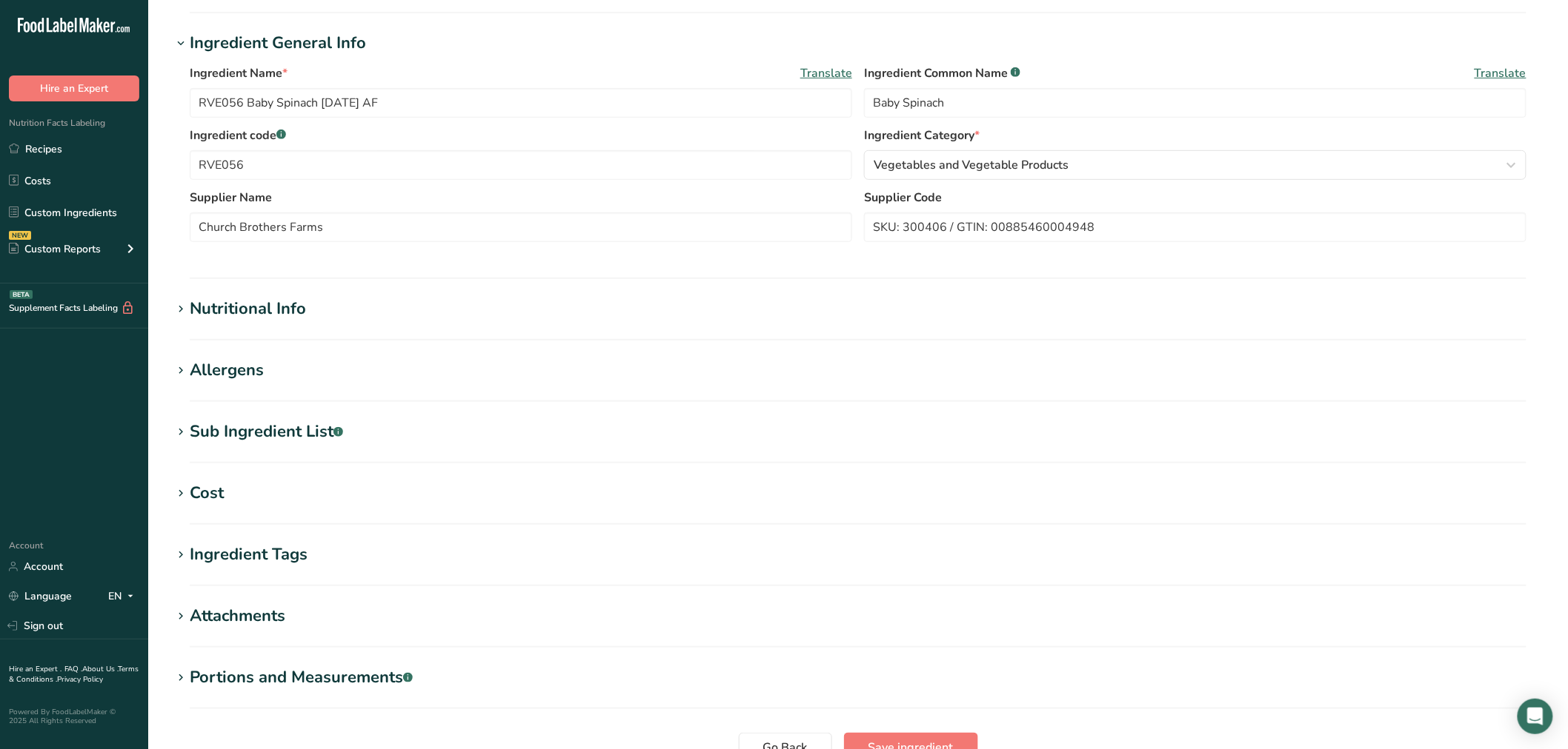
click at [264, 311] on div "Nutritional Info" at bounding box center [248, 309] width 116 height 24
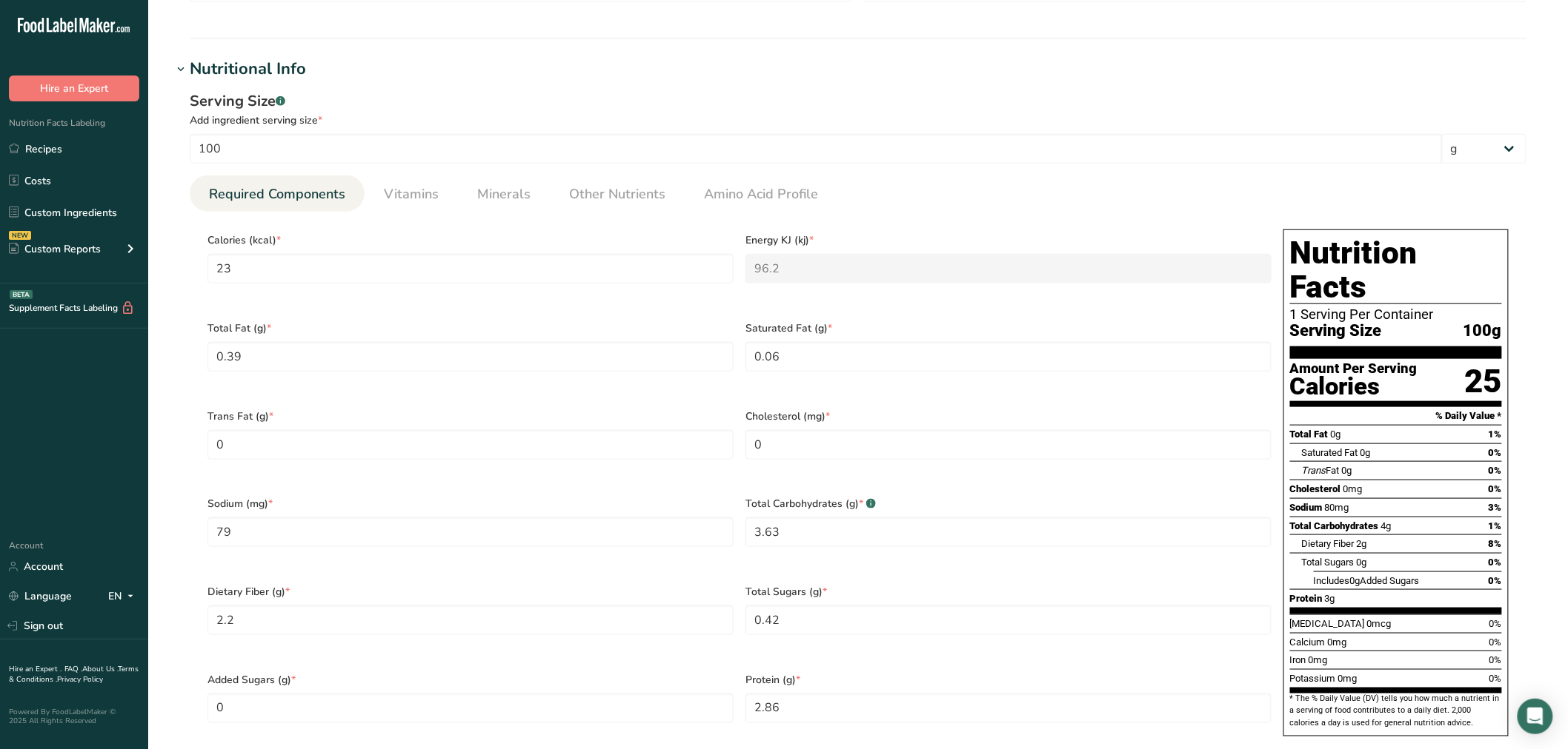
scroll to position [575, 0]
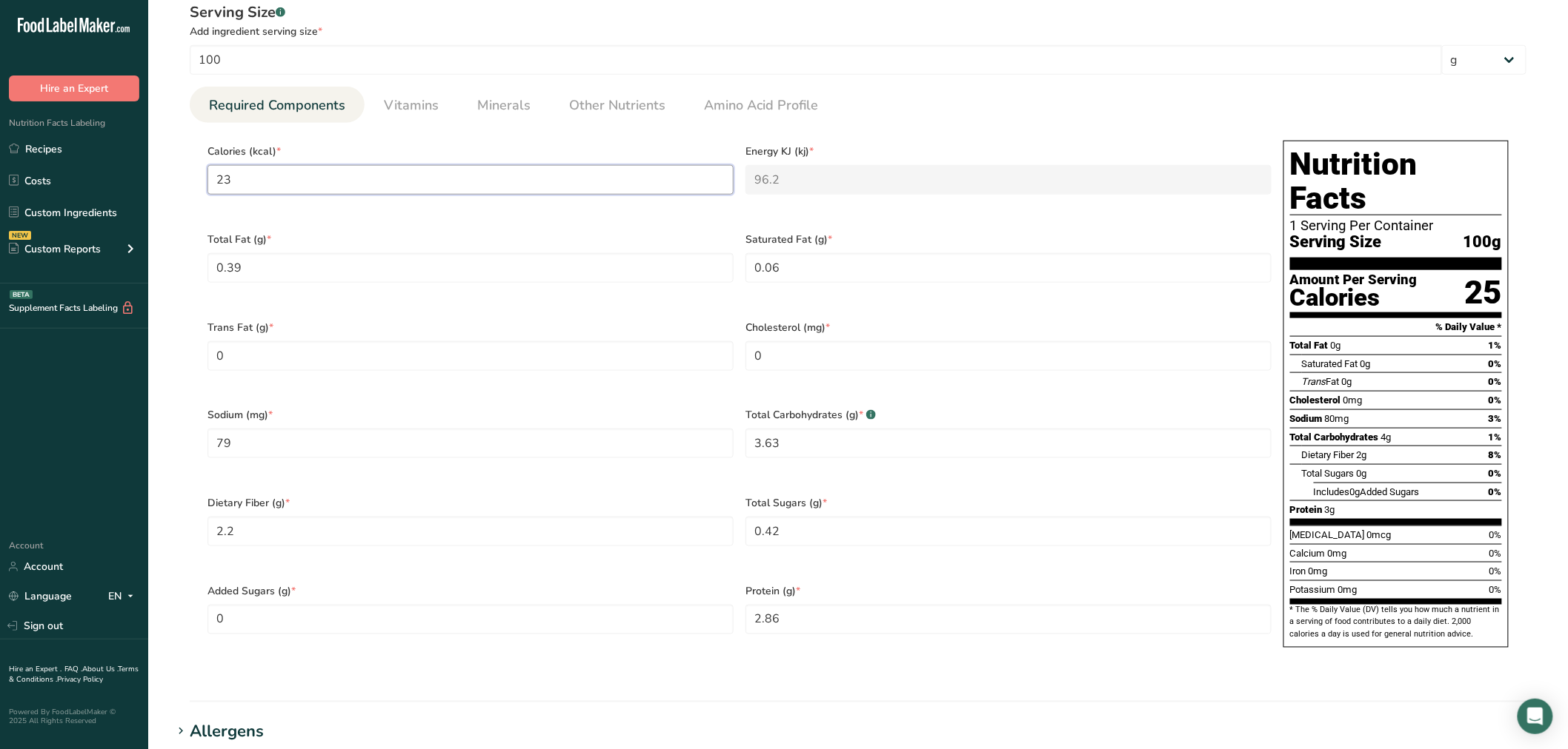
click at [402, 188] on input "23" at bounding box center [470, 179] width 526 height 30
click at [418, 104] on span "Vitamins" at bounding box center [411, 105] width 55 height 20
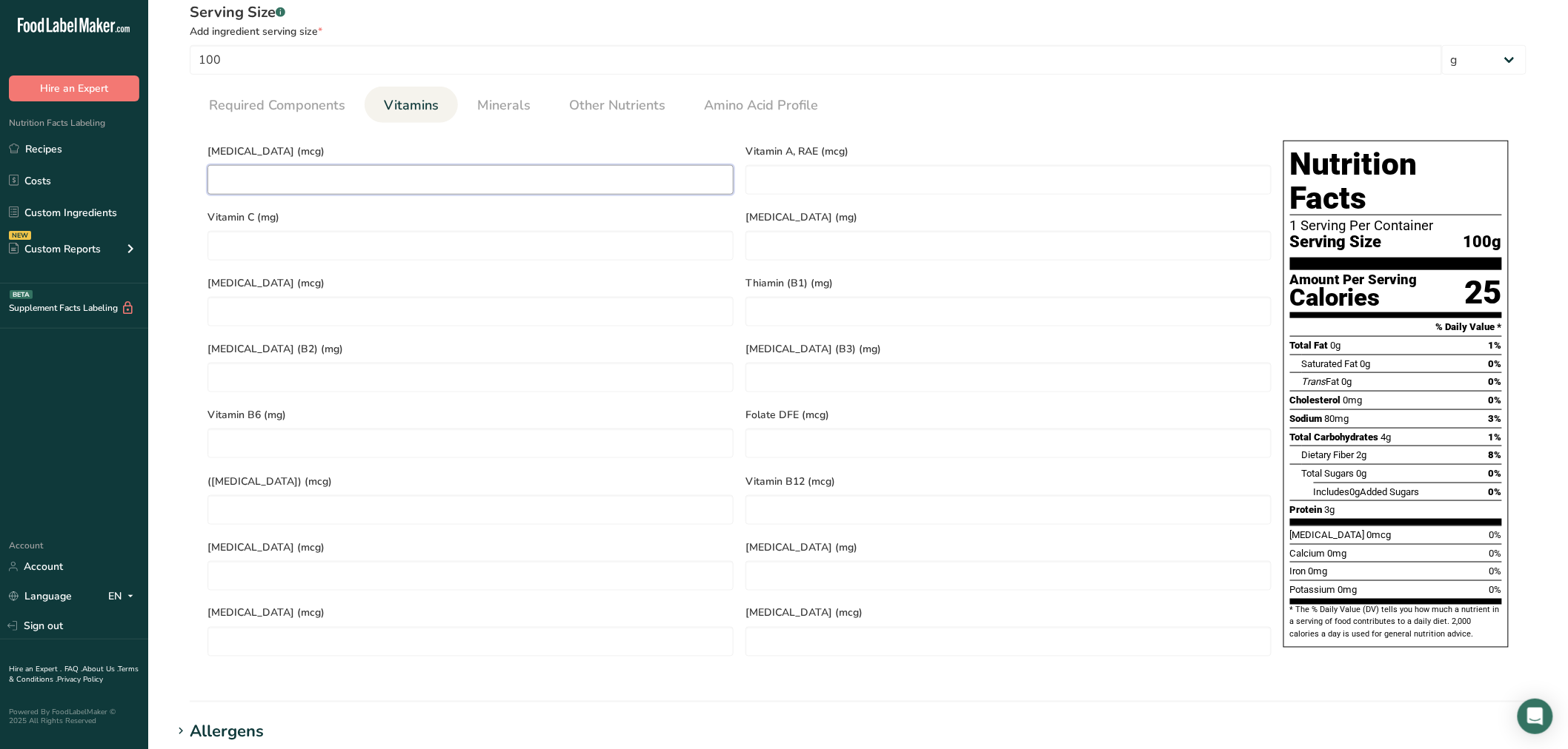
click at [373, 175] on D "number" at bounding box center [470, 179] width 526 height 30
type D "0"
type RAE "468.85"
type C "28.1"
click at [493, 104] on span "Minerals" at bounding box center [503, 105] width 53 height 20
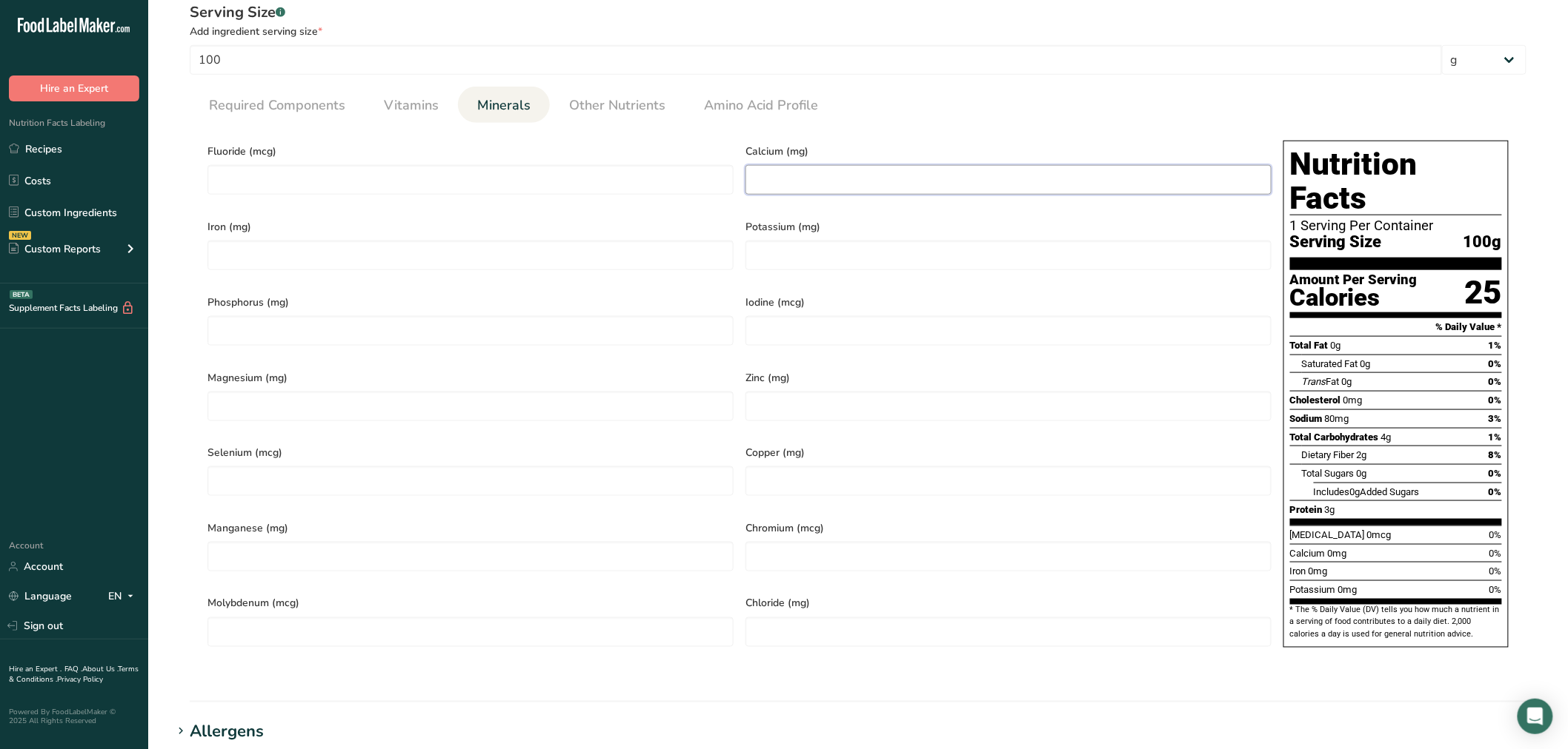
click at [826, 185] on input "number" at bounding box center [1009, 179] width 526 height 30
type input "99"
type input "2.71"
type input "558"
type input "49"
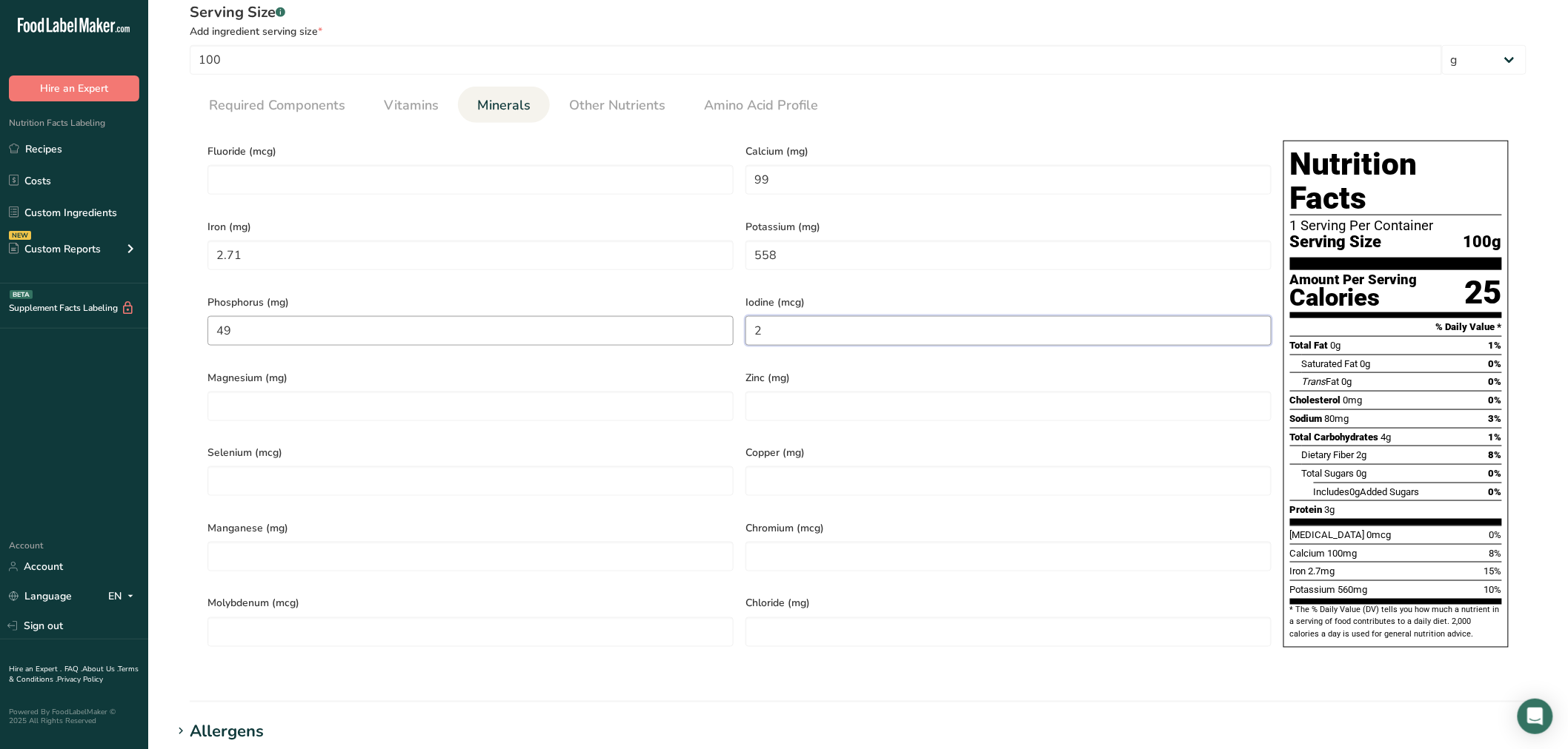
type input "2"
type input "79"
type input "0"
type input "0.53"
type input "1"
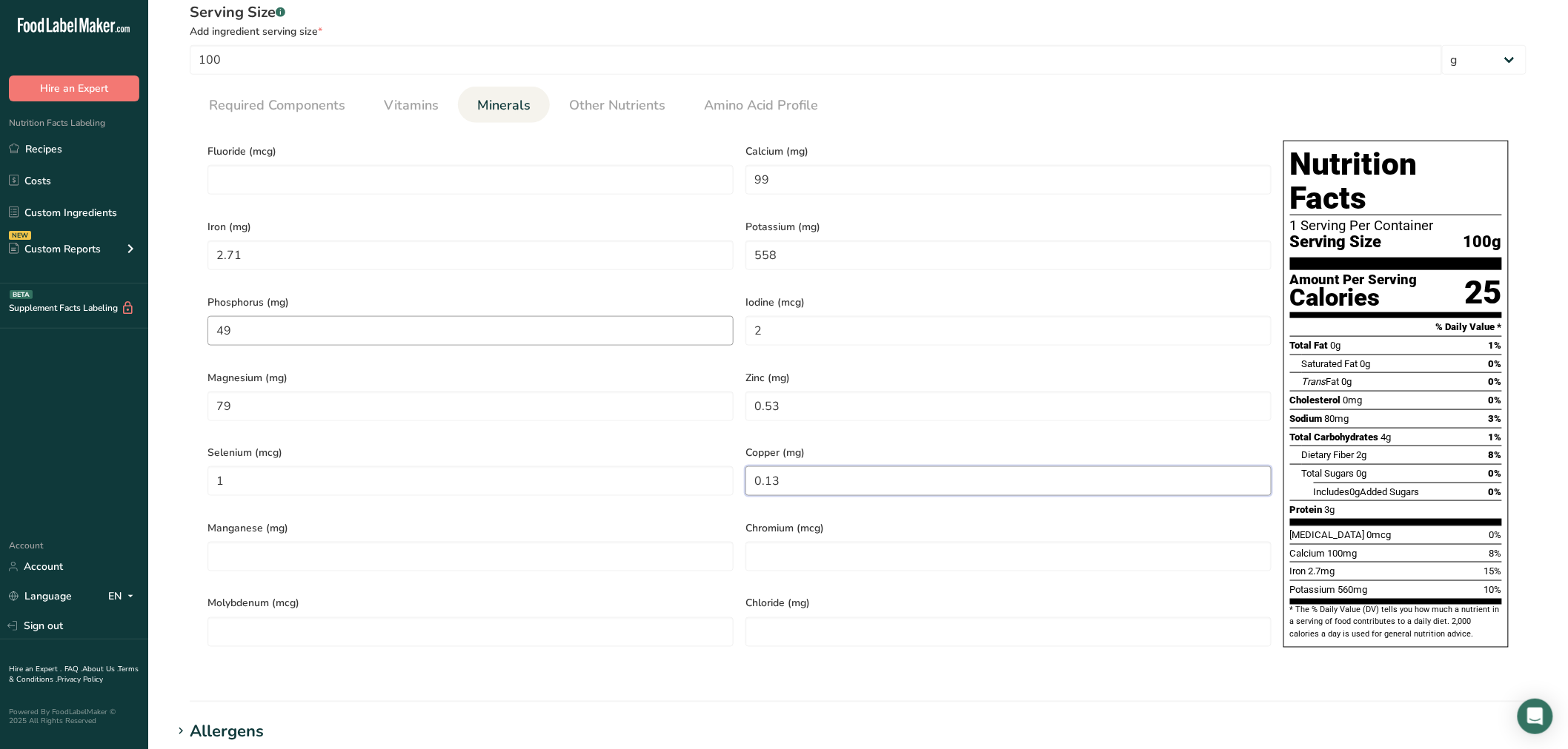
type input "0.13"
type input "0.9"
type input "5"
click at [606, 108] on span "Other Nutrients" at bounding box center [617, 105] width 96 height 20
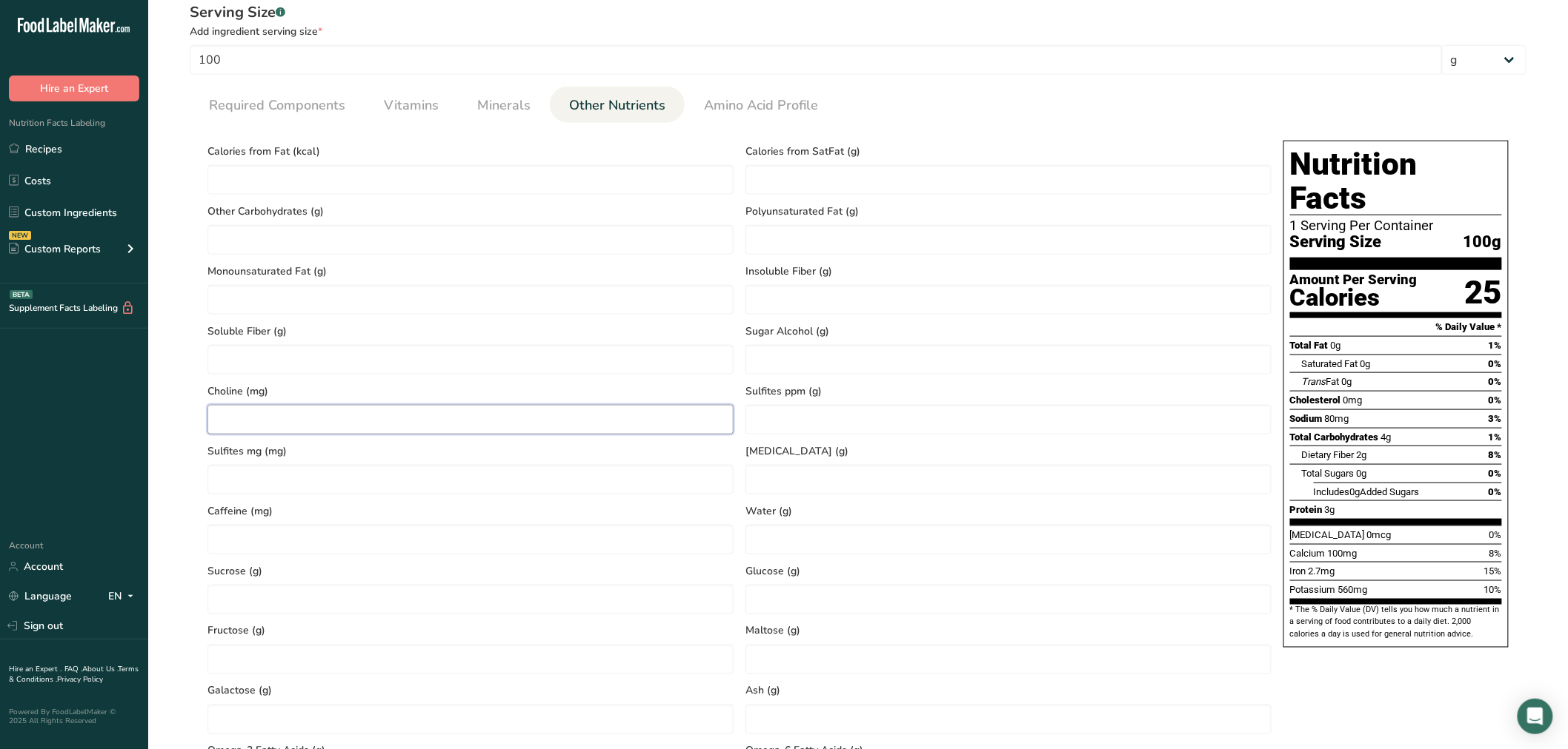
click at [323, 405] on input "number" at bounding box center [470, 420] width 526 height 30
type input "19.3"
click at [423, 106] on span "Vitamins" at bounding box center [411, 105] width 55 height 20
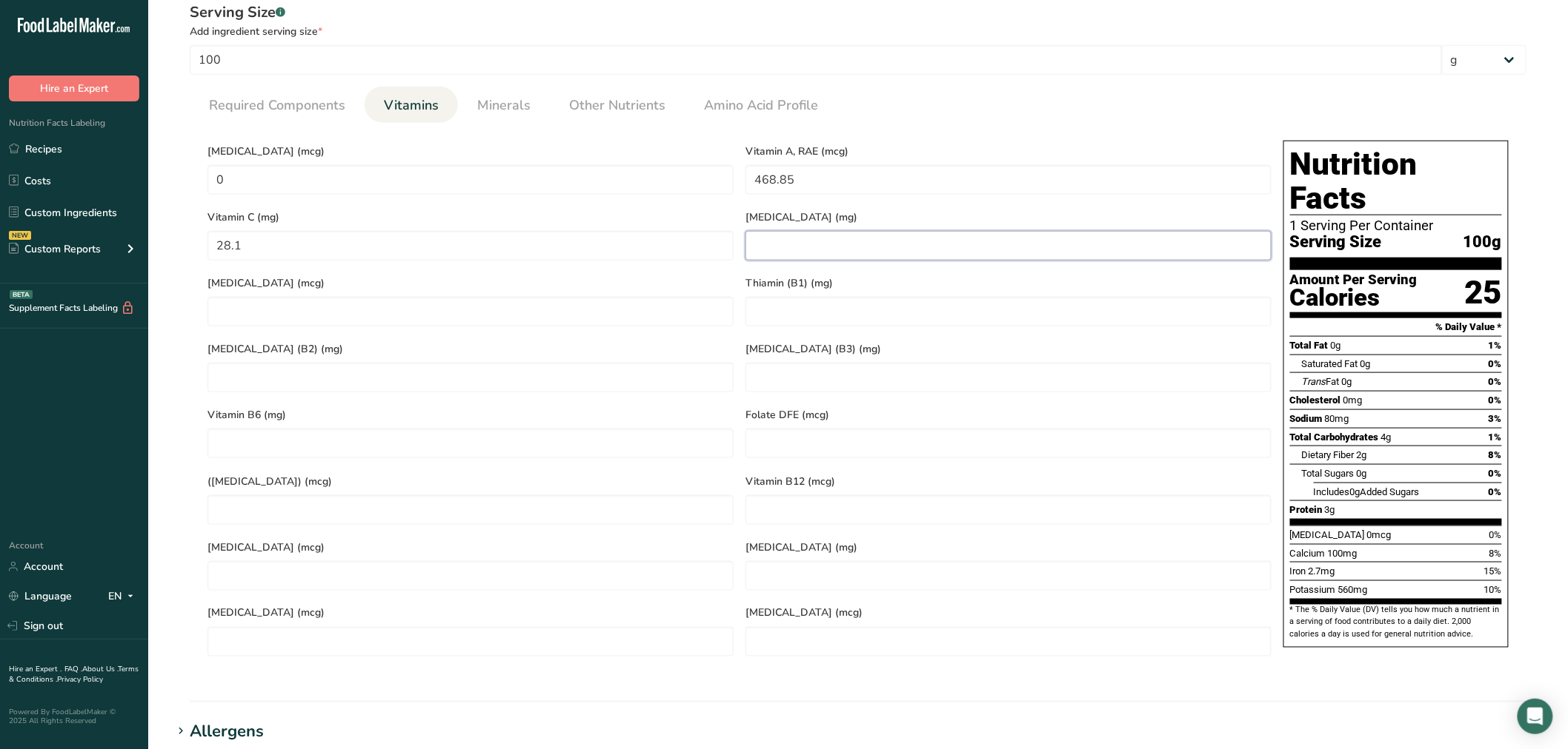
click at [787, 231] on E "number" at bounding box center [1009, 246] width 526 height 30
type E "2.03"
type K "482.9"
type \(B1\) "0.08"
type \(B2\) "0.19"
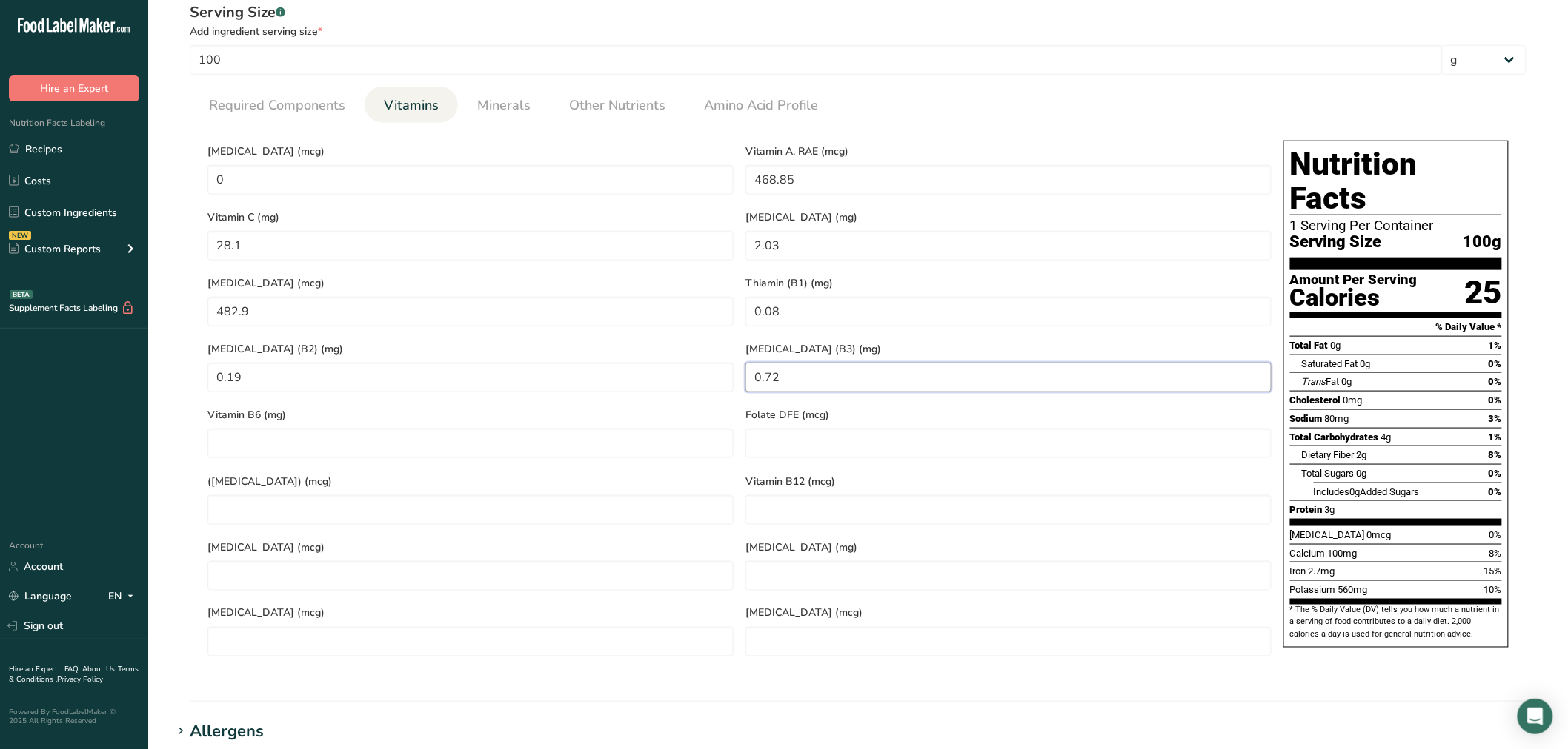
type \(B3\) "0.72"
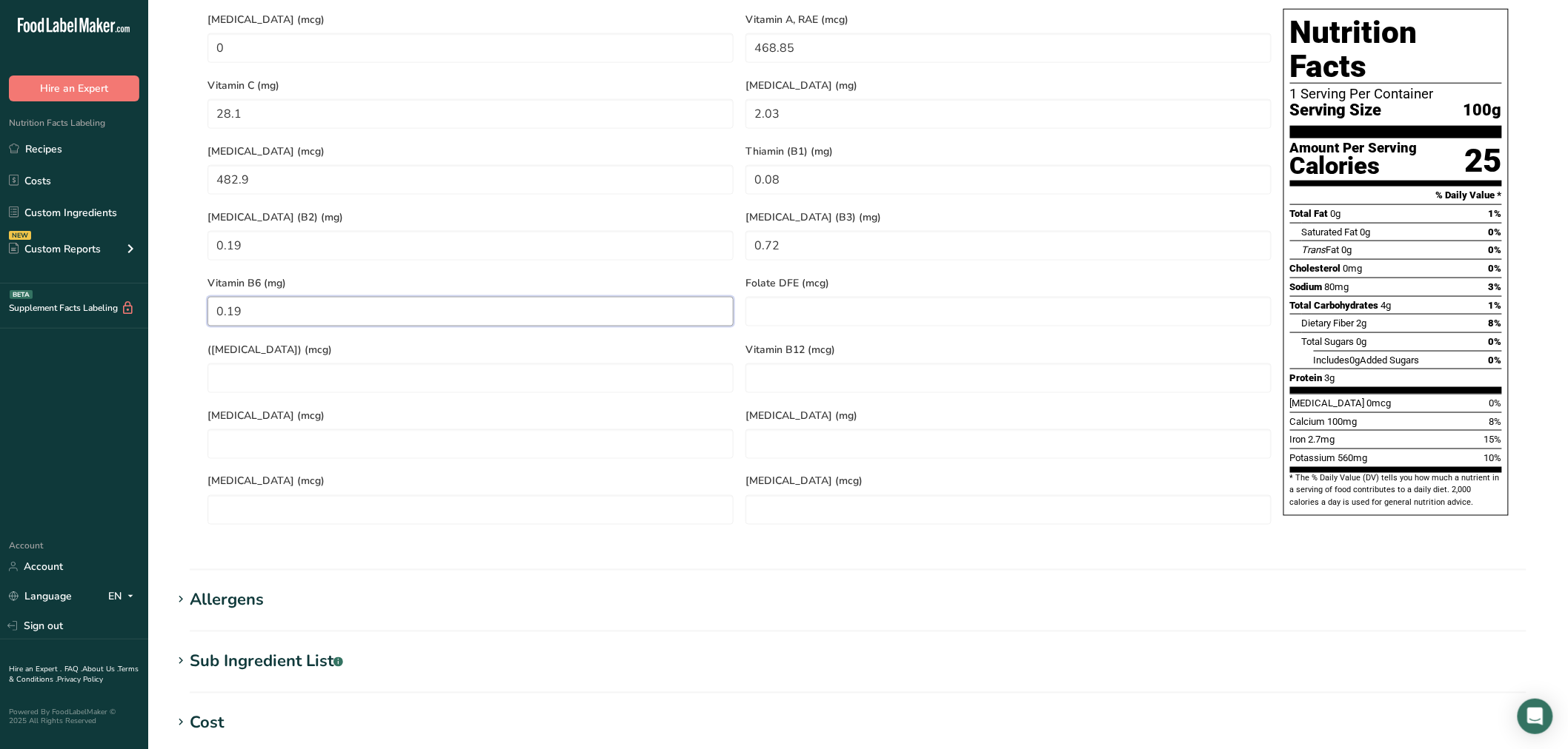
scroll to position [741, 0]
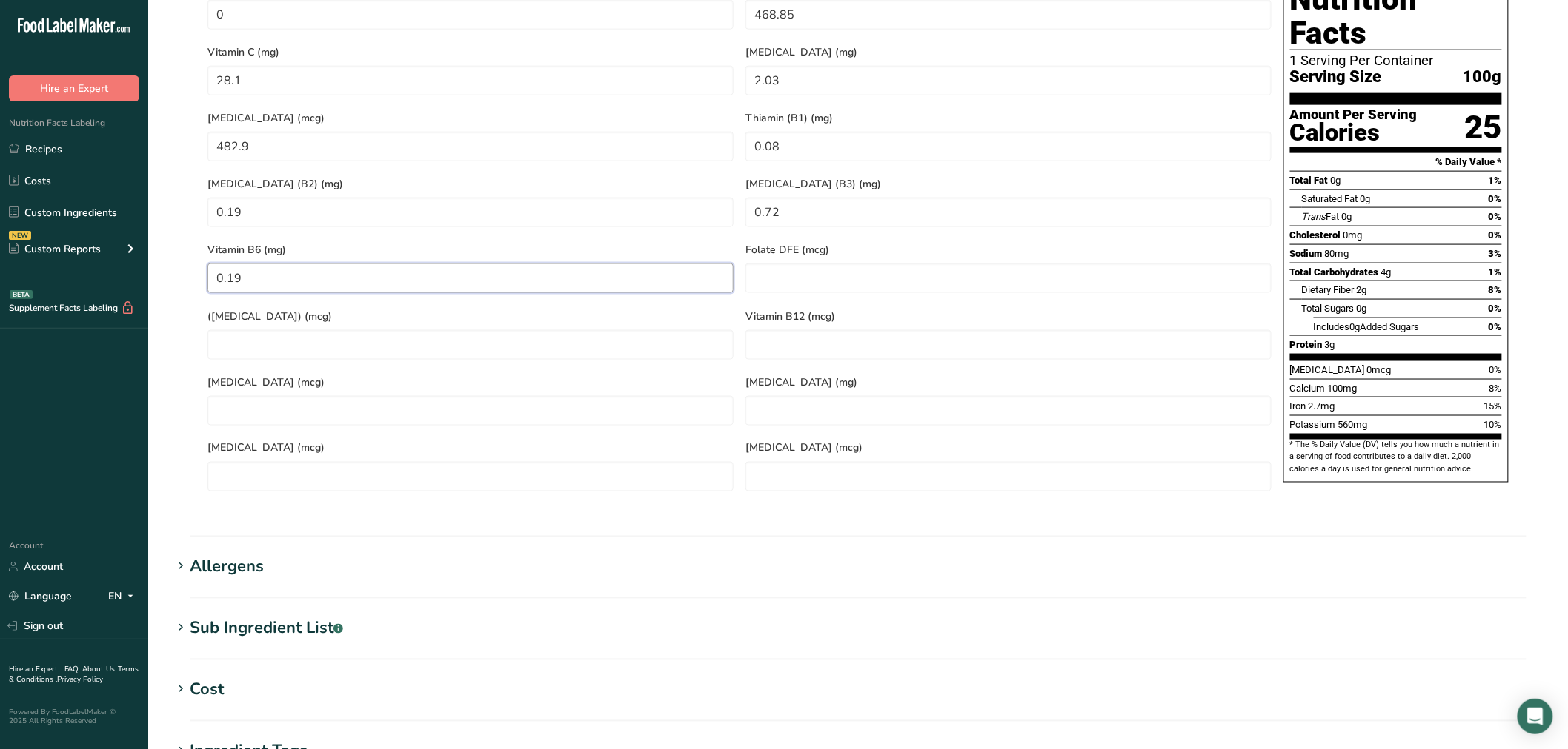
type B6 "0.19"
click at [285, 555] on h1 "Allergens" at bounding box center [857, 567] width 1372 height 24
click at [290, 688] on div "Sub Ingredient List .a-a{fill:#347362;}.b-a{fill:#fff;}" at bounding box center [267, 699] width 153 height 24
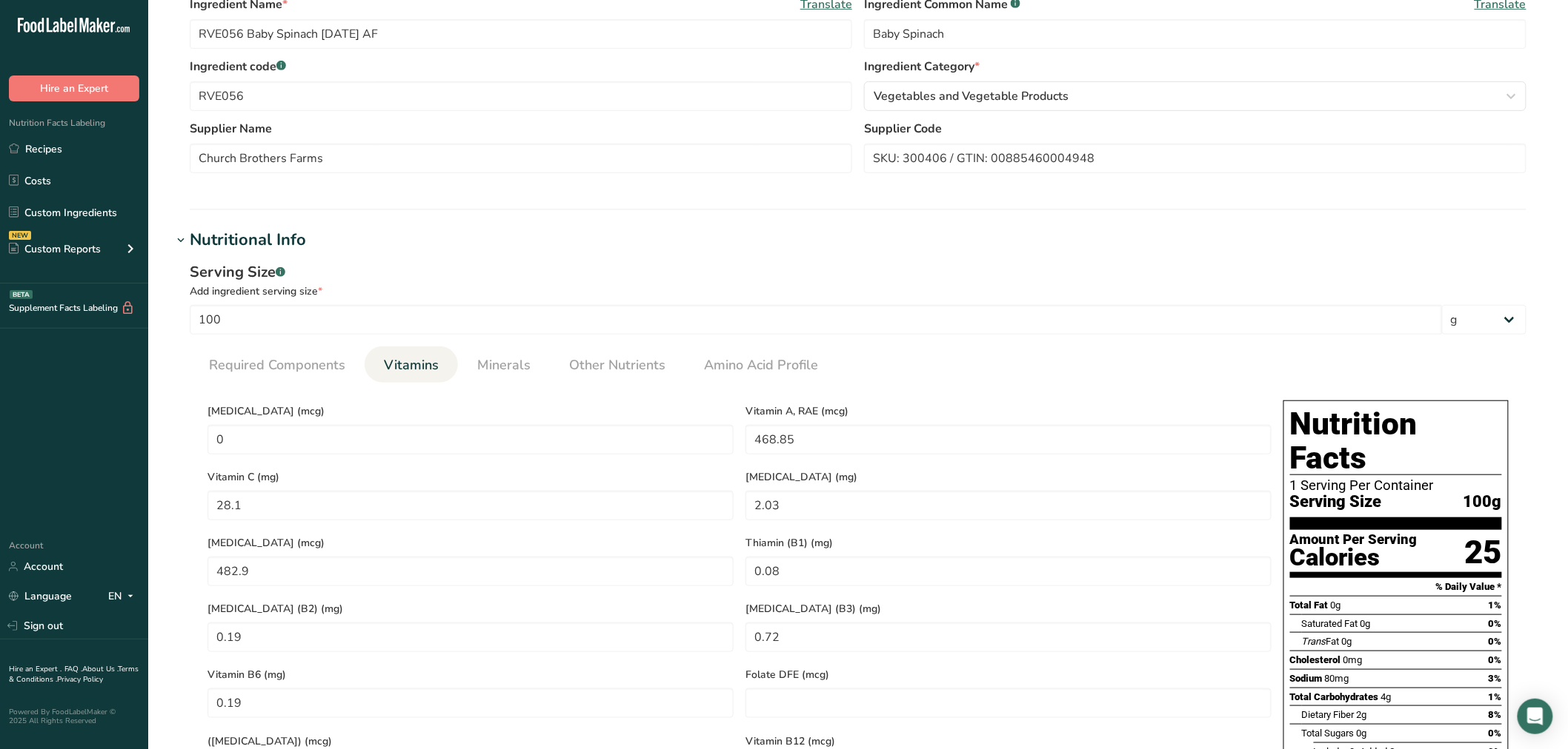
scroll to position [0, 0]
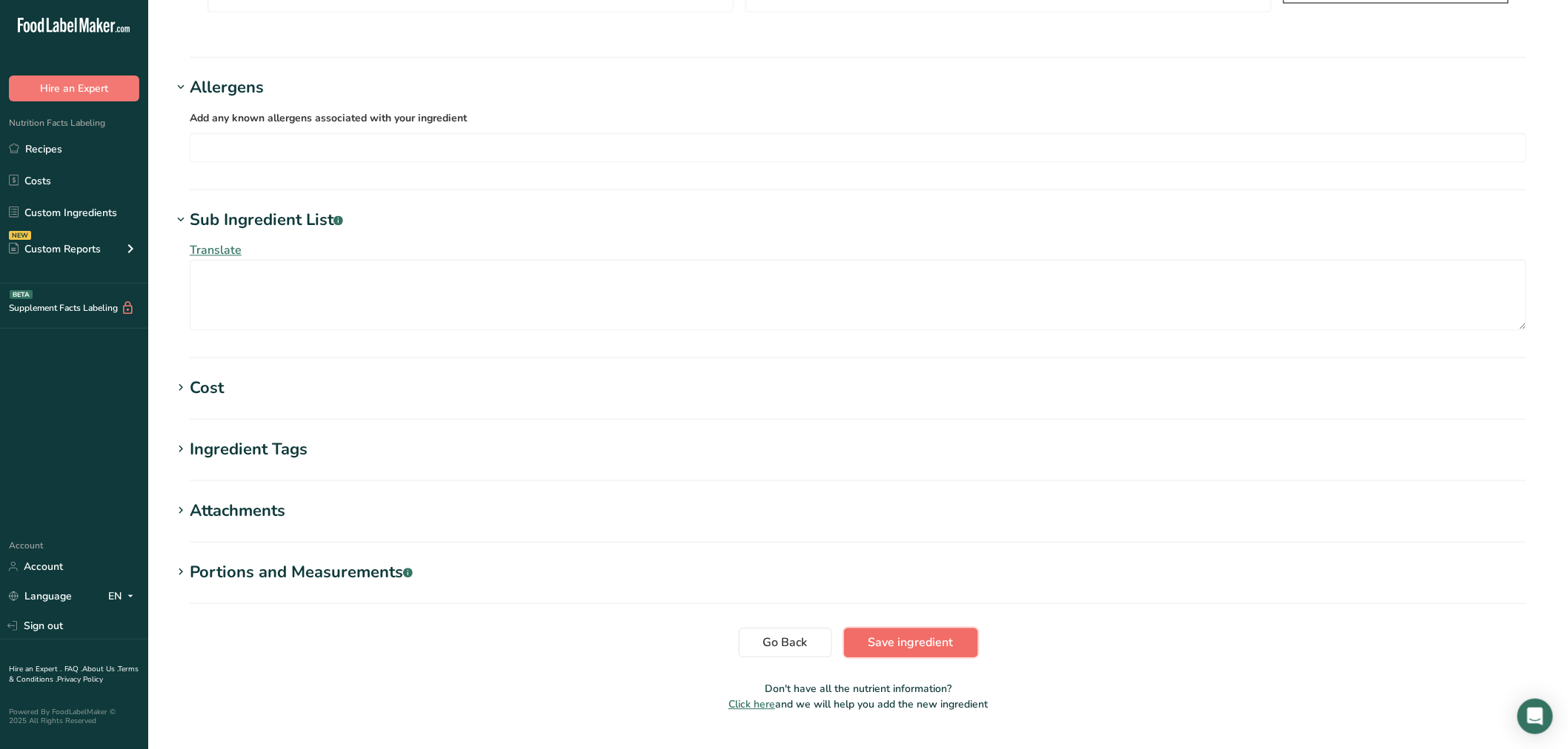
click at [912, 634] on span "Save ingredient" at bounding box center [911, 643] width 86 height 18
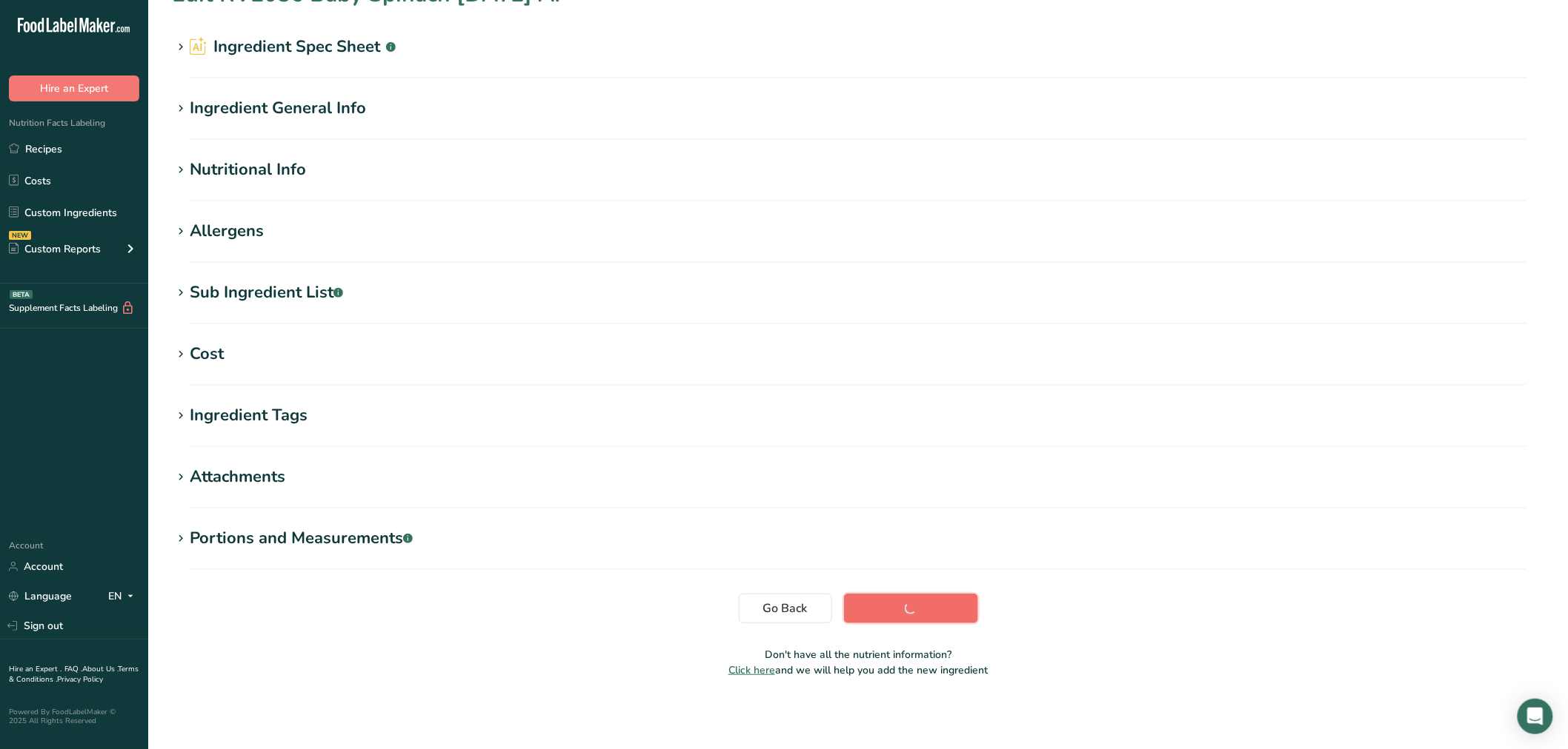
scroll to position [33, 0]
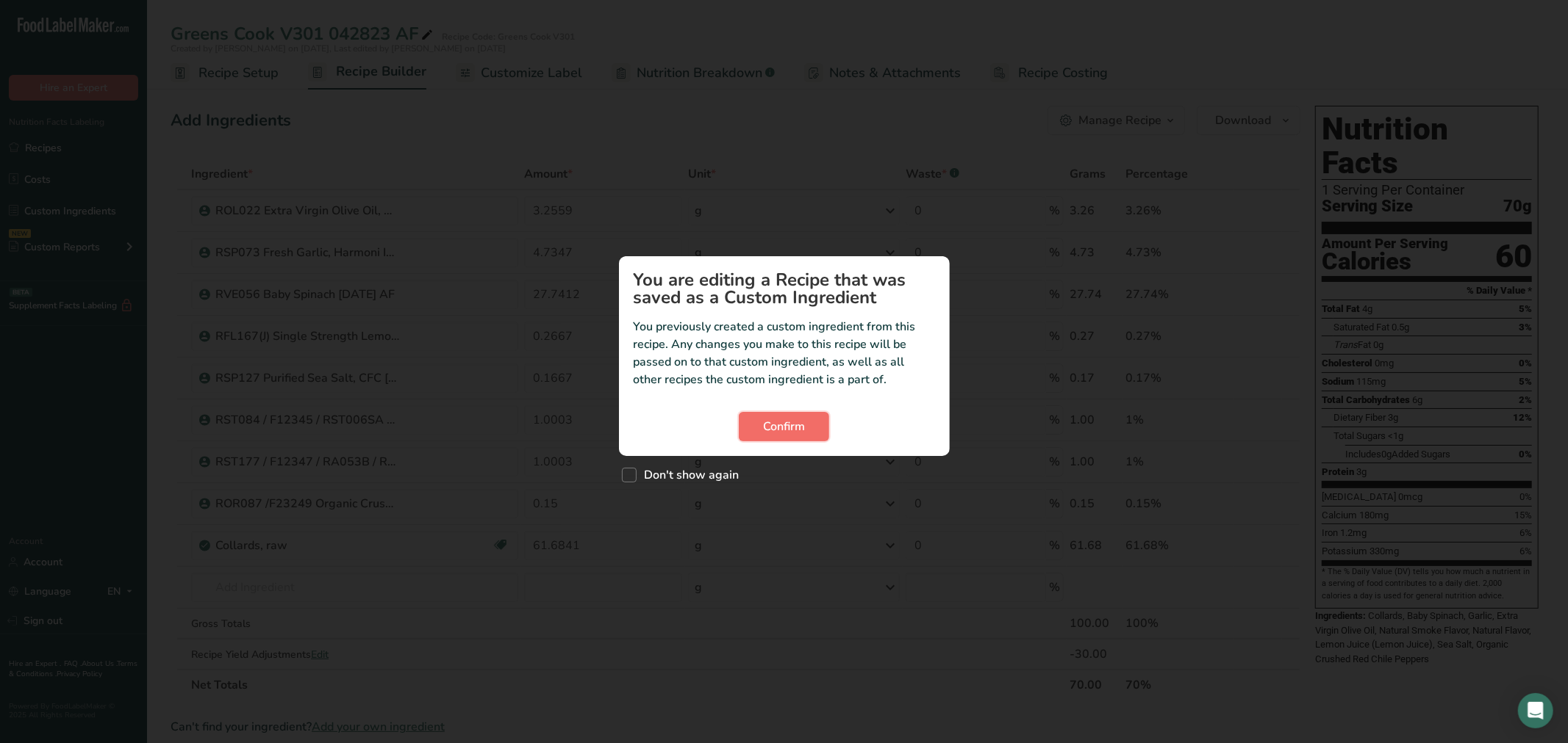
click at [769, 434] on span "Confirm" at bounding box center [784, 427] width 42 height 18
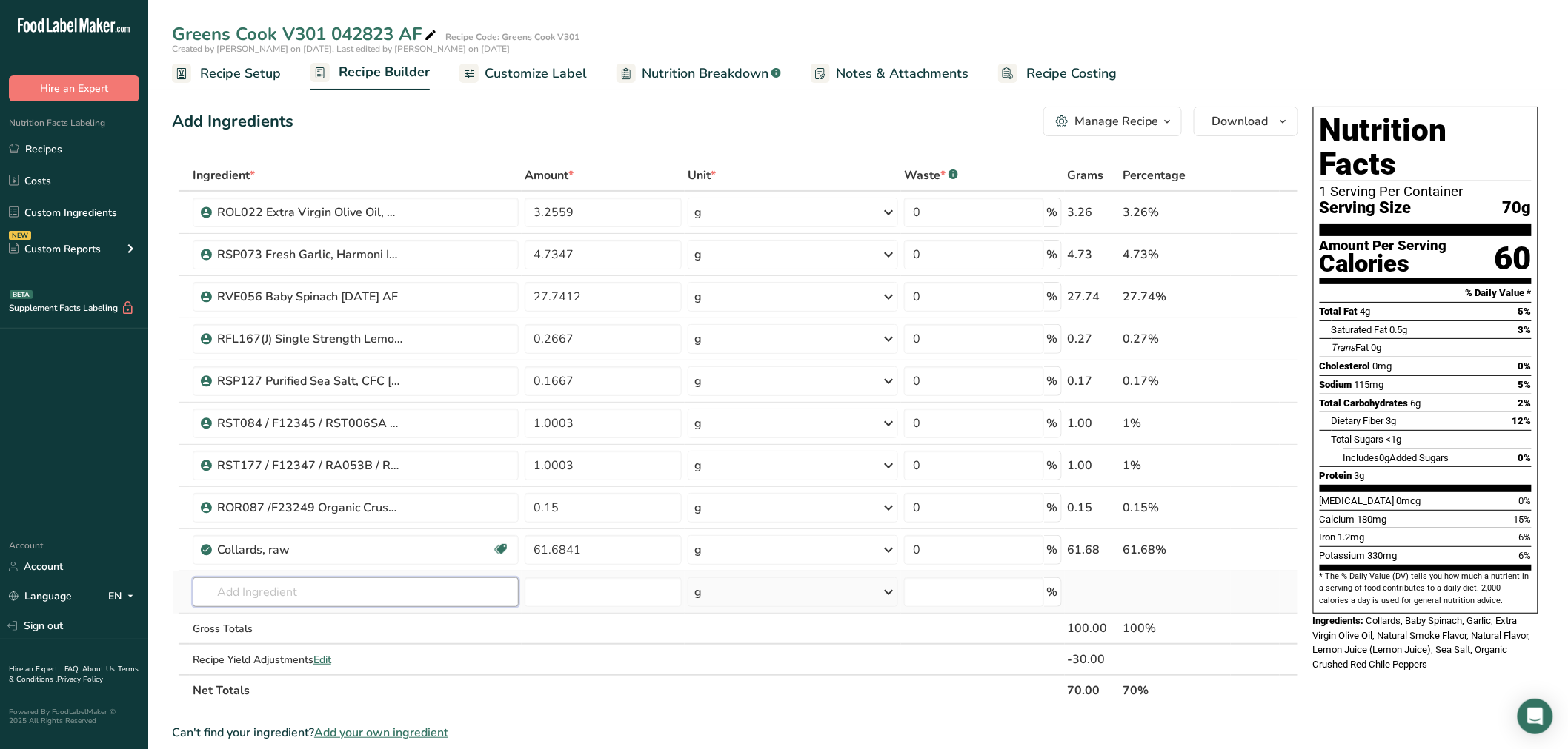
click at [301, 602] on input "text" at bounding box center [356, 592] width 326 height 30
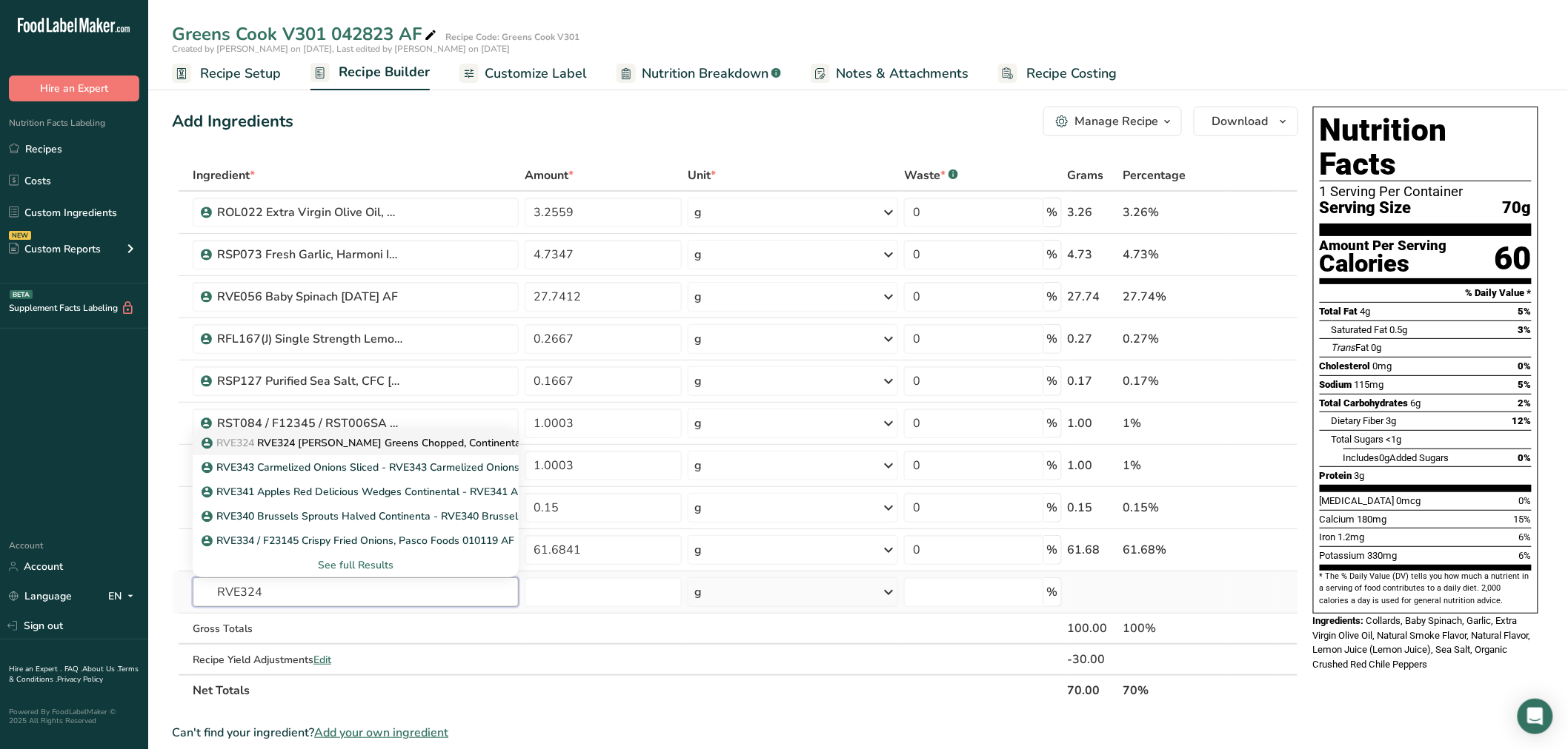
type input "RVE324"
click at [322, 442] on p "RVE324 RVE324 [PERSON_NAME] Greens Chopped, Continental Processors [DATE] CC" at bounding box center [419, 443] width 429 height 15
type input "RVE324 [PERSON_NAME] Greens Chopped, Continental Processors [DATE] CC"
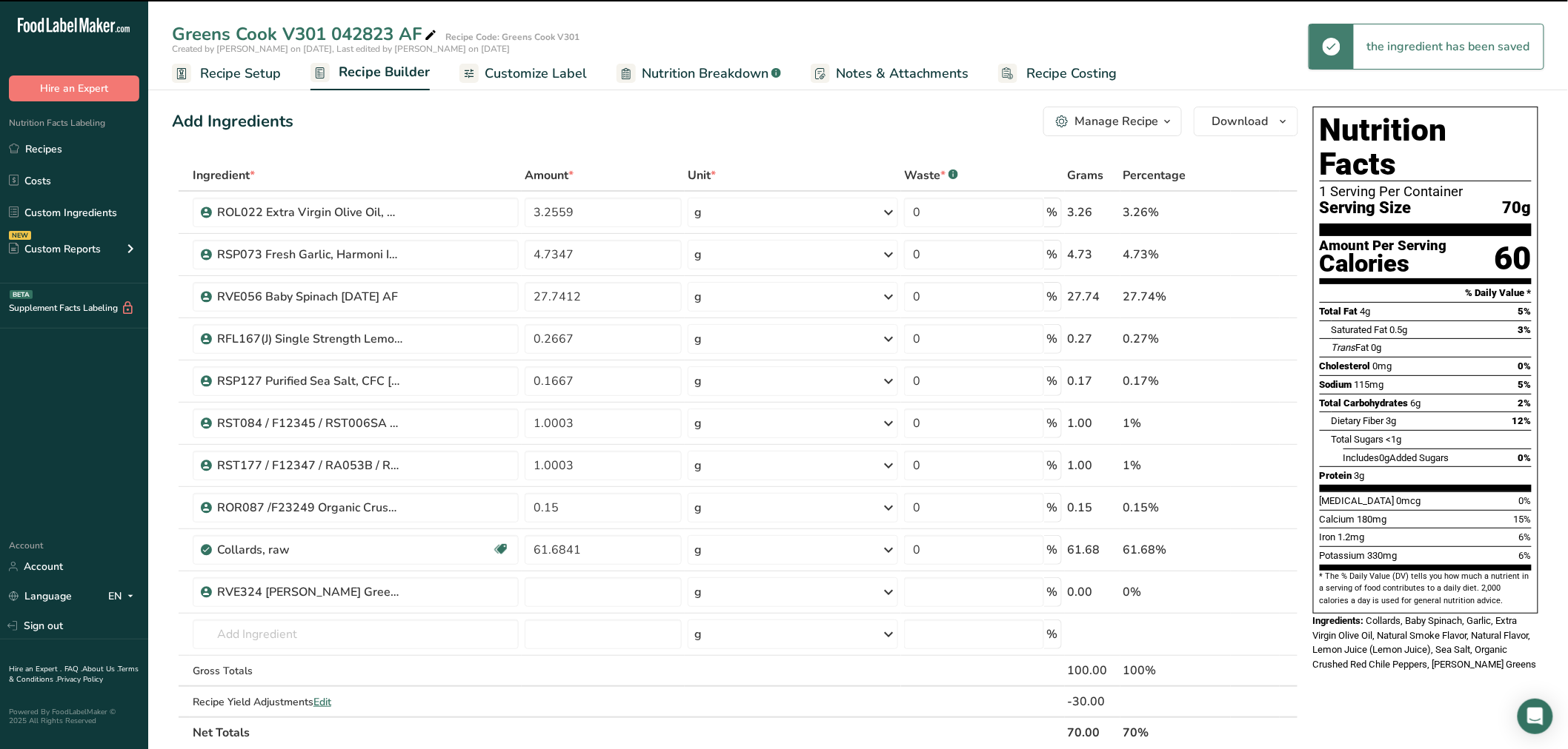
type input "0"
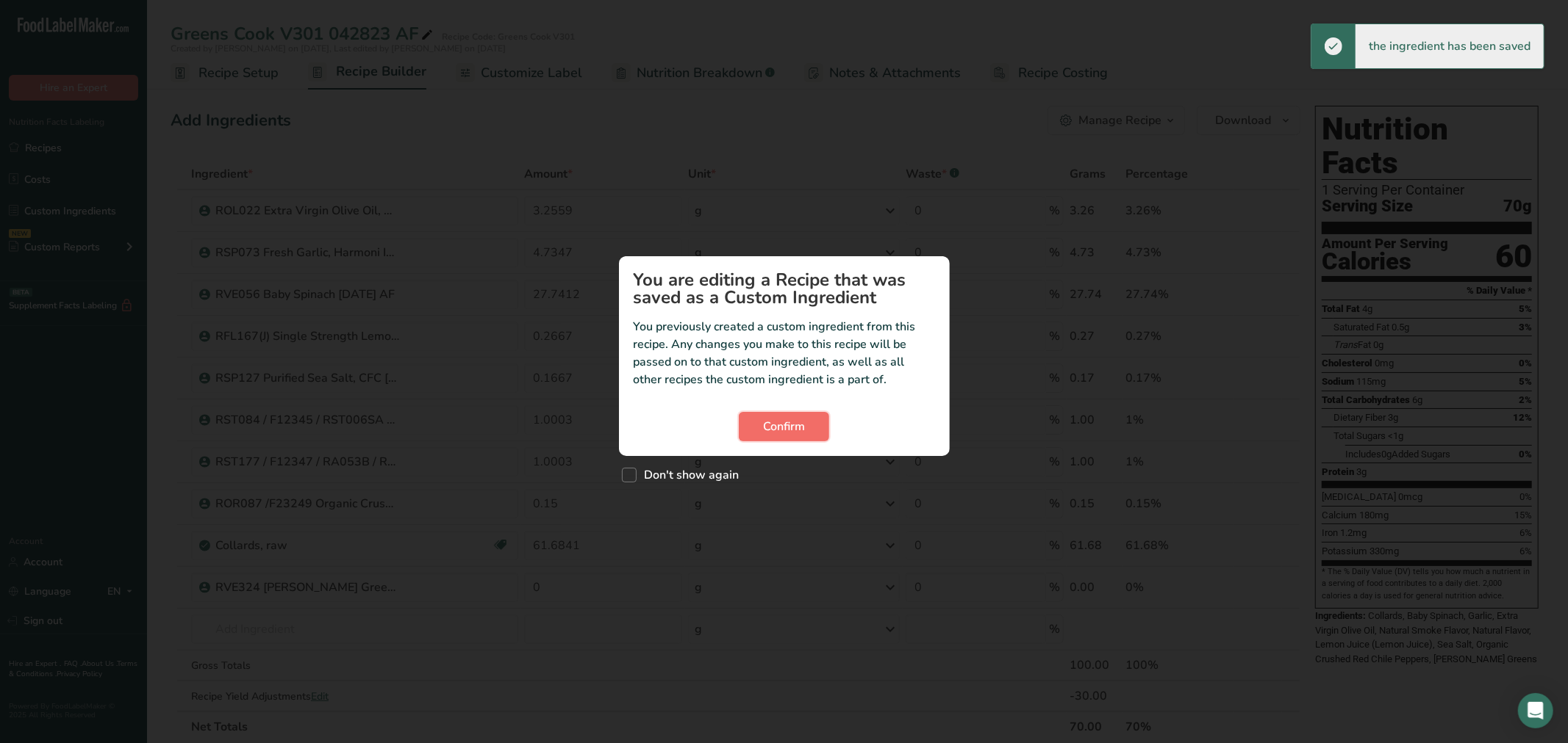
click at [776, 427] on span "Confirm" at bounding box center [784, 427] width 42 height 18
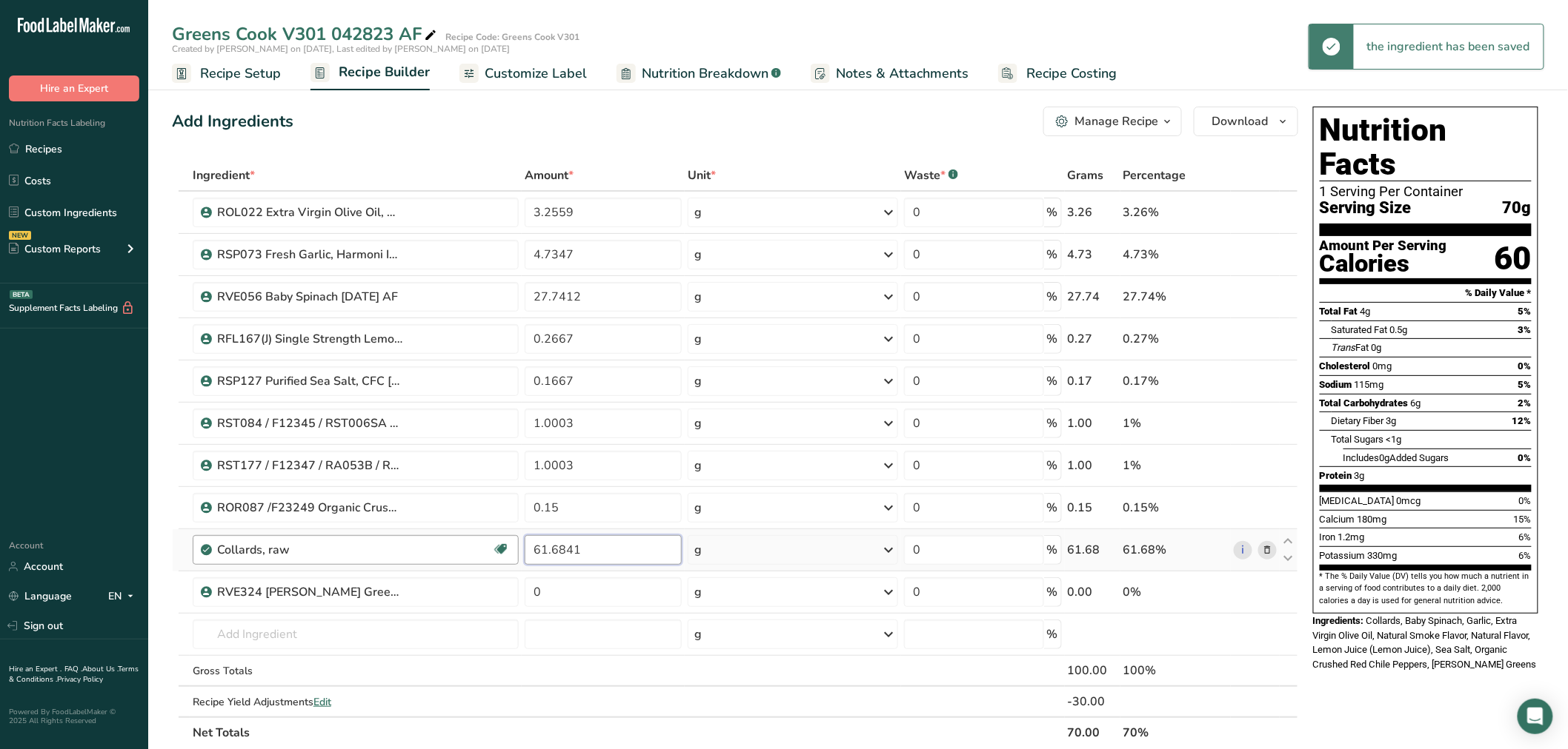
drag, startPoint x: 623, startPoint y: 554, endPoint x: 508, endPoint y: 555, distance: 115.0
click at [508, 555] on tr "Collards, raw Dairy free Gluten free Vegan Vegetarian Soy free 61.6841 g Portio…" at bounding box center [735, 550] width 1125 height 42
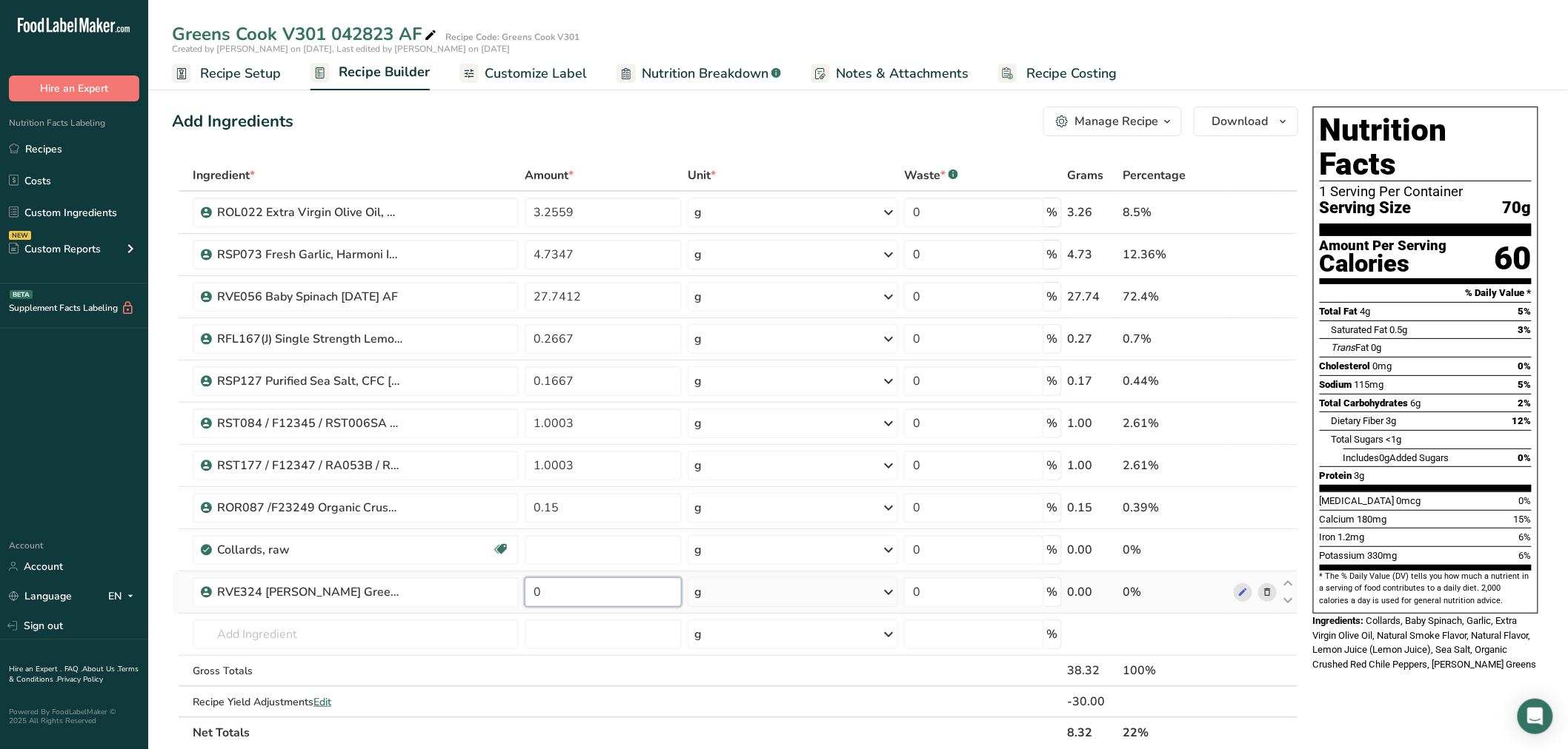
type input "0"
click at [633, 600] on div "Ingredient * Amount * Unit * Waste * .a-a{fill:#347362;}.b-a{fill:#fff;} Grams …" at bounding box center [735, 455] width 1126 height 589
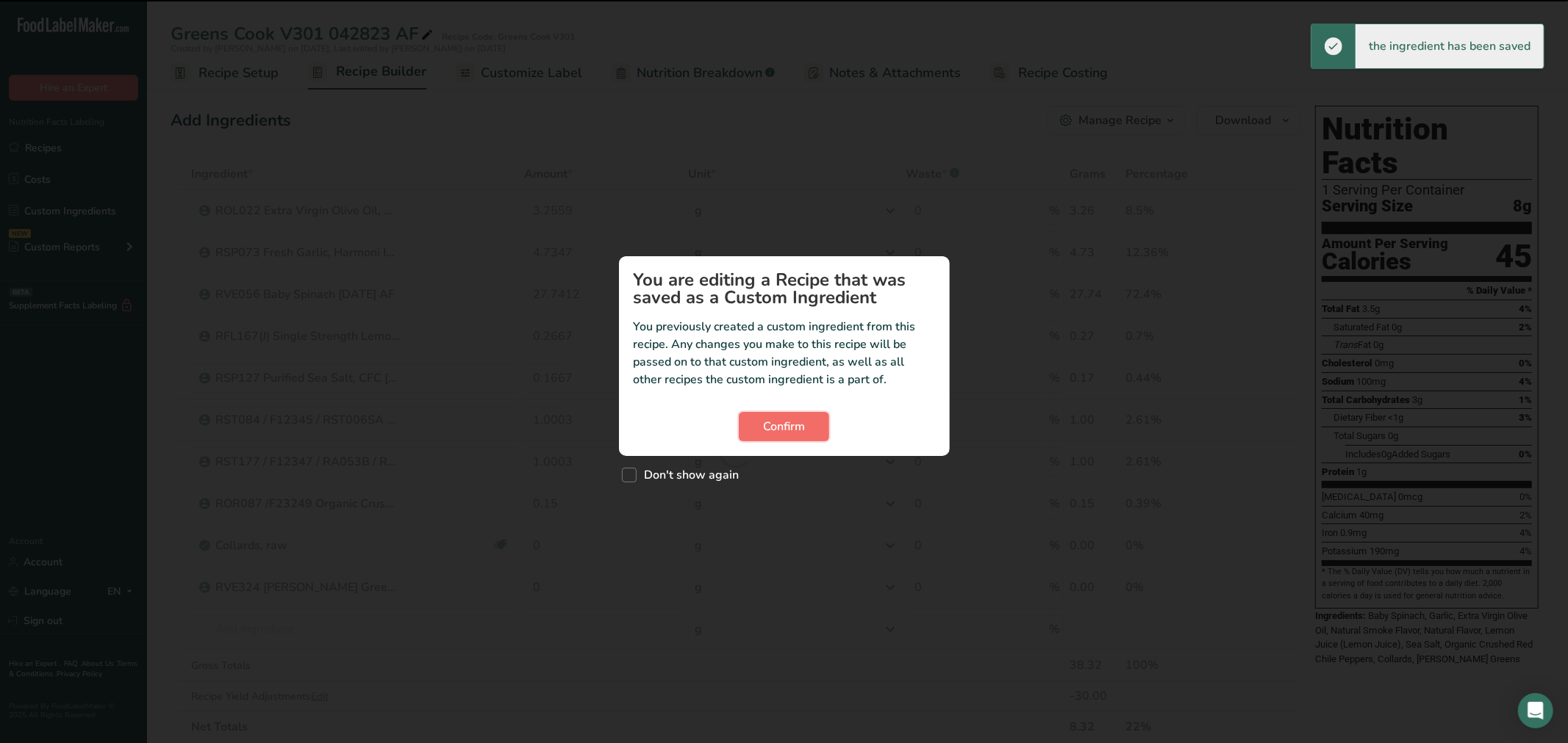
click at [821, 430] on button "Confirm" at bounding box center [784, 426] width 90 height 29
click at [758, 434] on button "Confirm" at bounding box center [784, 426] width 90 height 29
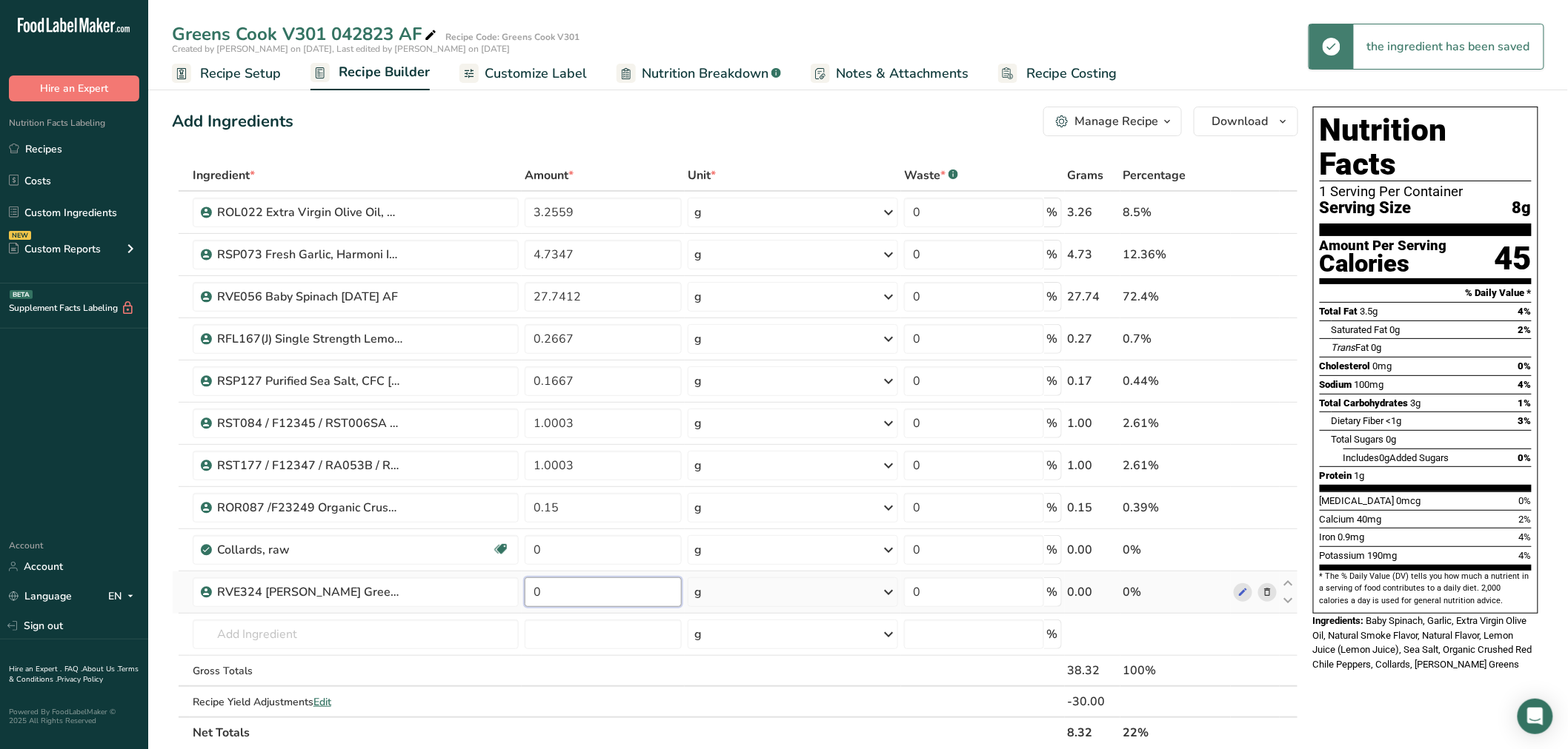
click at [627, 600] on input "0" at bounding box center [603, 592] width 157 height 30
paste input "61.6841"
type input "61.6841"
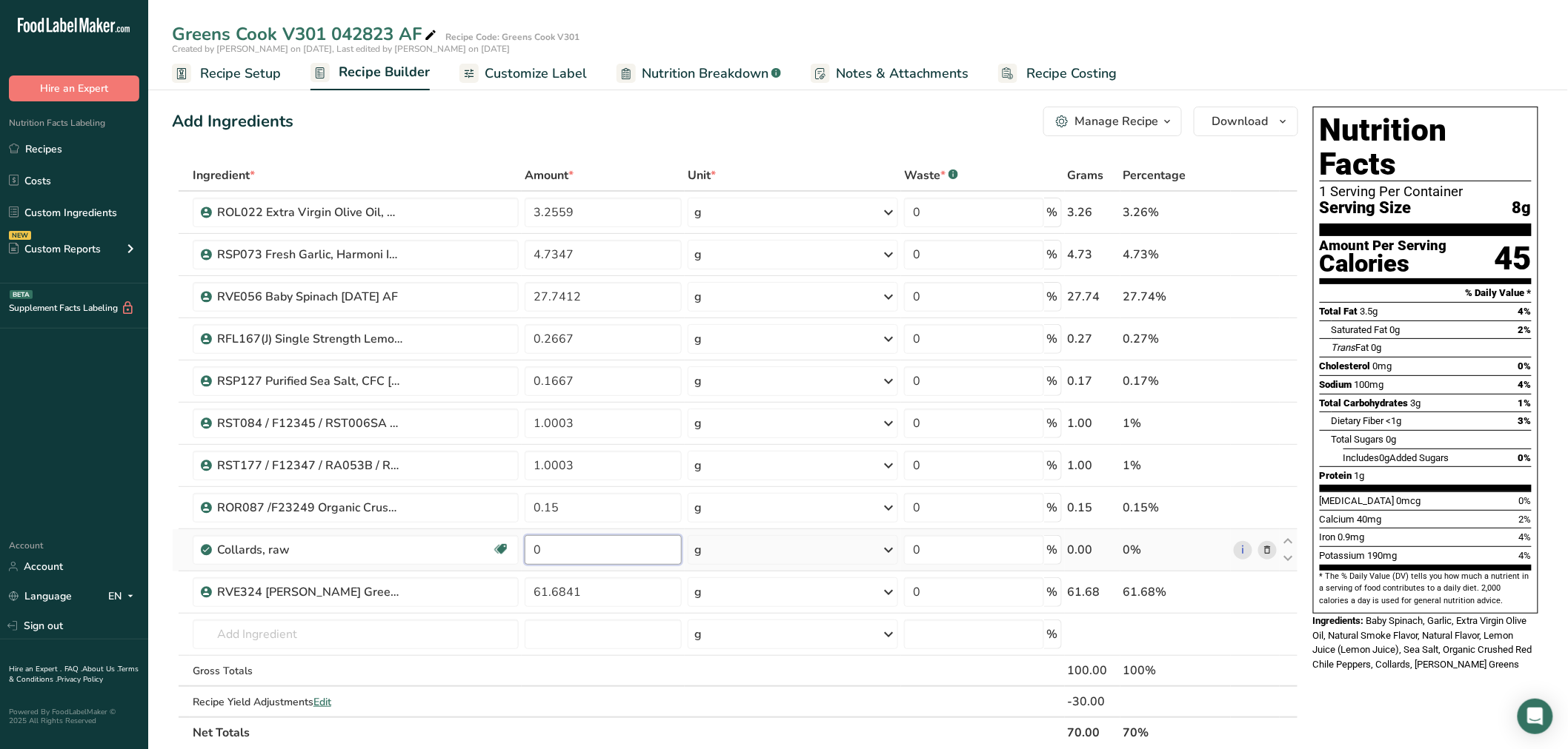
click at [628, 553] on div "Ingredient * Amount * Unit * Waste * .a-a{fill:#347362;}.b-a{fill:#fff;} Grams …" at bounding box center [735, 455] width 1126 height 589
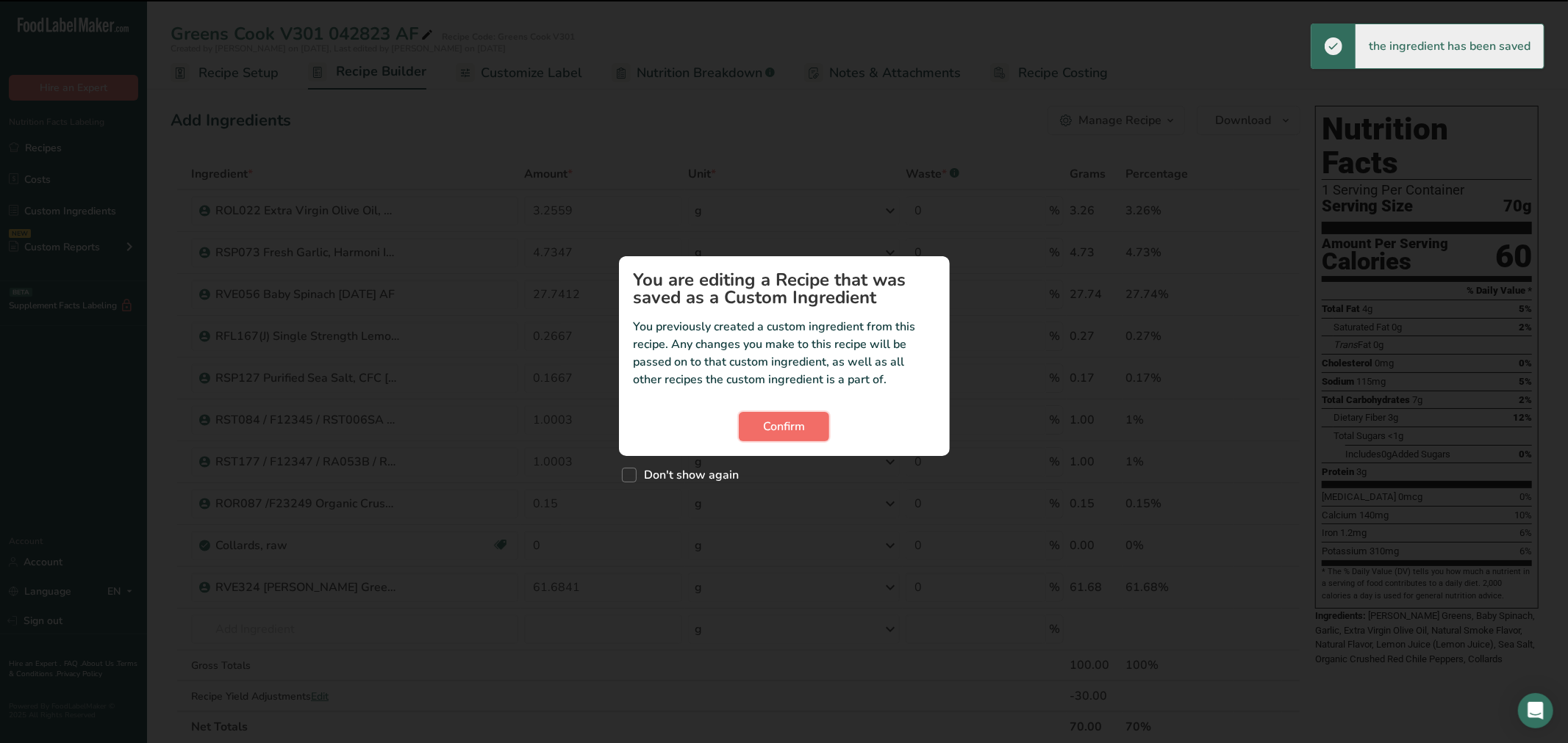
click at [826, 429] on button "Confirm" at bounding box center [784, 426] width 90 height 29
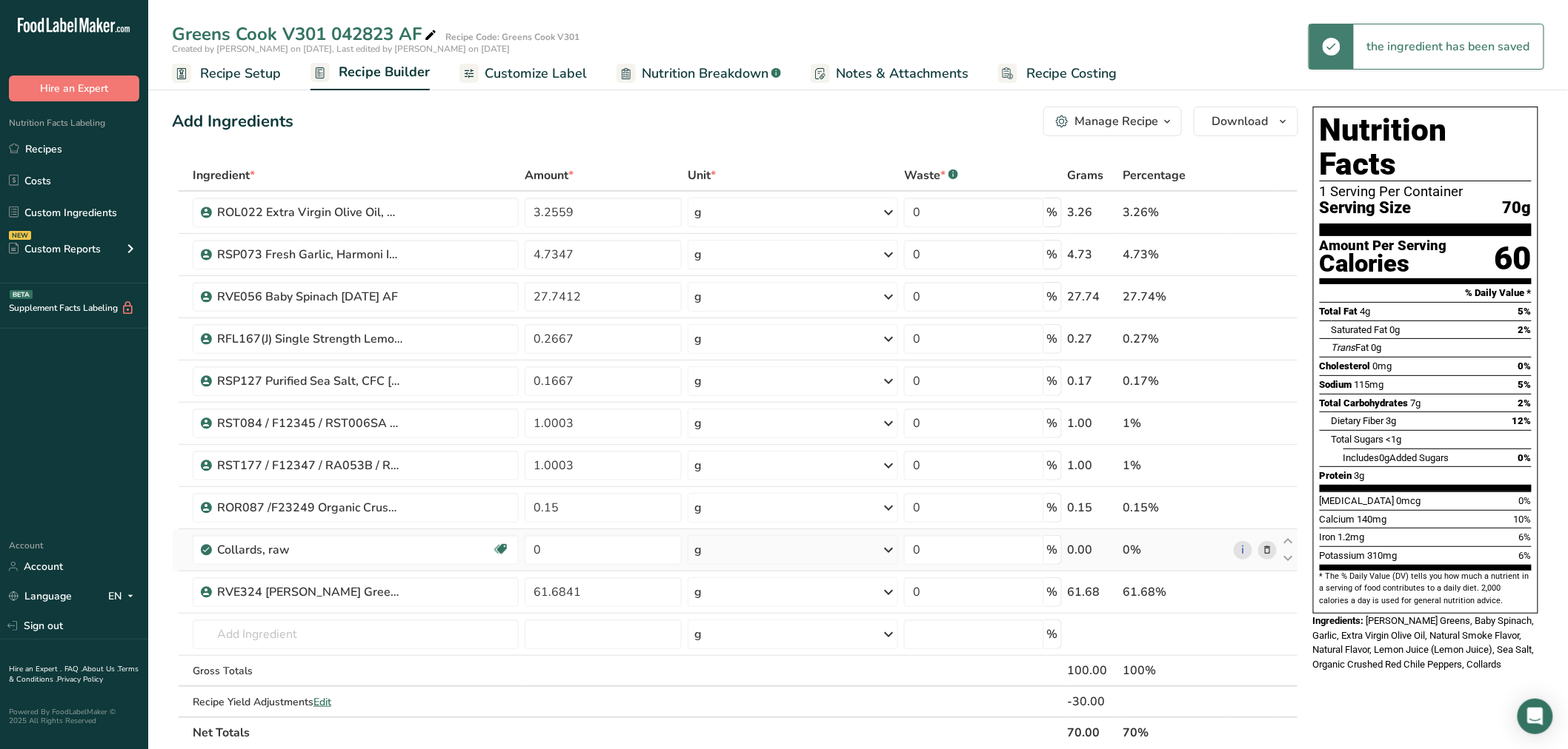
click at [1273, 549] on span at bounding box center [1267, 550] width 18 height 18
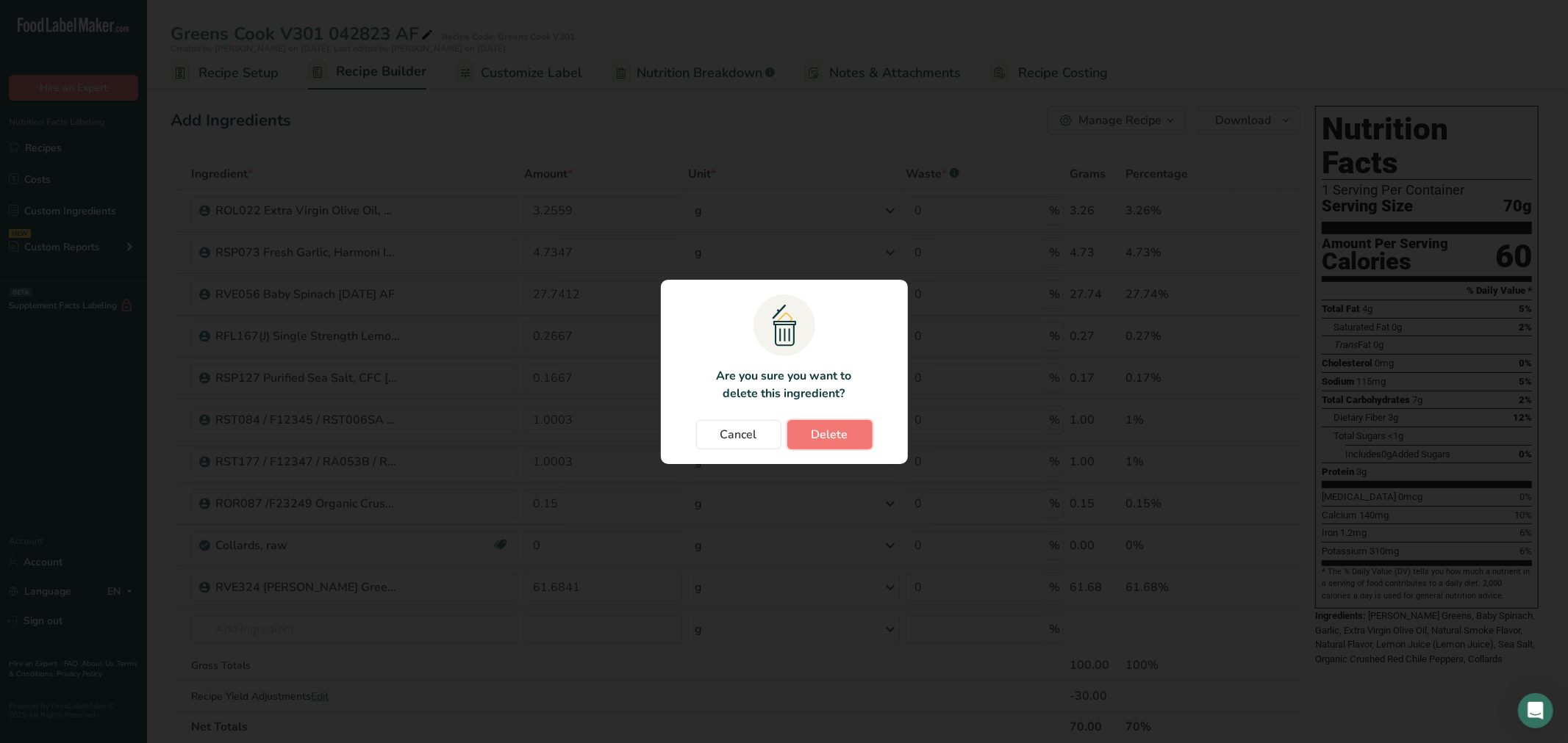
click at [796, 434] on button "Delete" at bounding box center [829, 435] width 85 height 29
type input "61.6841"
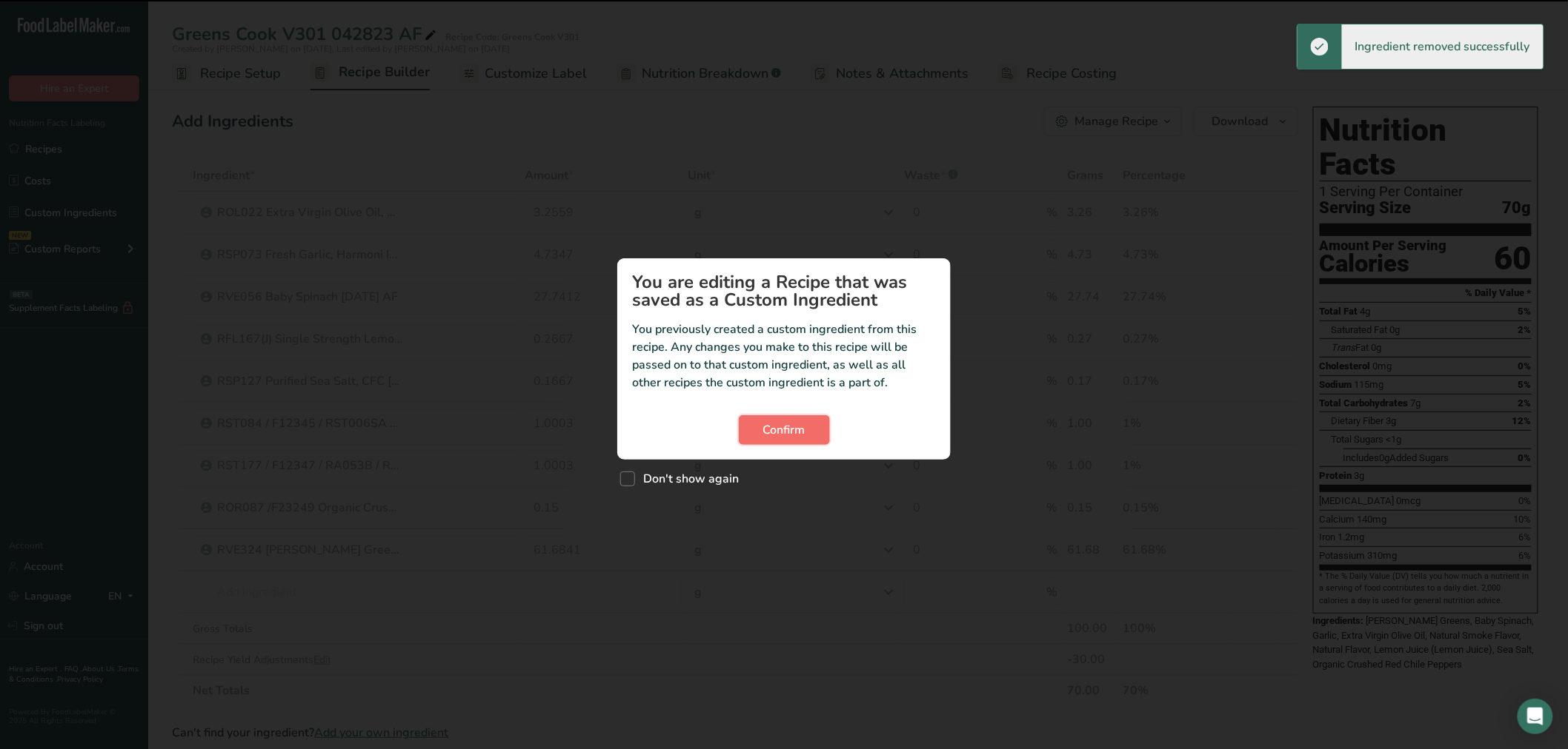
click at [789, 428] on span "Confirm" at bounding box center [784, 430] width 42 height 18
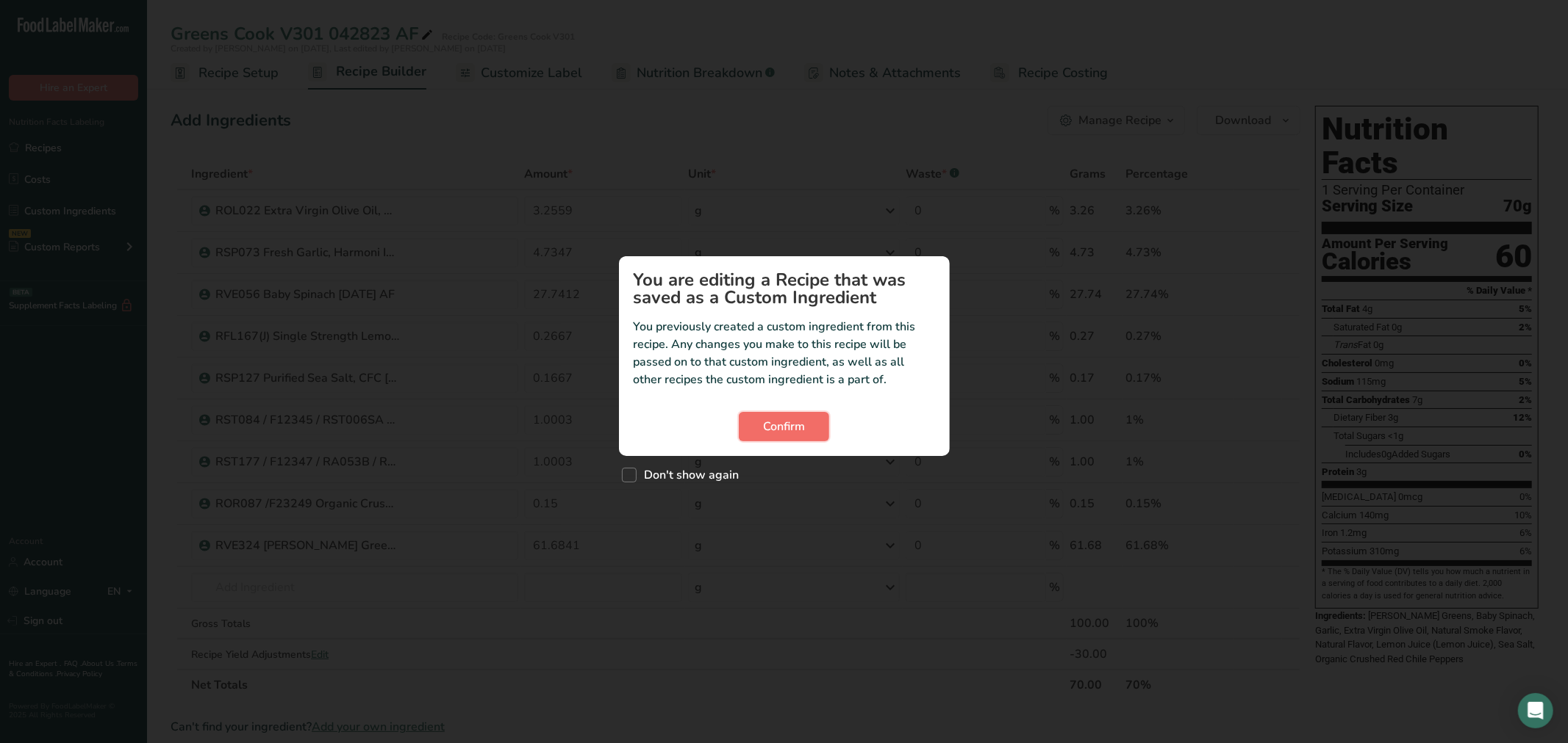
click at [787, 434] on span "Confirm" at bounding box center [784, 427] width 42 height 18
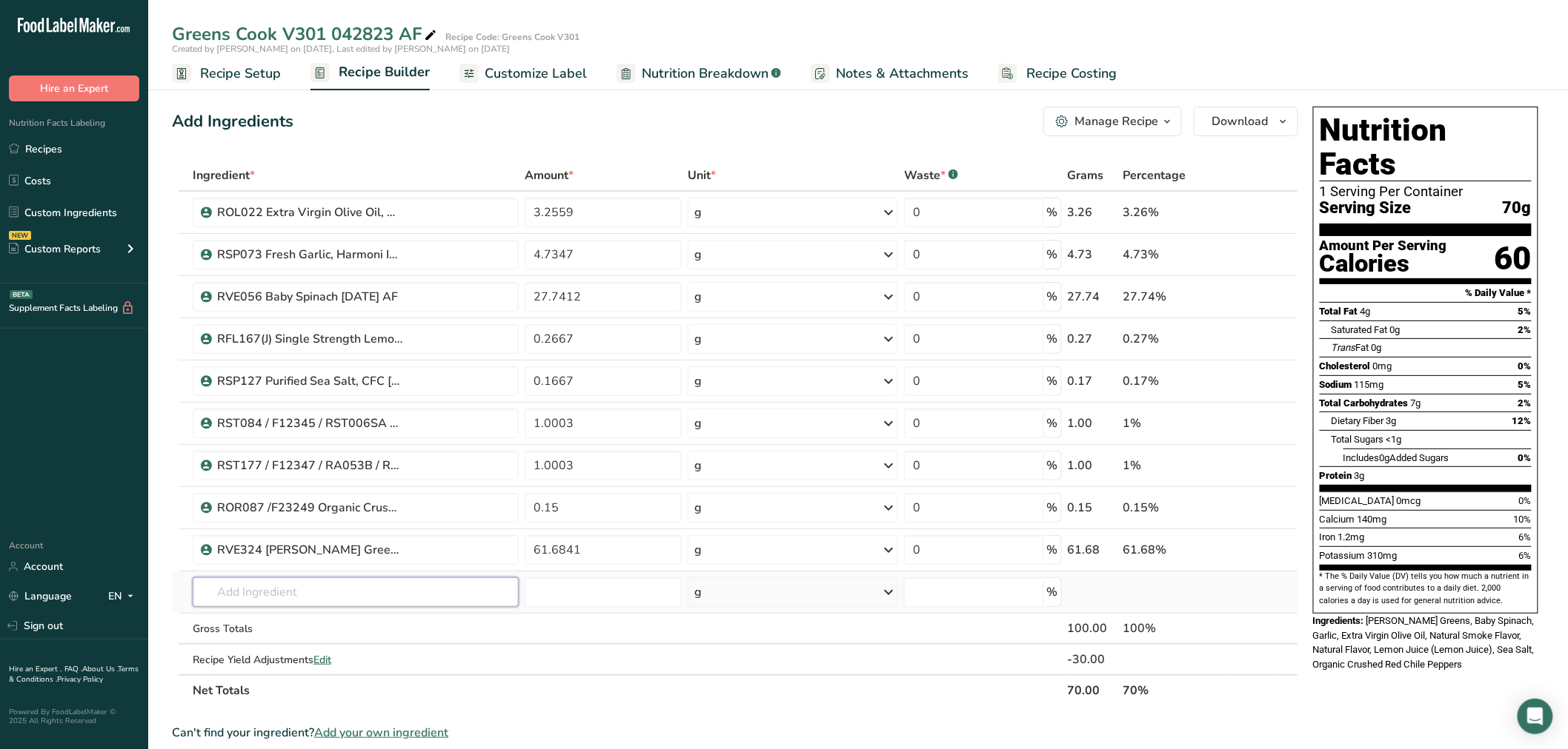
click at [285, 591] on input "text" at bounding box center [356, 592] width 326 height 30
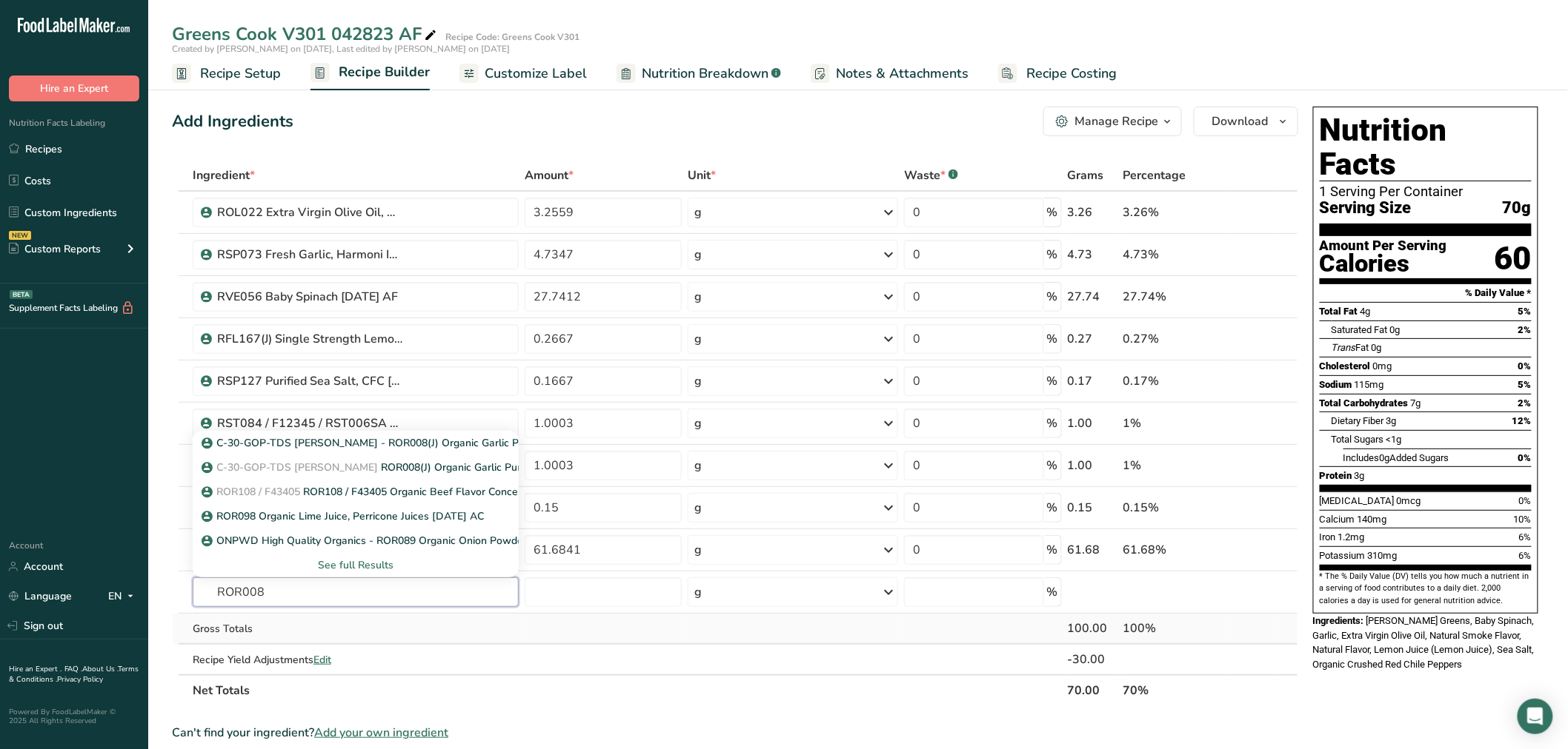
type input "ROR008"
click at [340, 626] on div "Gross Totals" at bounding box center [356, 628] width 326 height 15
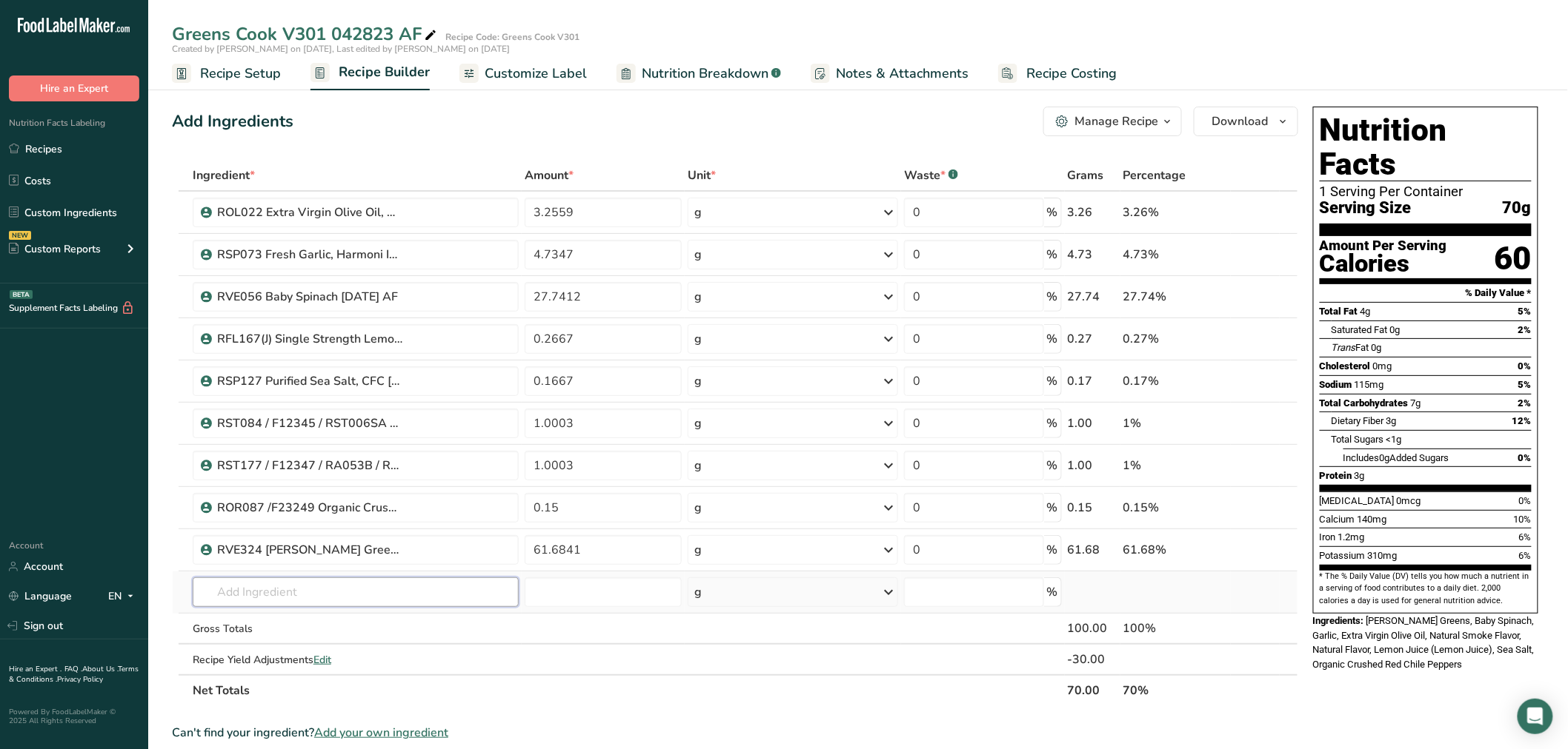
click at [337, 589] on input "text" at bounding box center [356, 592] width 326 height 30
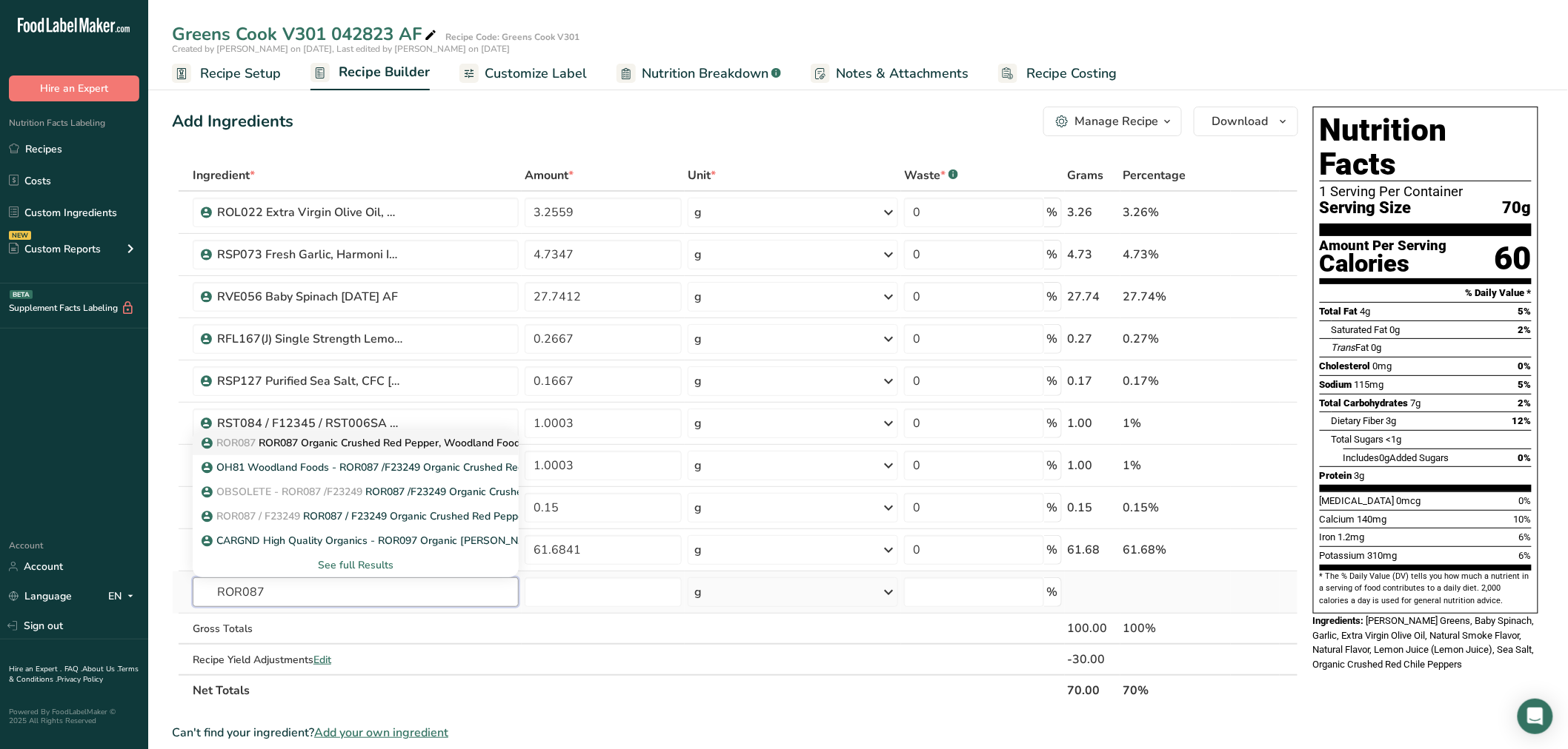
type input "ROR087"
click at [356, 441] on p "ROR087 ROR087 Organic Crushed Red Pepper, Woodland Foods 10-15-21 AL" at bounding box center [392, 443] width 375 height 15
type input "ROR087 Organic Crushed Red Pepper, Woodland Foods [DATE] AL"
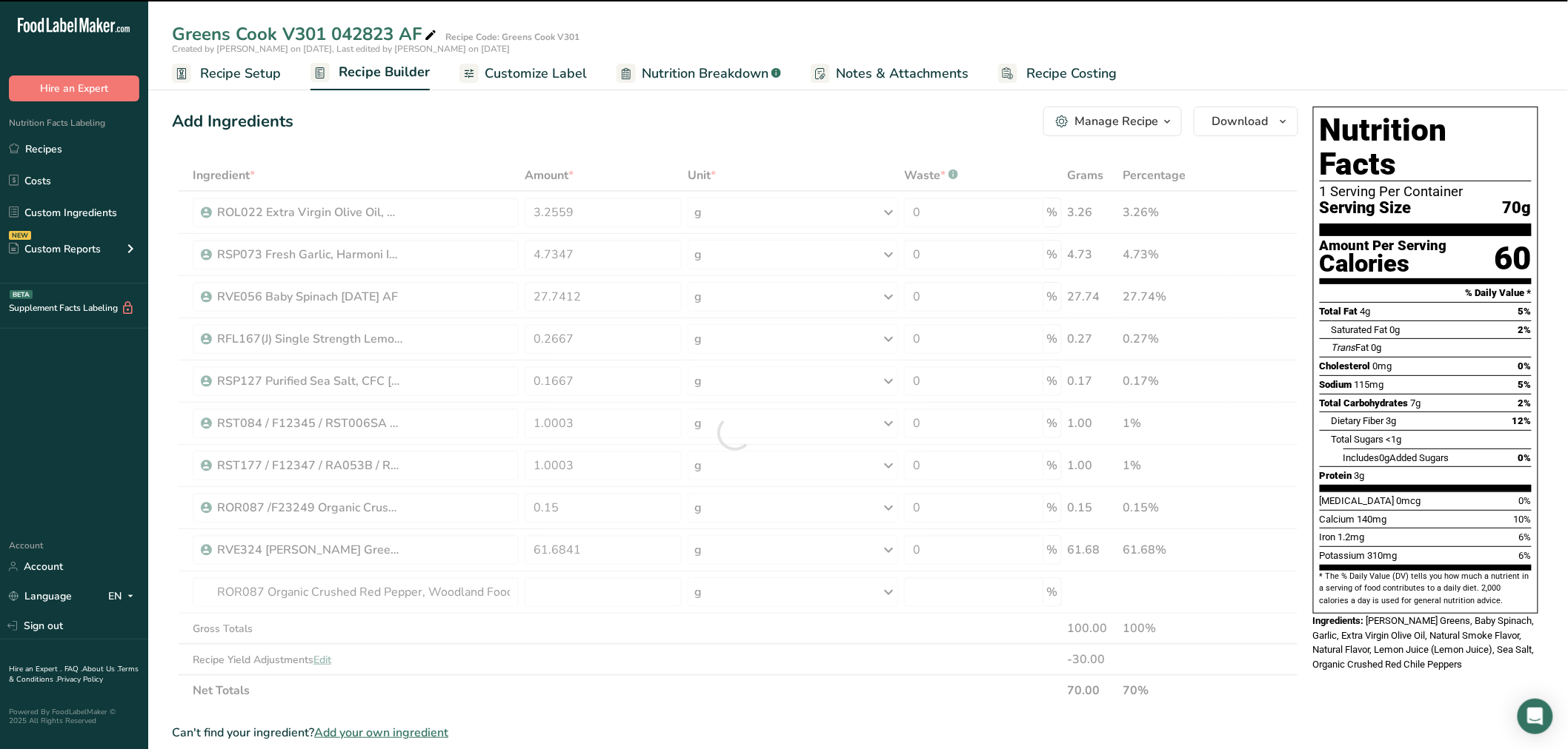
type input "0"
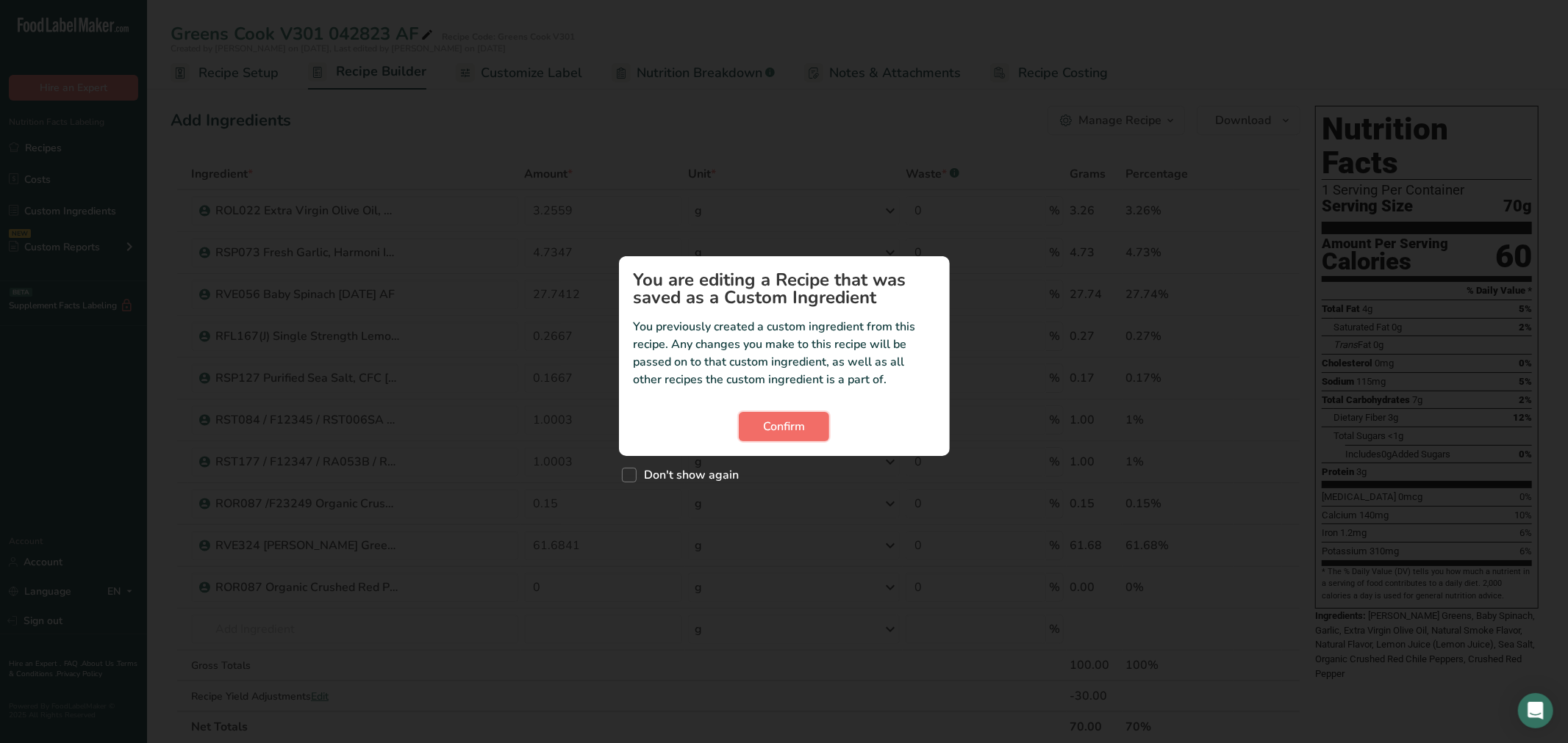
click at [786, 426] on span "Confirm" at bounding box center [784, 427] width 42 height 18
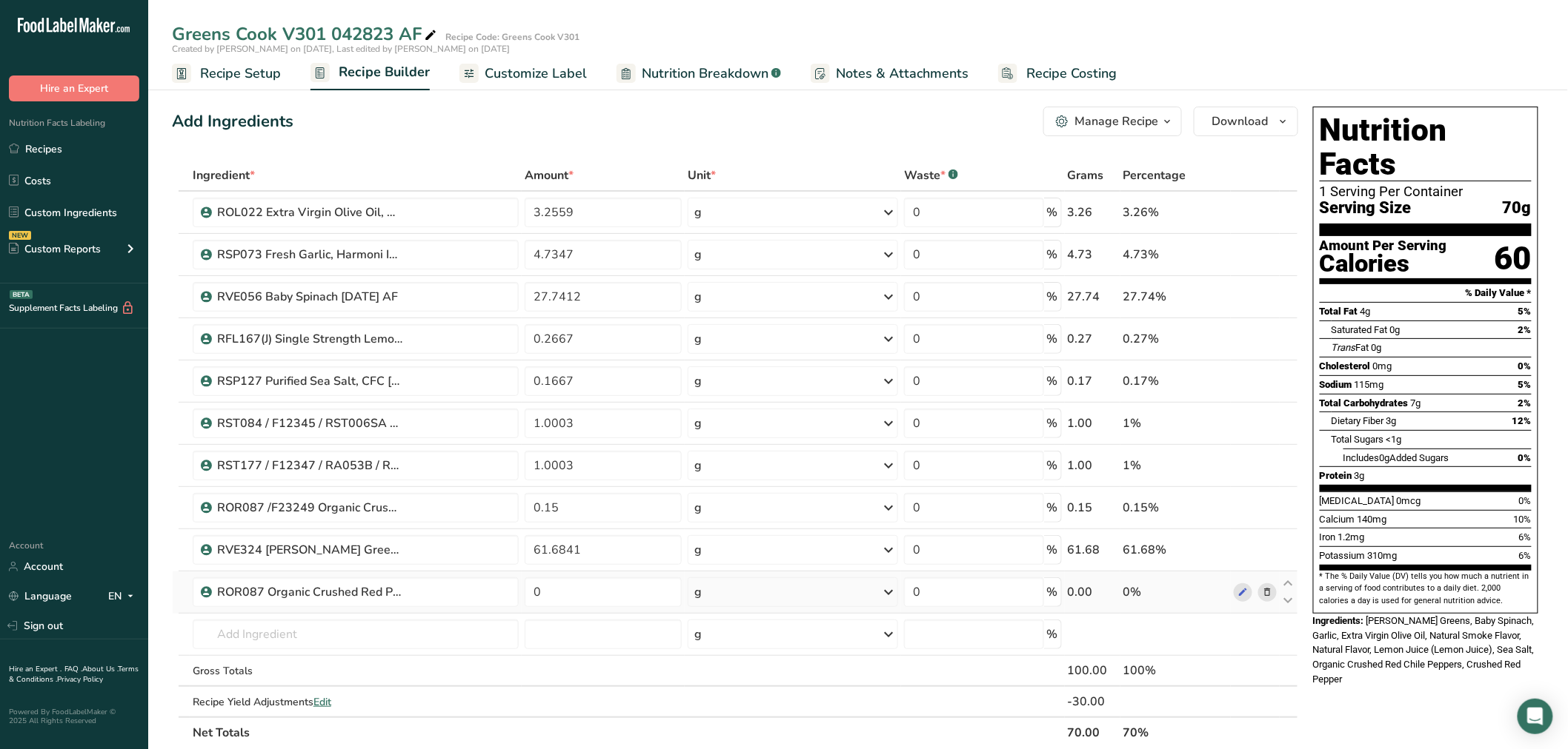
click at [1264, 592] on icon at bounding box center [1267, 592] width 11 height 15
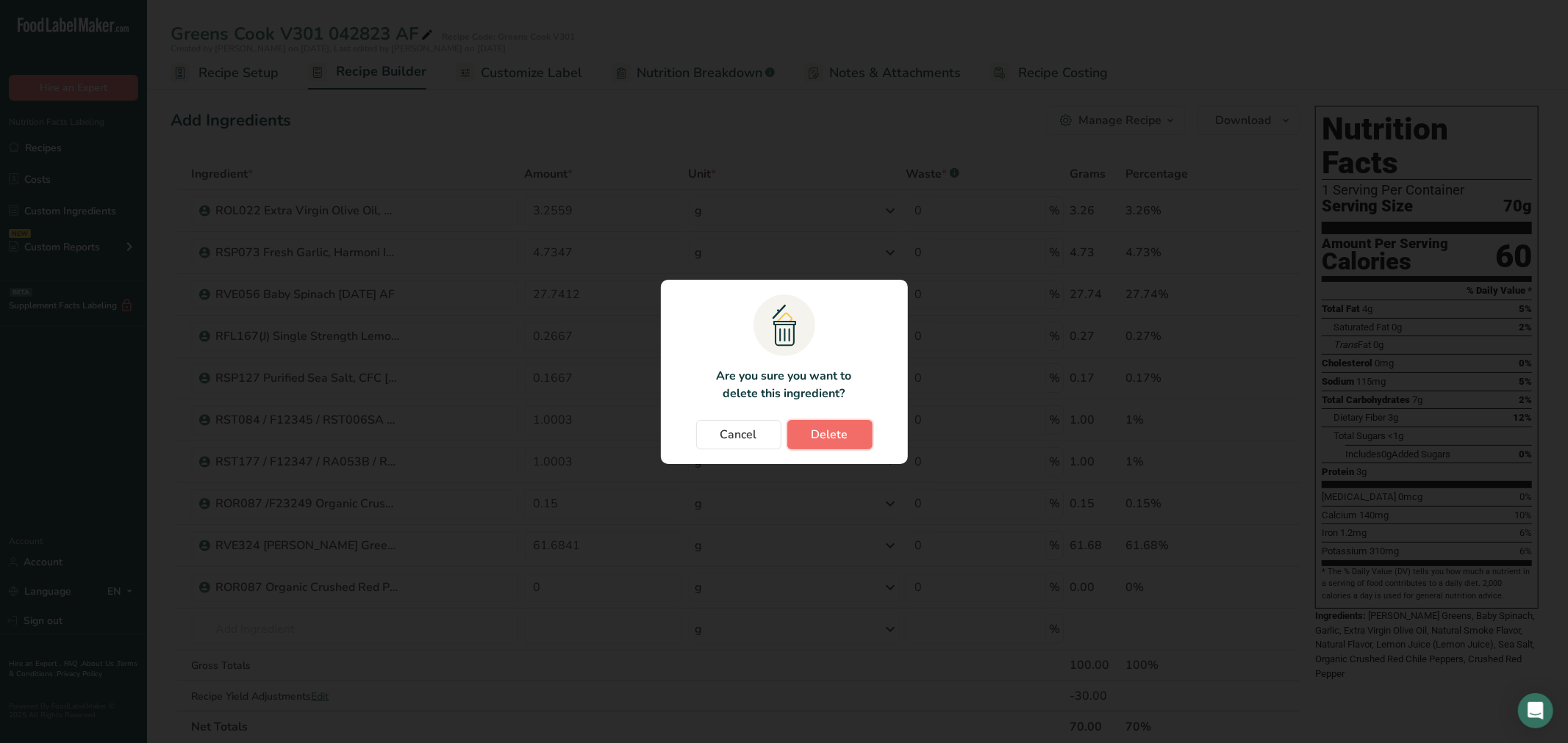
click at [826, 441] on span "Delete" at bounding box center [829, 435] width 37 height 18
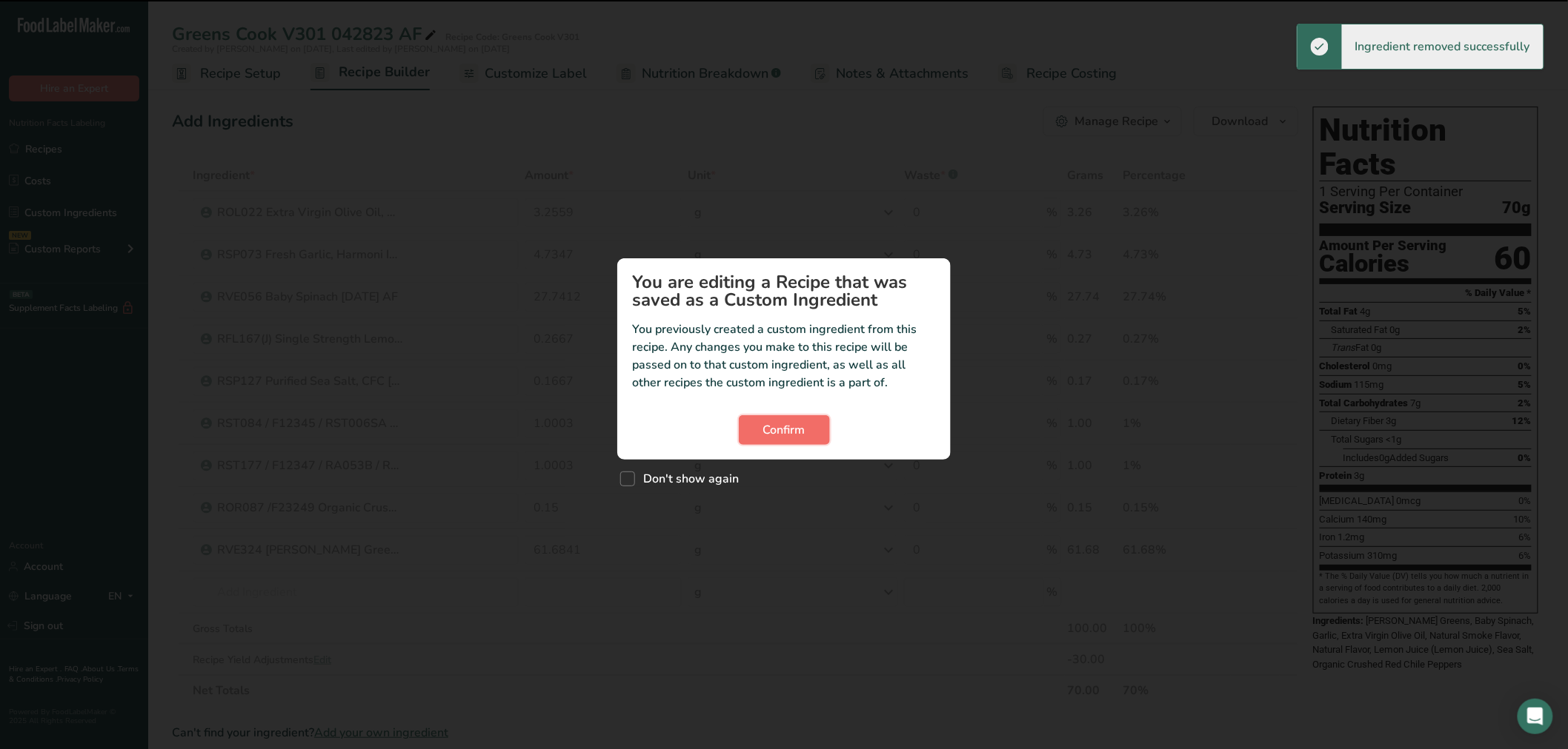
click at [779, 432] on span "Confirm" at bounding box center [784, 430] width 42 height 18
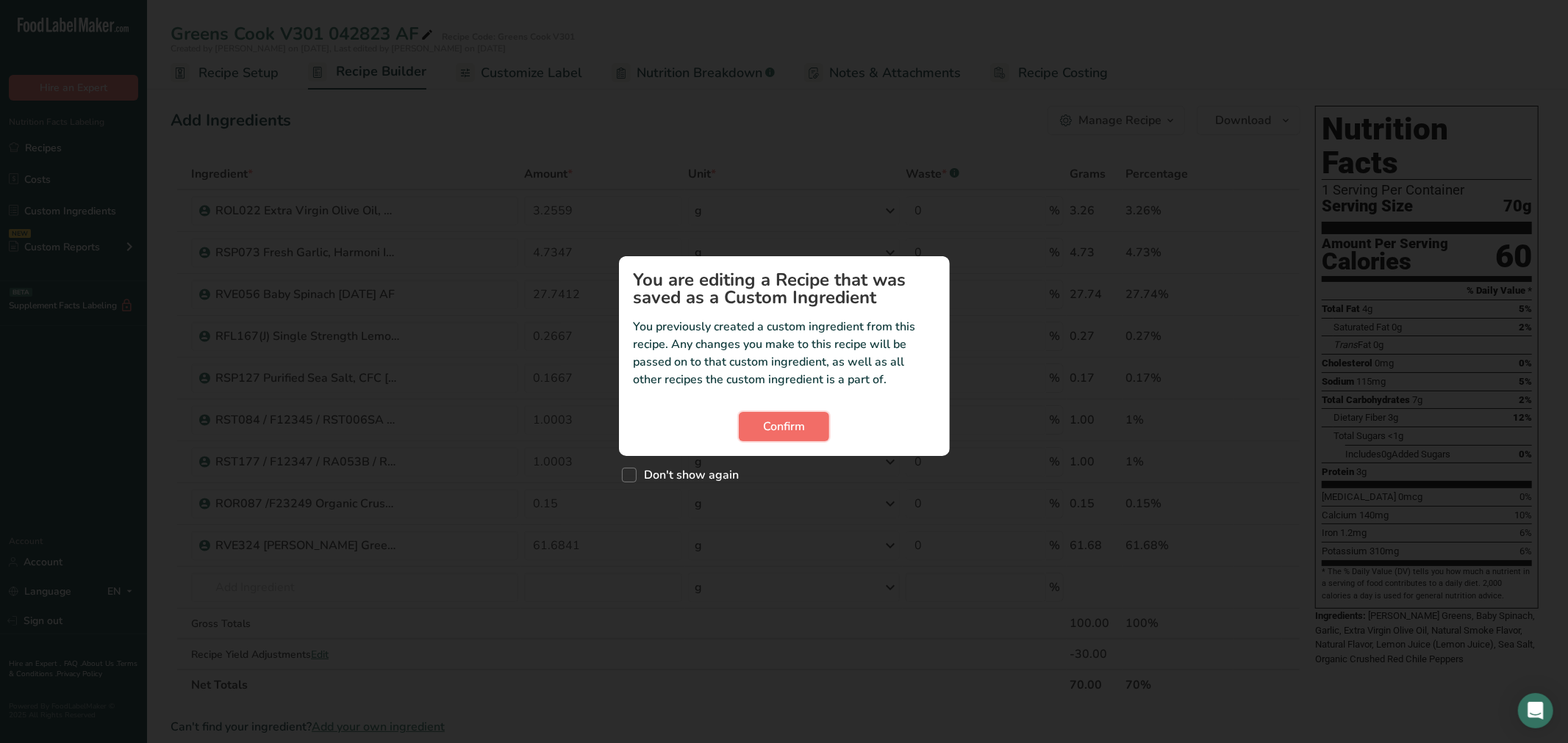
click at [787, 427] on span "Confirm" at bounding box center [784, 427] width 42 height 18
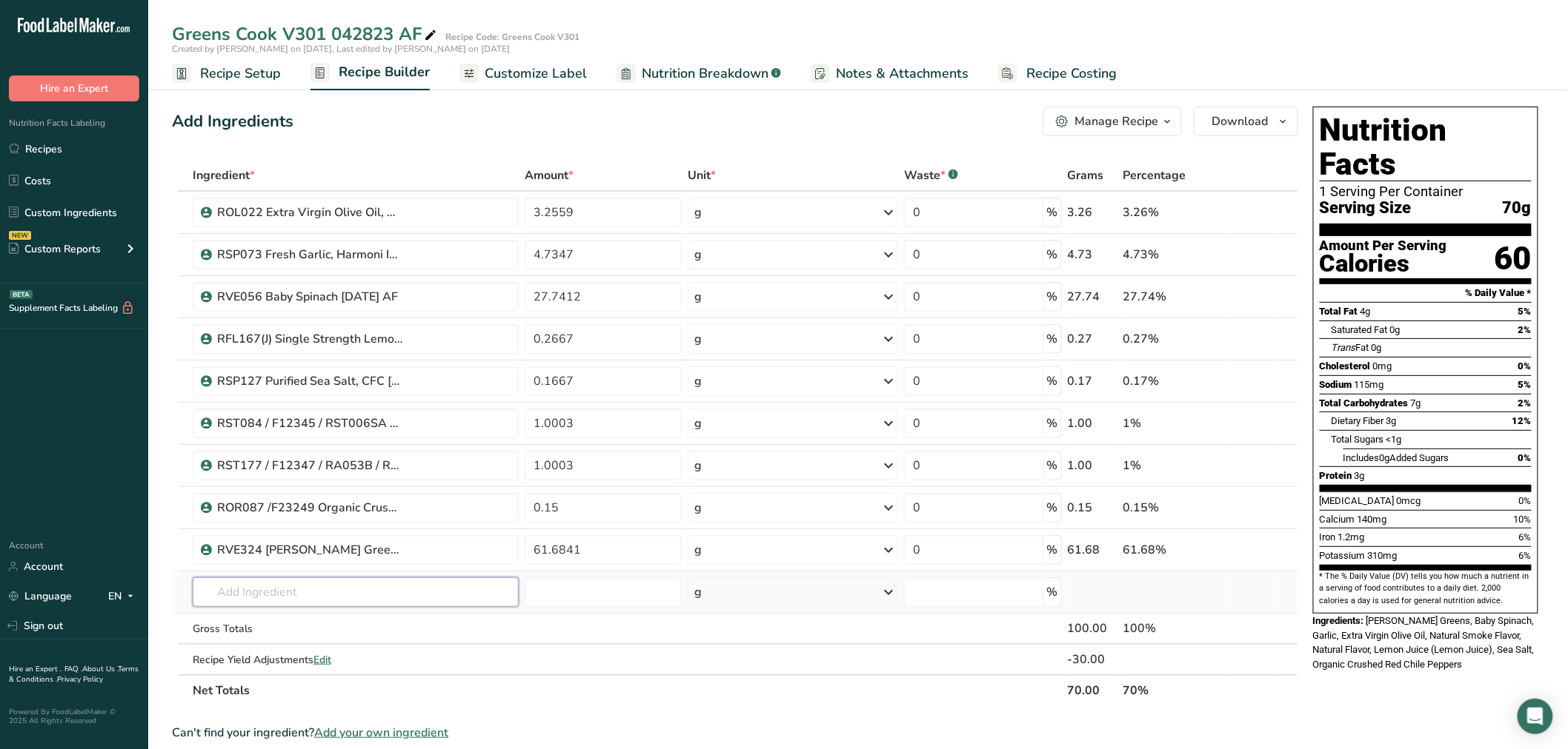
click at [367, 594] on input "text" at bounding box center [356, 592] width 326 height 30
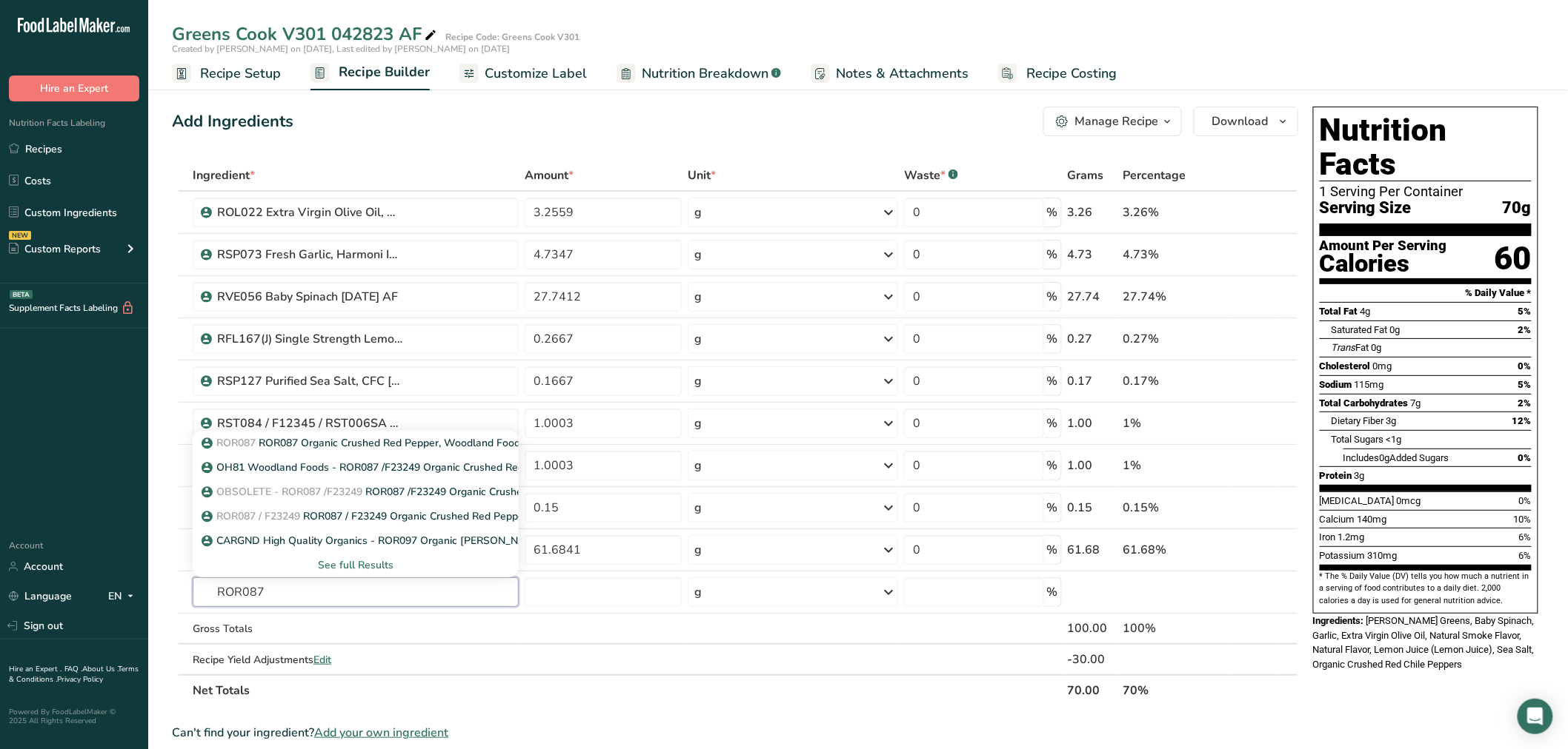
type input "ROR087"
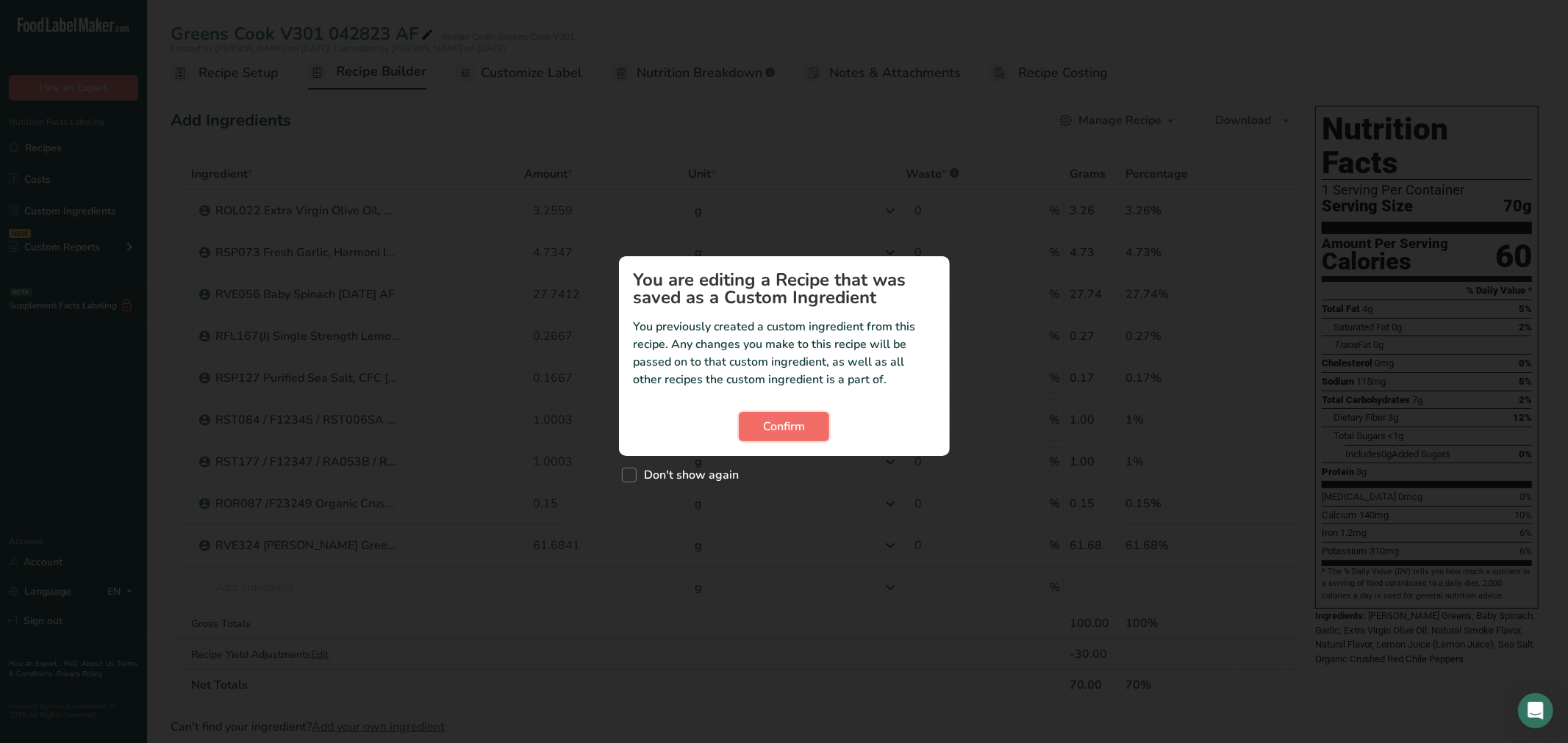
click at [790, 433] on span "Confirm" at bounding box center [784, 427] width 42 height 18
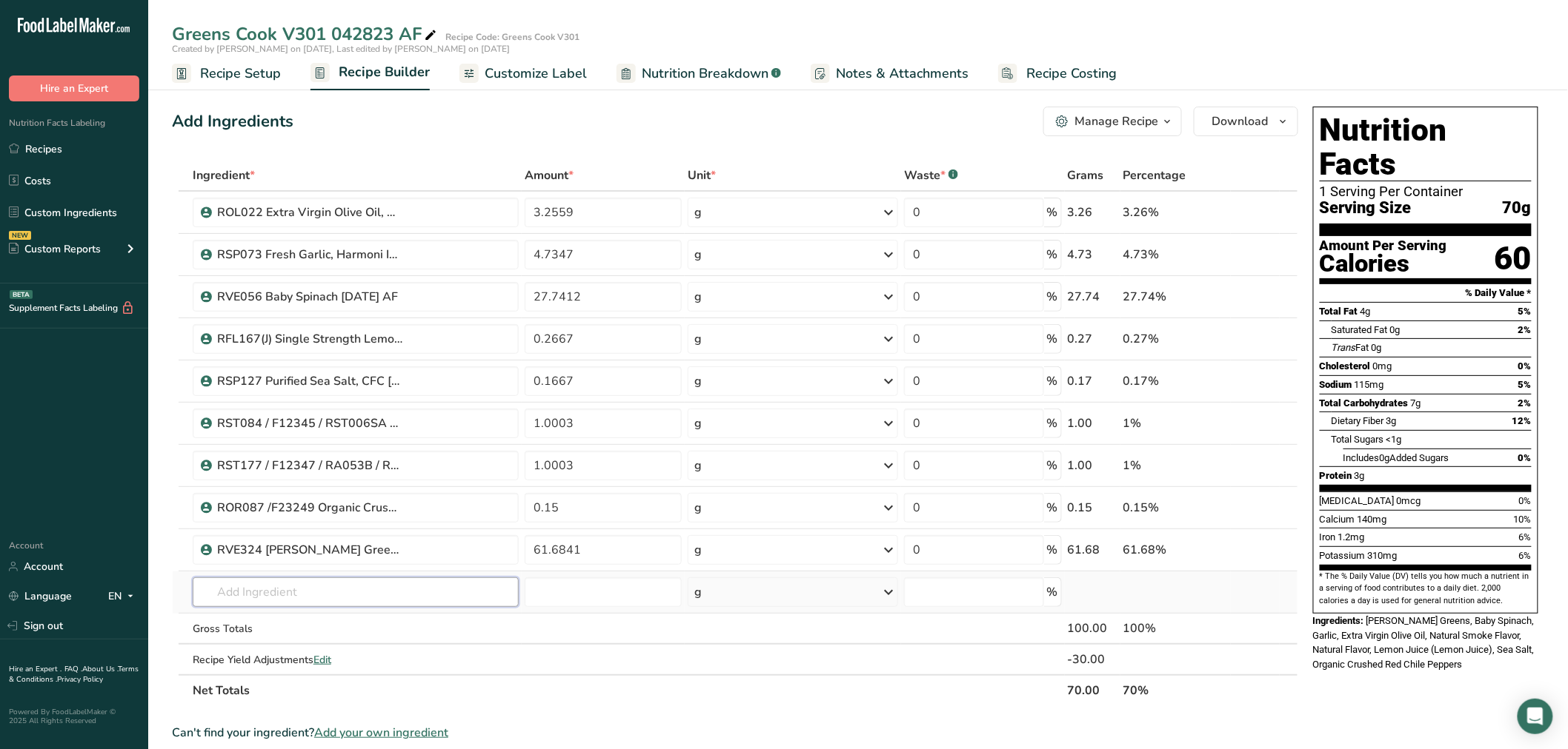
click at [367, 589] on input "text" at bounding box center [356, 592] width 326 height 30
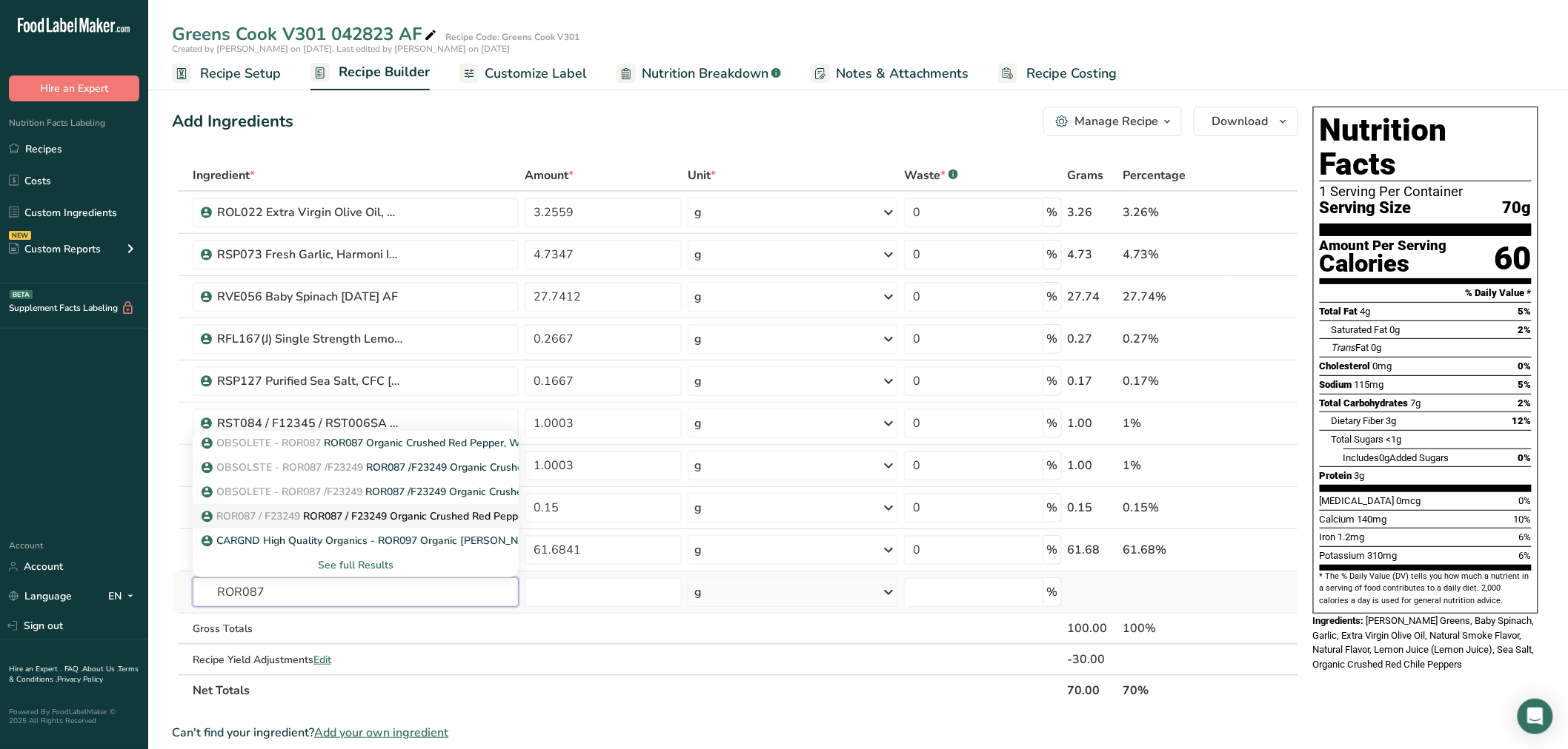
type input "ROR087"
click at [367, 519] on p "ROR087 / F23249 ROR087 / F23249 Organic Crushed Red Pepper, Woodland Foods [DAT…" at bounding box center [436, 516] width 464 height 15
type input "ROR087 / F23249 Organic Crushed Red Pepper, Woodland Foods [DATE] AL"
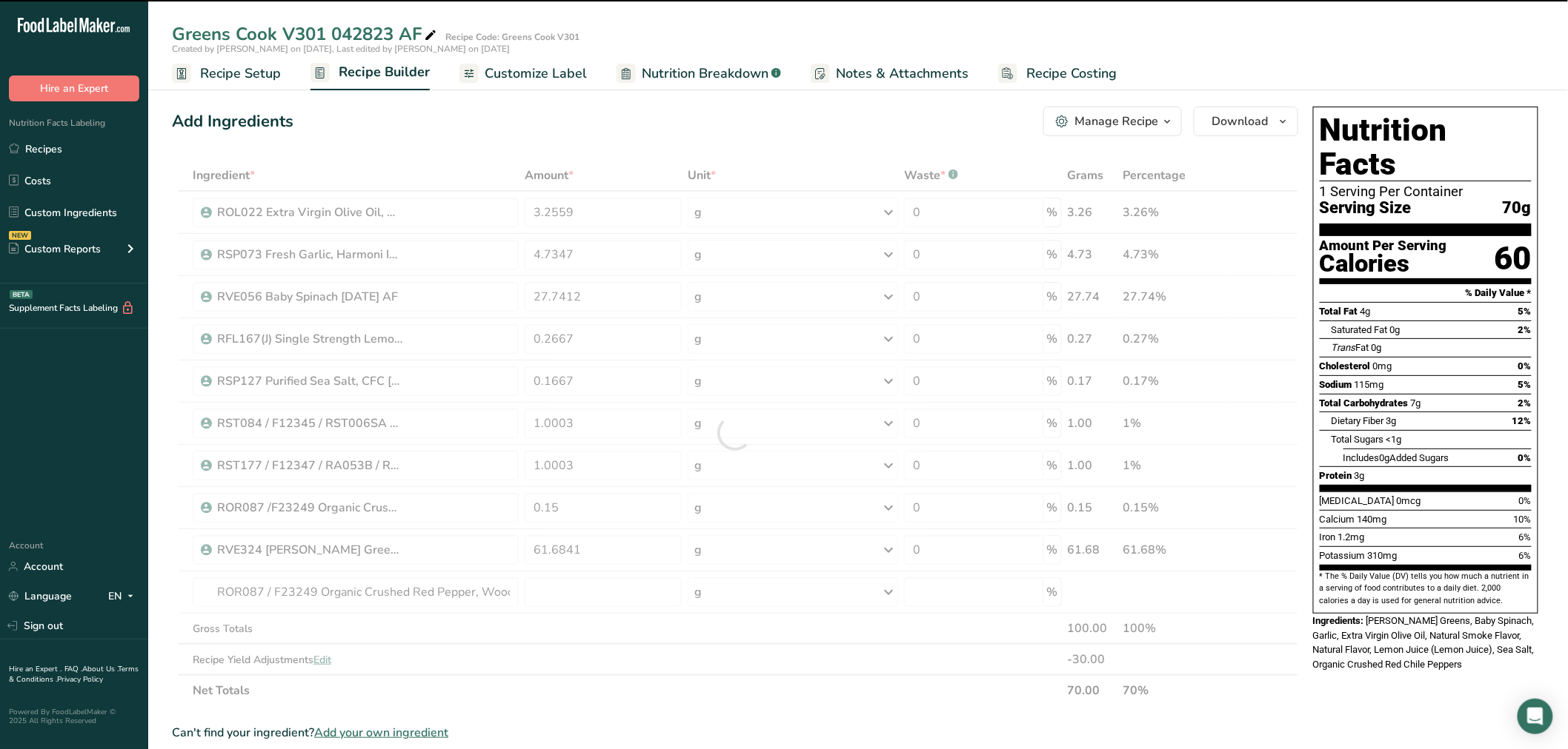
type input "0"
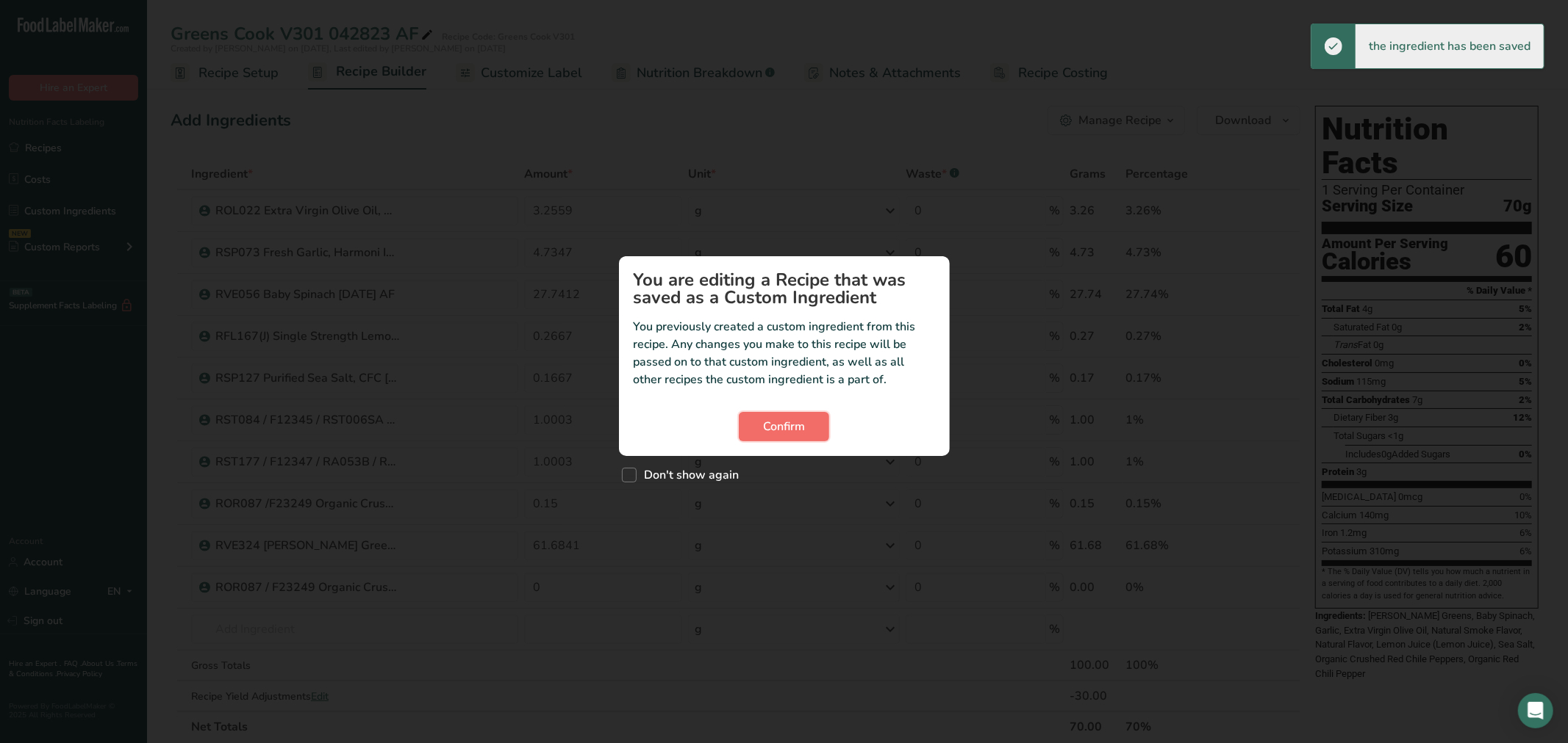
click at [784, 426] on span "Confirm" at bounding box center [784, 427] width 42 height 18
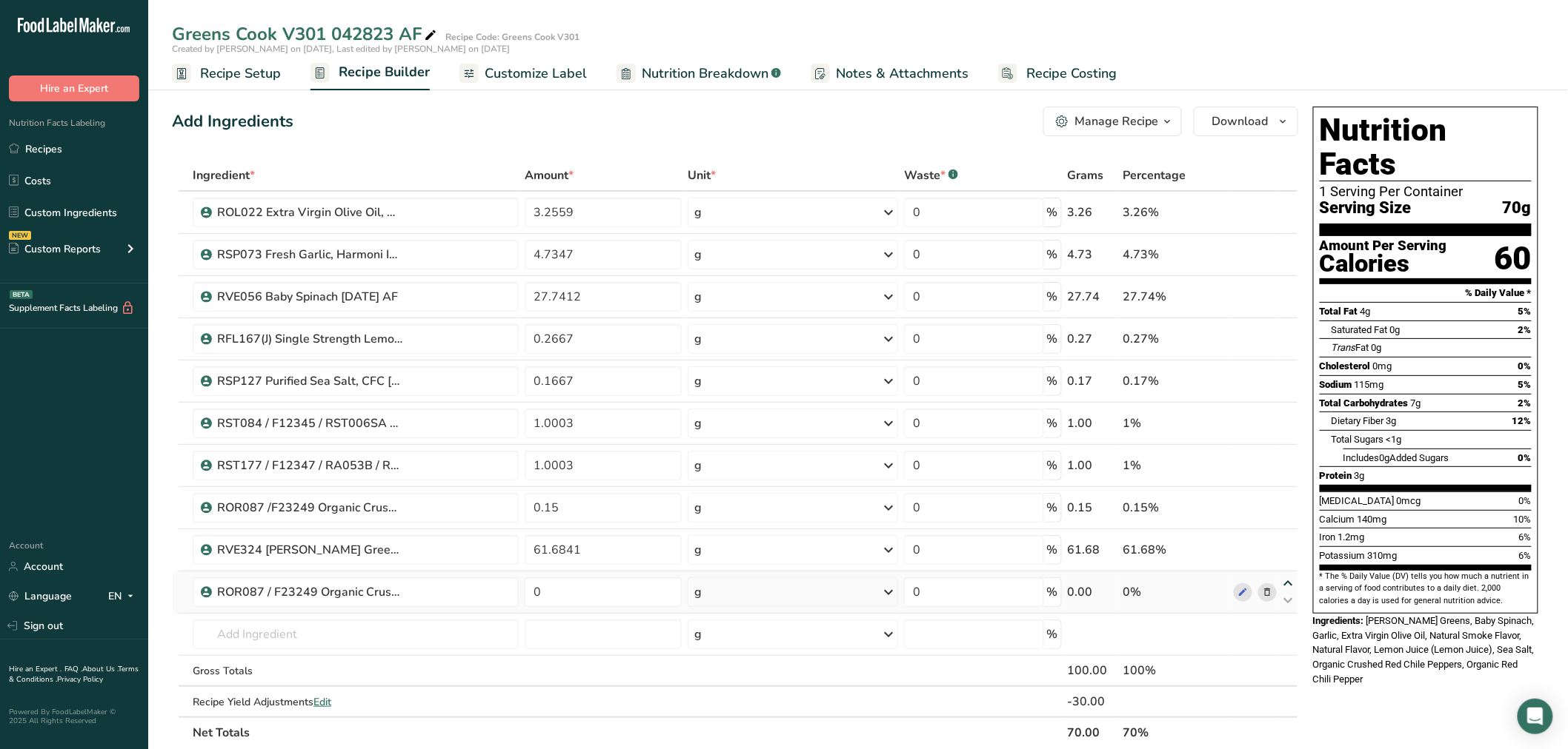
click at [1293, 583] on icon at bounding box center [1289, 583] width 18 height 11
type input "0"
type input "61.6841"
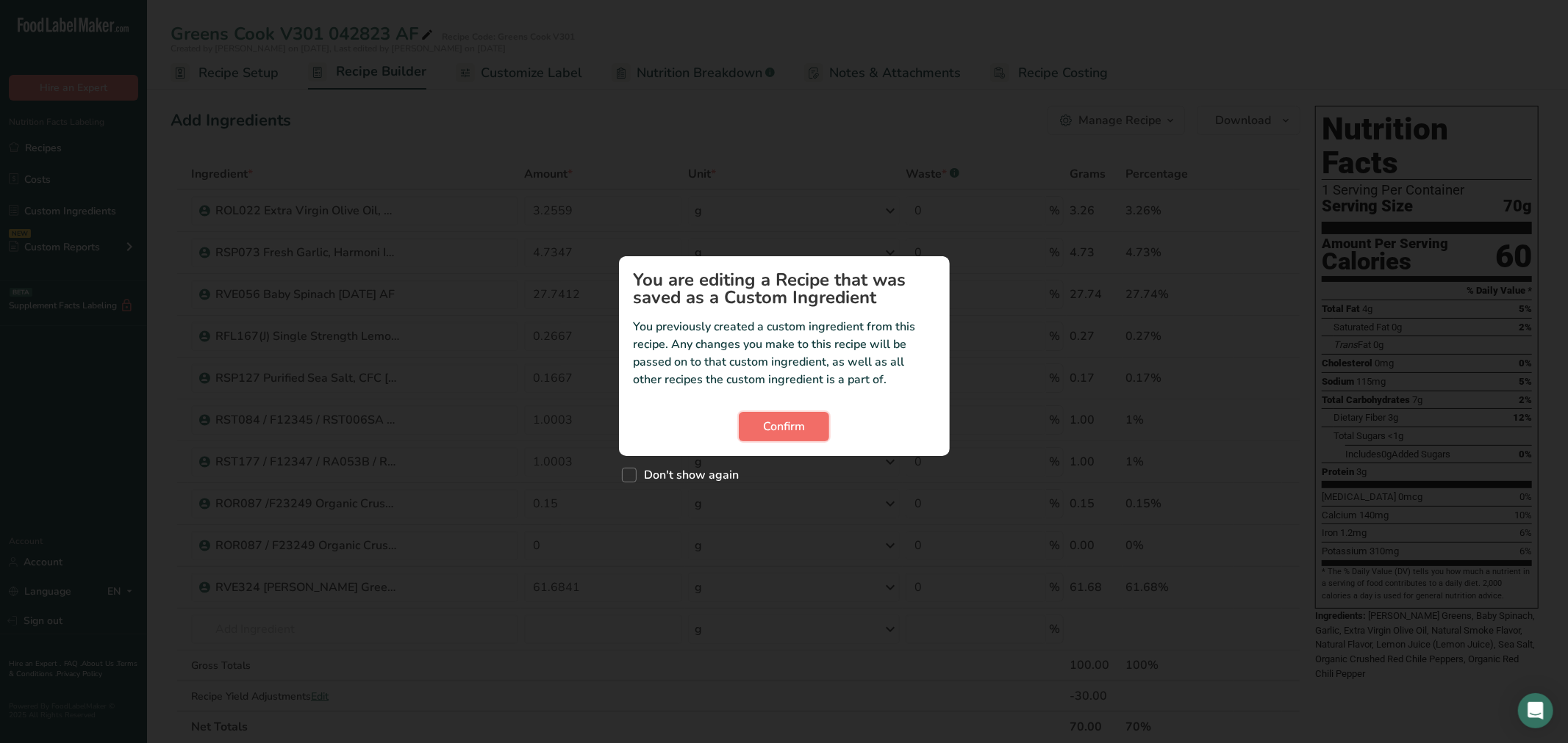
click at [790, 420] on span "Confirm" at bounding box center [784, 427] width 42 height 18
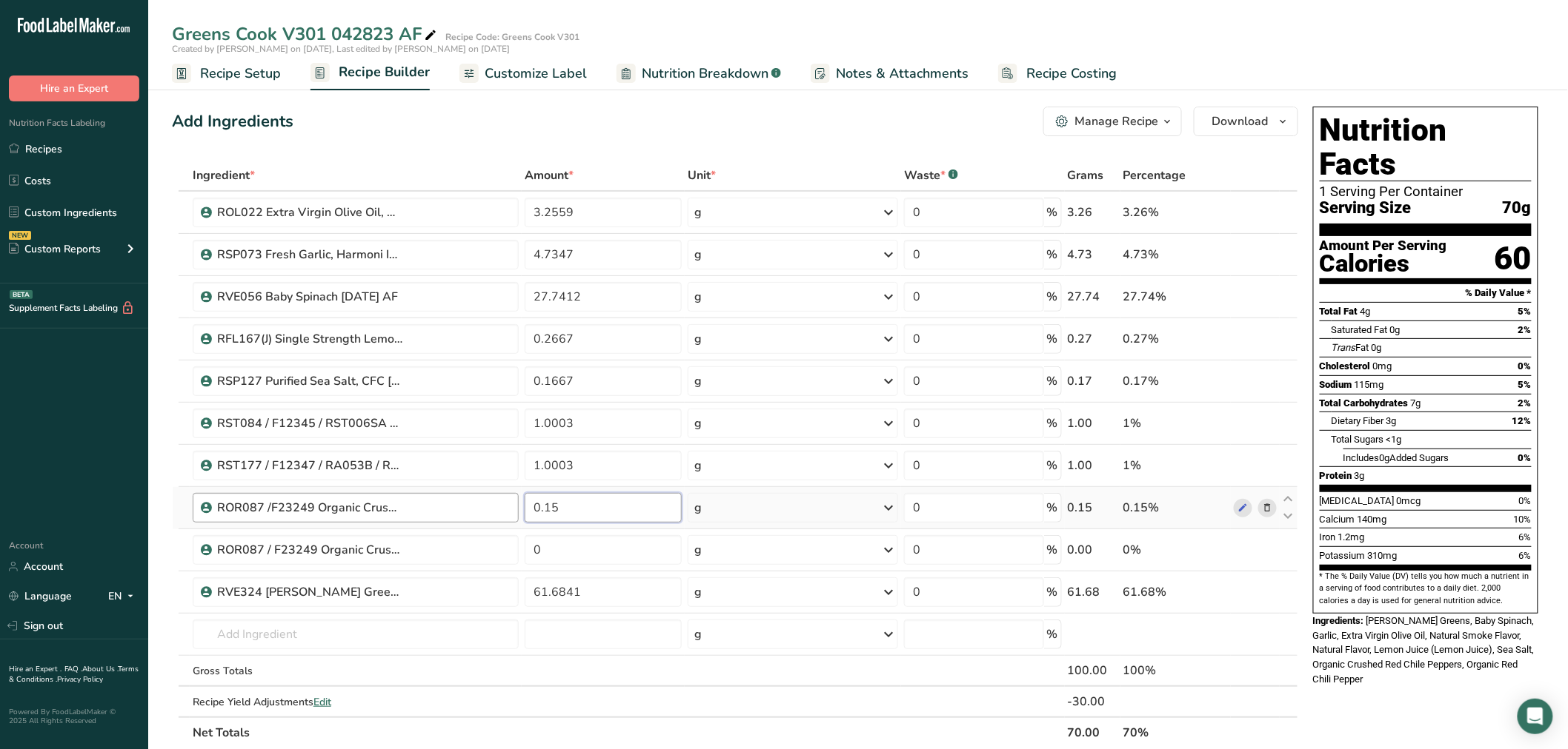
drag, startPoint x: 579, startPoint y: 507, endPoint x: 506, endPoint y: 505, distance: 73.0
click at [506, 505] on tr "ROR087 /F23249 Organic Crushed Red Pepper, Woodland Foods [DATE] AC 0.15 g Weig…" at bounding box center [735, 508] width 1125 height 42
type input "0"
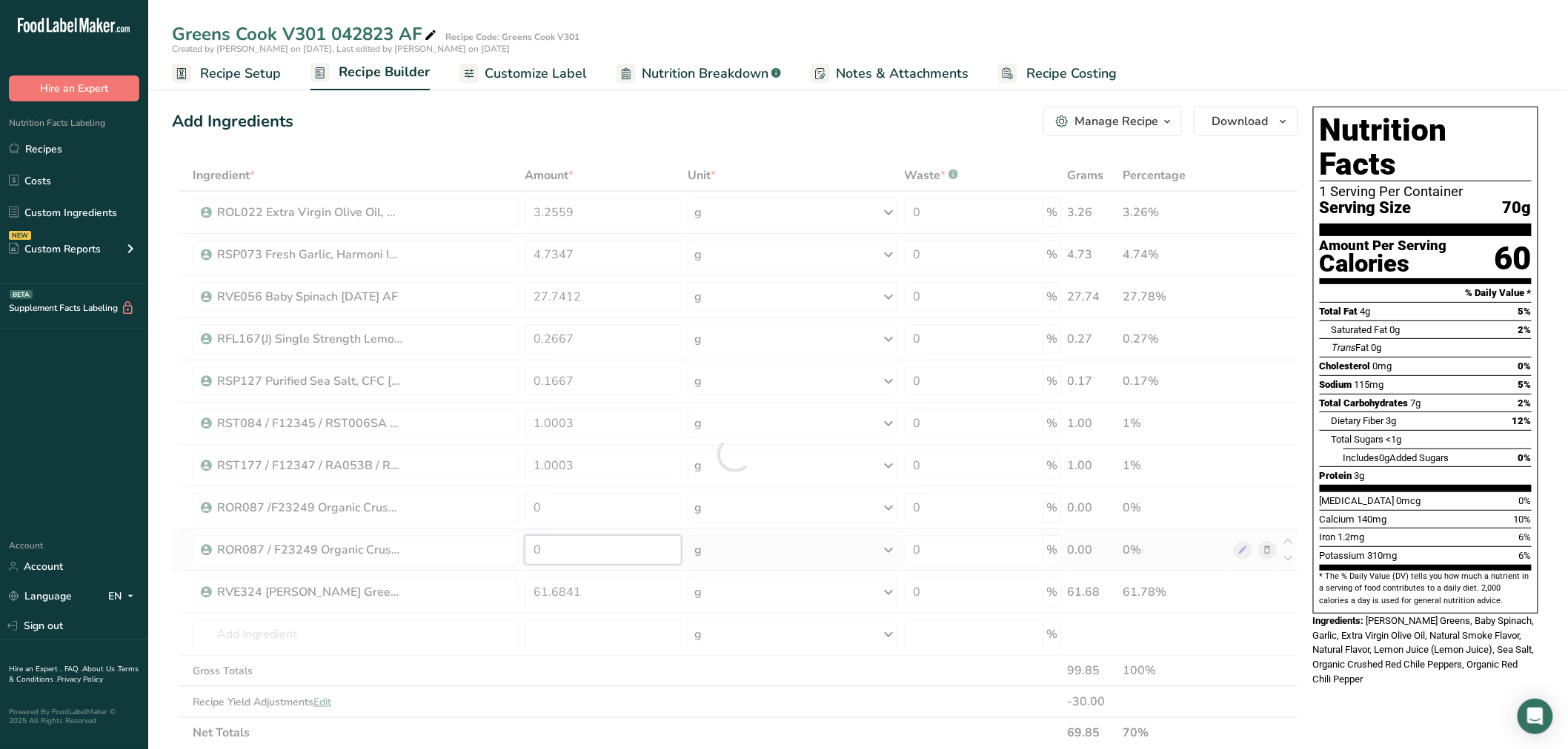
click at [588, 553] on div "Ingredient * Amount * Unit * Waste * .a-a{fill:#347362;}.b-a{fill:#fff;} Grams …" at bounding box center [735, 455] width 1126 height 589
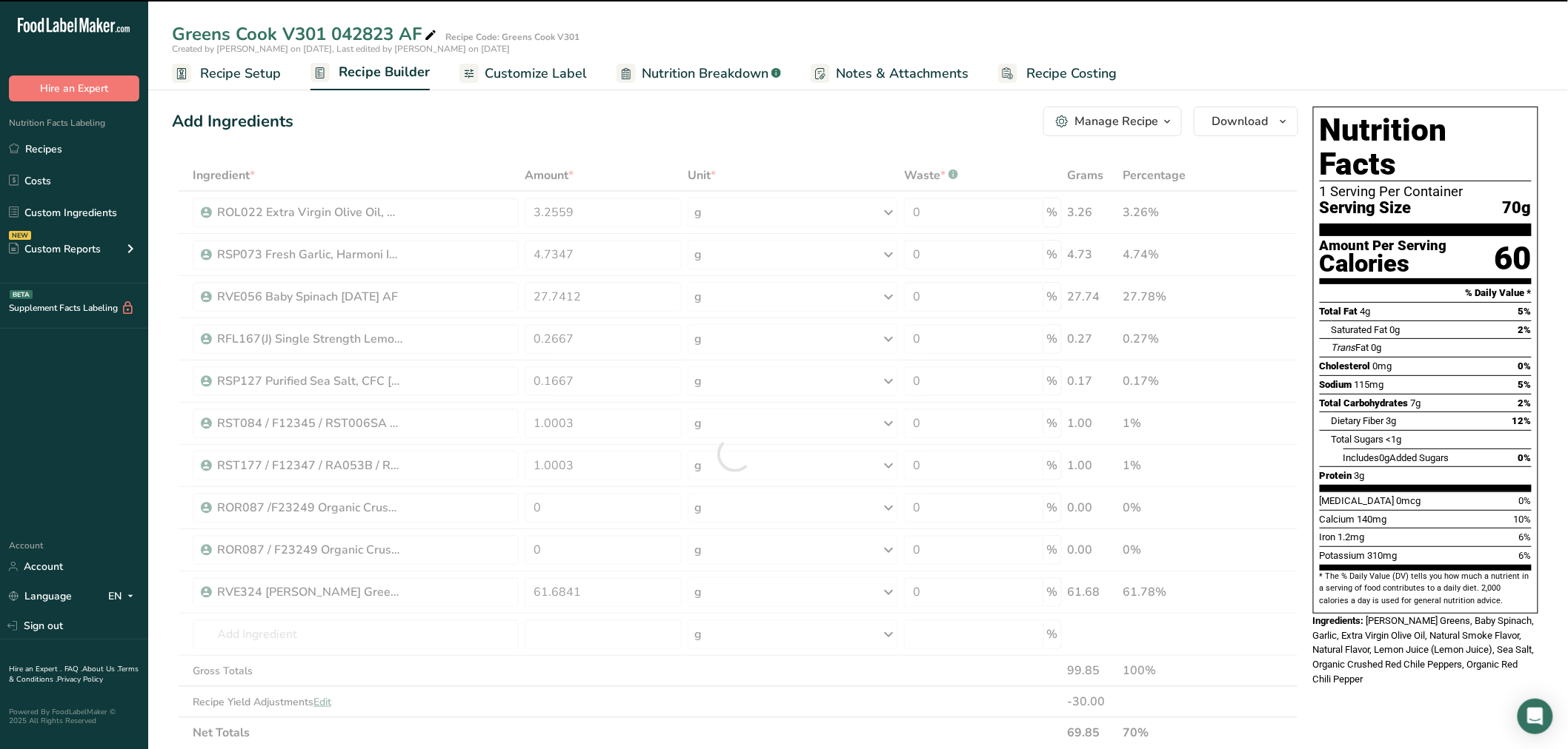
click at [586, 550] on div at bounding box center [735, 455] width 1126 height 589
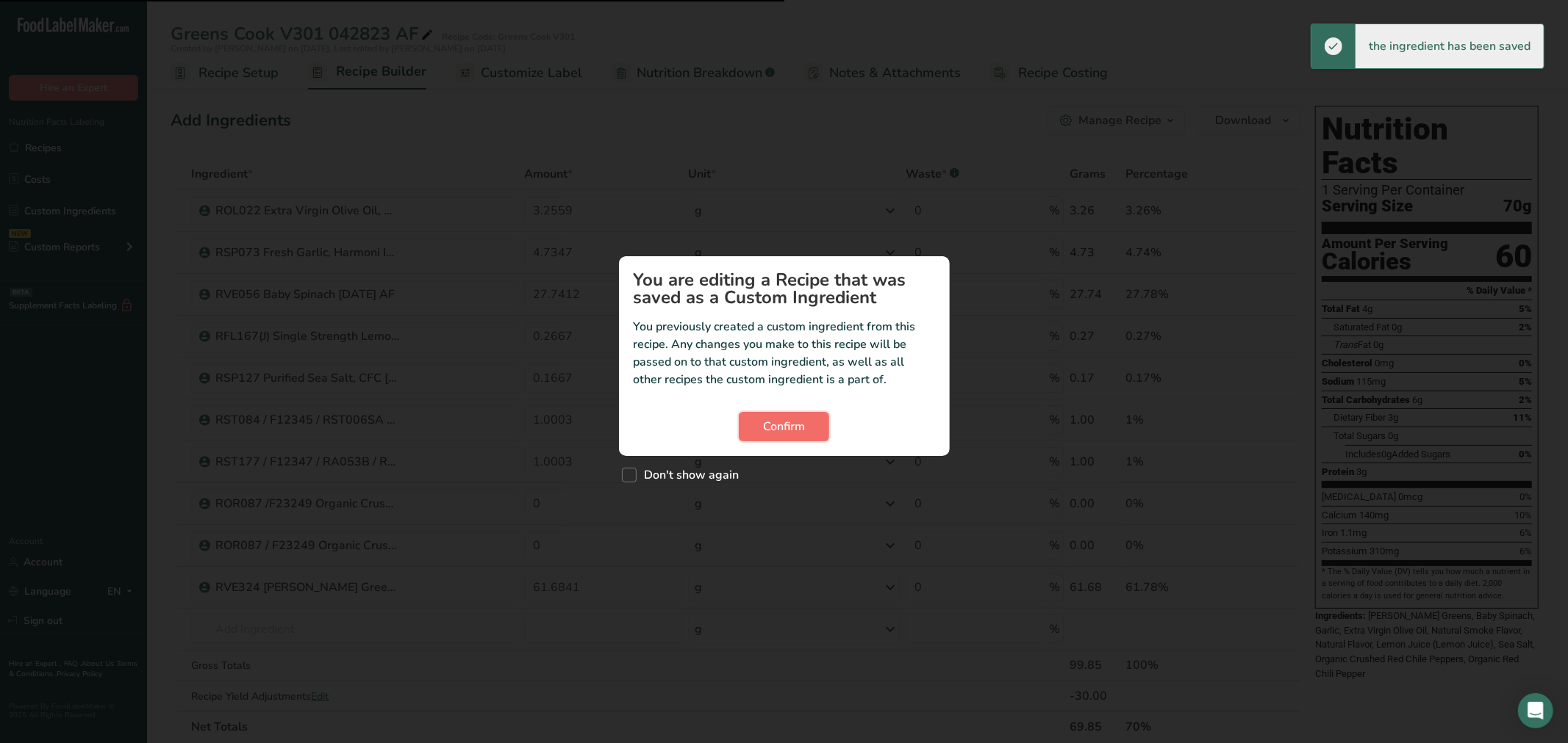
click at [758, 428] on button "Confirm" at bounding box center [784, 426] width 90 height 29
click at [629, 552] on div "Custom ingredient modal" at bounding box center [784, 372] width 1568 height 743
click at [755, 424] on button "Confirm" at bounding box center [784, 426] width 90 height 29
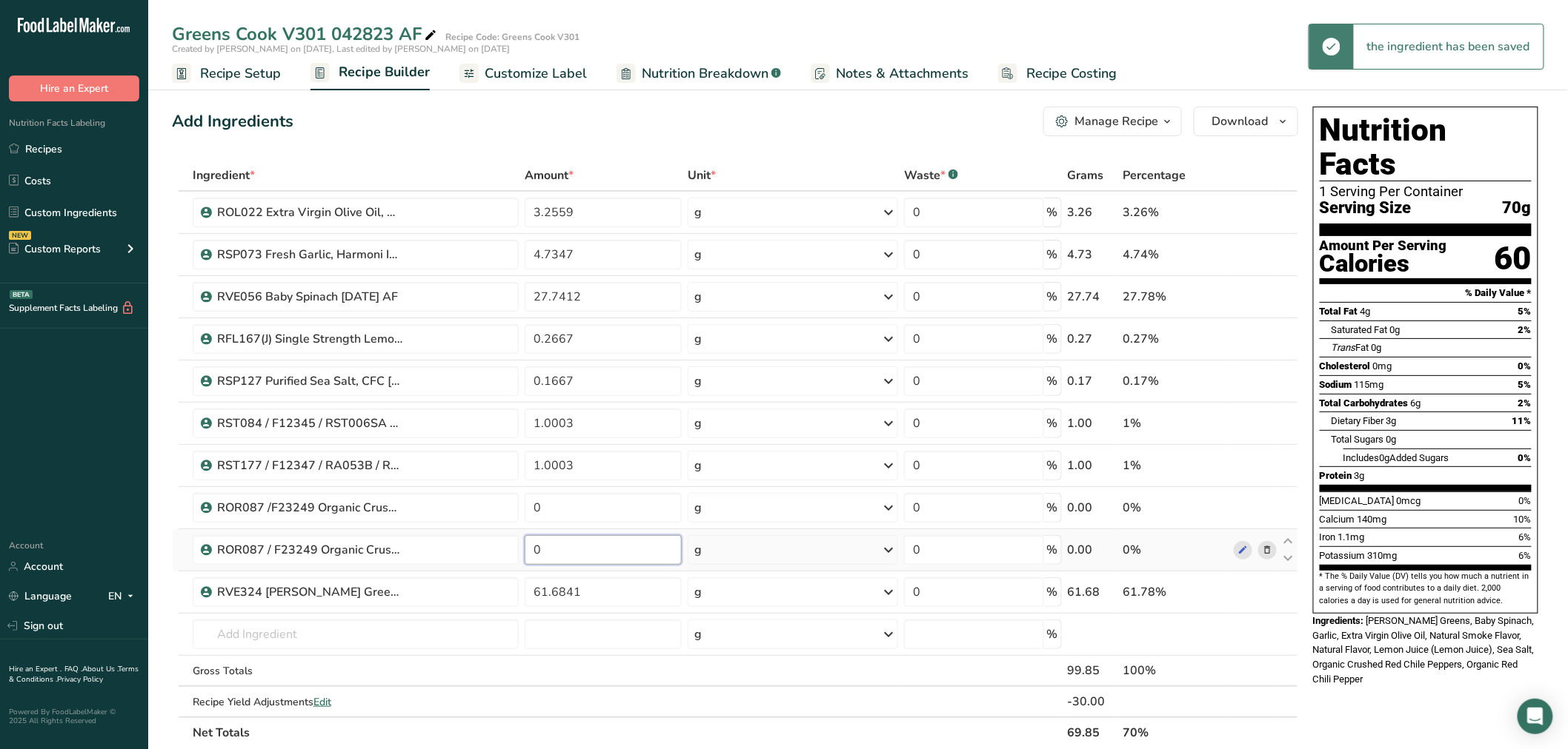
click at [621, 541] on input "0" at bounding box center [603, 550] width 157 height 30
paste input ".15"
type input "0.15"
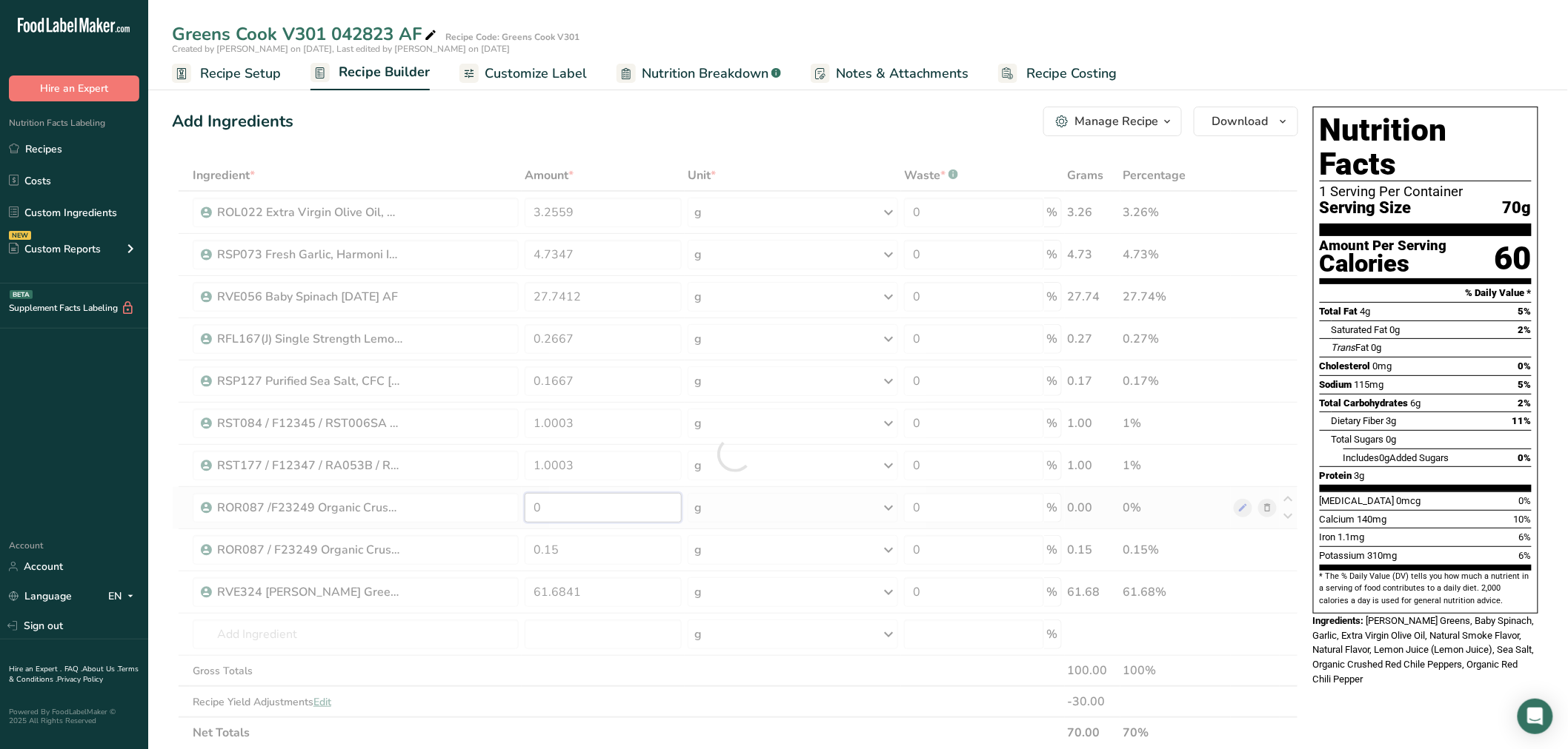
click at [583, 510] on div "Ingredient * Amount * Unit * Waste * .a-a{fill:#347362;}.b-a{fill:#fff;} Grams …" at bounding box center [735, 455] width 1126 height 589
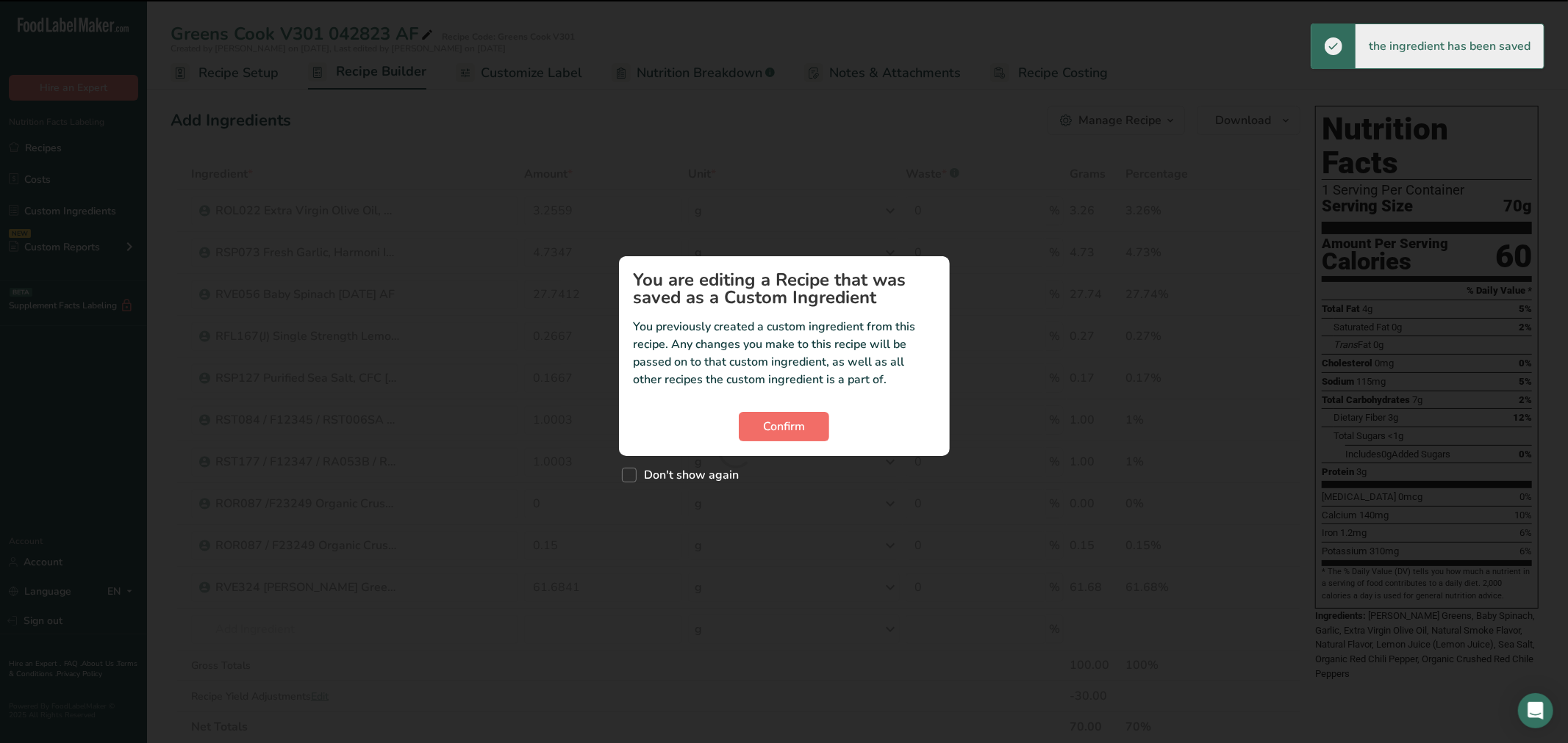
click at [765, 412] on section "You are editing a Recipe that was saved as a Custom Ingredient You previously c…" at bounding box center [784, 356] width 331 height 200
drag, startPoint x: 806, startPoint y: 400, endPoint x: 798, endPoint y: 409, distance: 12.0
click at [805, 401] on section "You are editing a Recipe that was saved as a Custom Ingredient You previously c…" at bounding box center [784, 356] width 331 height 200
click at [790, 422] on span "Confirm" at bounding box center [784, 427] width 42 height 18
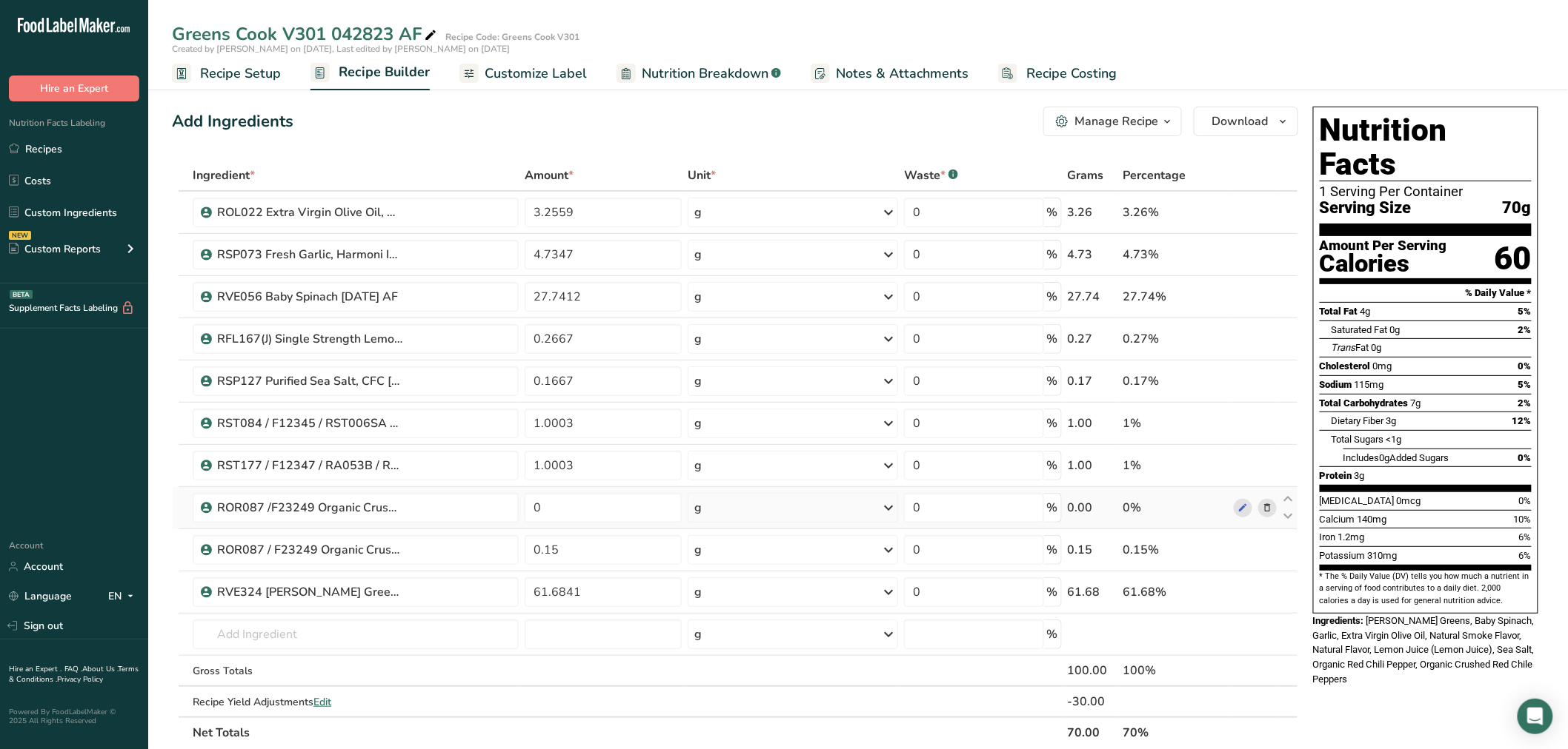
click at [1267, 503] on icon at bounding box center [1267, 508] width 11 height 15
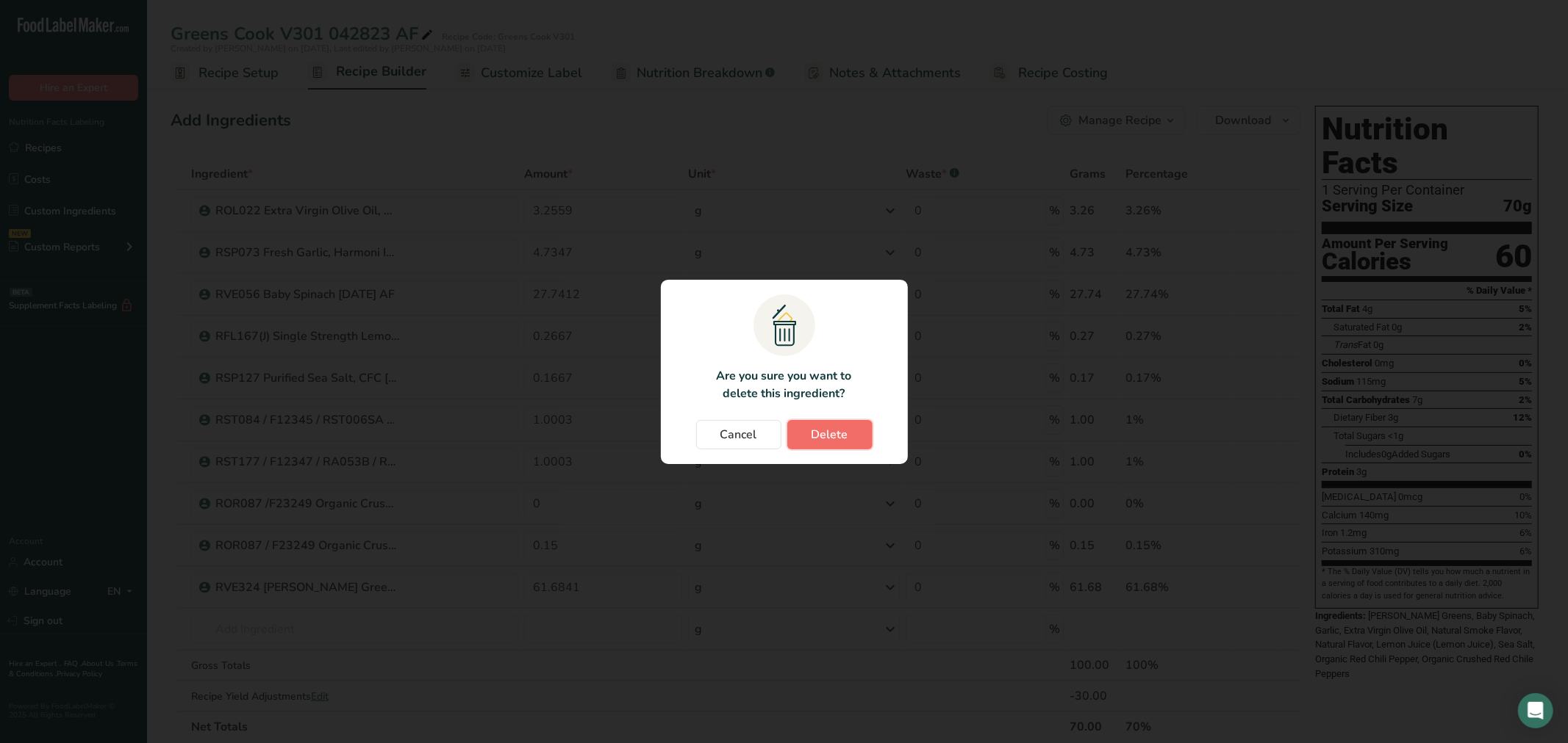
click at [868, 438] on button "Delete" at bounding box center [829, 435] width 85 height 29
type input "0.15"
type input "61.6841"
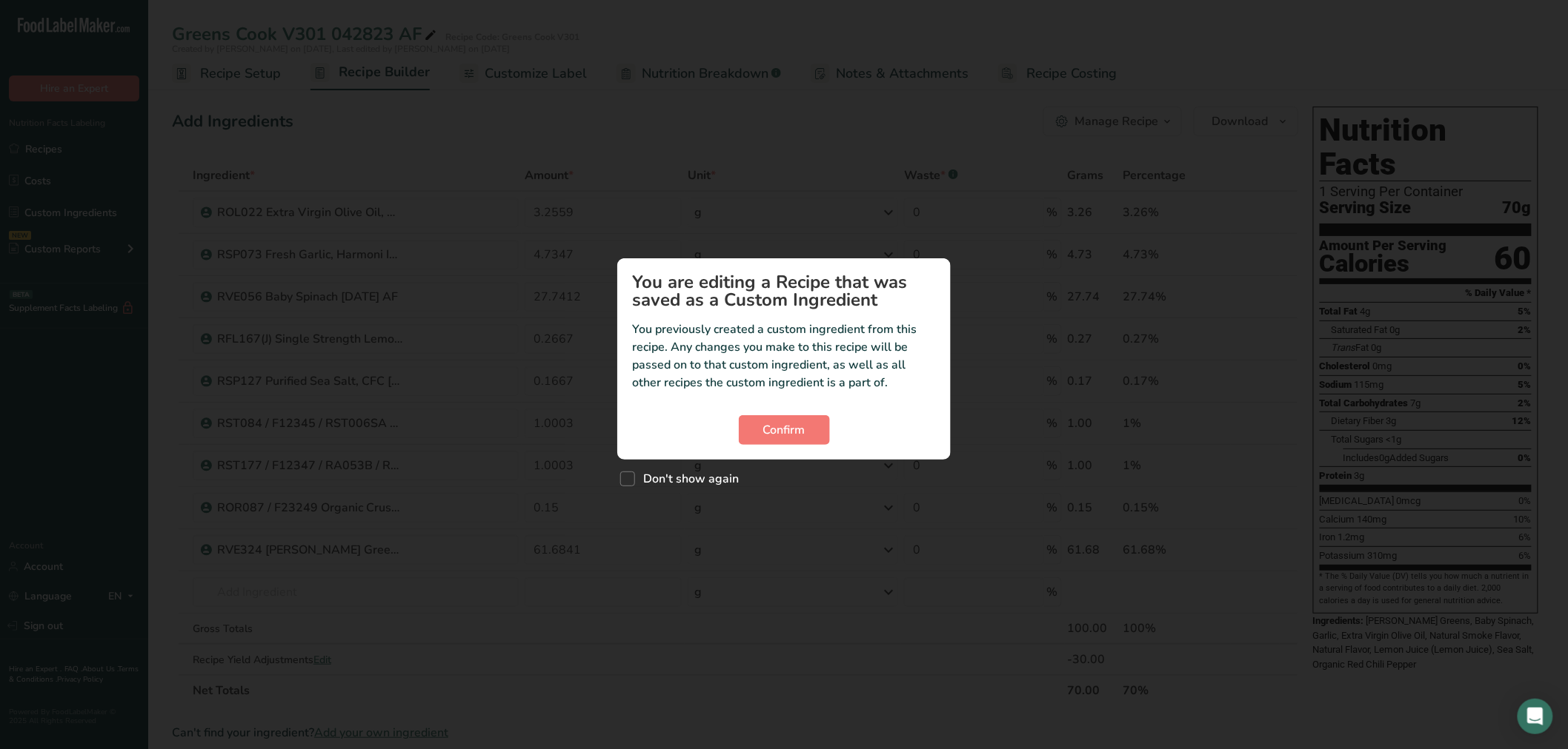
click at [826, 445] on section "You are editing a Recipe that was saved as a Custom Ingredient You previously c…" at bounding box center [784, 359] width 333 height 202
click at [819, 432] on button "Confirm" at bounding box center [784, 429] width 91 height 30
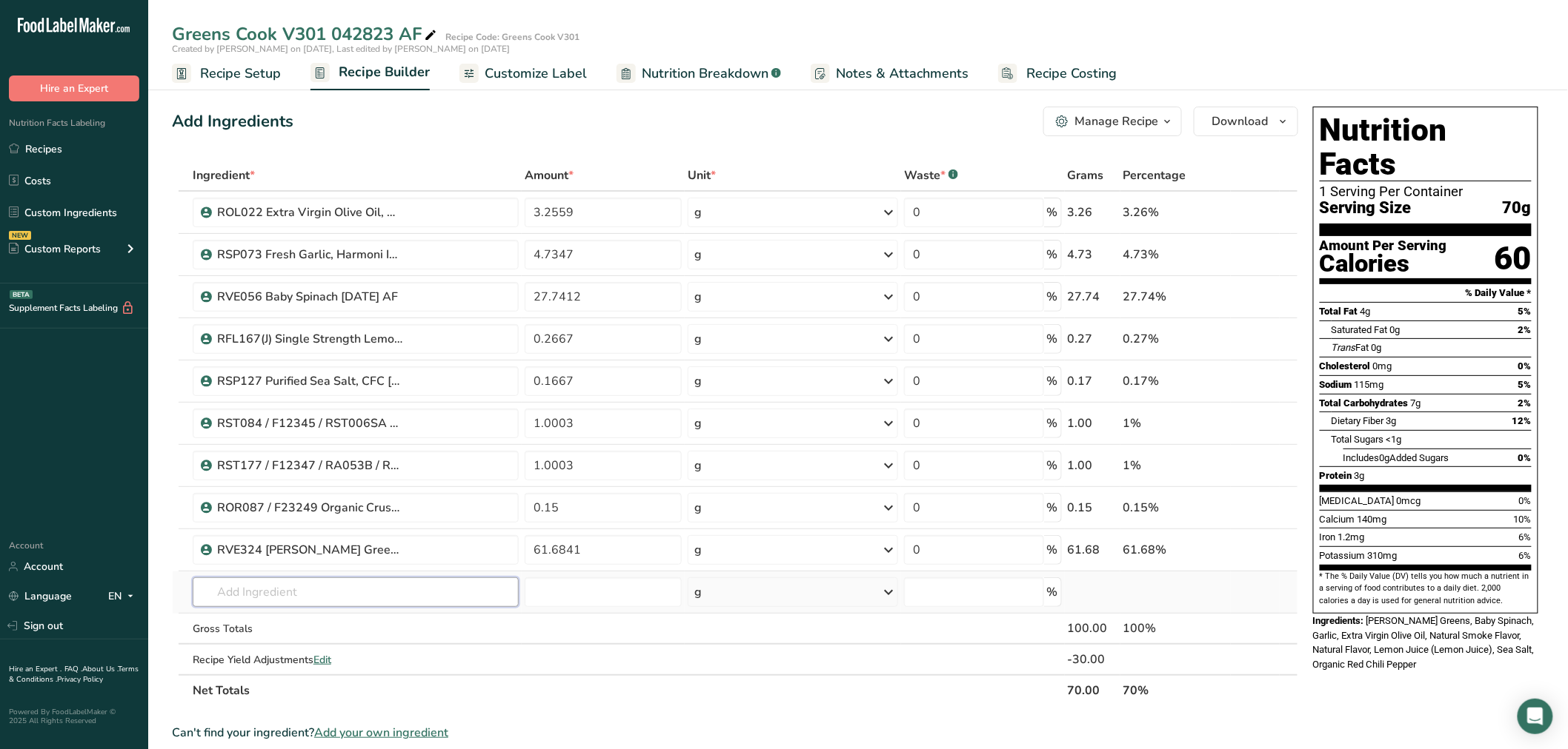
click at [324, 585] on input "text" at bounding box center [356, 592] width 326 height 30
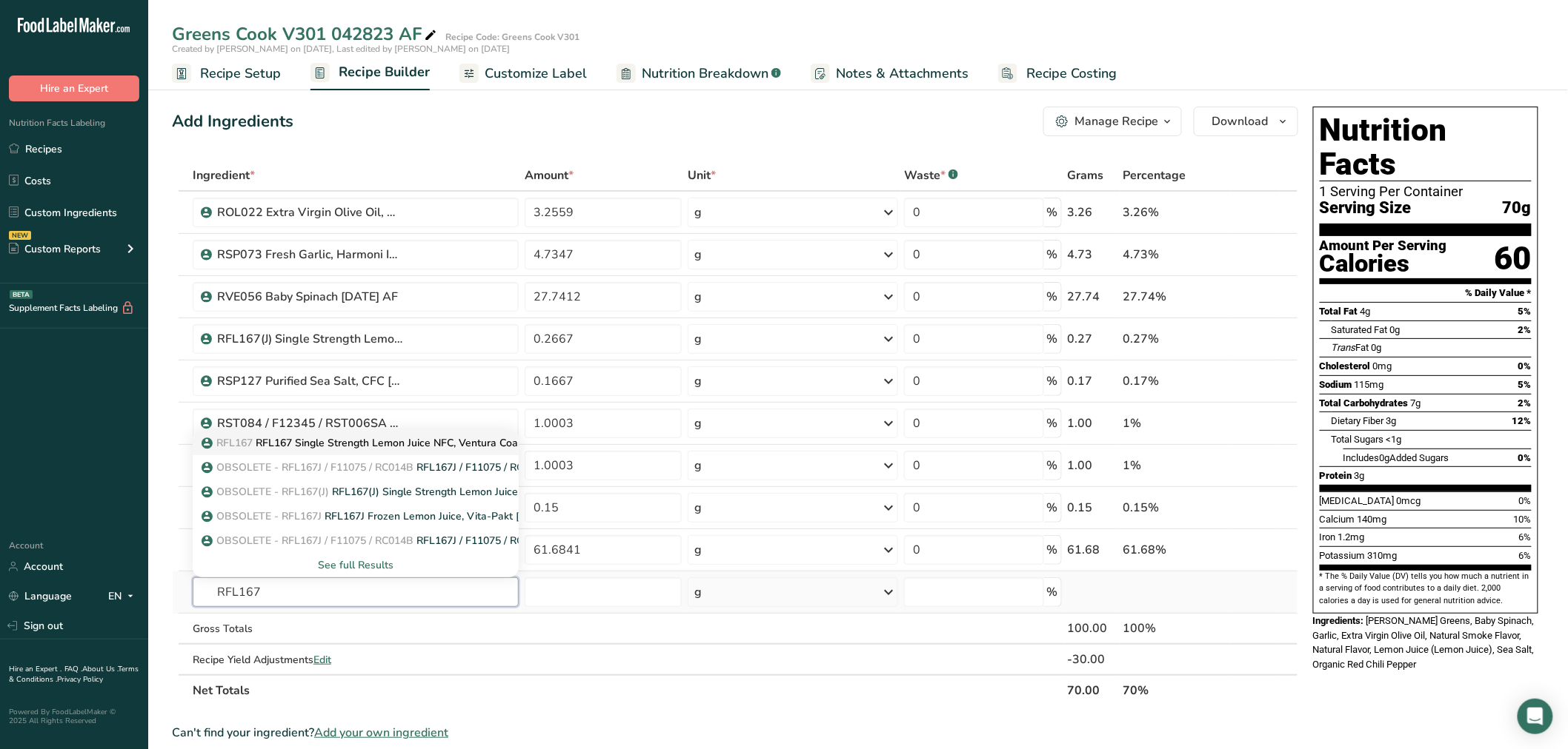
type input "RFL167"
click at [313, 440] on p "RFL167 RFL167 Single Strength Lemon Juice NFC, Ventura Coastal 07-11-18 AC" at bounding box center [397, 443] width 386 height 15
type input "RFL167 Single Strength Lemon Juice NFC, Ventura Coastal 07-11-18 AC"
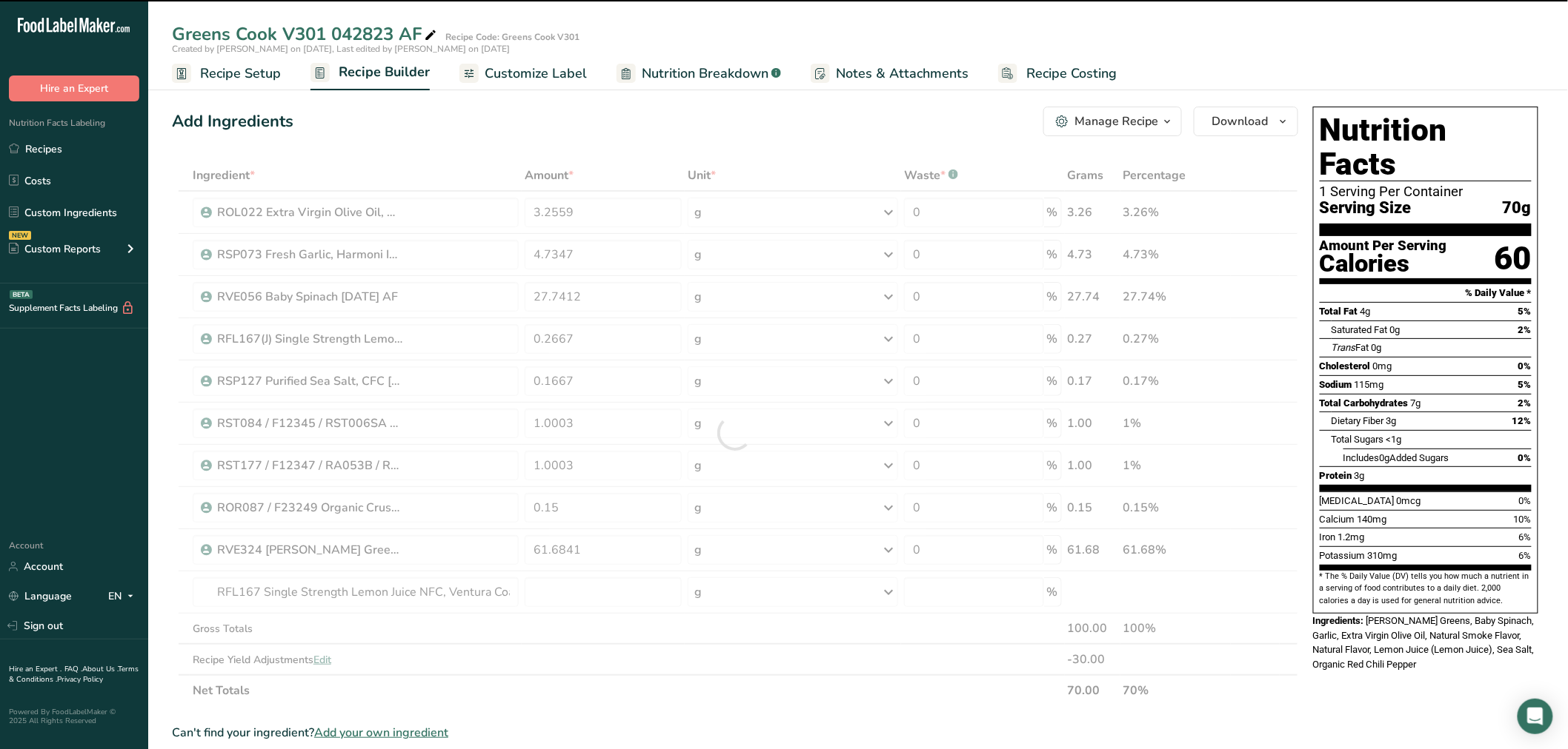
type input "0"
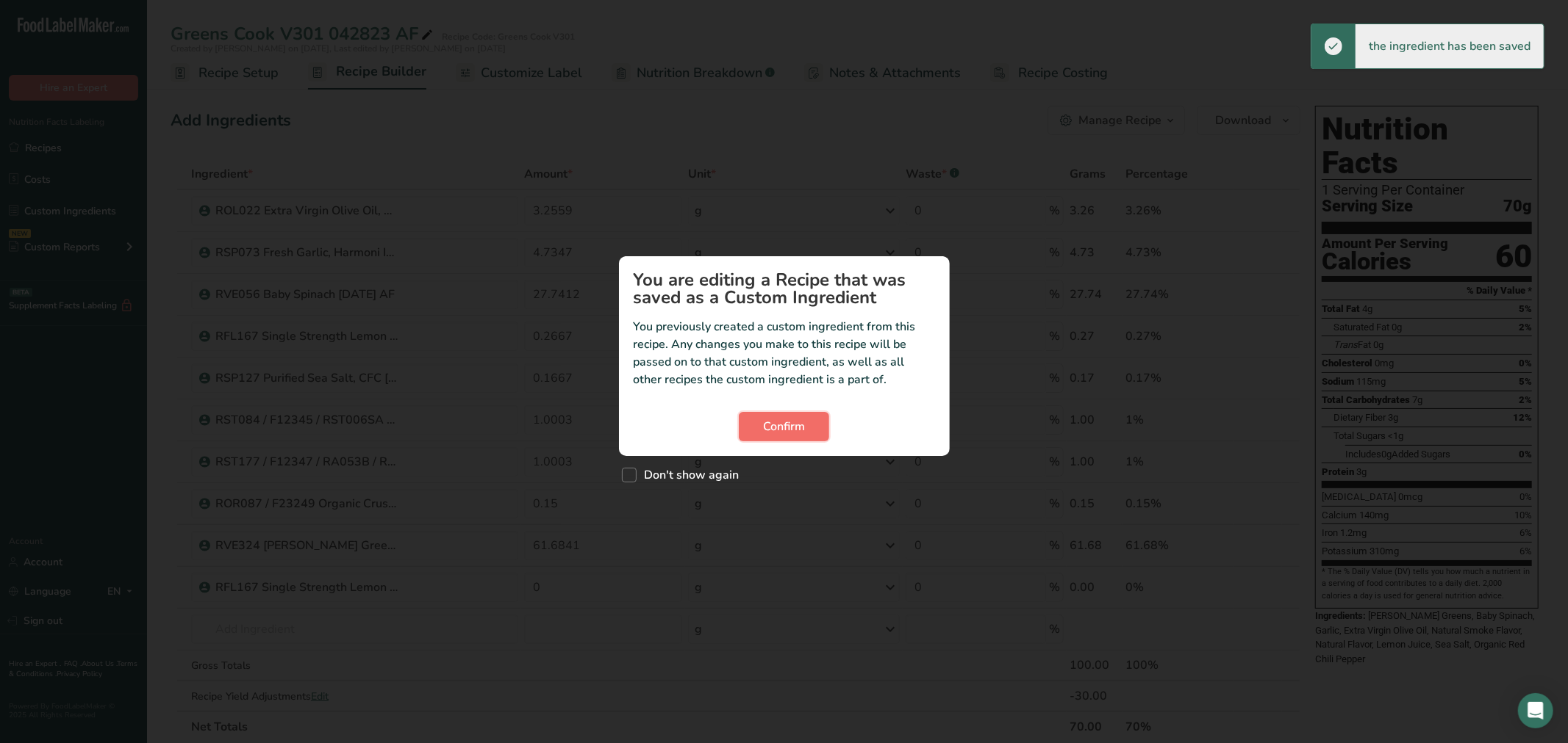
click at [818, 416] on button "Confirm" at bounding box center [784, 426] width 90 height 29
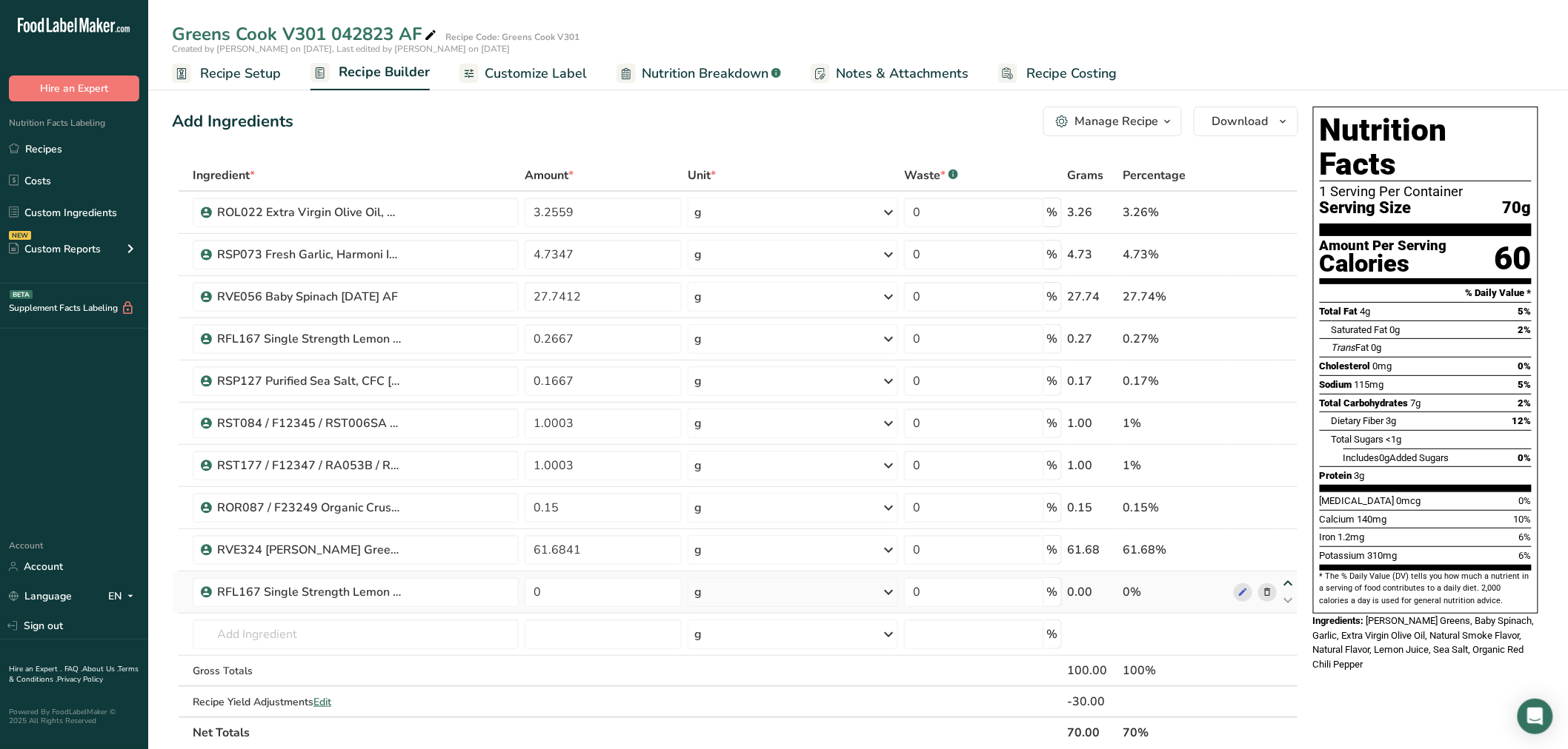
click at [1292, 581] on icon at bounding box center [1289, 583] width 18 height 11
type input "0"
type input "61.6841"
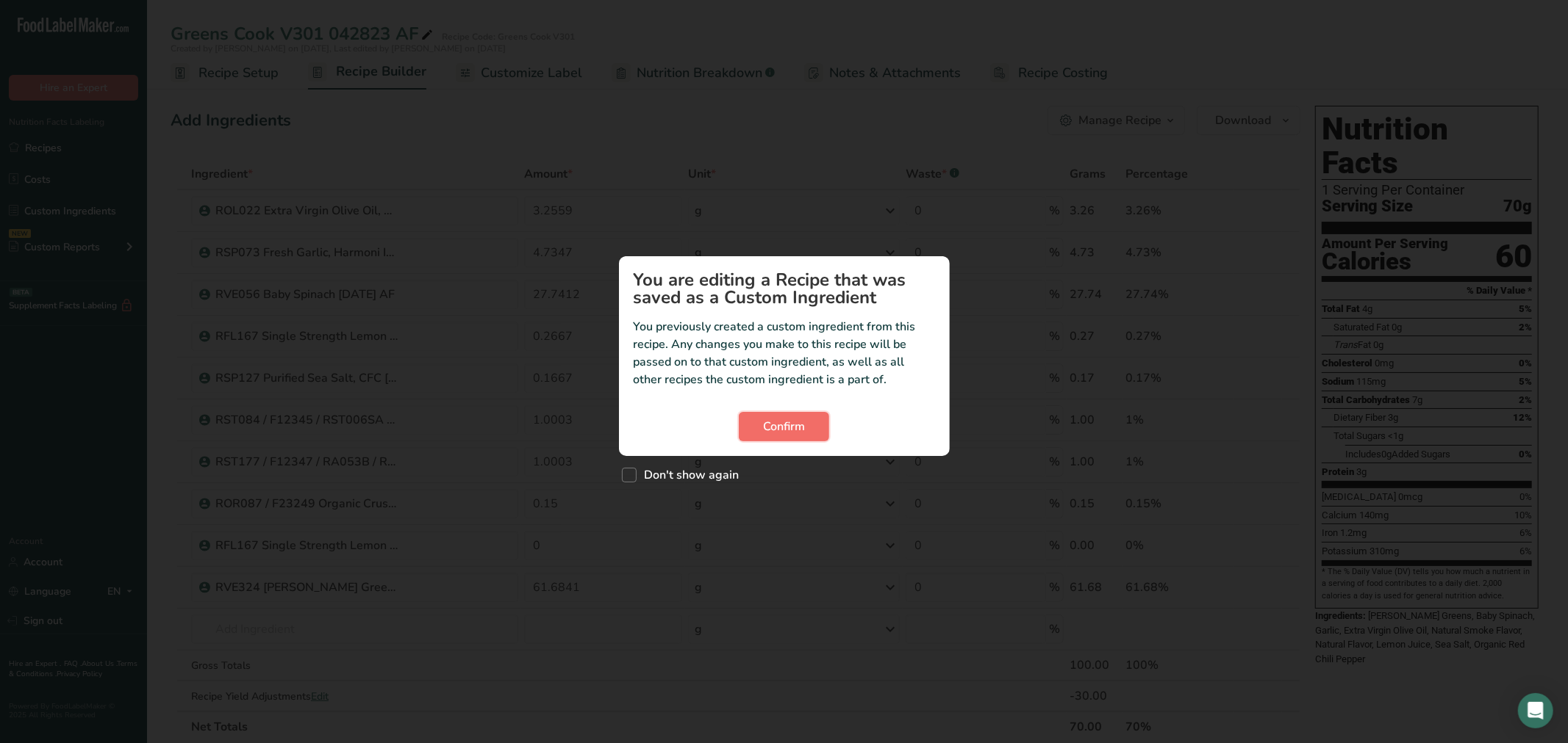
click at [781, 438] on button "Confirm" at bounding box center [784, 426] width 90 height 29
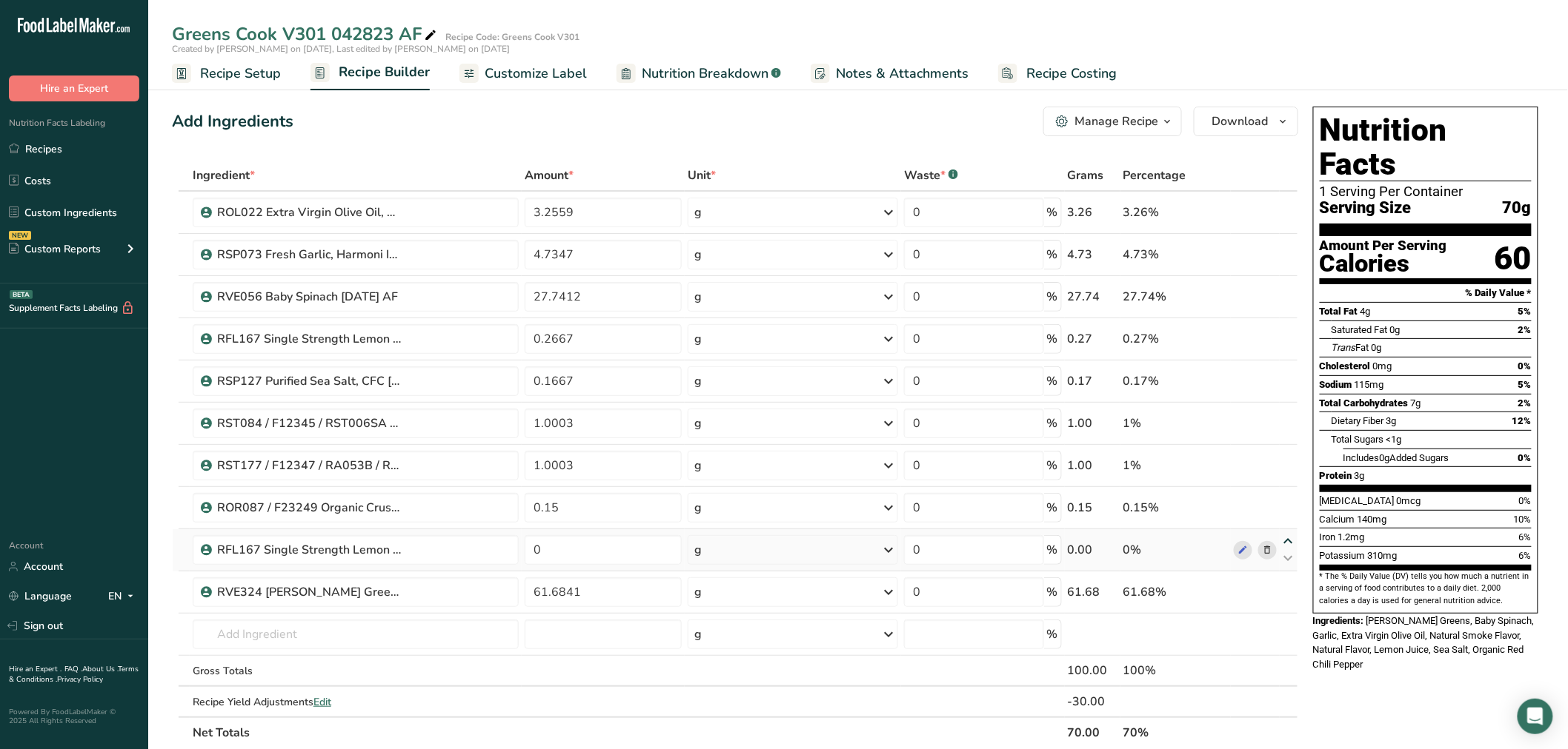
click at [1286, 538] on icon at bounding box center [1289, 542] width 18 height 11
type input "0"
type input "0.15"
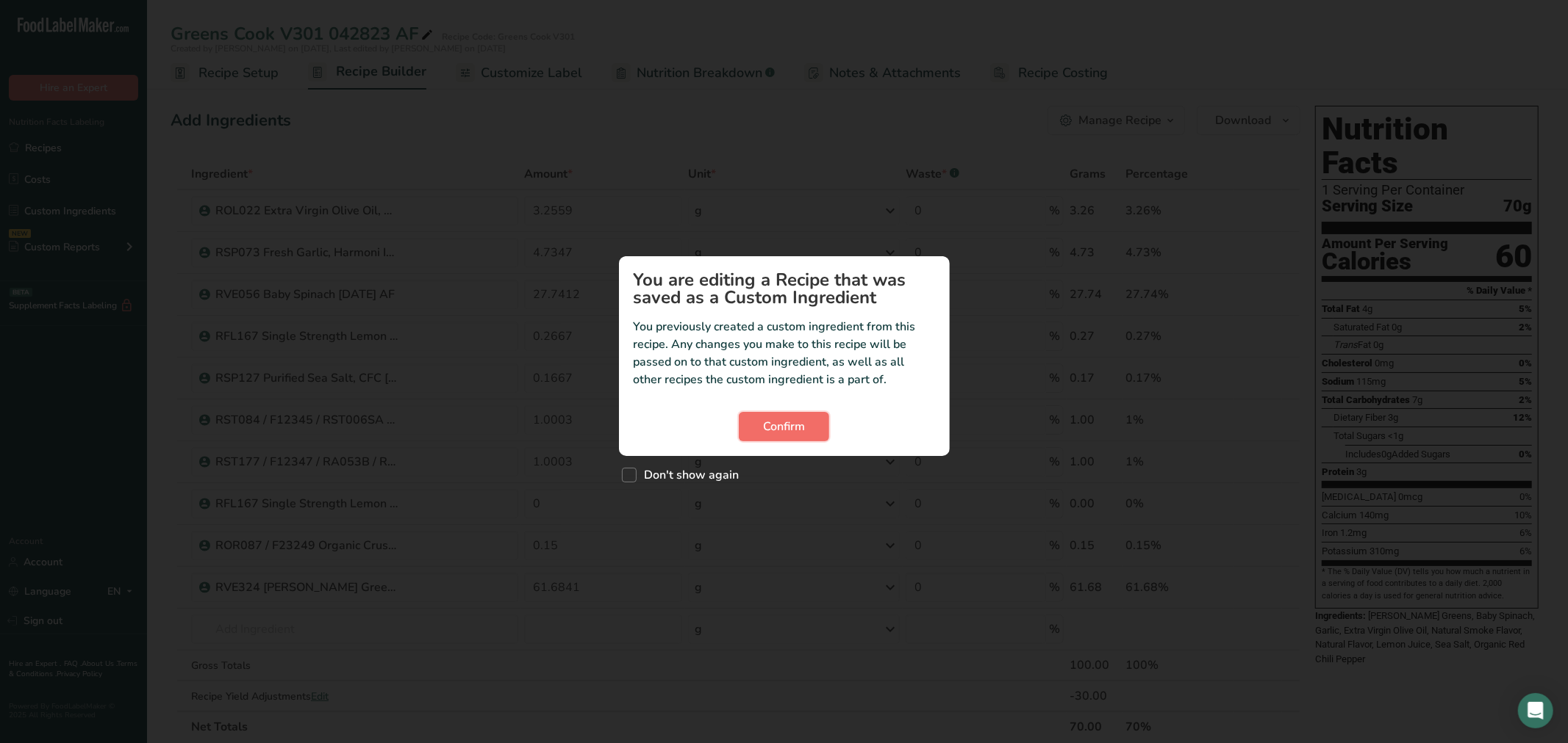
click at [748, 421] on button "Confirm" at bounding box center [784, 426] width 90 height 29
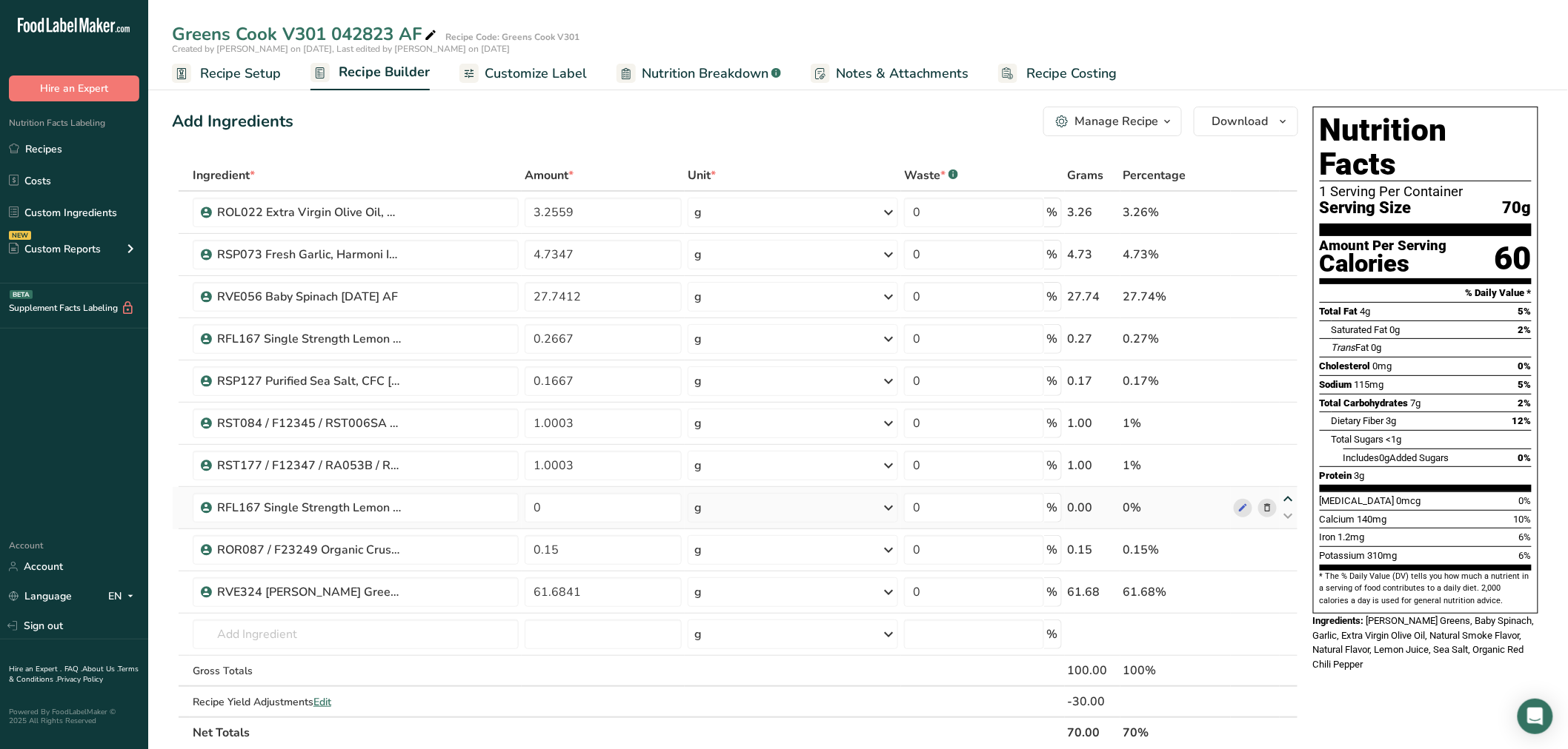
click at [1289, 498] on icon at bounding box center [1289, 500] width 18 height 11
type input "0"
type input "1.0003"
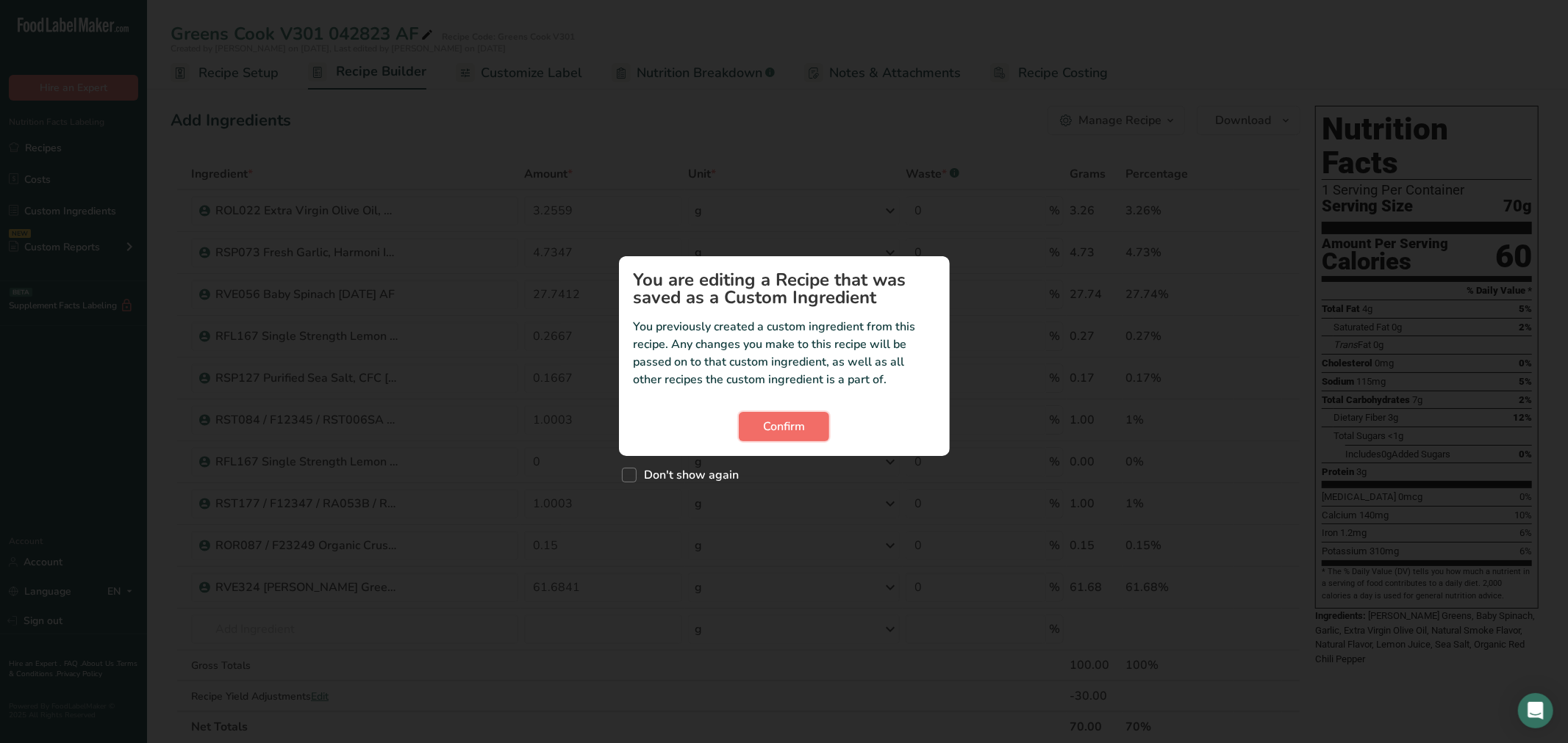
click at [756, 429] on button "Confirm" at bounding box center [784, 426] width 90 height 29
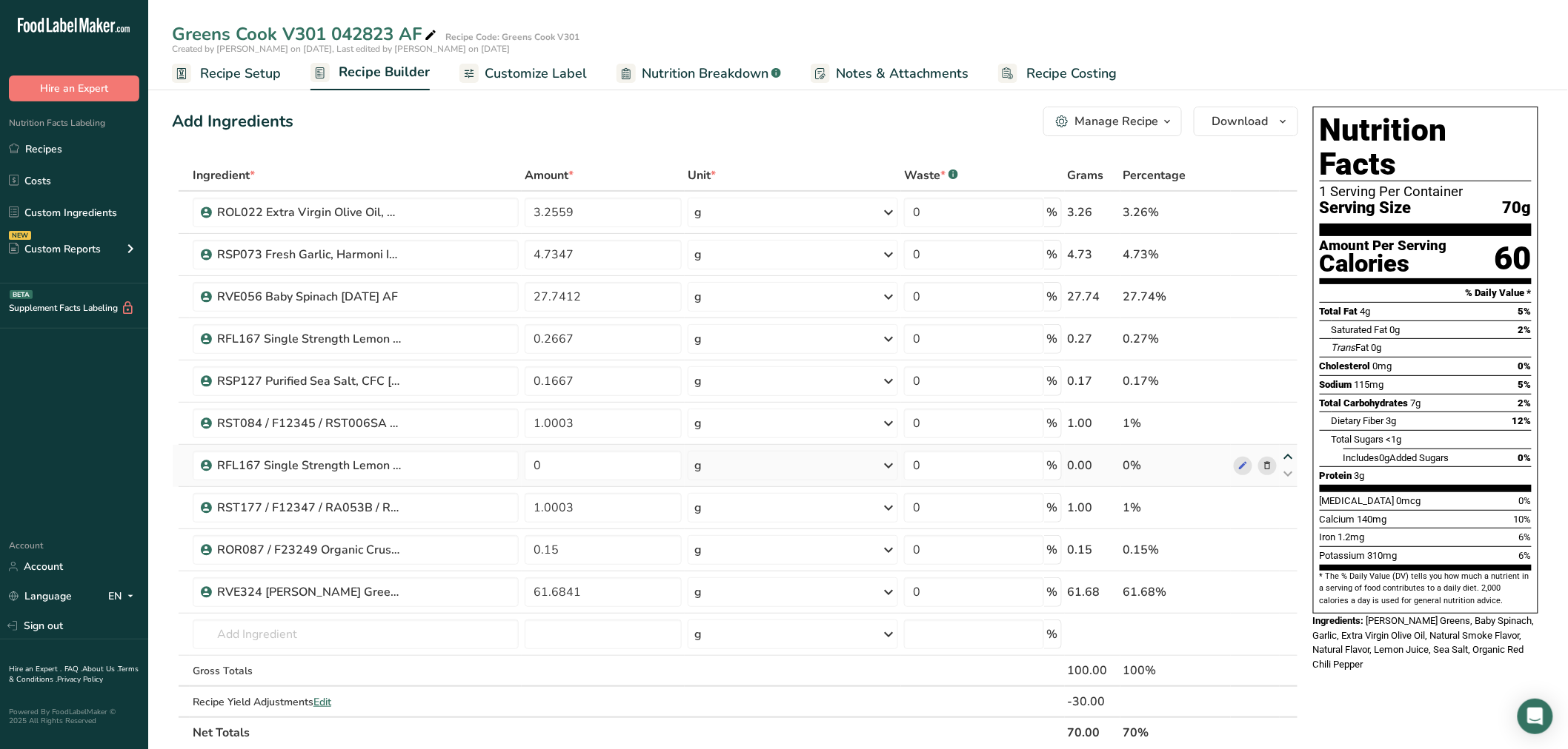
click at [1287, 456] on icon at bounding box center [1289, 457] width 18 height 11
type input "0"
type input "1.0003"
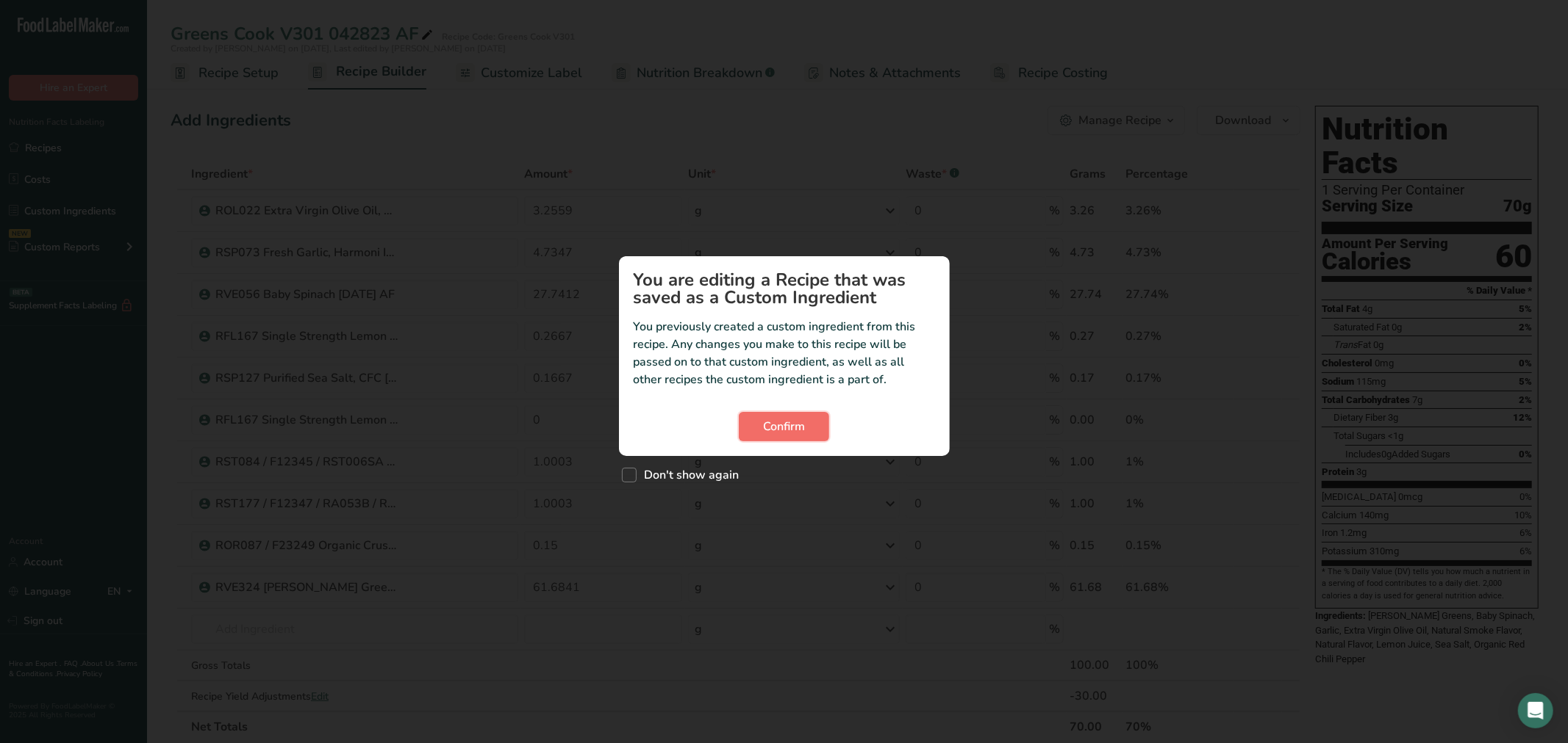
click at [804, 422] on span "Confirm" at bounding box center [784, 427] width 42 height 18
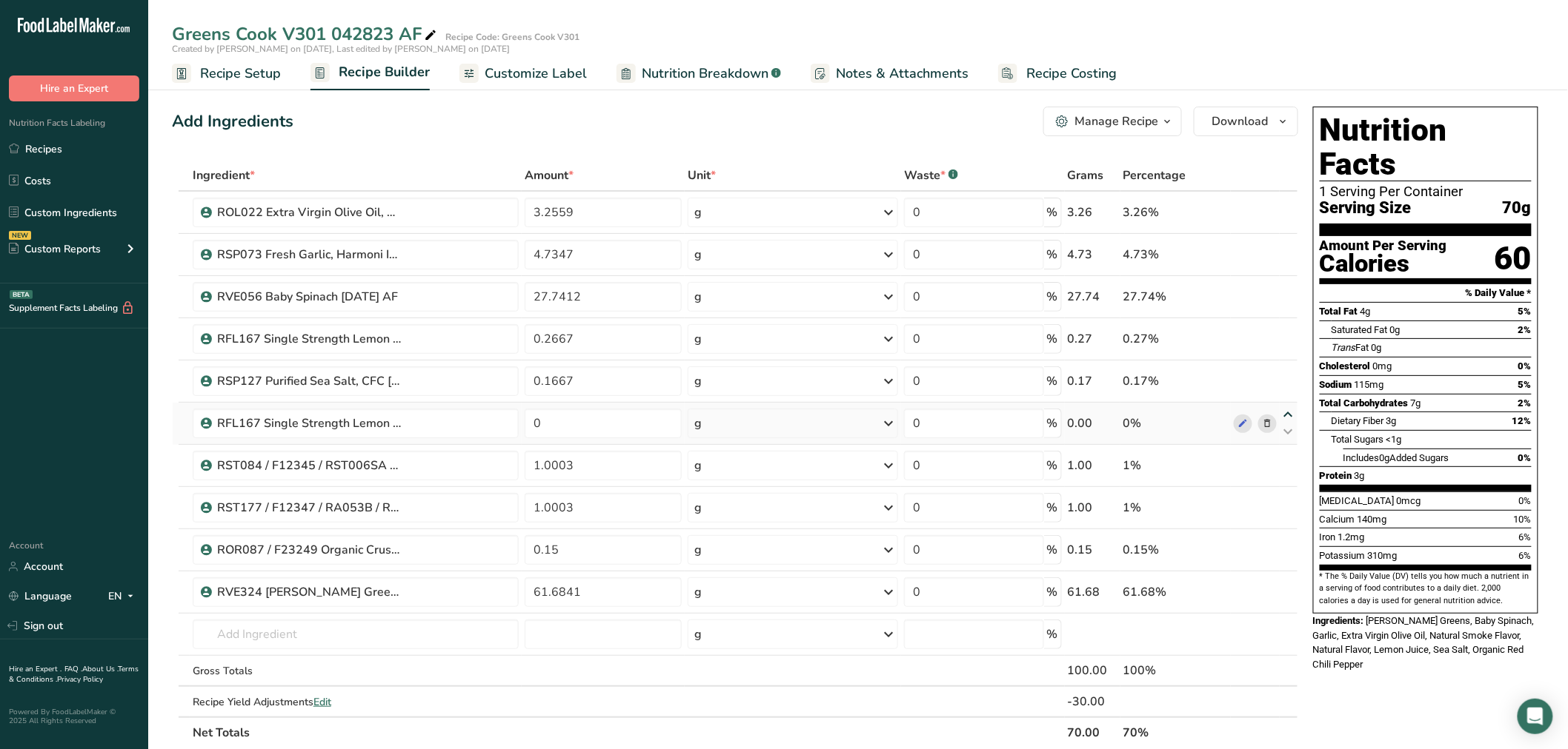
click at [1287, 410] on icon at bounding box center [1289, 415] width 18 height 11
type input "0"
type input "0.1667"
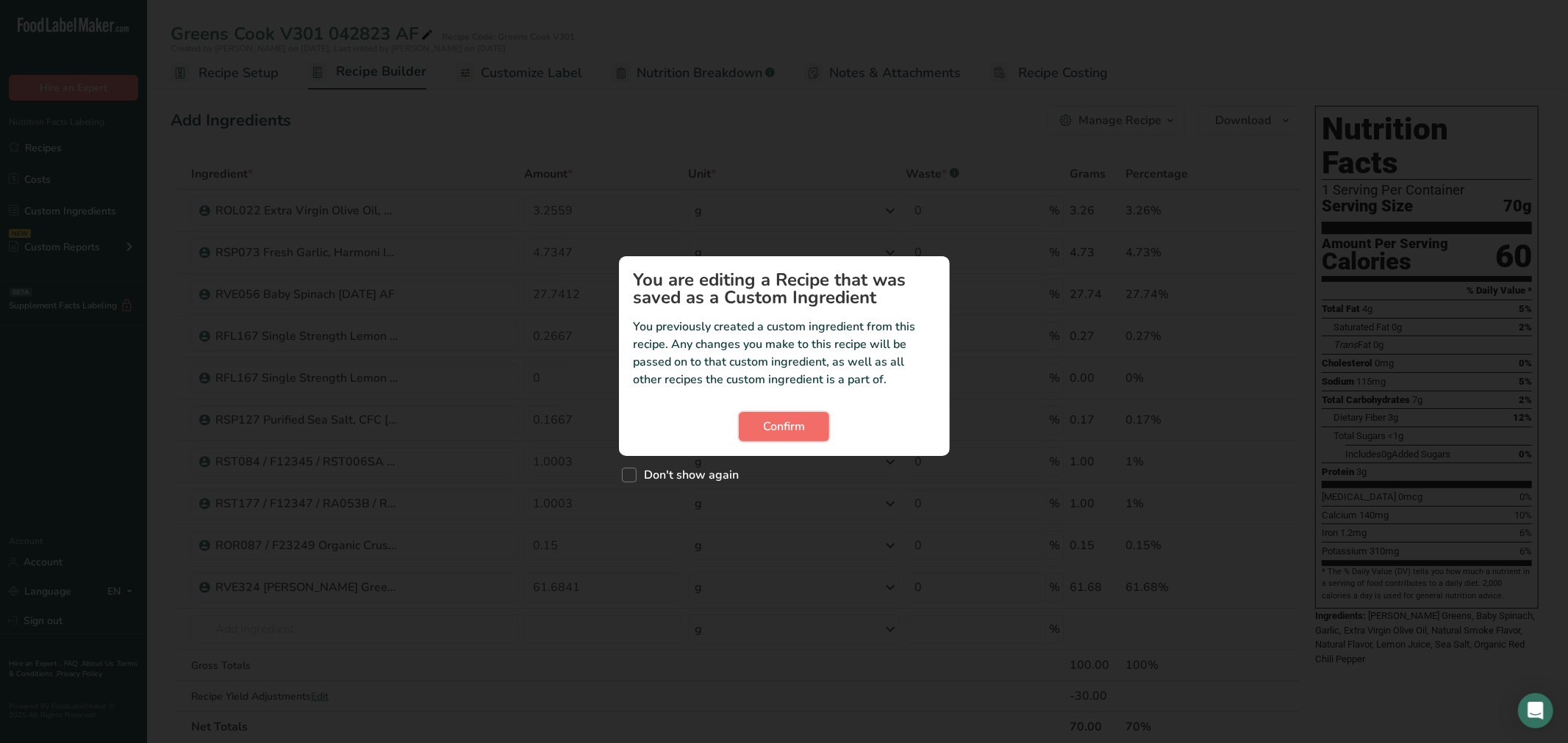
click at [742, 420] on button "Confirm" at bounding box center [784, 426] width 90 height 29
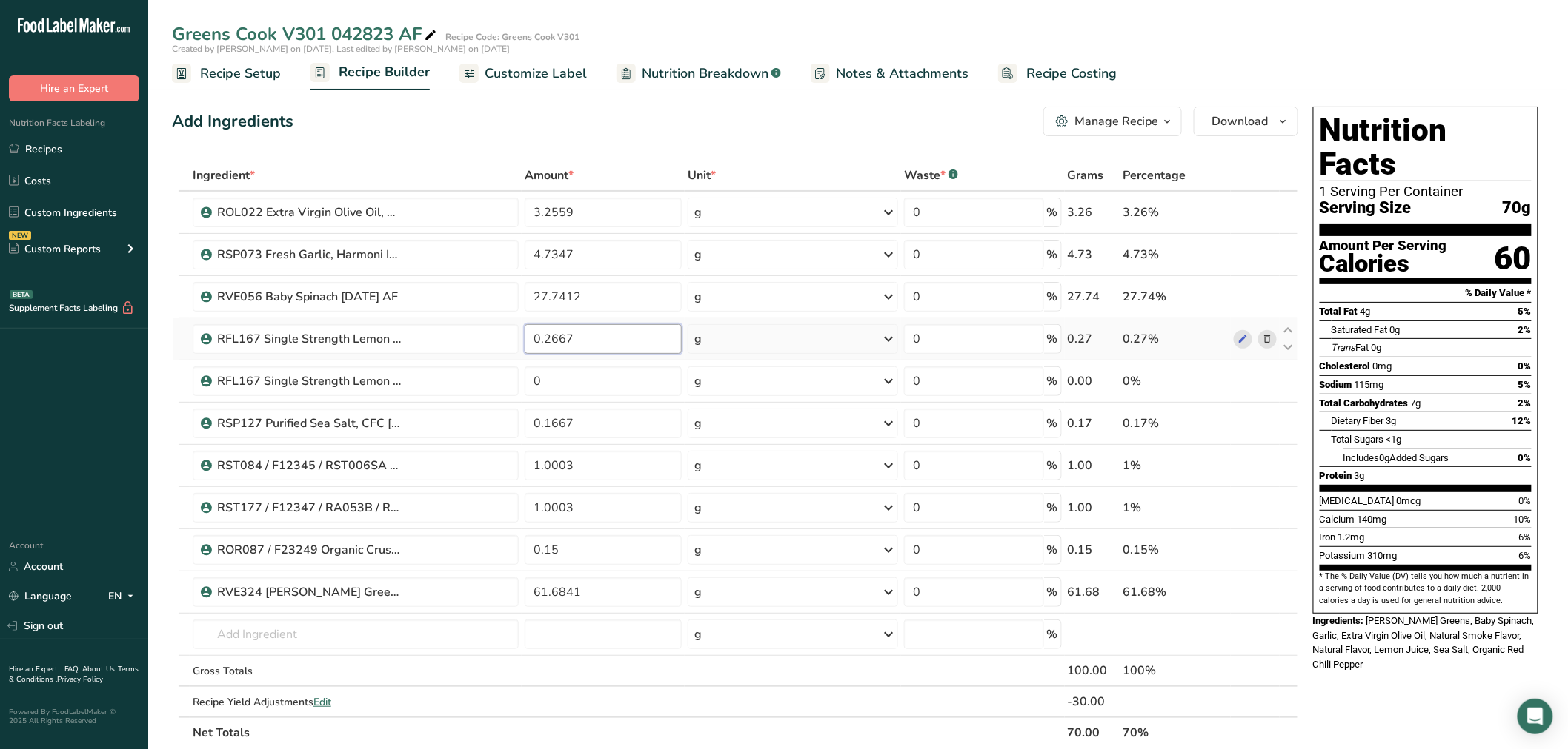
drag, startPoint x: 606, startPoint y: 338, endPoint x: 521, endPoint y: 336, distance: 85.0
click at [521, 336] on td "0.2667" at bounding box center [603, 339] width 163 height 42
type input "0"
click at [586, 376] on div "Ingredient * Amount * Unit * Waste * .a-a{fill:#347362;}.b-a{fill:#fff;} Grams …" at bounding box center [735, 455] width 1126 height 589
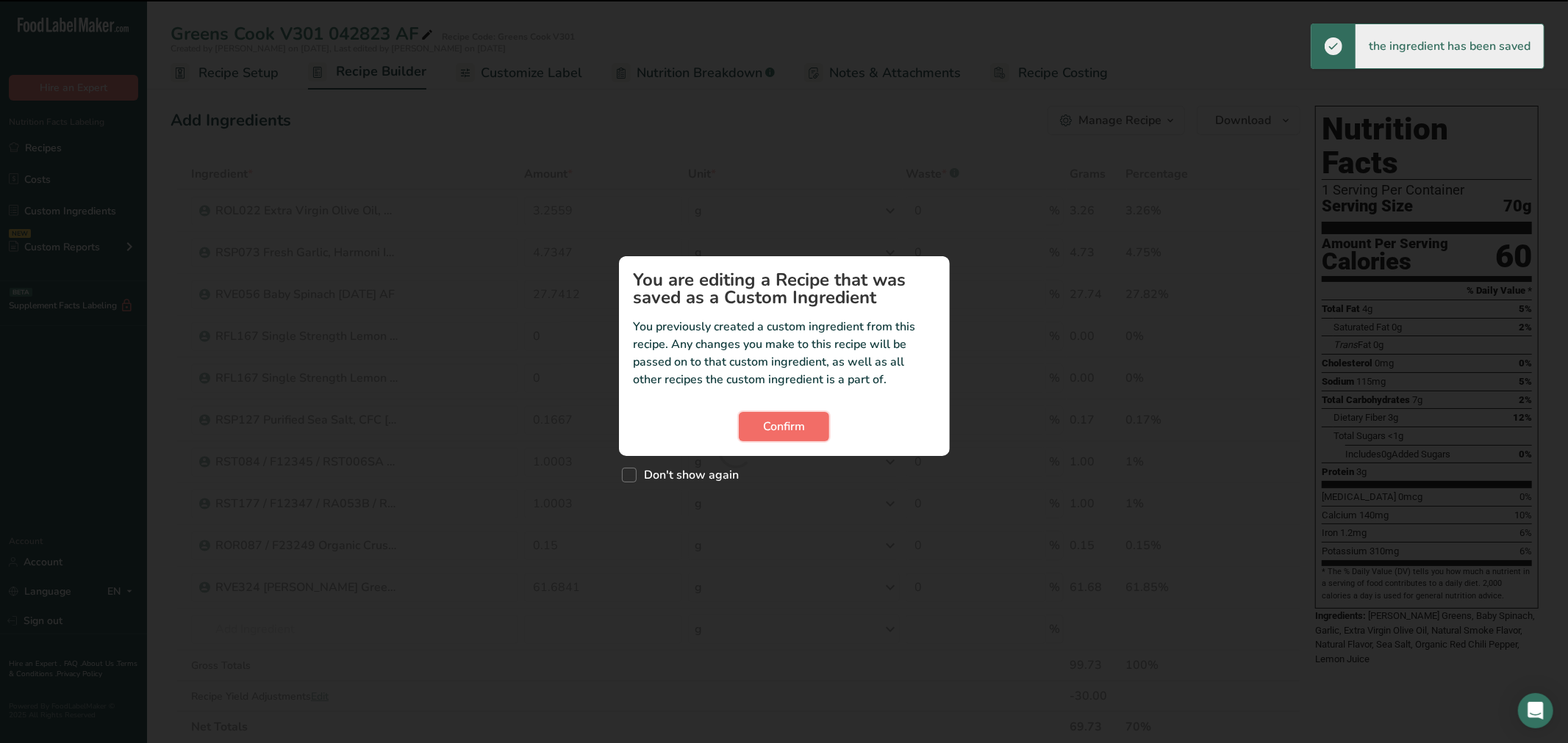
click at [743, 424] on button "Confirm" at bounding box center [784, 426] width 90 height 29
click at [753, 430] on button "Confirm" at bounding box center [784, 426] width 90 height 29
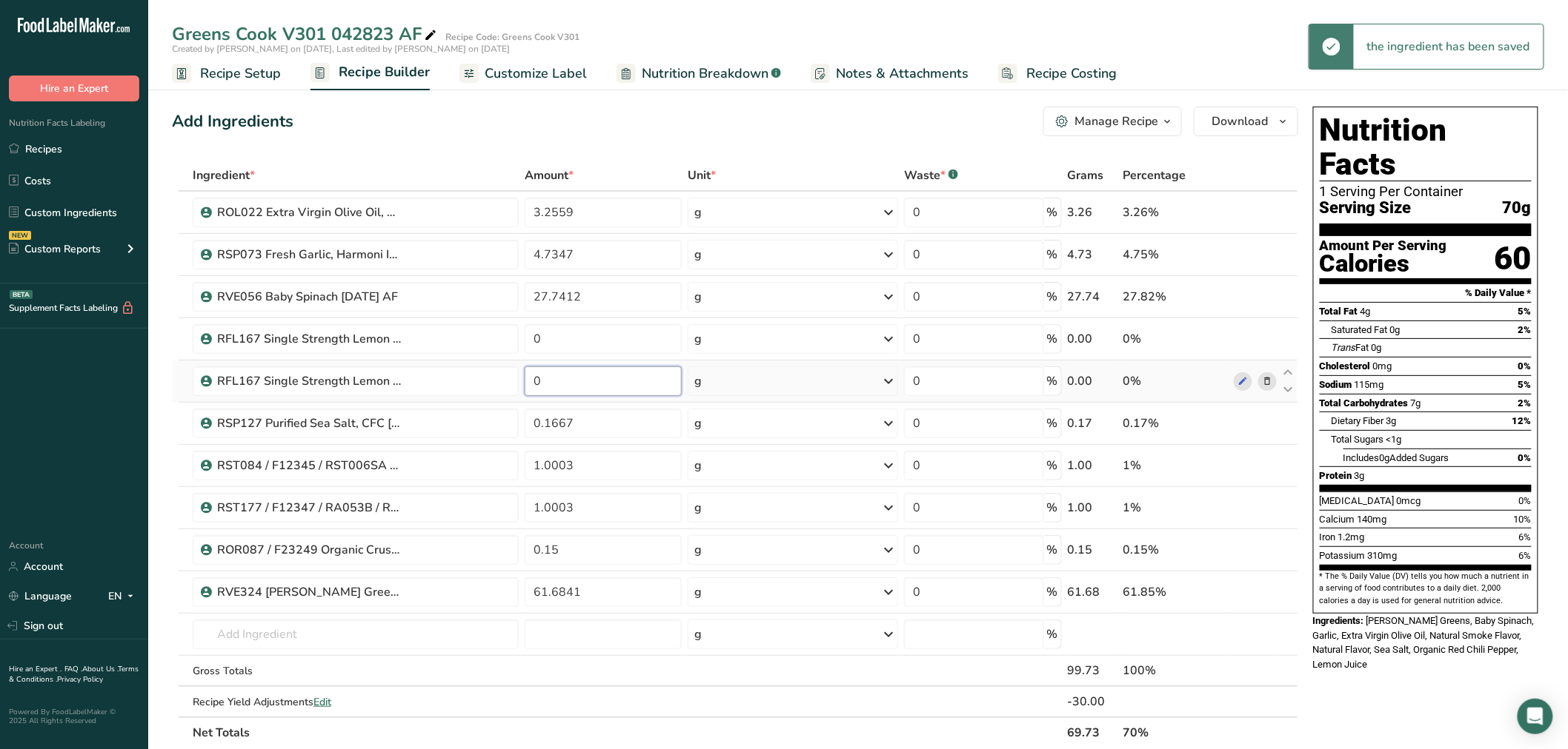
click at [636, 384] on input "0" at bounding box center [603, 381] width 157 height 30
click at [634, 382] on input "0" at bounding box center [603, 381] width 157 height 30
paste input ".2667"
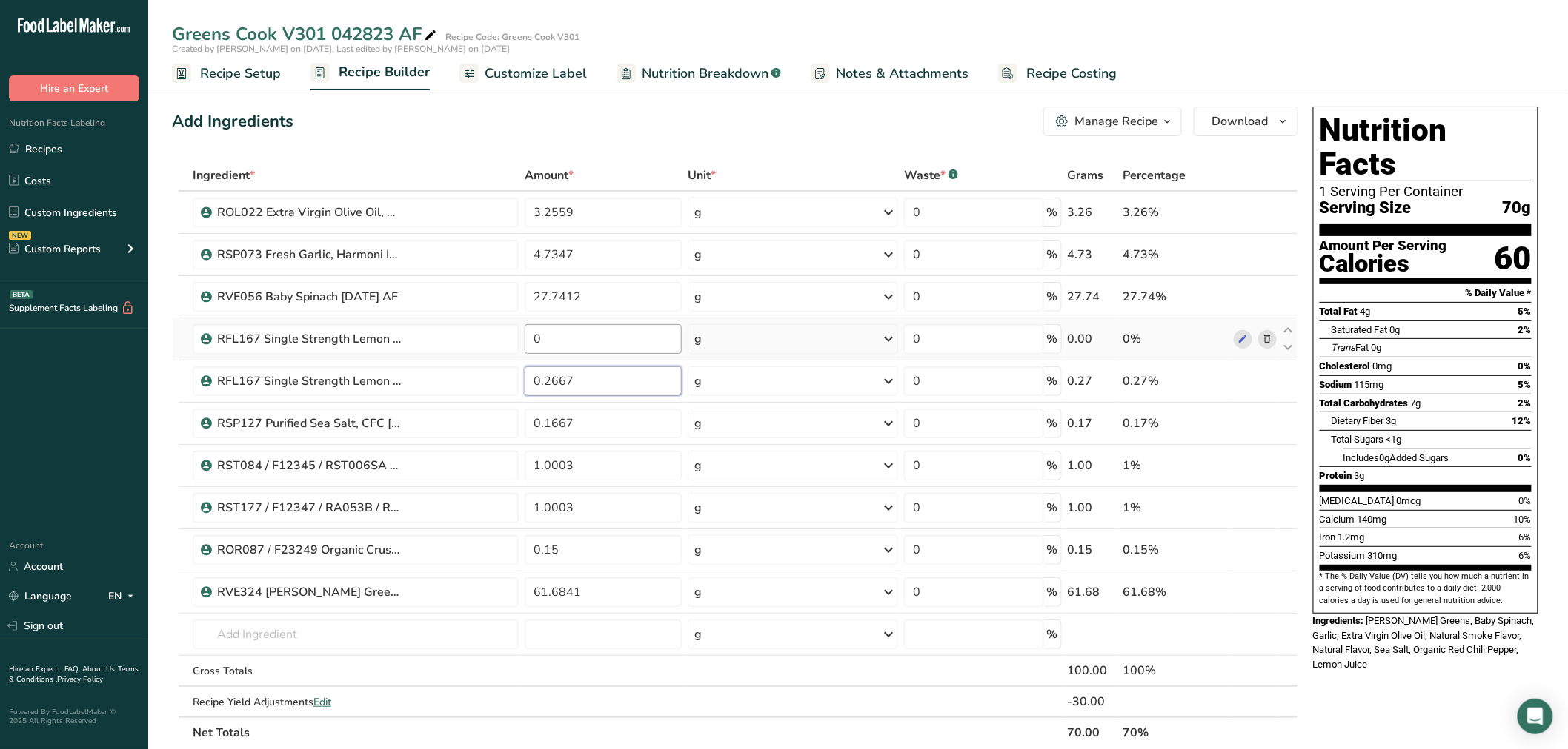
type input "0.2667"
click at [650, 349] on div "Ingredient * Amount * Unit * Waste * .a-a{fill:#347362;}.b-a{fill:#fff;} Grams …" at bounding box center [735, 455] width 1126 height 589
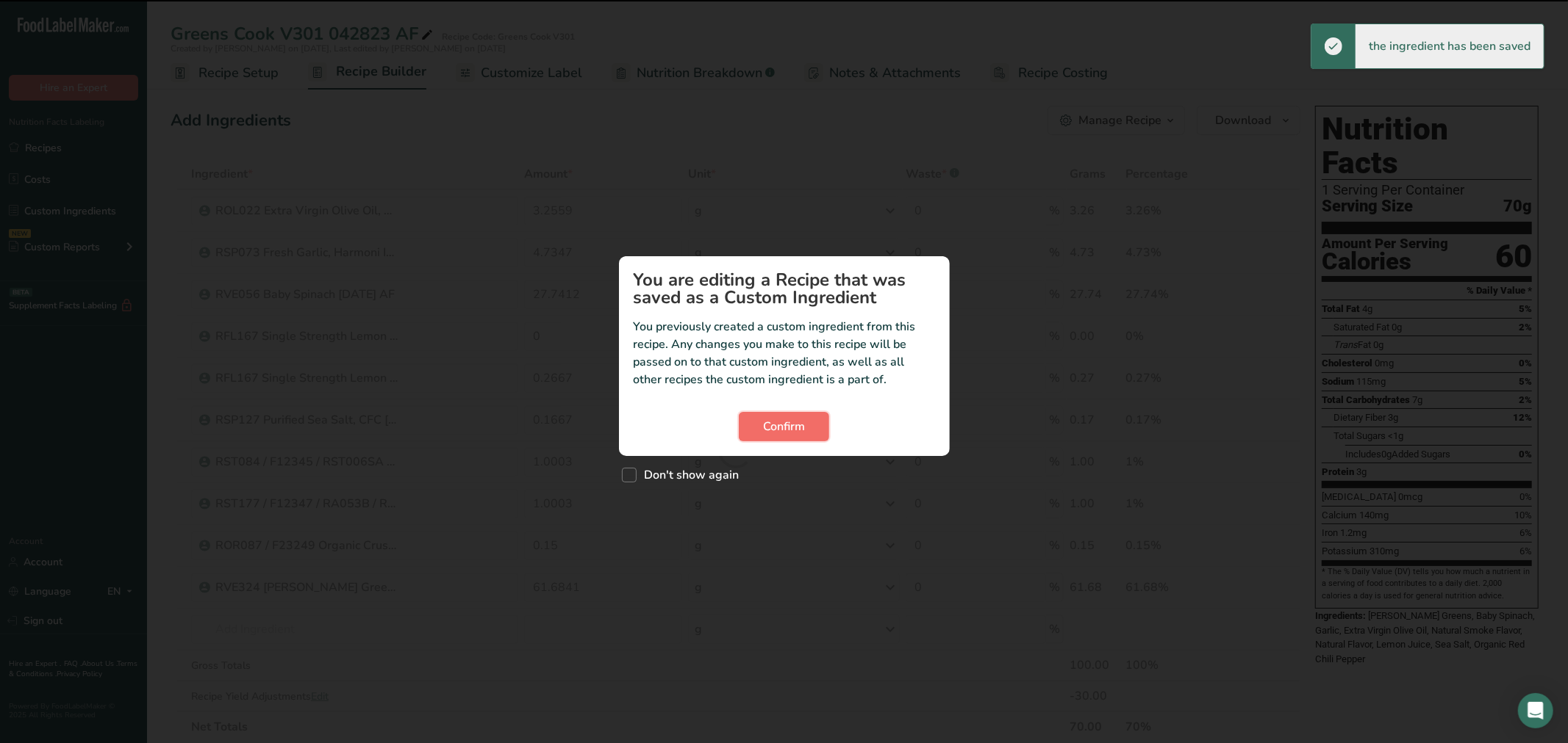
click at [782, 428] on span "Confirm" at bounding box center [784, 427] width 42 height 18
click at [786, 429] on span "Confirm" at bounding box center [784, 427] width 42 height 18
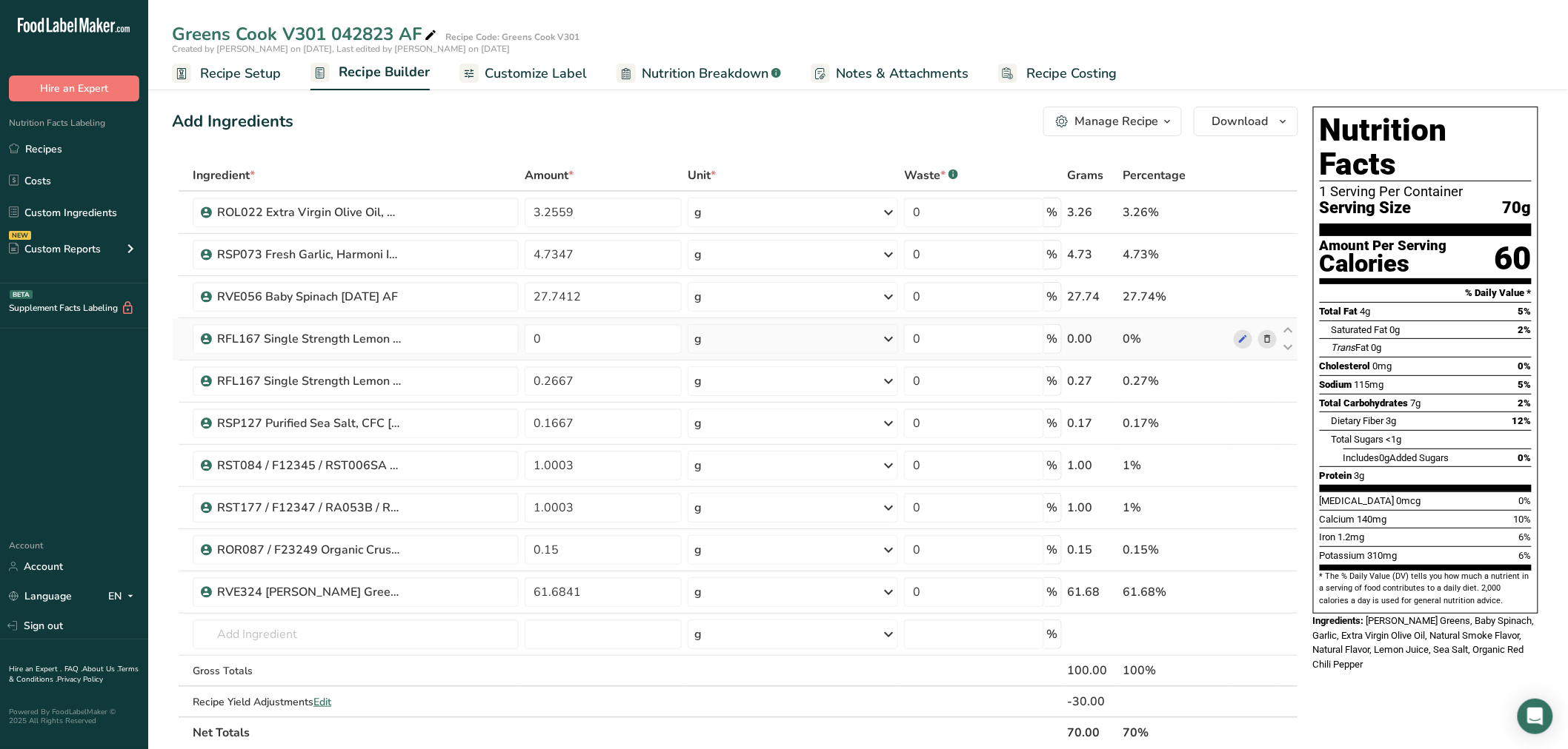
click at [1262, 338] on icon at bounding box center [1267, 339] width 11 height 15
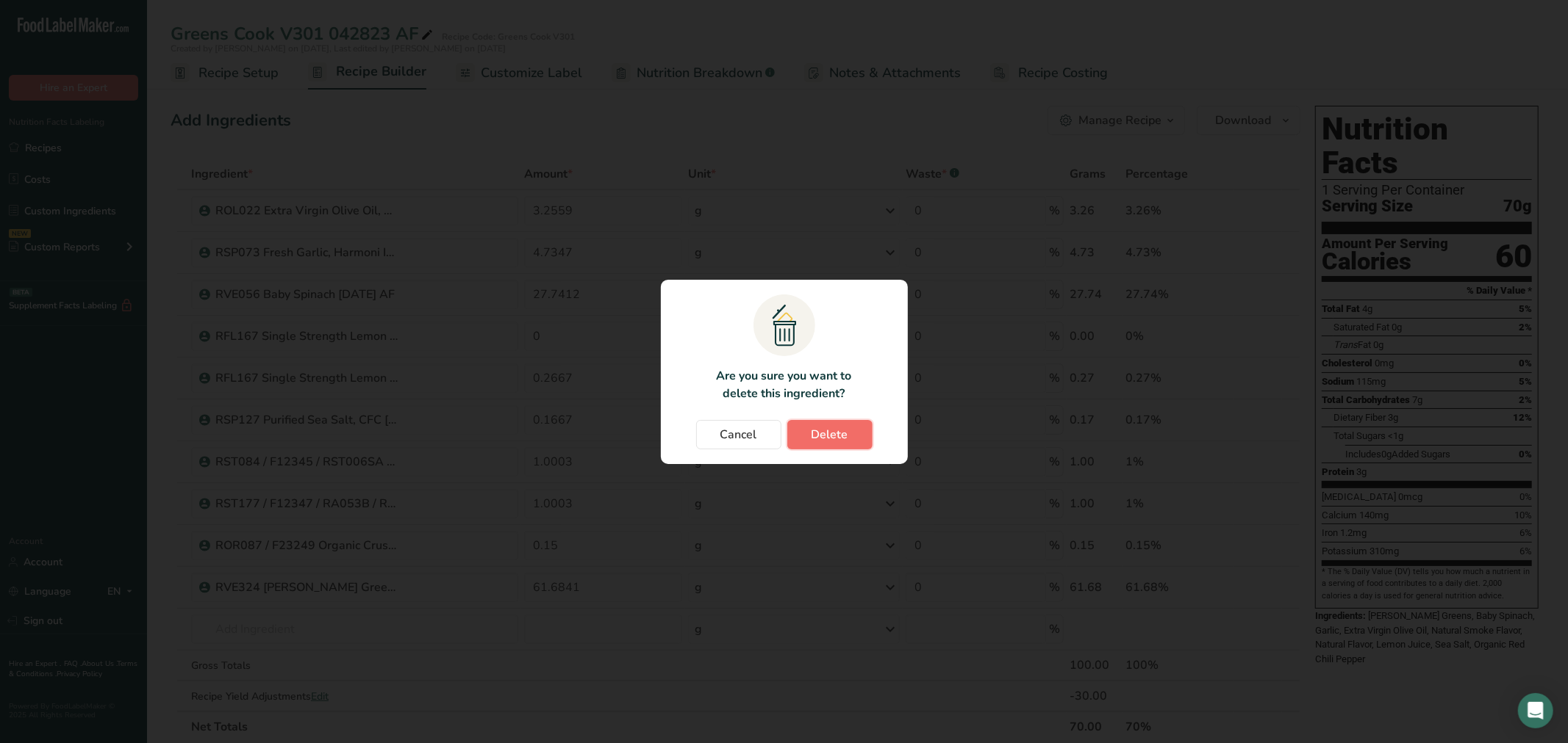
click at [822, 437] on span "Delete" at bounding box center [829, 435] width 37 height 18
type input "0.2667"
type input "0.1667"
type input "1.0003"
type input "0.15"
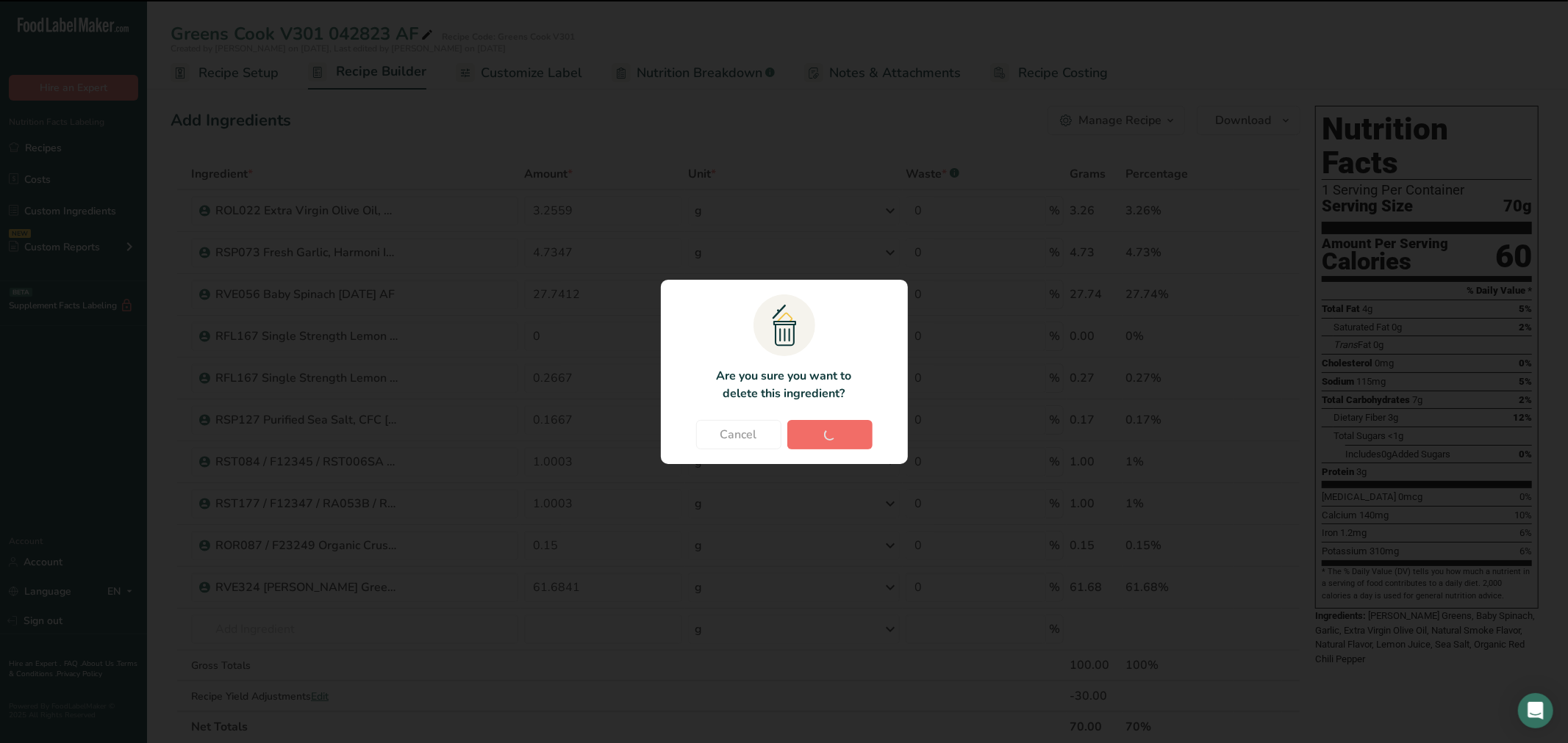
type input "61.6841"
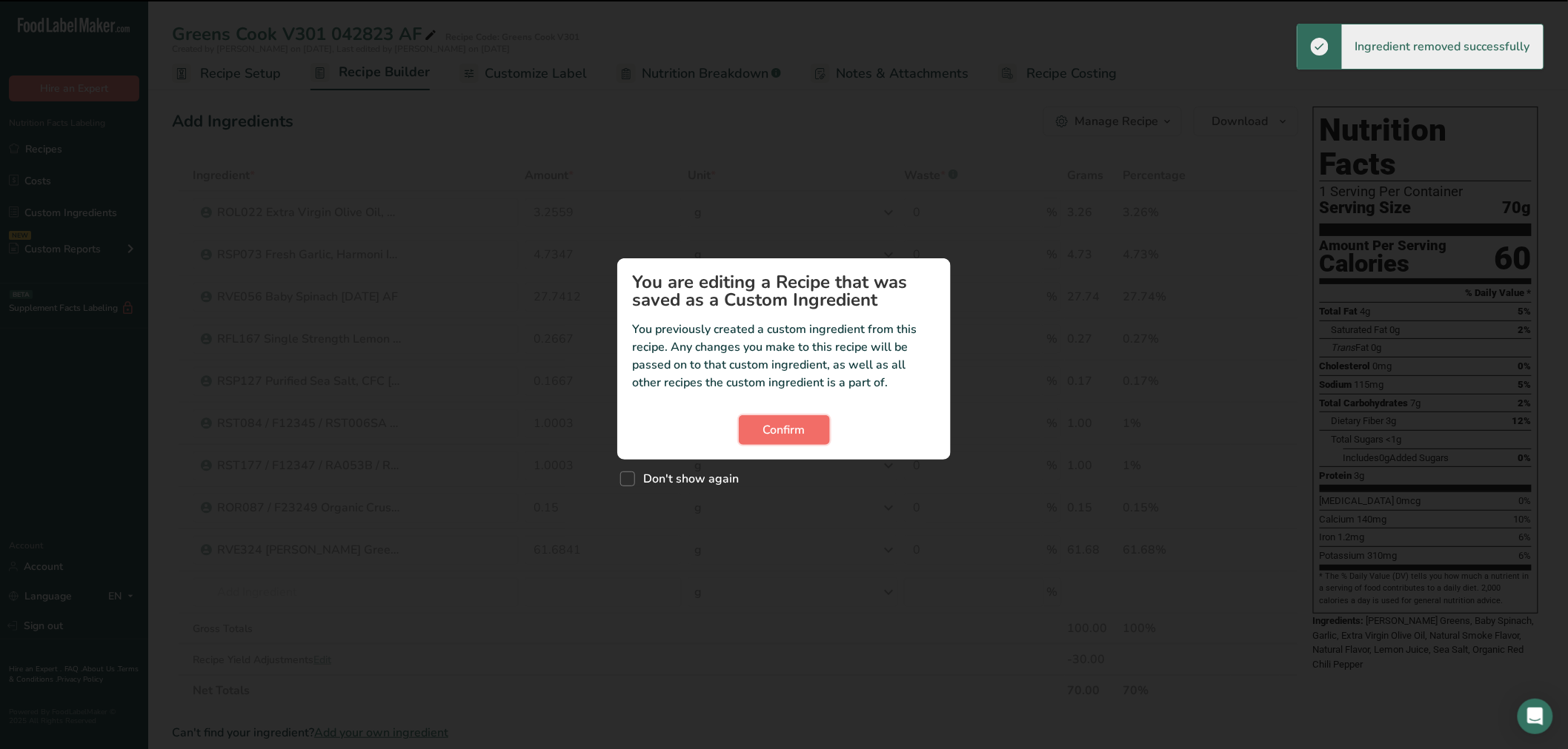
click at [817, 429] on button "Confirm" at bounding box center [784, 429] width 91 height 30
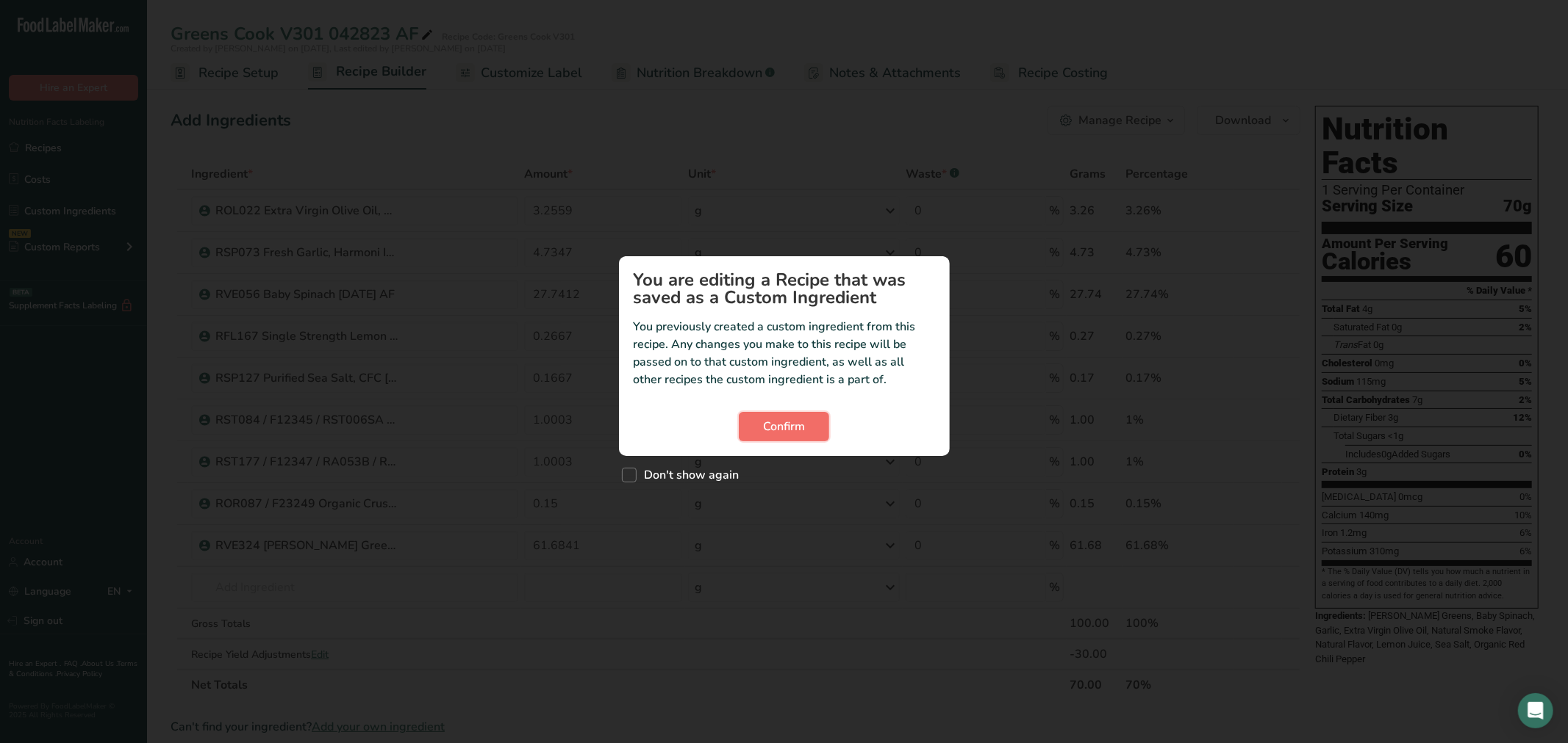
click at [810, 426] on button "Confirm" at bounding box center [784, 426] width 90 height 29
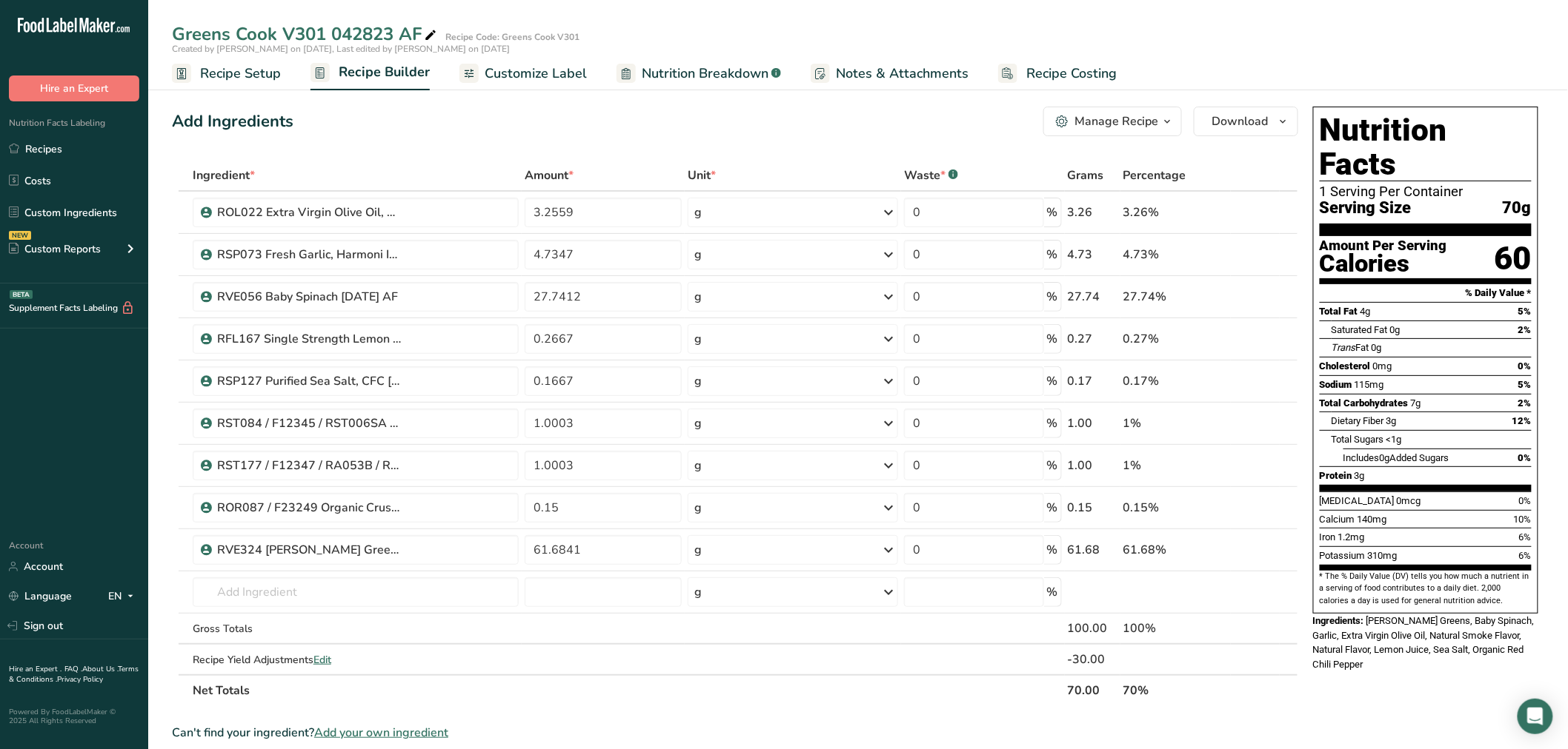
click at [249, 74] on span "Recipe Setup" at bounding box center [240, 74] width 81 height 20
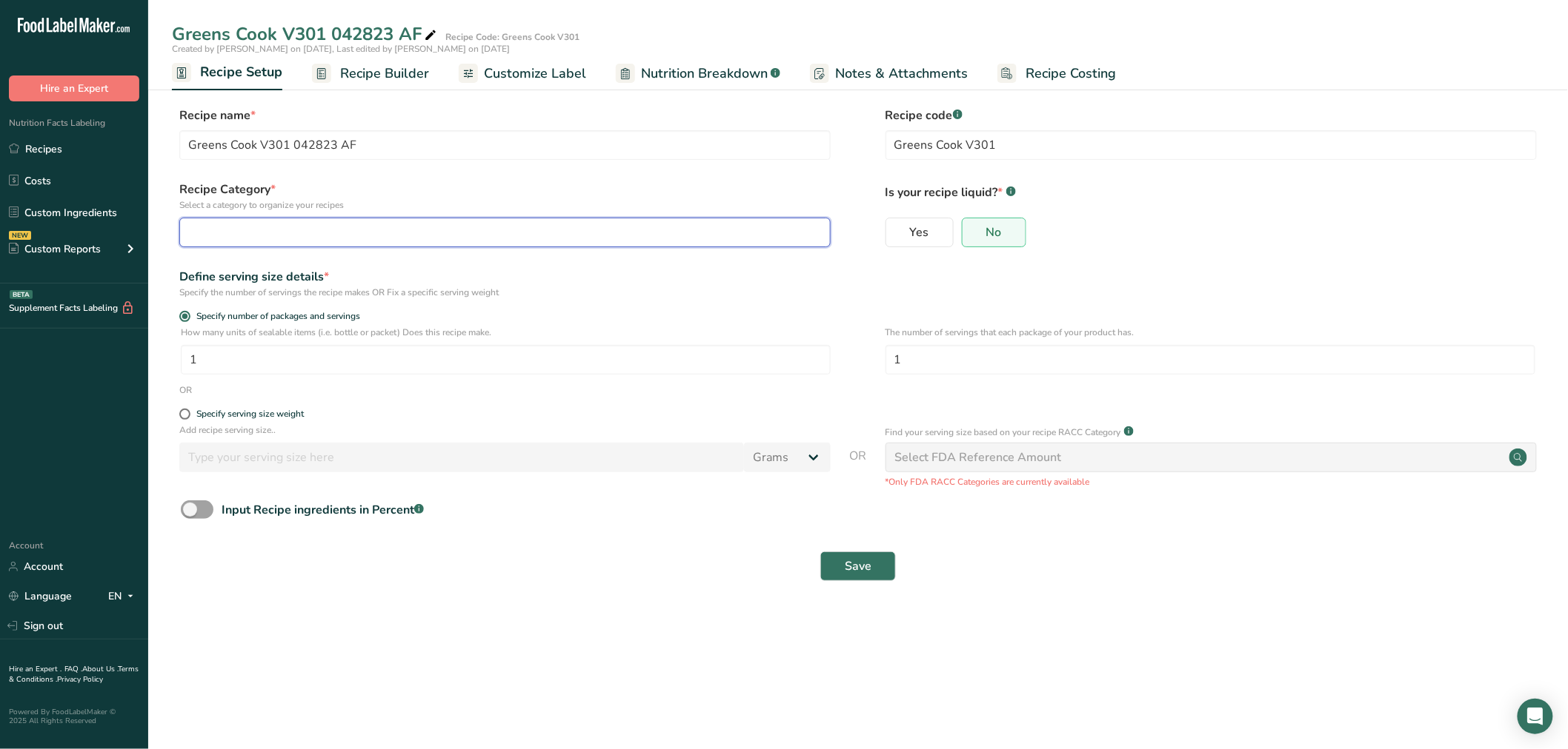
click at [271, 231] on div "button" at bounding box center [501, 232] width 623 height 18
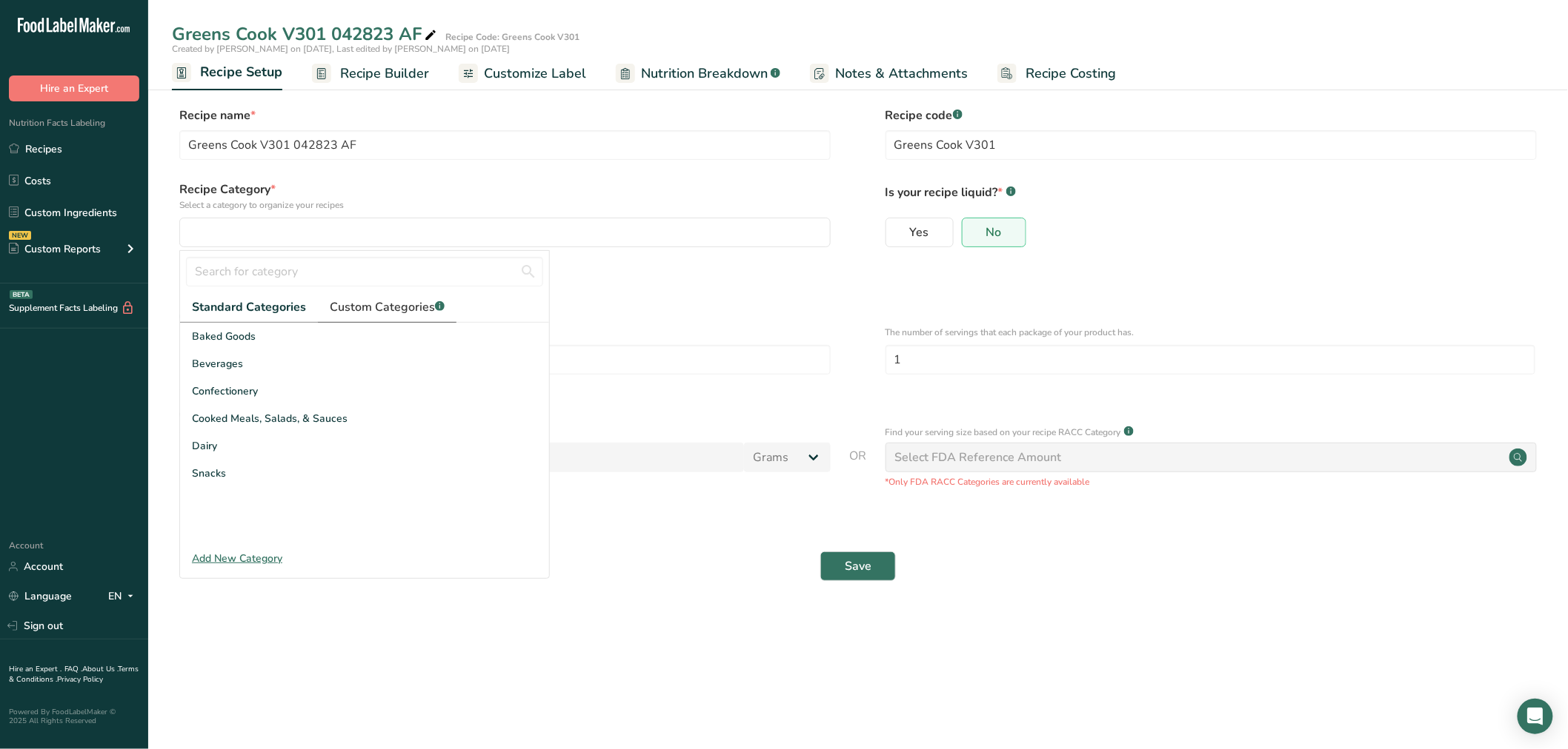
click at [349, 303] on span "Custom Categories .a-a{fill:#347362;}.b-a{fill:#fff;}" at bounding box center [387, 308] width 115 height 18
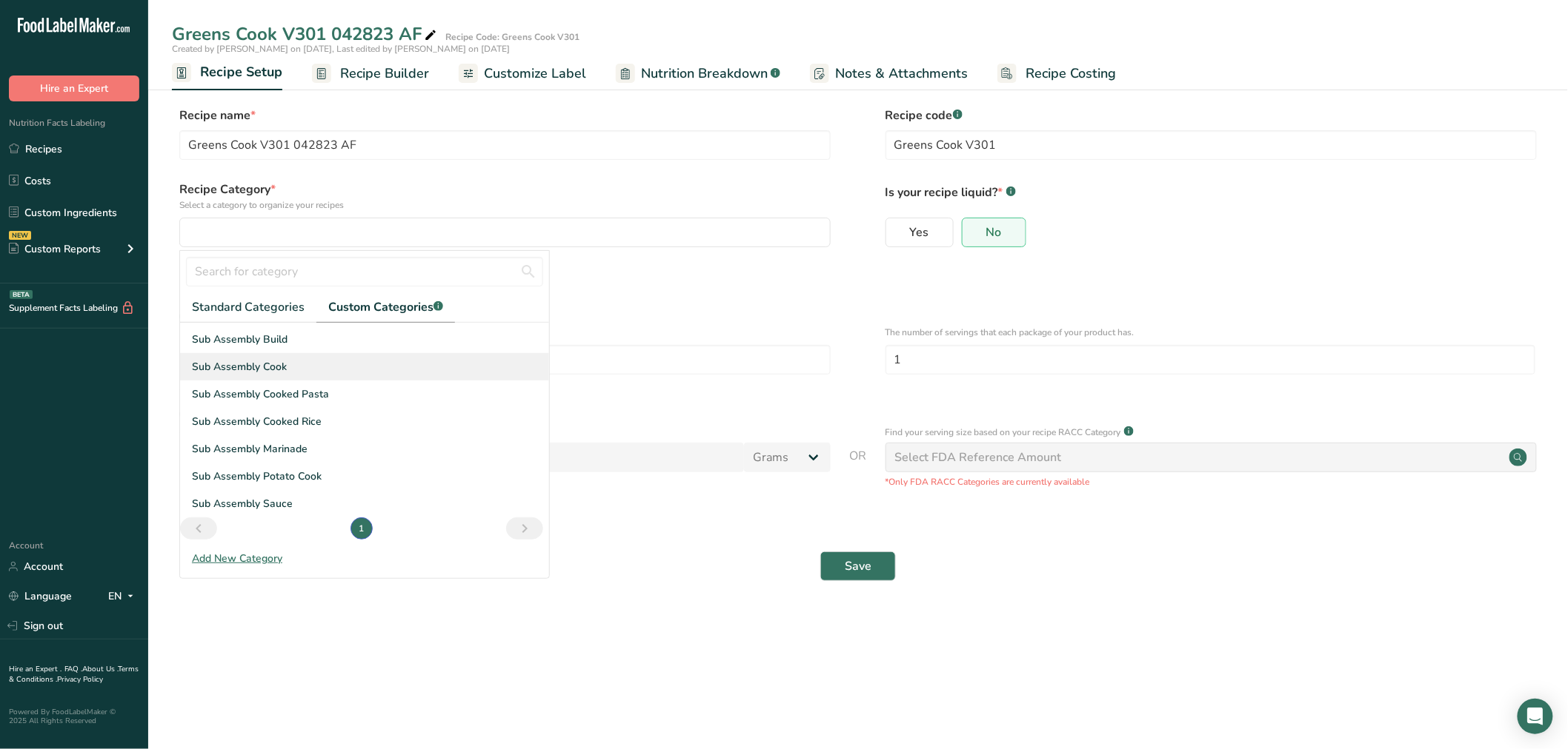
click at [259, 364] on span "Sub Assembly Cook" at bounding box center [239, 366] width 95 height 15
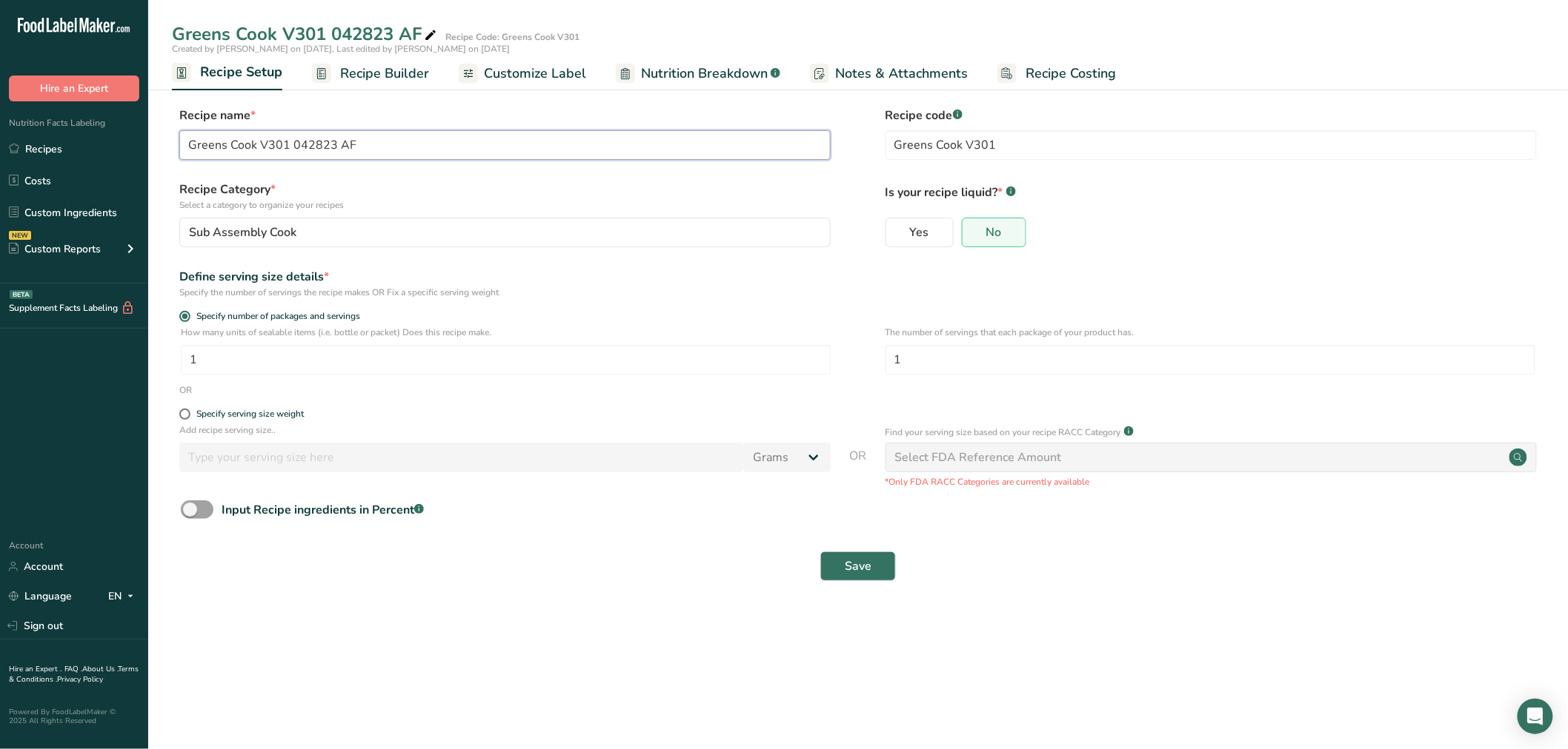
click at [187, 143] on input "Greens Cook V301 042823 AF" at bounding box center [504, 145] width 651 height 30
type input "SAAM142-3 Greens Cook V301 042823 AF"
drag, startPoint x: 345, startPoint y: 212, endPoint x: 285, endPoint y: 161, distance: 78.7
click at [345, 212] on div "Recipe Category * Select a category to organize your recipes Sub Assembly Cook …" at bounding box center [504, 214] width 651 height 67
drag, startPoint x: 257, startPoint y: 150, endPoint x: 115, endPoint y: 145, distance: 142.1
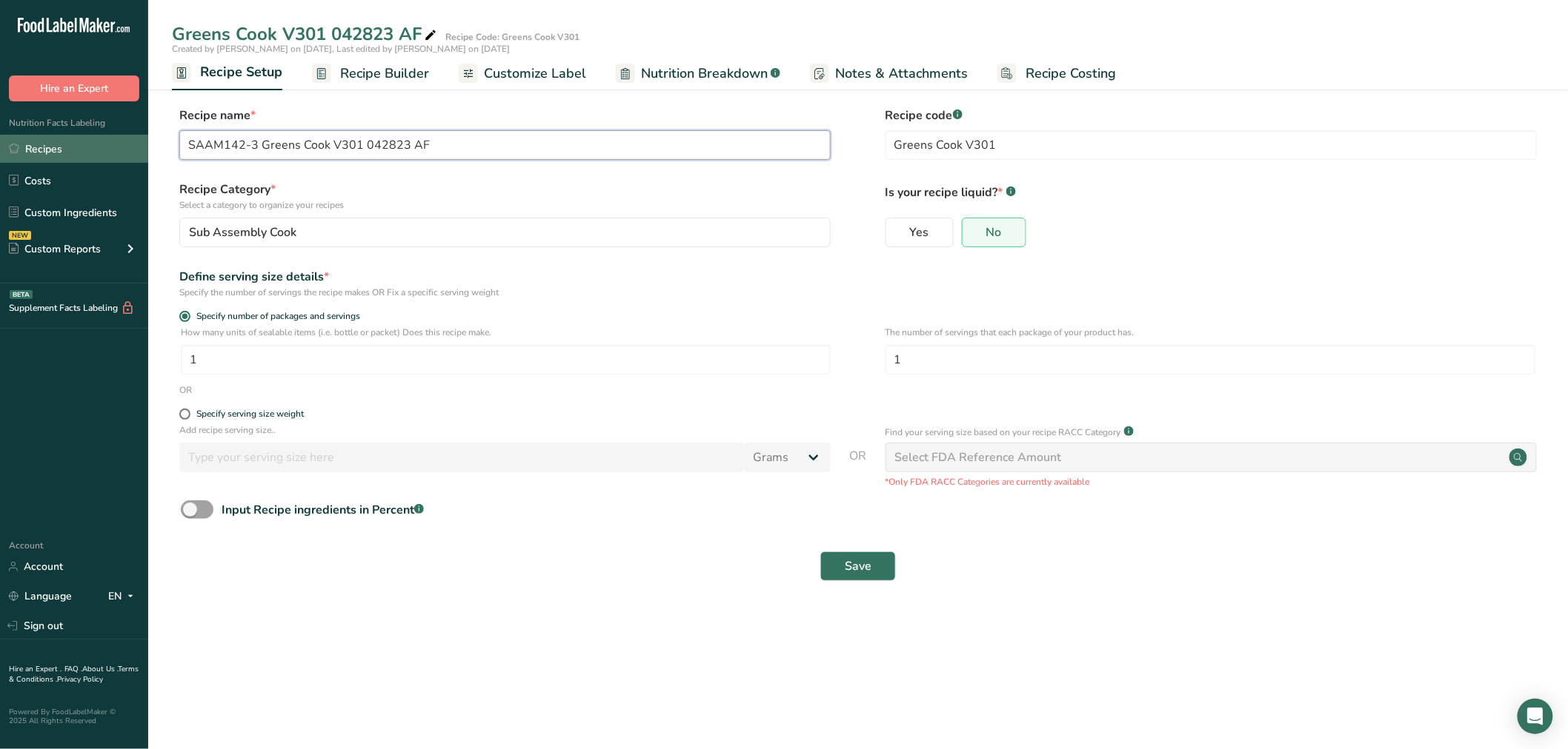
click at [115, 145] on div ".a-20{fill:#fff;} Hire an Expert Nutrition Facts Labeling Recipes Costs Custom …" at bounding box center [784, 374] width 1568 height 749
drag, startPoint x: 1050, startPoint y: 142, endPoint x: 670, endPoint y: 122, distance: 380.5
click at [670, 122] on div "Recipe name * SAAM142-3 Greens Cook V301 042823 AF Recipe code .a-a{fill:#34736…" at bounding box center [857, 137] width 1372 height 62
paste input "SAAM142-3"
type input "SAAM142-3"
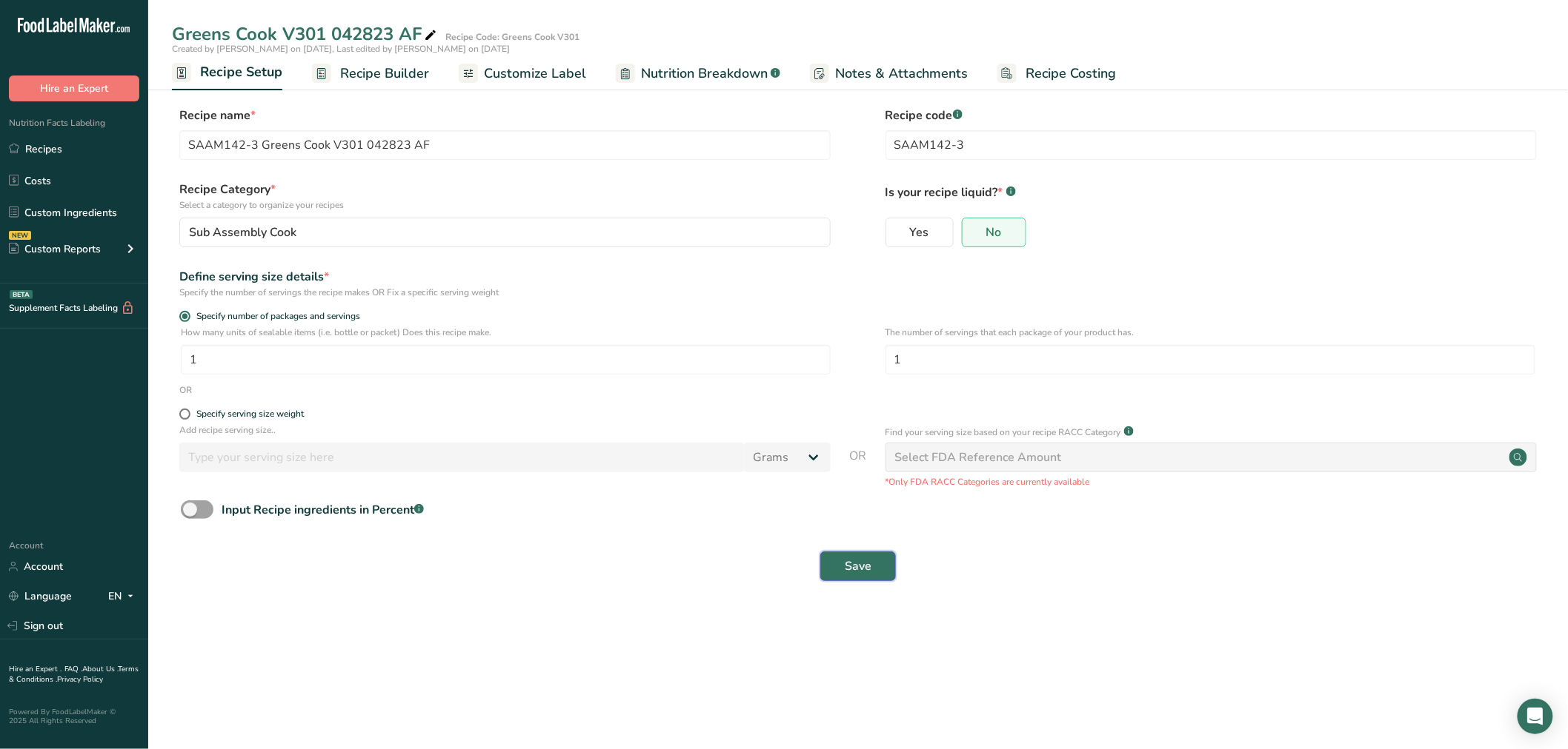
click at [846, 562] on span "Save" at bounding box center [858, 566] width 27 height 18
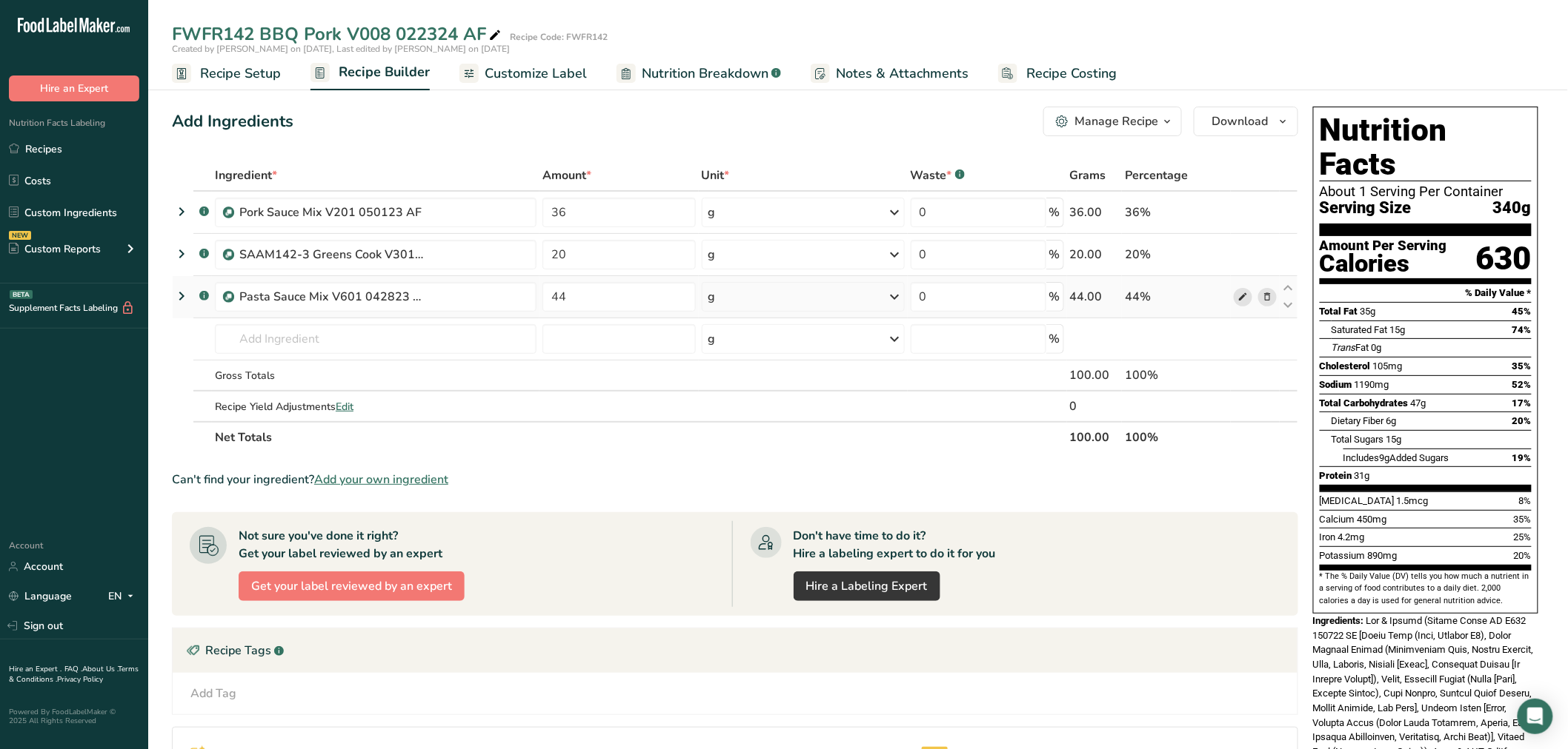
click at [1240, 294] on icon at bounding box center [1243, 297] width 11 height 15
click at [1243, 294] on icon at bounding box center [1243, 297] width 11 height 15
click at [1238, 208] on icon at bounding box center [1243, 212] width 11 height 15
drag, startPoint x: 389, startPoint y: 115, endPoint x: 328, endPoint y: 113, distance: 61.0
click at [328, 113] on div "Add Ingredients Manage Recipe Delete Recipe Duplicate Recipe Scale Recipe Save …" at bounding box center [735, 121] width 1126 height 30
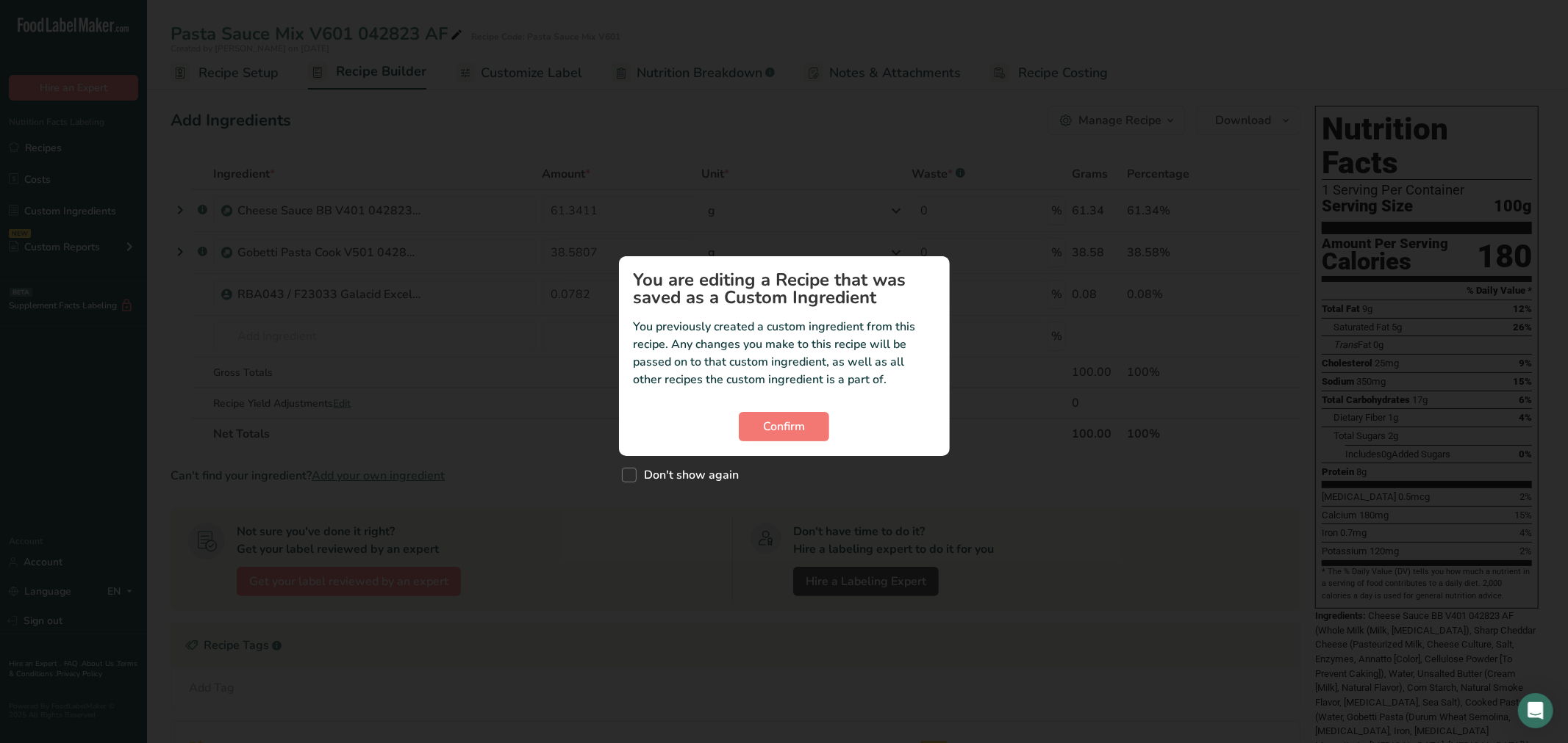
click at [759, 407] on section "You are editing a Recipe that was saved as a Custom Ingredient You previously c…" at bounding box center [784, 356] width 331 height 200
click at [760, 414] on button "Confirm" at bounding box center [784, 426] width 90 height 29
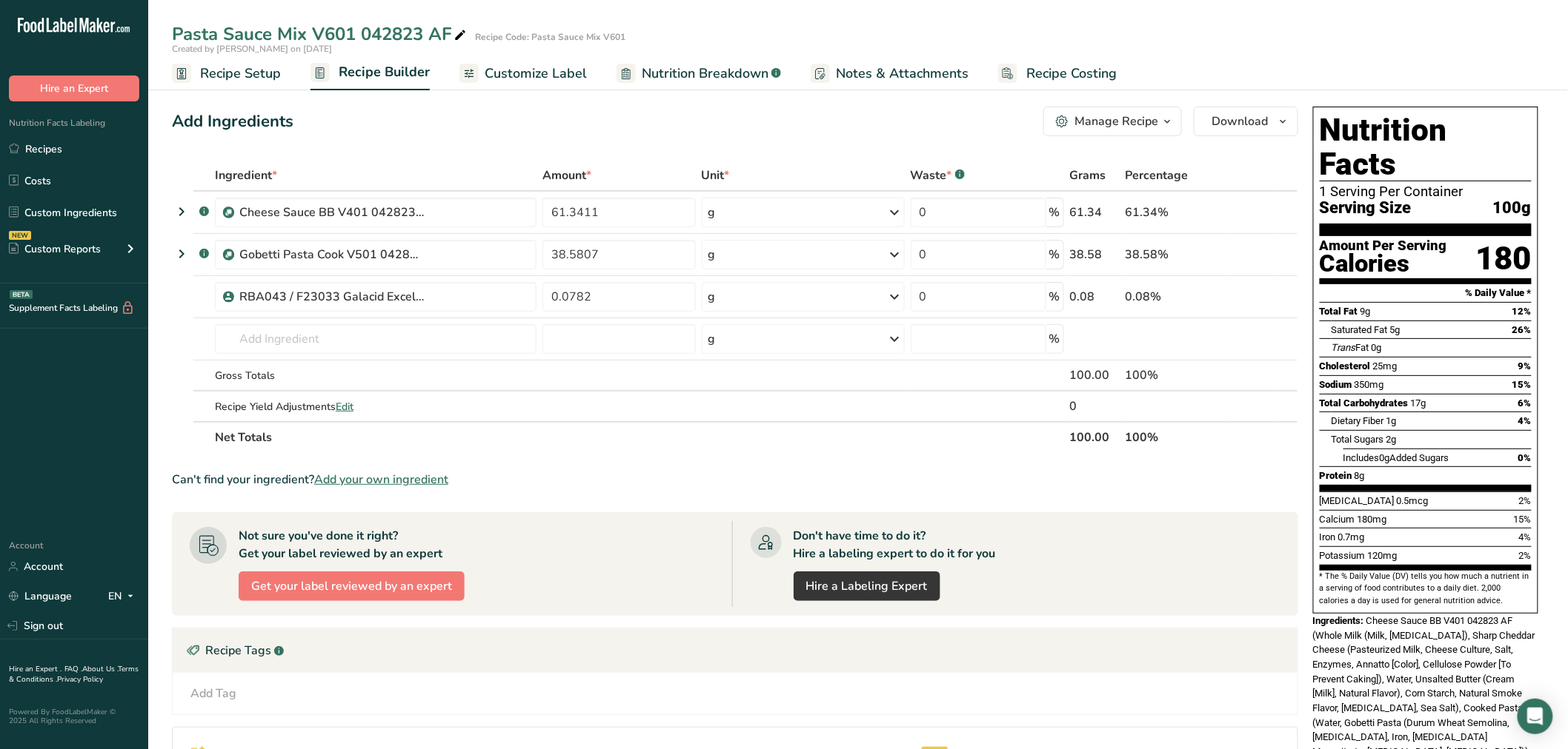
click at [257, 80] on span "Recipe Setup" at bounding box center [240, 74] width 81 height 20
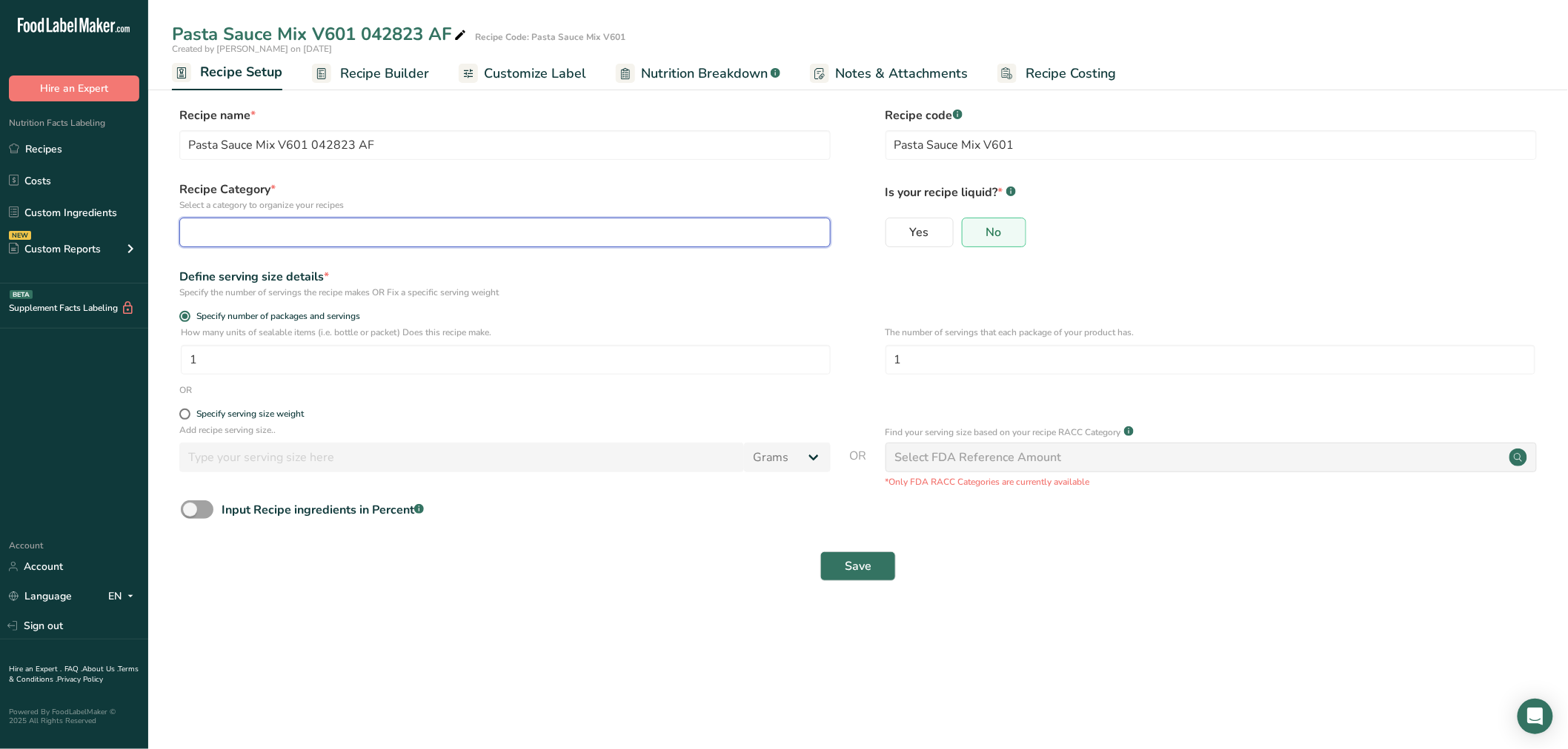
click at [269, 232] on div "button" at bounding box center [501, 232] width 623 height 18
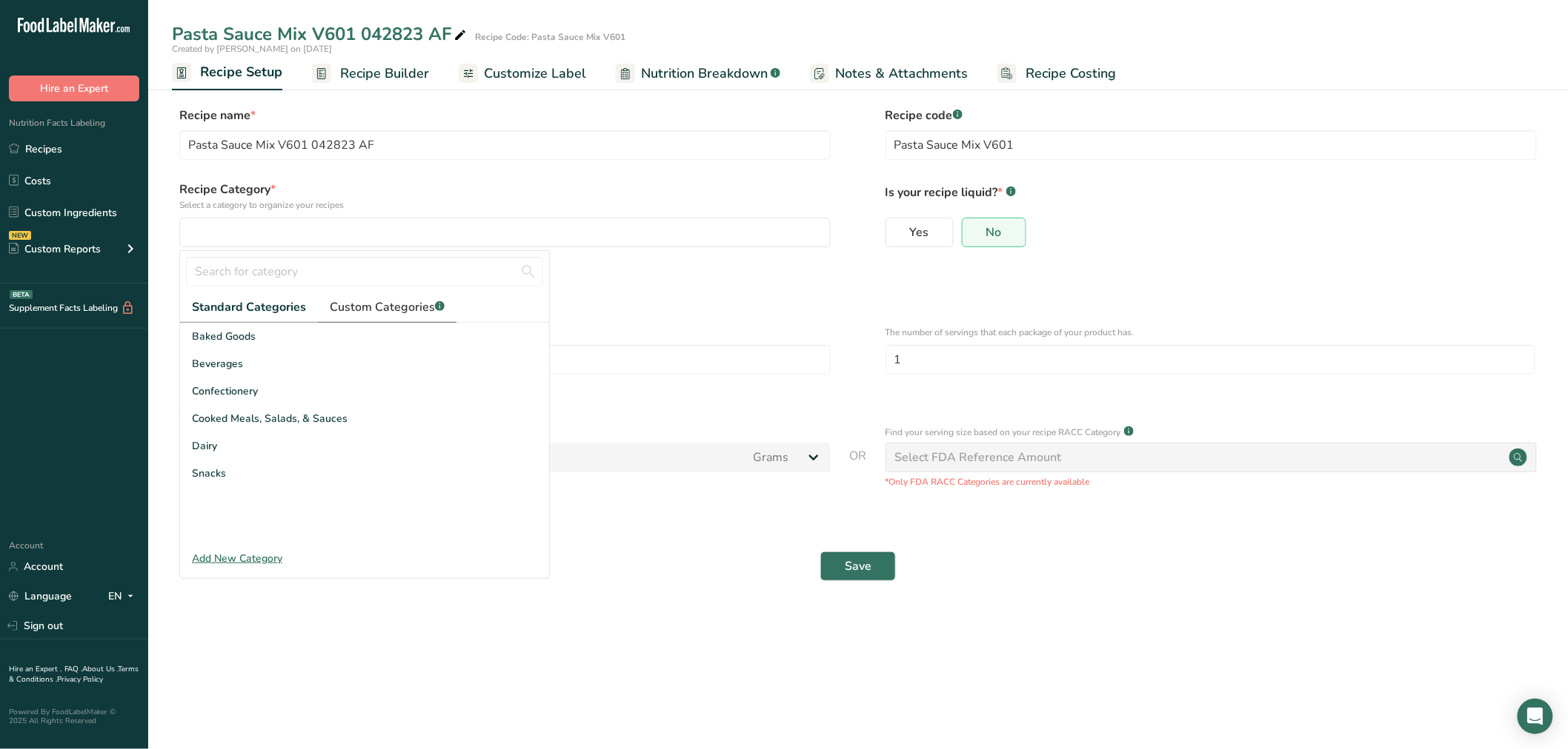
click at [346, 311] on span "Custom Categories .a-a{fill:#347362;}.b-a{fill:#fff;}" at bounding box center [387, 308] width 115 height 18
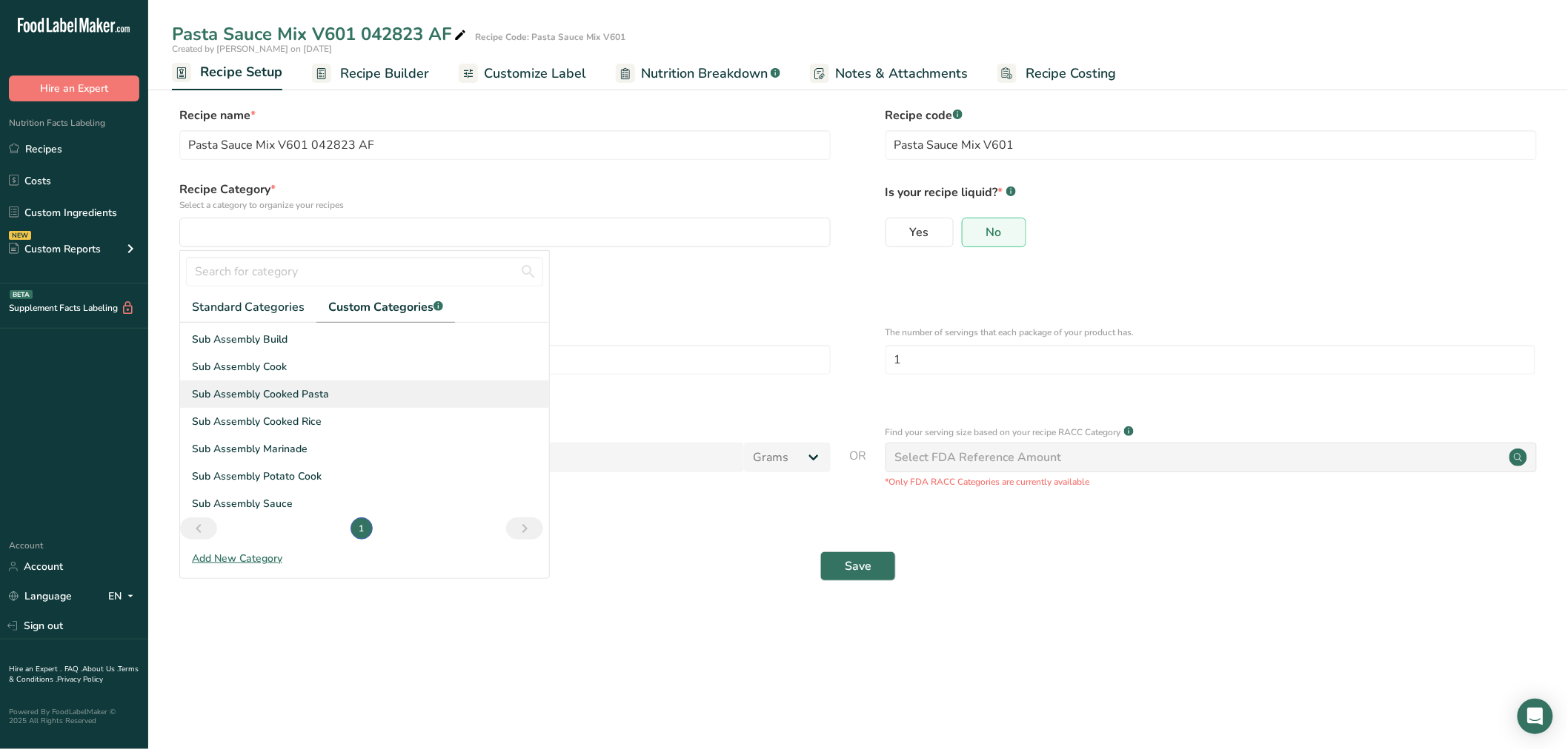
click at [306, 394] on span "Sub Assembly Cooked Pasta" at bounding box center [260, 393] width 137 height 15
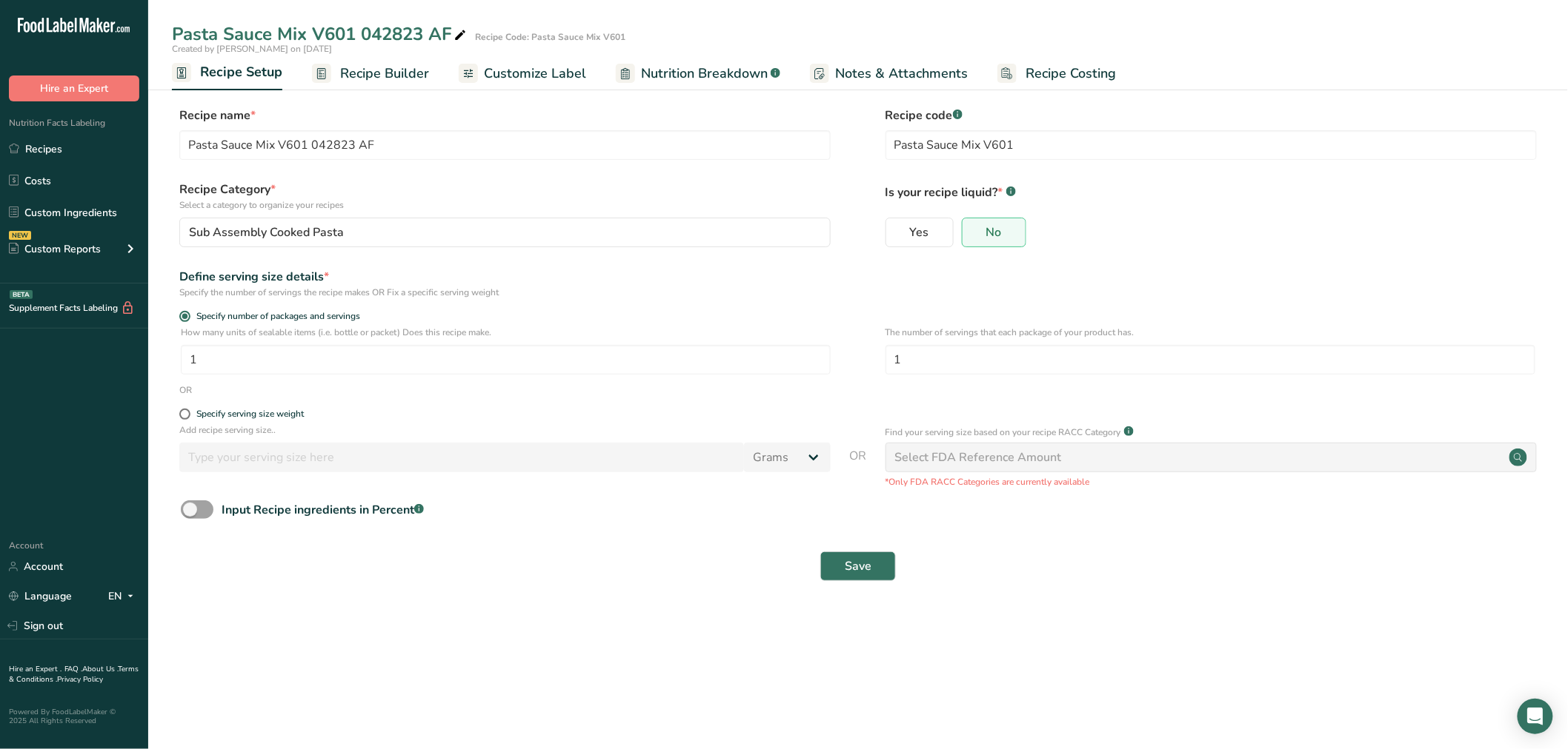
click at [346, 86] on link "Recipe Builder" at bounding box center [370, 73] width 117 height 33
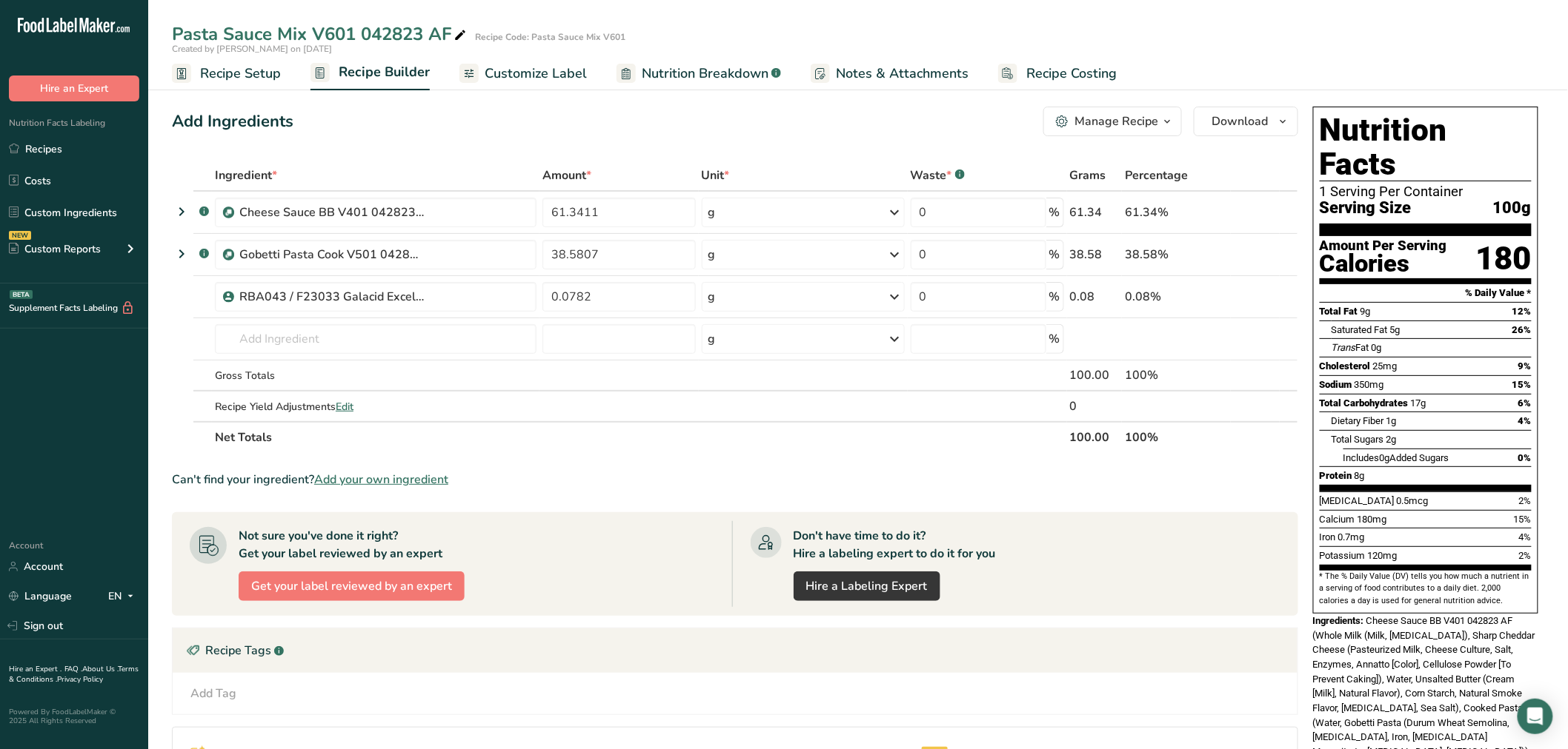
click at [231, 77] on span "Recipe Setup" at bounding box center [240, 74] width 81 height 20
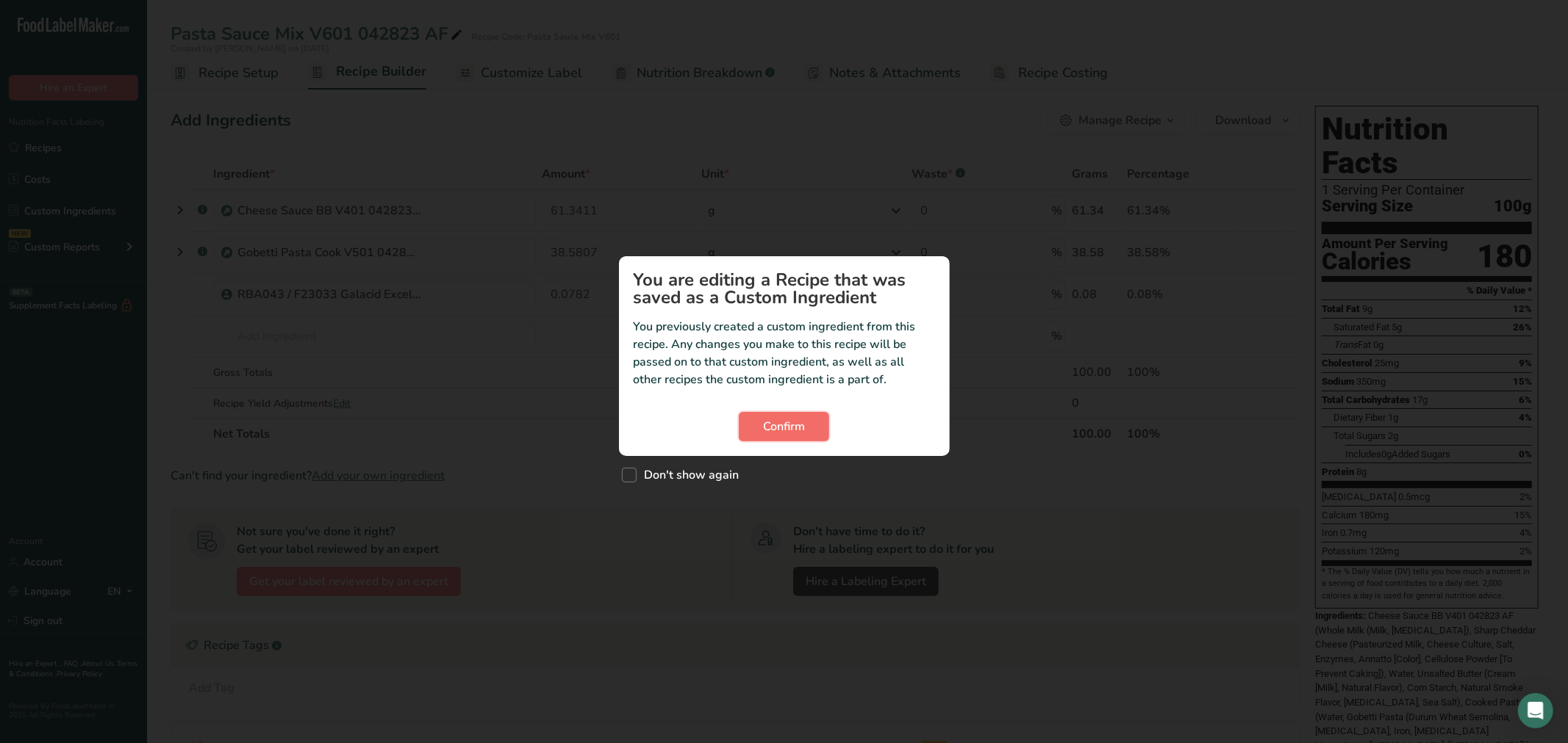
click at [797, 427] on span "Confirm" at bounding box center [784, 427] width 42 height 18
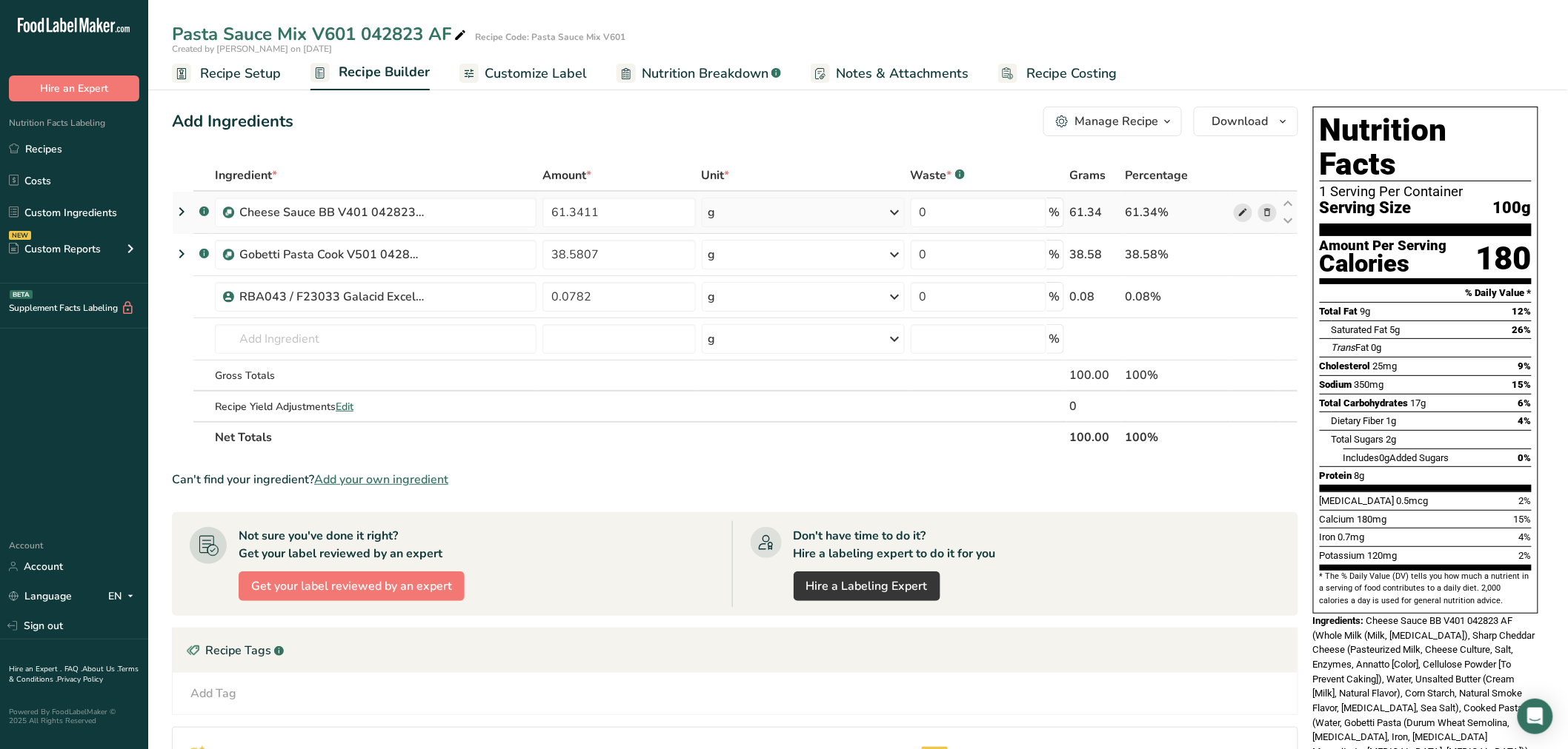
click at [1240, 209] on icon at bounding box center [1243, 212] width 11 height 15
click at [1235, 252] on span at bounding box center [1243, 255] width 18 height 18
click at [1238, 209] on icon at bounding box center [1243, 212] width 11 height 15
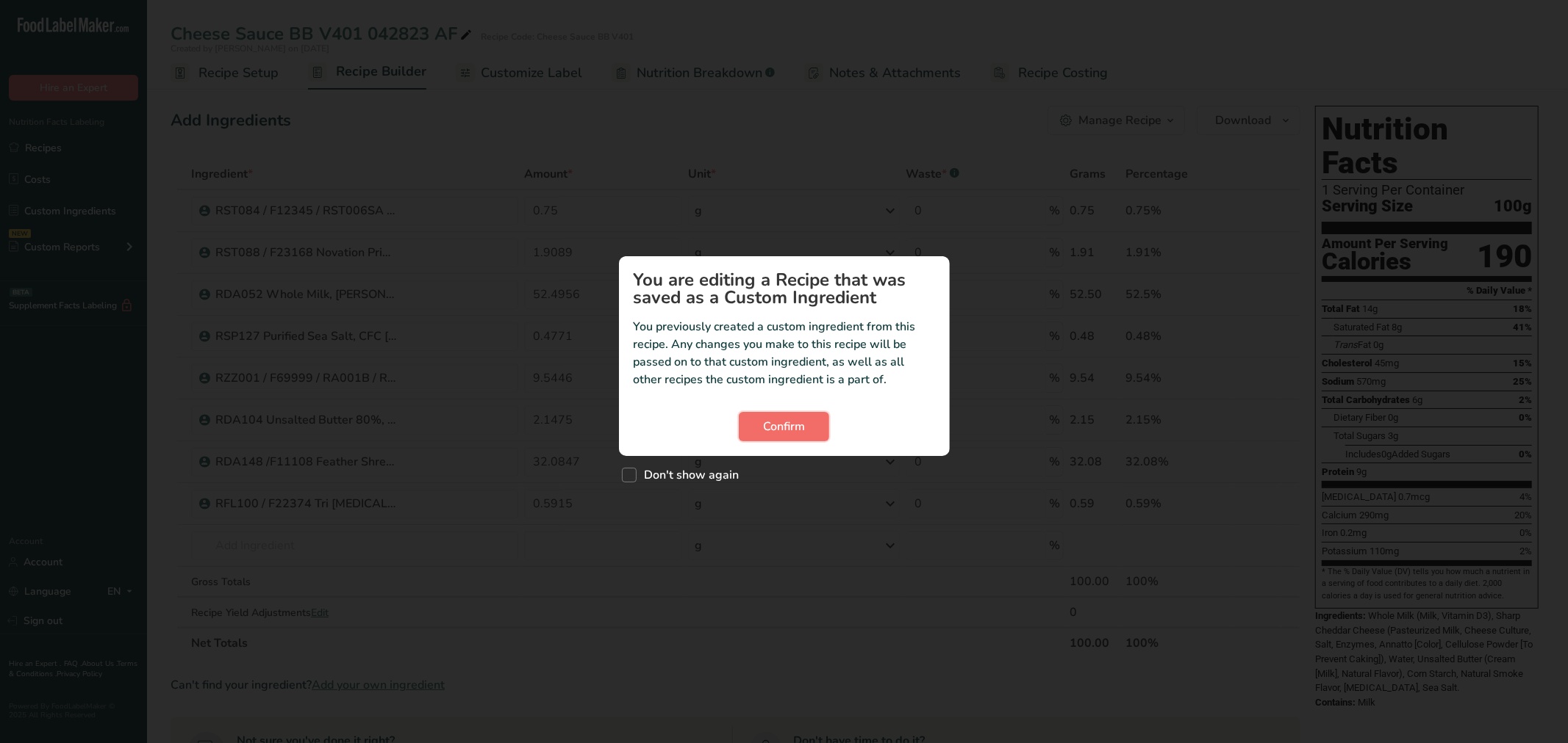
click at [818, 429] on button "Confirm" at bounding box center [784, 426] width 90 height 29
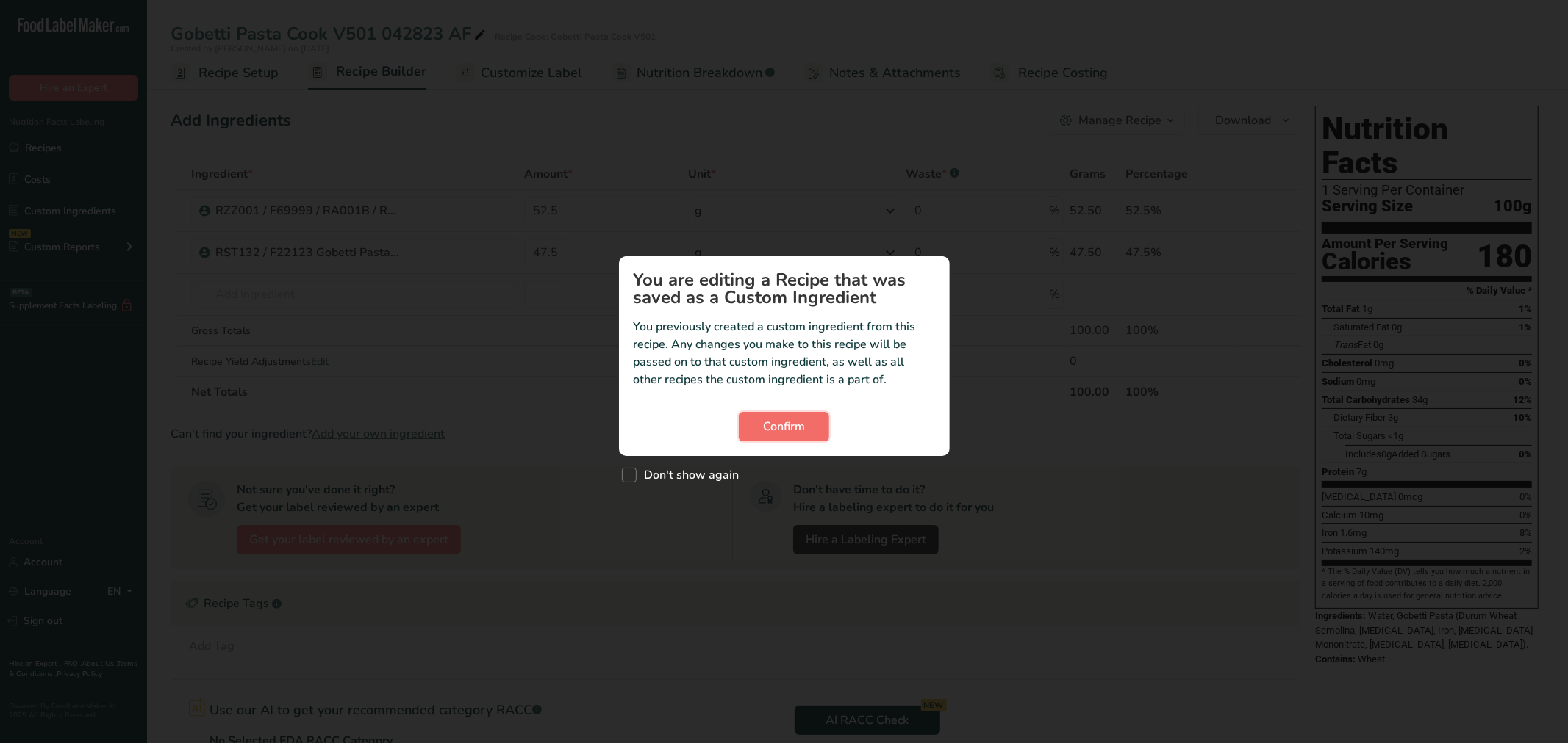
click at [795, 430] on span "Confirm" at bounding box center [784, 427] width 42 height 18
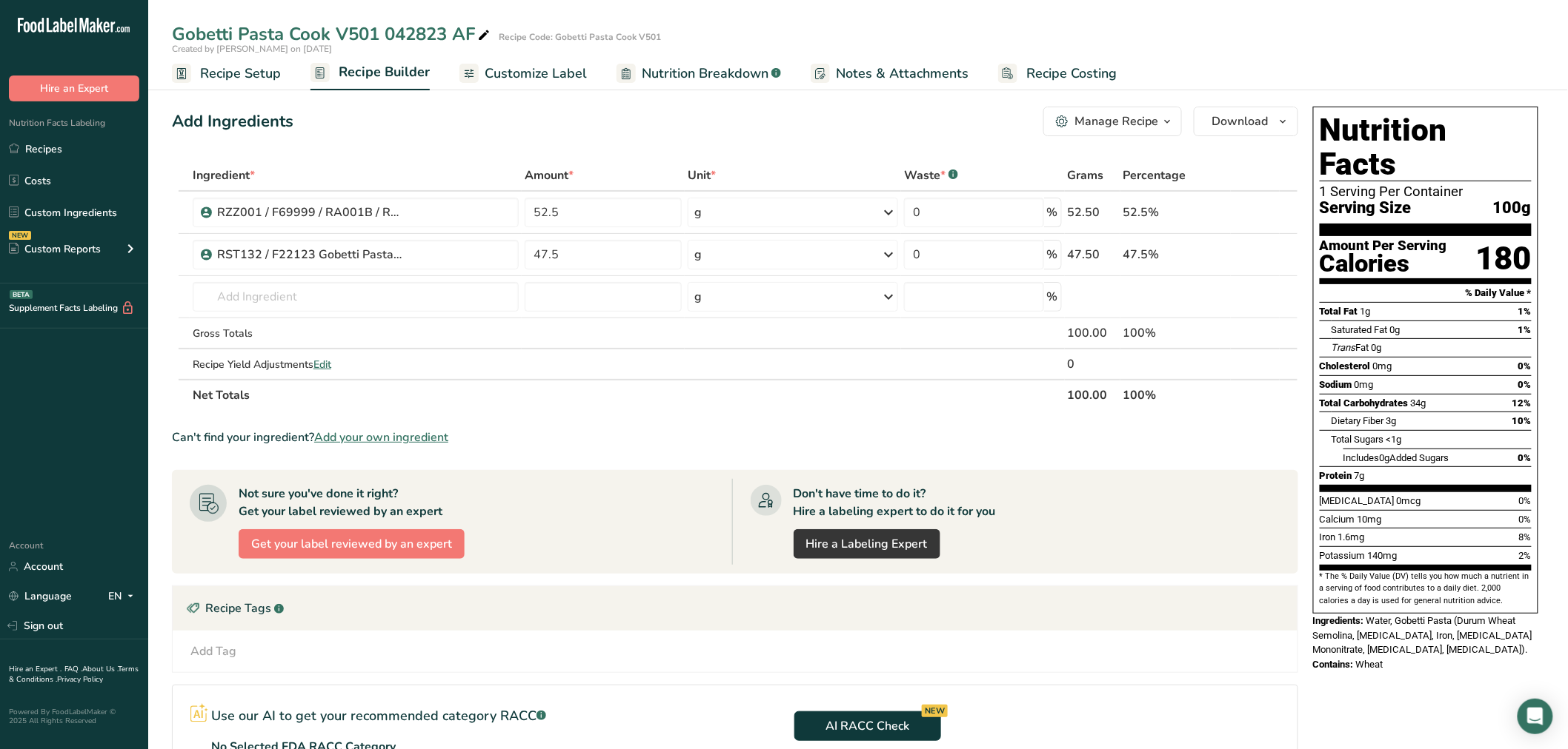
click at [270, 64] on span "Recipe Setup" at bounding box center [240, 74] width 81 height 20
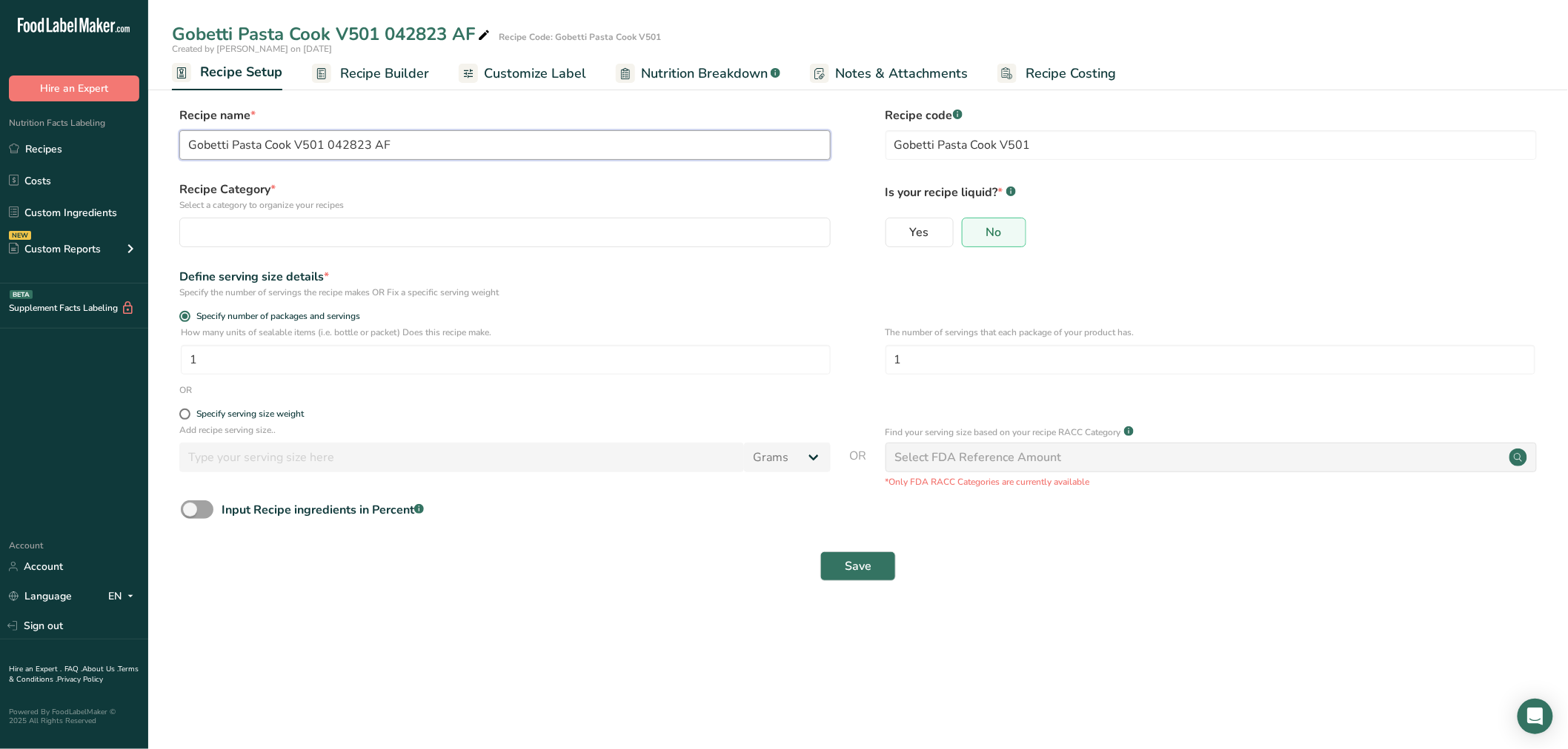
click at [190, 147] on input "Gobetti Pasta Cook V501 042823 AF" at bounding box center [504, 145] width 651 height 30
drag, startPoint x: 241, startPoint y: 144, endPoint x: 116, endPoint y: 137, distance: 125.2
click at [116, 137] on div ".a-20{fill:#fff;} Hire an Expert Nutrition Facts Labeling Recipes Costs Custom …" at bounding box center [784, 374] width 1568 height 749
type input "SCQP004 Gobetti Pasta Cook V501 042823 AF"
drag, startPoint x: 1083, startPoint y: 152, endPoint x: 702, endPoint y: 126, distance: 381.9
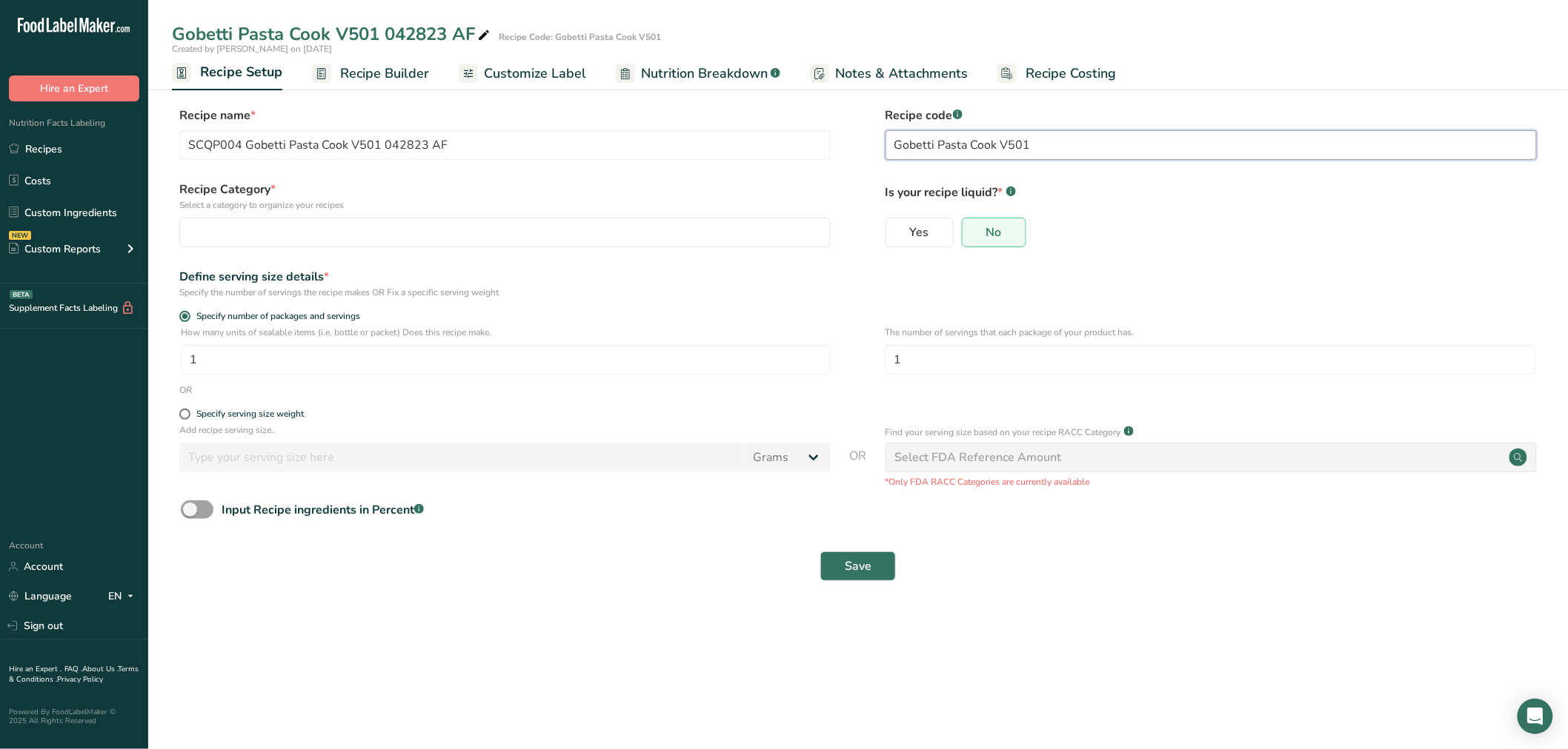
click at [702, 126] on div "Recipe name * SCQP004 Gobetti Pasta Cook V501 042823 AF Recipe code .a-a{fill:#…" at bounding box center [857, 137] width 1372 height 62
paste input "SCQP004"
type input "SCQP004"
click at [349, 223] on div "button" at bounding box center [501, 232] width 623 height 18
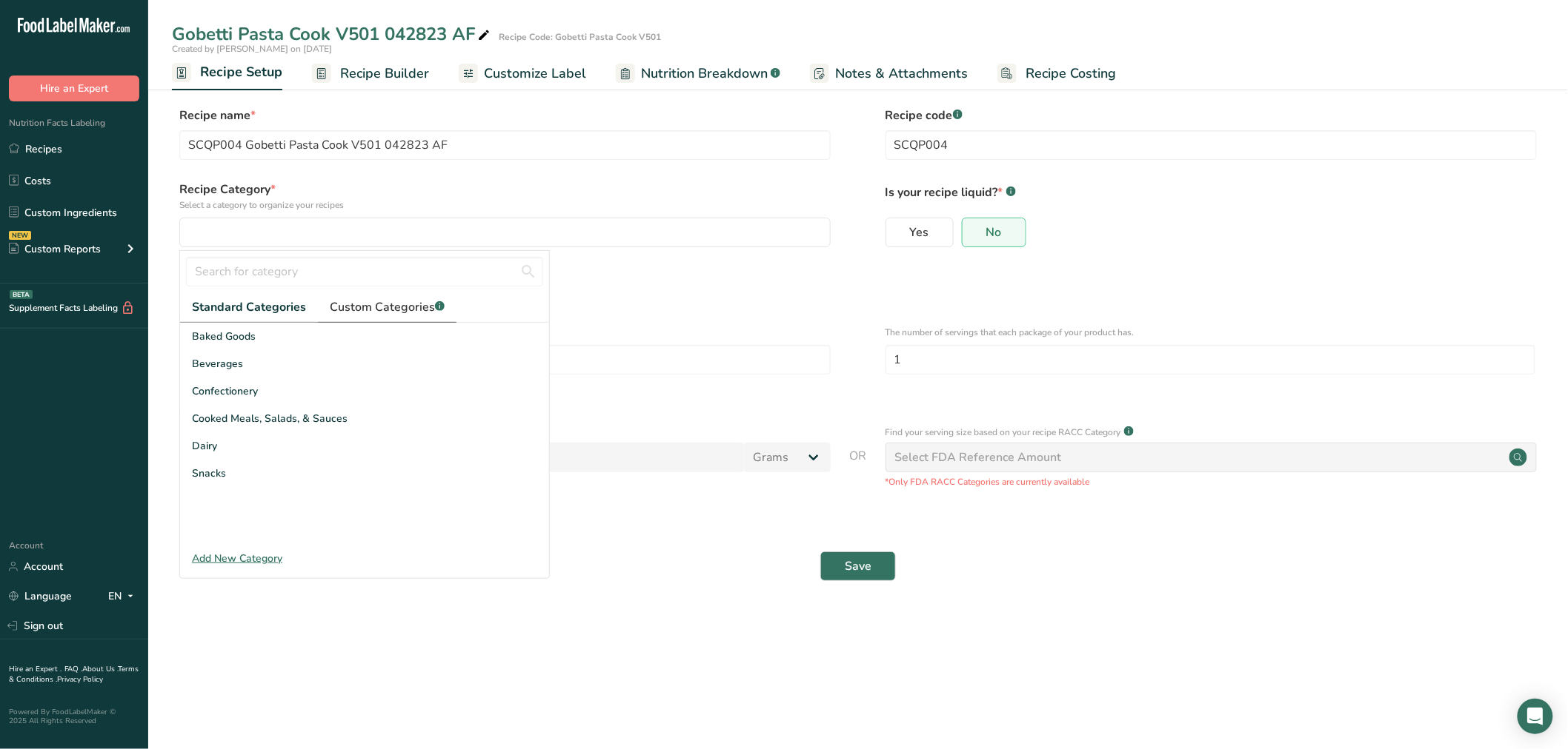
click at [349, 299] on span "Custom Categories .a-a{fill:#347362;}.b-a{fill:#fff;}" at bounding box center [387, 308] width 115 height 18
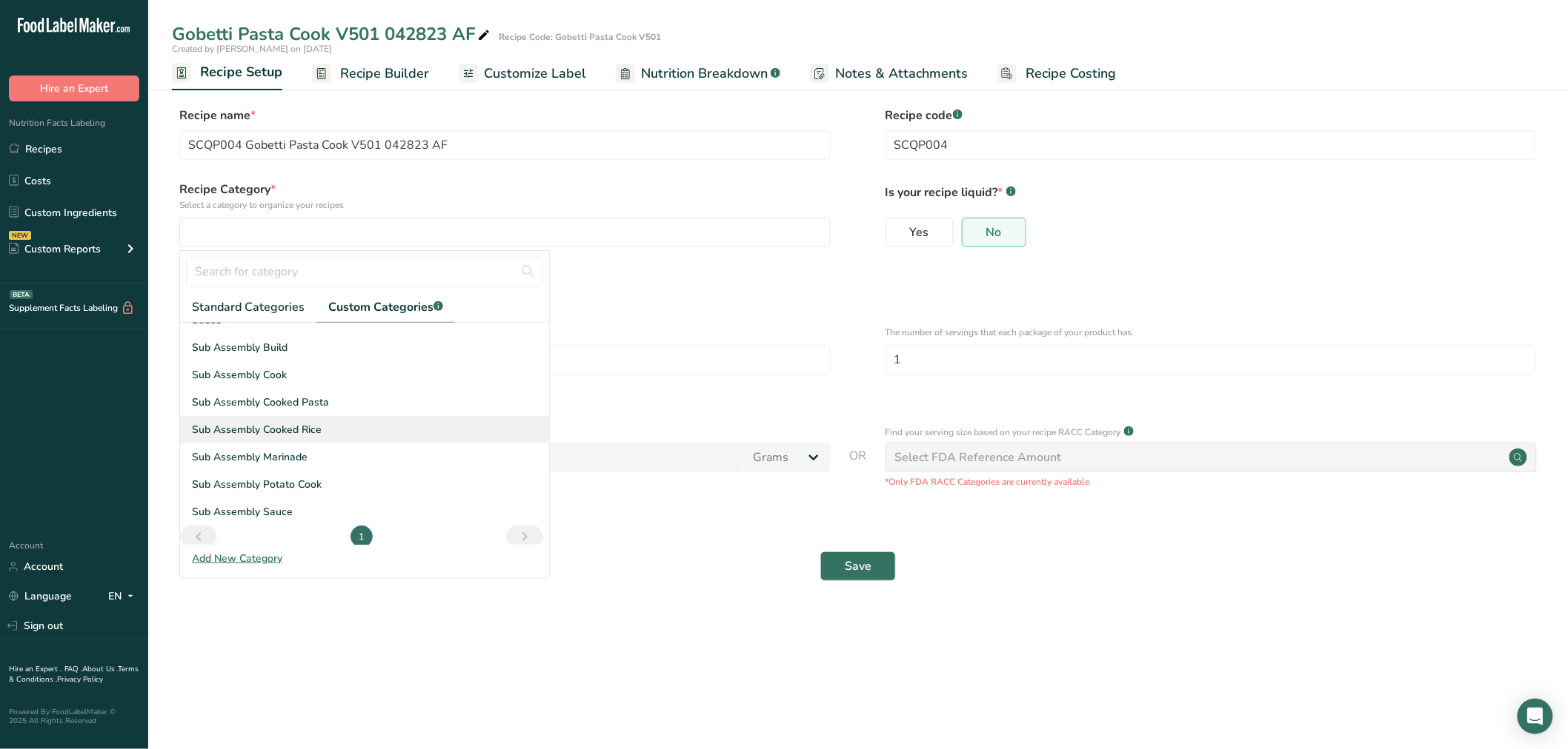
scroll to position [189, 0]
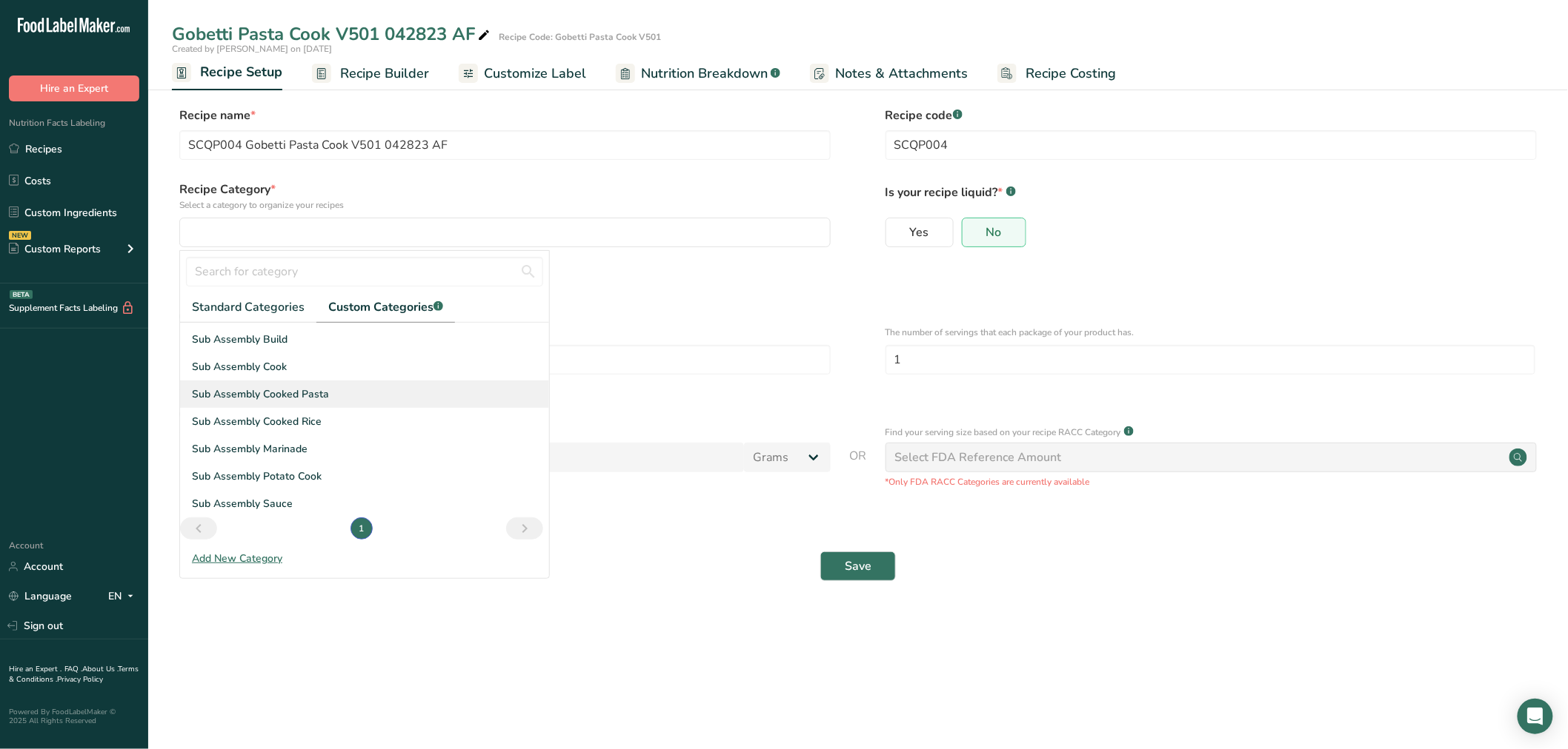
click at [295, 393] on span "Sub Assembly Cooked Pasta" at bounding box center [260, 393] width 137 height 15
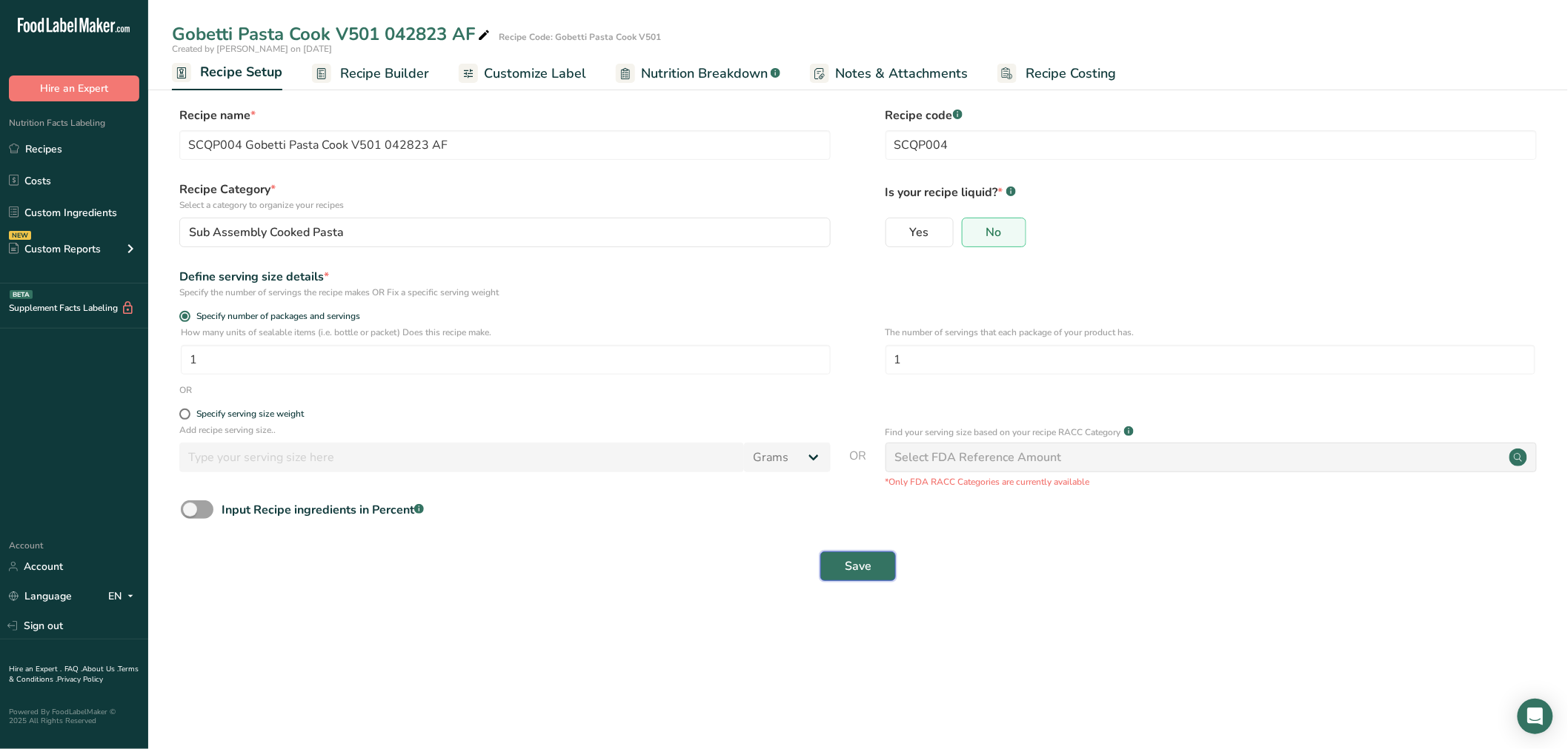
click at [840, 561] on button "Save" at bounding box center [858, 566] width 76 height 30
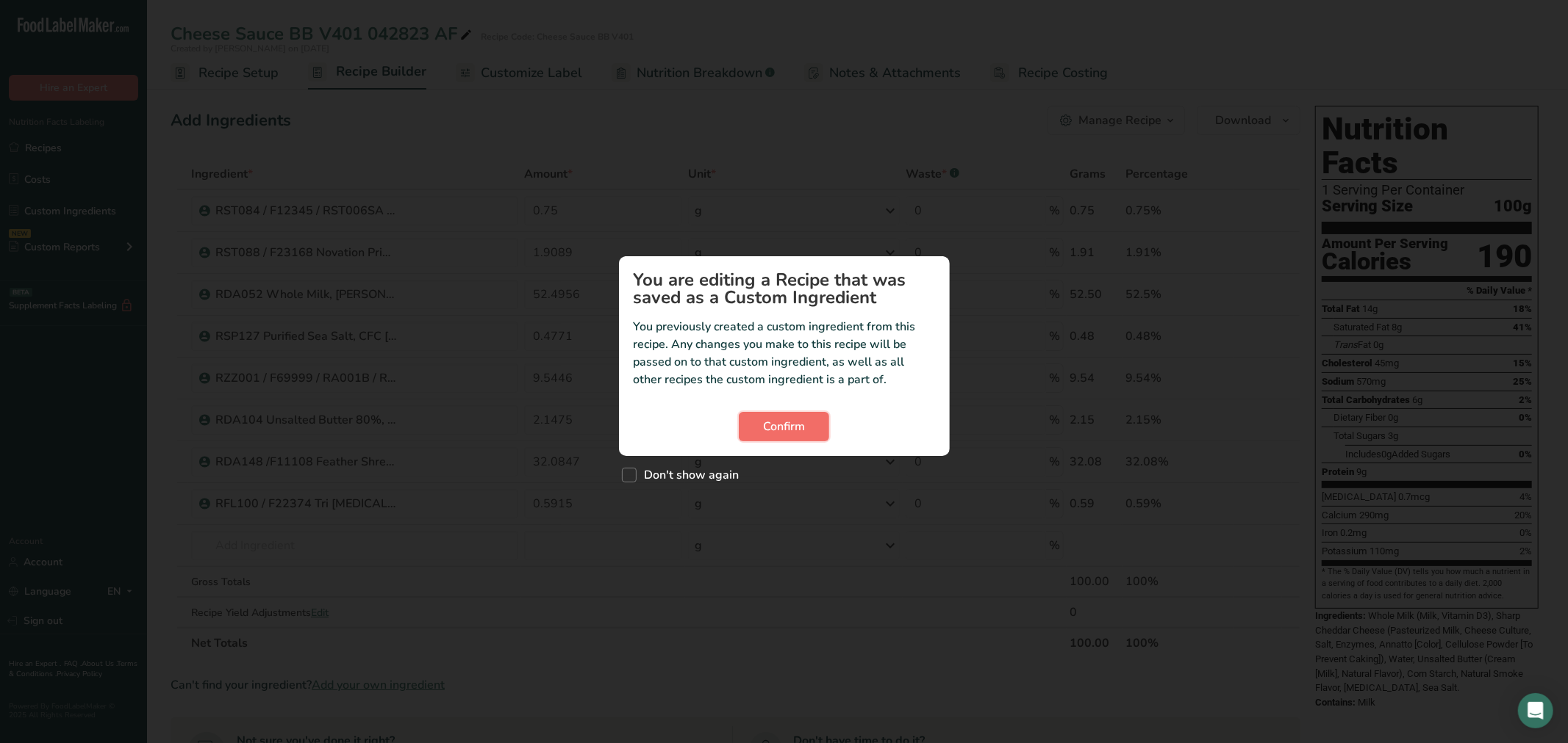
click at [780, 421] on span "Confirm" at bounding box center [784, 427] width 42 height 18
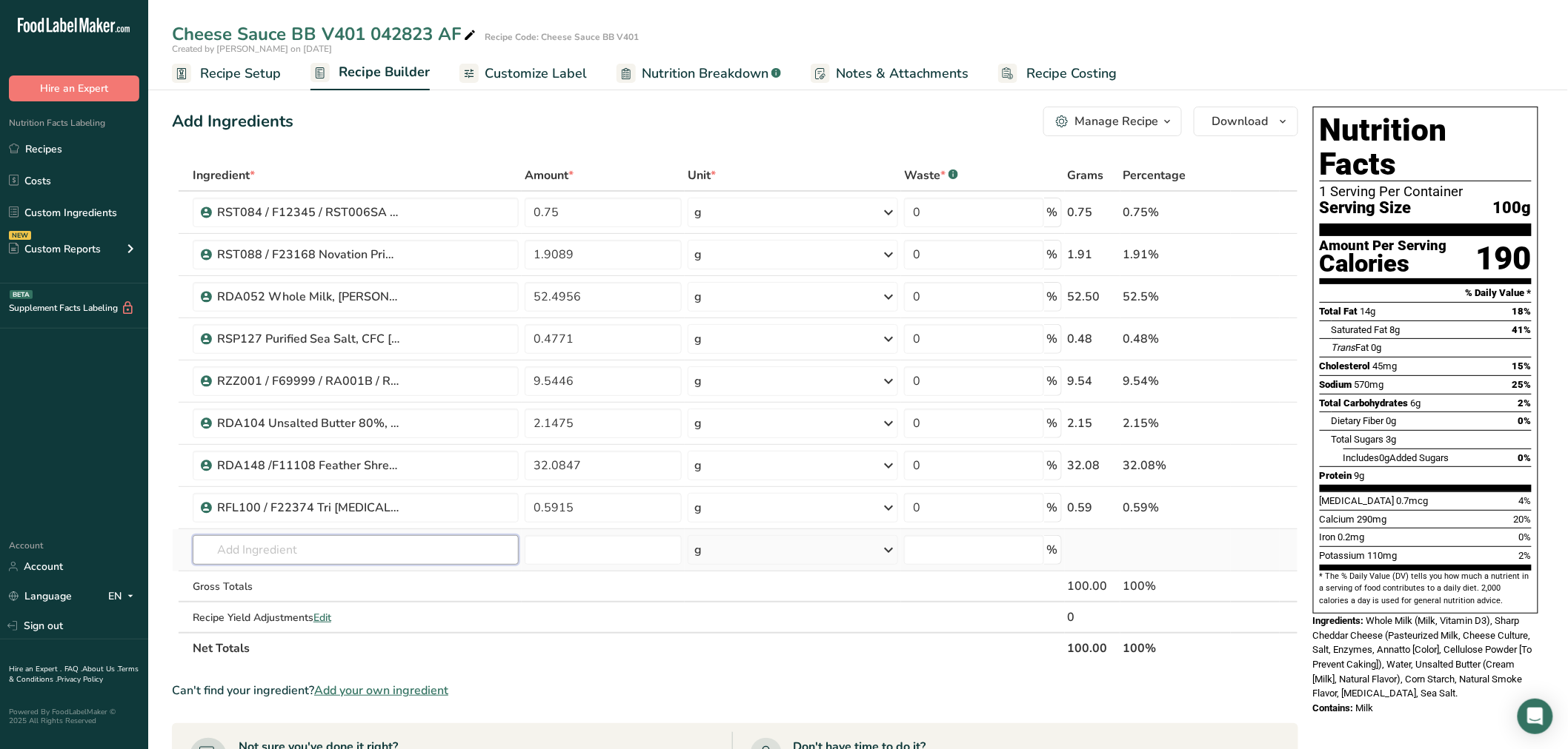
click at [290, 537] on input "text" at bounding box center [356, 550] width 326 height 30
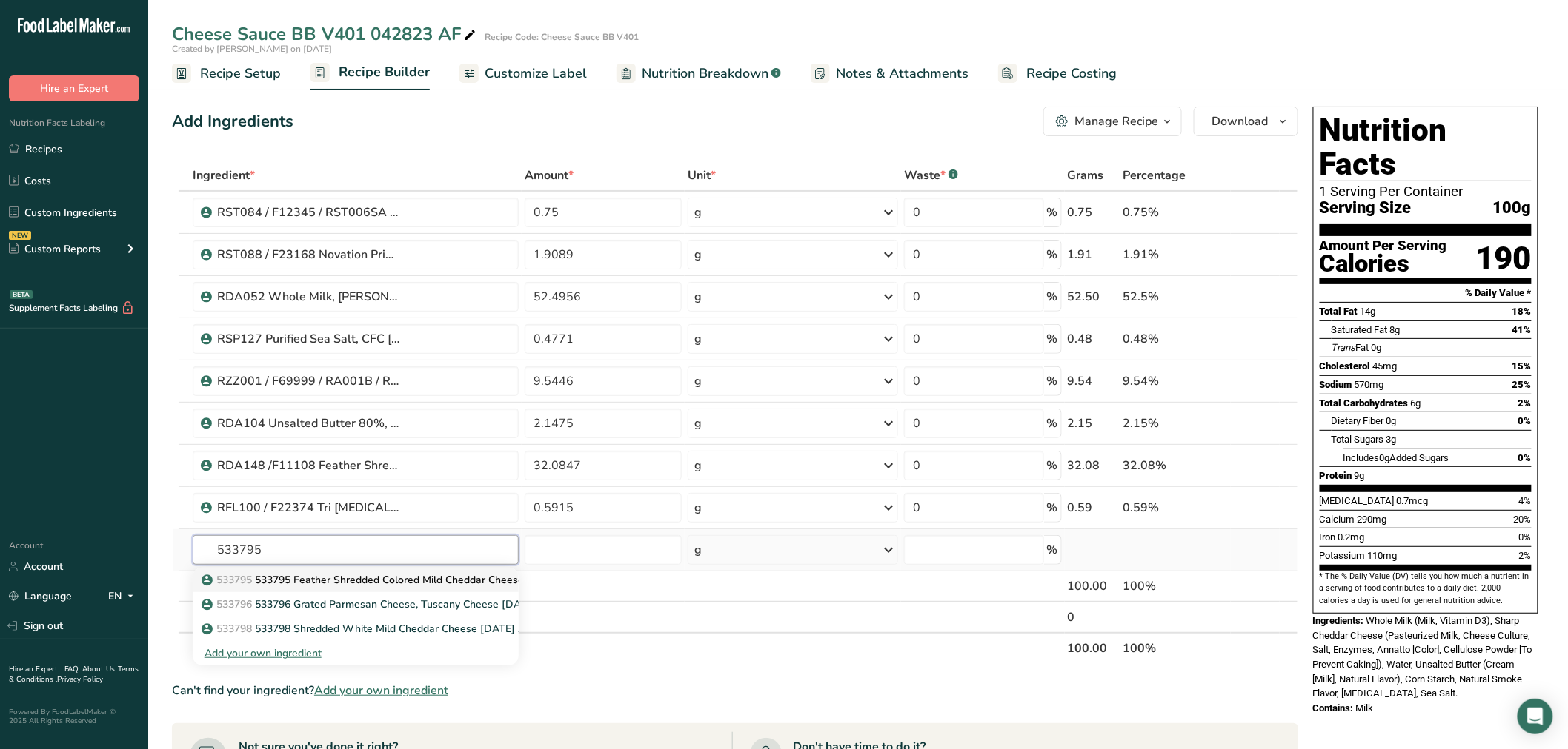
type input "533795"
click at [323, 580] on p "533795 533795 Feather Shredded Colored Mild Cheddar Cheese, Tuscany Cheese [DAT…" at bounding box center [432, 580] width 457 height 15
type input "533795 Feather Shredded Colored Mild Cheddar Cheese, Tuscany Cheese [DATE] CC"
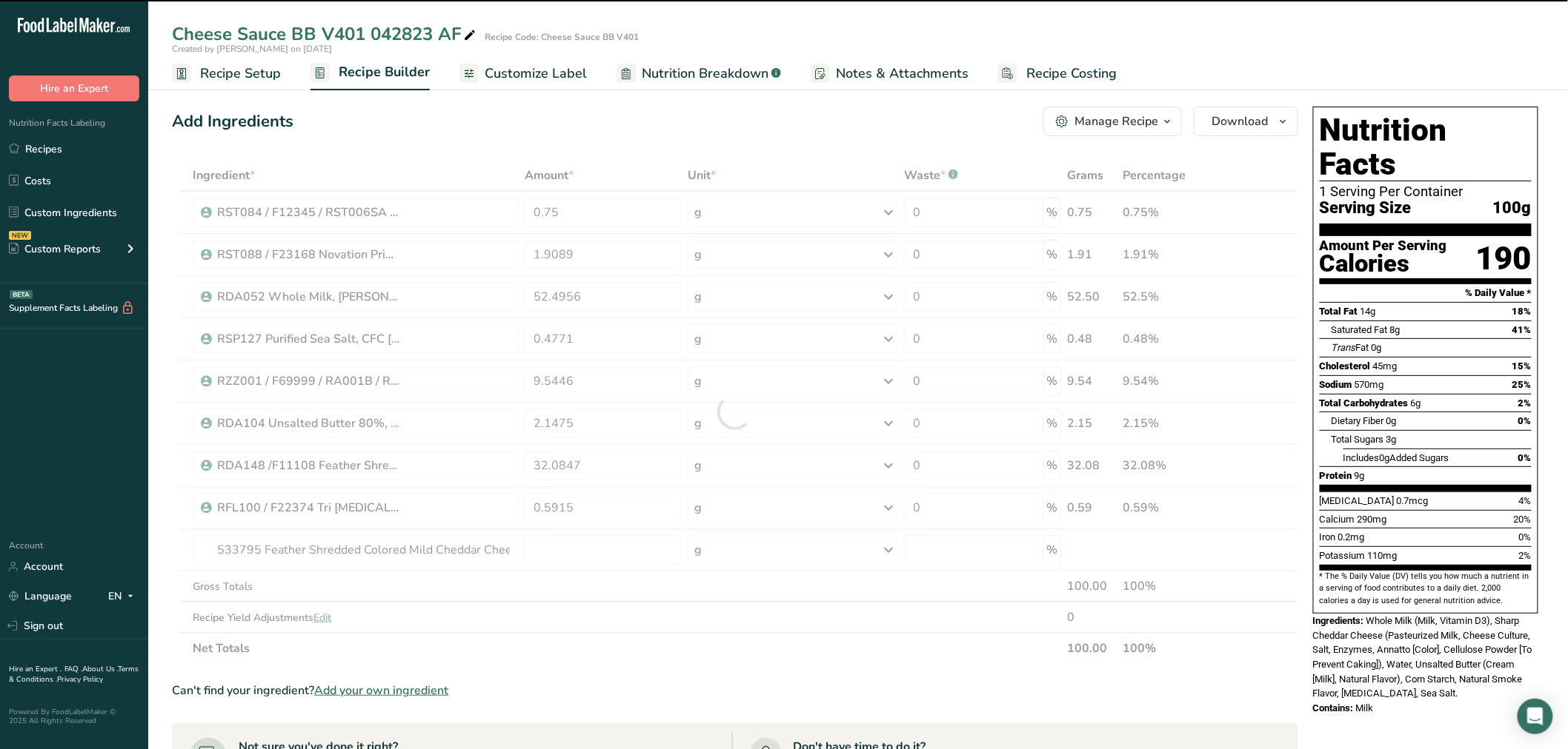
type input "0"
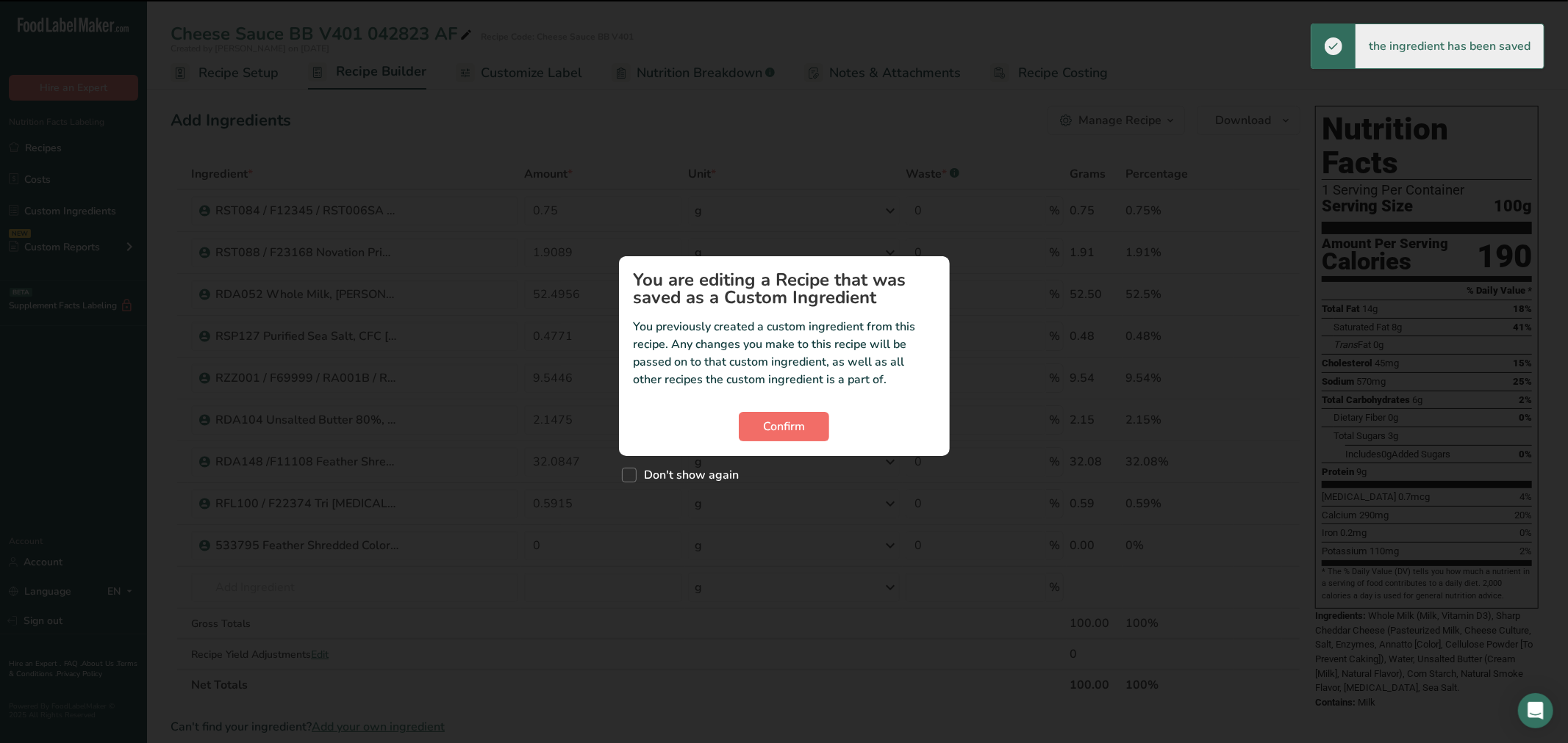
drag, startPoint x: 734, startPoint y: 424, endPoint x: 742, endPoint y: 422, distance: 8.2
click at [735, 424] on div "Confirm" at bounding box center [784, 426] width 301 height 29
click at [767, 429] on span "Confirm" at bounding box center [784, 427] width 42 height 18
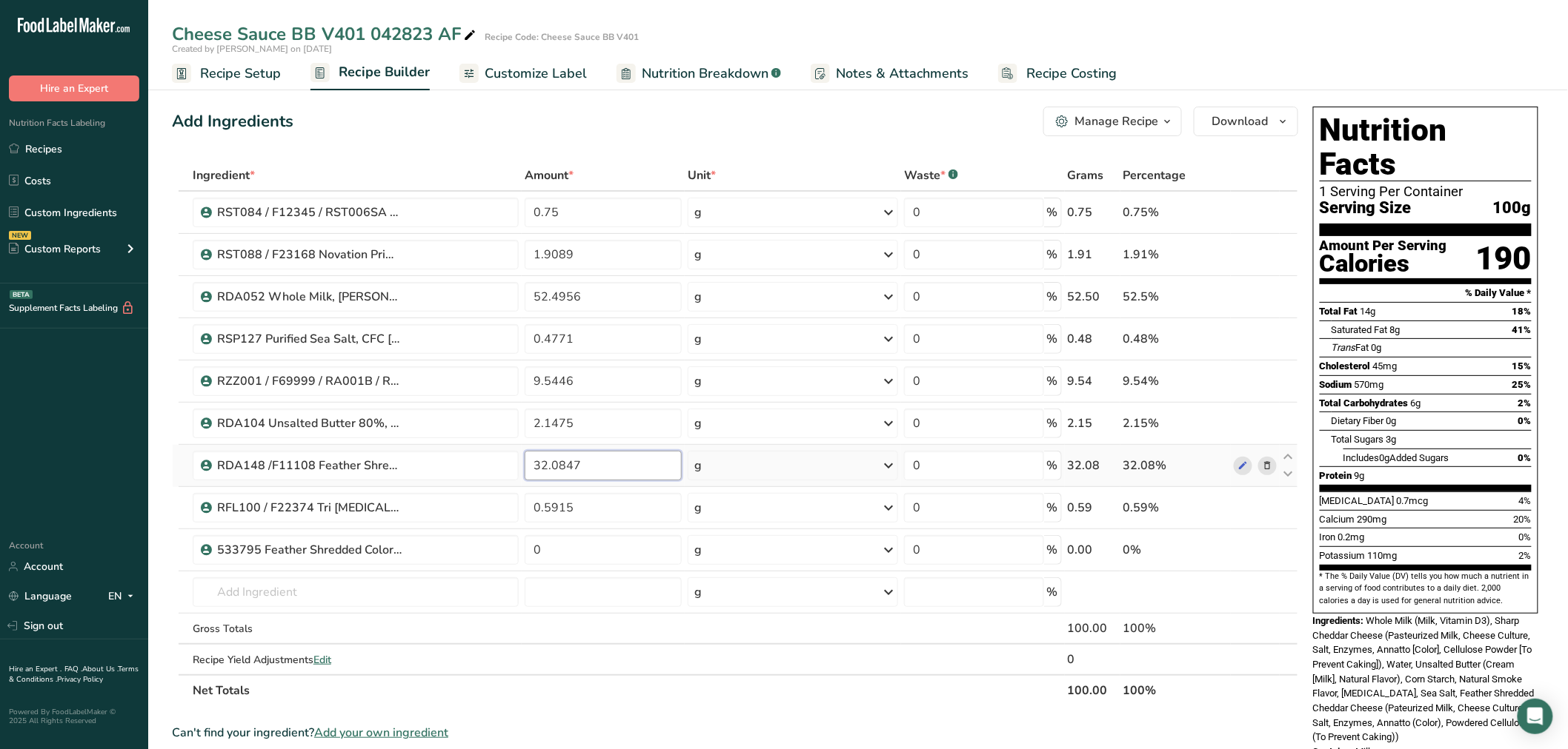
click at [627, 465] on input "32.0847" at bounding box center [603, 465] width 157 height 30
type input "0"
click at [566, 554] on div "Ingredient * Amount * Unit * Waste * .a-a{fill:#347362;}.b-a{fill:#fff;} Grams …" at bounding box center [735, 433] width 1126 height 546
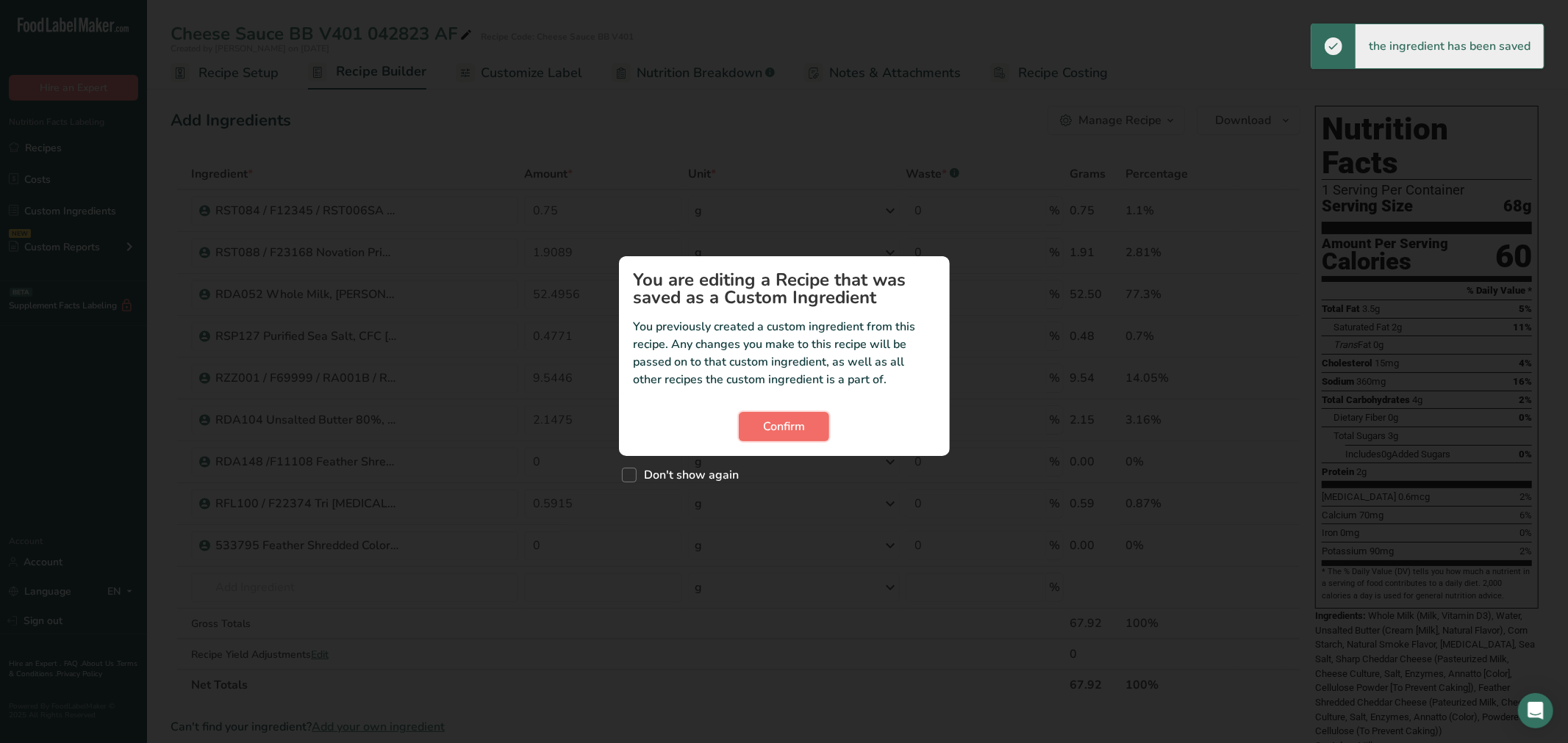
click at [812, 423] on button "Confirm" at bounding box center [784, 426] width 90 height 29
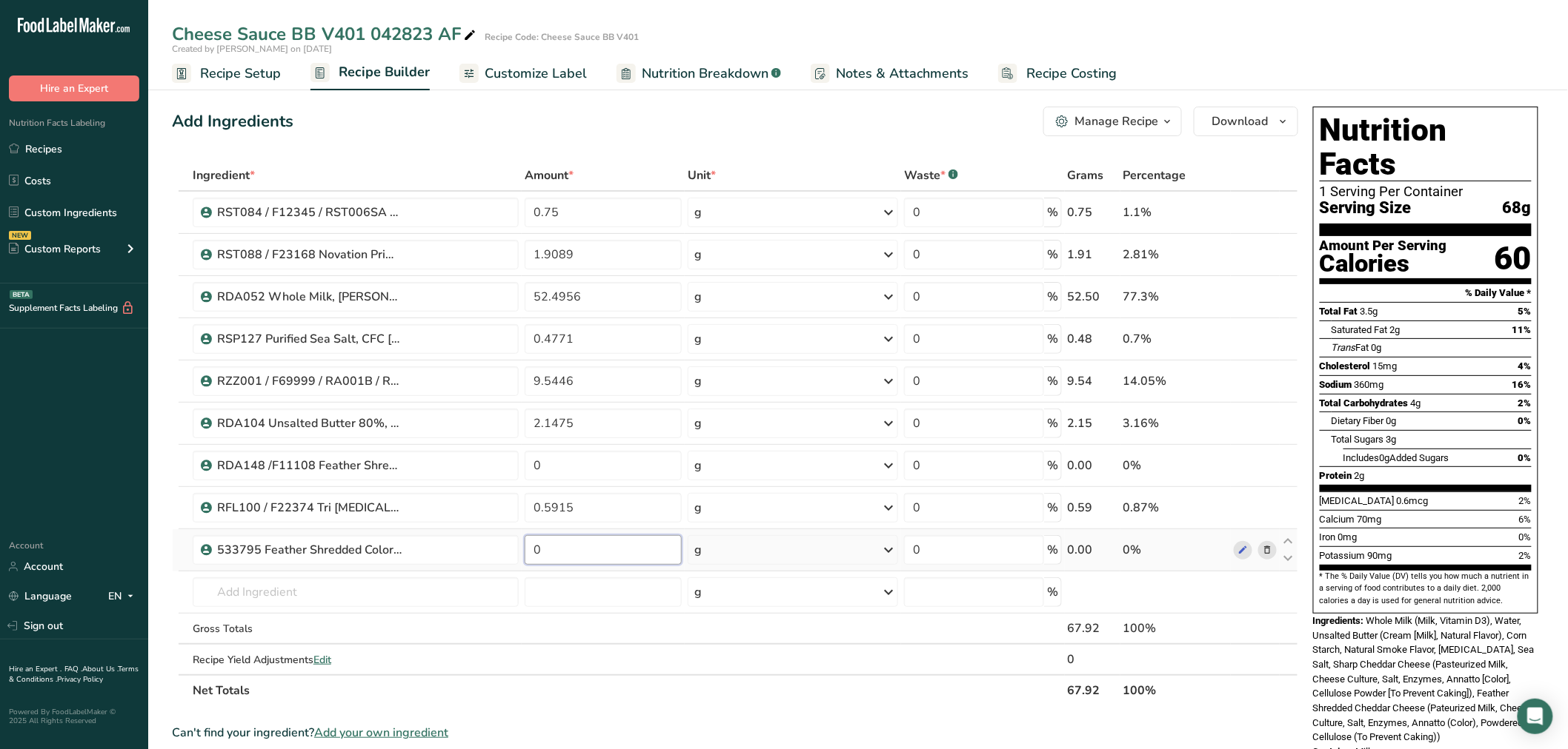
click at [559, 561] on input "0" at bounding box center [603, 550] width 157 height 30
click at [560, 560] on input "0" at bounding box center [603, 550] width 157 height 30
paste input "32.0847"
type input "32.0847"
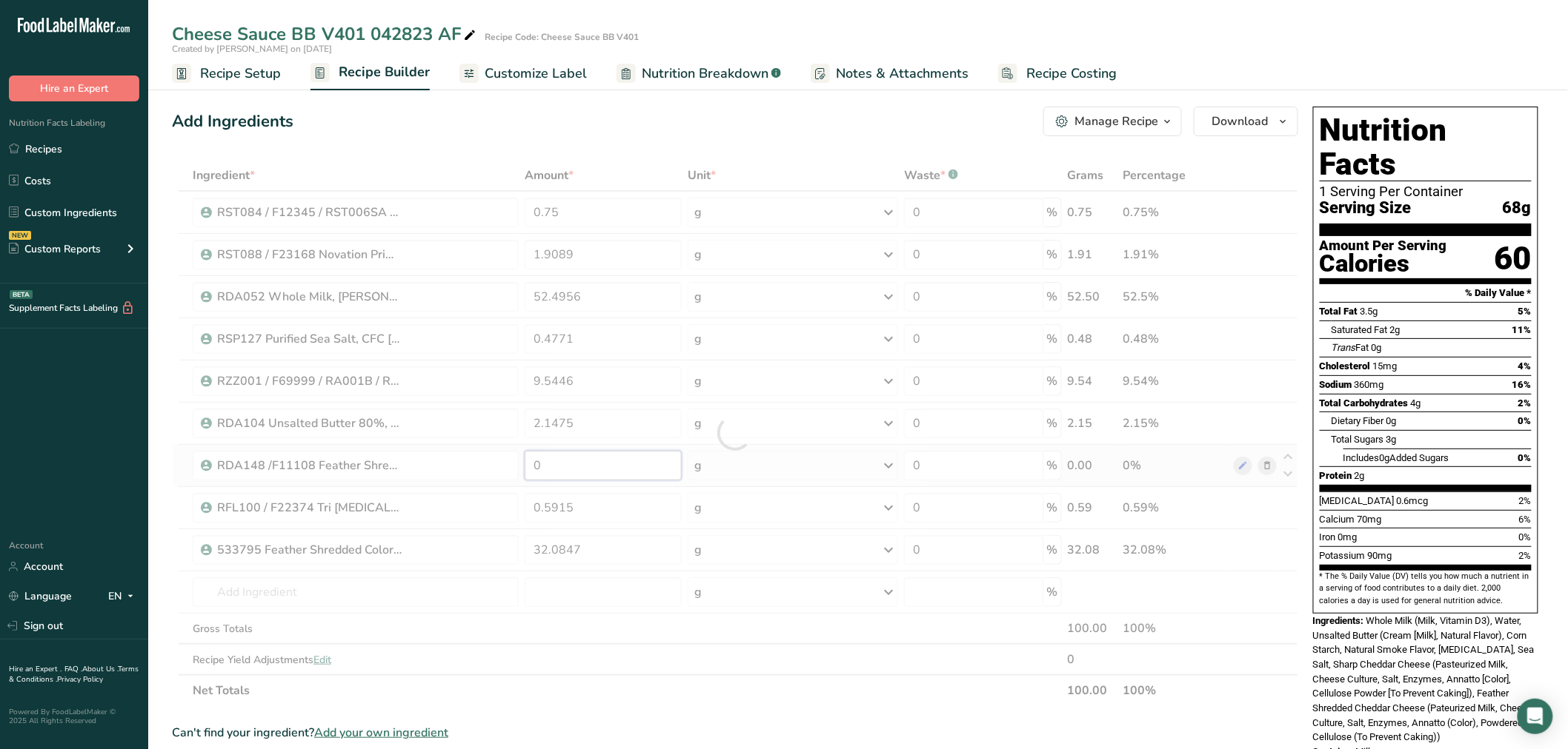
click at [629, 467] on div "Ingredient * Amount * Unit * Waste * .a-a{fill:#347362;}.b-a{fill:#fff;} Grams …" at bounding box center [735, 433] width 1126 height 546
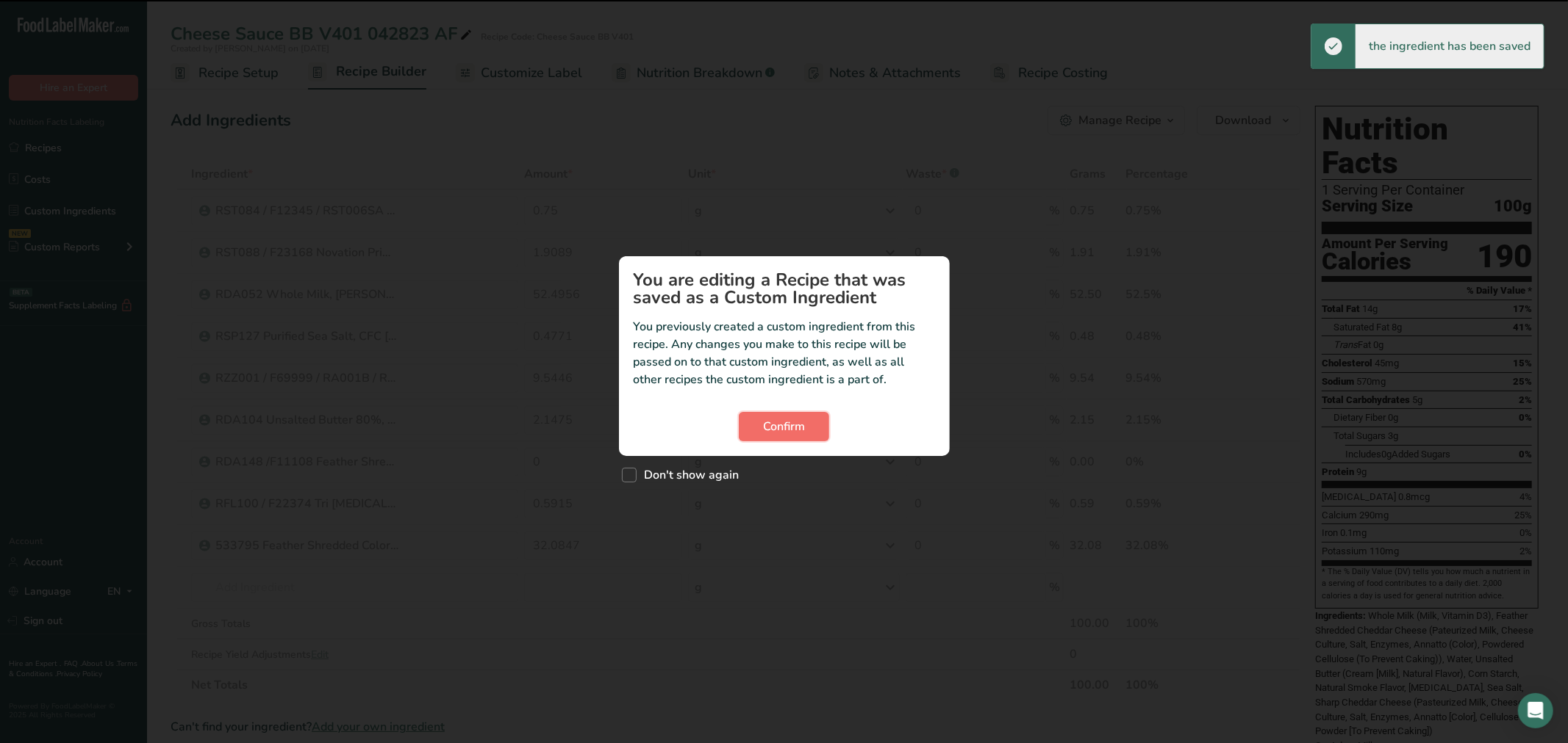
click at [807, 422] on button "Confirm" at bounding box center [784, 426] width 90 height 29
click at [799, 427] on span "Confirm" at bounding box center [784, 427] width 42 height 18
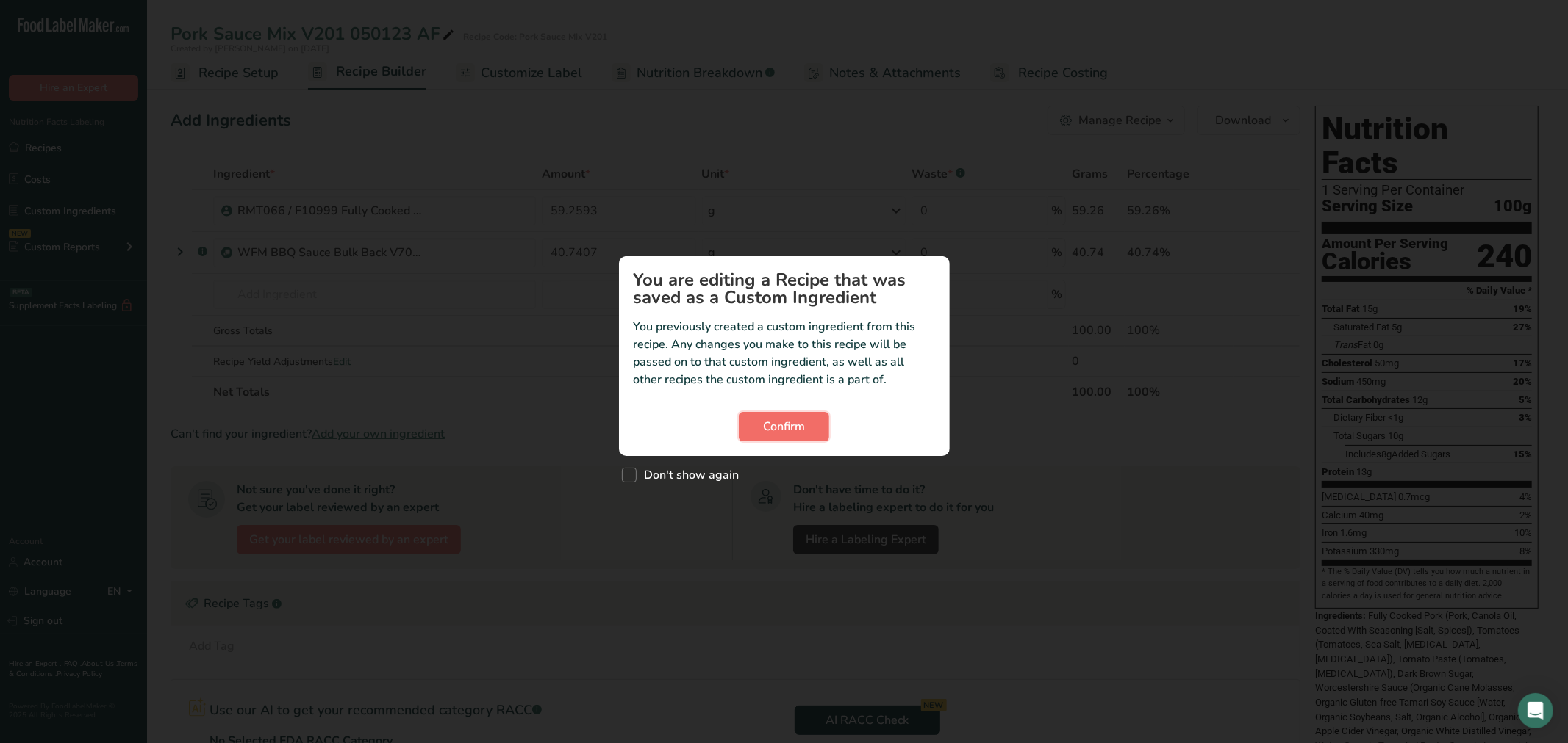
click at [785, 429] on span "Confirm" at bounding box center [784, 427] width 42 height 18
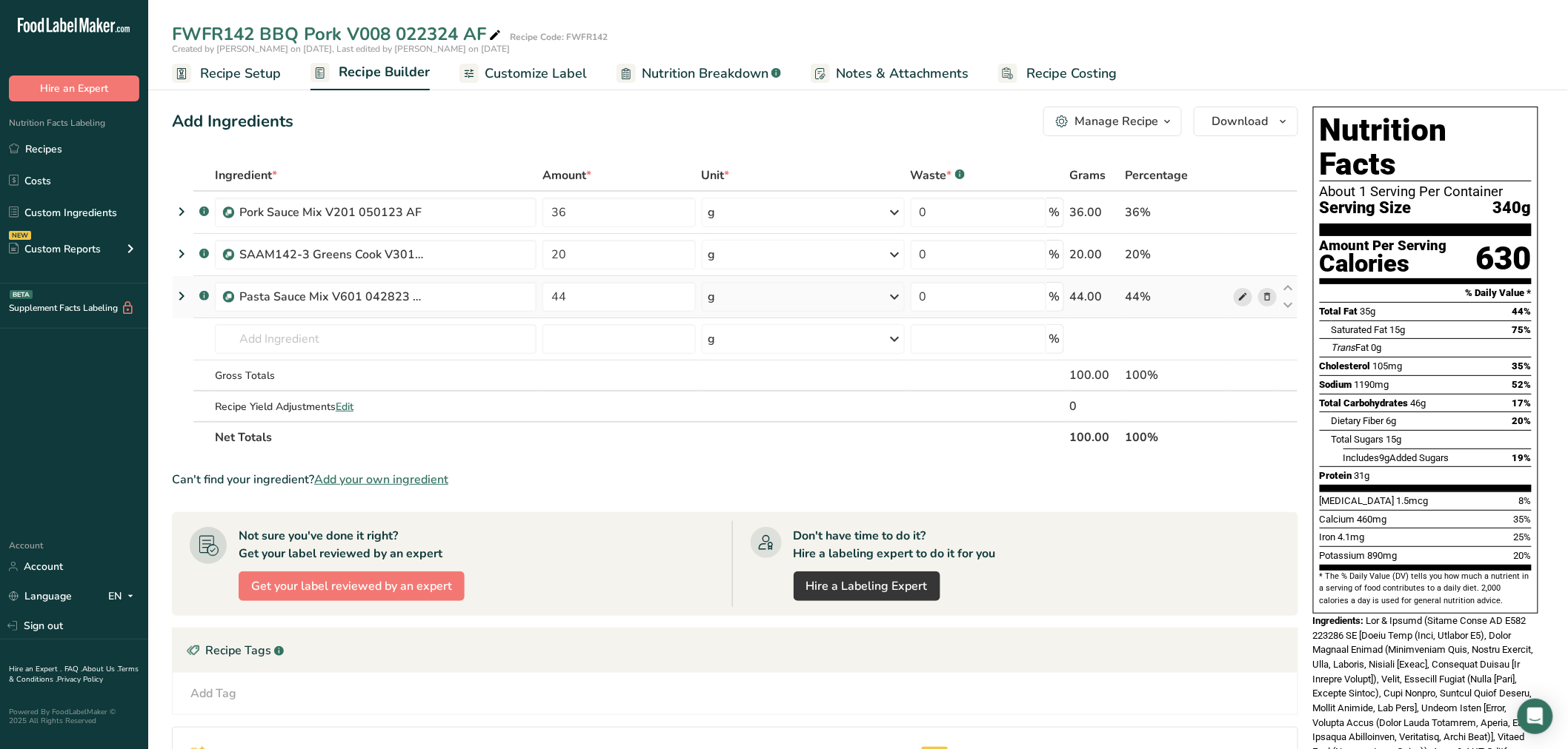
click at [1246, 296] on icon at bounding box center [1243, 297] width 11 height 15
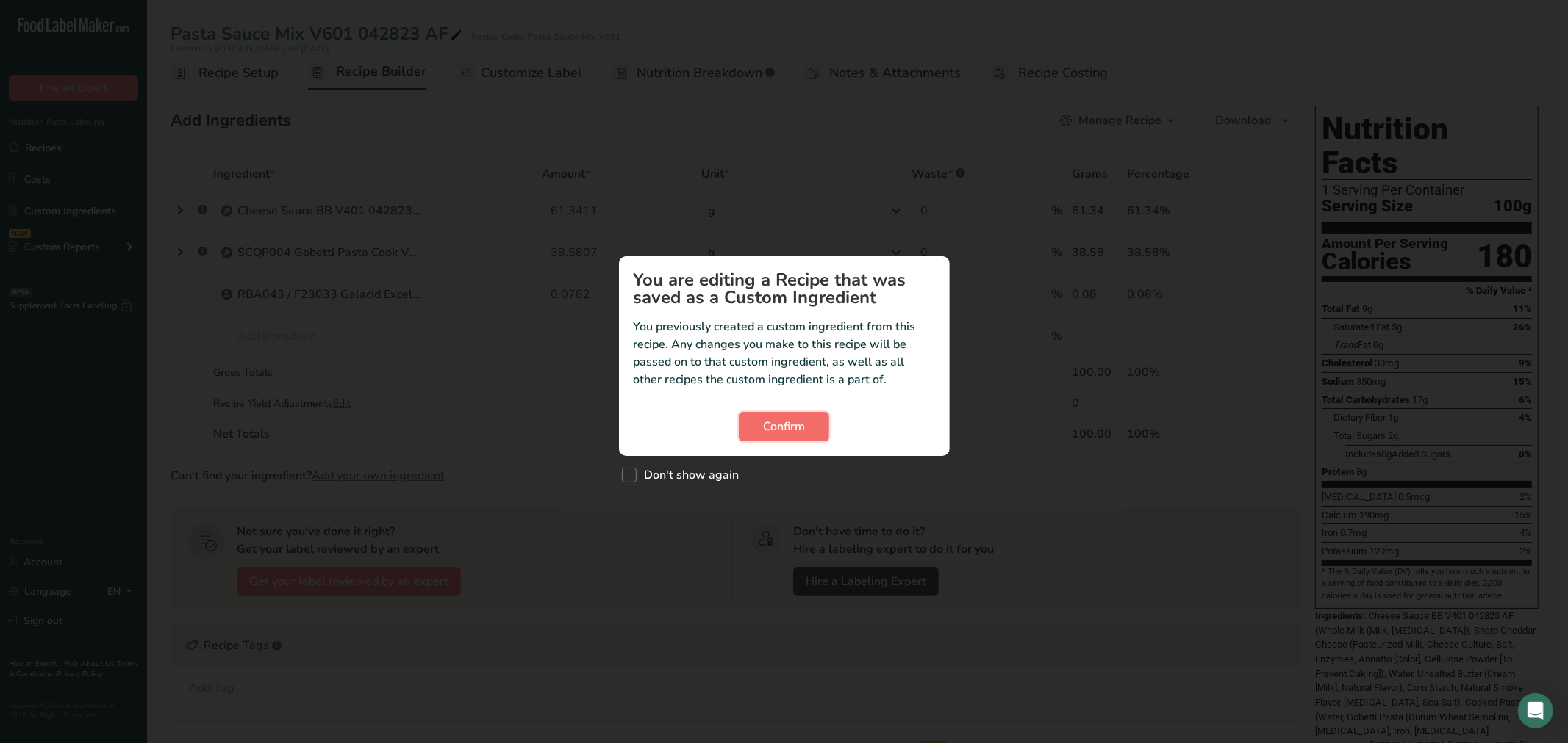
click at [814, 437] on button "Confirm" at bounding box center [784, 426] width 90 height 29
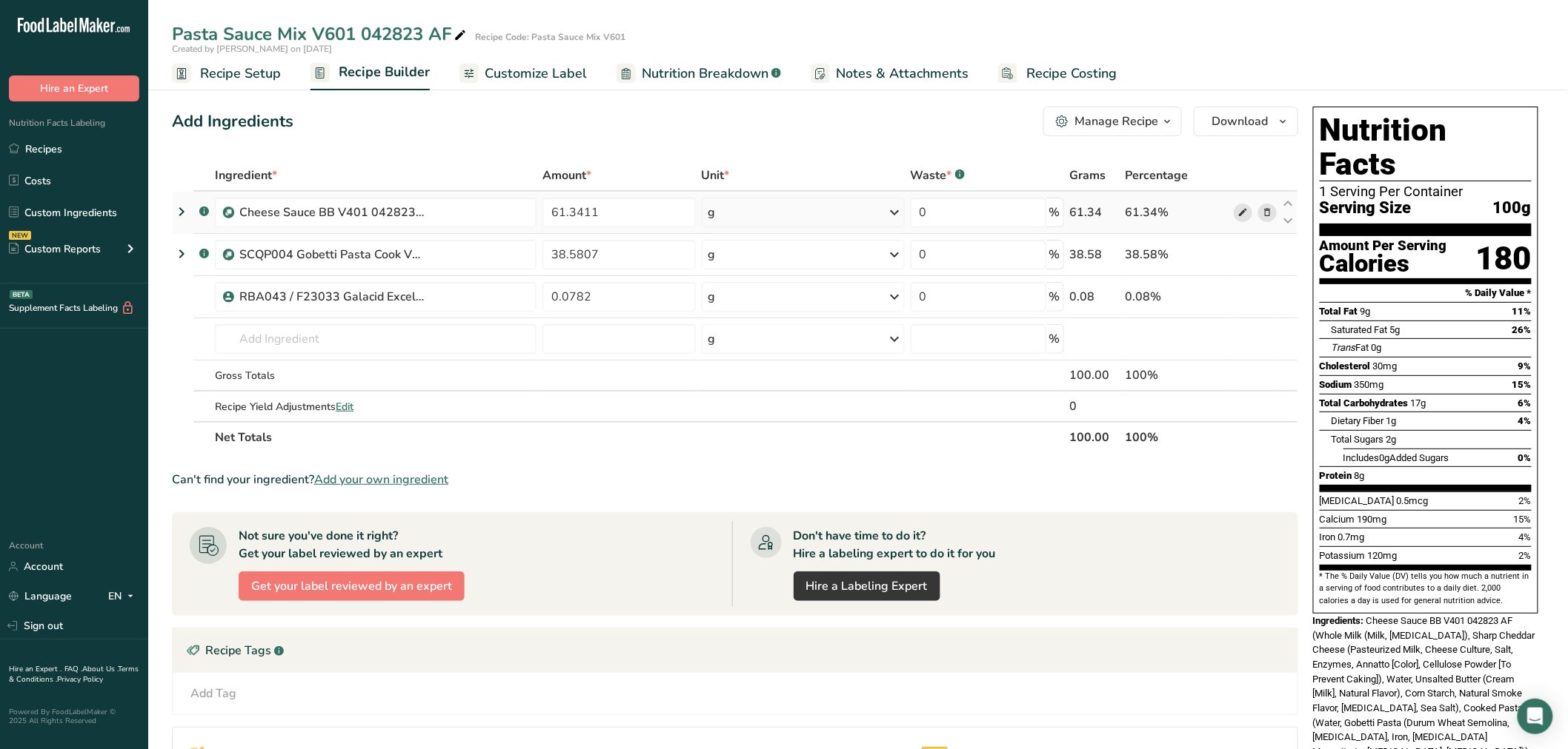
click at [1237, 207] on icon at bounding box center [1243, 212] width 11 height 15
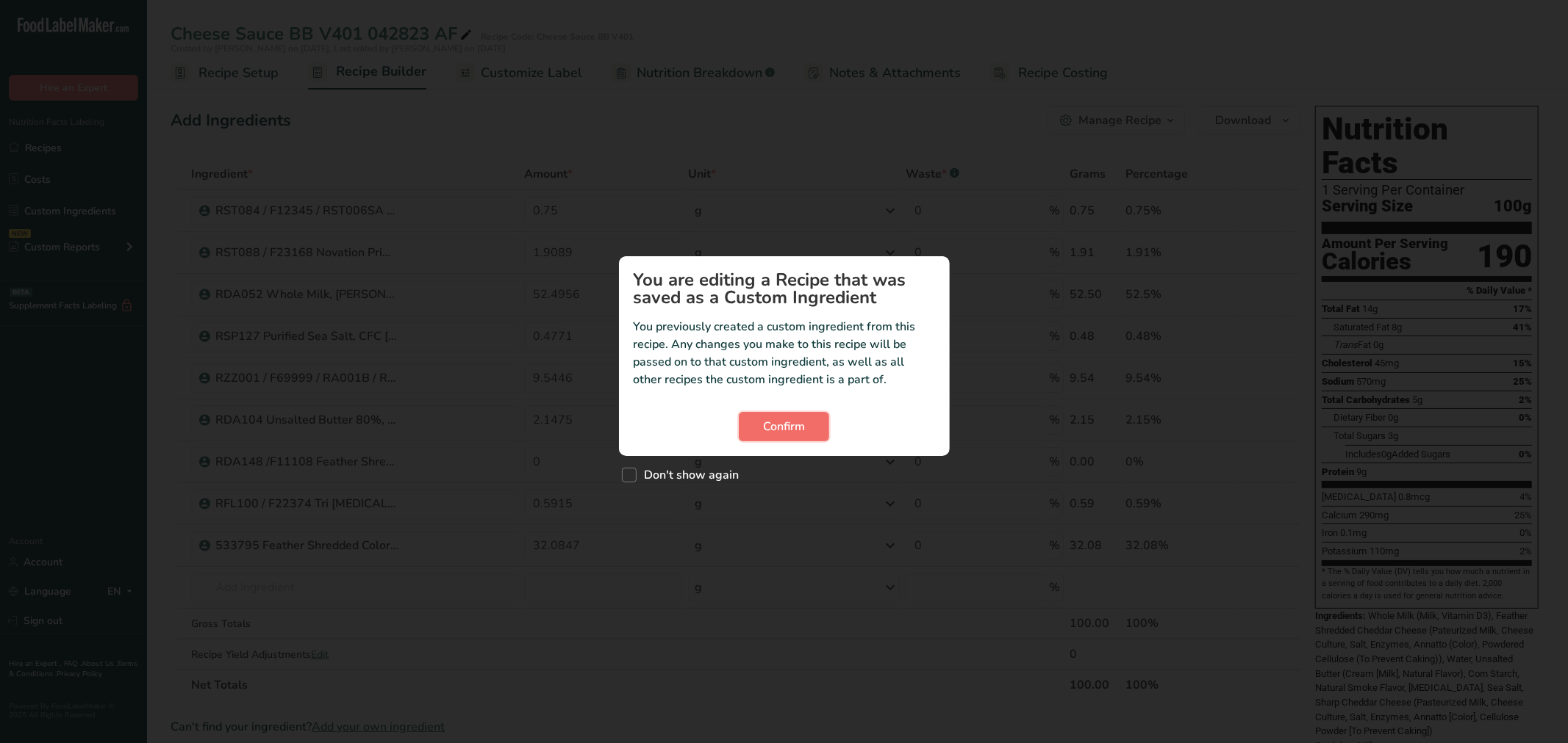
click at [760, 423] on button "Confirm" at bounding box center [784, 426] width 90 height 29
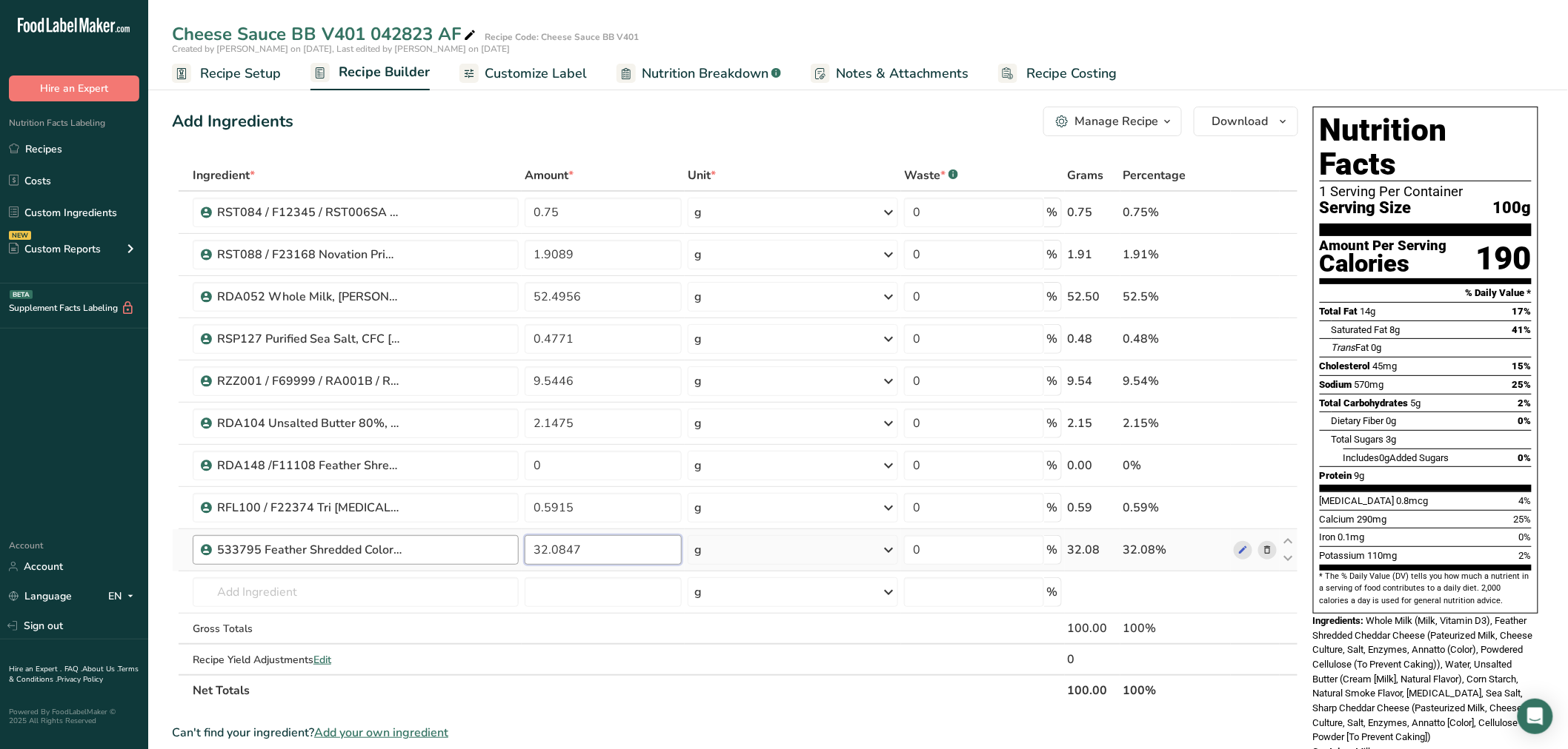
drag, startPoint x: 610, startPoint y: 550, endPoint x: 487, endPoint y: 544, distance: 123.1
click at [487, 544] on tr "533795 Feather Shredded Colored Mild Cheddar Cheese, Tuscany Cheese 11-27-24 CC…" at bounding box center [735, 550] width 1125 height 42
type input "0"
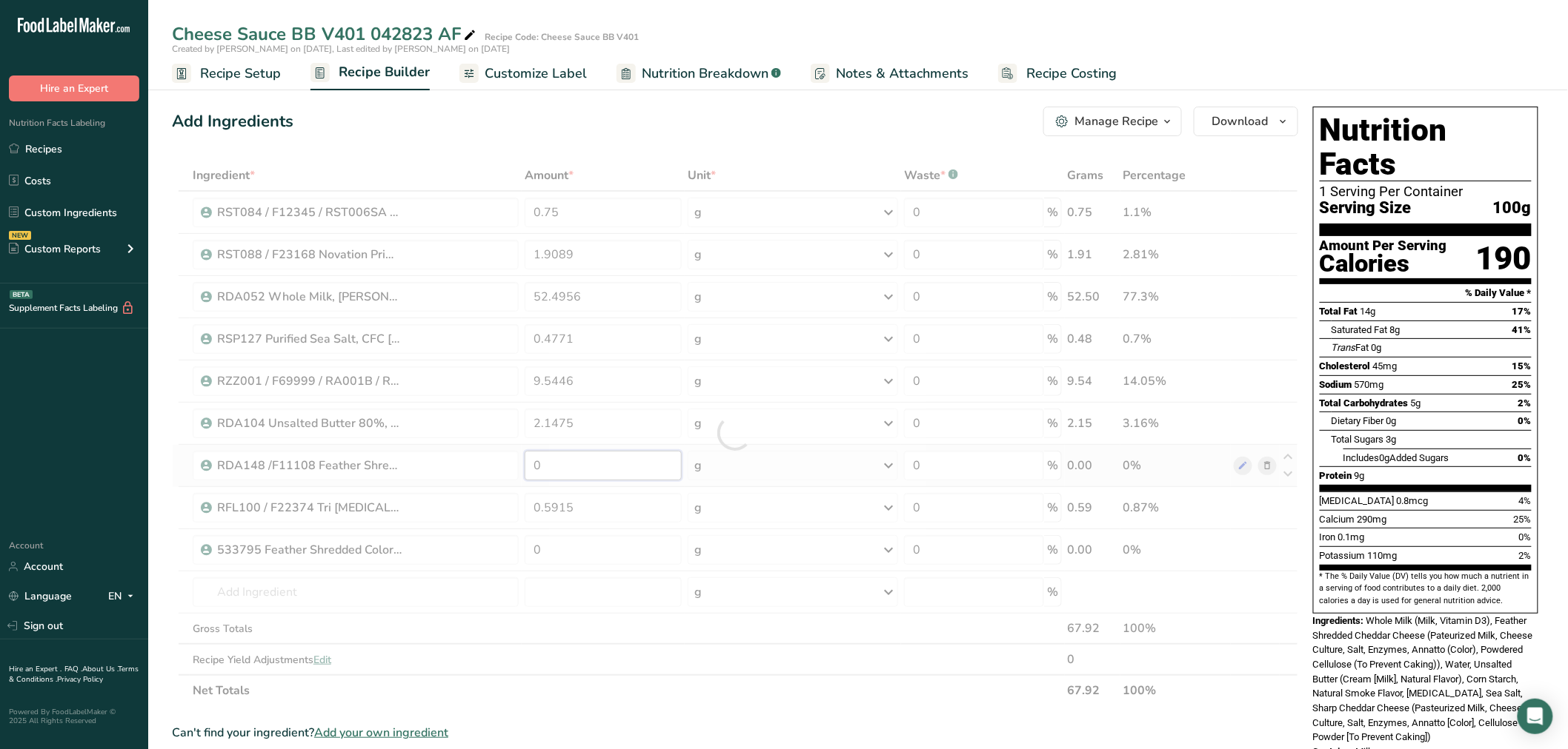
click at [566, 472] on div "Ingredient * Amount * Unit * Waste * .a-a{fill:#347362;}.b-a{fill:#fff;} Grams …" at bounding box center [735, 433] width 1126 height 546
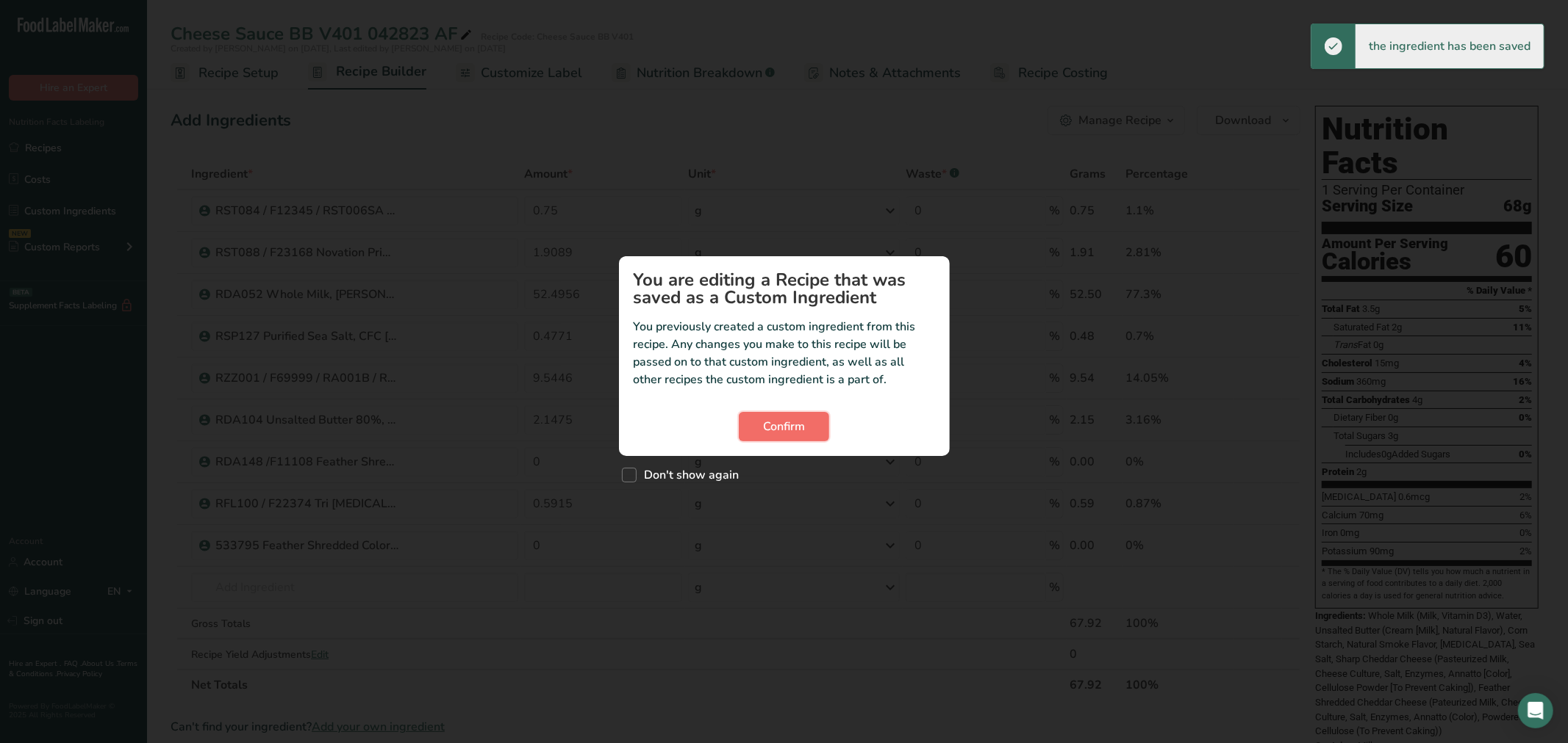
click at [791, 422] on span "Confirm" at bounding box center [784, 427] width 42 height 18
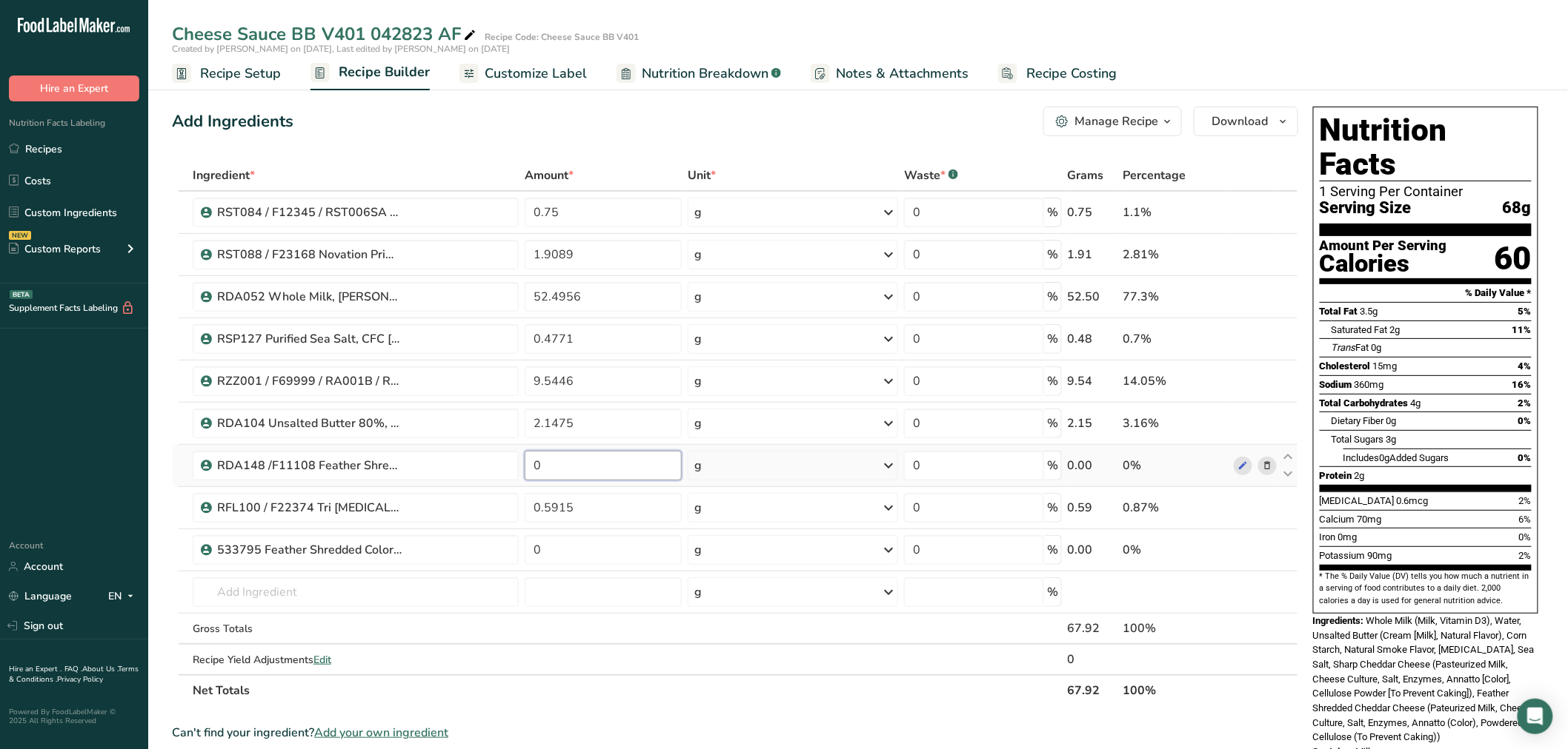
click at [588, 462] on input "0" at bounding box center [603, 465] width 157 height 30
paste input "32.0847"
type input "32.0847"
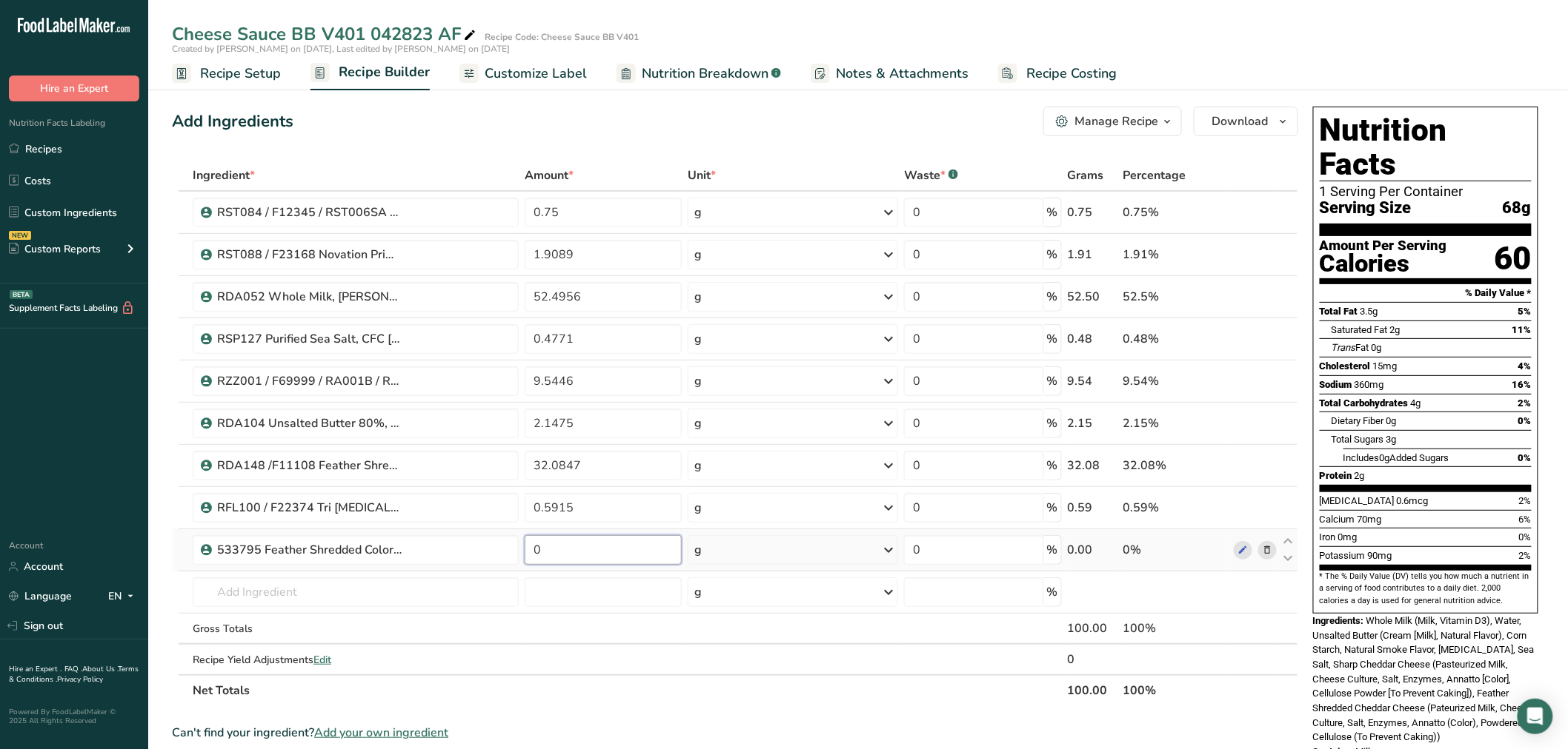
click at [576, 558] on div "Ingredient * Amount * Unit * Waste * .a-a{fill:#347362;}.b-a{fill:#fff;} Grams …" at bounding box center [735, 433] width 1126 height 546
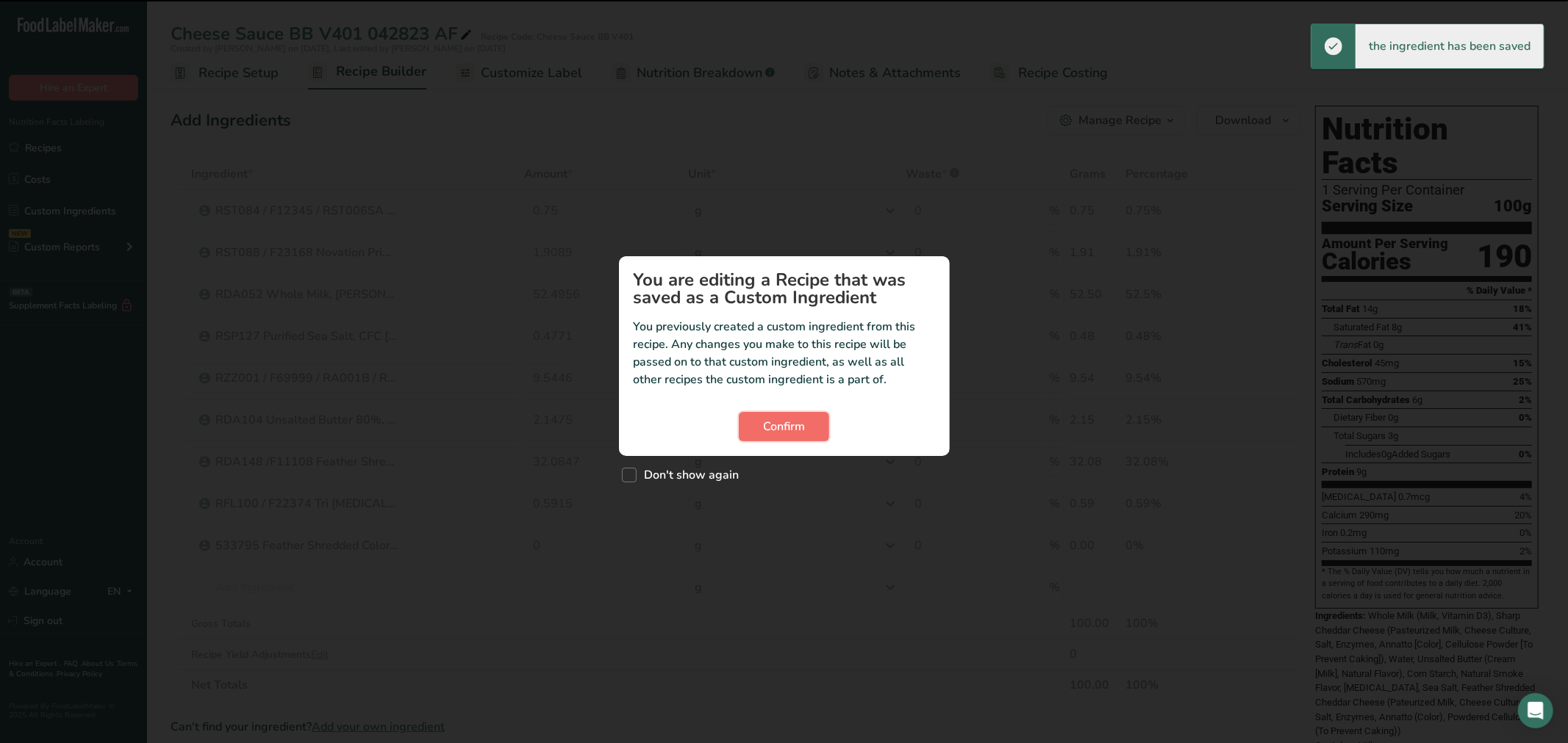
click at [748, 412] on button "Confirm" at bounding box center [784, 426] width 90 height 29
click at [779, 421] on span "Confirm" at bounding box center [784, 427] width 42 height 18
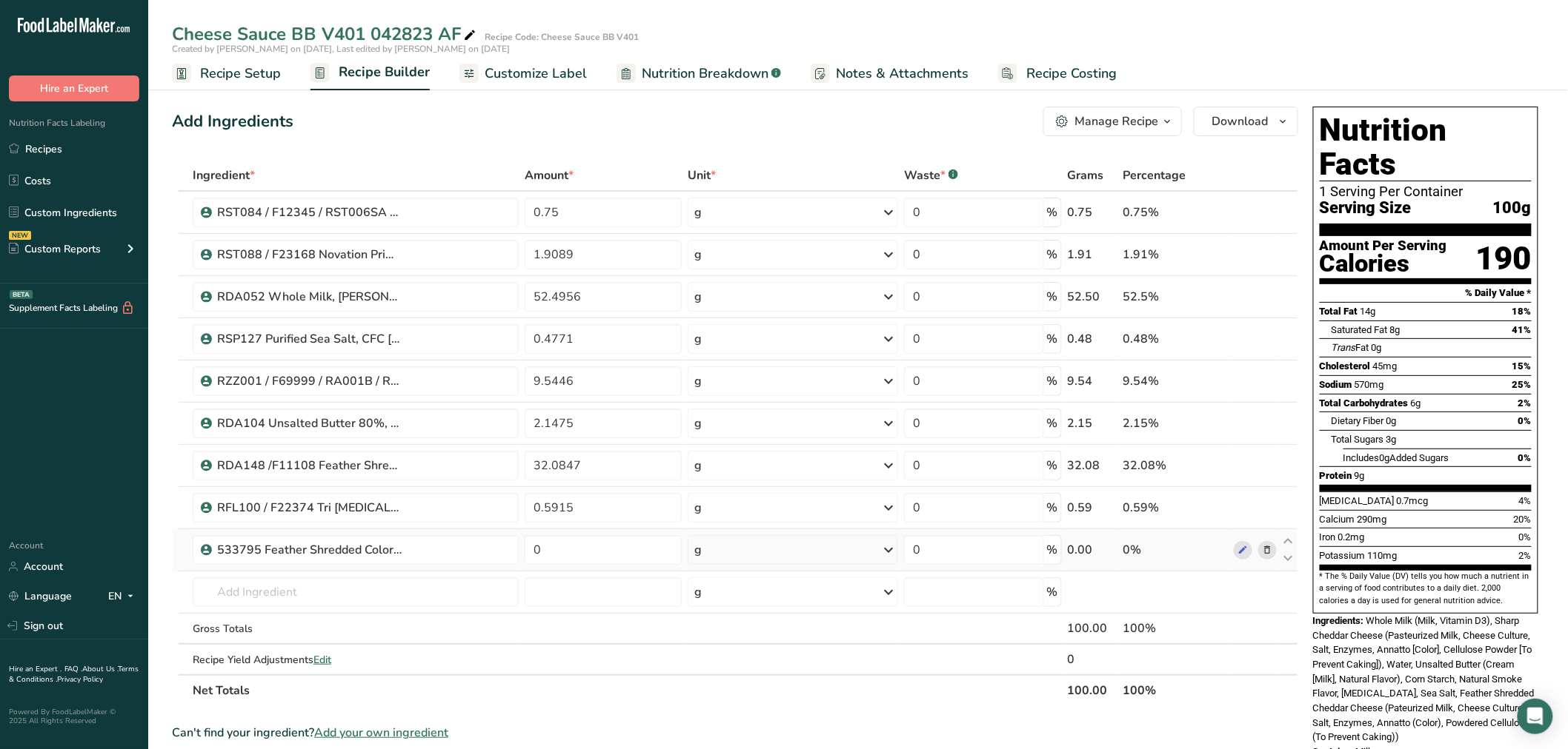
click at [1268, 551] on icon at bounding box center [1267, 550] width 11 height 15
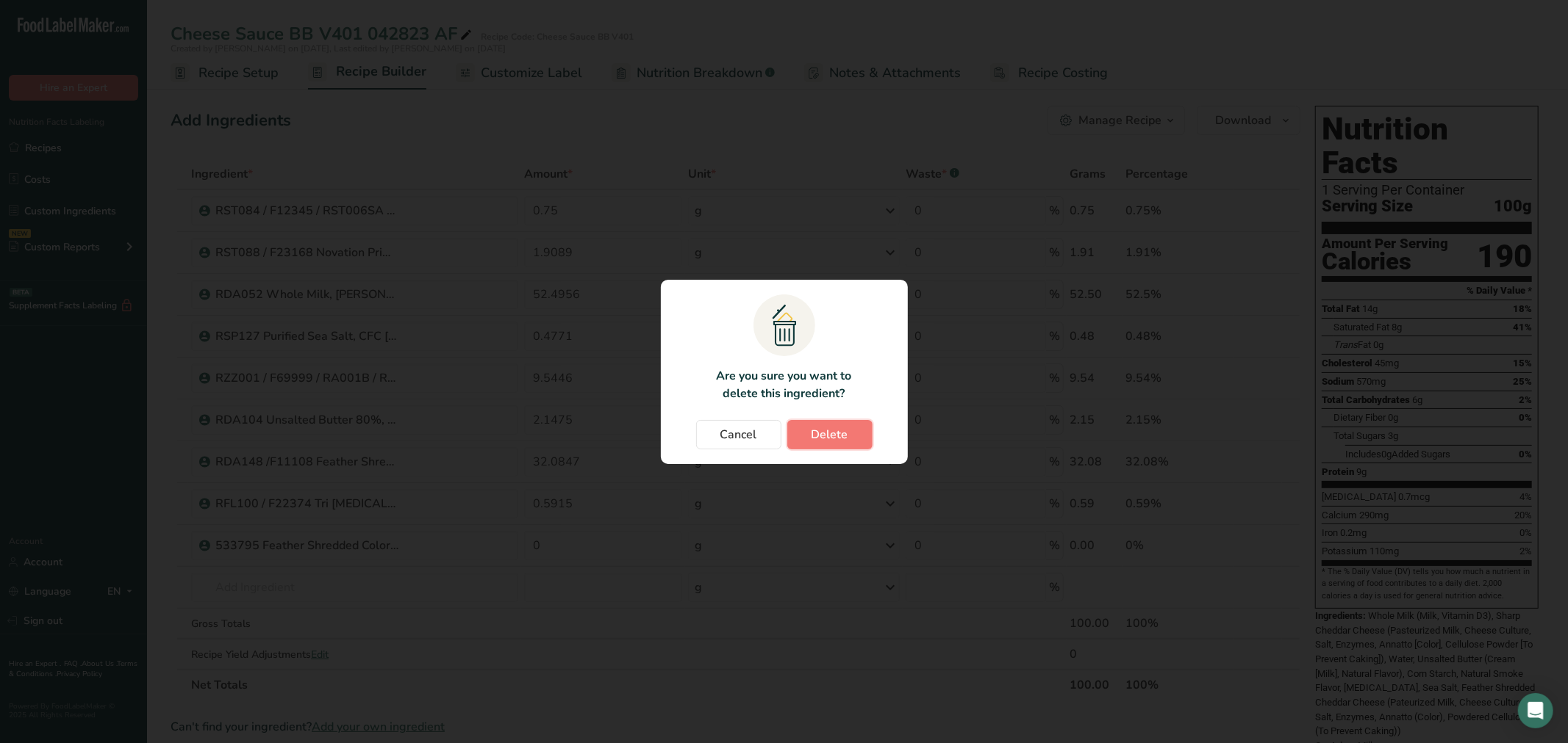
click at [838, 438] on span "Delete" at bounding box center [829, 435] width 37 height 18
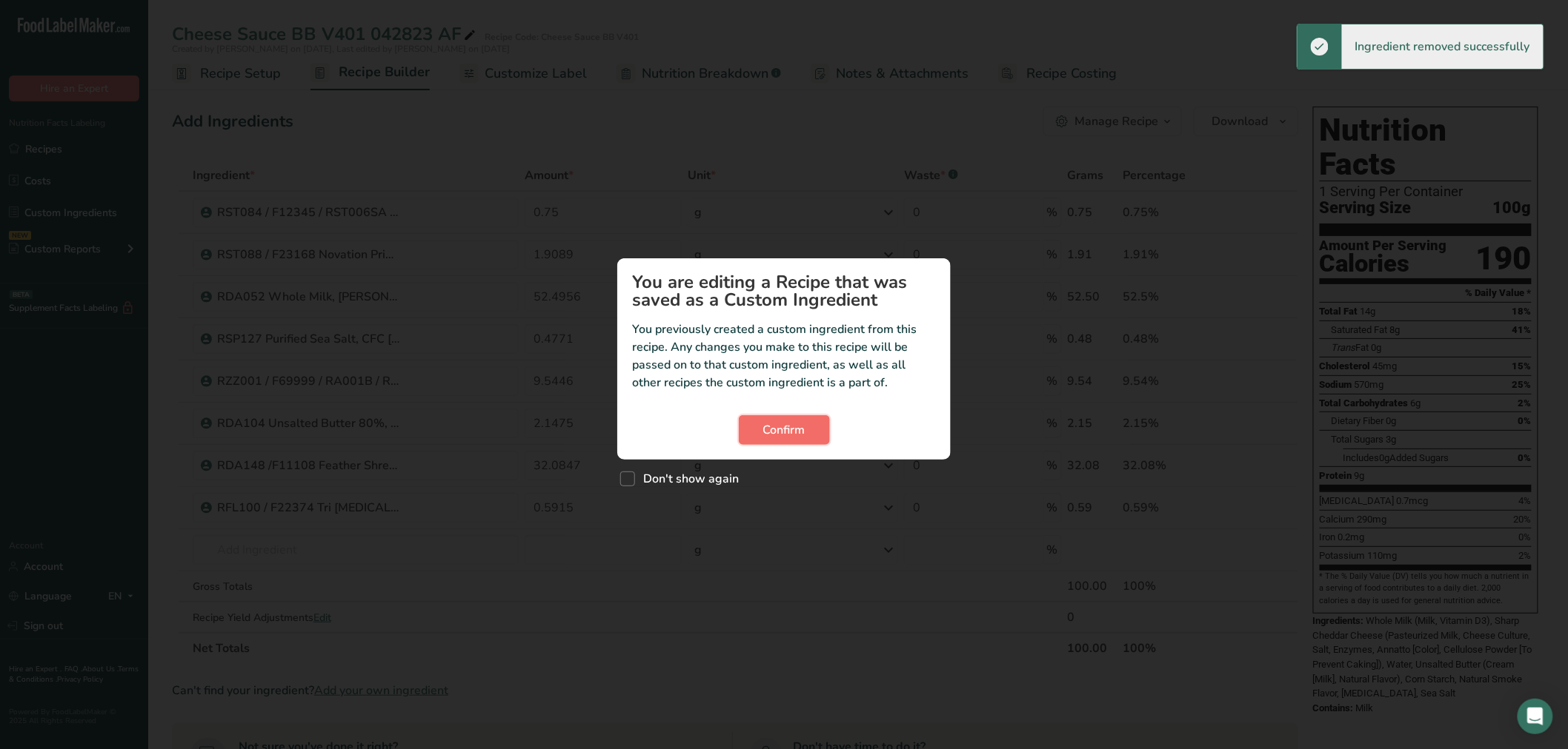
click at [801, 442] on button "Confirm" at bounding box center [784, 429] width 91 height 30
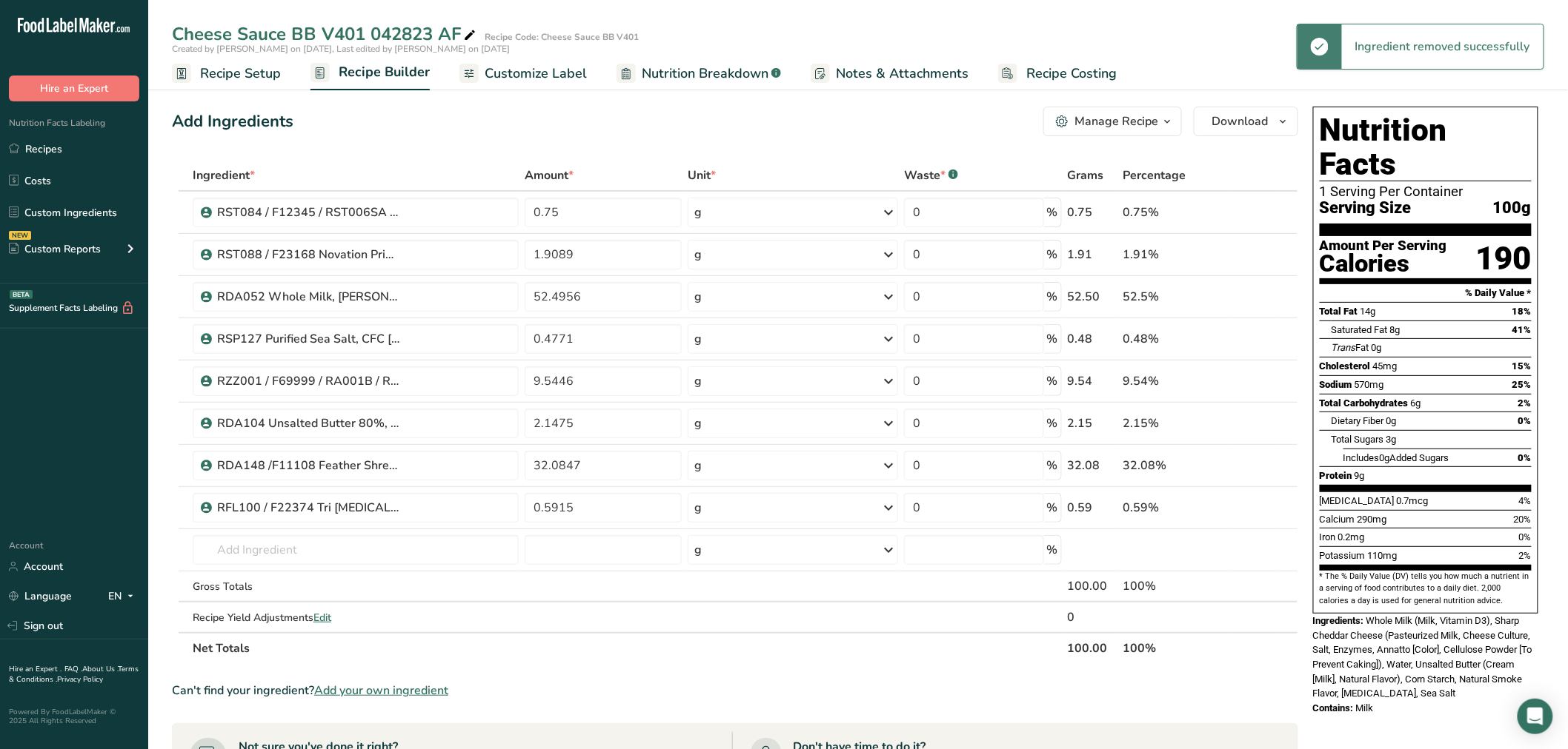
click at [526, 131] on div "Add Ingredients Manage Recipe Delete Recipe Duplicate Recipe Scale Recipe Save …" at bounding box center [735, 121] width 1126 height 30
click at [606, 507] on input "0.5915" at bounding box center [603, 508] width 157 height 30
type input "0.591501"
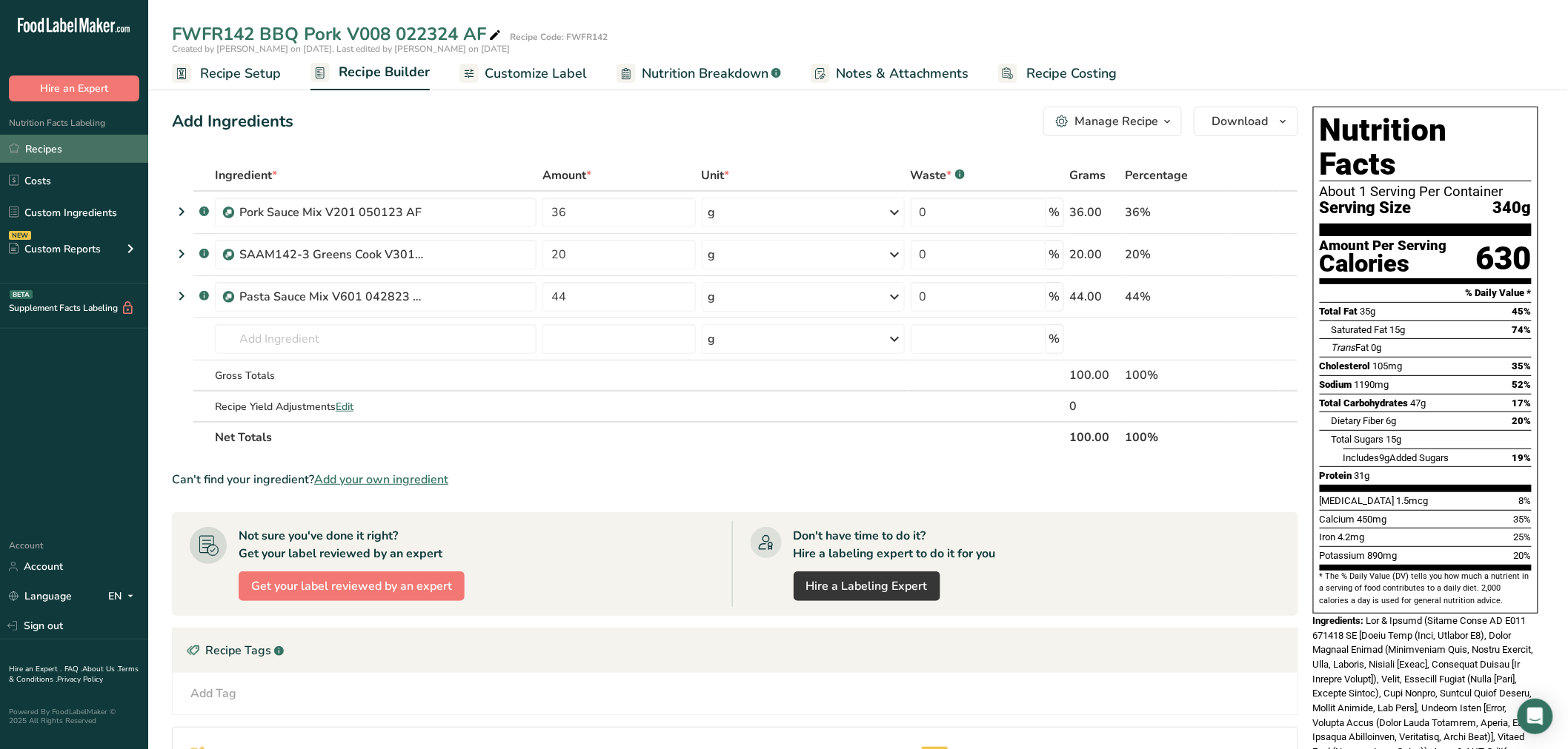
click at [79, 145] on link "Recipes" at bounding box center [74, 149] width 149 height 28
